Goal: Task Accomplishment & Management: Use online tool/utility

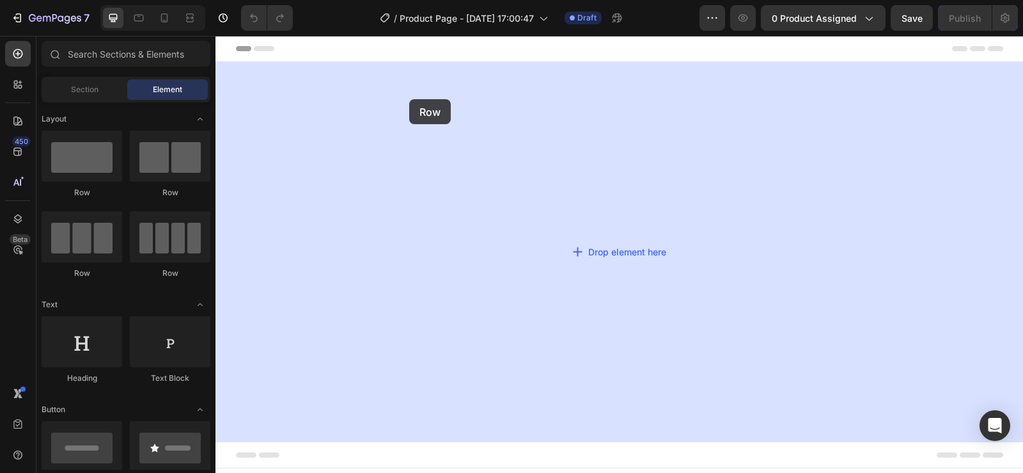
drag, startPoint x: 298, startPoint y: 192, endPoint x: 304, endPoint y: 94, distance: 98.6
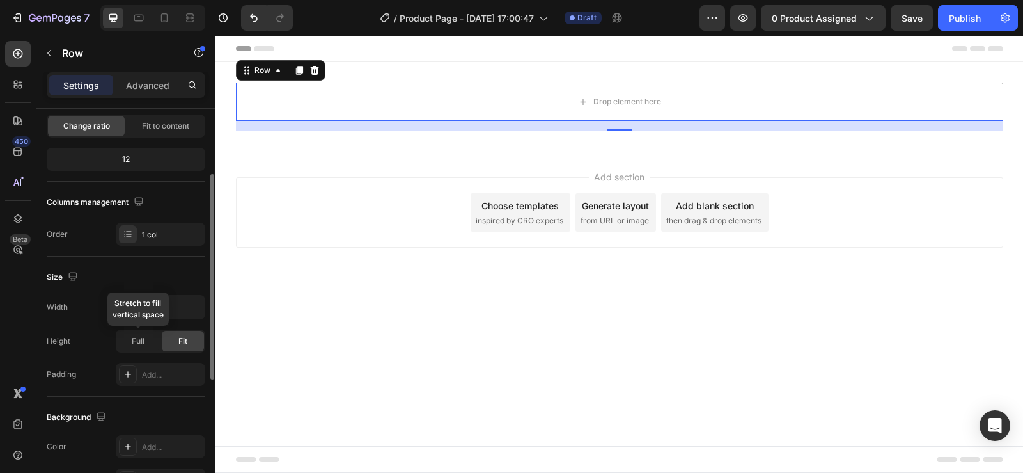
scroll to position [192, 0]
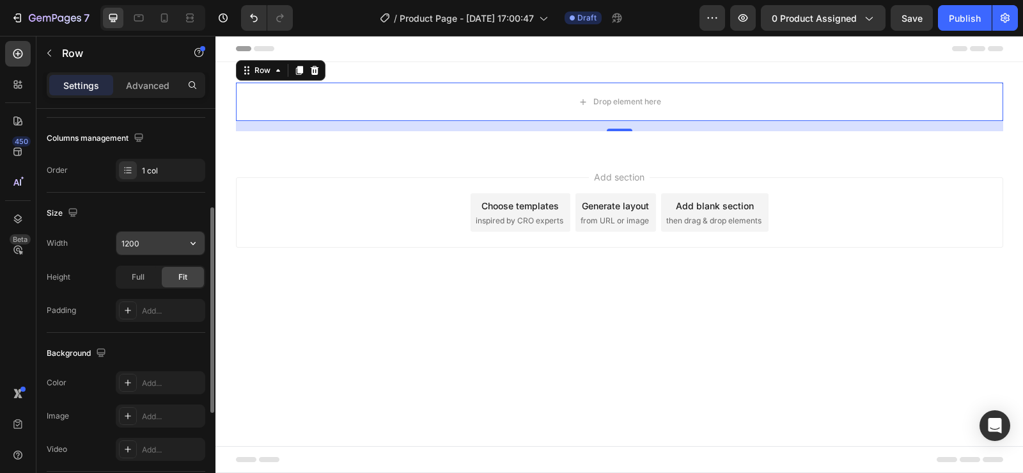
click at [146, 231] on input "1200" at bounding box center [160, 242] width 88 height 23
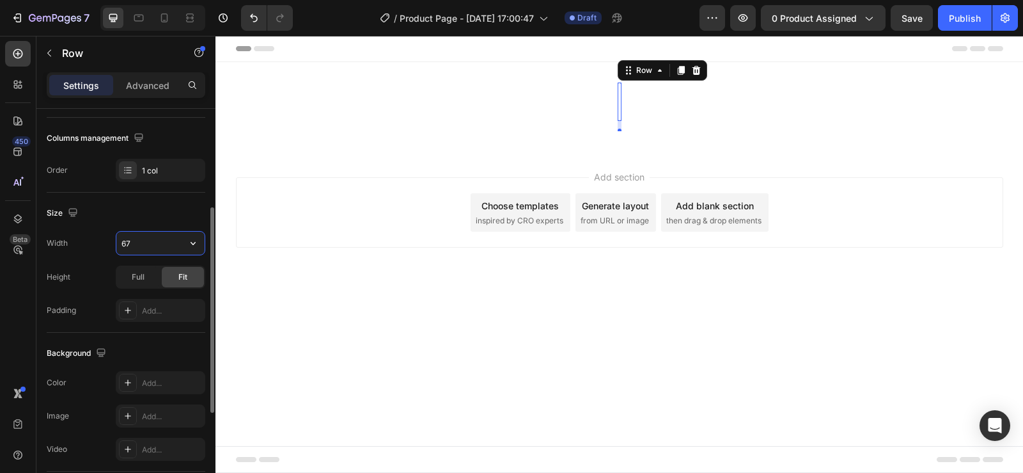
type input "675"
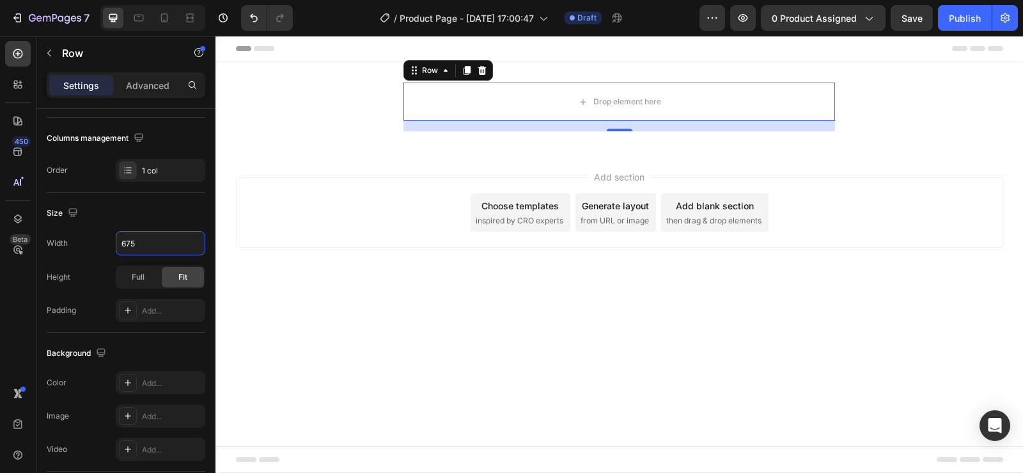
click at [338, 361] on body "Header Drop element here Row 16 Section 1 Root Start with Sections from sidebar…" at bounding box center [619, 254] width 808 height 437
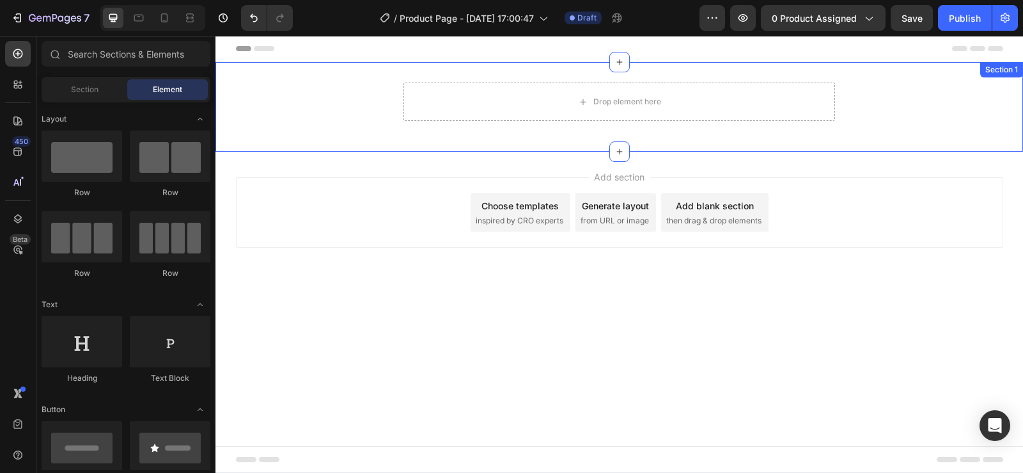
click at [366, 100] on div "Drop element here Row" at bounding box center [619, 106] width 808 height 49
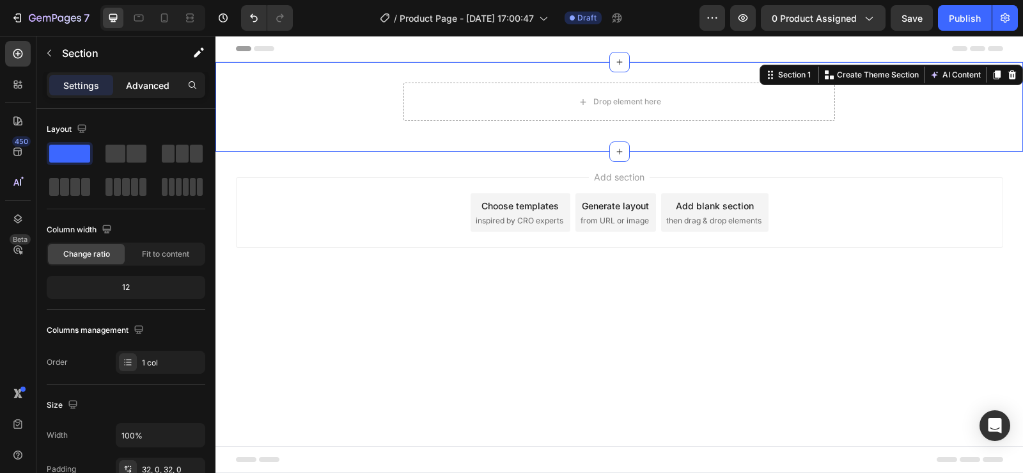
click at [137, 79] on p "Advanced" at bounding box center [147, 85] width 43 height 13
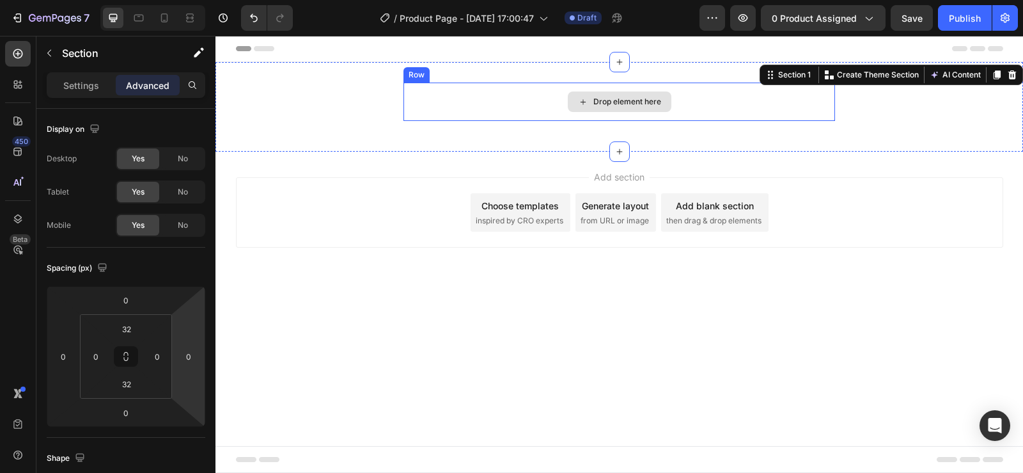
click at [433, 107] on div "Drop element here" at bounding box center [619, 101] width 432 height 38
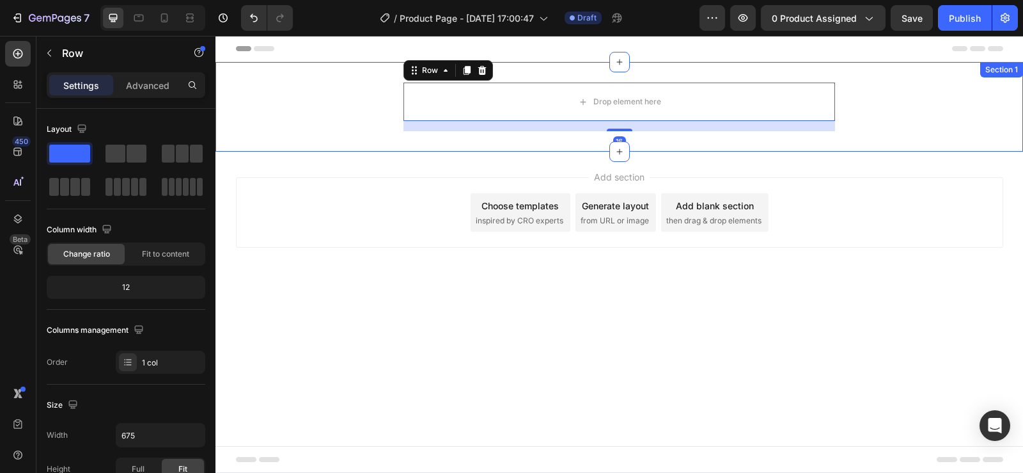
click at [316, 109] on div "Drop element here Row 16" at bounding box center [619, 106] width 808 height 49
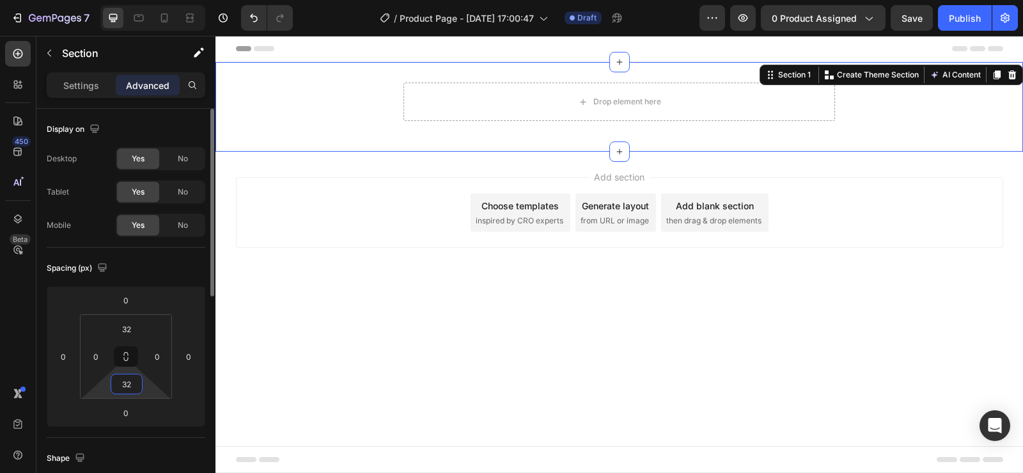
click at [133, 378] on input "32" at bounding box center [127, 383] width 26 height 19
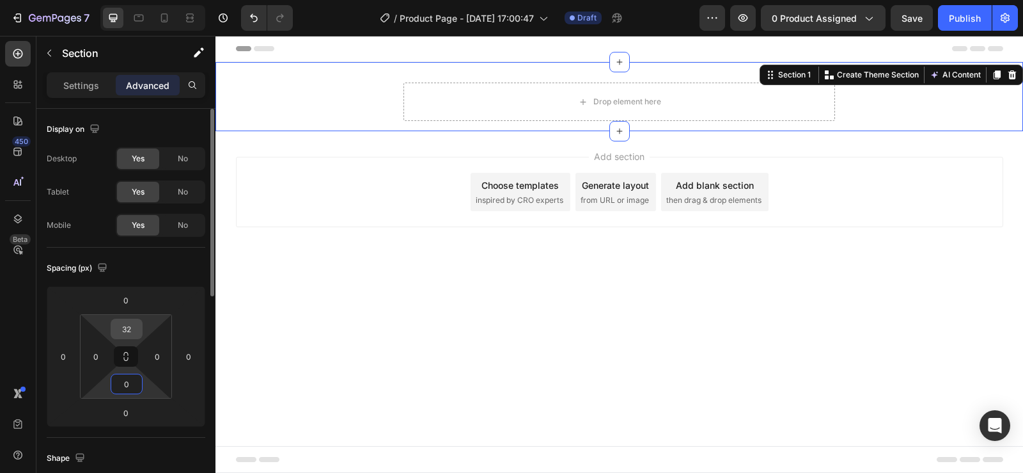
type input "0"
click at [136, 329] on input "32" at bounding box center [127, 328] width 26 height 19
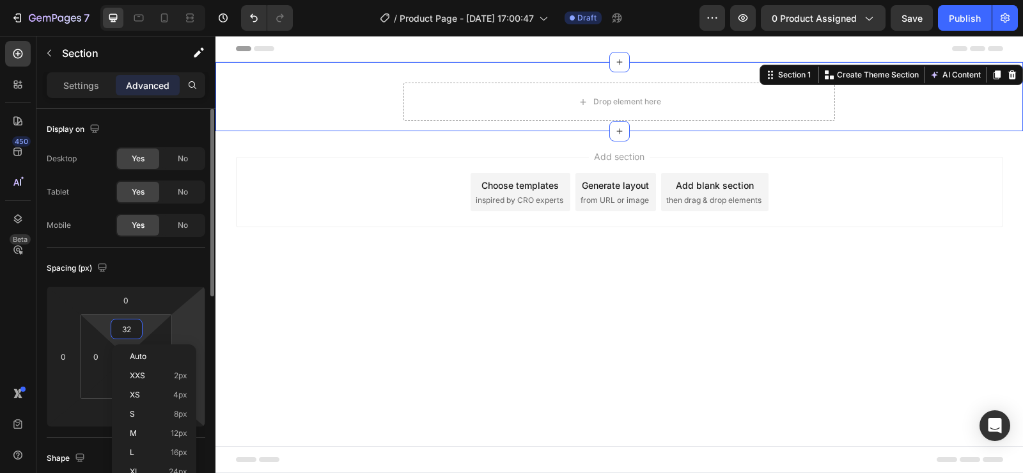
type input "0"
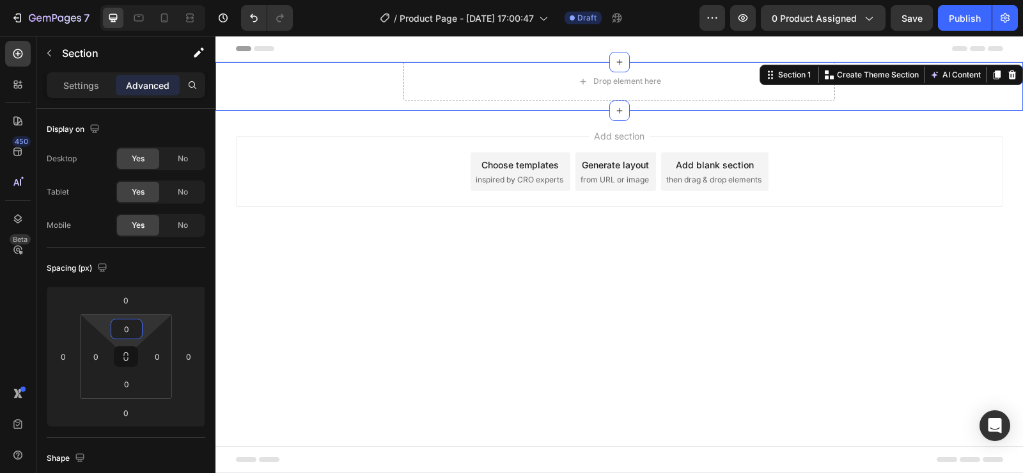
click at [315, 299] on body "Header Drop element here Row Section 1 You can create reusable sections Create …" at bounding box center [619, 254] width 808 height 437
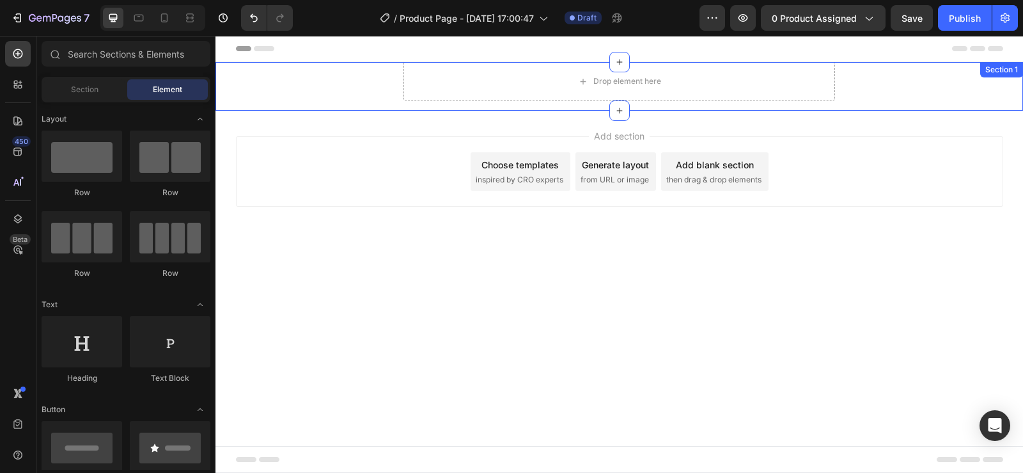
click at [302, 66] on div "Drop element here Row" at bounding box center [619, 86] width 808 height 49
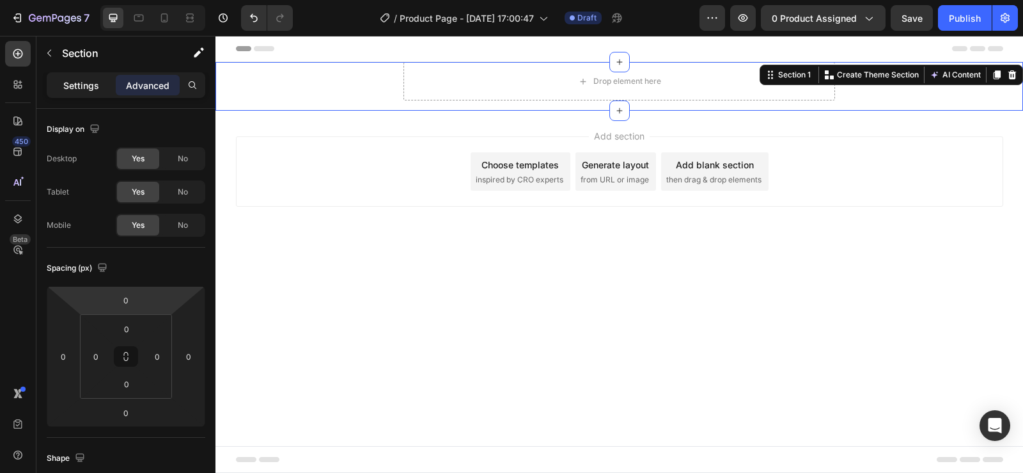
click at [70, 79] on p "Settings" at bounding box center [81, 85] width 36 height 13
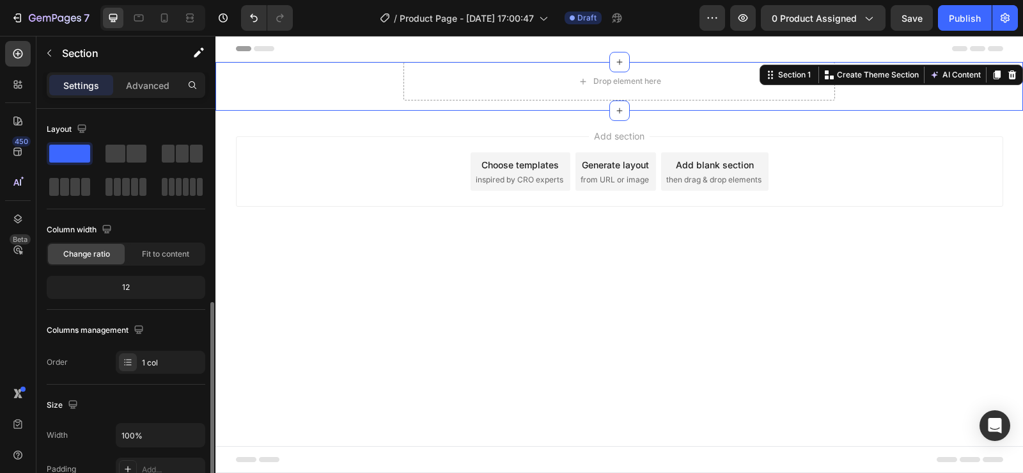
scroll to position [128, 0]
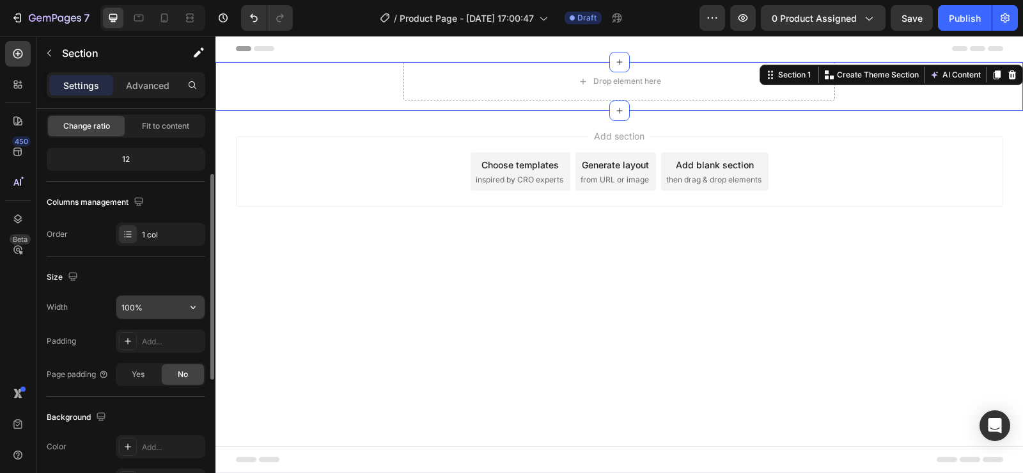
click at [138, 313] on input "100%" at bounding box center [160, 306] width 88 height 23
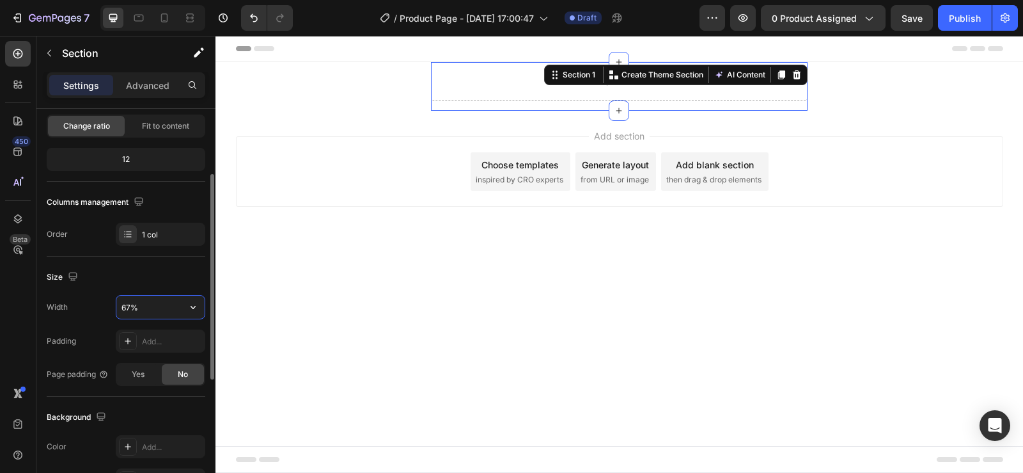
type input "675%"
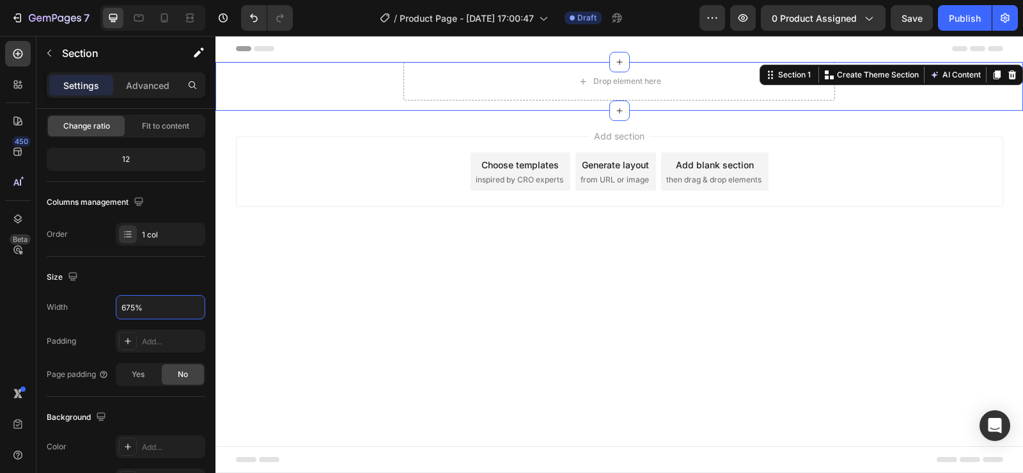
click at [334, 298] on body "Header Drop element here Row Section 1 You can create reusable sections Create …" at bounding box center [619, 254] width 808 height 437
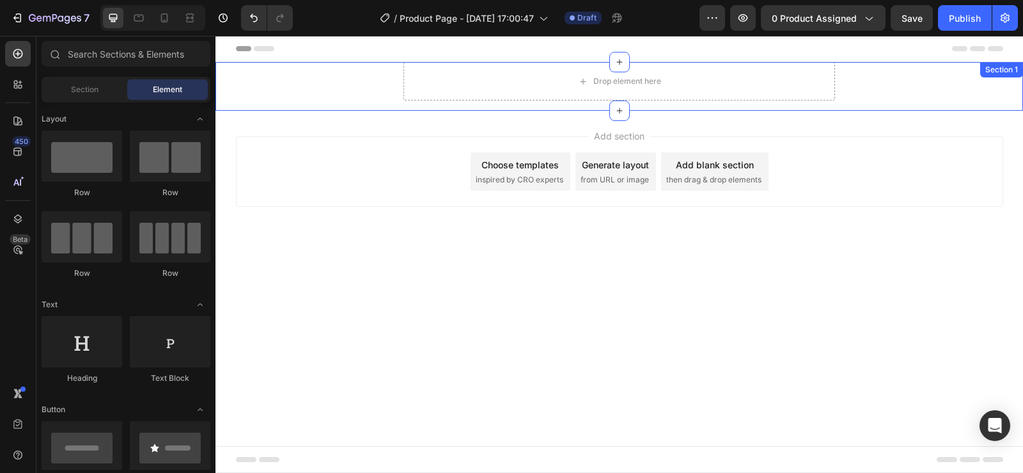
click at [325, 80] on div "Drop element here Row" at bounding box center [619, 86] width 808 height 49
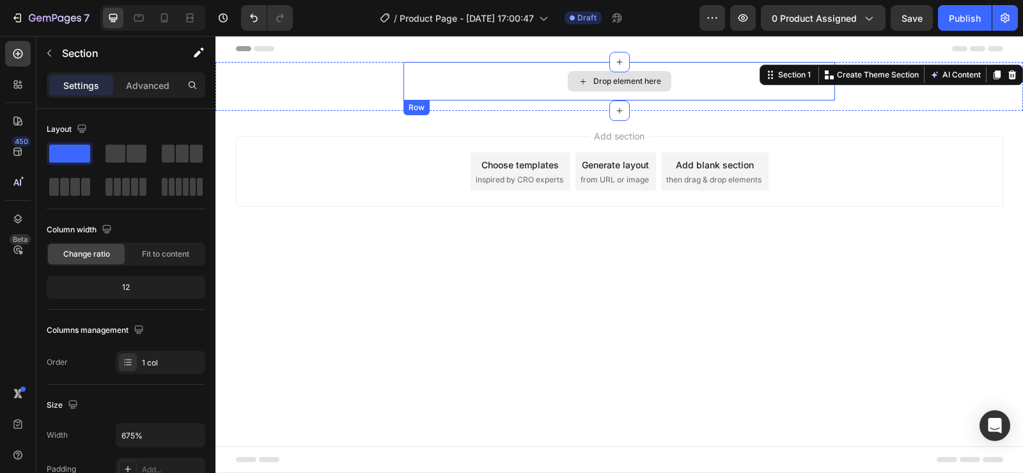
click at [458, 81] on div "Drop element here" at bounding box center [619, 81] width 432 height 38
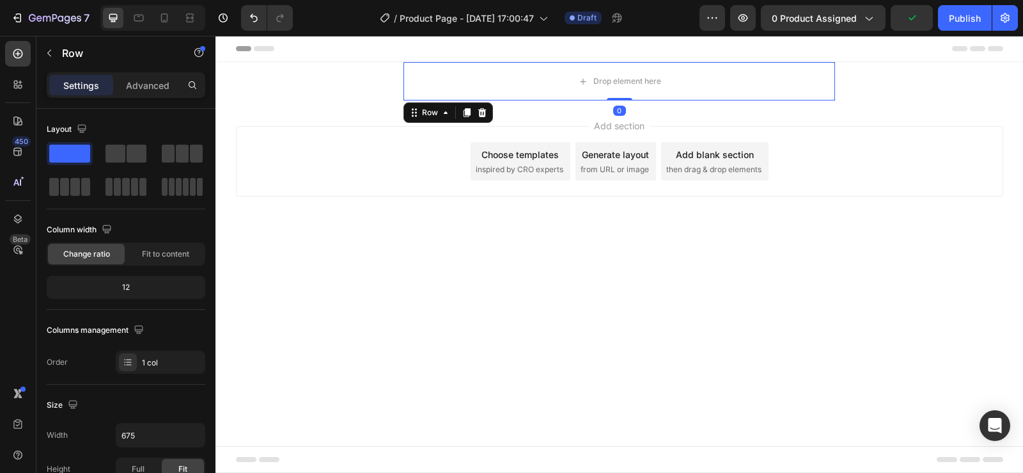
drag, startPoint x: 623, startPoint y: 109, endPoint x: 757, endPoint y: 107, distance: 133.7
click at [621, 91] on div "Drop element here Row 0" at bounding box center [619, 81] width 432 height 38
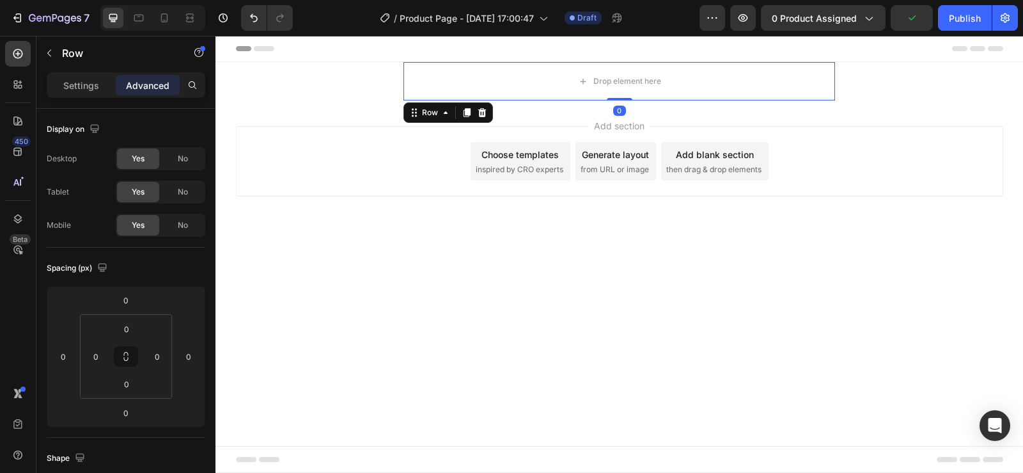
click at [885, 201] on div "Add section Choose templates inspired by CRO experts Generate layout from URL o…" at bounding box center [619, 178] width 808 height 157
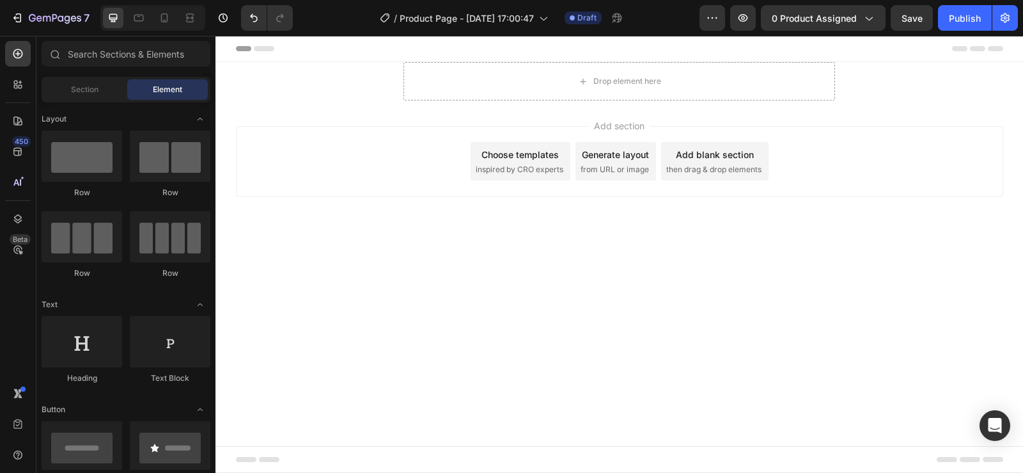
drag, startPoint x: 418, startPoint y: 87, endPoint x: 437, endPoint y: 104, distance: 25.9
click at [418, 86] on div "Drop element here" at bounding box center [619, 81] width 432 height 38
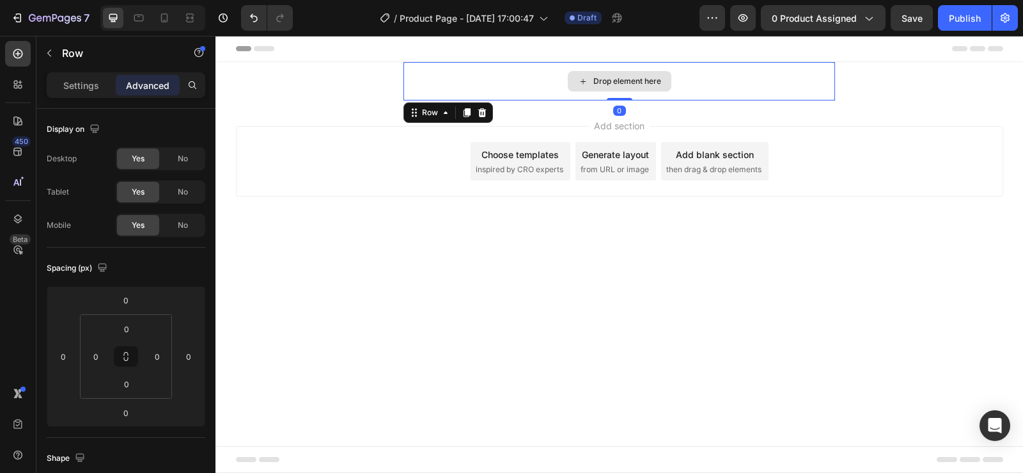
click at [422, 69] on div "Drop element here" at bounding box center [619, 81] width 432 height 38
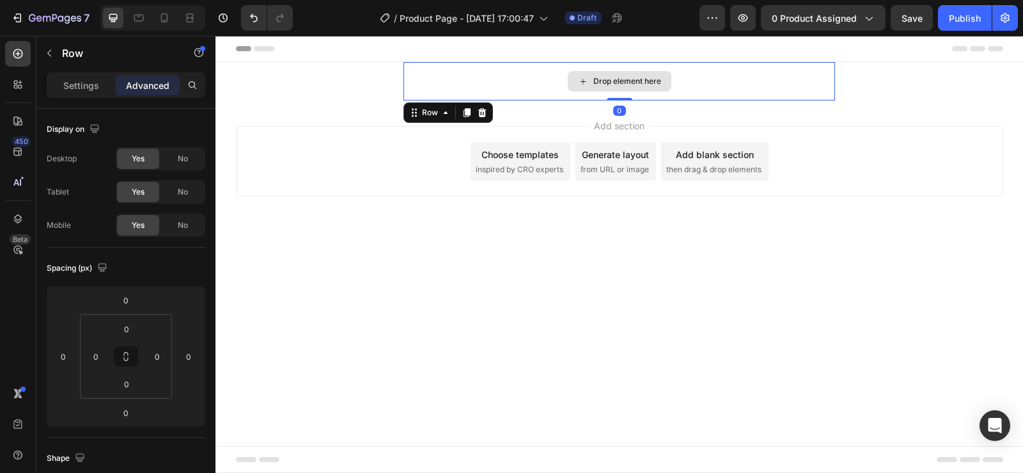
click at [422, 69] on div "Drop element here" at bounding box center [619, 81] width 432 height 38
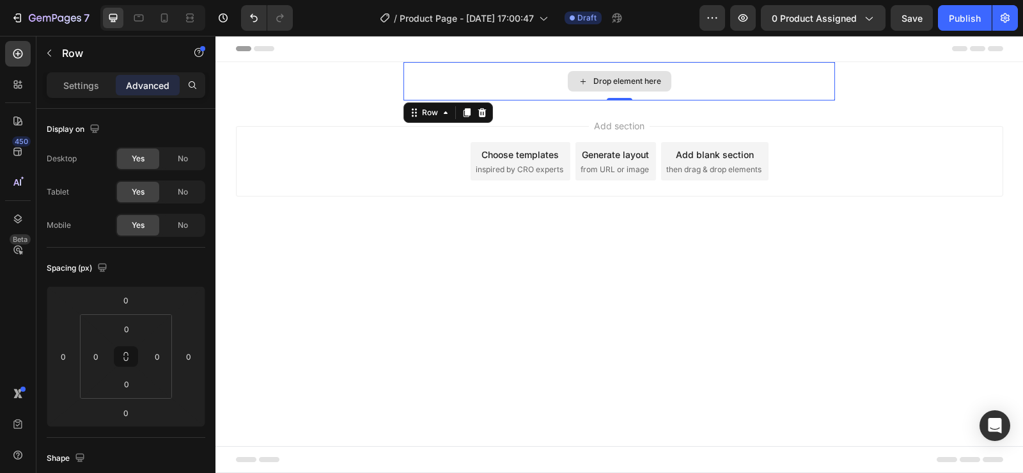
click at [422, 69] on div "Drop element here" at bounding box center [619, 81] width 432 height 38
drag, startPoint x: 51, startPoint y: 49, endPoint x: 66, endPoint y: 59, distance: 18.6
click at [50, 49] on icon "button" at bounding box center [49, 53] width 10 height 10
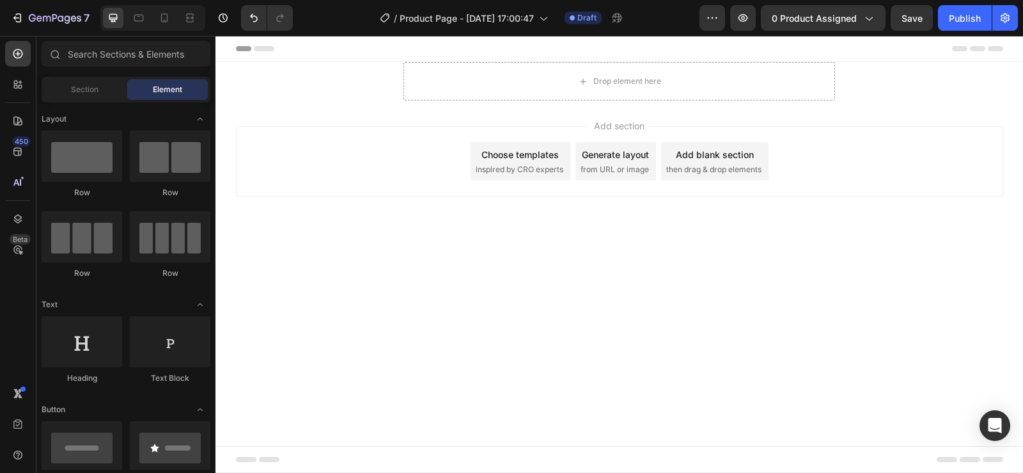
scroll to position [192, 0]
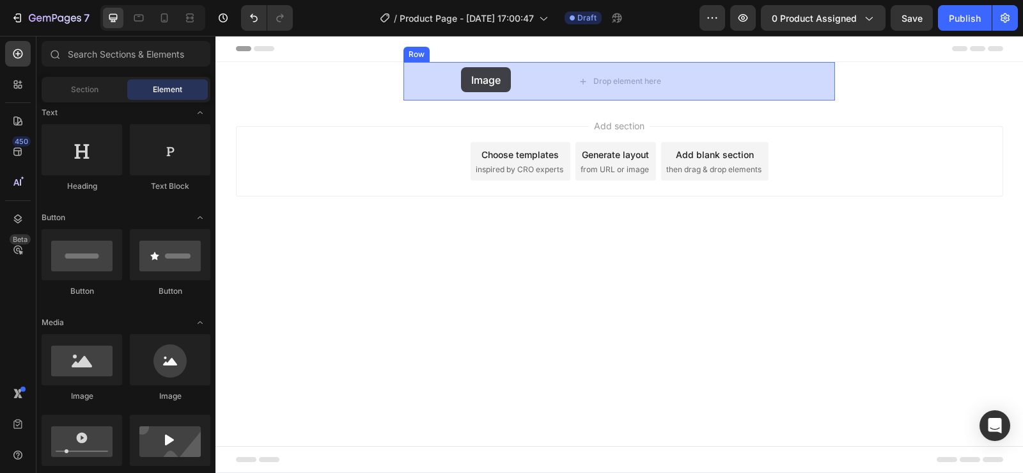
drag, startPoint x: 303, startPoint y: 393, endPoint x: 461, endPoint y: 67, distance: 361.7
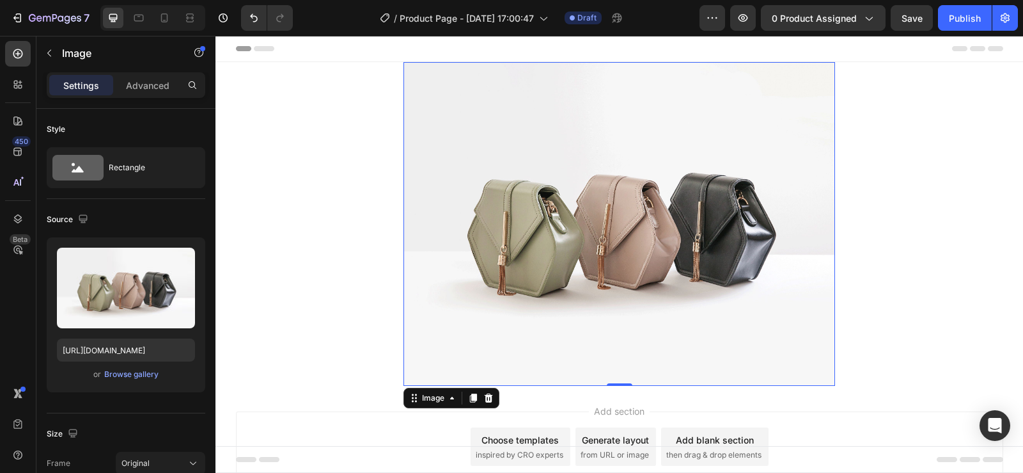
click at [538, 265] on img at bounding box center [619, 224] width 432 height 324
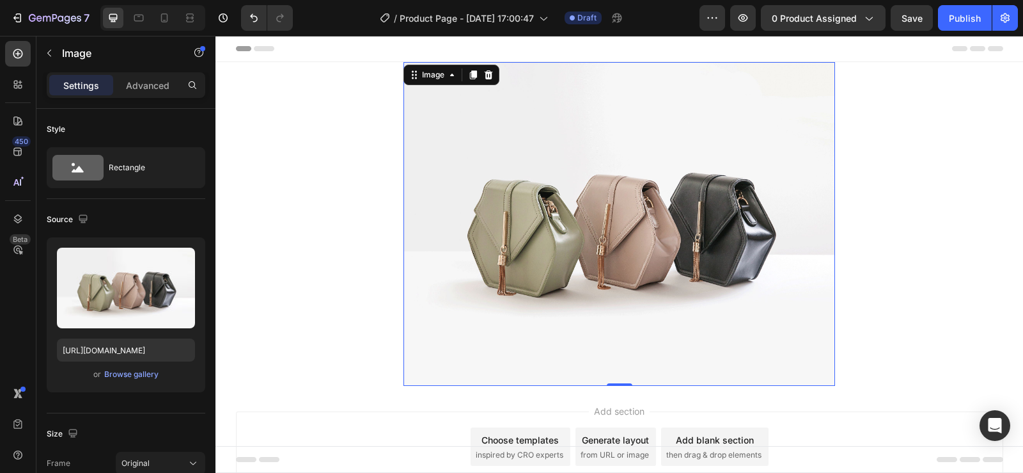
click at [590, 195] on img at bounding box center [619, 224] width 432 height 324
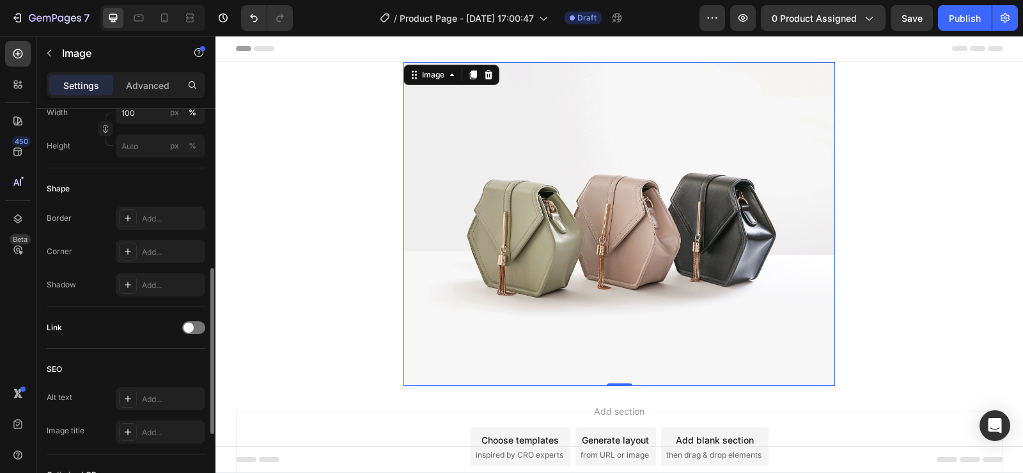
scroll to position [565, 0]
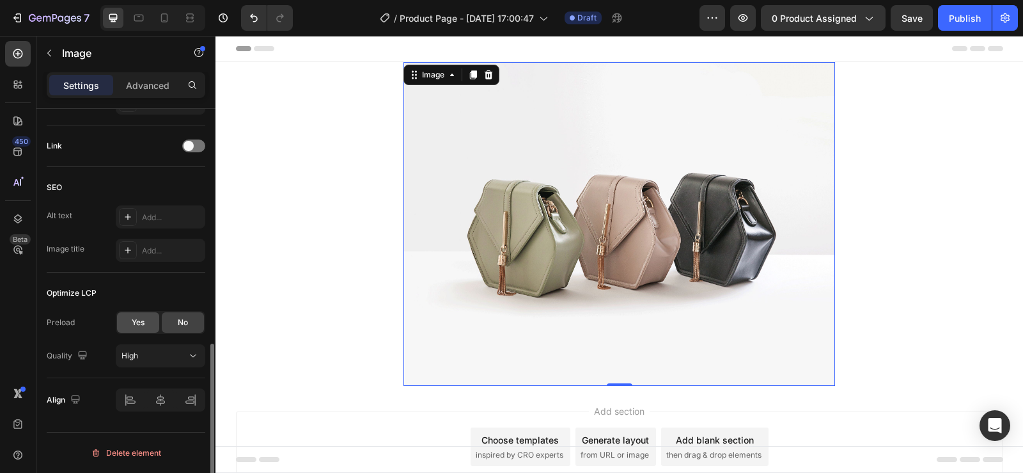
click at [123, 320] on div "Yes" at bounding box center [138, 322] width 42 height 20
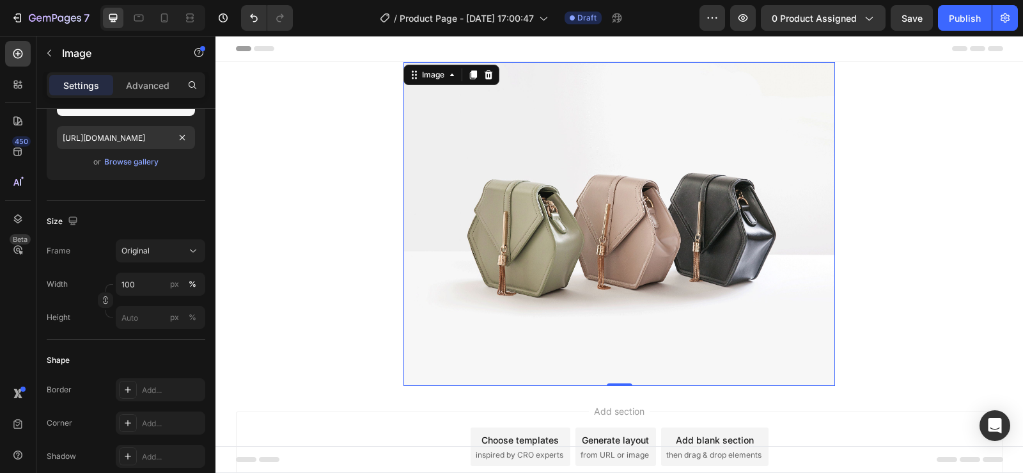
scroll to position [0, 0]
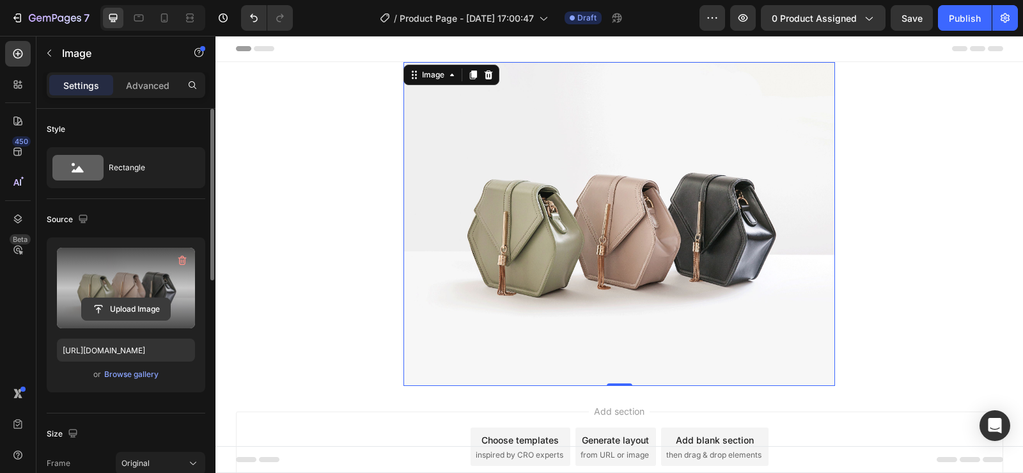
click at [141, 307] on input "file" at bounding box center [126, 309] width 88 height 22
click at [137, 308] on input "file" at bounding box center [126, 309] width 88 height 22
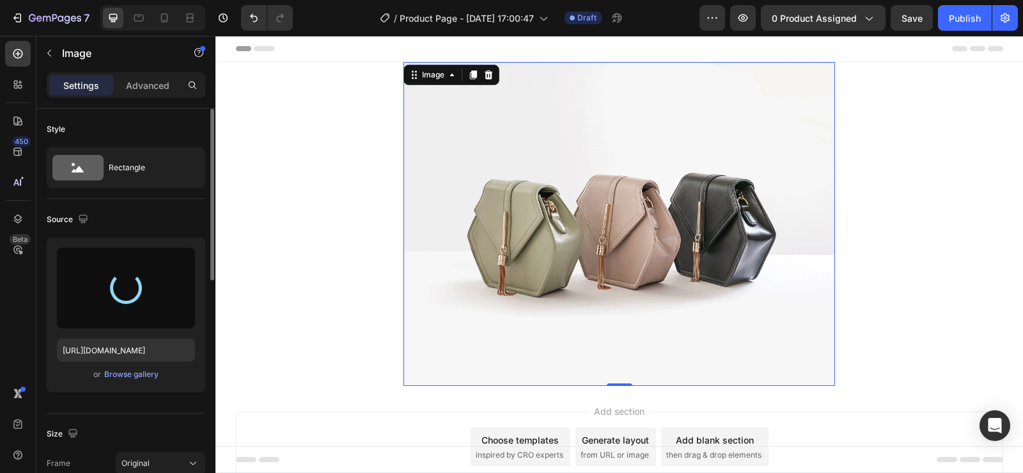
type input "[URL][DOMAIN_NAME]"
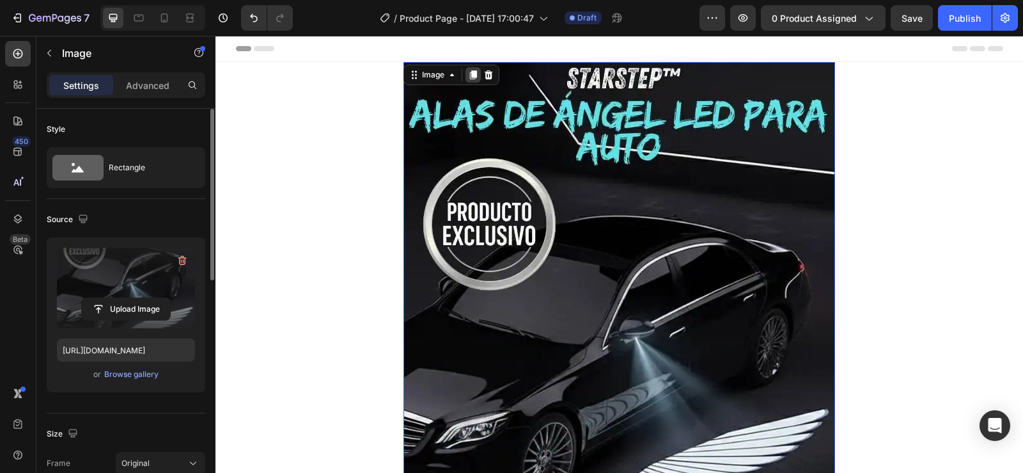
click at [473, 72] on icon at bounding box center [473, 75] width 10 height 10
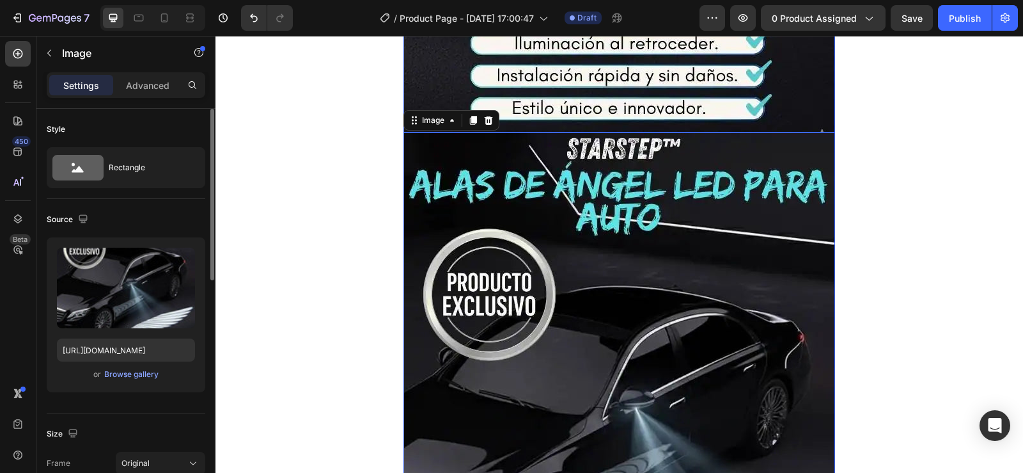
scroll to position [575, 0]
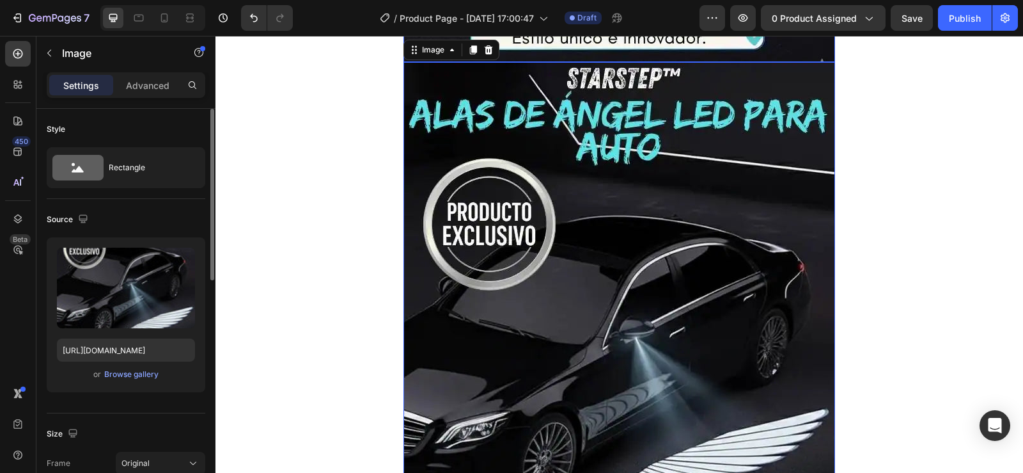
click at [575, 210] on img at bounding box center [619, 349] width 432 height 575
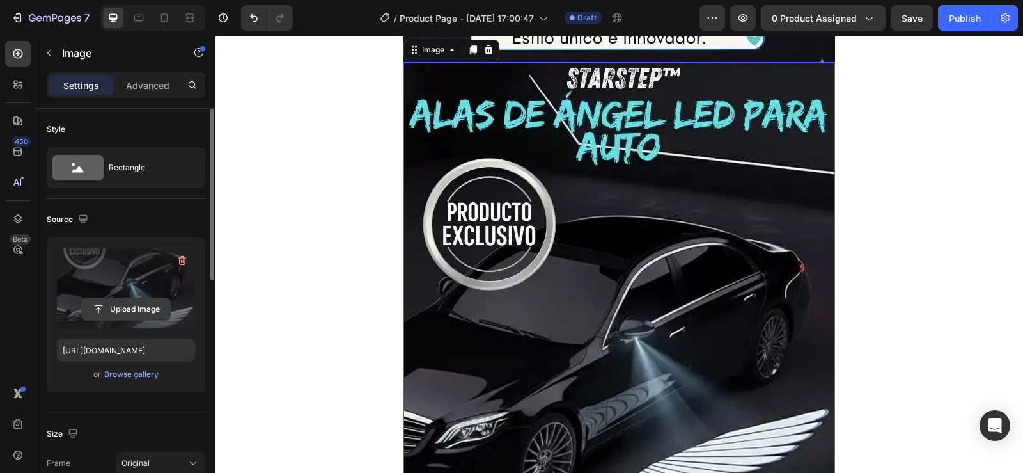
click at [112, 312] on input "file" at bounding box center [126, 309] width 88 height 22
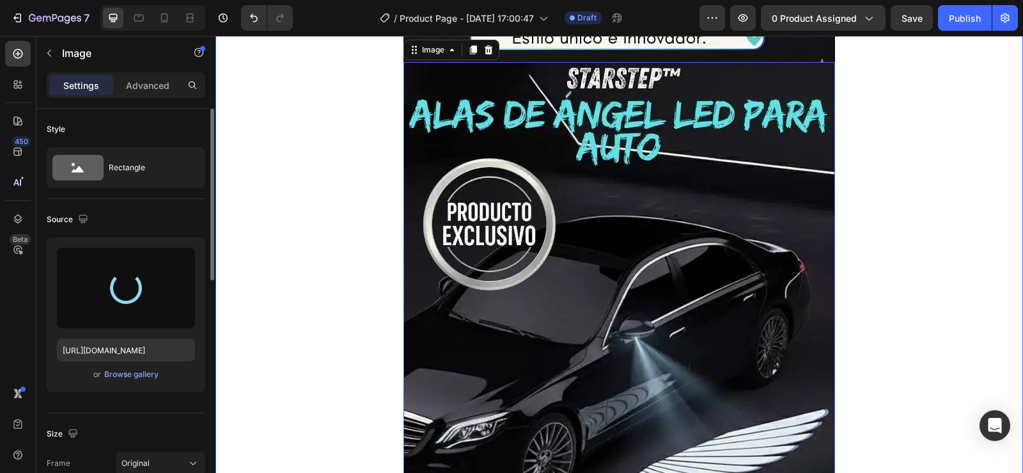
type input "[URL][DOMAIN_NAME]"
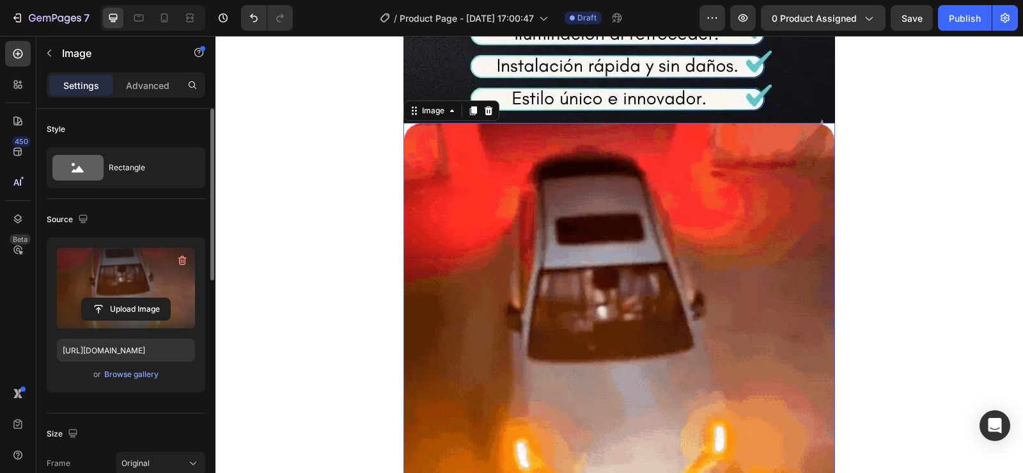
scroll to position [448, 0]
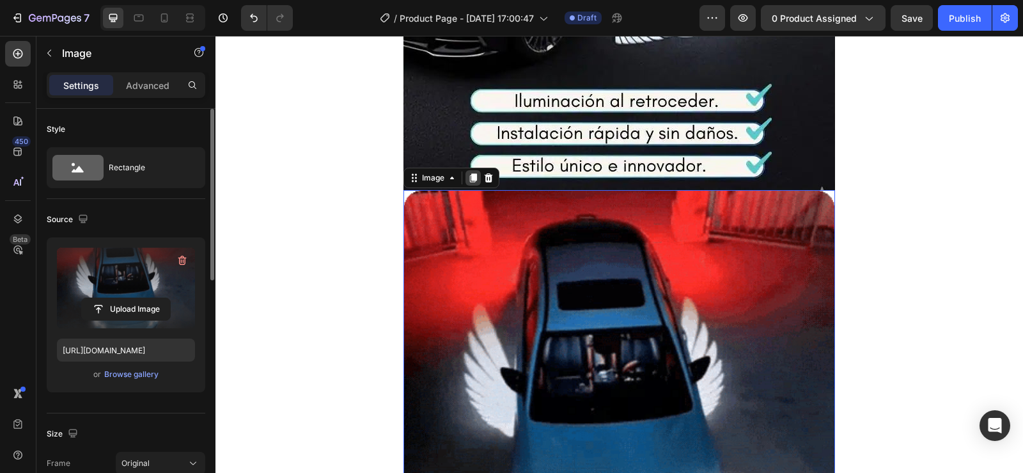
click at [468, 177] on icon at bounding box center [473, 178] width 10 height 10
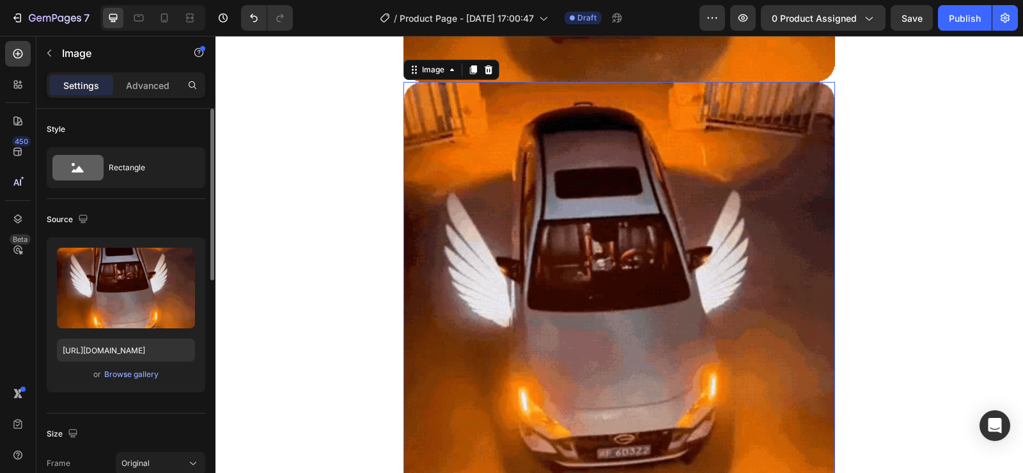
scroll to position [988, 0]
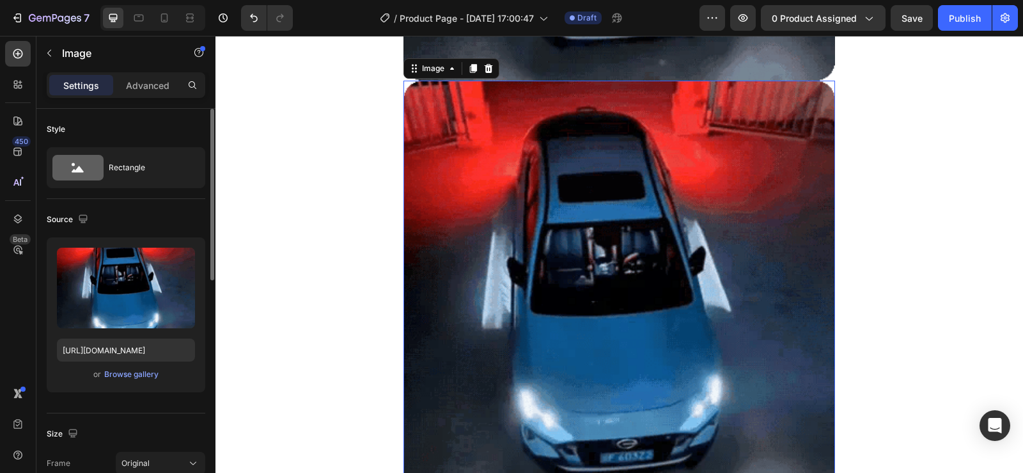
click at [502, 210] on img at bounding box center [619, 297] width 432 height 432
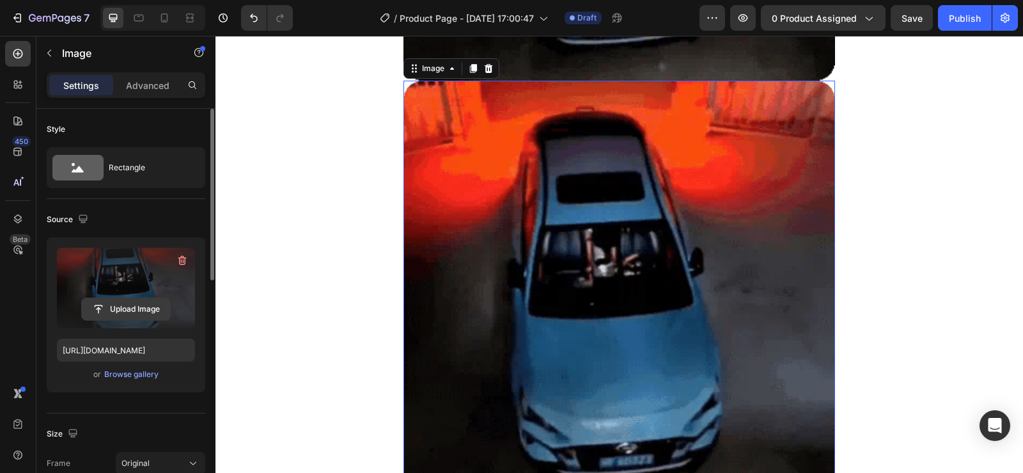
click at [111, 312] on input "file" at bounding box center [126, 309] width 88 height 22
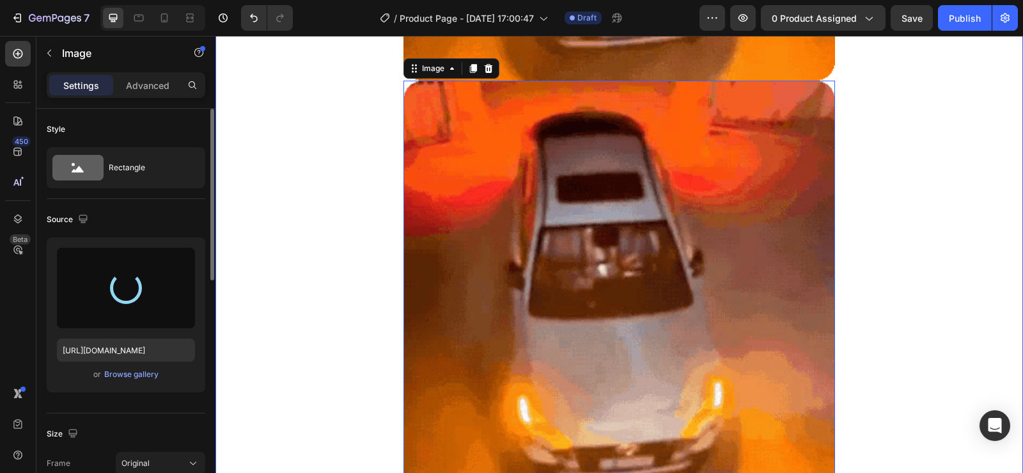
type input "[URL][DOMAIN_NAME]"
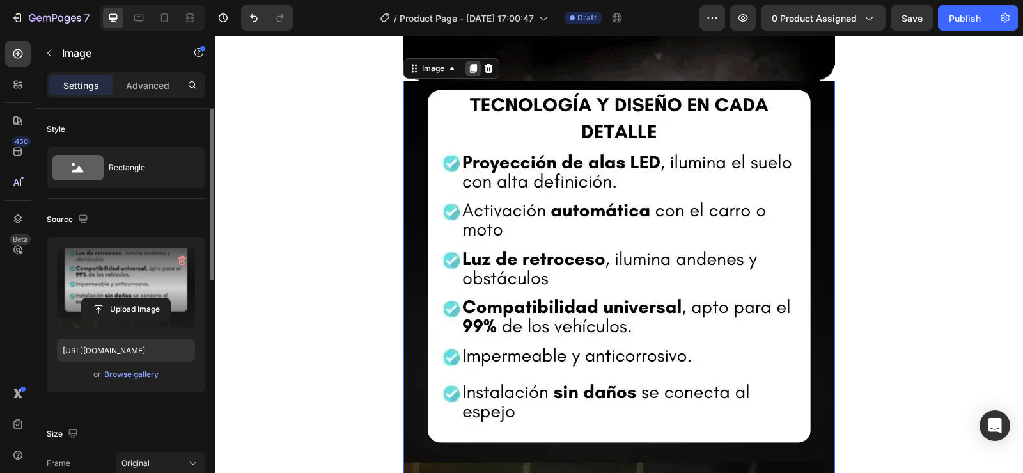
click at [474, 65] on div at bounding box center [472, 68] width 15 height 15
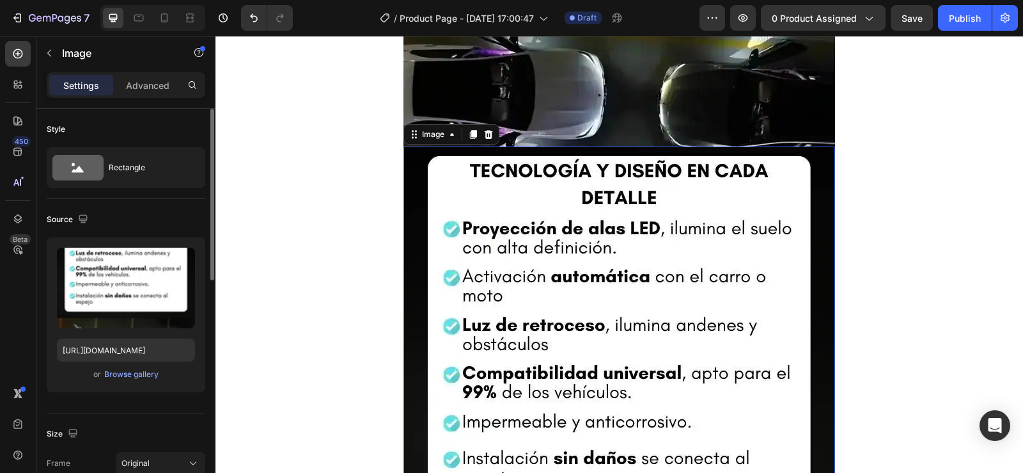
scroll to position [1564, 0]
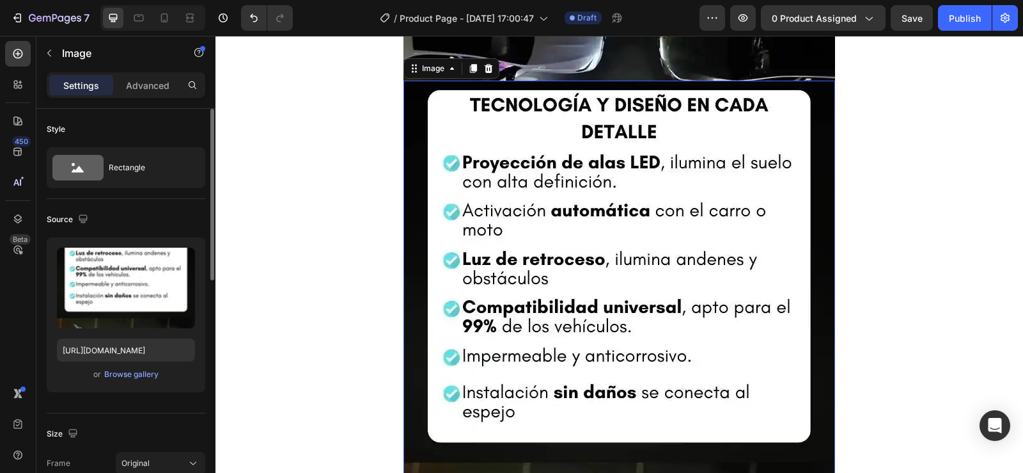
click at [547, 293] on img at bounding box center [619, 368] width 432 height 575
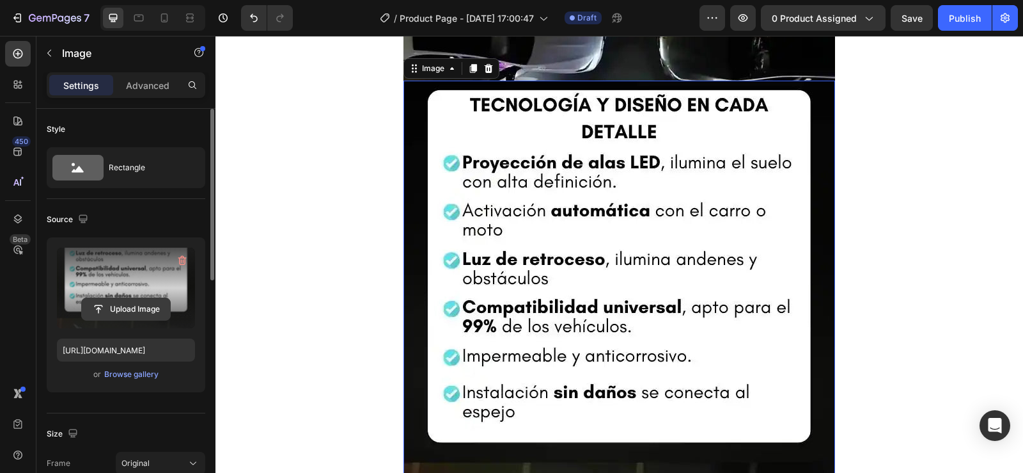
click at [135, 313] on input "file" at bounding box center [126, 309] width 88 height 22
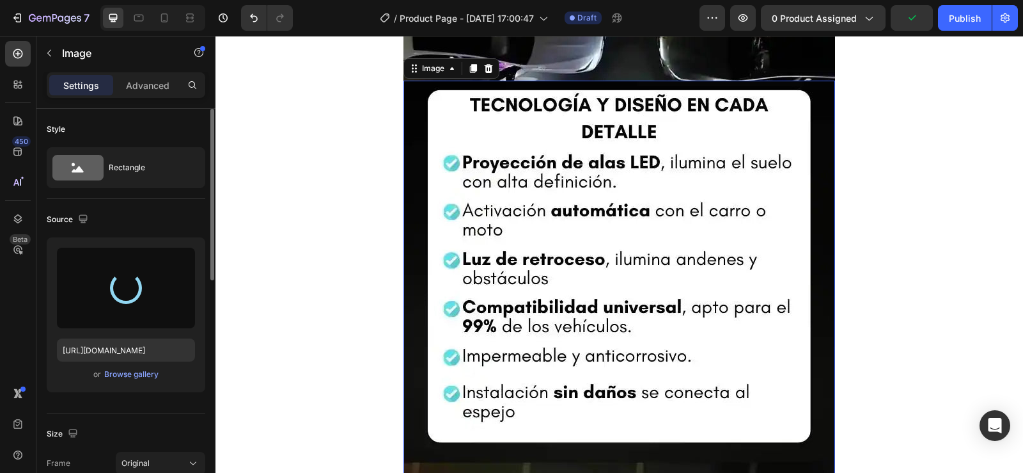
type input "[URL][DOMAIN_NAME]"
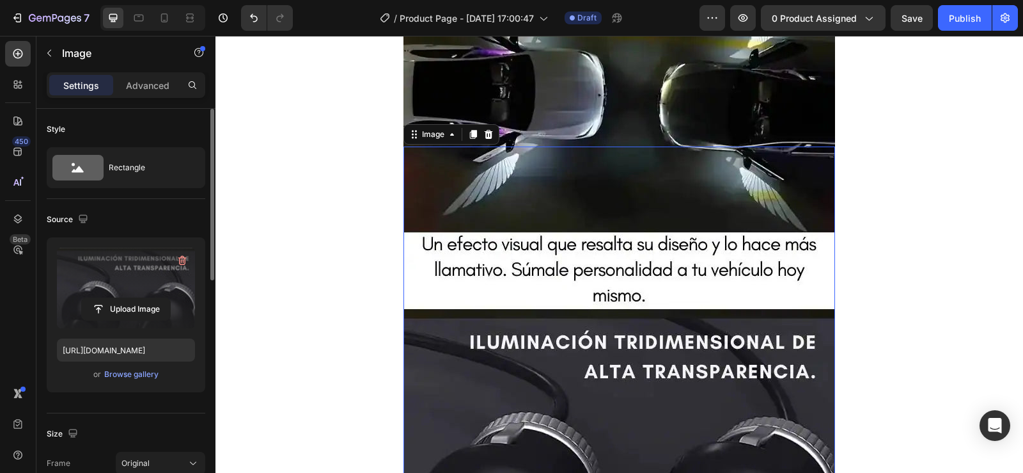
scroll to position [1436, 0]
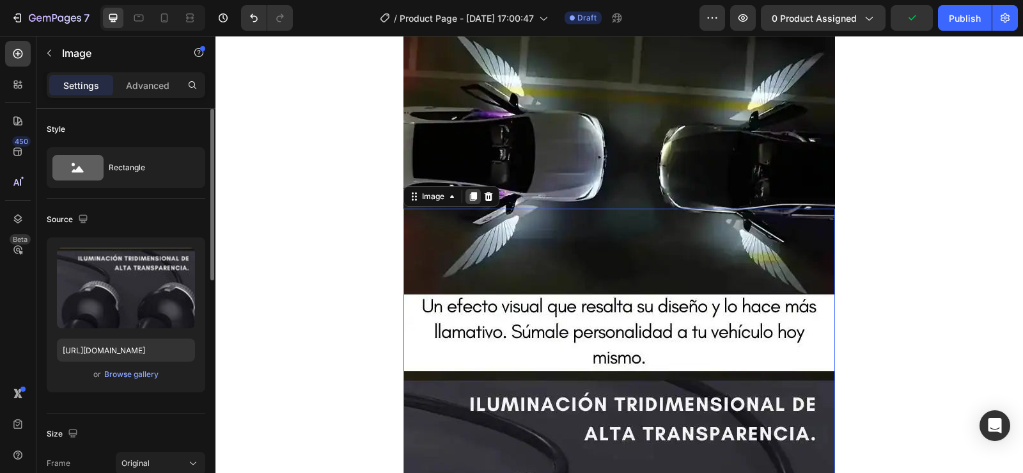
click at [470, 196] on icon at bounding box center [473, 196] width 7 height 9
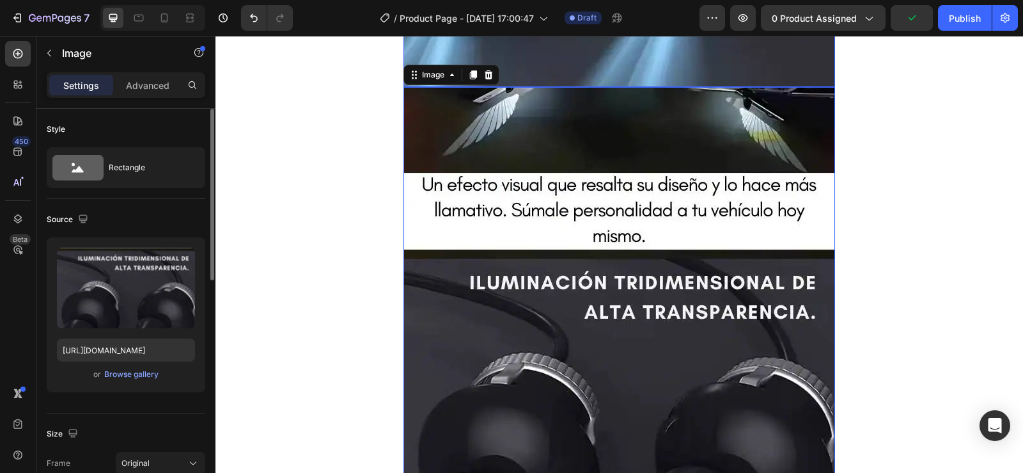
scroll to position [2139, 0]
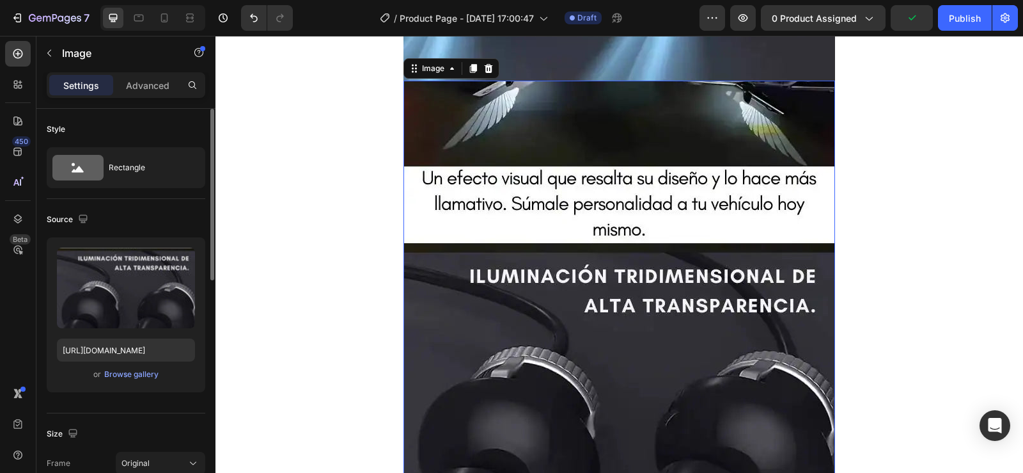
click at [620, 331] on img at bounding box center [619, 368] width 432 height 575
click at [118, 308] on input "file" at bounding box center [126, 309] width 88 height 22
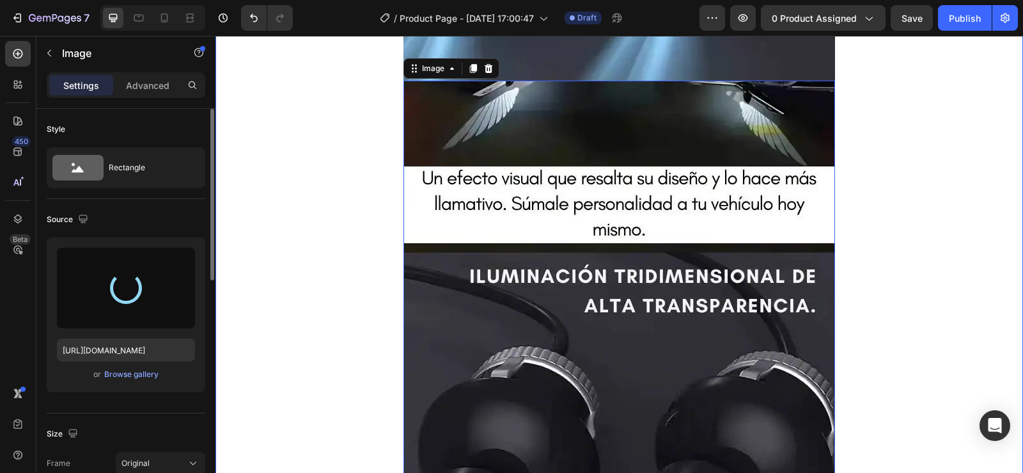
type input "[URL][DOMAIN_NAME]"
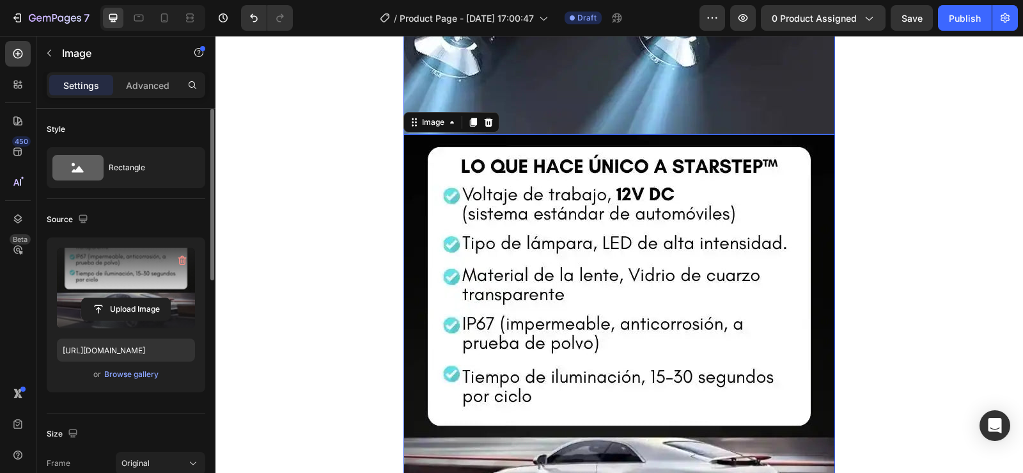
scroll to position [2075, 0]
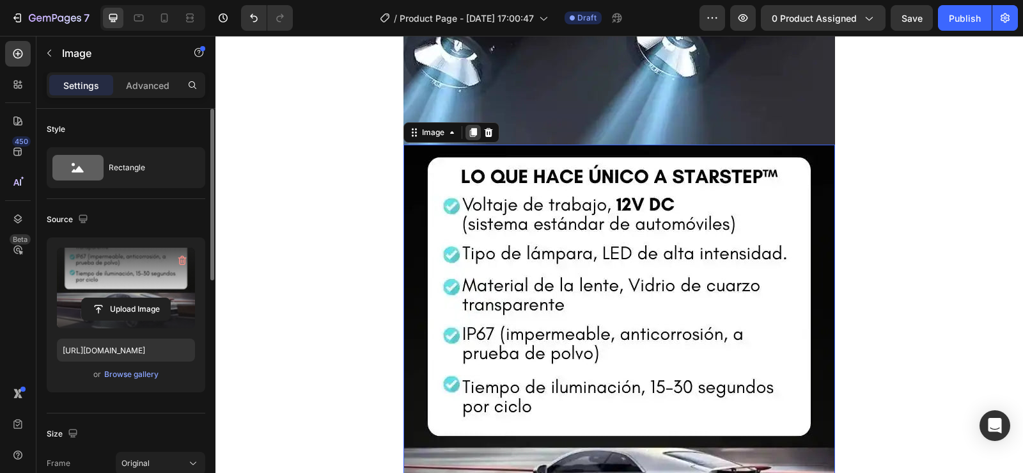
click at [471, 125] on div at bounding box center [472, 132] width 15 height 15
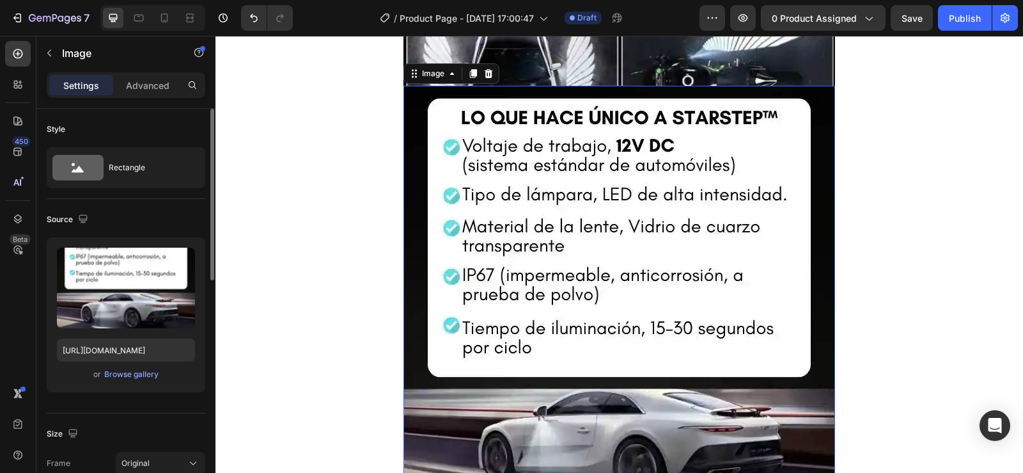
scroll to position [2715, 0]
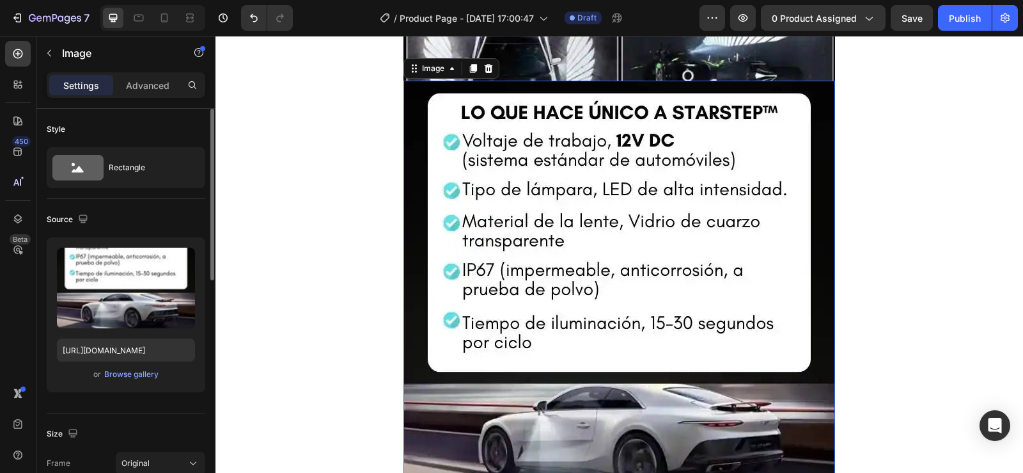
click at [545, 285] on img at bounding box center [619, 368] width 432 height 575
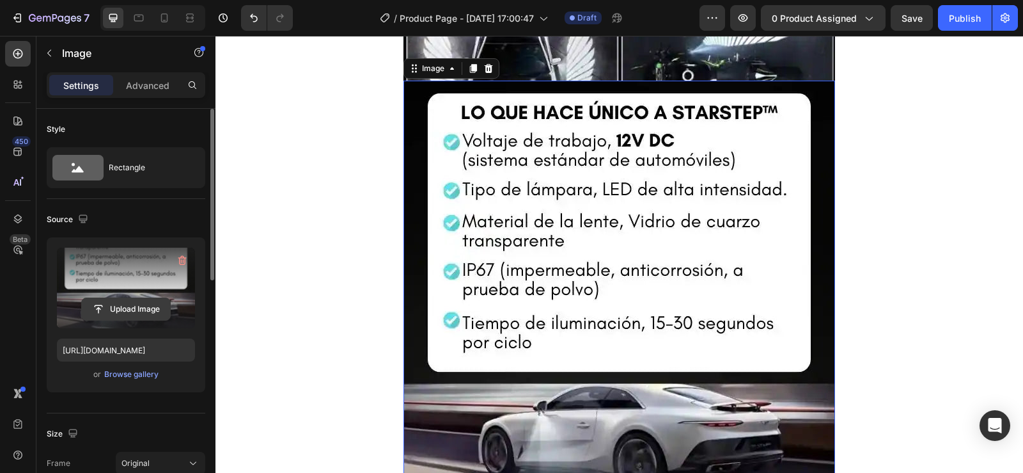
click at [127, 306] on input "file" at bounding box center [126, 309] width 88 height 22
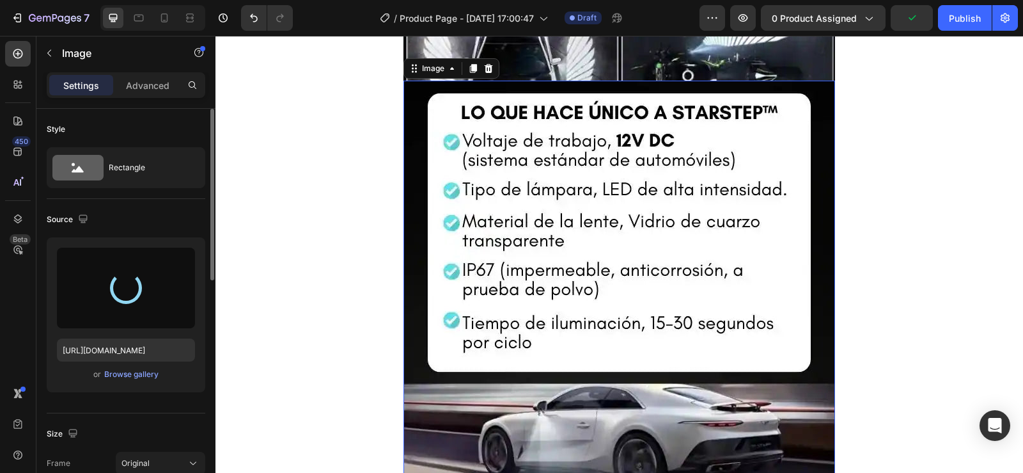
type input "[URL][DOMAIN_NAME]"
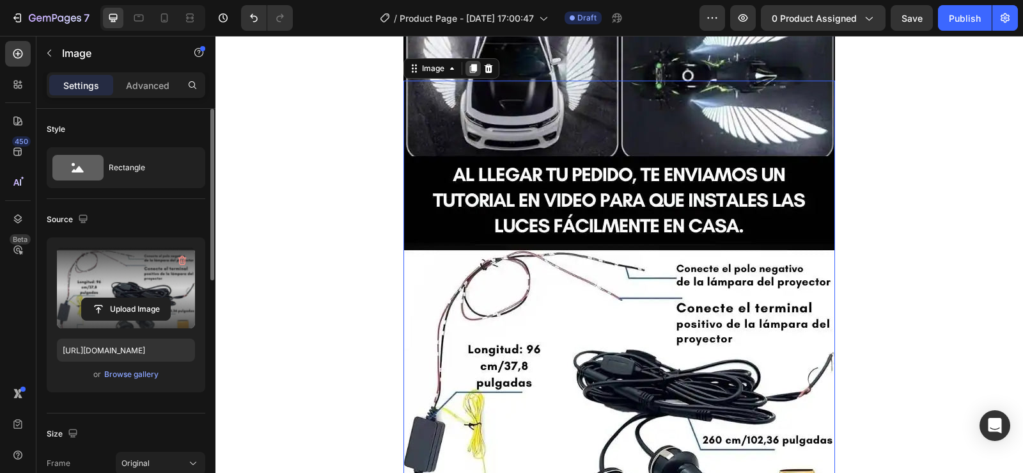
click at [470, 65] on icon at bounding box center [473, 68] width 7 height 9
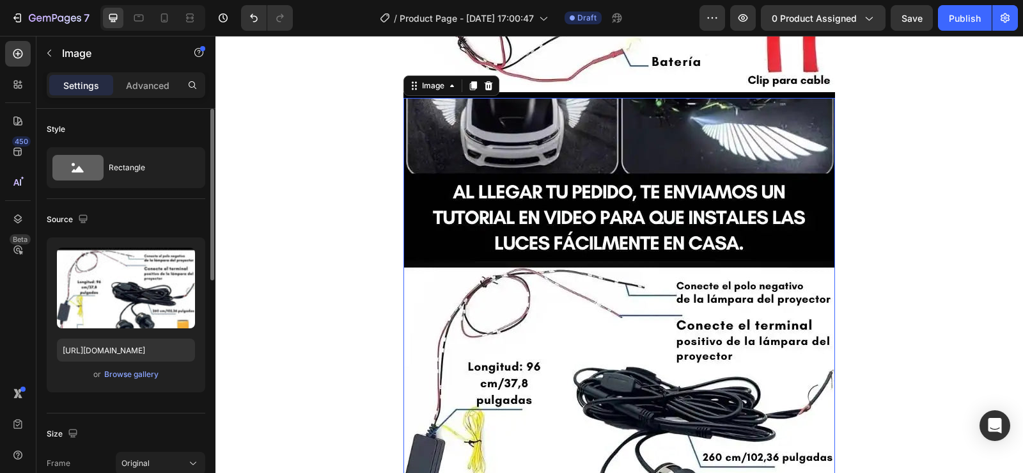
scroll to position [3290, 0]
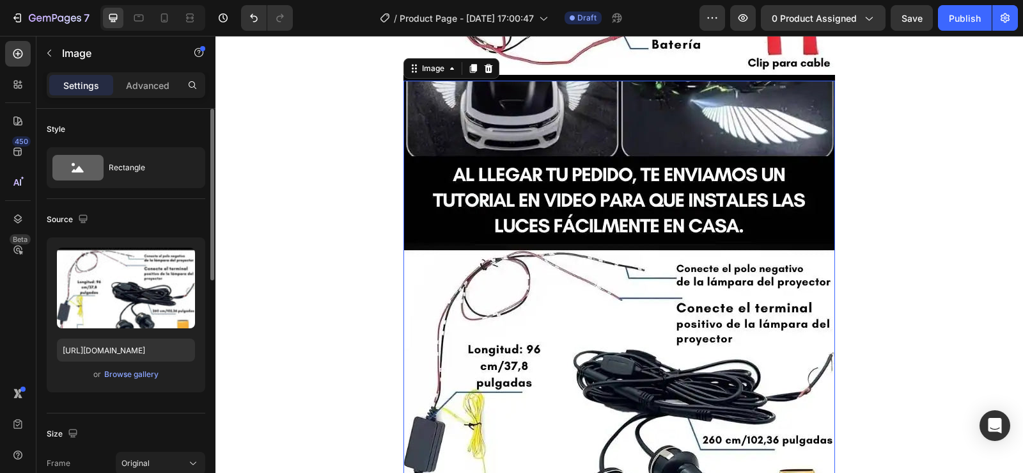
click at [491, 183] on img at bounding box center [619, 368] width 432 height 575
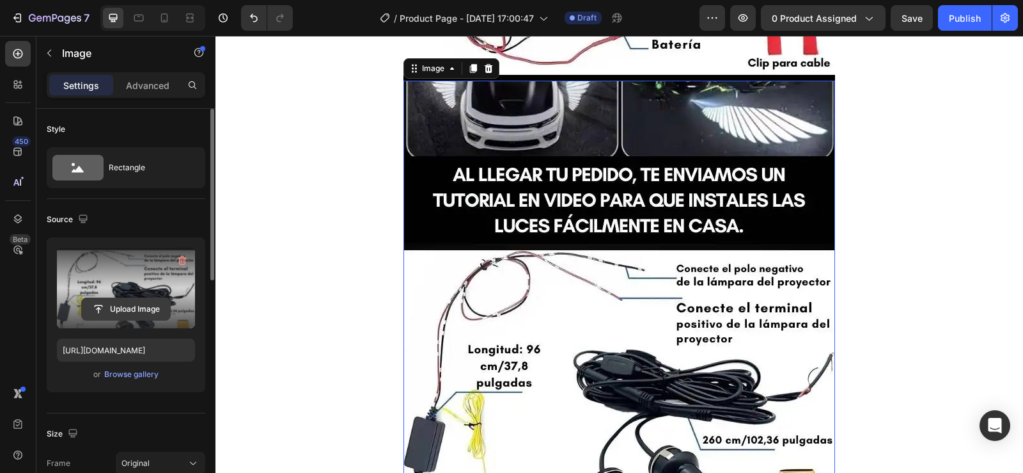
click at [128, 304] on input "file" at bounding box center [126, 309] width 88 height 22
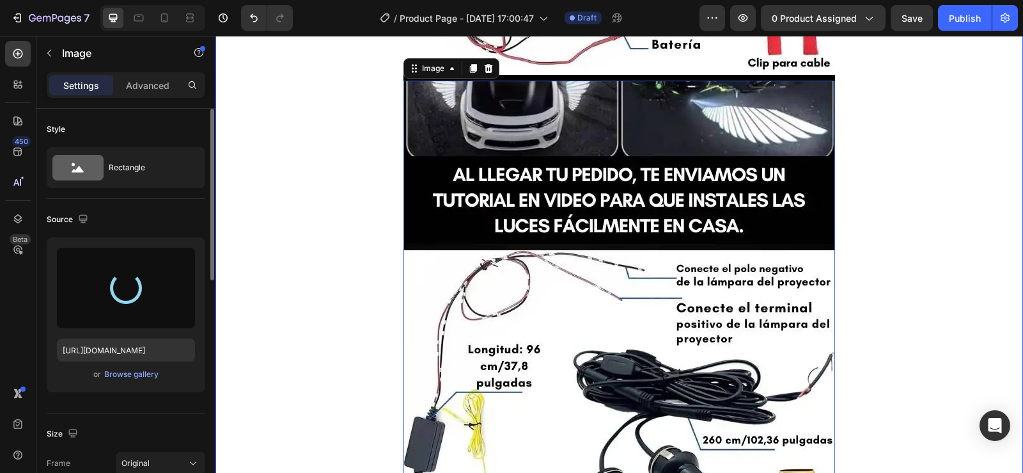
type input "[URL][DOMAIN_NAME]"
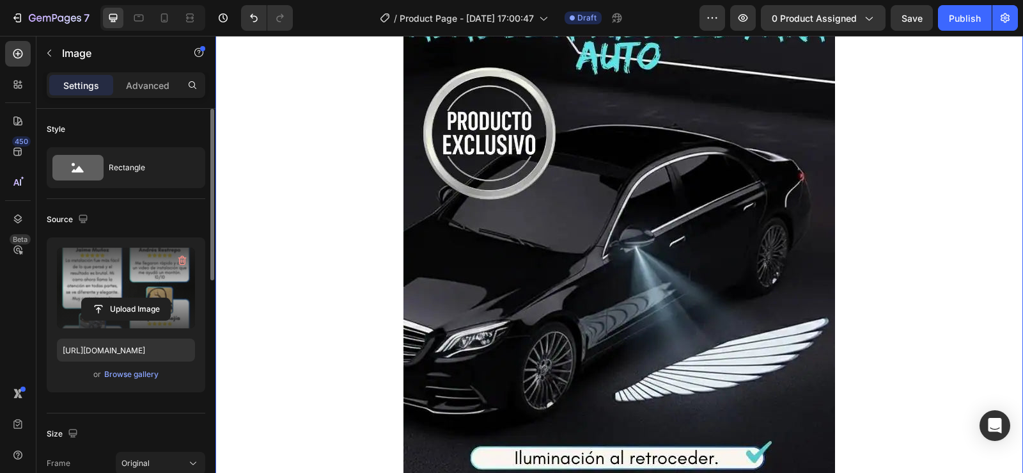
scroll to position [0, 0]
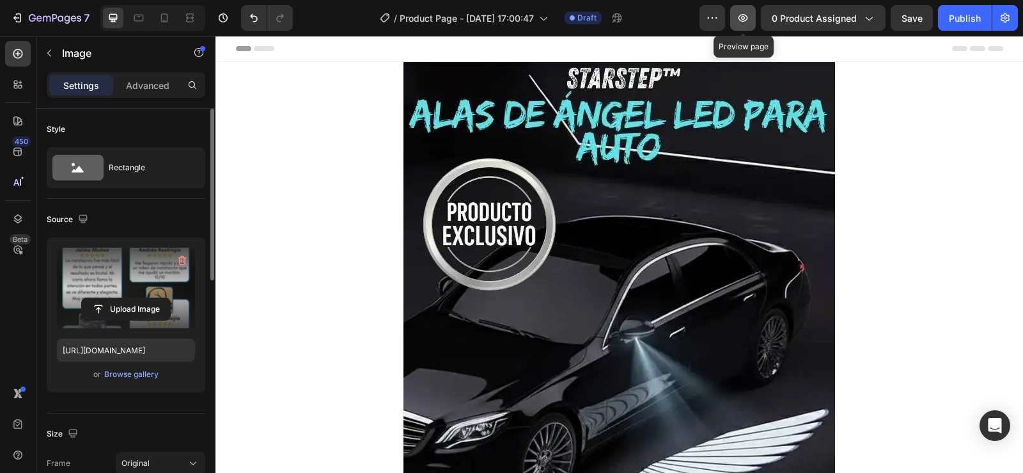
click at [749, 18] on icon "button" at bounding box center [743, 18] width 13 height 13
click at [225, 51] on div "Header" at bounding box center [246, 48] width 47 height 15
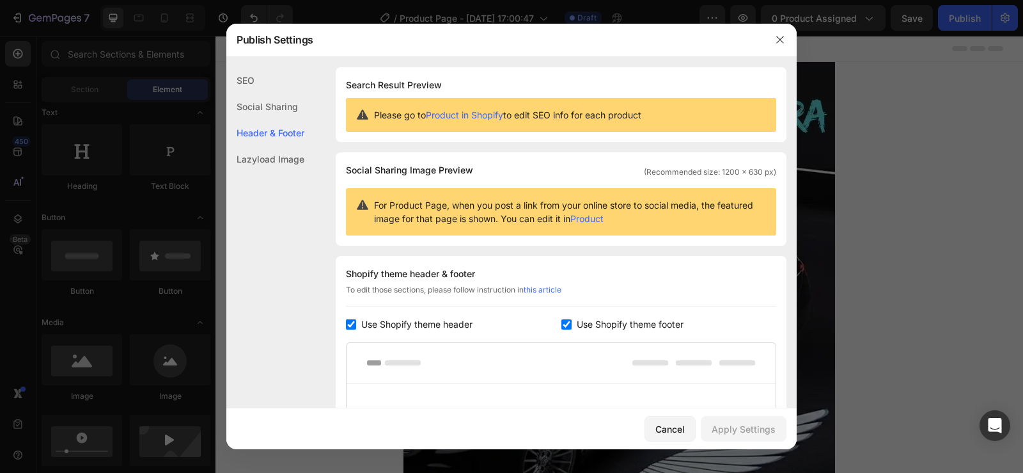
scroll to position [186, 0]
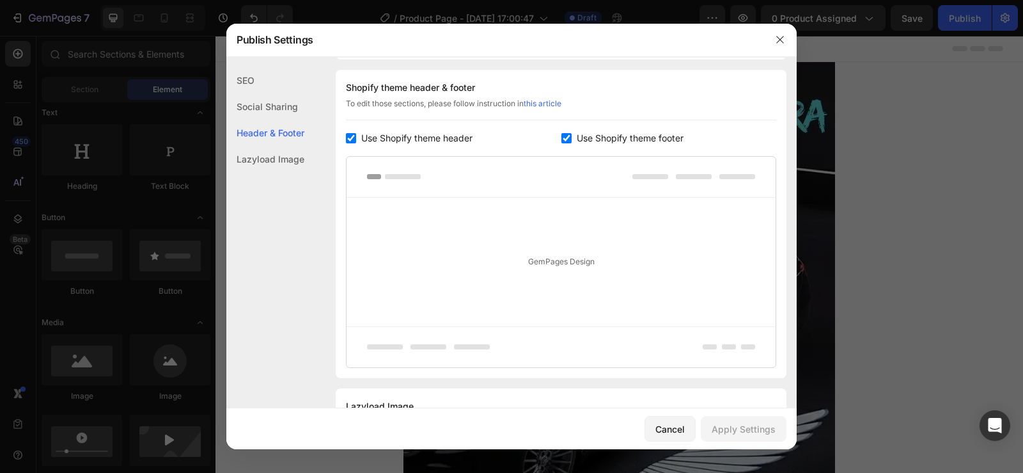
click at [363, 131] on span "Use Shopify theme header" at bounding box center [416, 137] width 111 height 15
checkbox input "false"
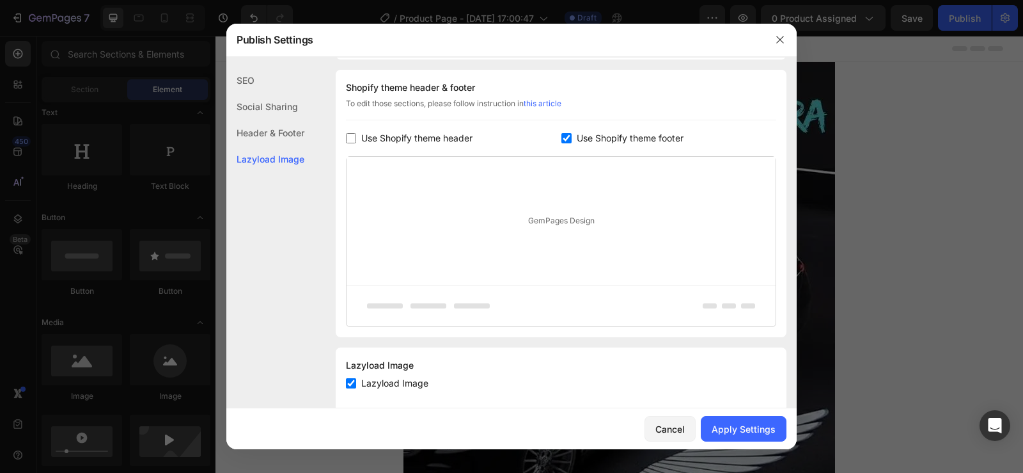
click at [622, 139] on span "Use Shopify theme footer" at bounding box center [630, 137] width 107 height 15
checkbox input "false"
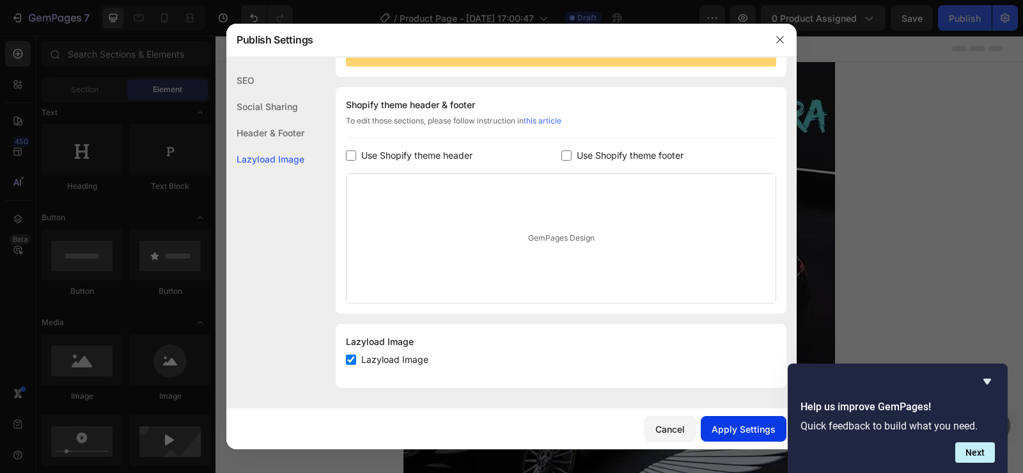
click at [751, 421] on button "Apply Settings" at bounding box center [744, 429] width 86 height 26
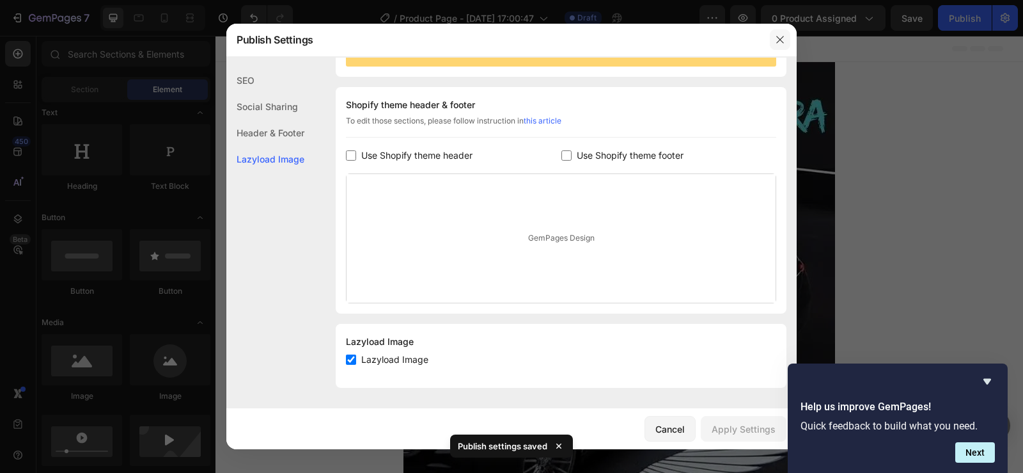
click at [784, 38] on icon "button" at bounding box center [780, 40] width 10 height 10
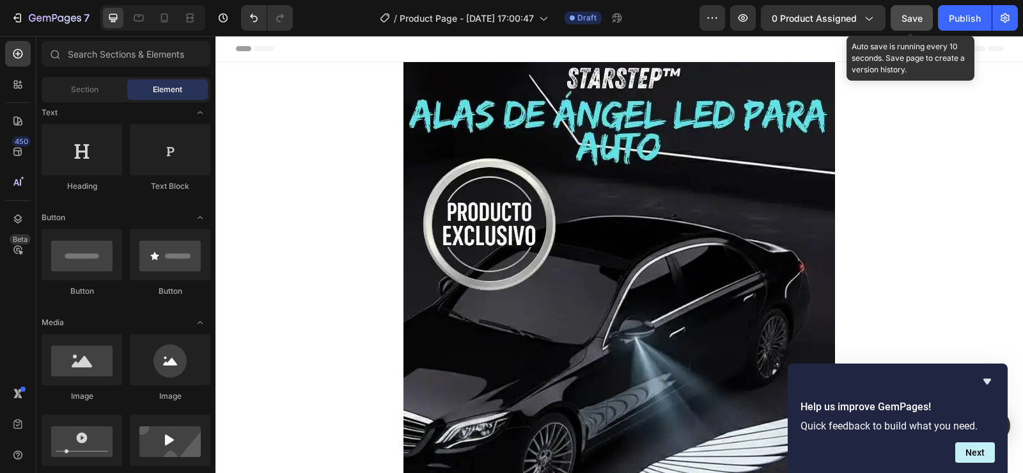
click at [918, 15] on span "Save" at bounding box center [912, 18] width 21 height 11
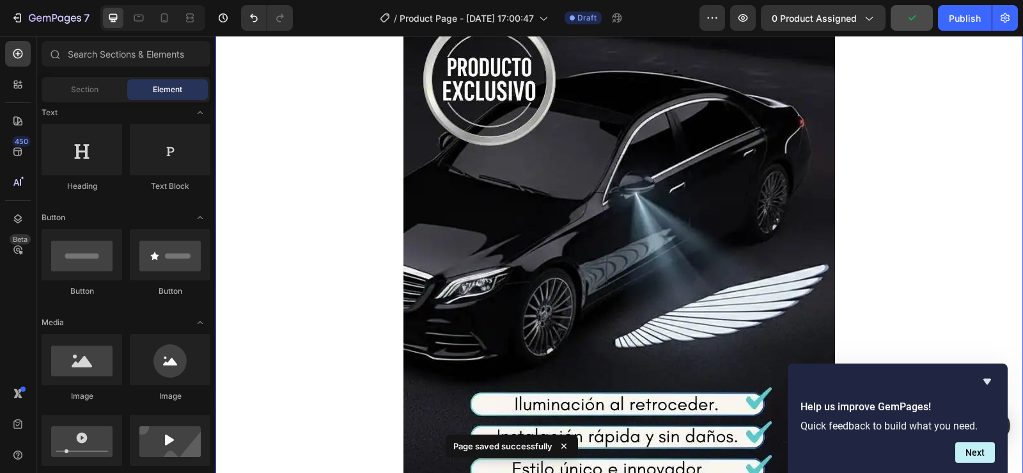
scroll to position [320, 0]
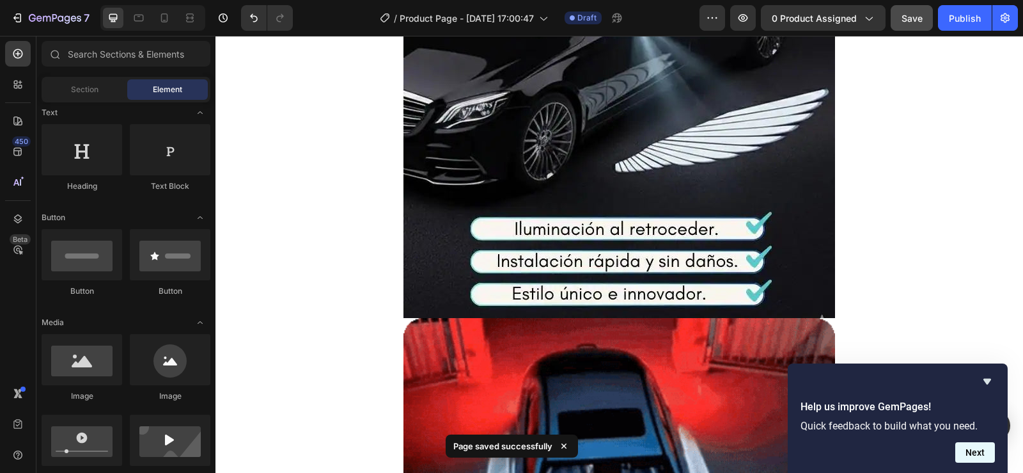
click at [974, 449] on button "Next" at bounding box center [975, 452] width 40 height 20
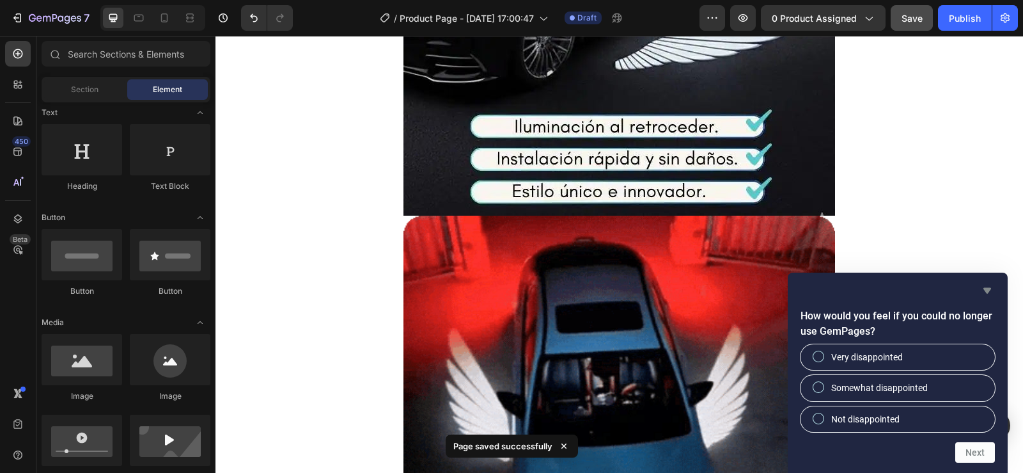
scroll to position [448, 0]
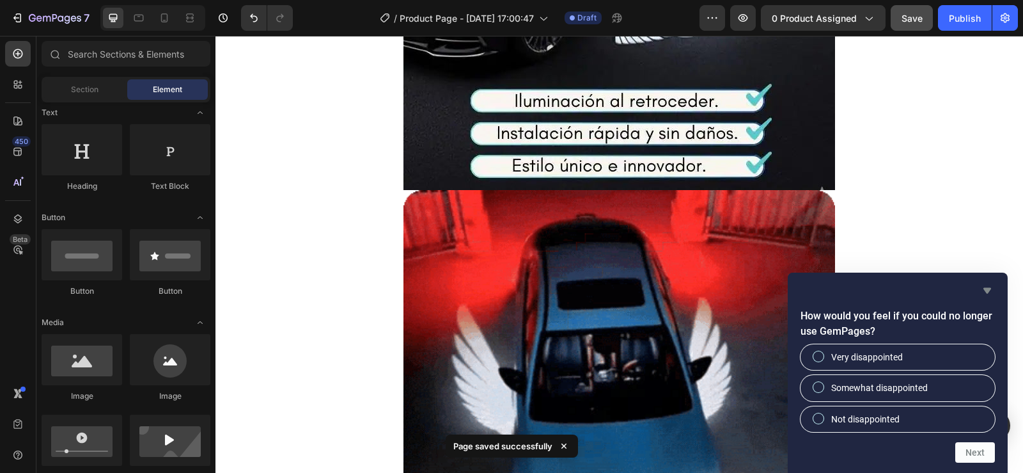
click at [990, 297] on icon "Hide survey" at bounding box center [987, 290] width 15 height 15
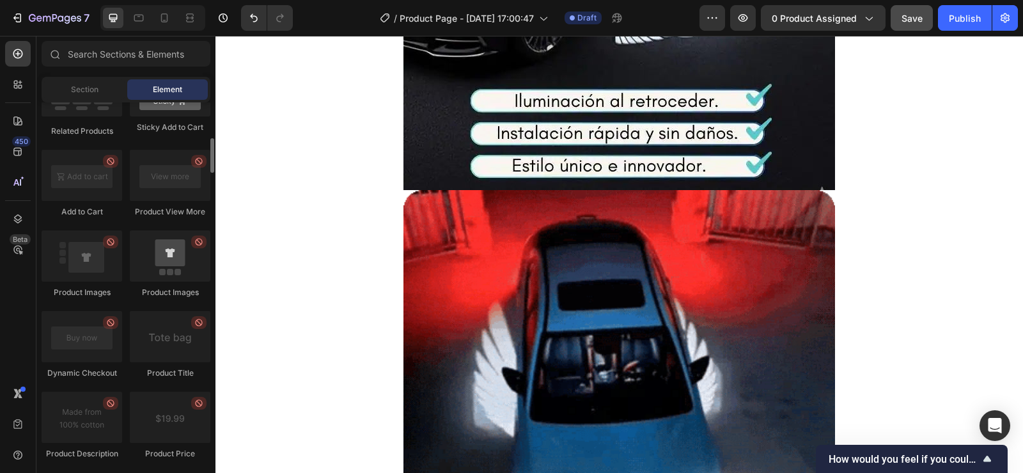
scroll to position [1662, 0]
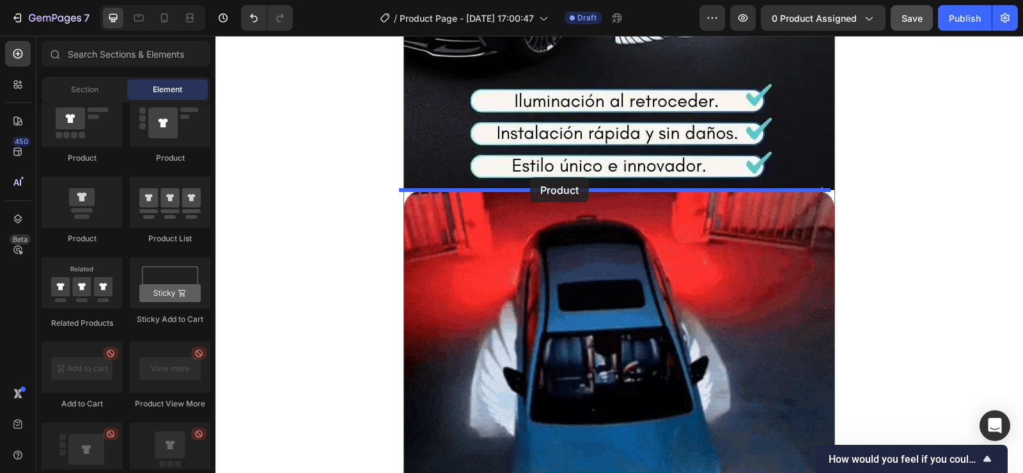
drag, startPoint x: 291, startPoint y: 258, endPoint x: 534, endPoint y: 180, distance: 255.4
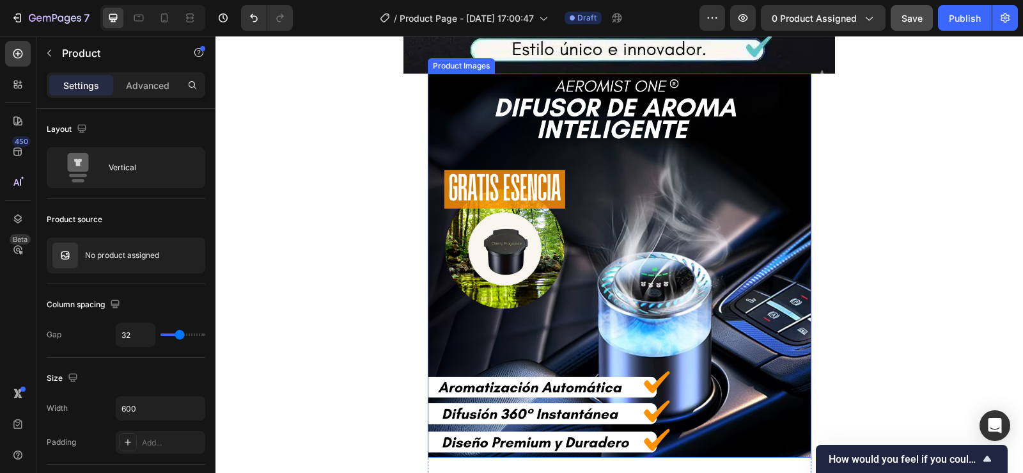
scroll to position [575, 0]
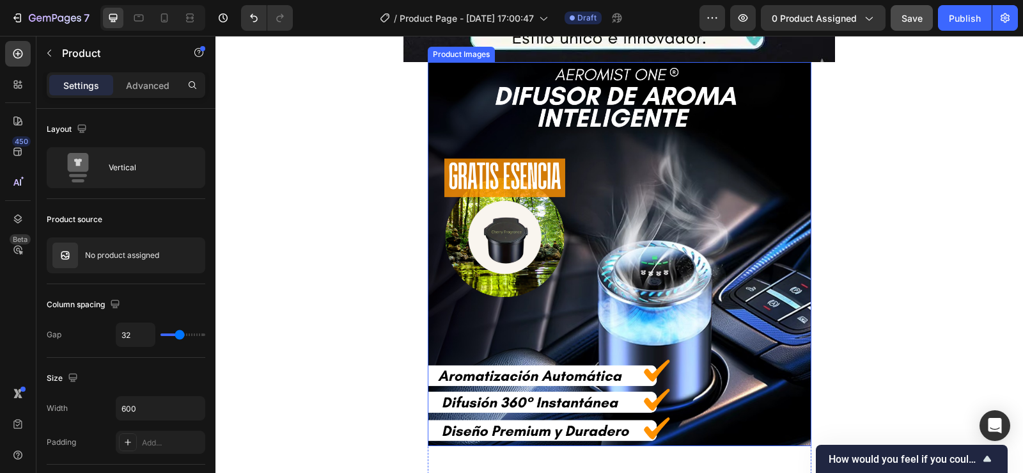
click at [623, 280] on img at bounding box center [620, 254] width 384 height 384
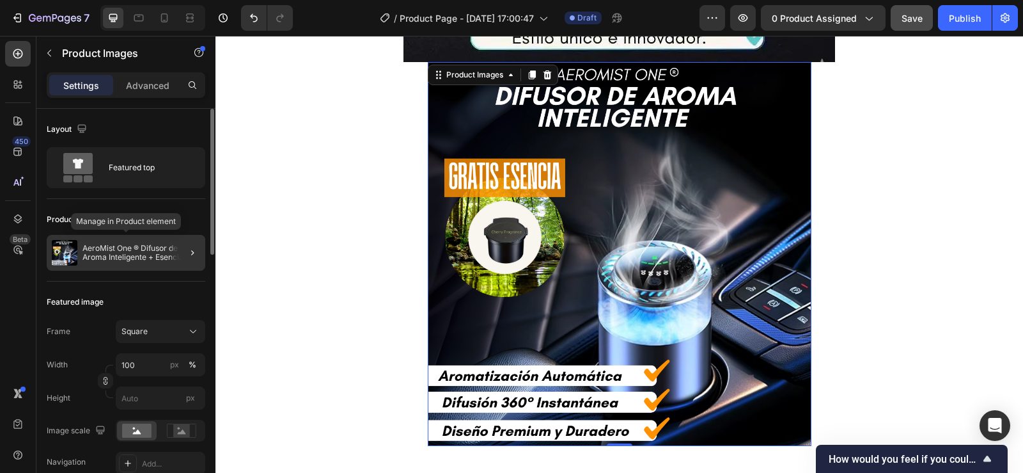
click at [145, 252] on p "AeroMist One ® Difusor de Aroma Inteligente + Esencia Gratis" at bounding box center [141, 253] width 118 height 18
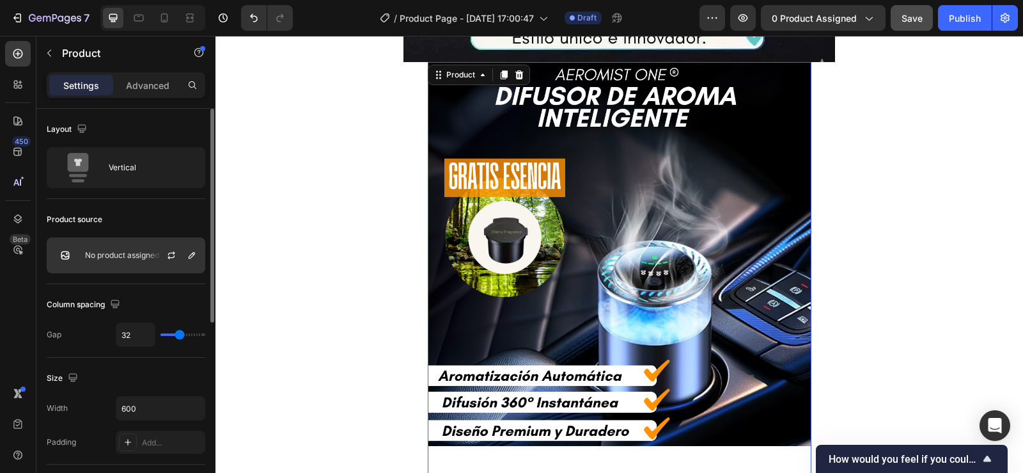
click at [138, 260] on div "No product assigned" at bounding box center [126, 255] width 159 height 36
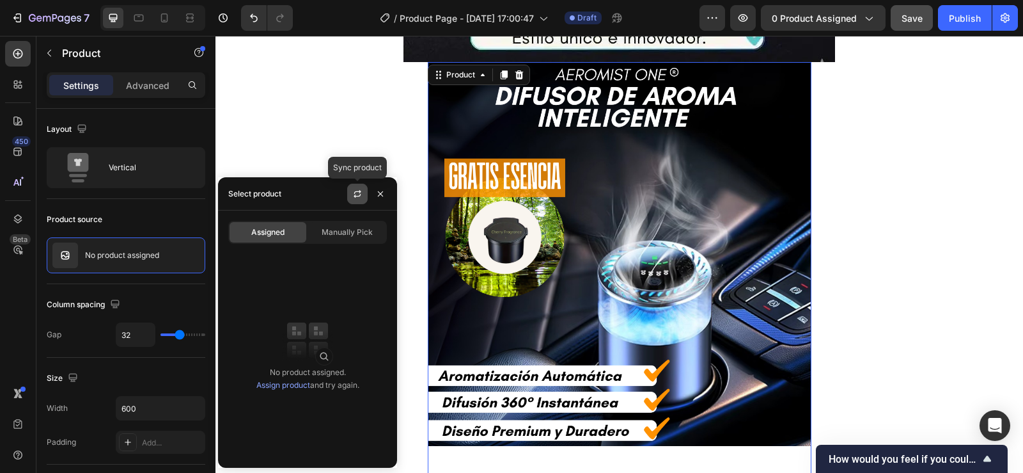
click at [350, 190] on button "button" at bounding box center [357, 194] width 20 height 20
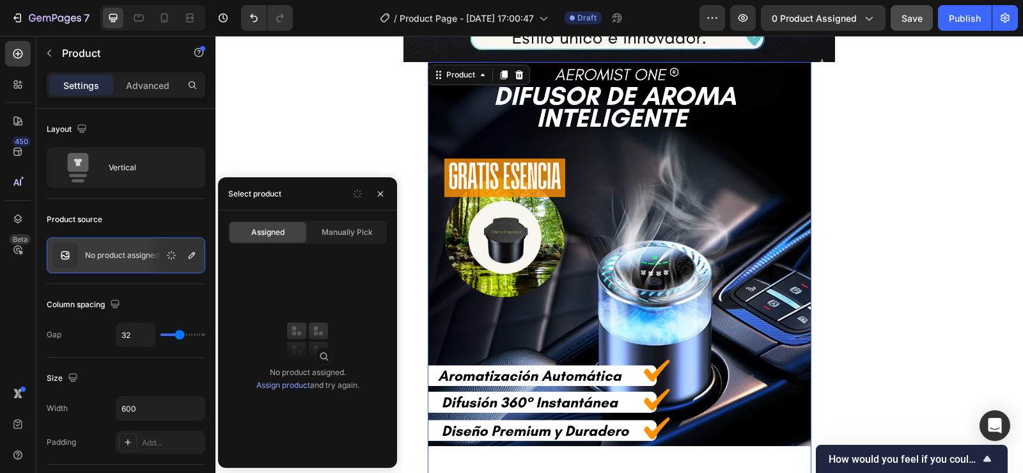
click at [299, 386] on link "Assign product" at bounding box center [283, 385] width 54 height 10
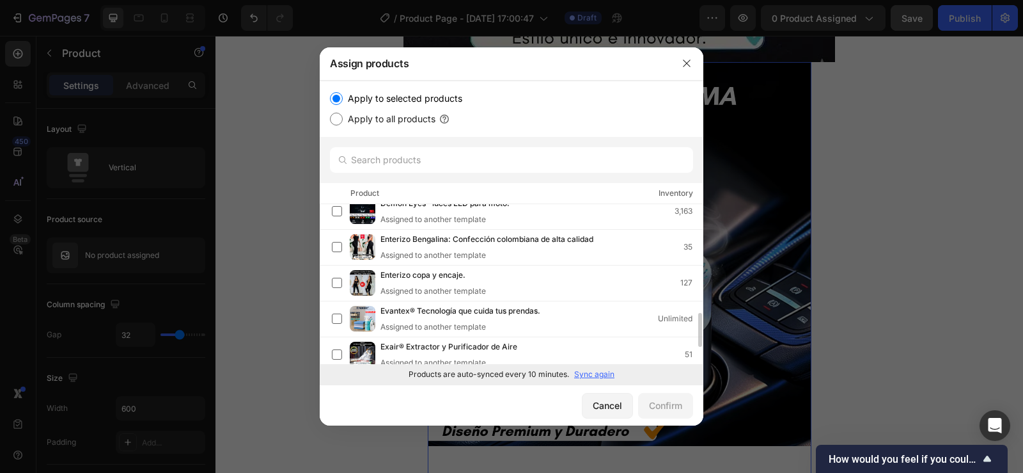
scroll to position [556, 0]
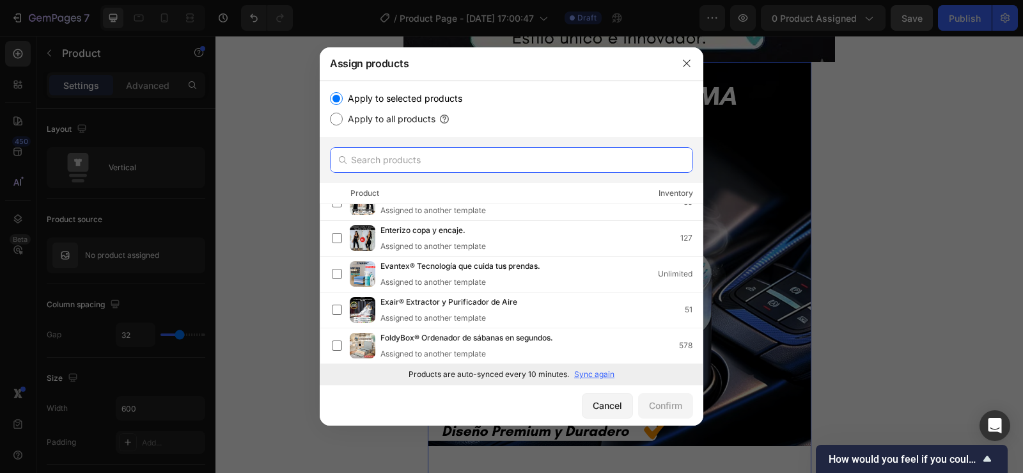
click at [382, 155] on input "text" at bounding box center [511, 160] width 363 height 26
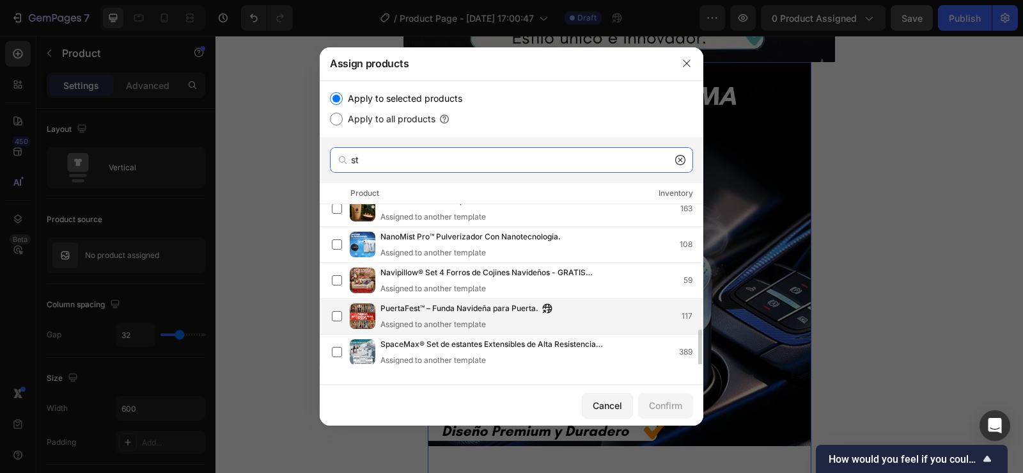
scroll to position [224, 0]
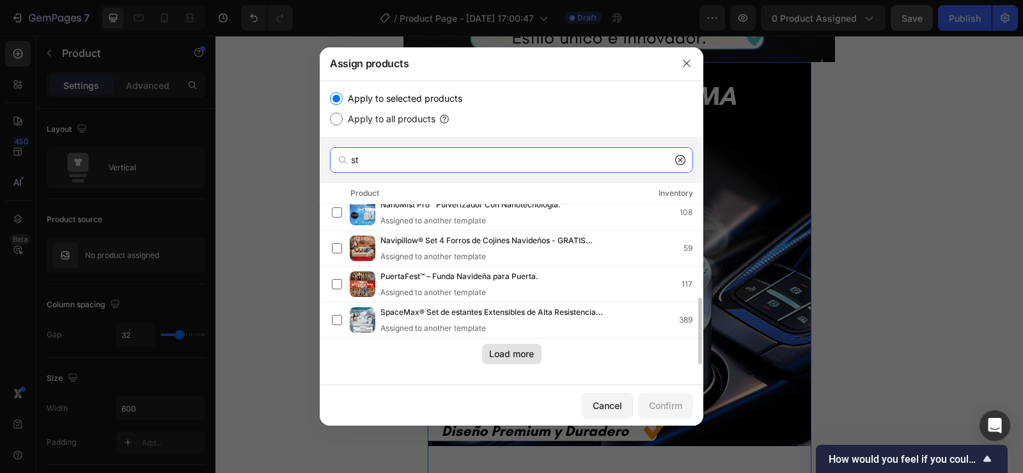
type input "st"
click at [513, 354] on div "Load more" at bounding box center [511, 353] width 45 height 13
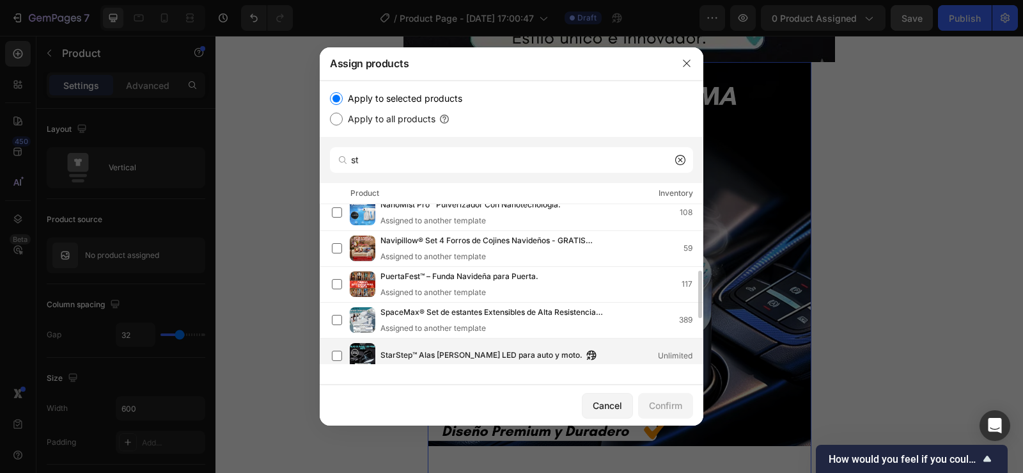
click at [488, 355] on span "StarStep™ Alas [PERSON_NAME] LED para auto y moto." at bounding box center [481, 355] width 202 height 14
click at [668, 403] on div "Confirm" at bounding box center [665, 404] width 33 height 13
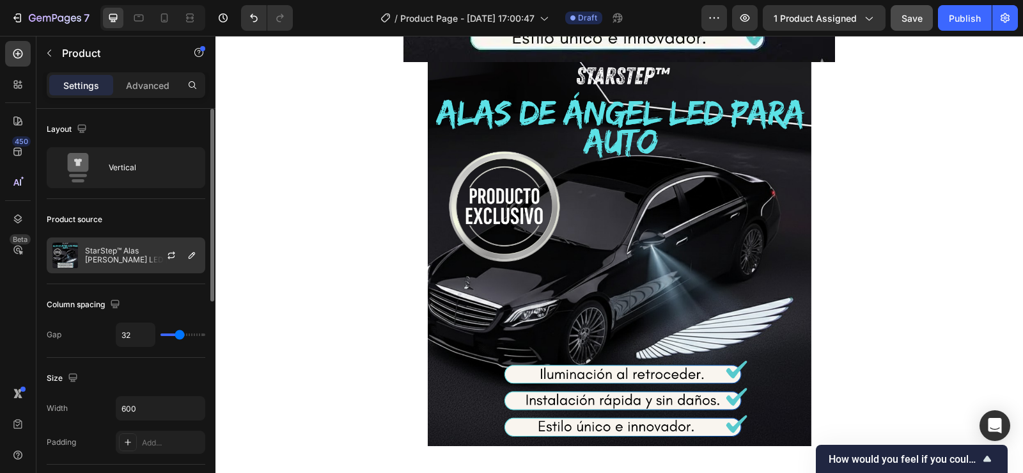
click at [124, 249] on p "StarStep™ Alas [PERSON_NAME] LED para auto y moto." at bounding box center [142, 255] width 114 height 18
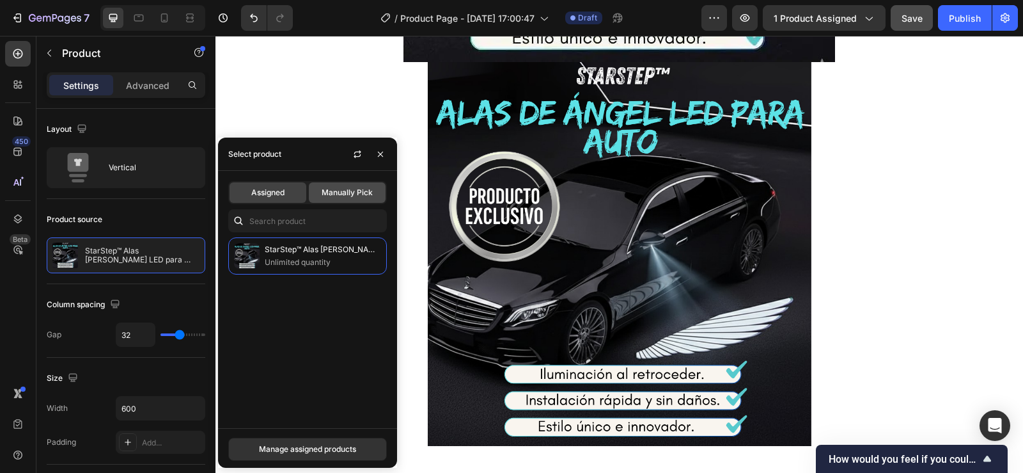
click at [363, 187] on span "Manually Pick" at bounding box center [347, 193] width 51 height 12
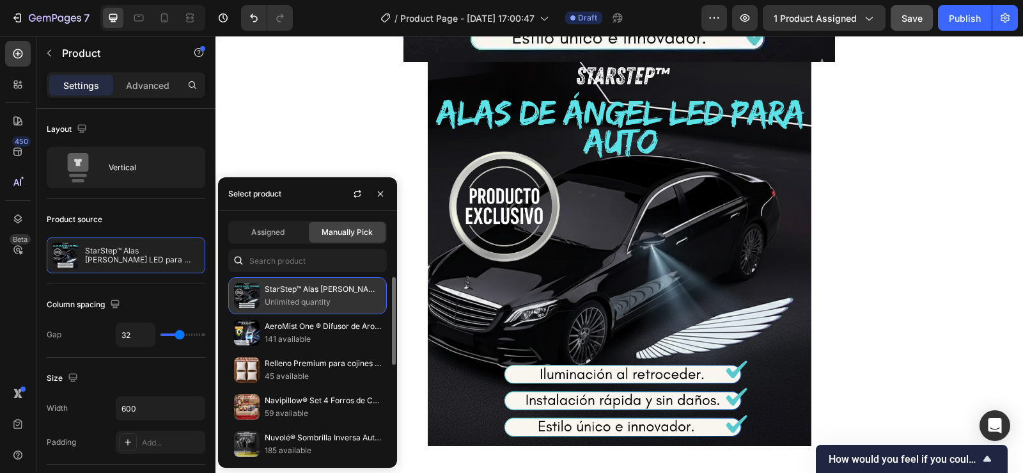
click at [307, 301] on p "Unlimited quantity" at bounding box center [323, 301] width 116 height 13
click at [279, 218] on div "Assigned Manually Pick StarStep™ Alas [PERSON_NAME] LED para auto y moto. Unlim…" at bounding box center [307, 338] width 179 height 257
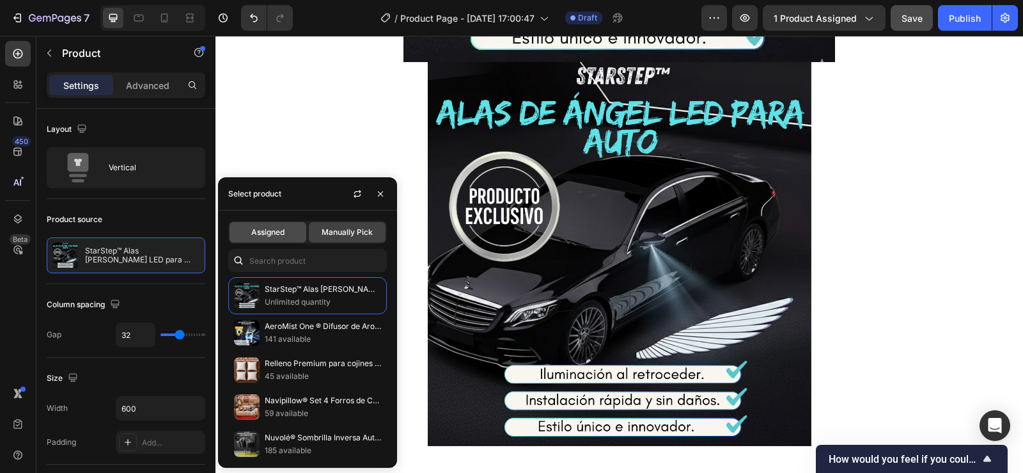
click at [289, 228] on div "Assigned" at bounding box center [268, 232] width 77 height 20
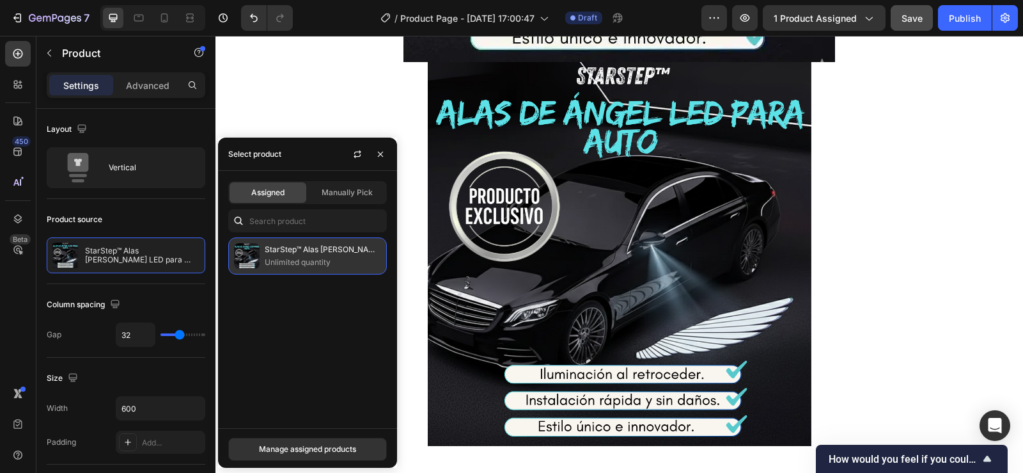
click at [275, 257] on p "Unlimited quantity" at bounding box center [323, 262] width 116 height 13
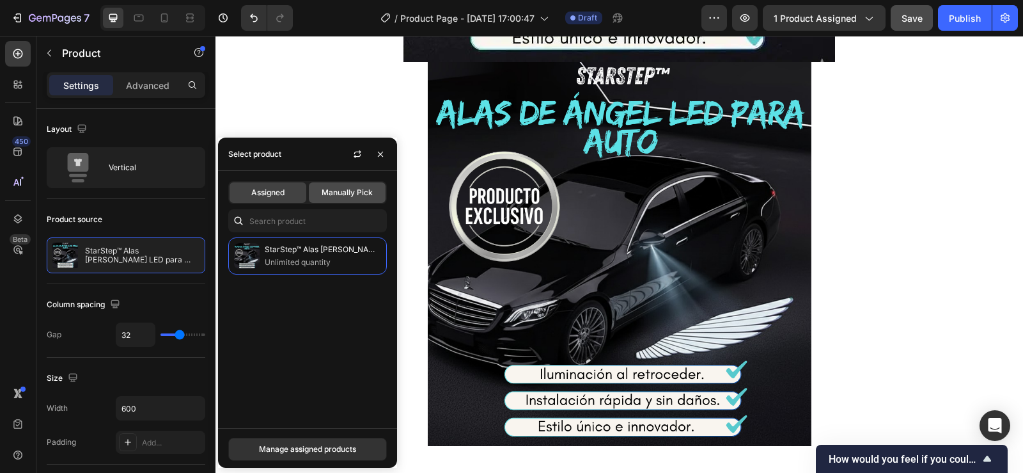
click at [352, 192] on span "Manually Pick" at bounding box center [347, 193] width 51 height 12
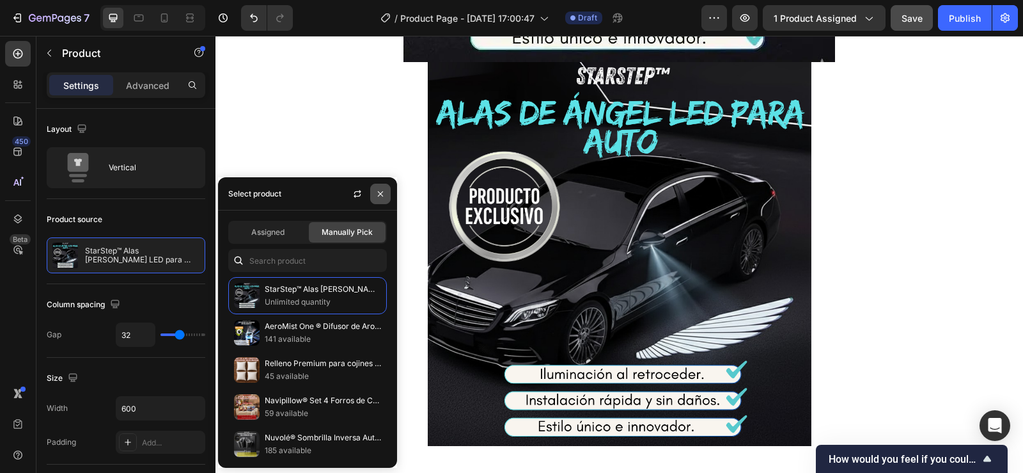
drag, startPoint x: 382, startPoint y: 192, endPoint x: 167, endPoint y: 156, distance: 217.9
click at [382, 192] on icon "button" at bounding box center [380, 193] width 5 height 5
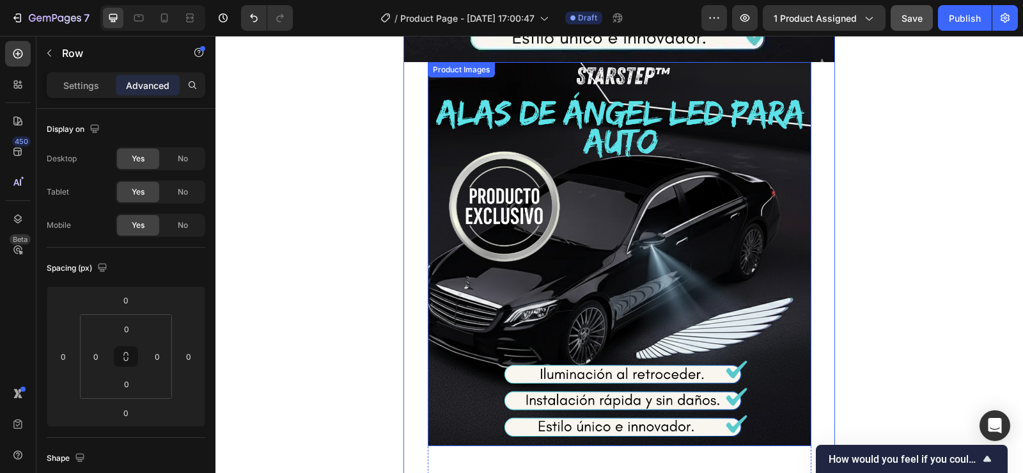
click at [649, 176] on img at bounding box center [620, 254] width 384 height 384
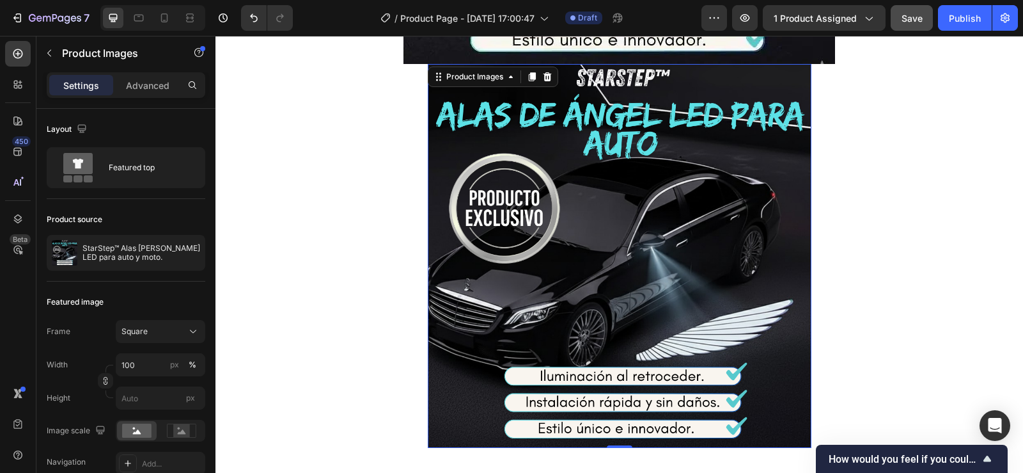
scroll to position [448, 0]
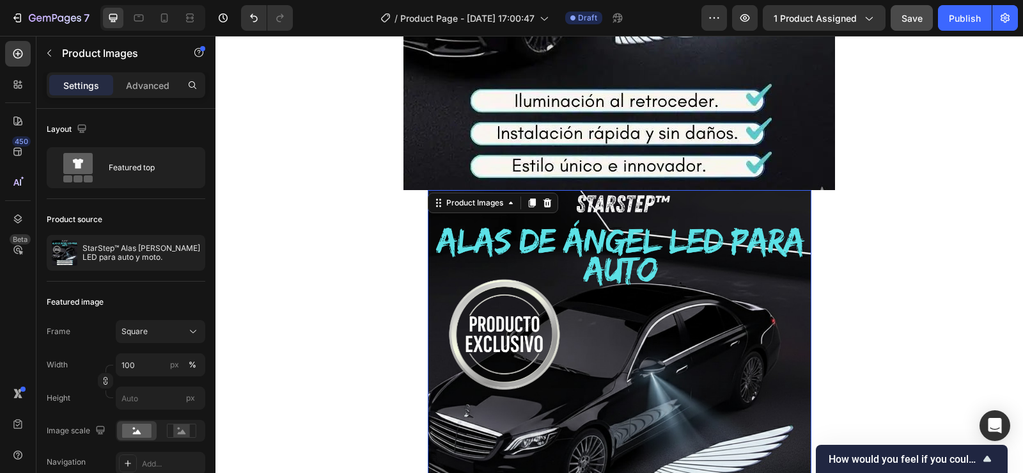
click at [606, 283] on img at bounding box center [620, 382] width 384 height 384
click at [542, 192] on img at bounding box center [620, 382] width 384 height 384
click at [543, 200] on icon at bounding box center [547, 202] width 8 height 9
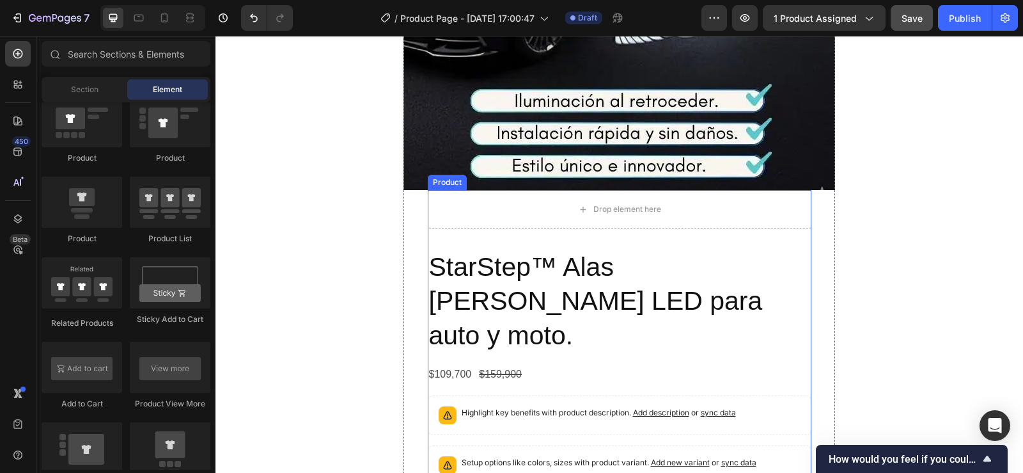
click at [507, 242] on div "Drop element here StarStep™ Alas [PERSON_NAME] LED para auto y moto. Product Ti…" at bounding box center [620, 421] width 384 height 463
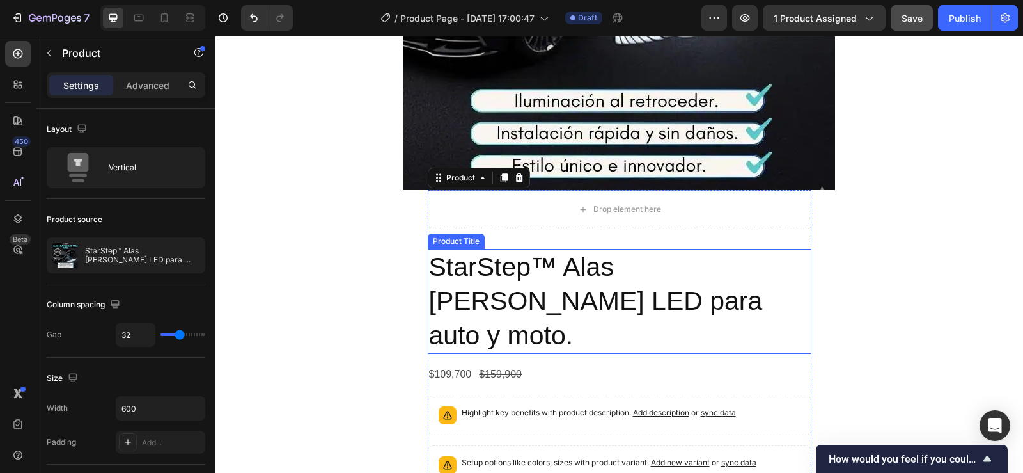
click at [506, 272] on h2 "StarStep™ Alas [PERSON_NAME] LED para auto y moto." at bounding box center [620, 301] width 384 height 105
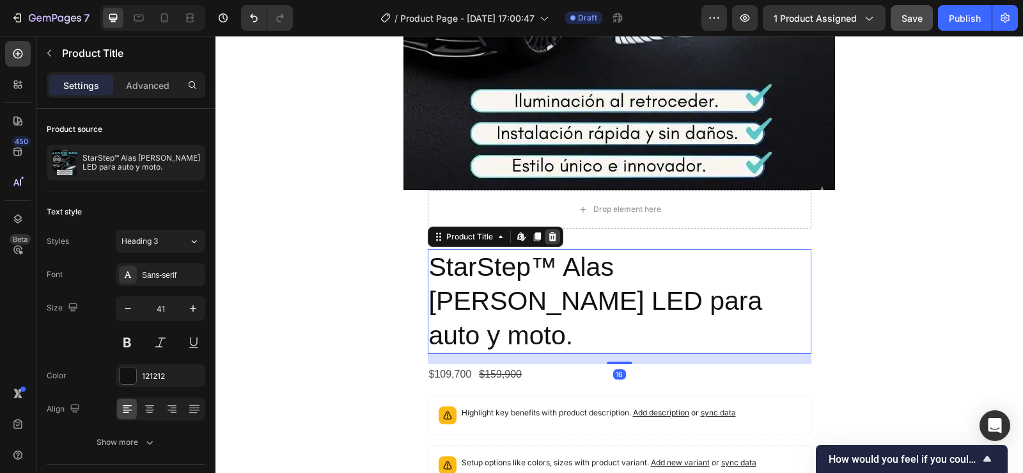
click at [548, 233] on icon at bounding box center [552, 236] width 8 height 9
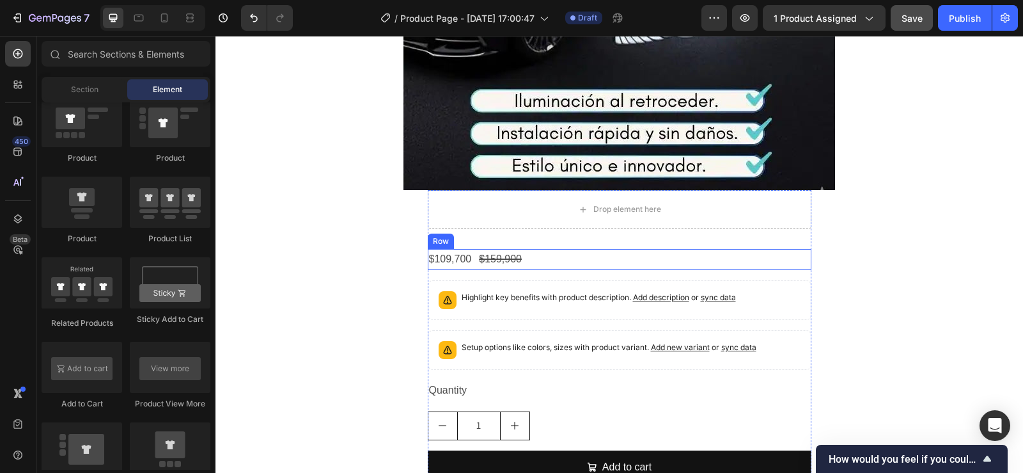
click at [533, 260] on div "$109,700 Product Price Product Price $159,900 Product Price Product Price Row" at bounding box center [620, 259] width 384 height 21
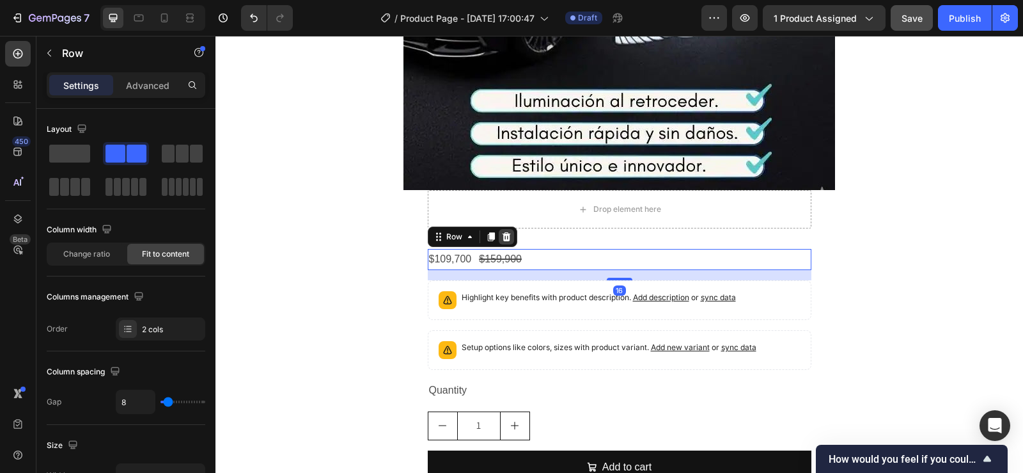
click at [502, 234] on icon at bounding box center [506, 236] width 8 height 9
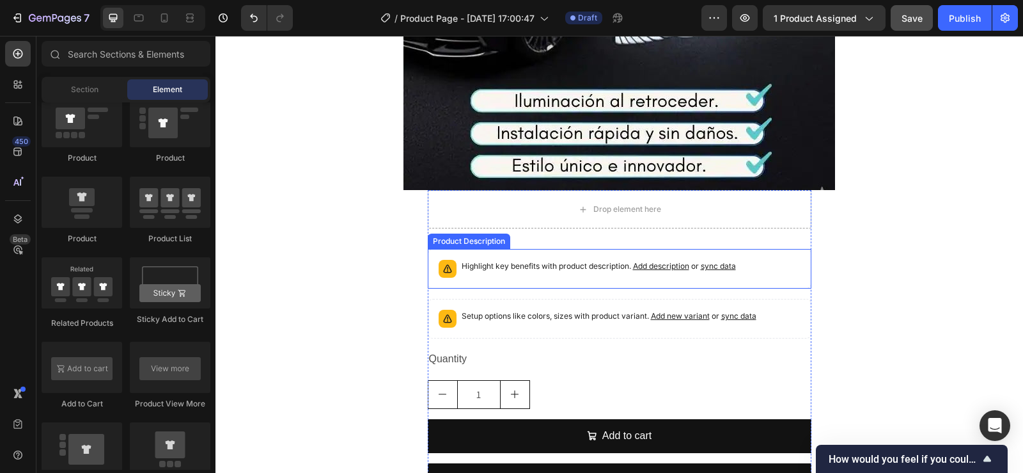
click at [533, 253] on div "Highlight key benefits with product description. Add description or sync data" at bounding box center [620, 269] width 384 height 40
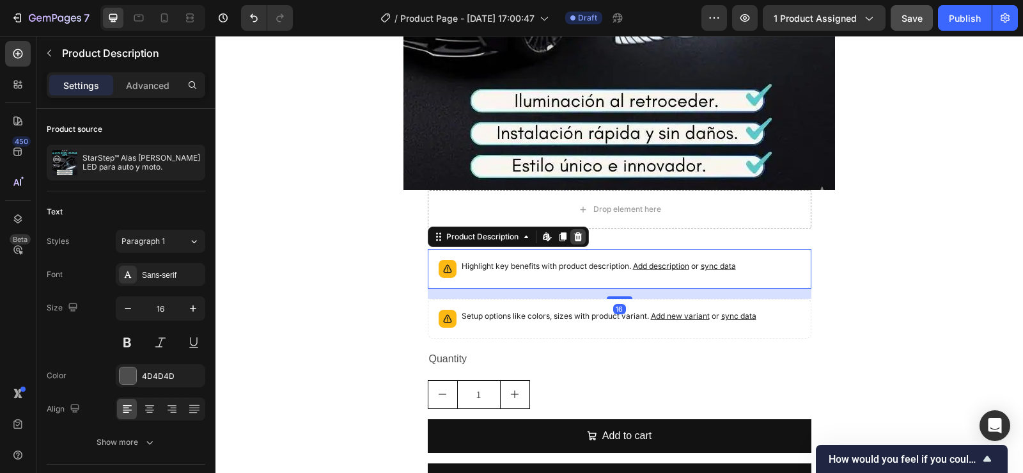
click at [575, 237] on icon at bounding box center [578, 236] width 8 height 9
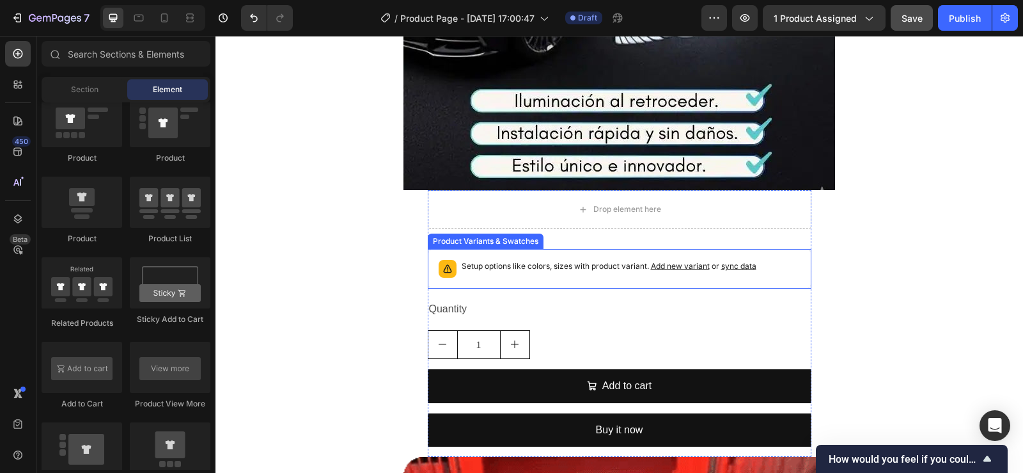
click at [563, 257] on div "Setup options like colors, sizes with product variant. Add new variant or sync …" at bounding box center [619, 268] width 372 height 28
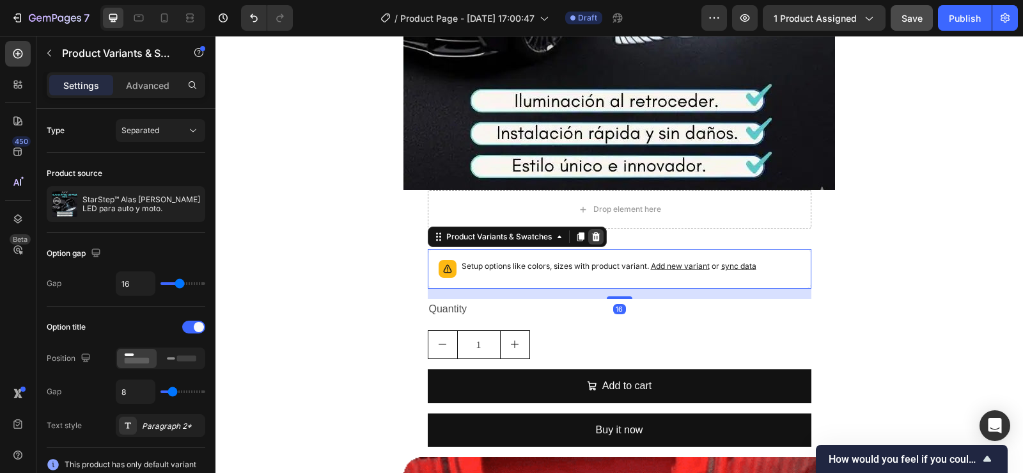
click at [591, 235] on icon at bounding box center [596, 236] width 10 height 10
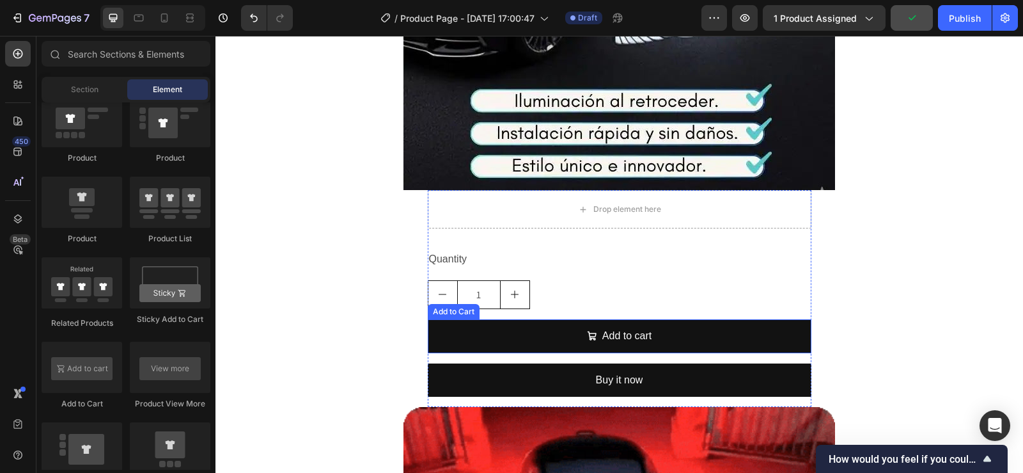
drag, startPoint x: 549, startPoint y: 332, endPoint x: 505, endPoint y: 295, distance: 57.1
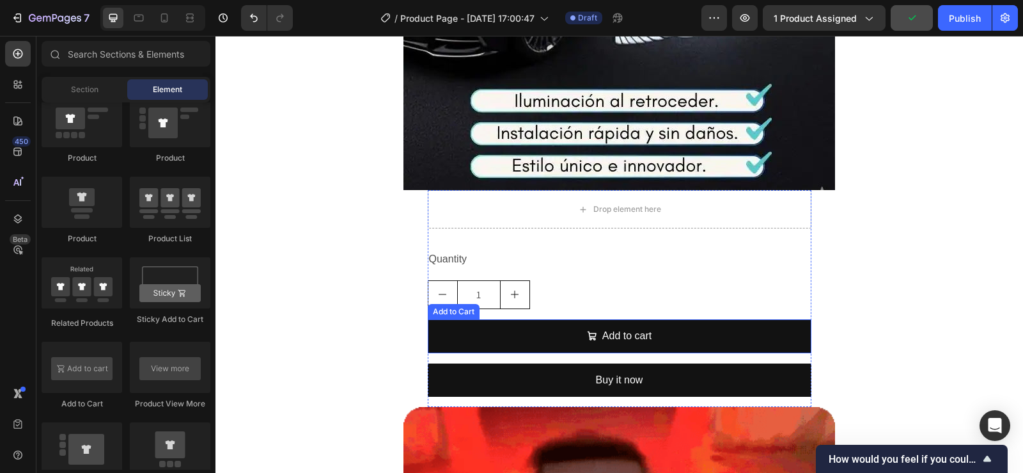
click at [549, 332] on button "Add to cart" at bounding box center [620, 336] width 384 height 34
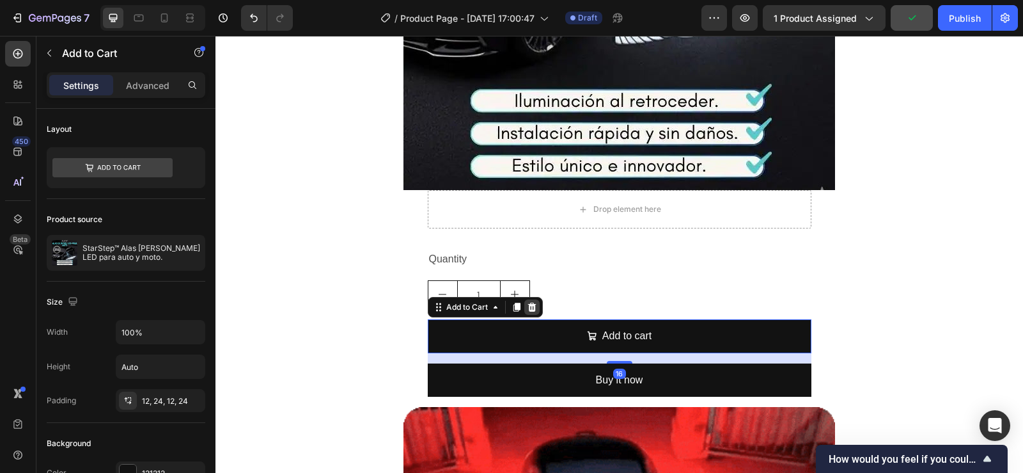
click at [528, 306] on icon at bounding box center [532, 307] width 10 height 10
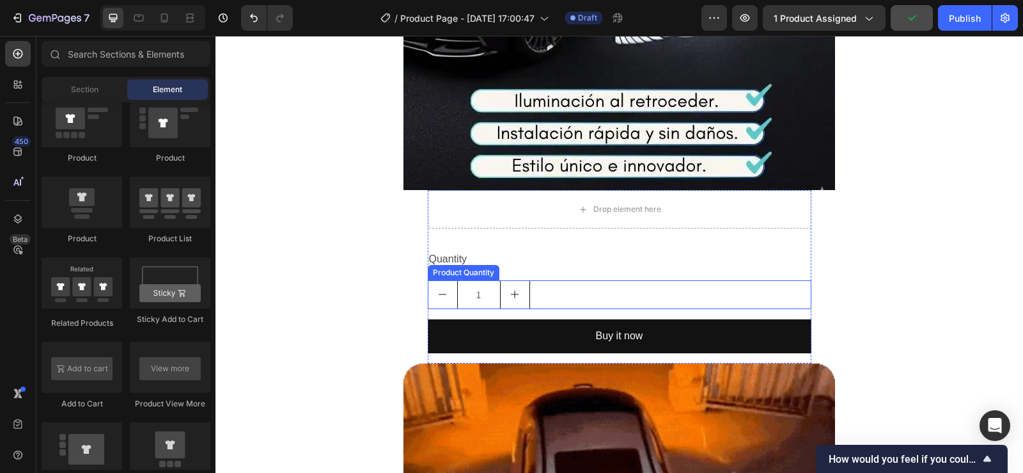
click at [546, 299] on div "1" at bounding box center [620, 294] width 384 height 29
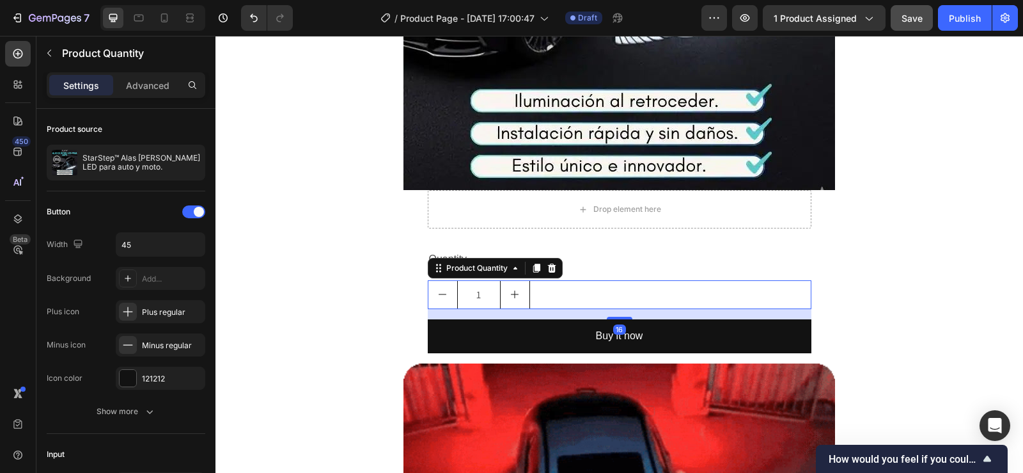
click at [547, 269] on icon at bounding box center [551, 267] width 8 height 9
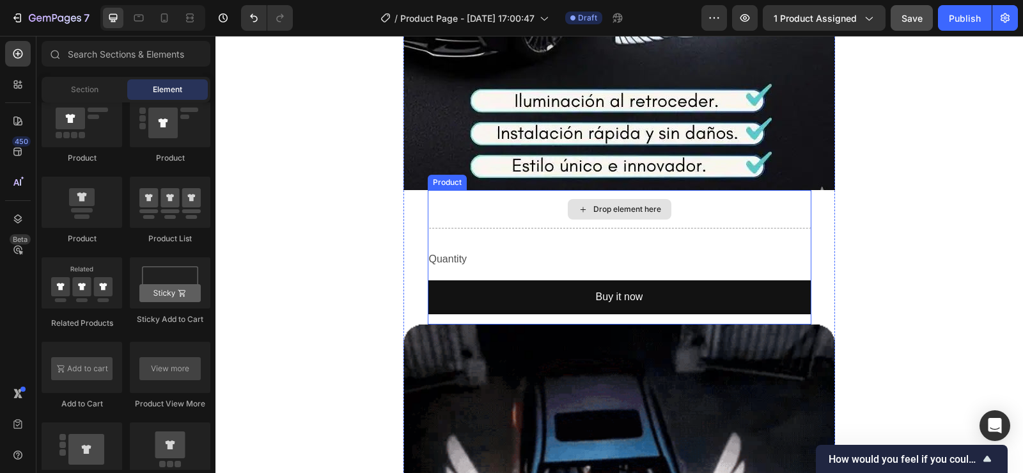
click at [520, 219] on div "Drop element here" at bounding box center [620, 209] width 384 height 38
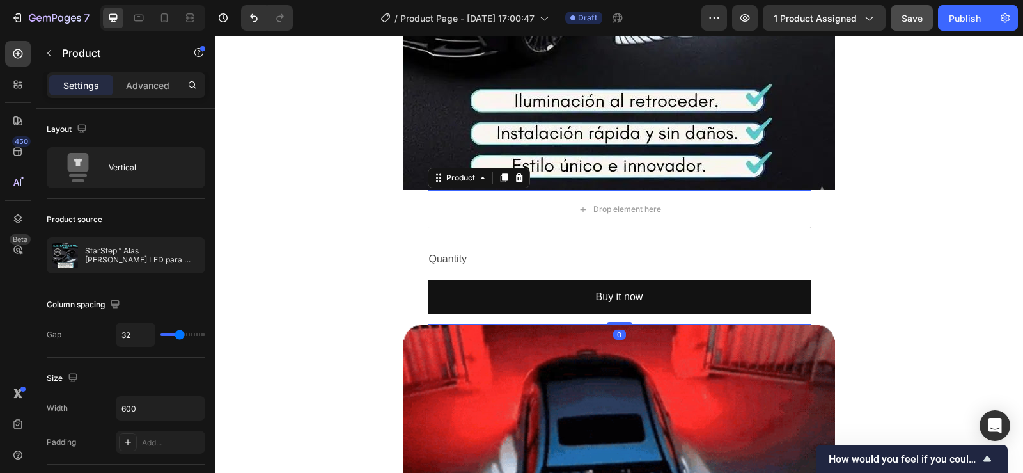
click at [460, 246] on div "Drop element here Quantity Text Block Buy it now Dynamic Checkout Product 0" at bounding box center [620, 257] width 384 height 134
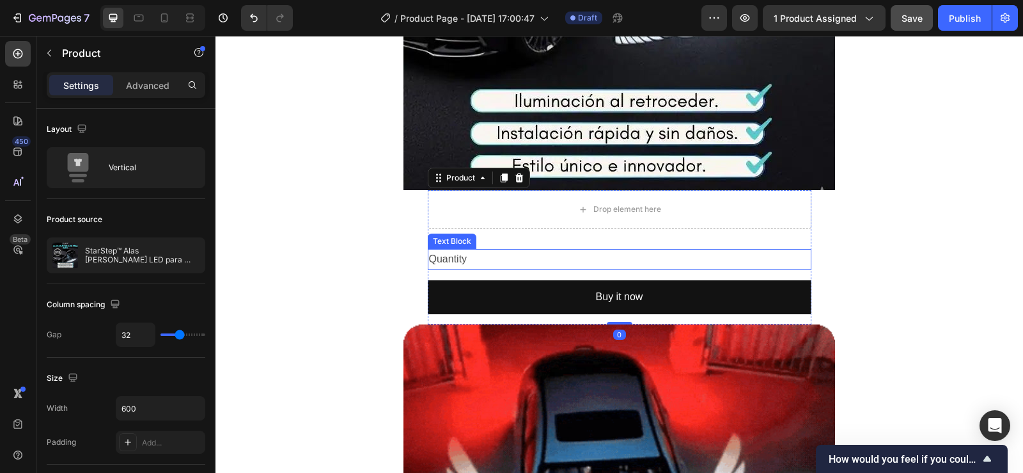
click at [454, 255] on div "Quantity" at bounding box center [620, 259] width 384 height 21
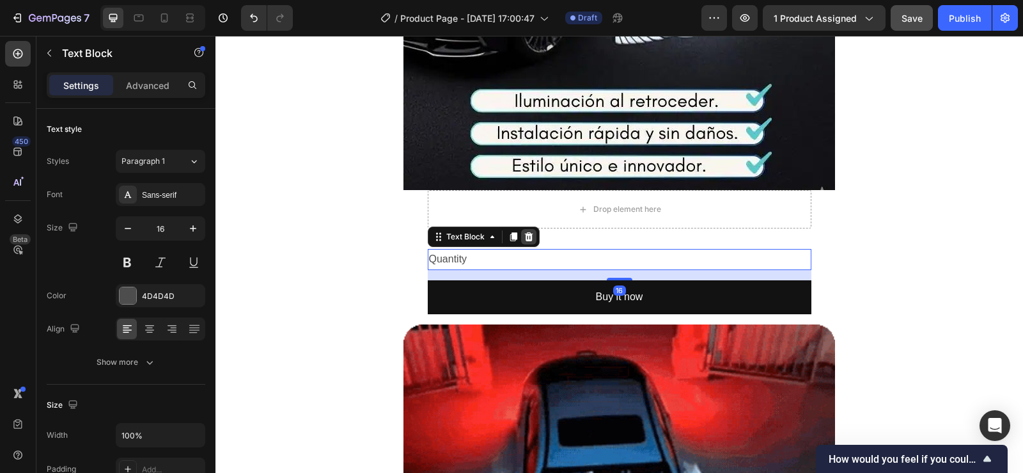
click at [524, 235] on icon at bounding box center [528, 236] width 8 height 9
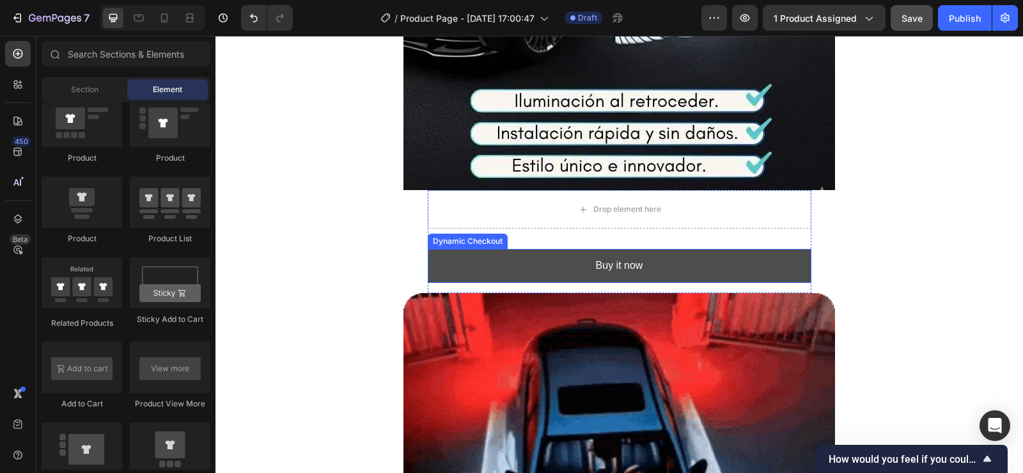
click at [508, 272] on button "Buy it now" at bounding box center [620, 266] width 384 height 34
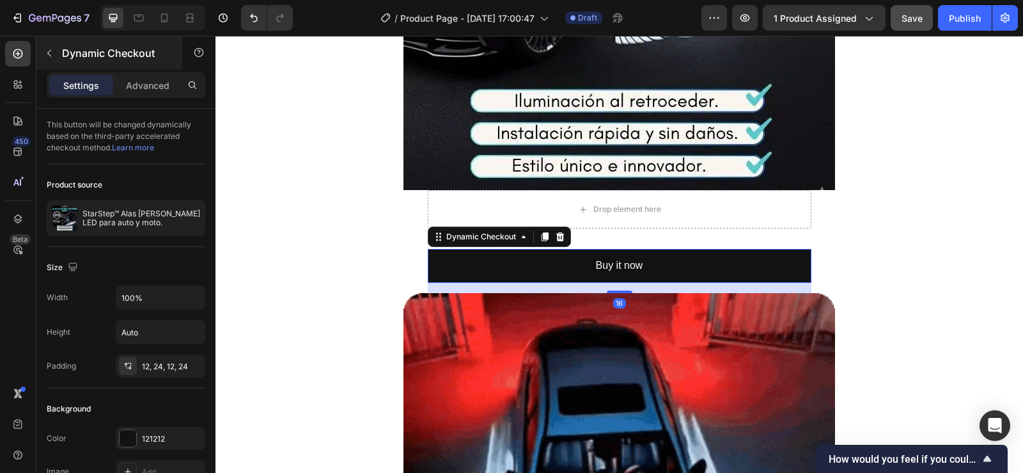
click at [47, 56] on icon "button" at bounding box center [49, 53] width 10 height 10
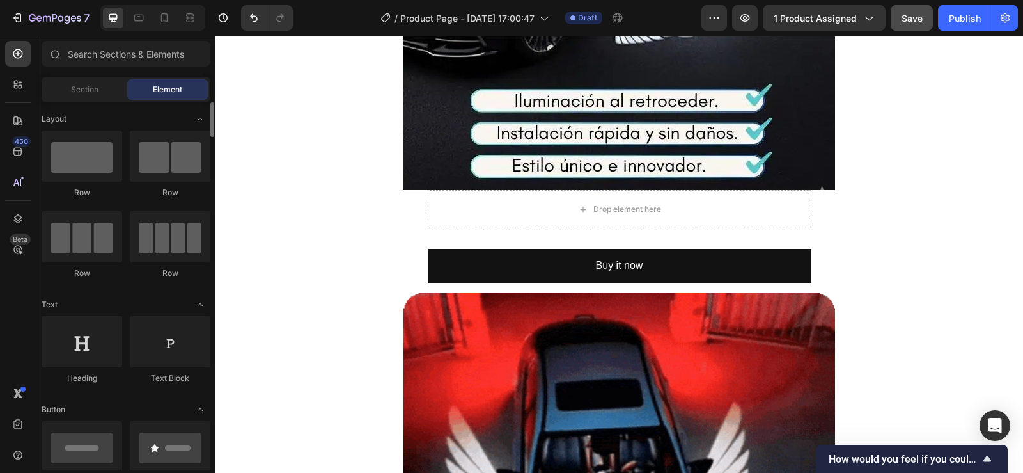
scroll to position [192, 0]
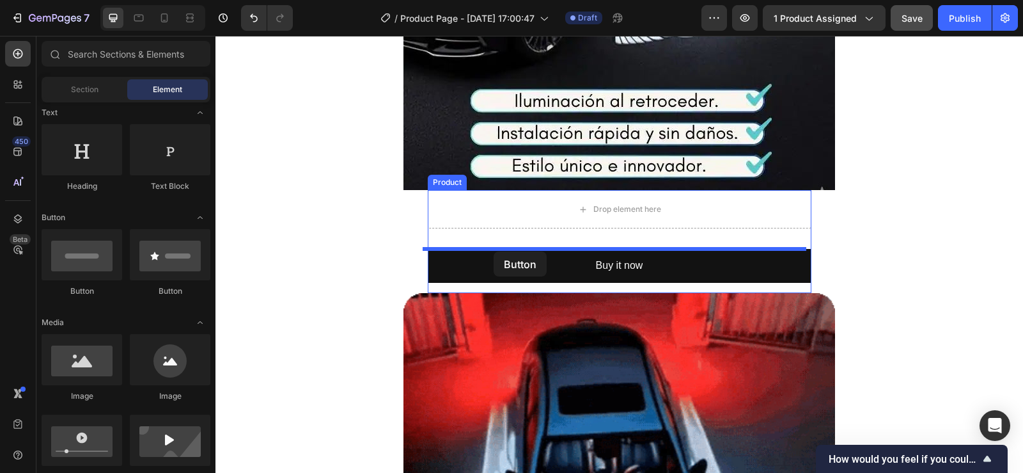
drag, startPoint x: 311, startPoint y: 289, endPoint x: 494, endPoint y: 251, distance: 186.7
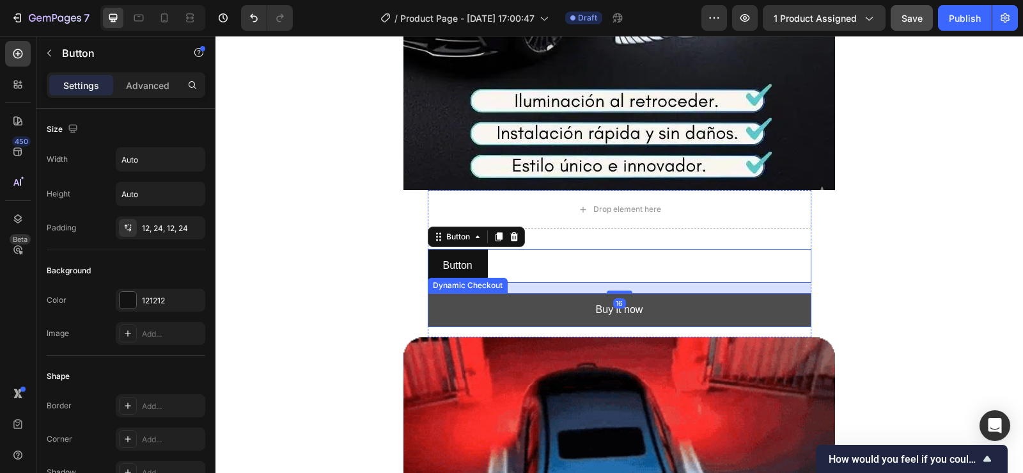
click at [549, 300] on button "Buy it now" at bounding box center [620, 310] width 384 height 34
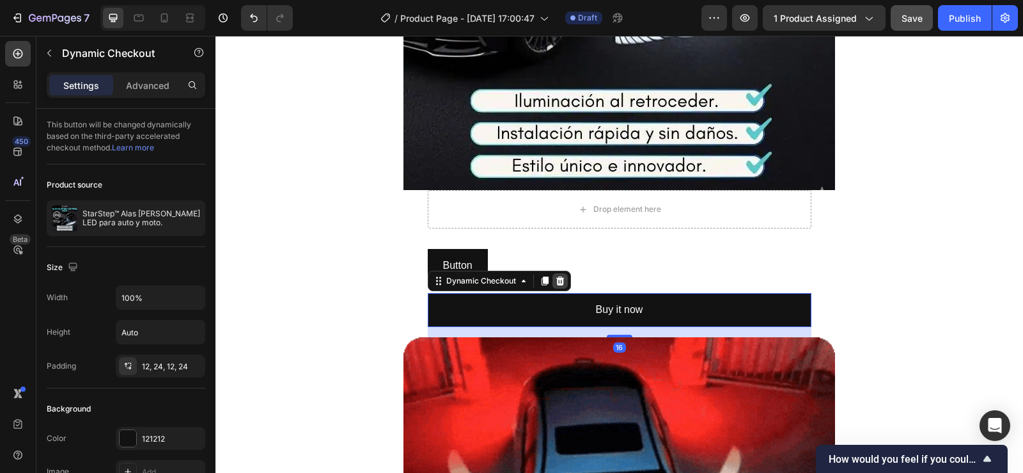
click at [556, 278] on icon at bounding box center [560, 280] width 8 height 9
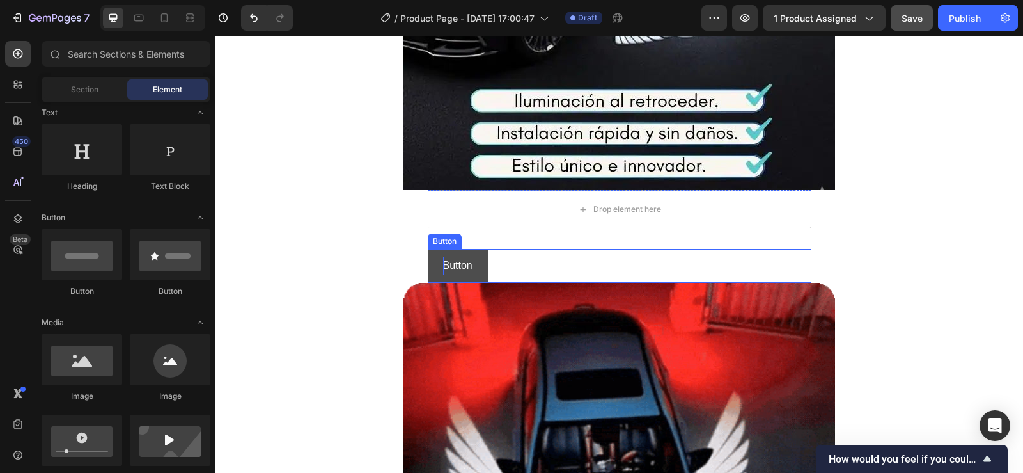
click at [465, 263] on p "Button" at bounding box center [457, 265] width 29 height 19
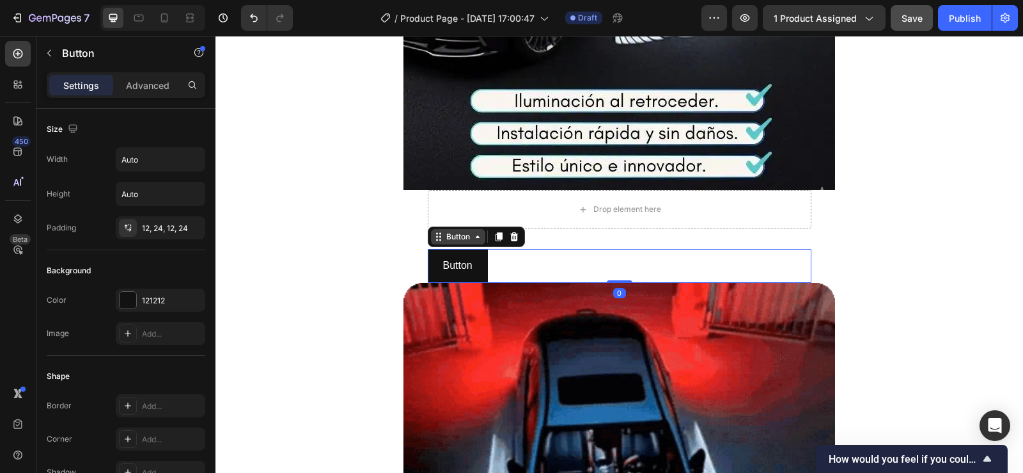
click at [444, 231] on div "Button" at bounding box center [458, 237] width 29 height 12
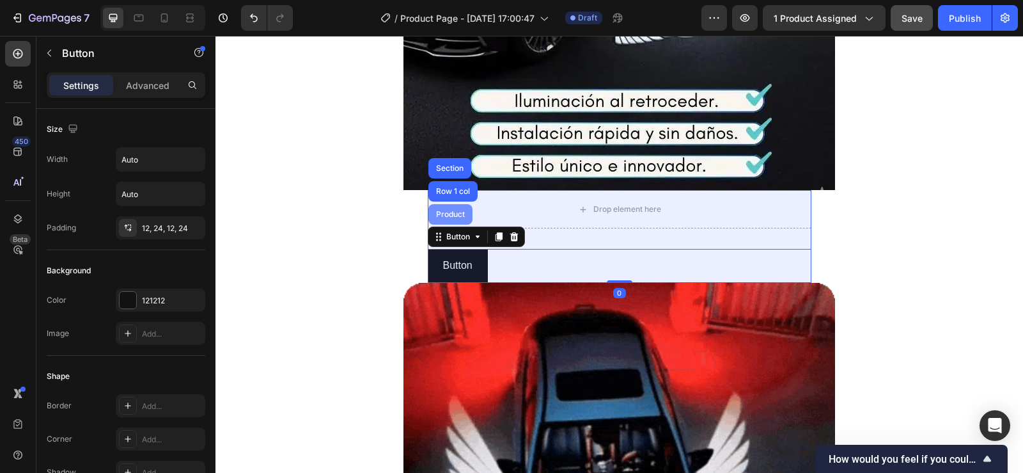
click at [454, 208] on div "Product" at bounding box center [450, 214] width 44 height 20
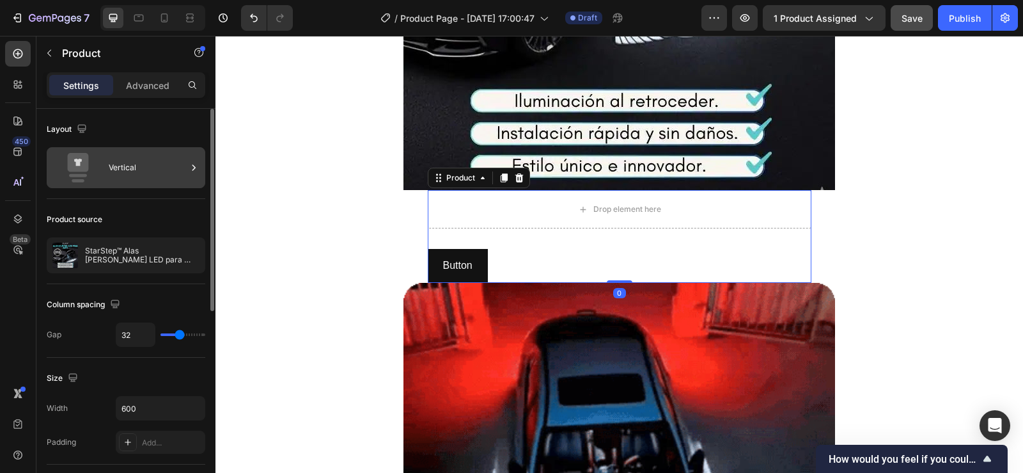
click at [152, 160] on div "Vertical" at bounding box center [148, 167] width 78 height 29
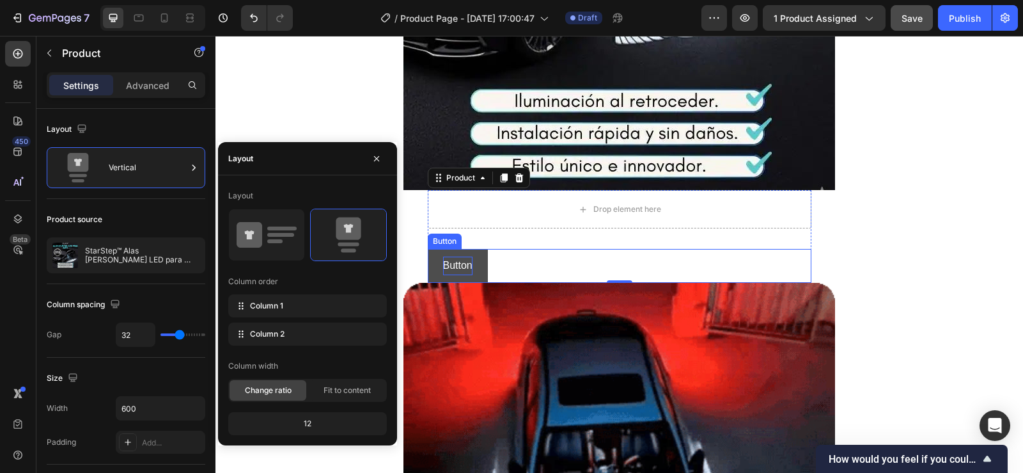
click at [446, 270] on p "Button" at bounding box center [457, 265] width 29 height 19
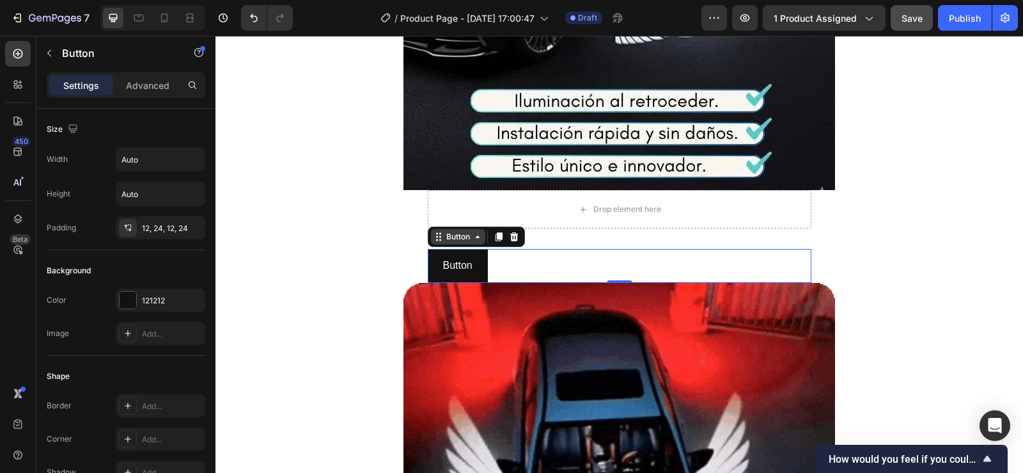
click at [452, 242] on div "Button" at bounding box center [458, 237] width 29 height 12
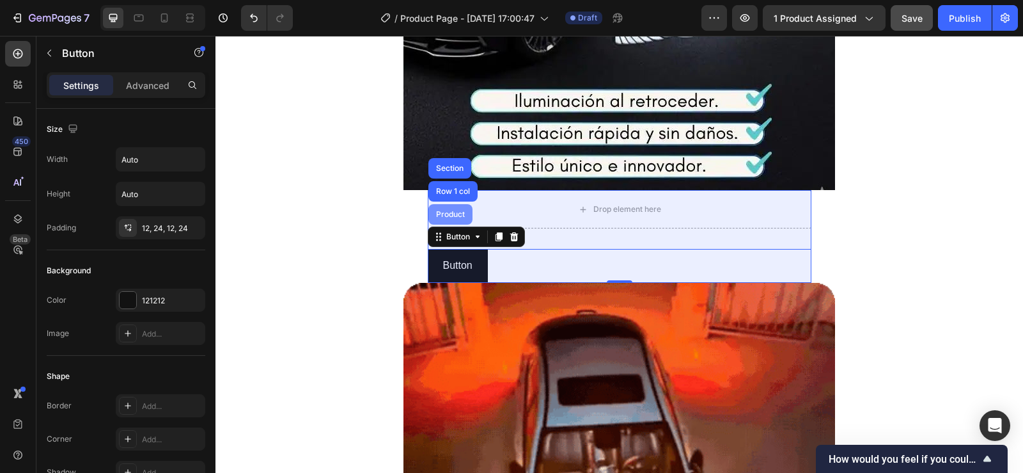
click at [445, 216] on div "Product" at bounding box center [450, 214] width 34 height 8
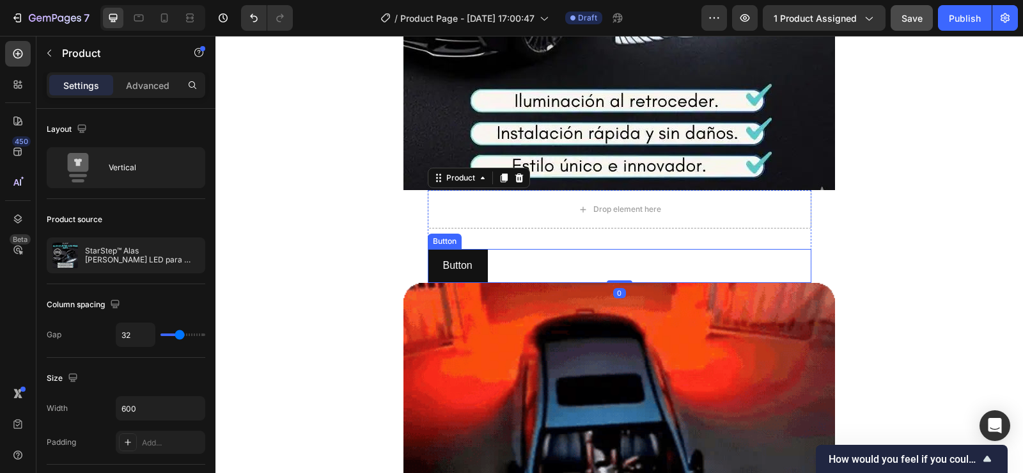
click at [453, 263] on p "Button" at bounding box center [457, 265] width 29 height 19
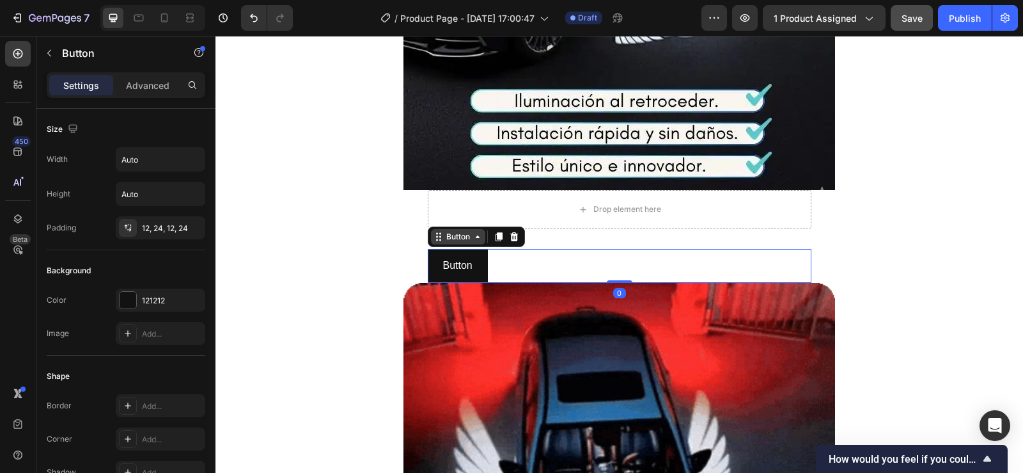
click at [444, 239] on div "Button" at bounding box center [458, 237] width 29 height 12
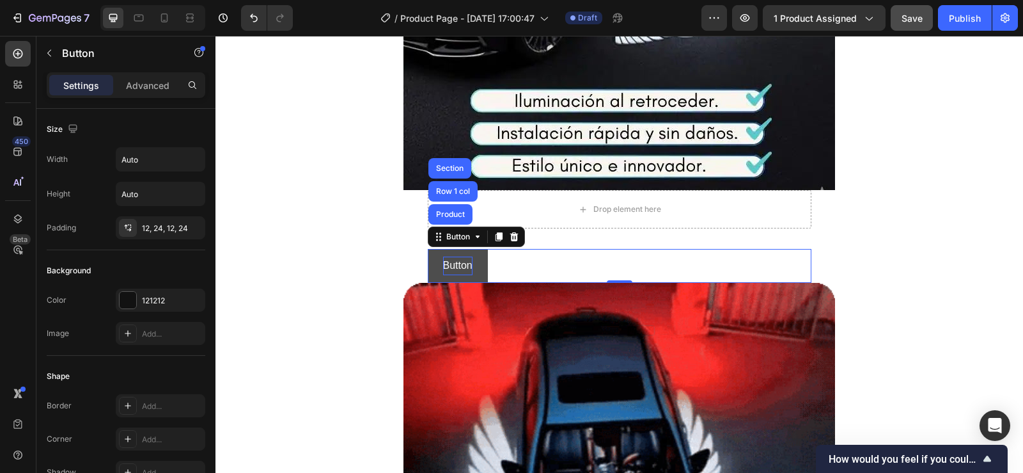
click at [461, 272] on p "Button" at bounding box center [457, 265] width 29 height 19
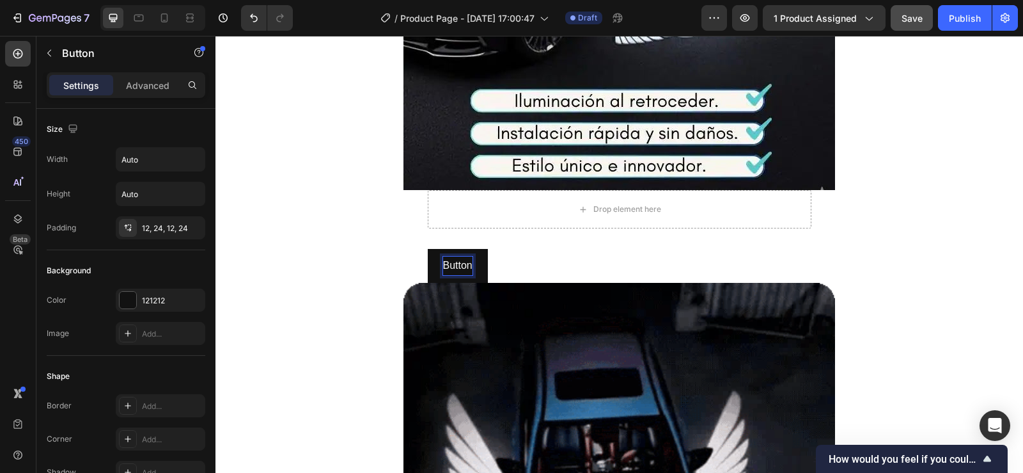
click at [553, 279] on div "Button Button Product Row 1 col Section 0" at bounding box center [620, 266] width 384 height 34
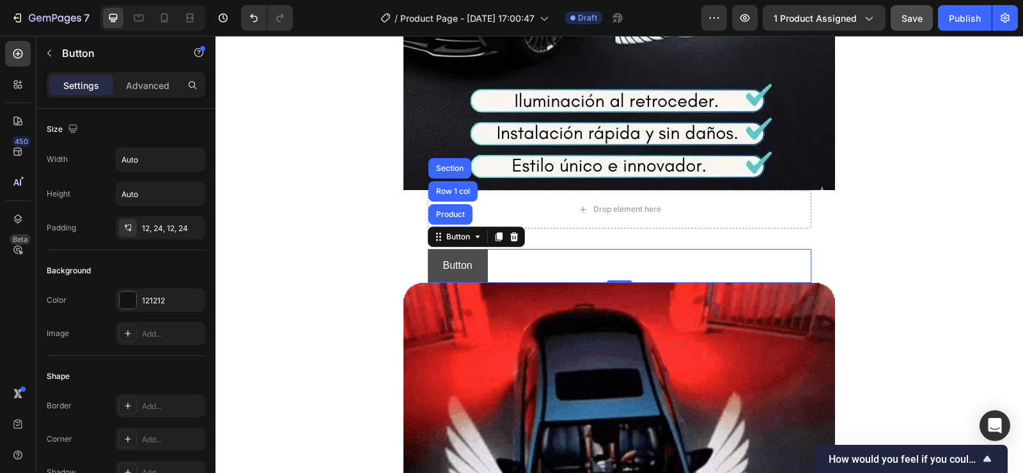
click at [469, 260] on button "Button" at bounding box center [458, 266] width 60 height 34
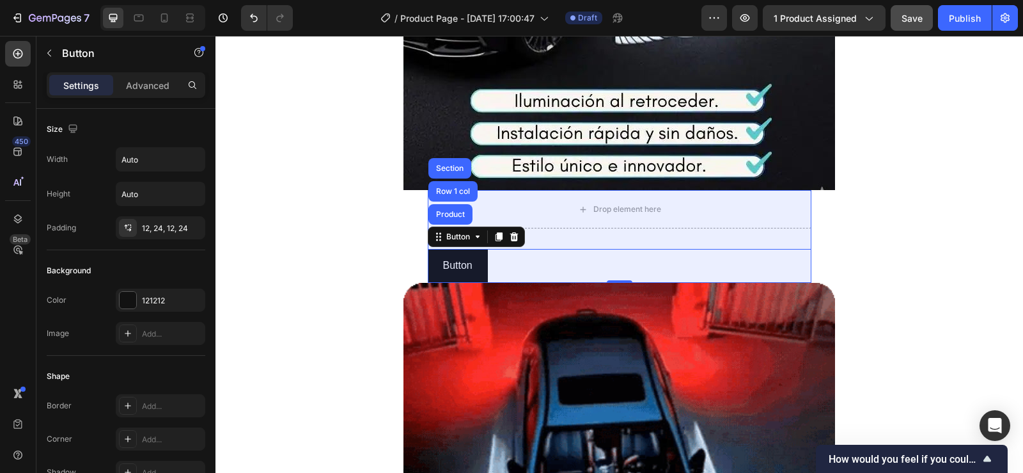
drag, startPoint x: 458, startPoint y: 210, endPoint x: 379, endPoint y: 164, distance: 91.4
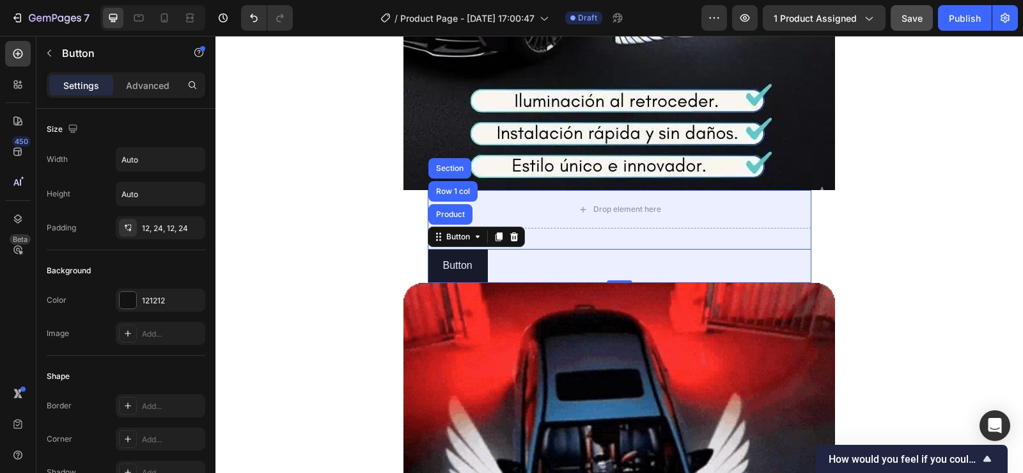
click at [458, 209] on div "Product" at bounding box center [450, 214] width 44 height 20
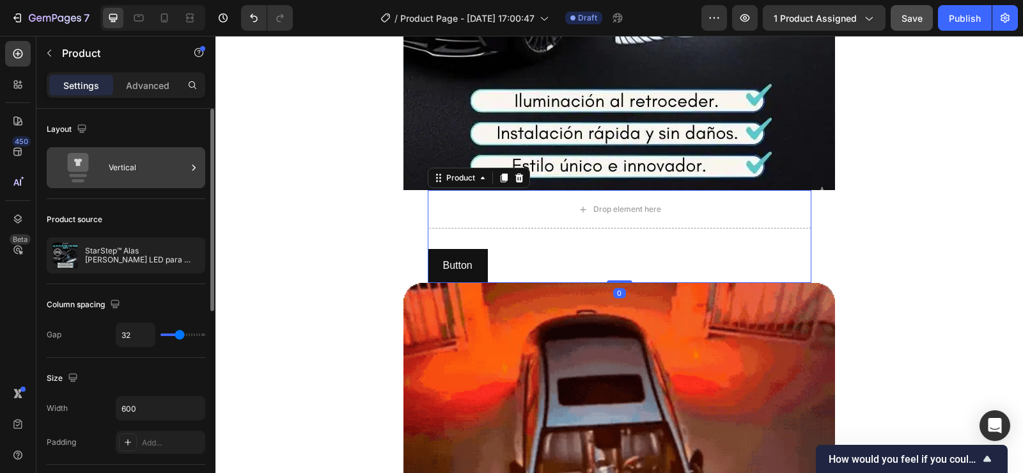
click at [135, 167] on div "Vertical" at bounding box center [148, 167] width 78 height 29
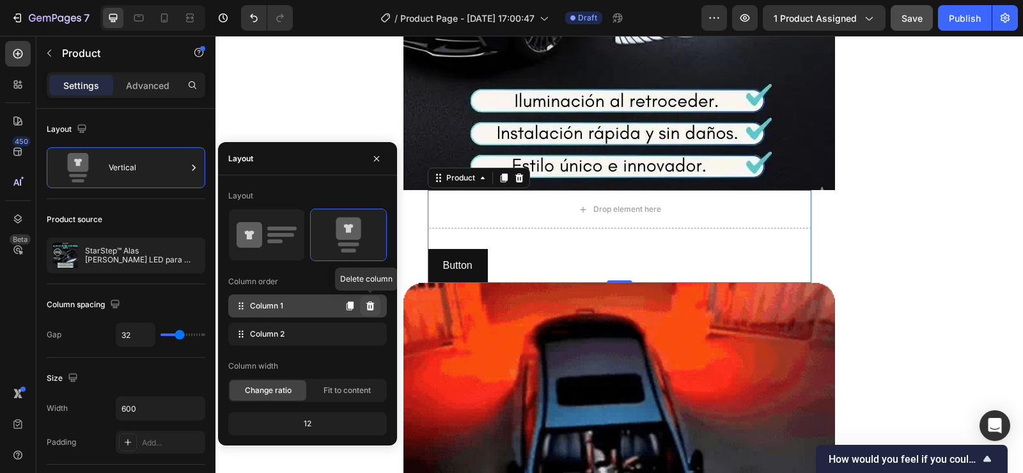
click at [368, 305] on icon at bounding box center [370, 305] width 8 height 9
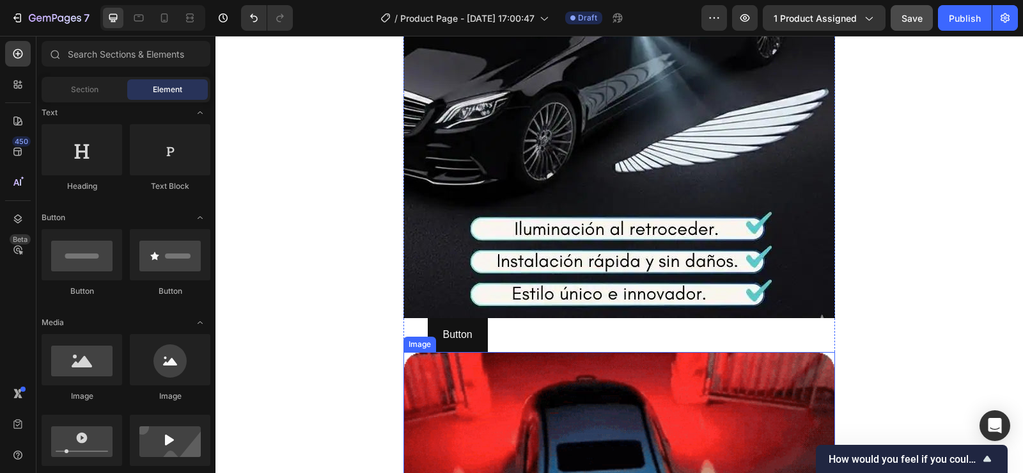
scroll to position [382, 0]
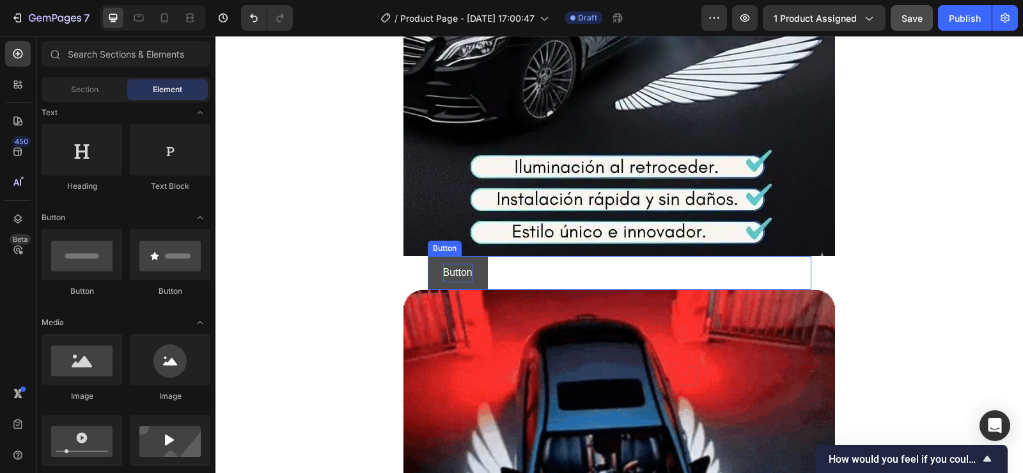
click at [459, 274] on p "Button" at bounding box center [457, 272] width 29 height 19
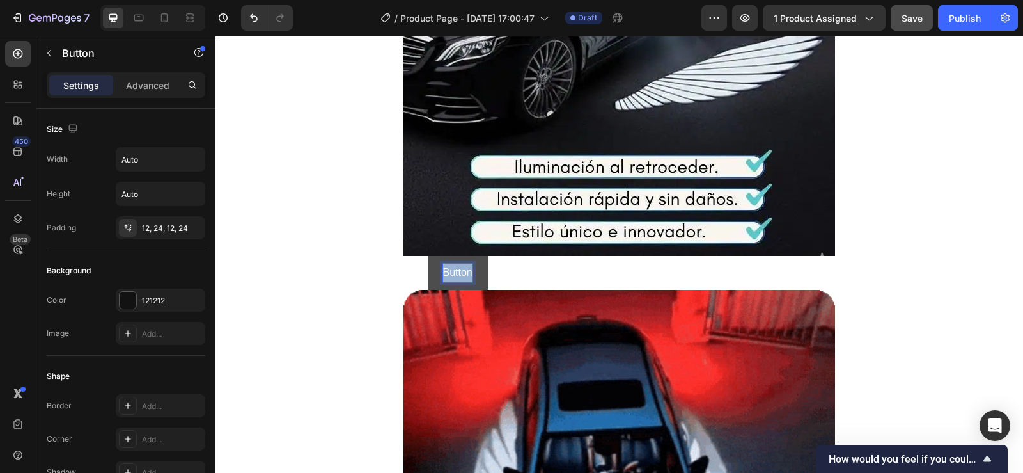
drag, startPoint x: 466, startPoint y: 273, endPoint x: 425, endPoint y: 272, distance: 40.9
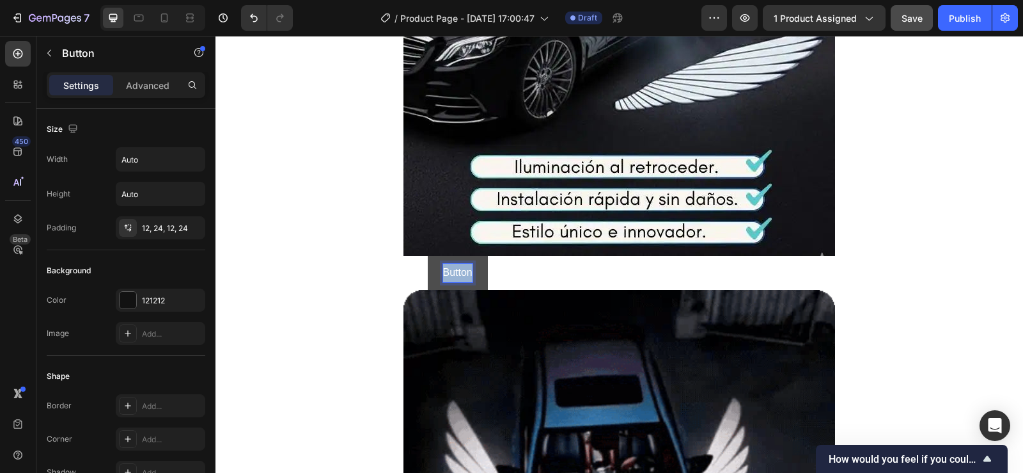
click at [428, 272] on button "Button" at bounding box center [458, 273] width 60 height 34
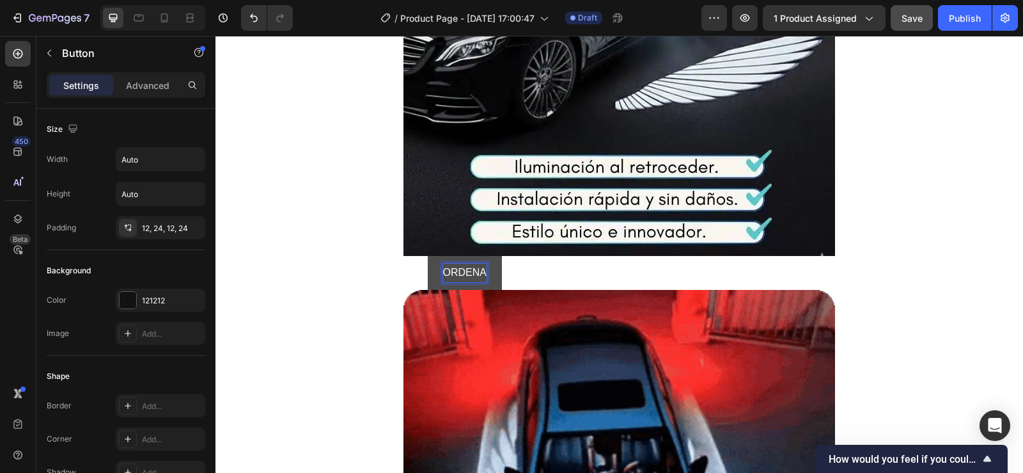
click at [428, 256] on button "ORDENA" at bounding box center [465, 273] width 74 height 34
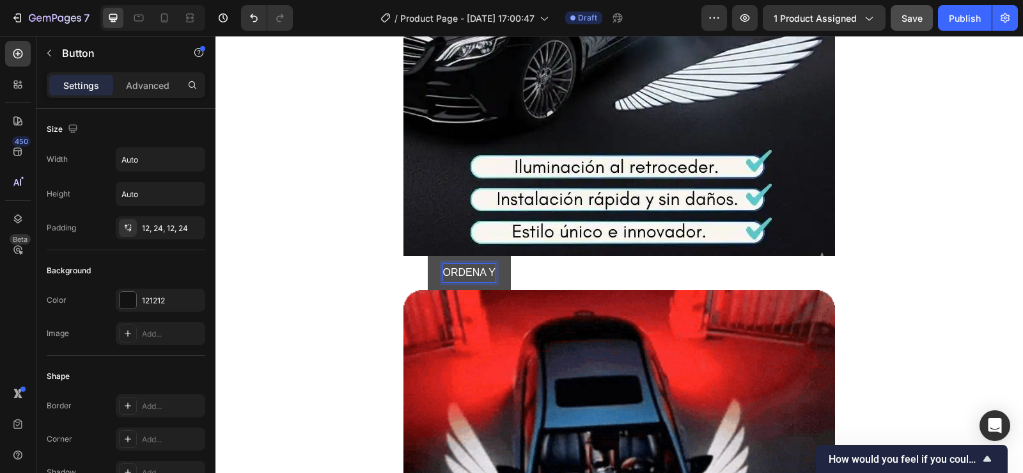
click at [428, 256] on button "ORDENA Y" at bounding box center [469, 273] width 83 height 34
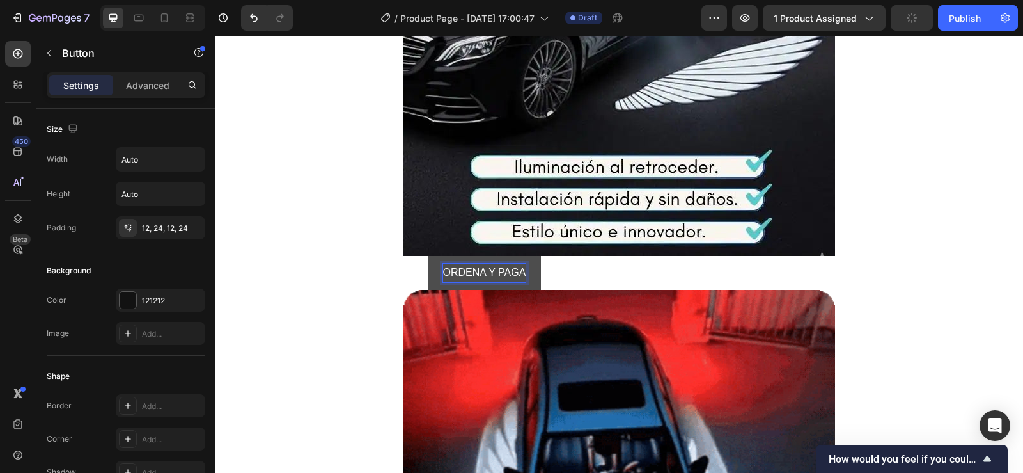
click at [428, 256] on button "ORDENA Y PAGA" at bounding box center [485, 273] width 114 height 34
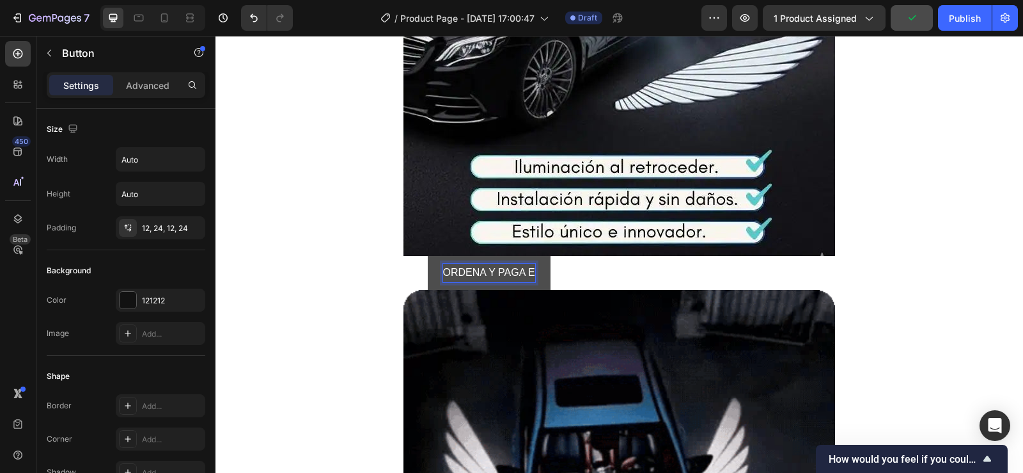
click at [428, 256] on button "ORDENA Y PAGA E" at bounding box center [489, 273] width 123 height 34
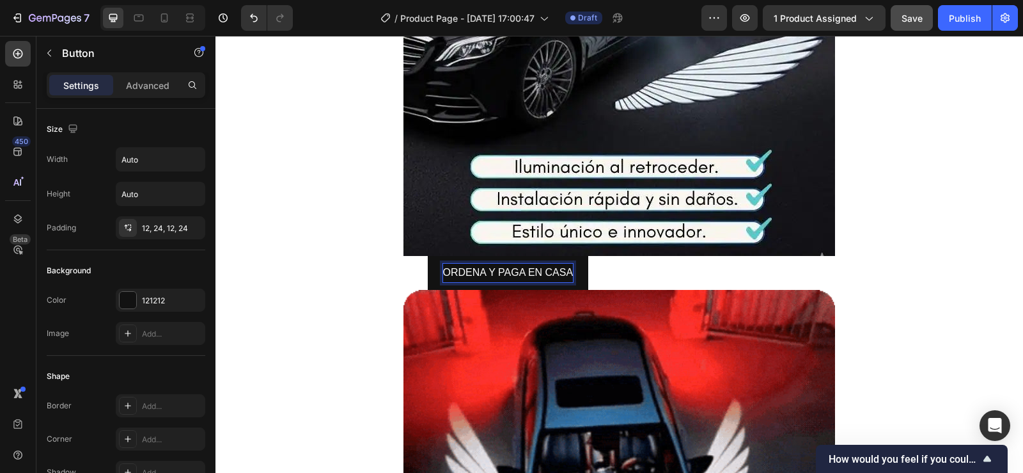
click at [443, 272] on p "ORDENA Y PAGA EN CASA" at bounding box center [508, 272] width 130 height 19
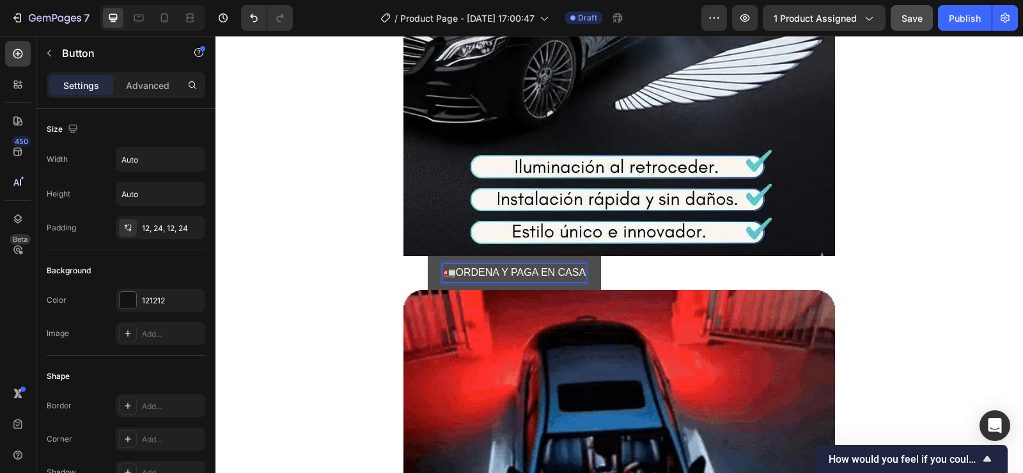
click at [428, 256] on button "🚛ORDENA Y PAGA EN CASA" at bounding box center [515, 273] width 174 height 34
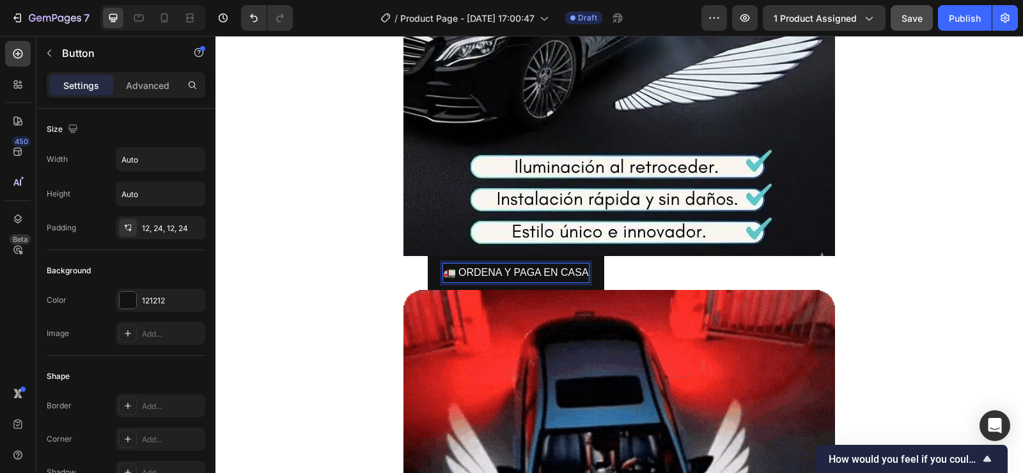
click at [585, 271] on p "🚛 ORDENA Y PAGA EN CASA" at bounding box center [516, 272] width 146 height 19
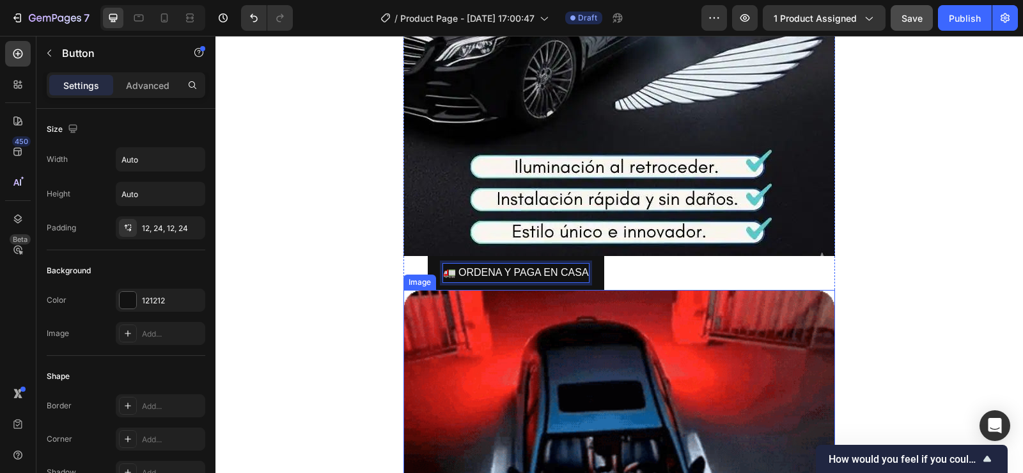
click at [428, 256] on button "🚛 ORDENA Y PAGA EN CASA" at bounding box center [516, 273] width 176 height 34
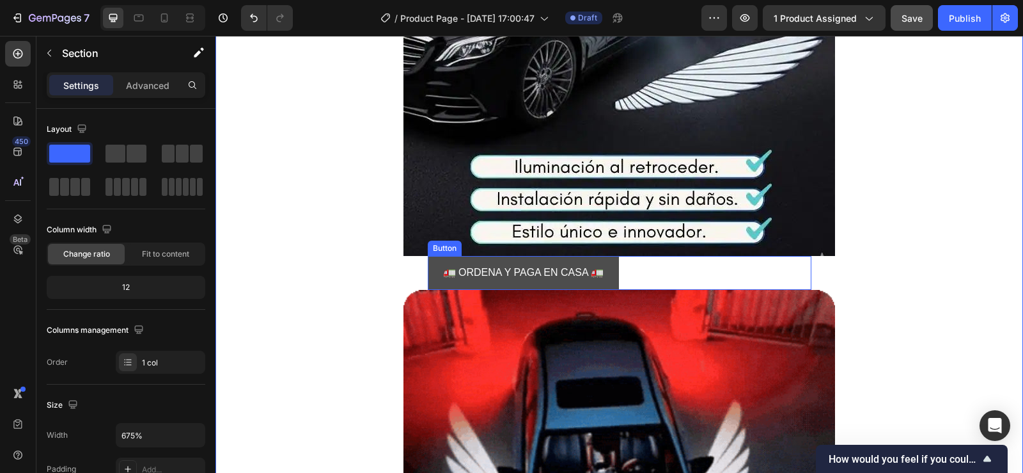
click at [613, 279] on button "🚛 ORDENA Y PAGA EN CASA 🚛" at bounding box center [524, 273] width 192 height 34
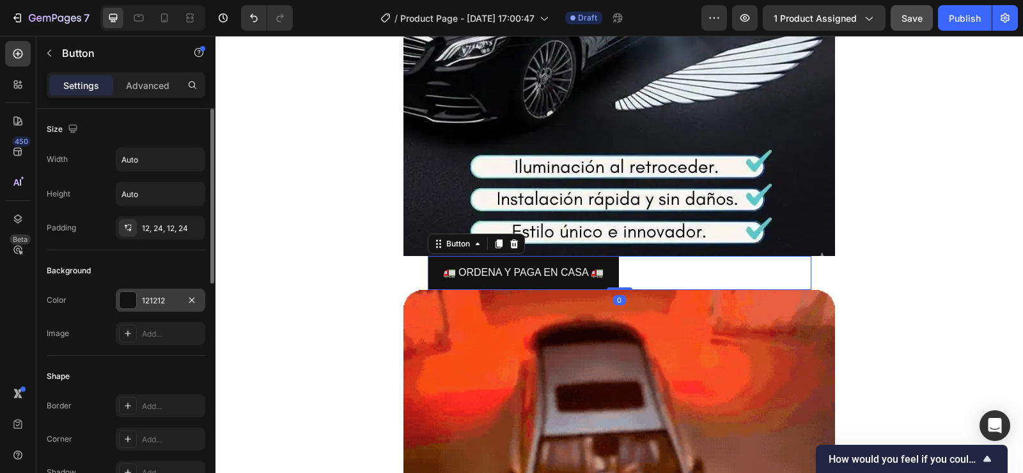
click at [129, 302] on div at bounding box center [128, 300] width 17 height 17
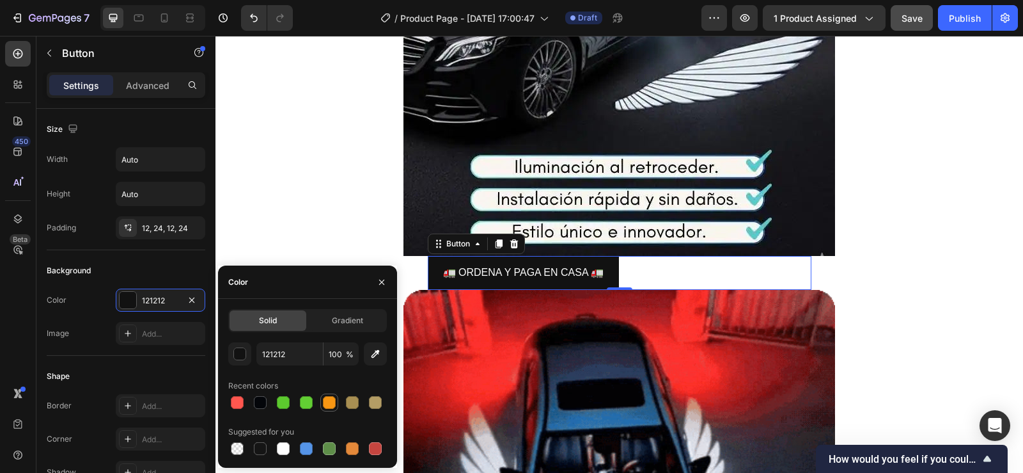
click at [332, 398] on div at bounding box center [329, 402] width 13 height 13
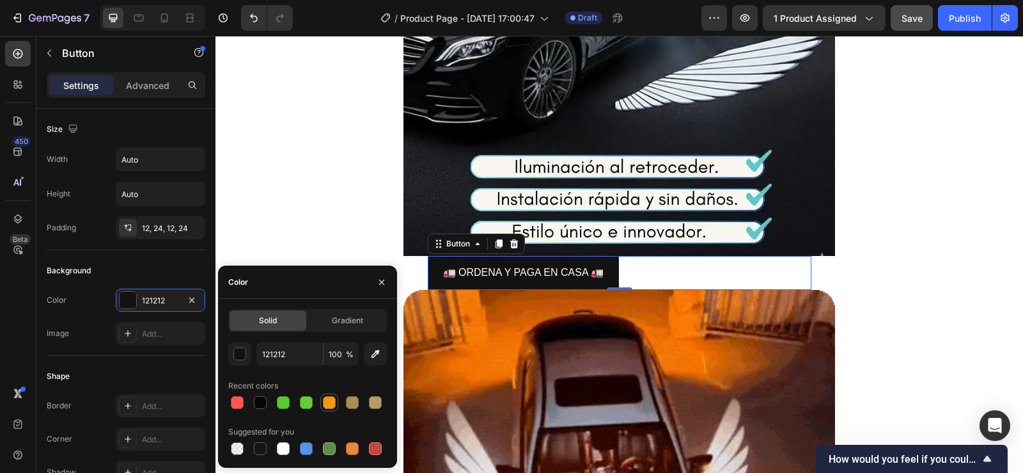
type input "F79613"
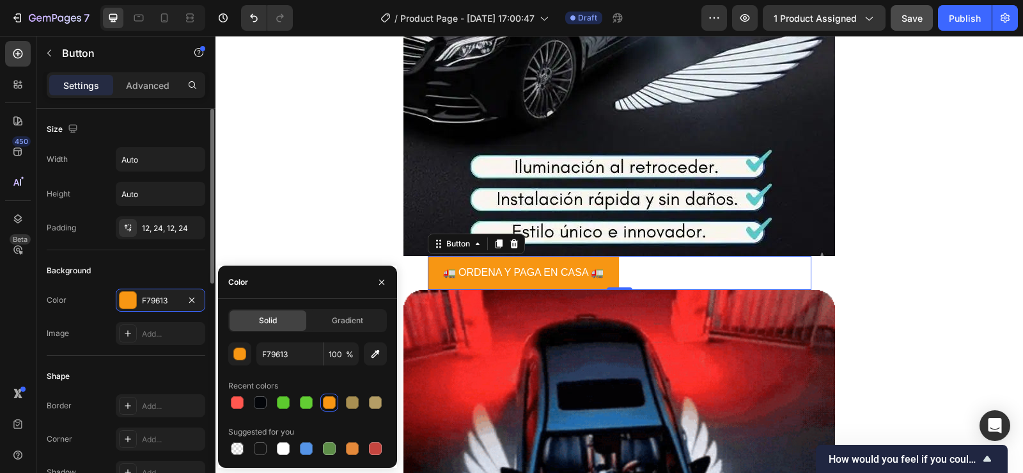
click at [145, 369] on div "Shape" at bounding box center [126, 376] width 159 height 20
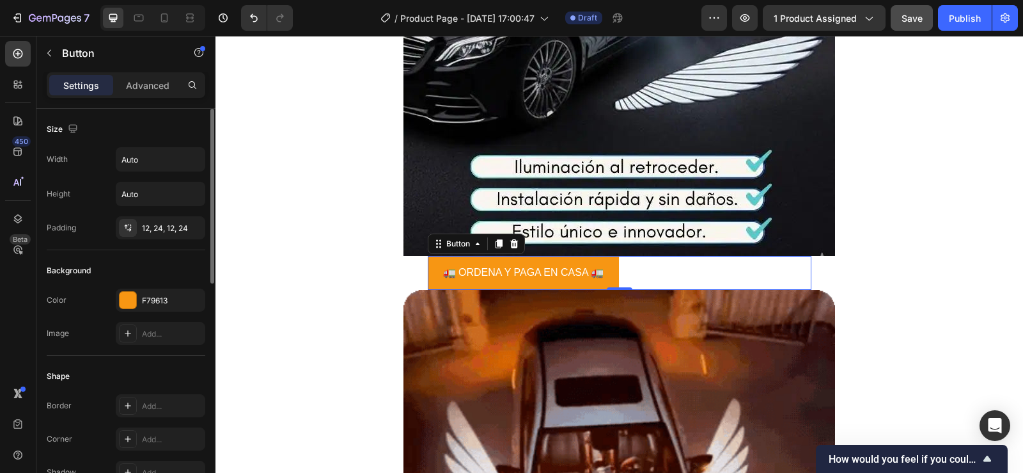
scroll to position [64, 0]
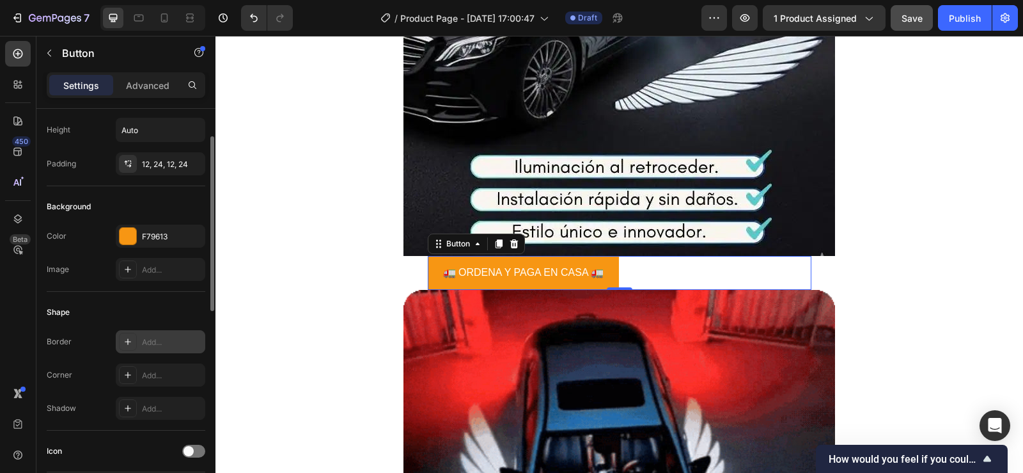
click at [158, 340] on div "Add..." at bounding box center [172, 342] width 60 height 12
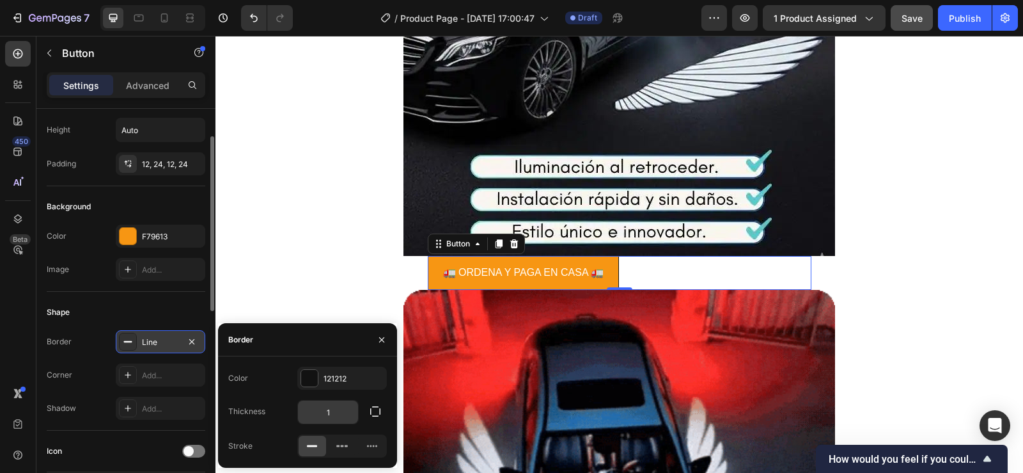
click at [338, 416] on input "1" at bounding box center [328, 411] width 60 height 23
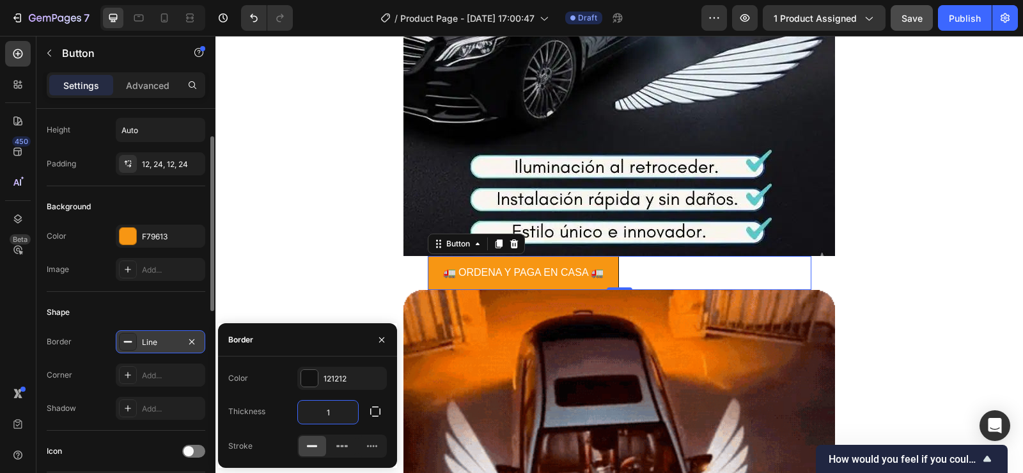
type input "3"
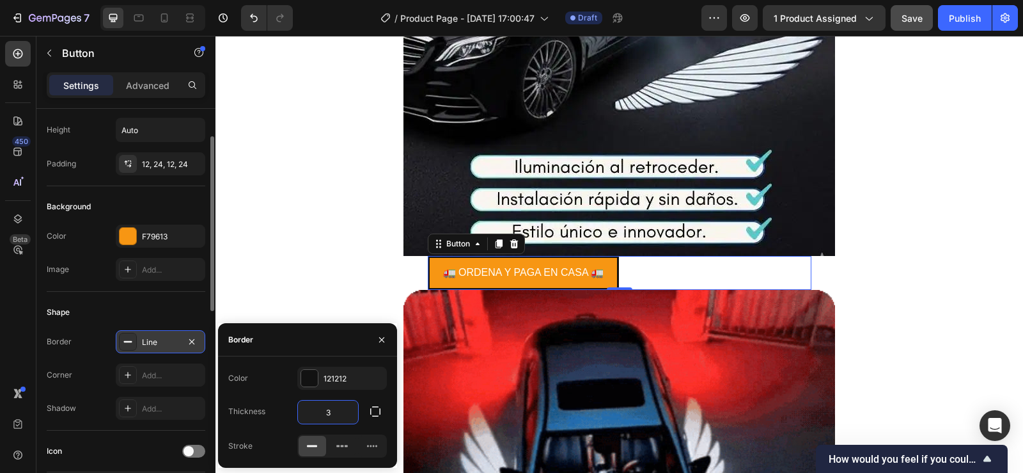
scroll to position [128, 0]
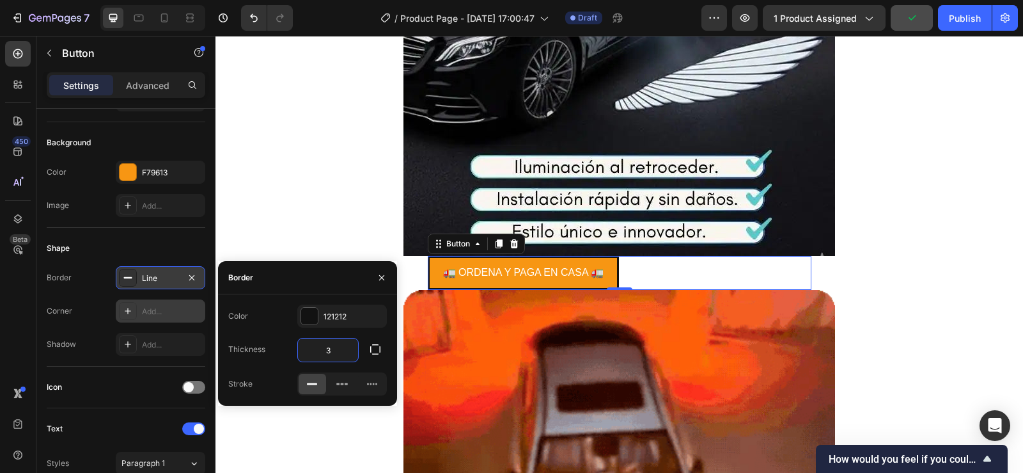
click at [151, 321] on div "Add..." at bounding box center [161, 310] width 90 height 23
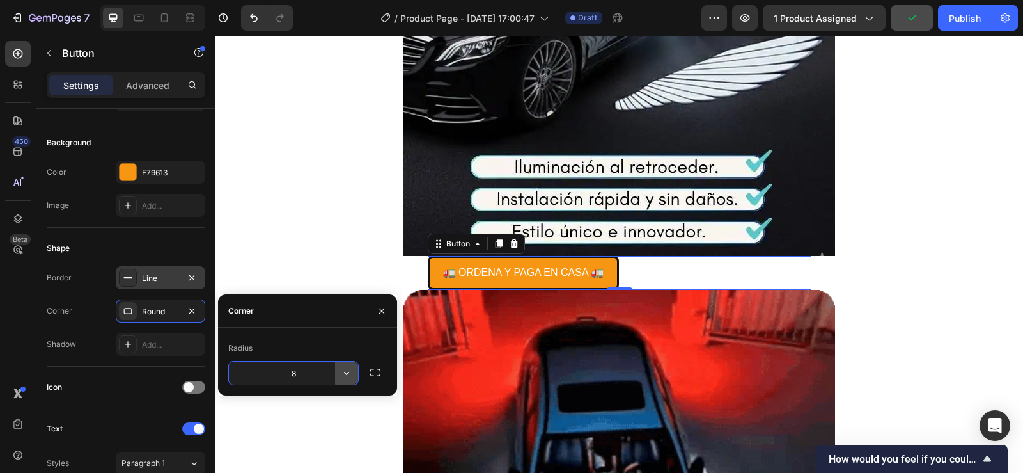
click at [350, 371] on icon "button" at bounding box center [346, 372] width 13 height 13
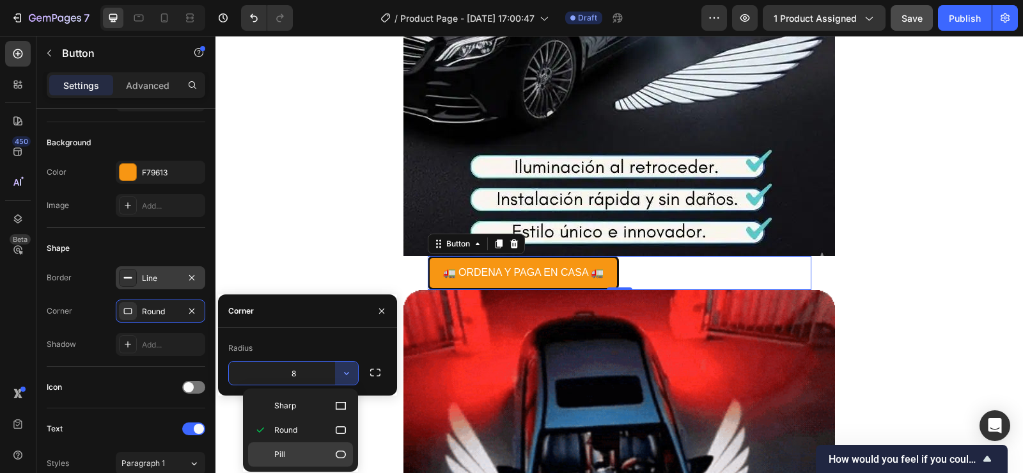
click at [327, 450] on p "Pill" at bounding box center [310, 454] width 73 height 13
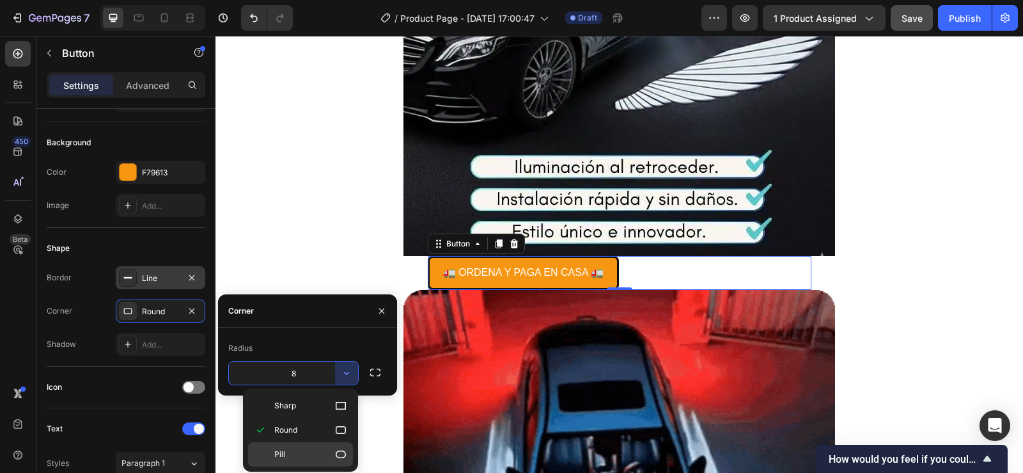
type input "9999"
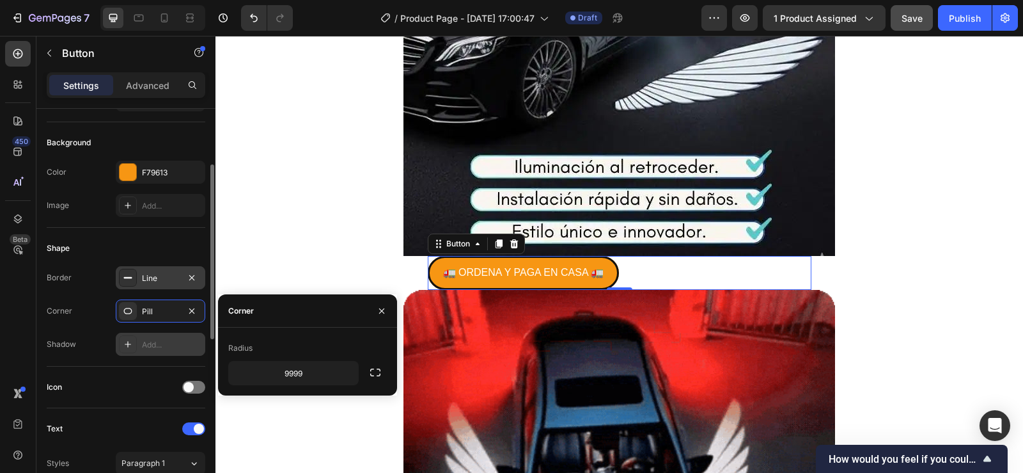
click at [134, 344] on div at bounding box center [128, 344] width 18 height 18
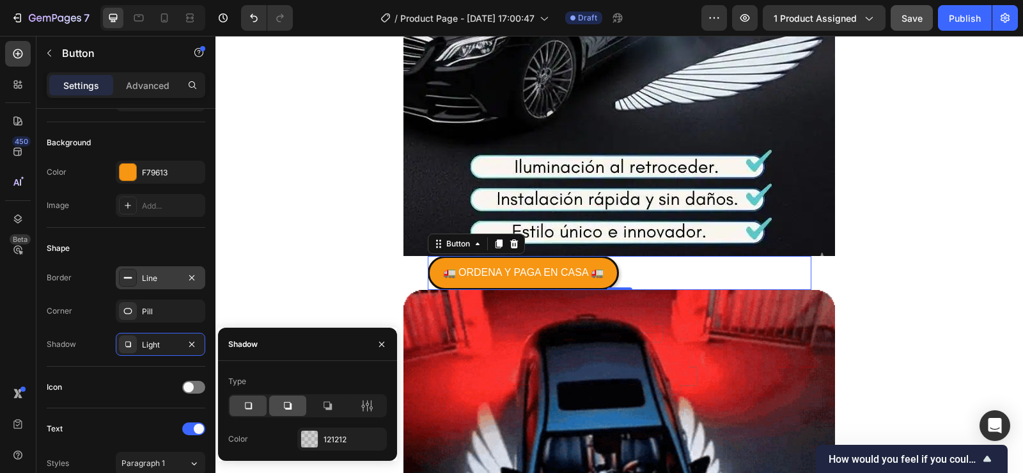
click at [288, 398] on div at bounding box center [287, 405] width 37 height 20
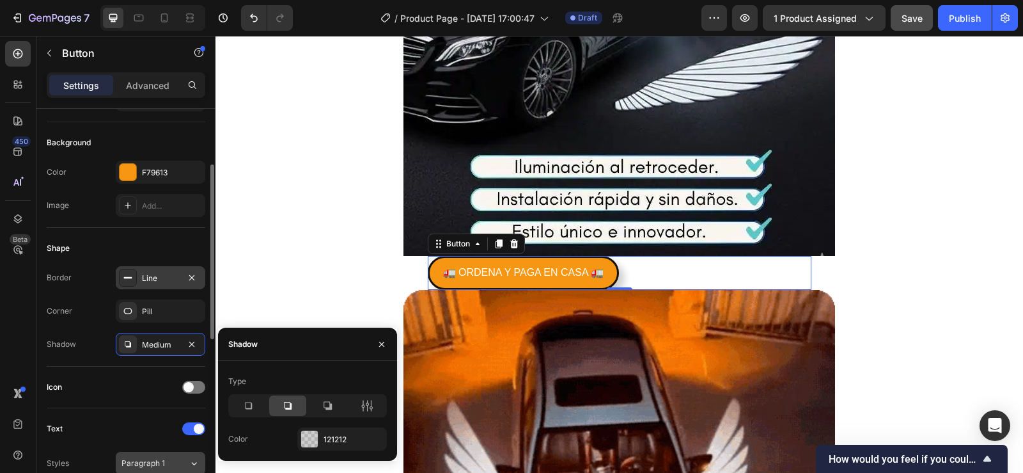
scroll to position [256, 0]
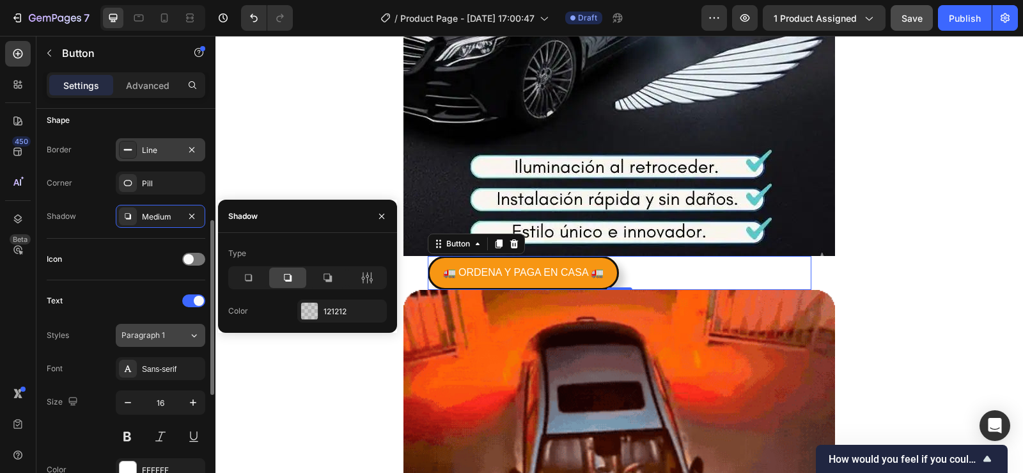
click at [158, 341] on button "Paragraph 1" at bounding box center [161, 335] width 90 height 23
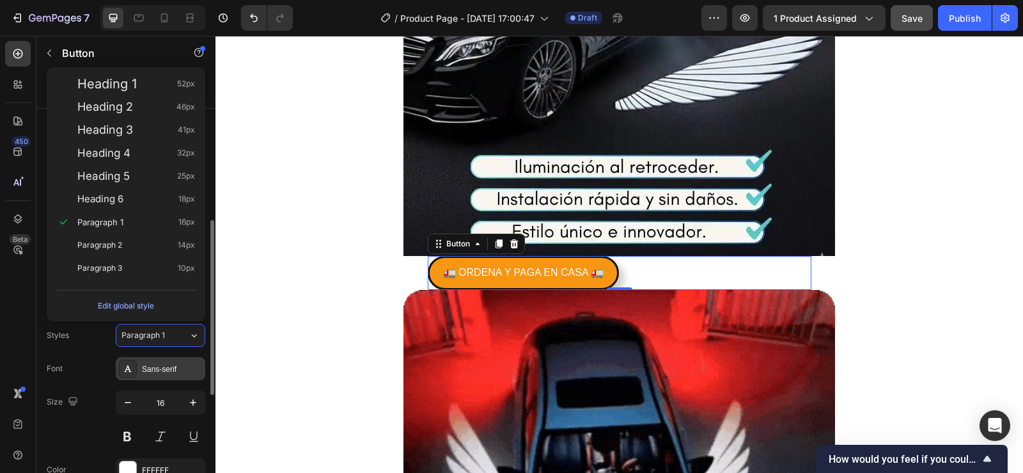
click at [171, 375] on div "Sans-serif" at bounding box center [161, 368] width 90 height 23
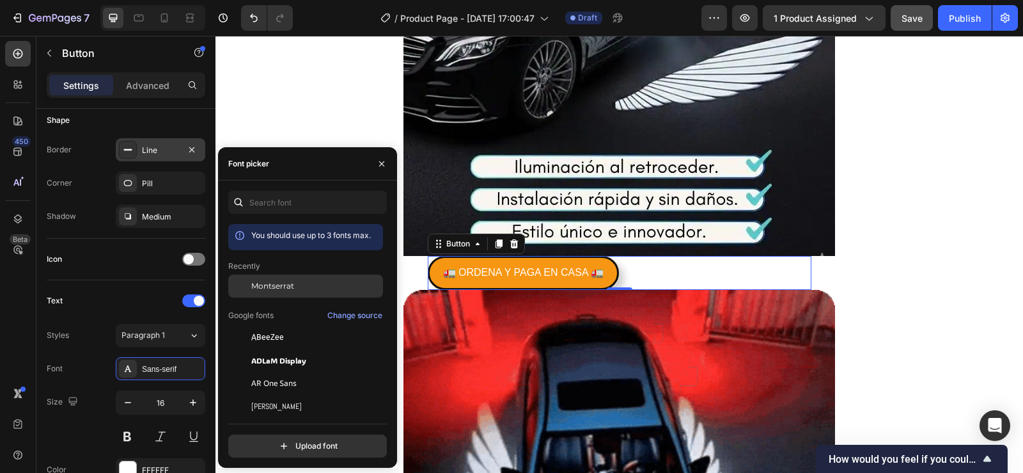
click at [300, 290] on div "Montserrat" at bounding box center [315, 286] width 129 height 12
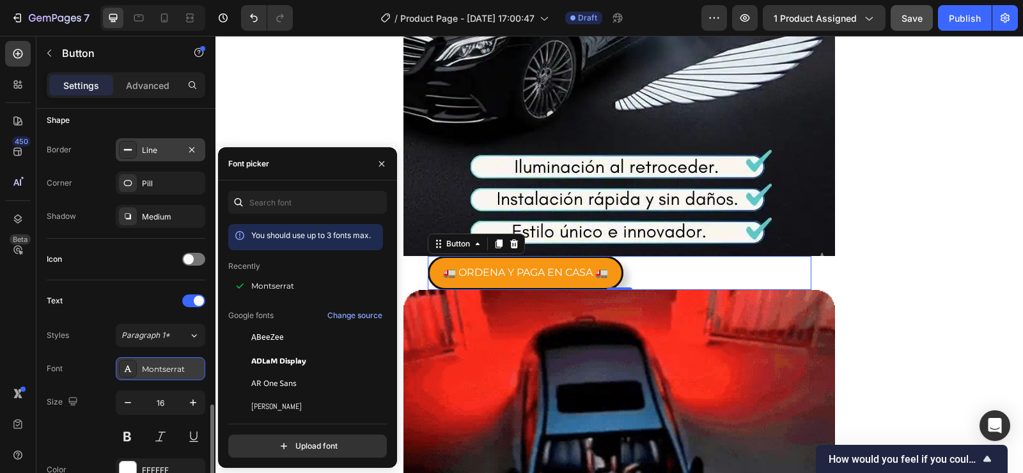
scroll to position [384, 0]
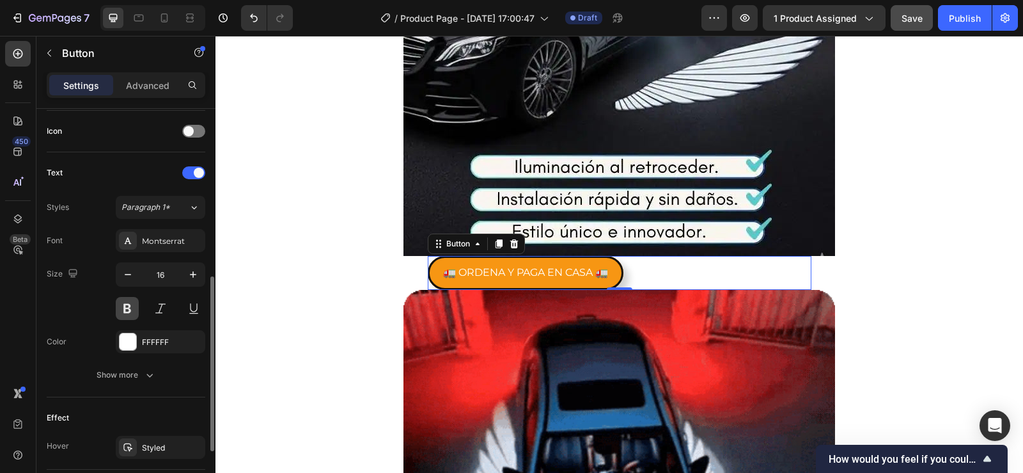
click at [127, 308] on button at bounding box center [127, 308] width 23 height 23
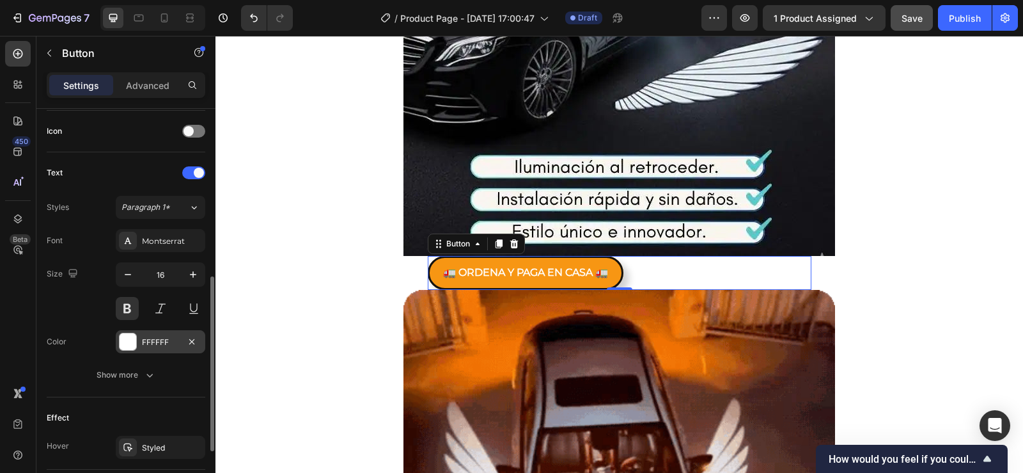
click at [130, 349] on div at bounding box center [128, 341] width 17 height 17
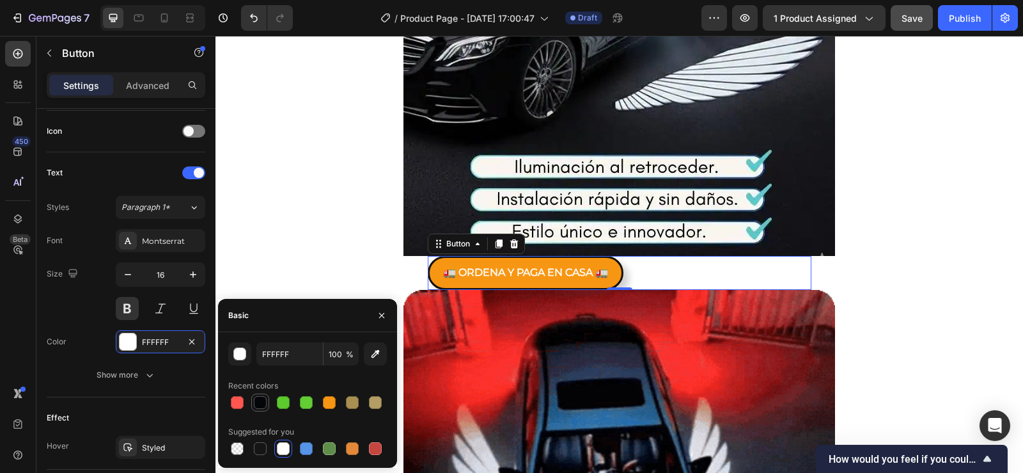
click at [261, 398] on div at bounding box center [260, 402] width 13 height 13
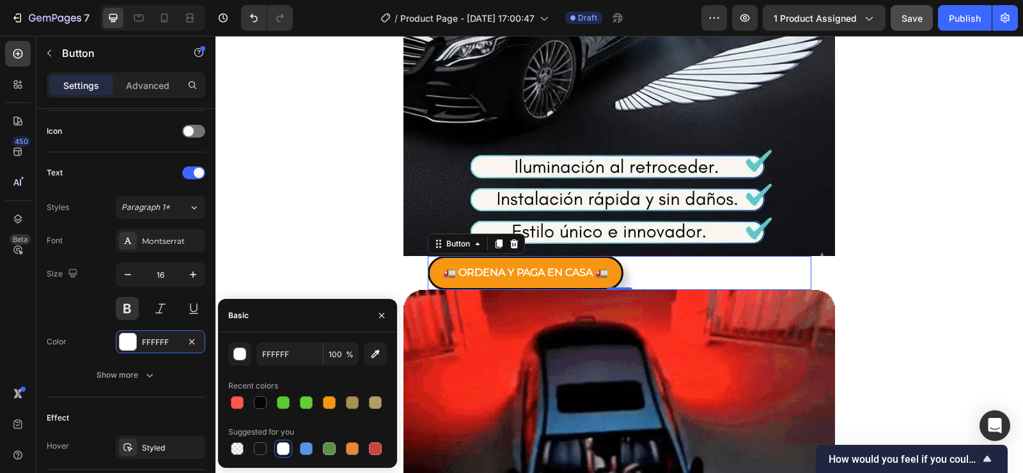
type input "04060A"
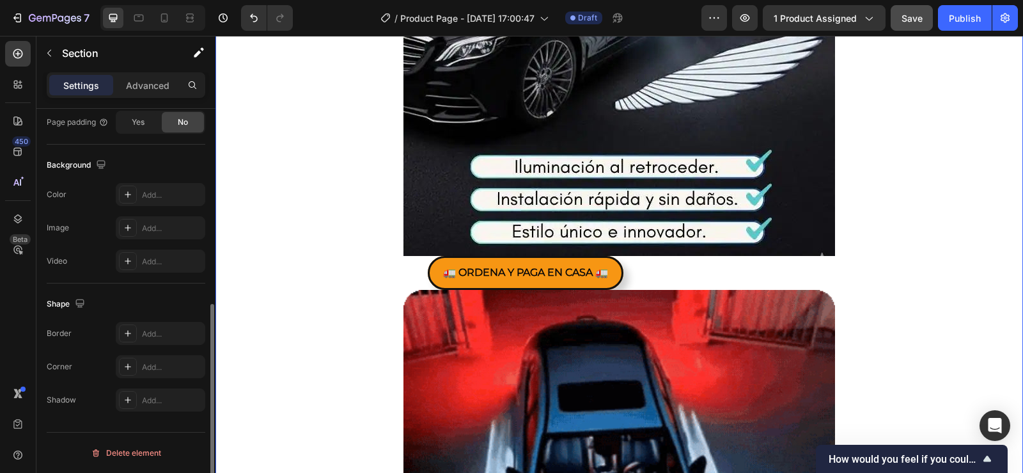
scroll to position [0, 0]
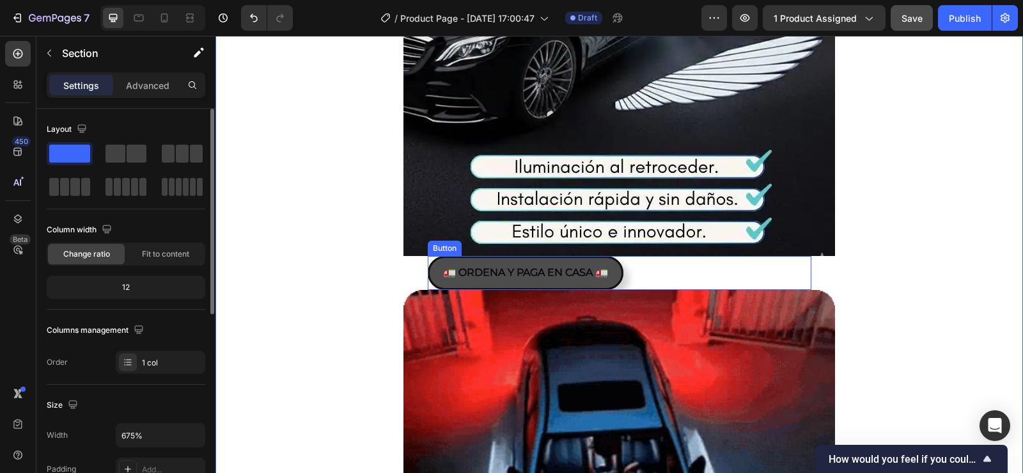
click at [474, 284] on button "🚛 ORDENA Y PAGA EN CASA 🚛" at bounding box center [526, 273] width 196 height 34
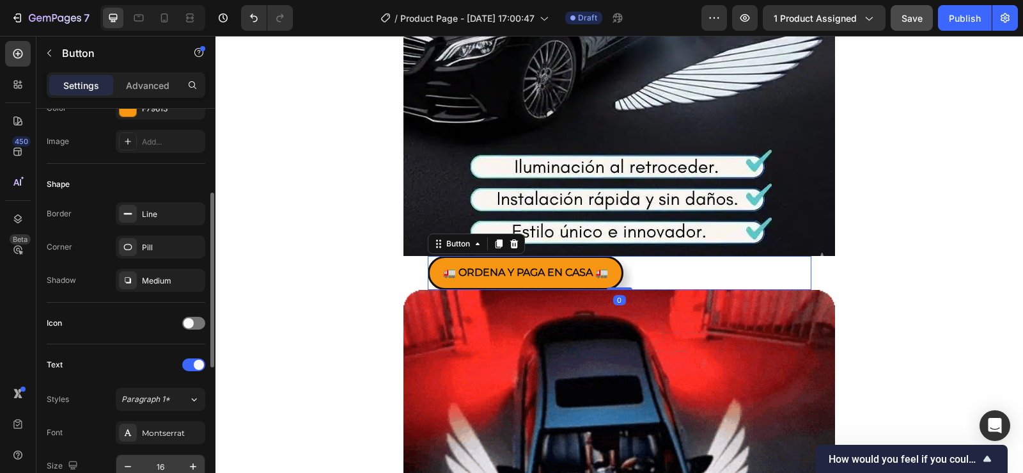
scroll to position [320, 0]
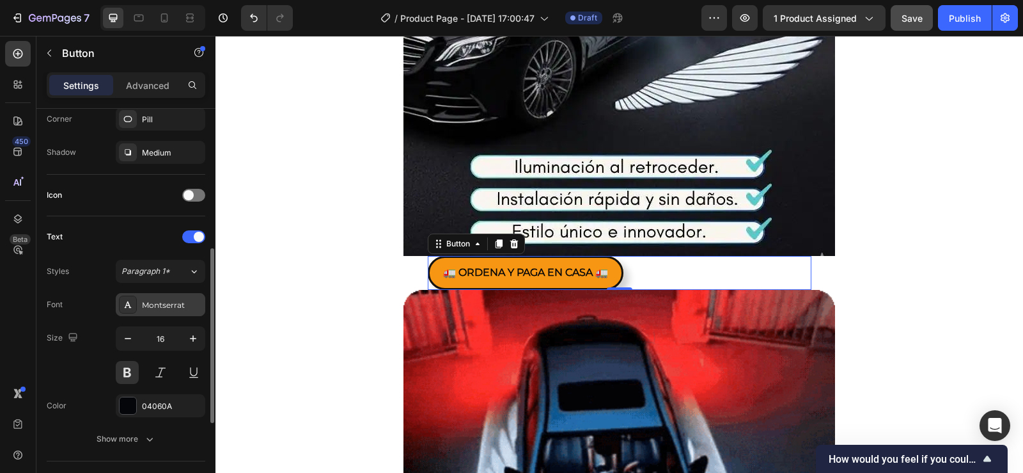
click at [153, 302] on div "Montserrat" at bounding box center [172, 305] width 60 height 12
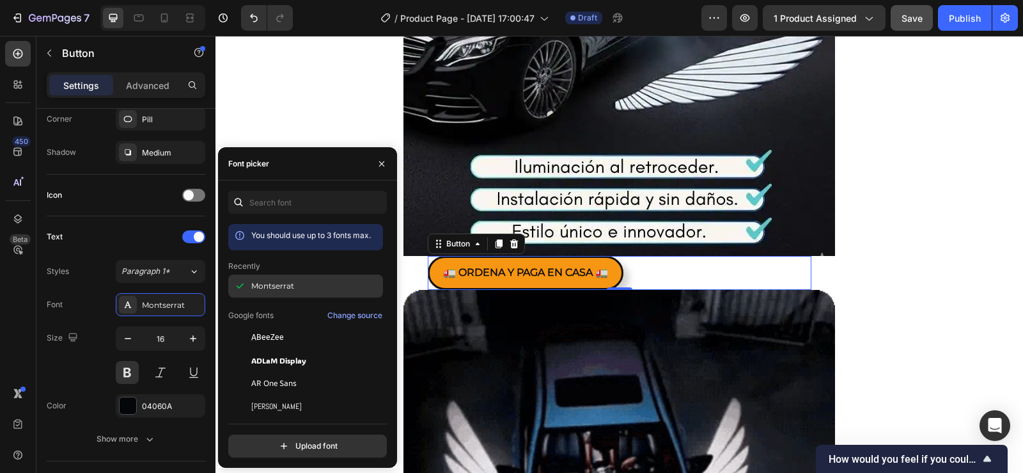
click at [276, 276] on div "Montserrat" at bounding box center [305, 285] width 155 height 23
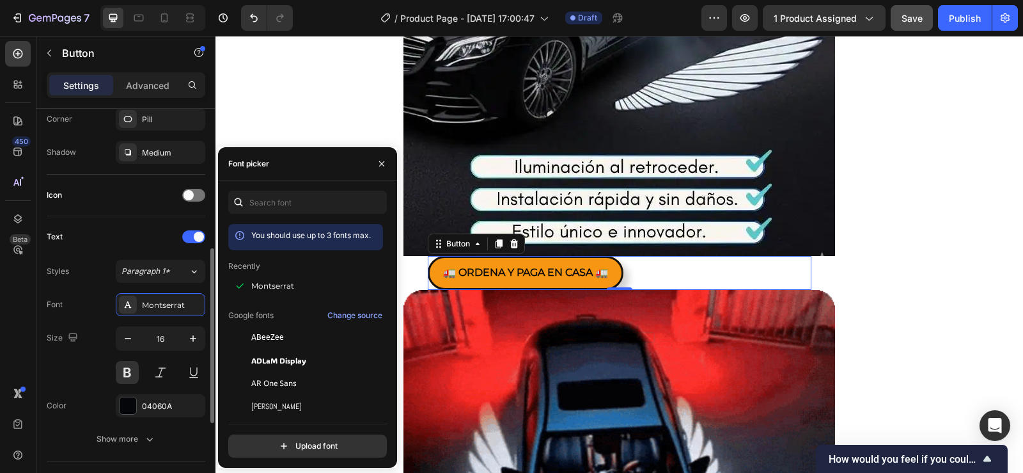
scroll to position [448, 0]
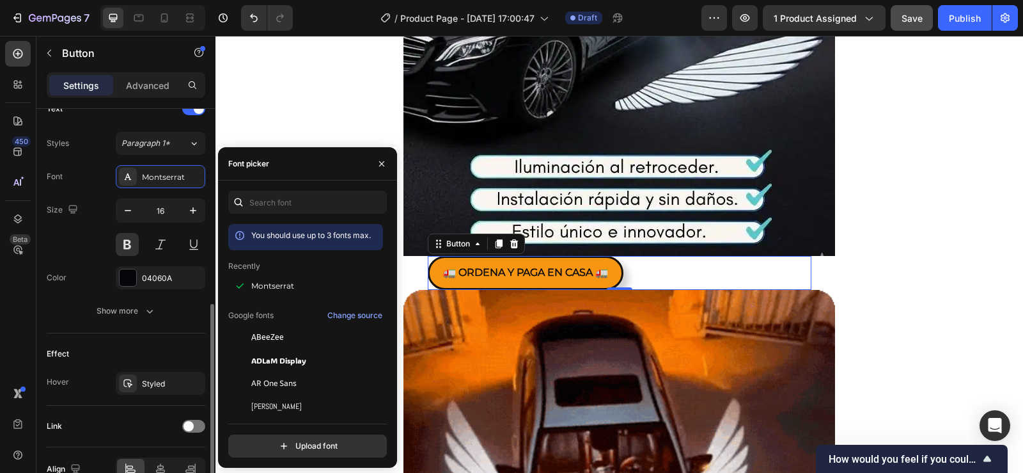
click at [70, 291] on div "Font Montserrat Size 16 Color 04060A Show more" at bounding box center [126, 243] width 159 height 157
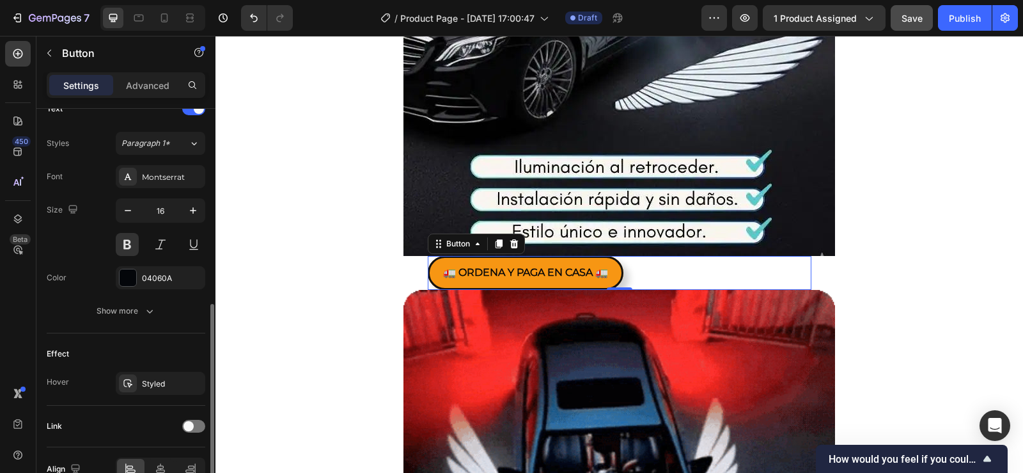
scroll to position [517, 0]
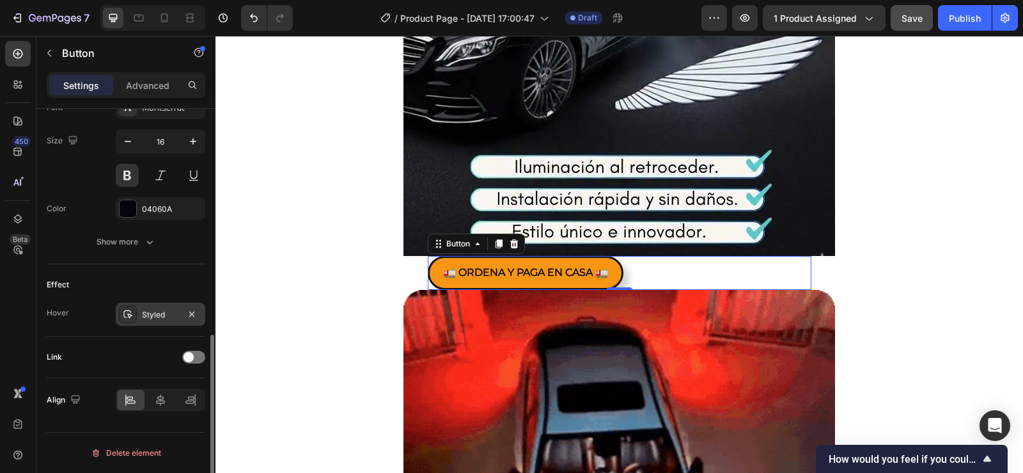
click at [150, 316] on div "Styled" at bounding box center [160, 315] width 37 height 12
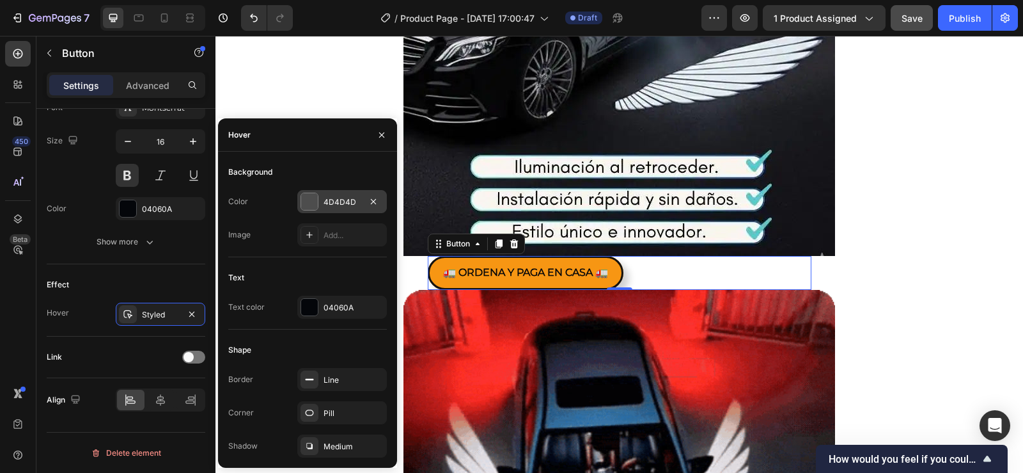
click at [311, 201] on div at bounding box center [309, 201] width 17 height 17
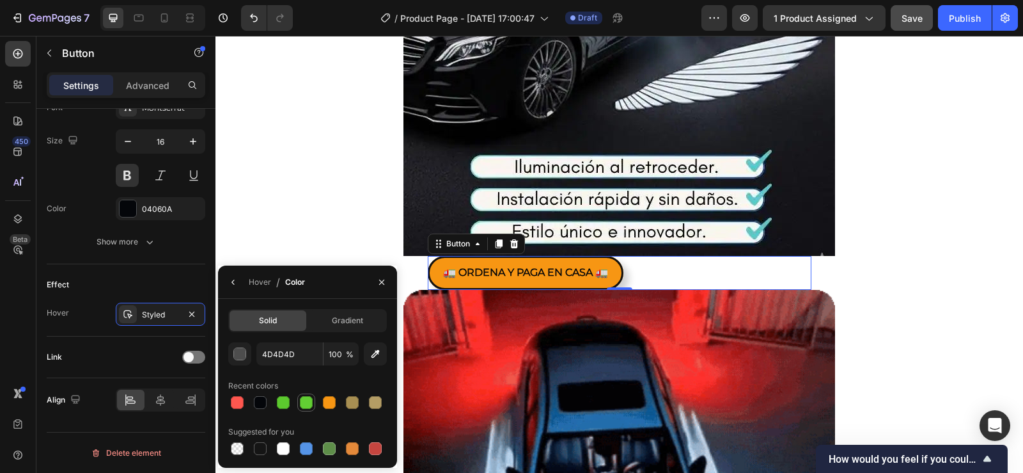
click at [311, 403] on div at bounding box center [306, 402] width 13 height 13
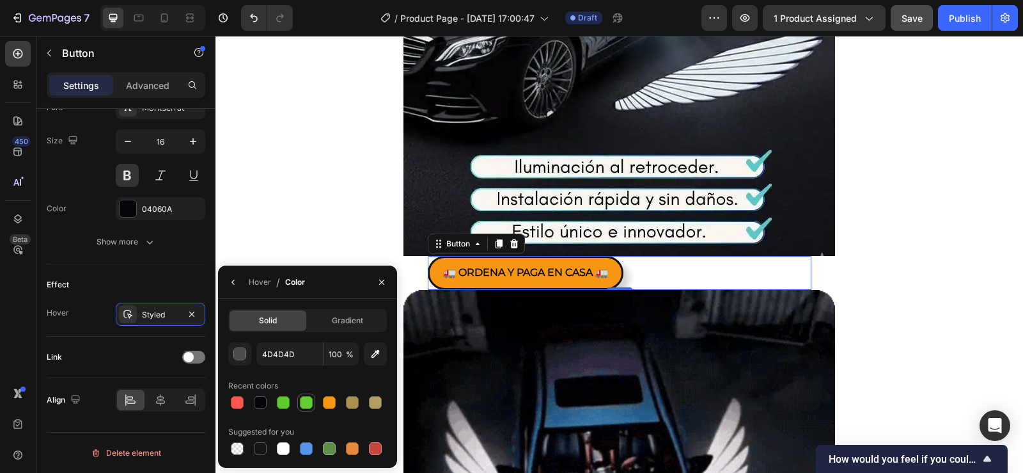
type input "62CE33"
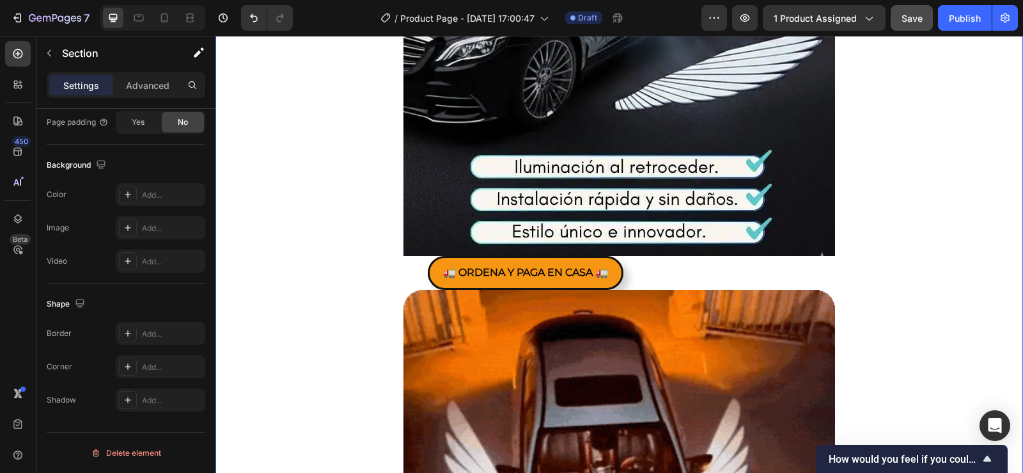
scroll to position [0, 0]
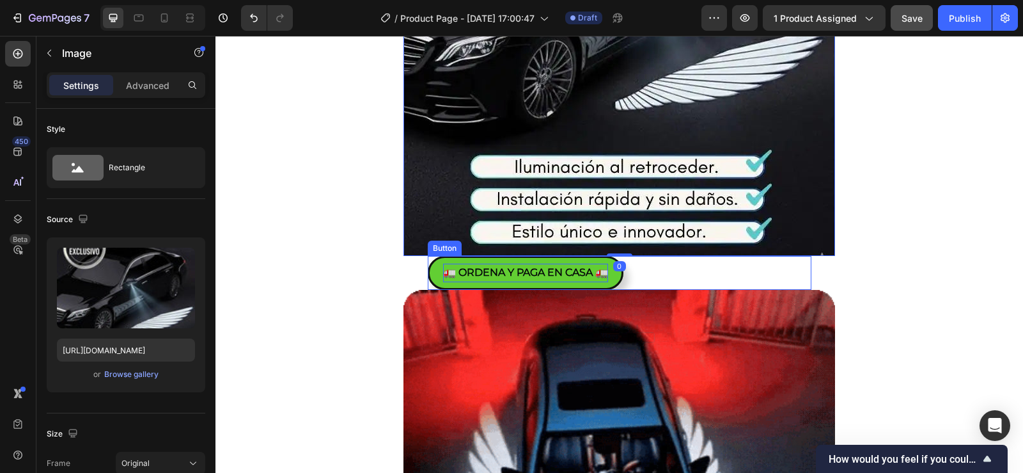
click at [511, 265] on p "🚛 ORDENA Y PAGA EN CASA 🚛" at bounding box center [525, 272] width 165 height 19
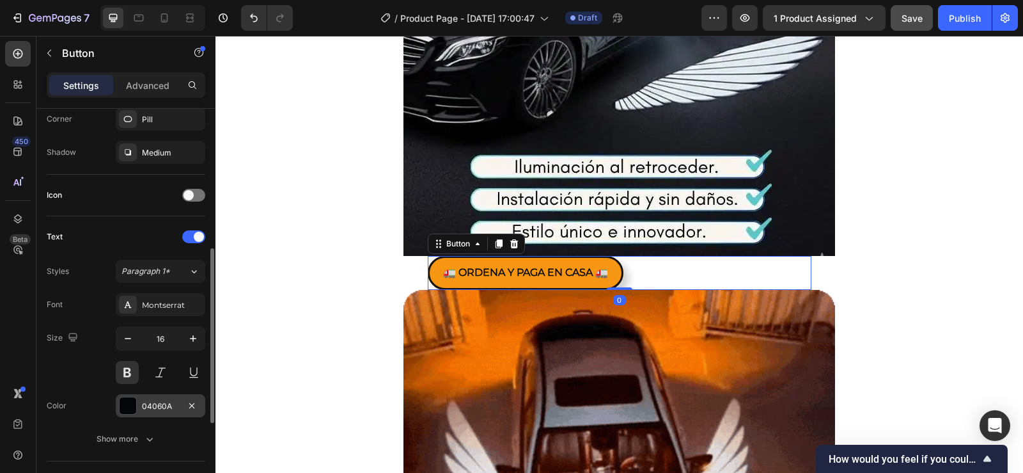
scroll to position [517, 0]
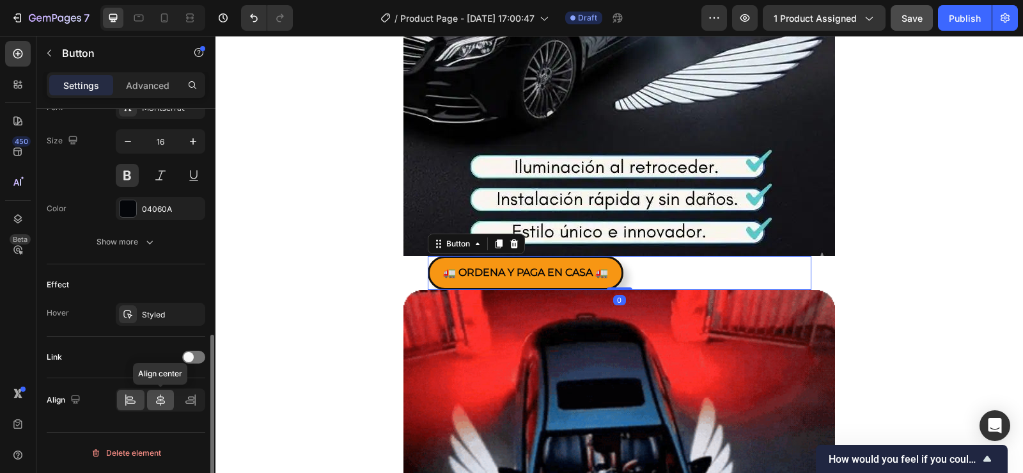
click at [150, 398] on div at bounding box center [160, 399] width 27 height 20
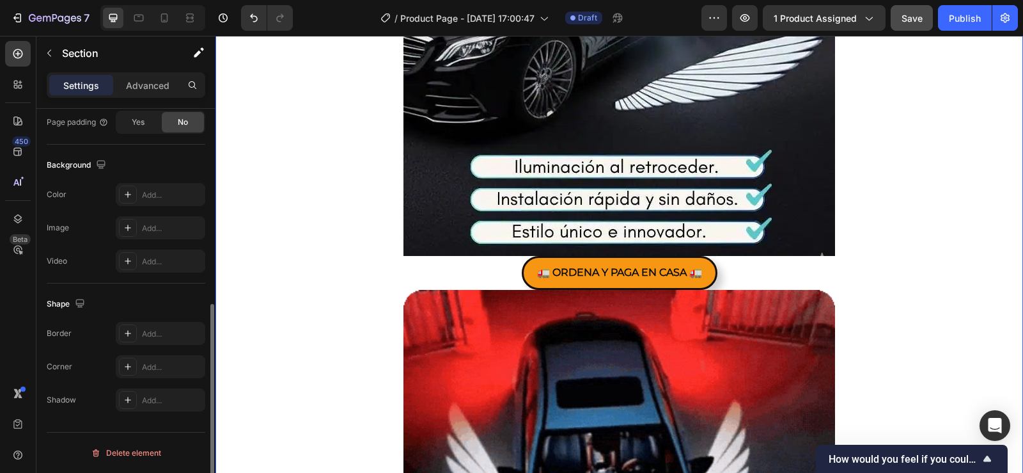
scroll to position [0, 0]
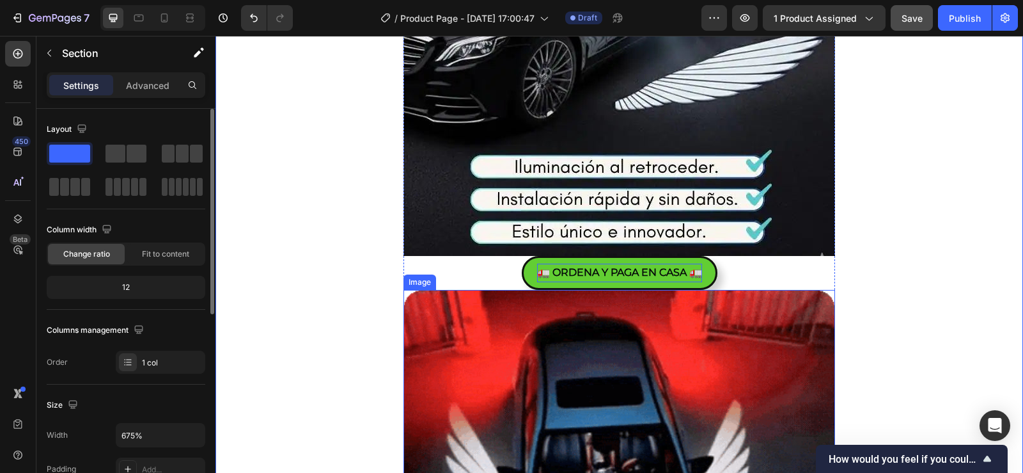
click at [606, 269] on p "🚛 ORDENA Y PAGA EN CASA 🚛" at bounding box center [619, 272] width 165 height 19
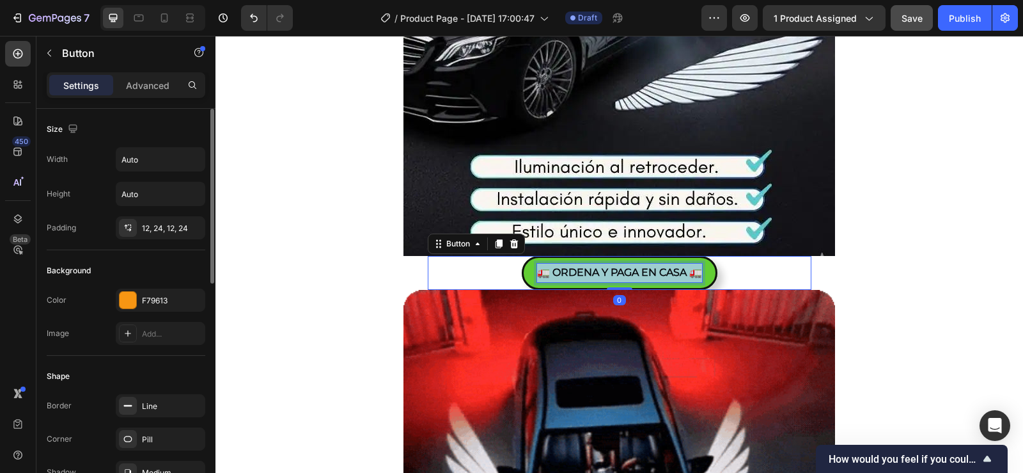
click at [606, 269] on p "🚛 ORDENA Y PAGA EN CASA 🚛" at bounding box center [619, 272] width 165 height 19
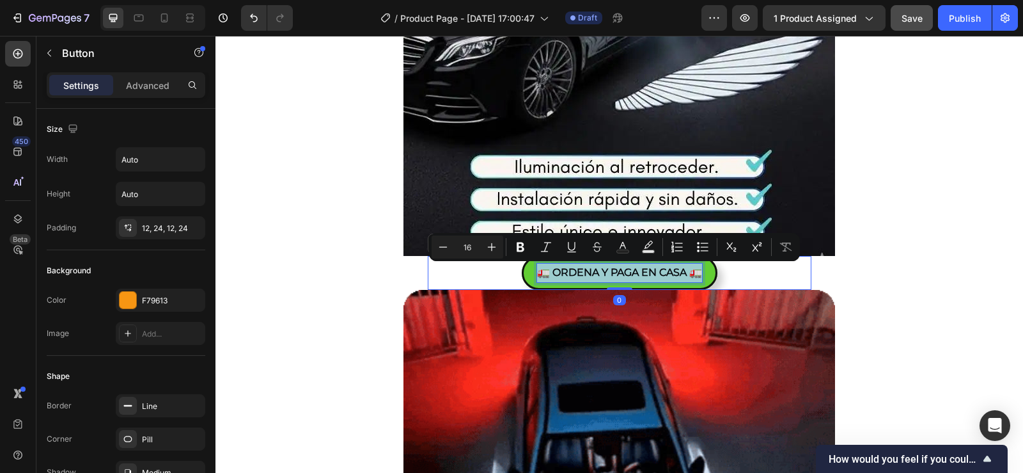
click at [605, 269] on p "🚛 ORDENA Y PAGA EN CASA 🚛" at bounding box center [619, 272] width 165 height 19
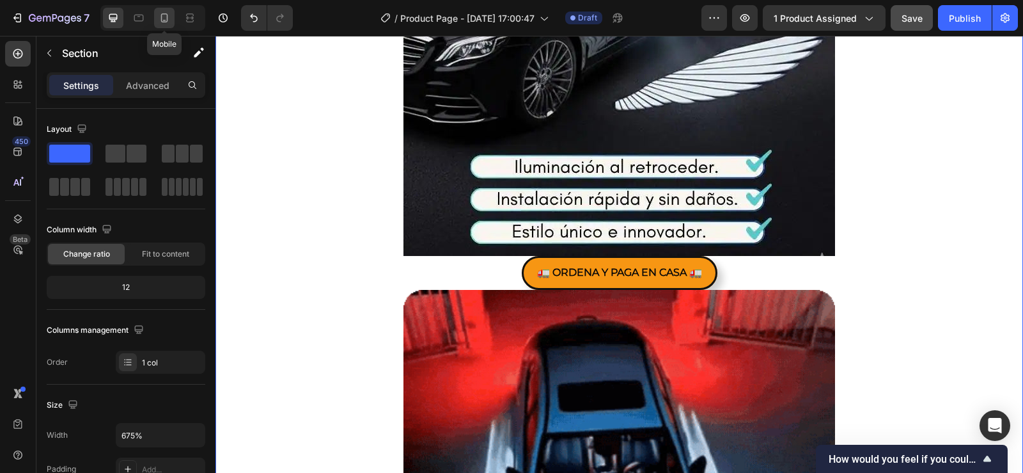
click at [171, 15] on icon at bounding box center [164, 18] width 13 height 13
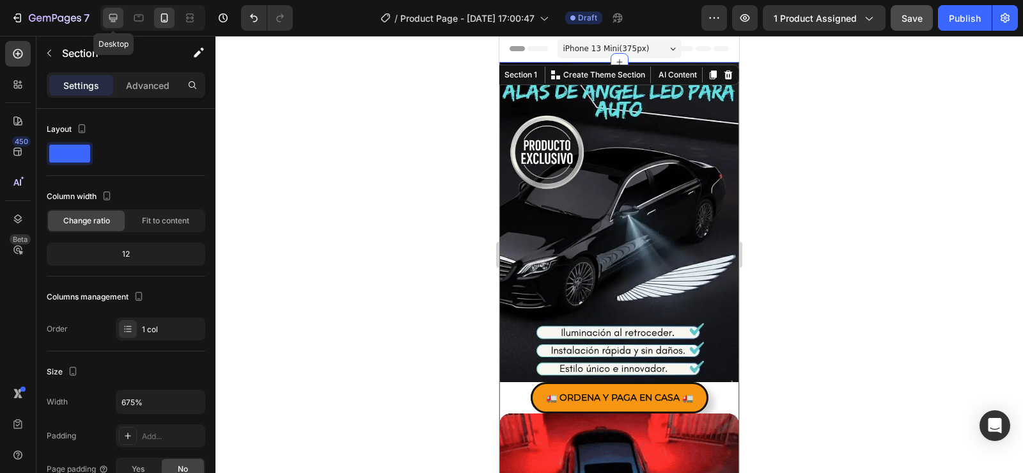
click at [118, 12] on icon at bounding box center [113, 18] width 13 height 13
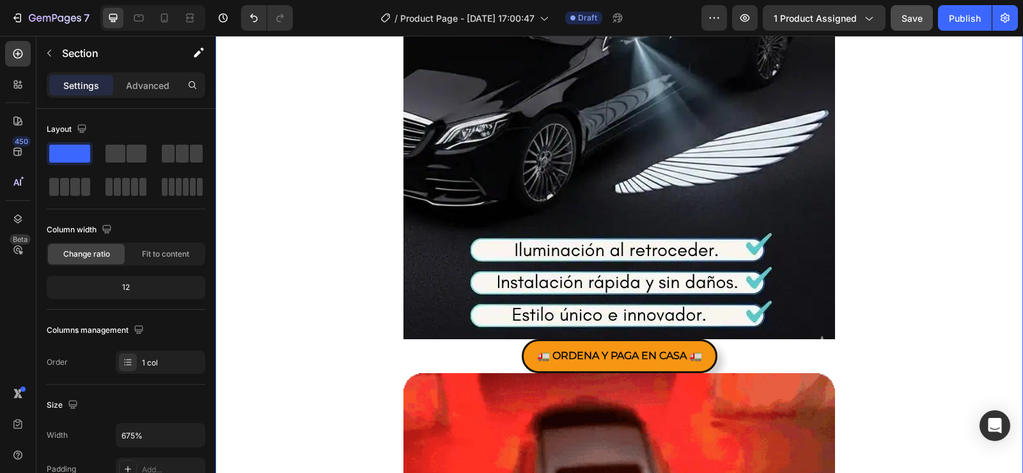
scroll to position [320, 0]
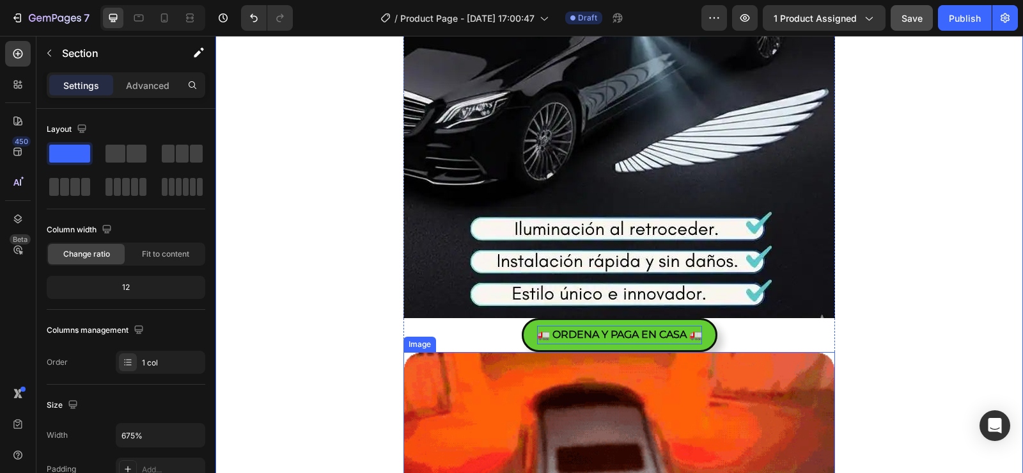
click at [559, 340] on p "🚛 ORDENA Y PAGA EN CASA 🚛" at bounding box center [619, 334] width 165 height 19
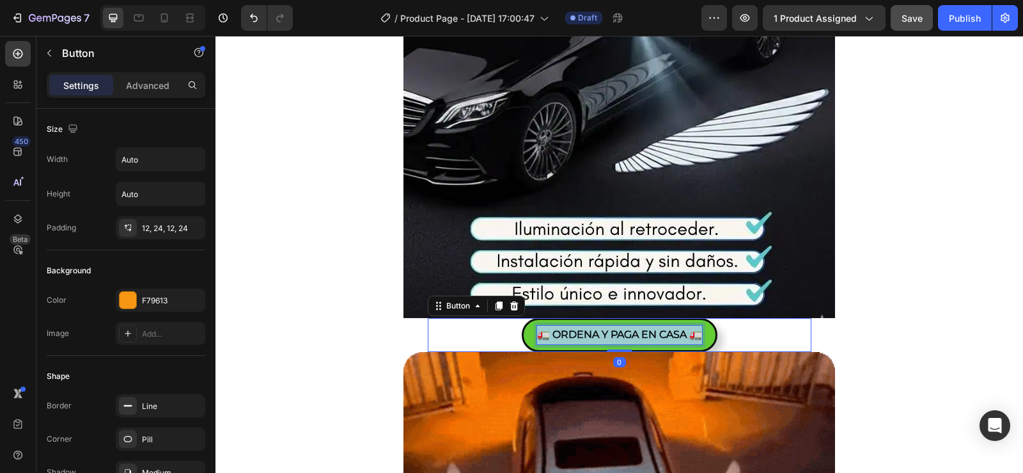
click at [559, 340] on p "🚛 ORDENA Y PAGA EN CASA 🚛" at bounding box center [619, 334] width 165 height 19
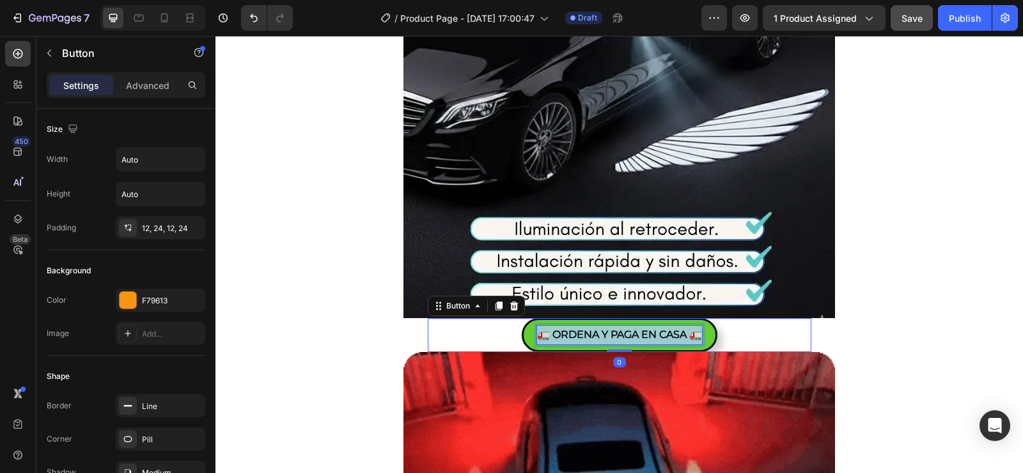
drag, startPoint x: 559, startPoint y: 340, endPoint x: 568, endPoint y: 340, distance: 9.6
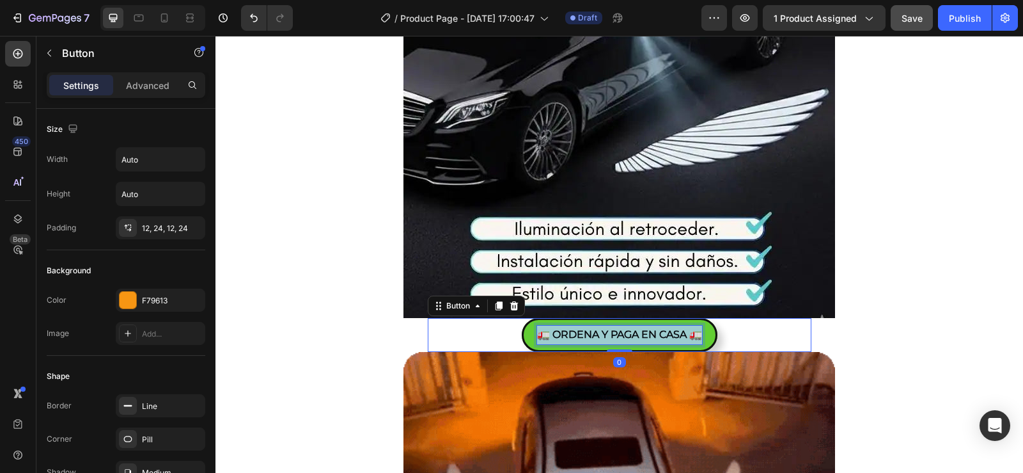
click at [559, 340] on p "🚛 ORDENA Y PAGA EN CASA 🚛" at bounding box center [619, 334] width 165 height 19
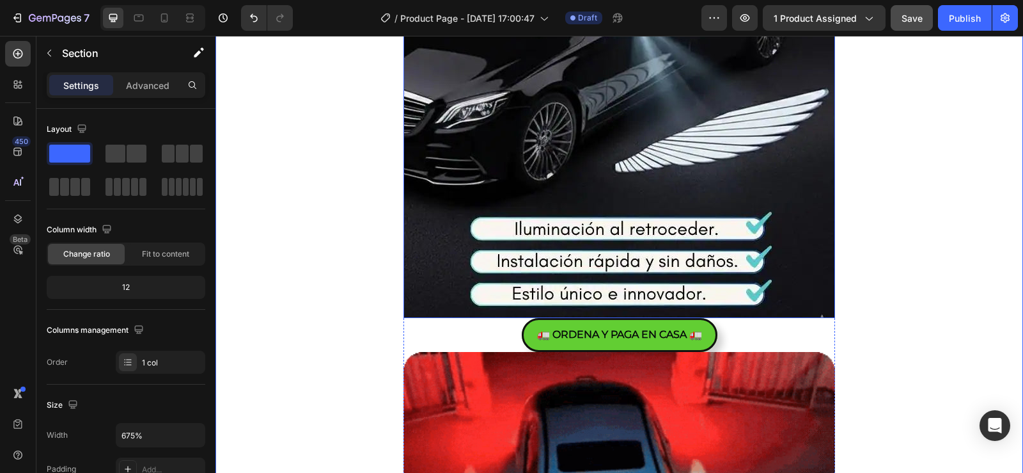
click at [573, 347] on button "🚛 ORDENA Y PAGA EN CASA 🚛" at bounding box center [620, 335] width 196 height 34
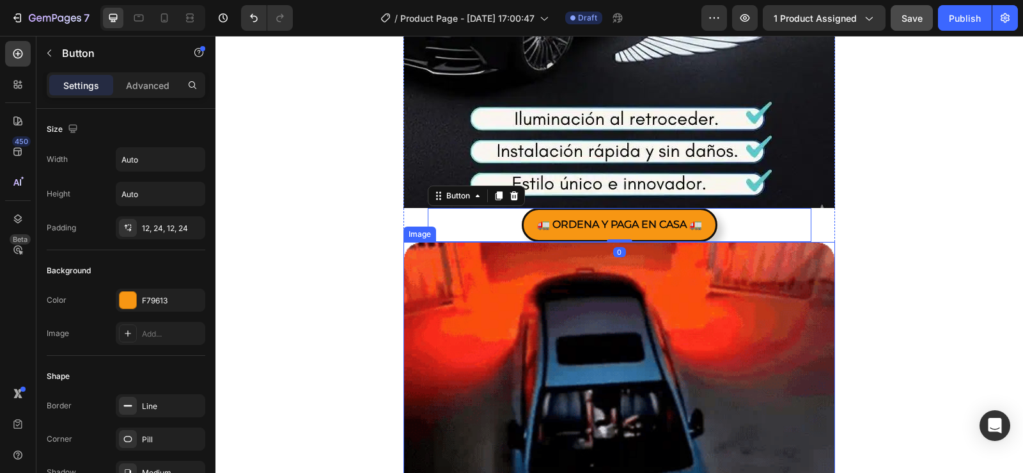
scroll to position [448, 0]
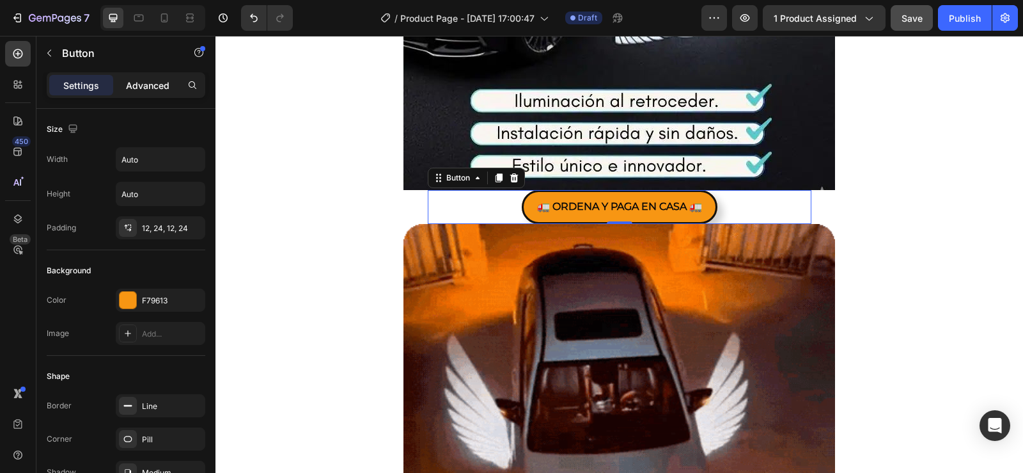
click at [146, 90] on p "Advanced" at bounding box center [147, 85] width 43 height 13
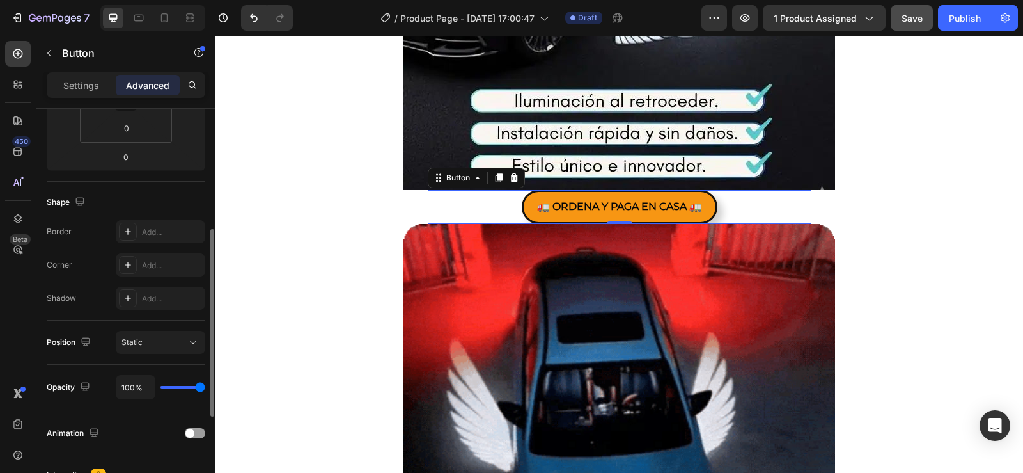
scroll to position [453, 0]
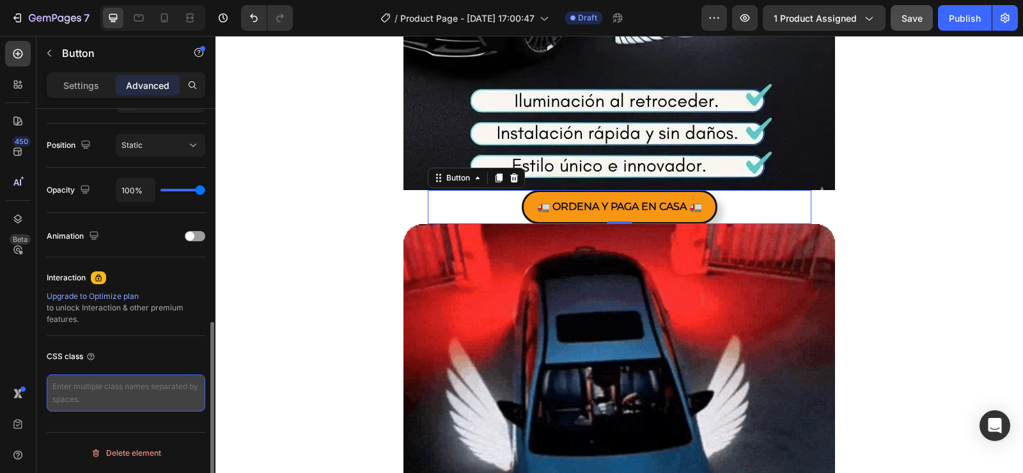
click at [156, 389] on textarea at bounding box center [126, 392] width 159 height 37
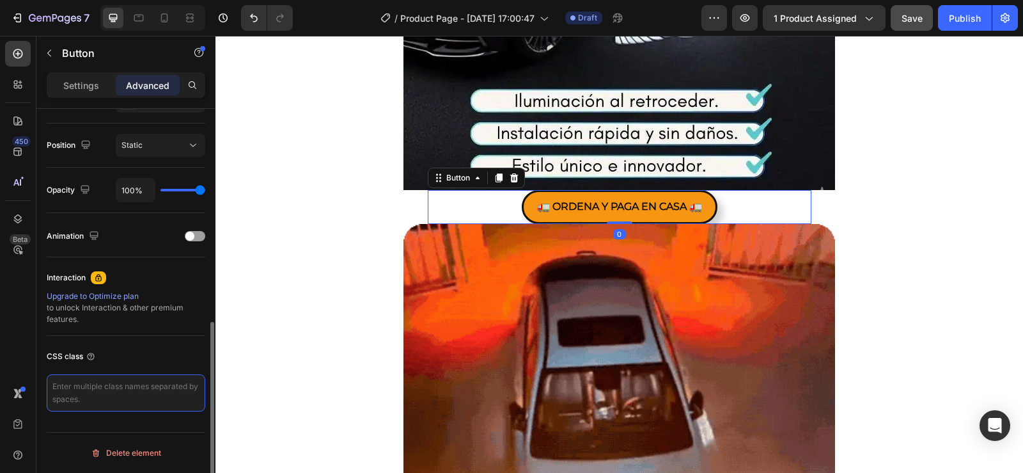
paste textarea "_rsi-cod-form-gempages-button-overwrite _rsi-cod-form-is-gempage"
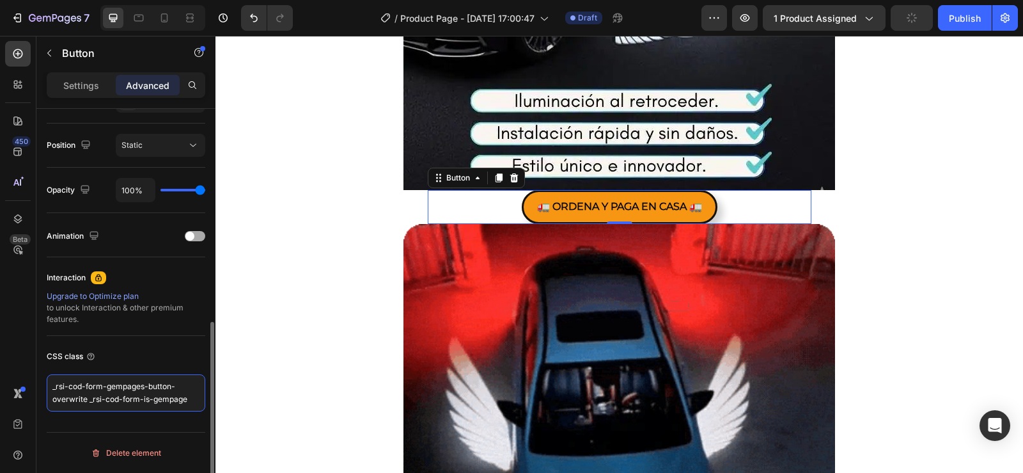
type textarea "_rsi-cod-form-gempages-button-overwrite _rsi-cod-form-is-gempage"
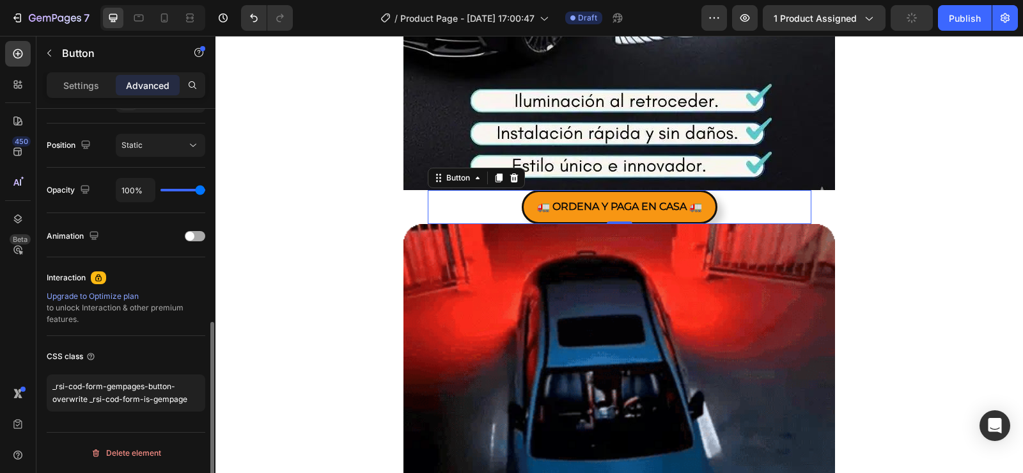
click at [199, 232] on div at bounding box center [195, 236] width 20 height 10
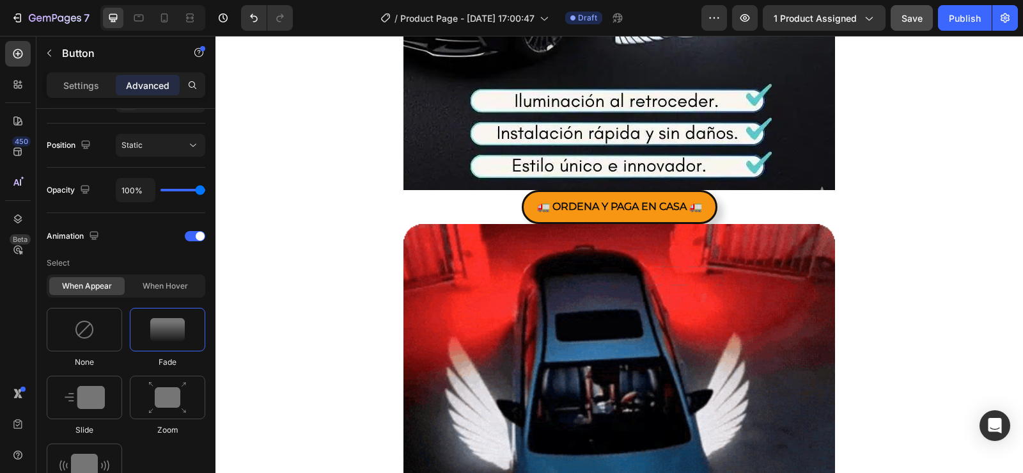
scroll to position [644, 0]
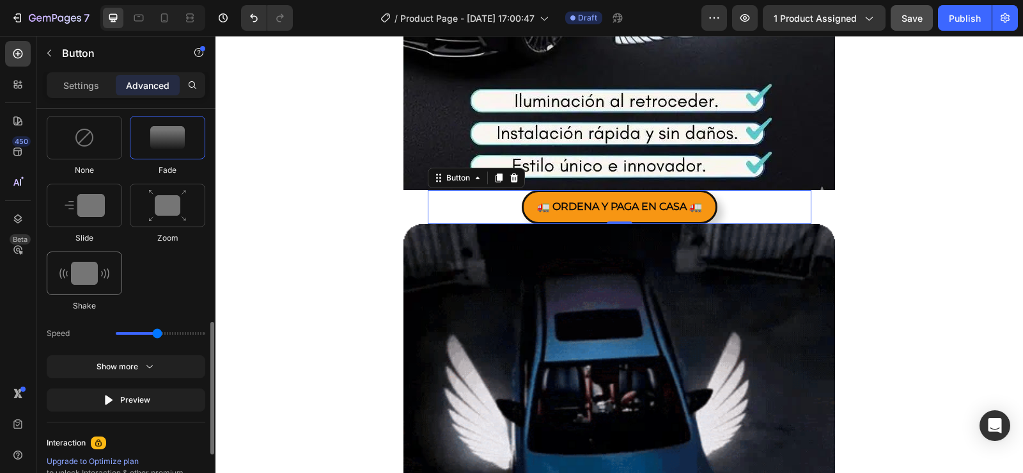
click at [90, 276] on img at bounding box center [84, 273] width 50 height 23
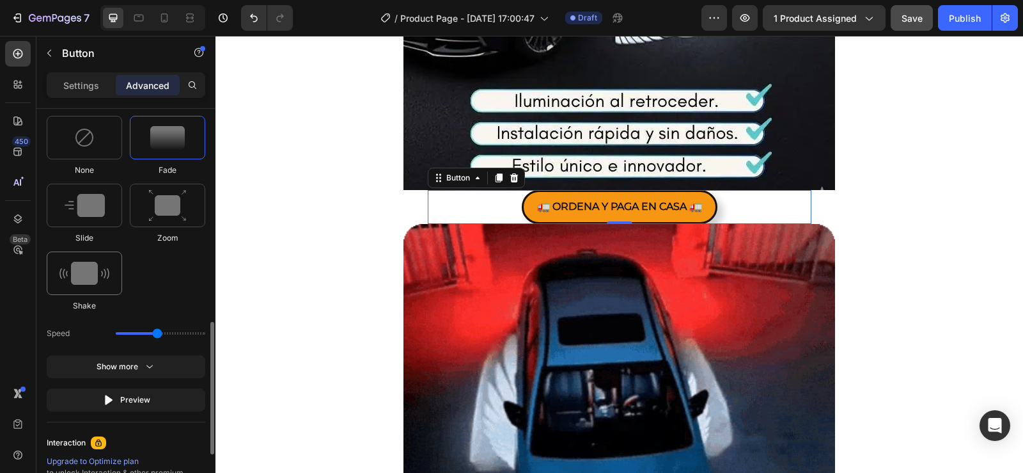
type input "0.7"
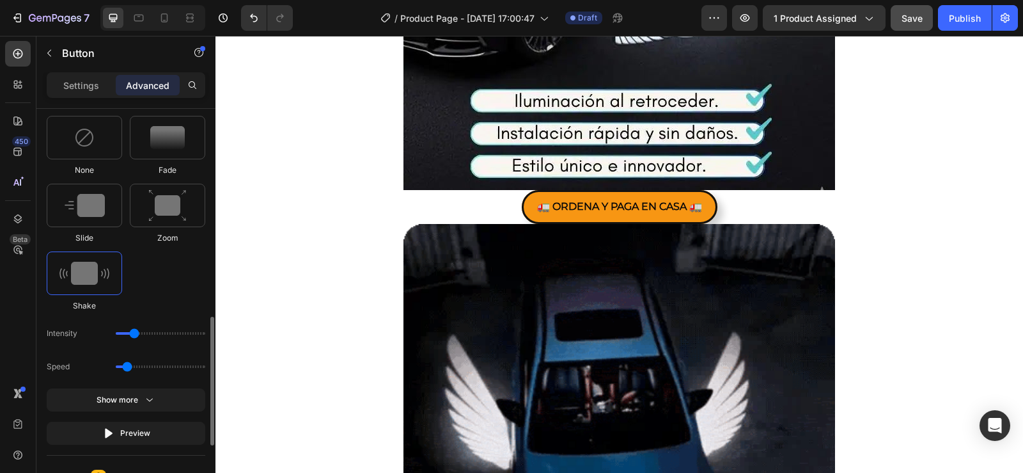
click at [137, 329] on div "Intensity" at bounding box center [126, 333] width 159 height 23
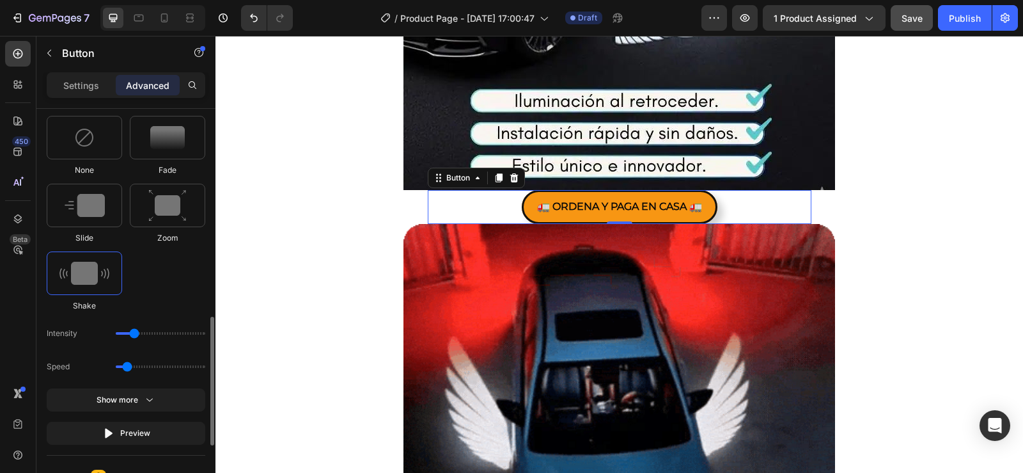
click at [138, 332] on input "range" at bounding box center [161, 333] width 90 height 3
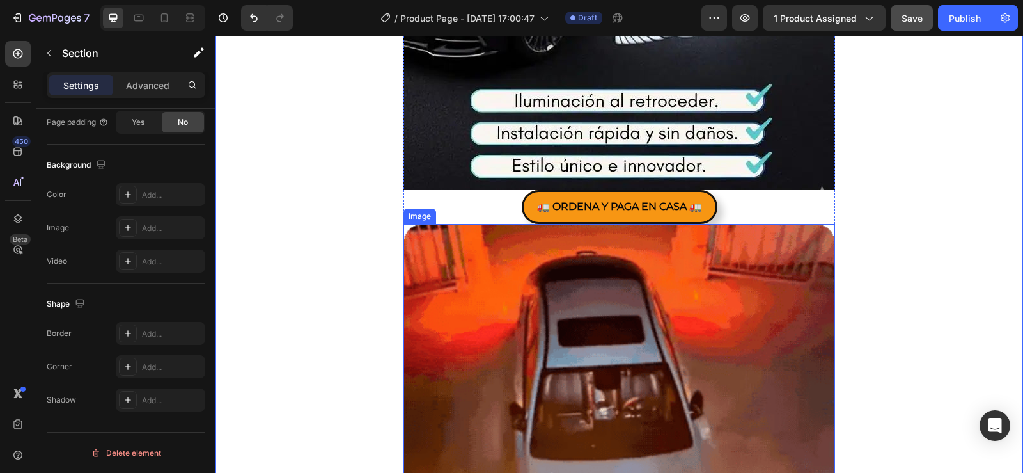
scroll to position [0, 0]
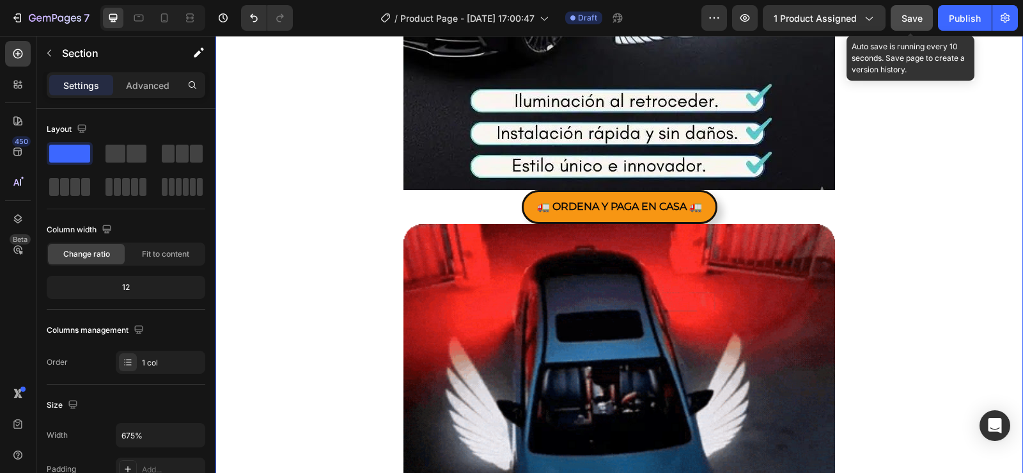
click at [896, 15] on button "Save" at bounding box center [912, 18] width 42 height 26
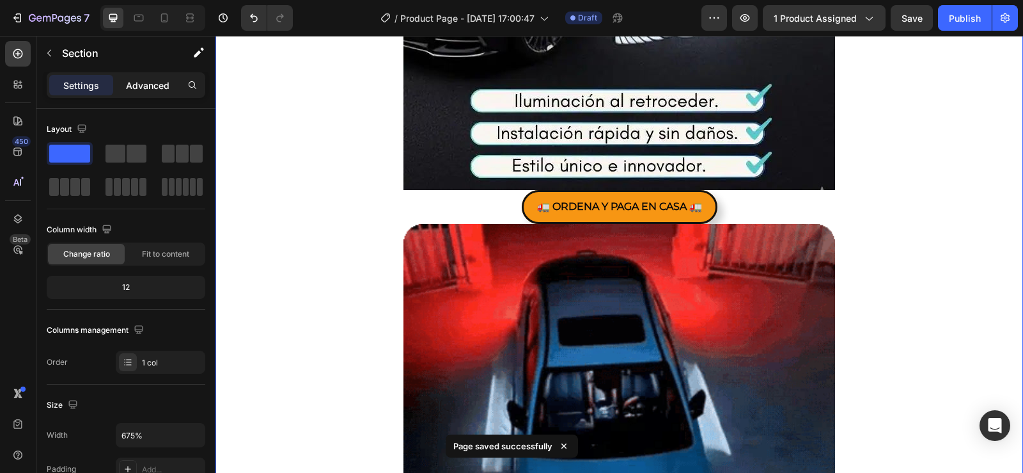
click at [164, 82] on p "Advanced" at bounding box center [147, 85] width 43 height 13
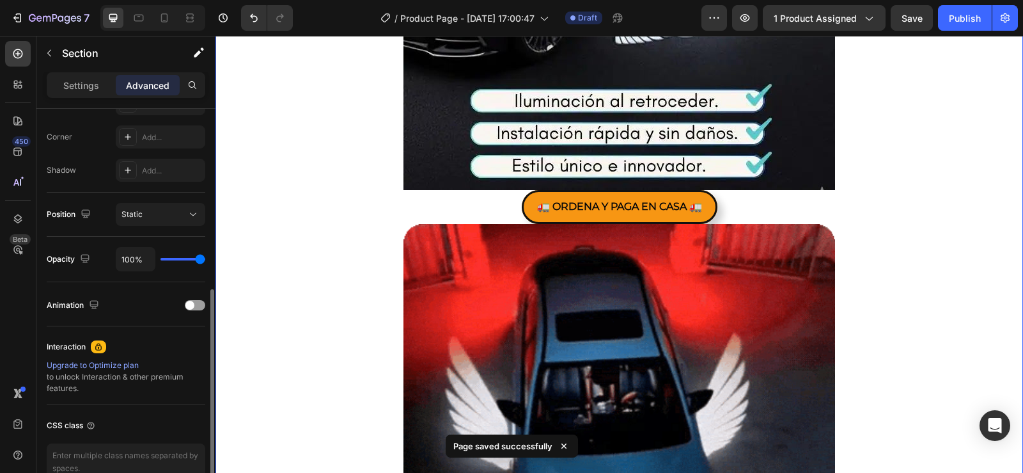
scroll to position [453, 0]
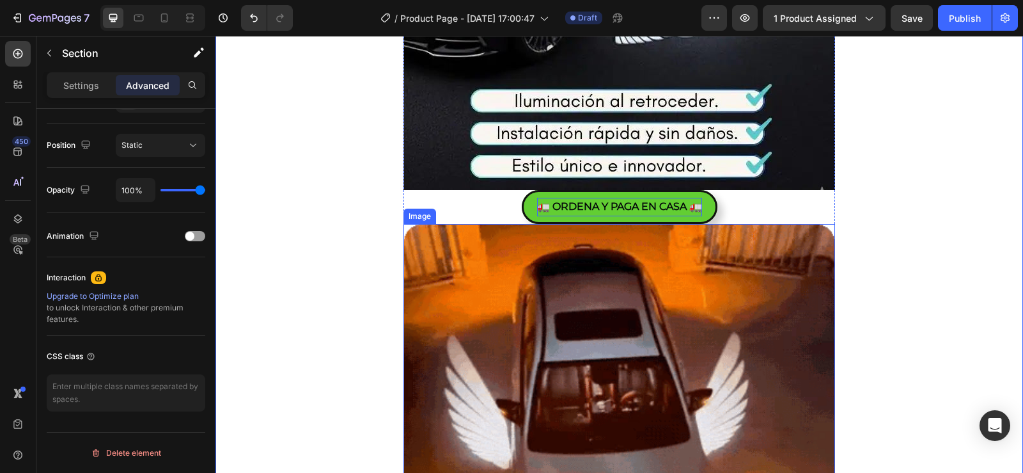
click at [573, 210] on p "🚛 ORDENA Y PAGA EN CASA 🚛" at bounding box center [619, 207] width 165 height 19
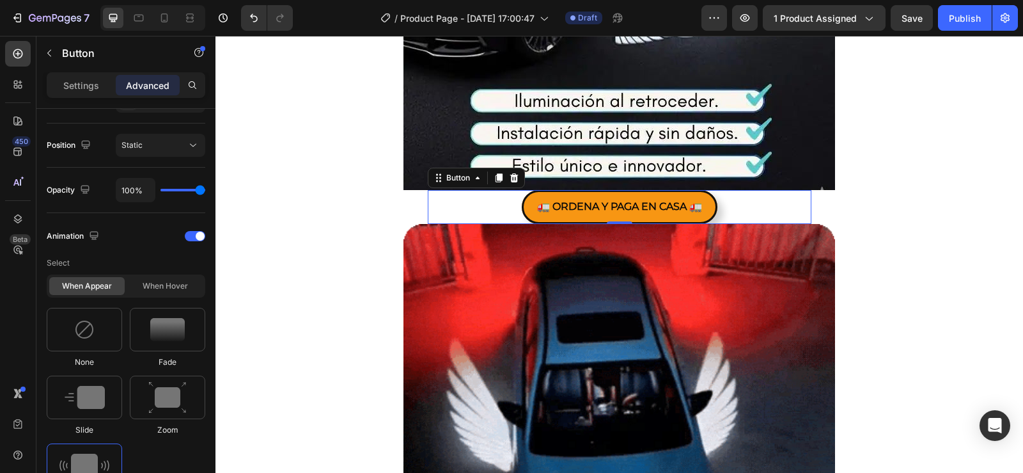
scroll to position [0, 0]
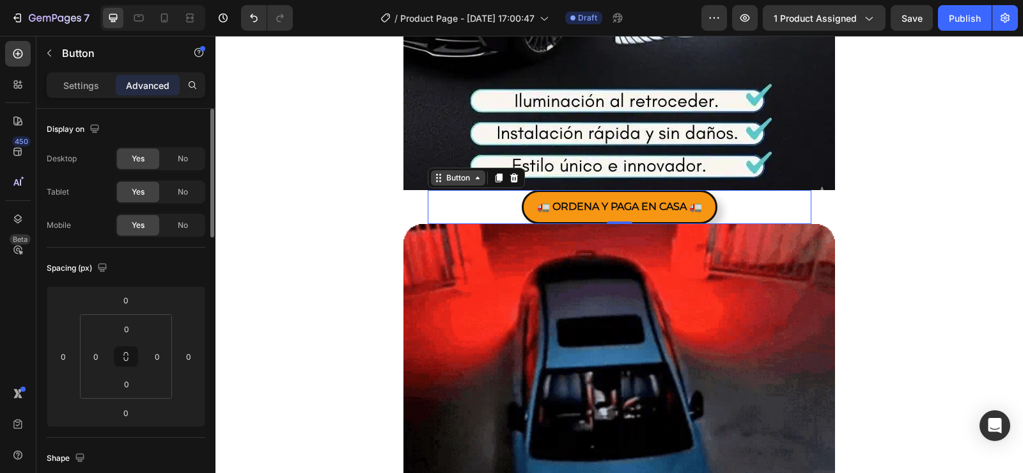
click at [457, 182] on div "Button" at bounding box center [458, 178] width 29 height 12
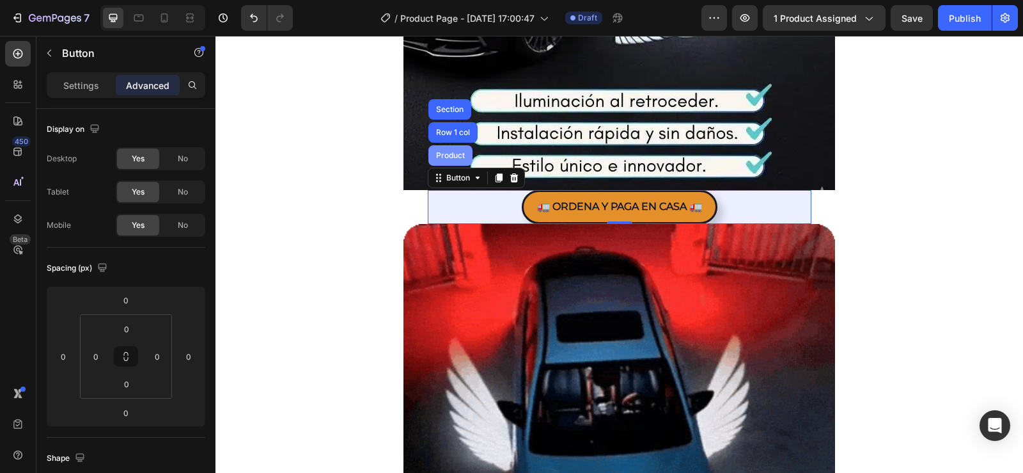
click at [446, 156] on div "Product" at bounding box center [450, 156] width 34 height 8
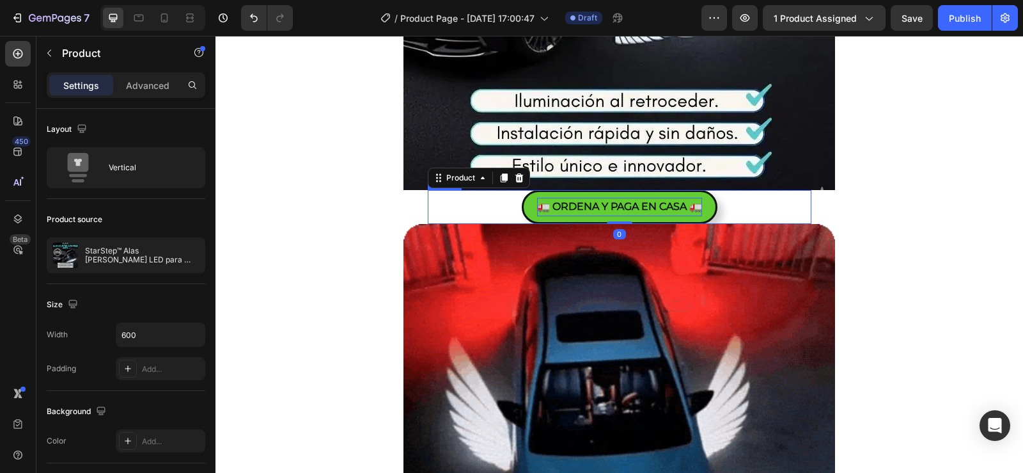
click at [554, 205] on p "🚛 ORDENA Y PAGA EN CASA 🚛" at bounding box center [619, 207] width 165 height 19
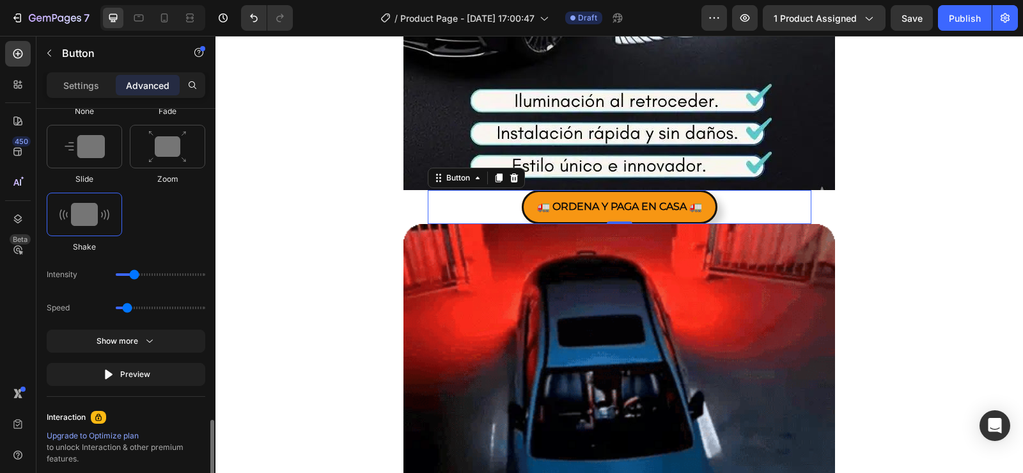
scroll to position [843, 0]
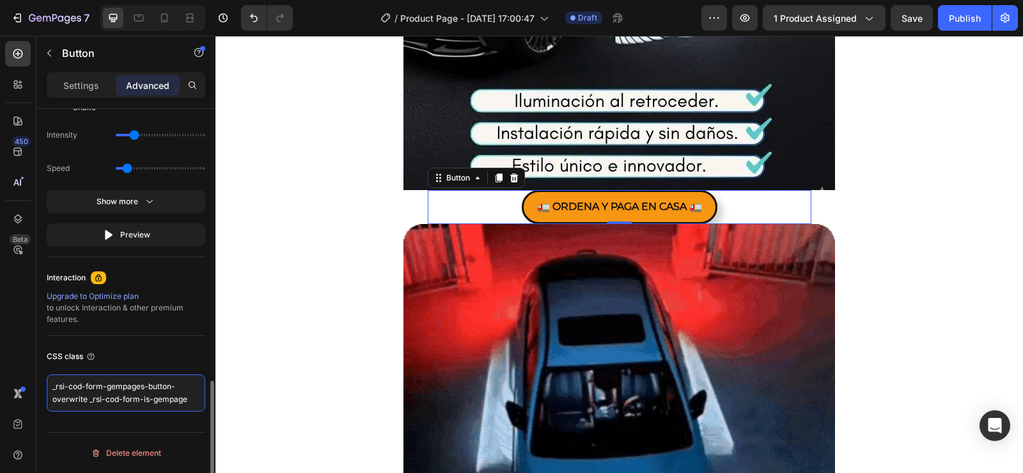
click at [191, 403] on textarea "_rsi-cod-form-gempages-button-overwrite _rsi-cod-form-is-gempage" at bounding box center [126, 392] width 159 height 37
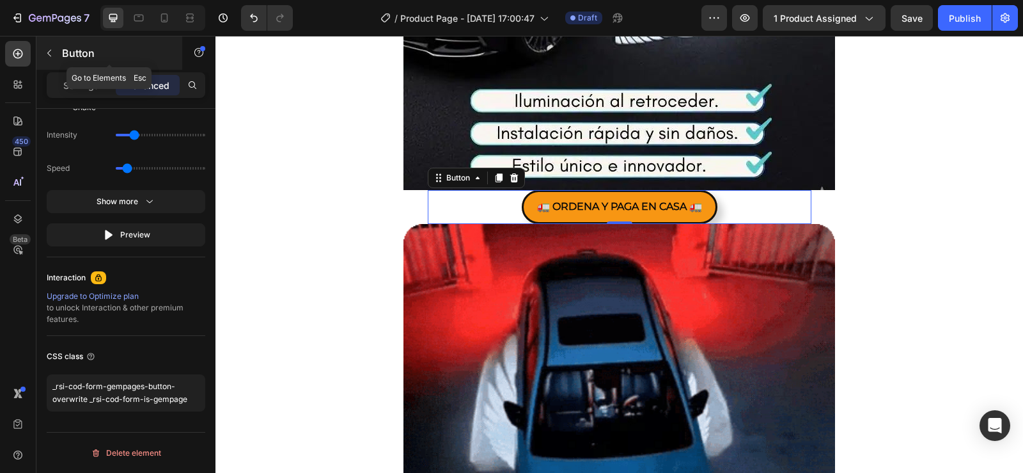
click at [51, 52] on icon "button" at bounding box center [49, 53] width 10 height 10
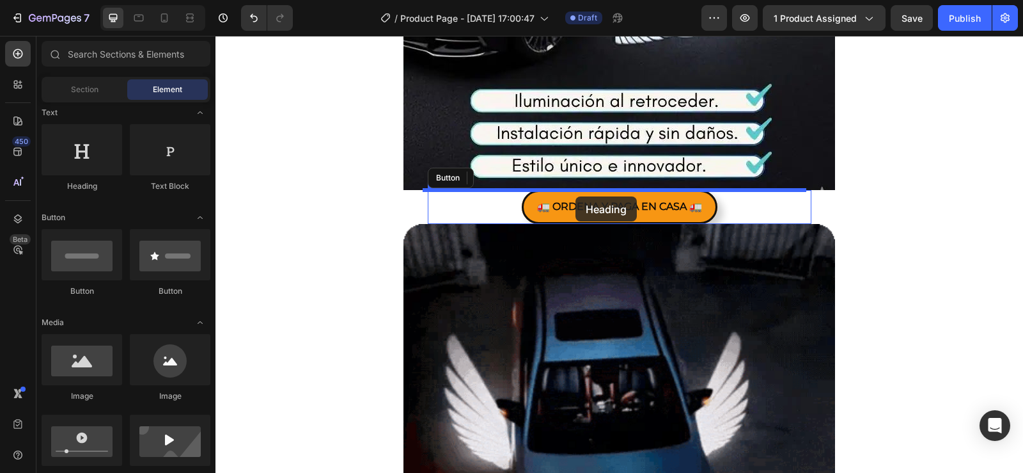
drag, startPoint x: 420, startPoint y: 219, endPoint x: 575, endPoint y: 196, distance: 157.0
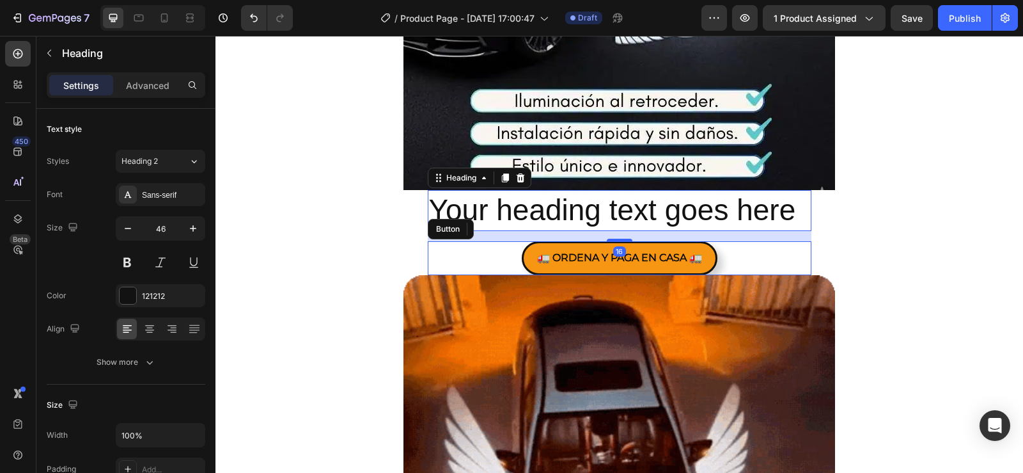
click at [617, 214] on h2 "Your heading text goes here" at bounding box center [620, 210] width 384 height 41
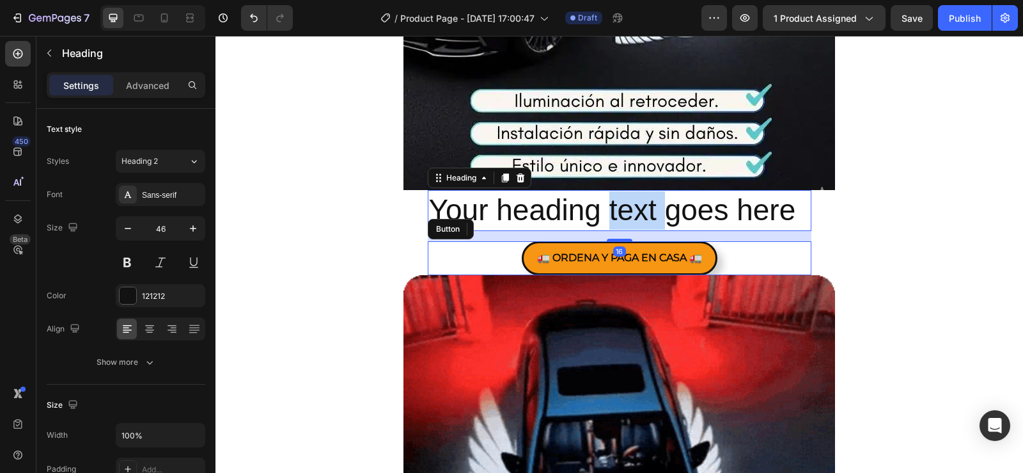
click at [617, 214] on p "Your heading text goes here" at bounding box center [619, 210] width 381 height 38
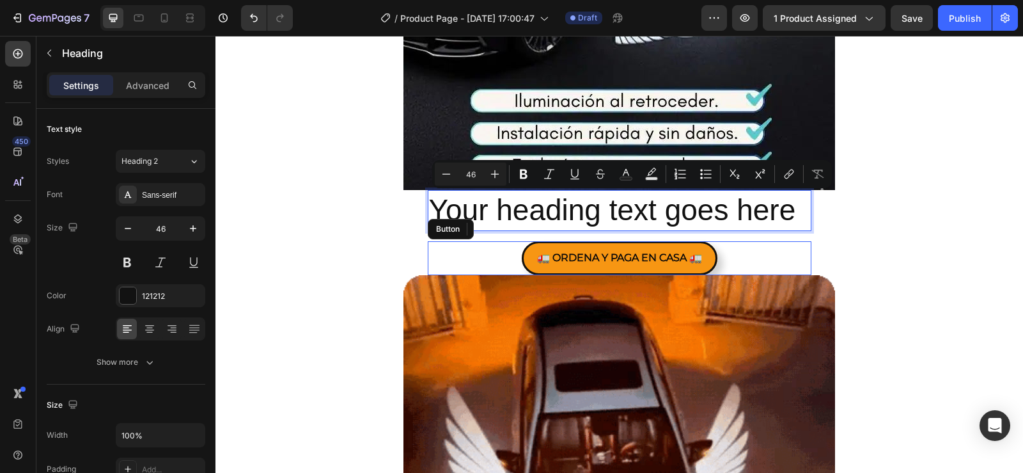
click at [781, 212] on p "Your heading text goes here" at bounding box center [619, 210] width 381 height 38
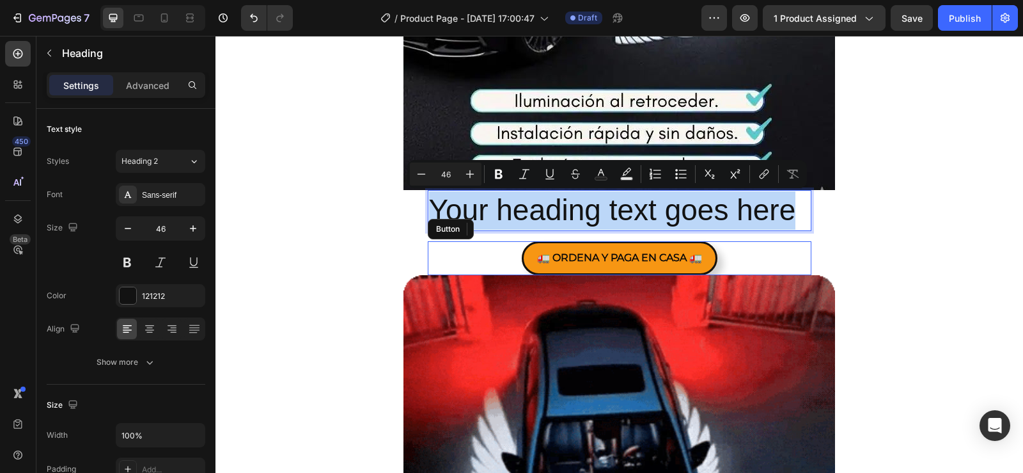
drag, startPoint x: 789, startPoint y: 208, endPoint x: 414, endPoint y: 213, distance: 374.7
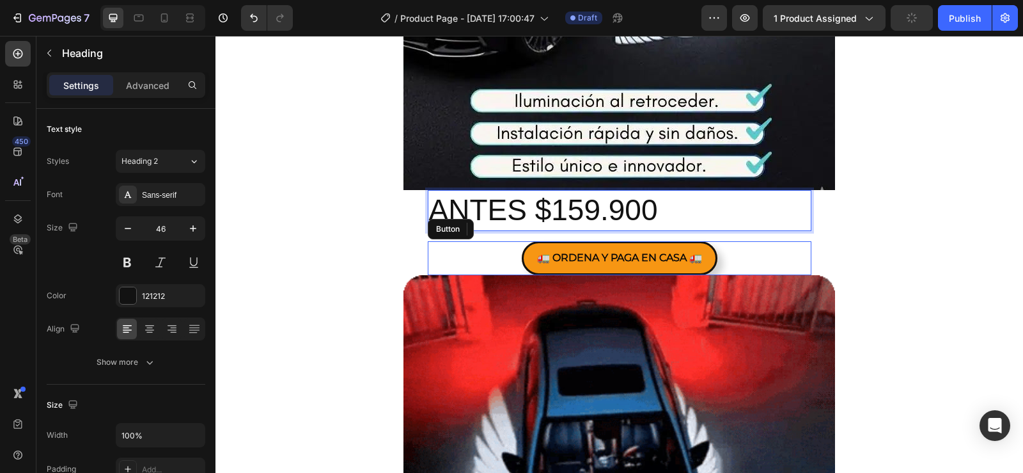
click at [685, 210] on p "ANTES $159.900" at bounding box center [619, 210] width 381 height 38
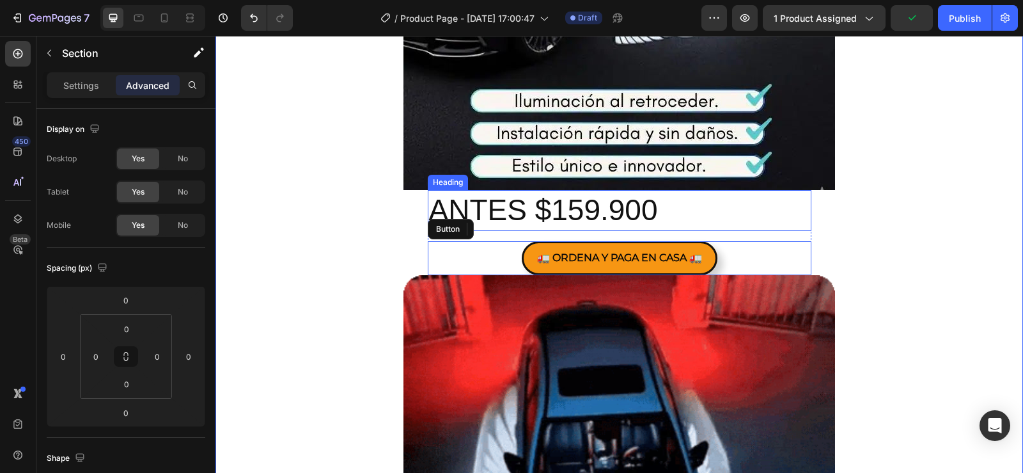
click at [714, 221] on p "ANTES $159.900" at bounding box center [619, 210] width 381 height 38
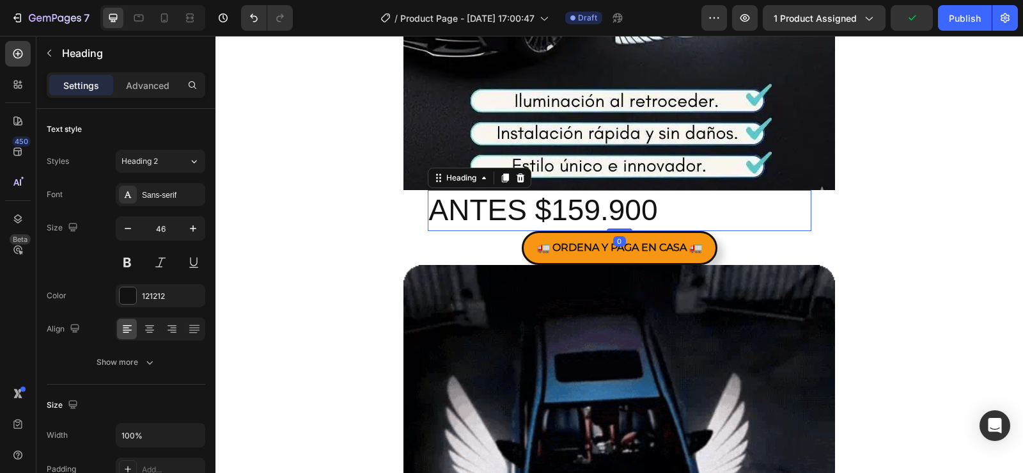
drag, startPoint x: 619, startPoint y: 238, endPoint x: 616, endPoint y: 215, distance: 23.2
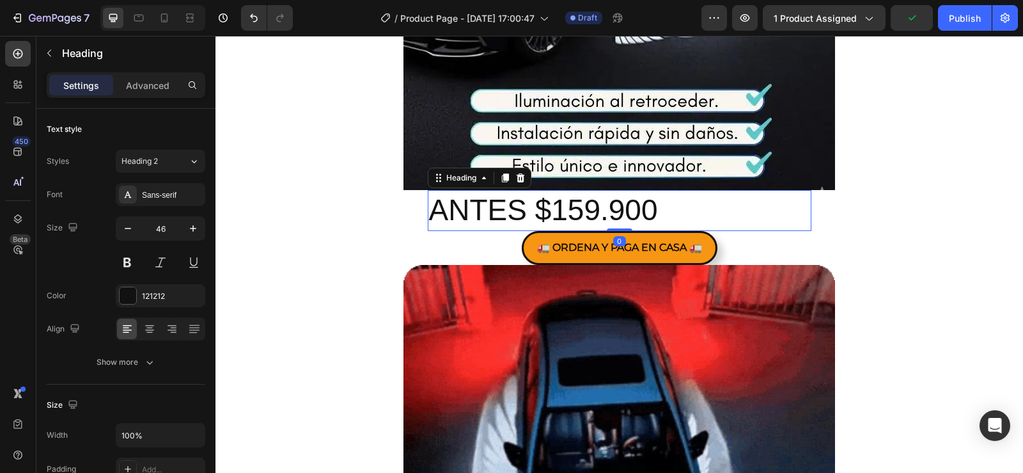
click at [616, 215] on div "ANTES $159.900 Heading 0" at bounding box center [620, 210] width 384 height 41
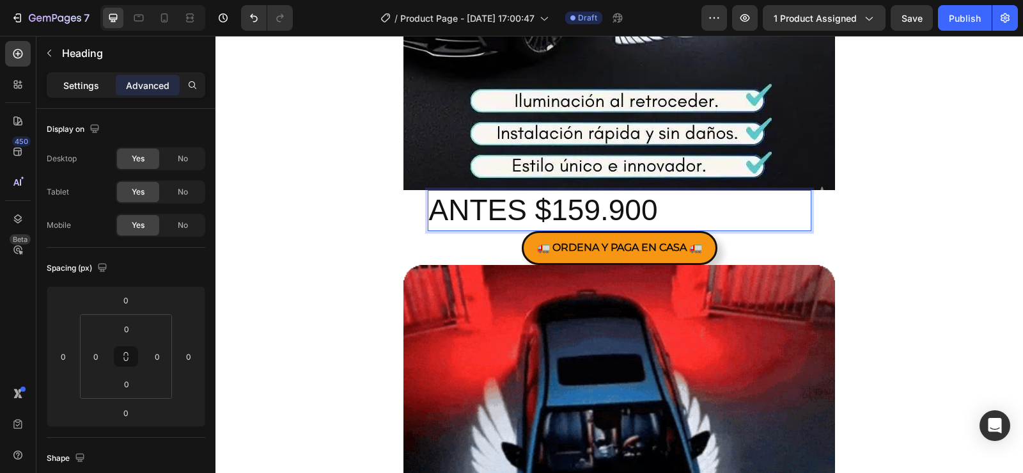
click at [72, 85] on p "Settings" at bounding box center [81, 85] width 36 height 13
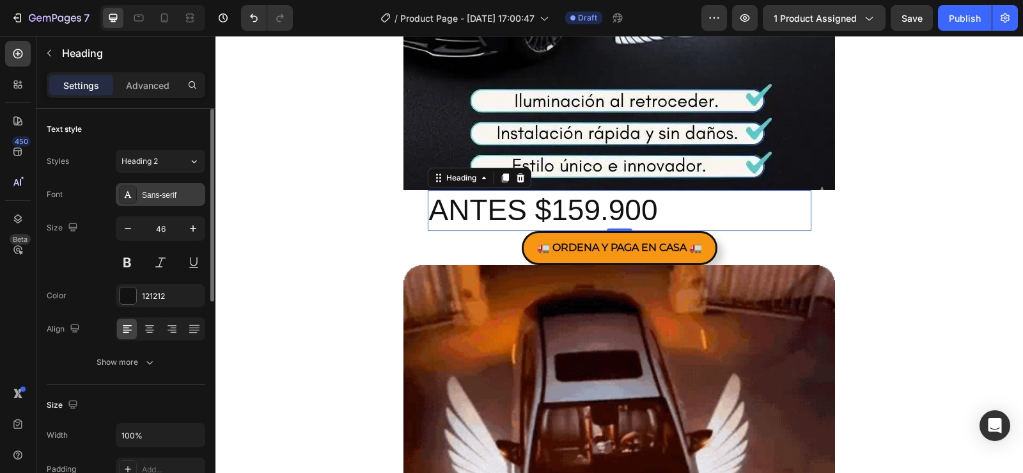
click at [165, 190] on div "Sans-serif" at bounding box center [172, 195] width 60 height 12
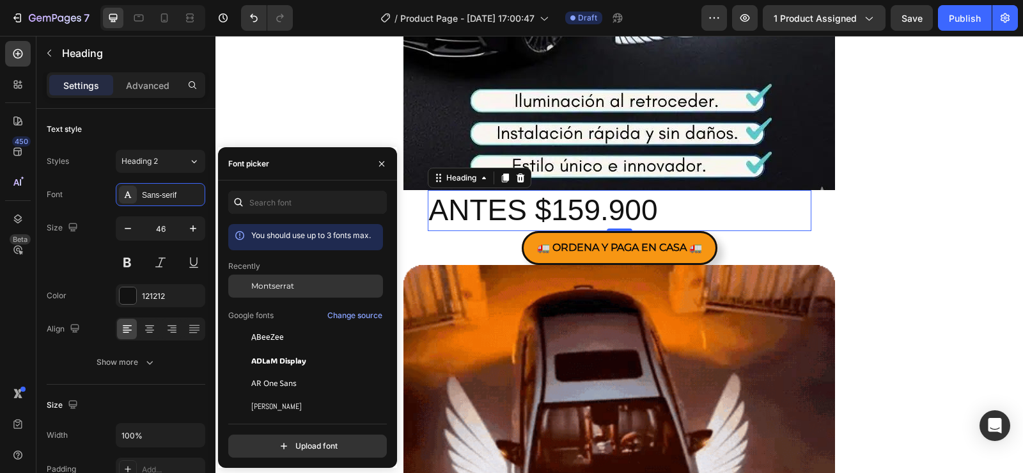
click at [308, 281] on div "Montserrat" at bounding box center [315, 286] width 129 height 12
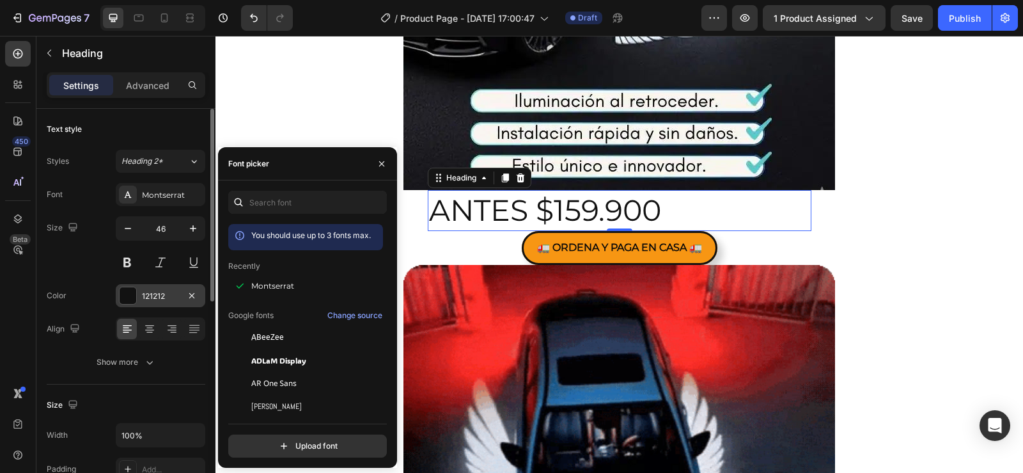
click at [125, 295] on div at bounding box center [128, 295] width 17 height 17
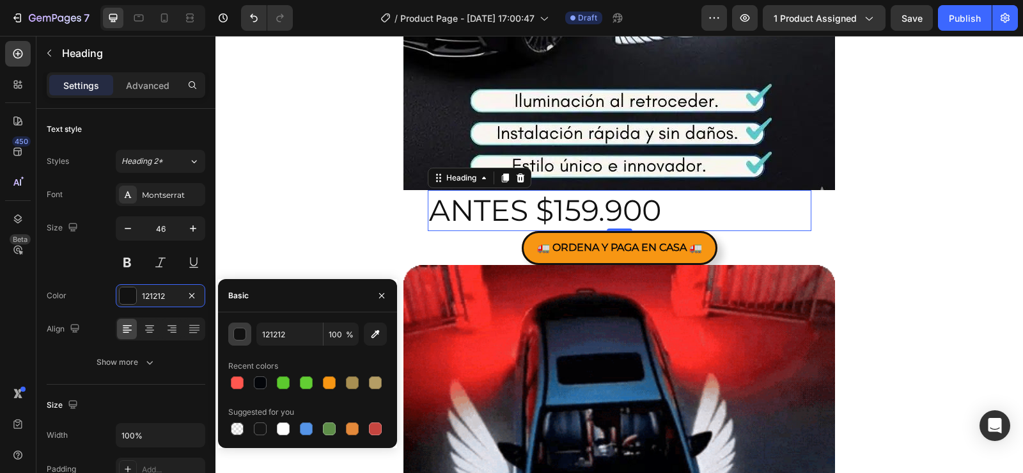
click at [244, 331] on div "button" at bounding box center [240, 334] width 13 height 13
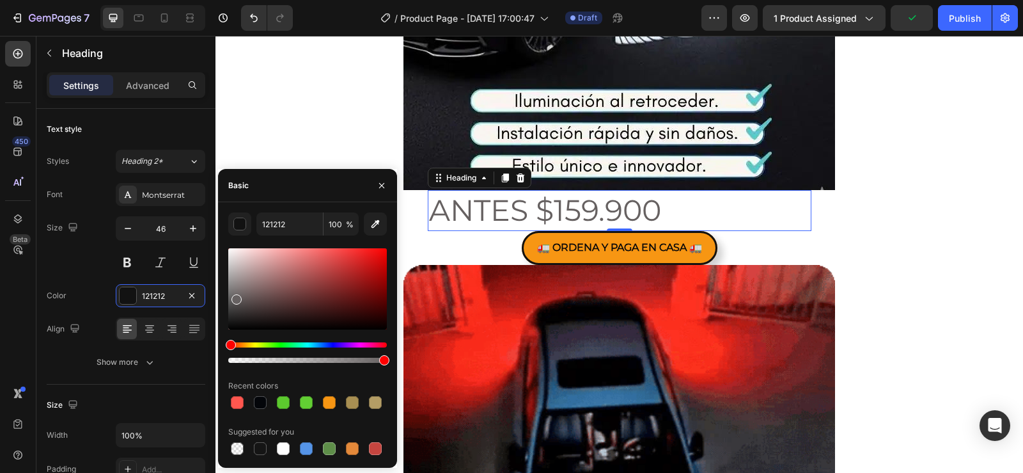
drag, startPoint x: 250, startPoint y: 297, endPoint x: 235, endPoint y: 296, distance: 15.4
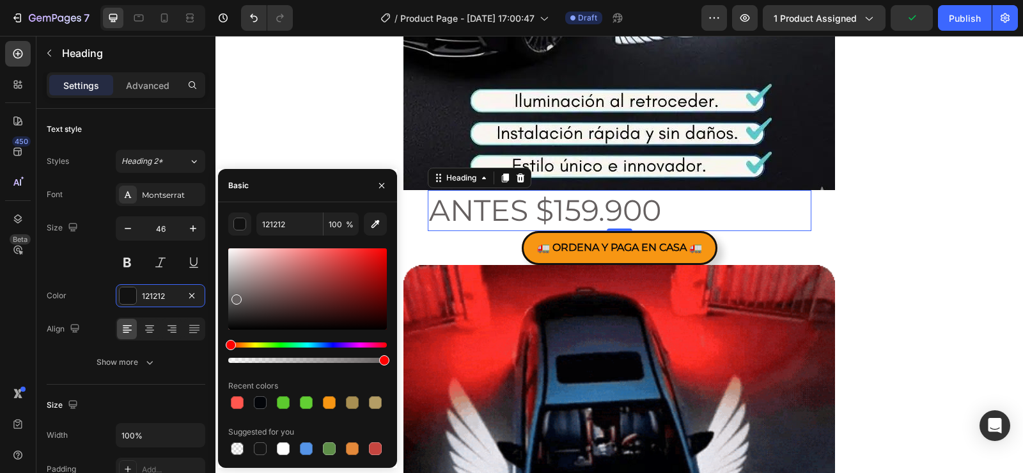
click at [235, 296] on div at bounding box center [307, 288] width 159 height 81
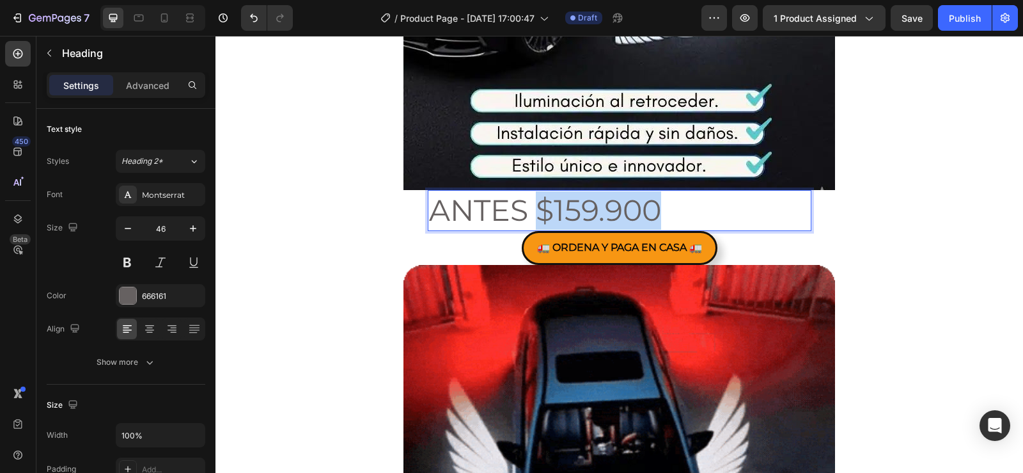
drag, startPoint x: 675, startPoint y: 216, endPoint x: 535, endPoint y: 210, distance: 140.2
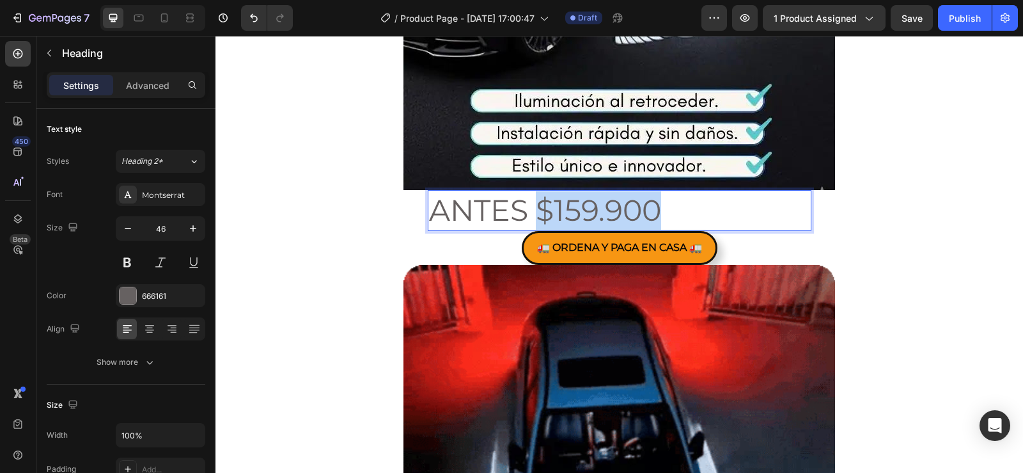
click at [535, 210] on p "ANTES $159.900" at bounding box center [619, 210] width 381 height 38
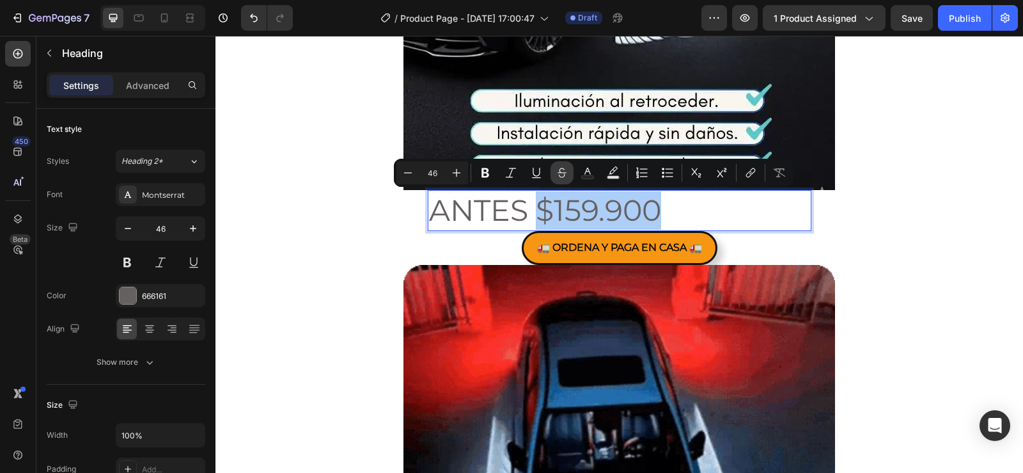
click at [562, 172] on icon "Editor contextual toolbar" at bounding box center [562, 172] width 13 height 13
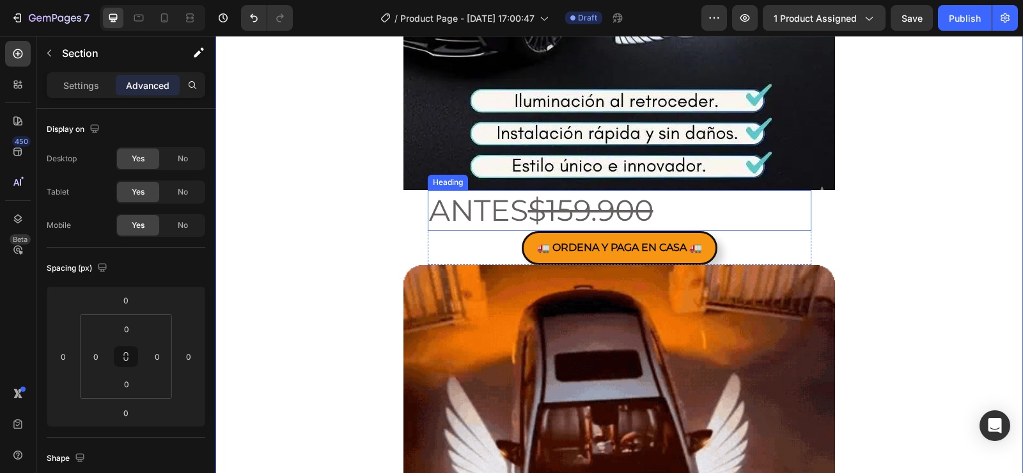
click at [593, 207] on s "$159.900" at bounding box center [590, 210] width 125 height 36
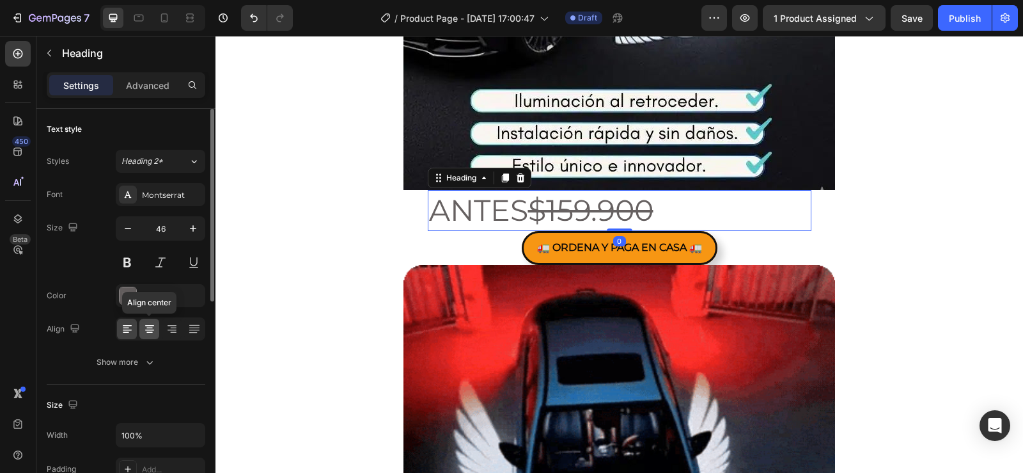
click at [145, 329] on icon at bounding box center [149, 328] width 13 height 13
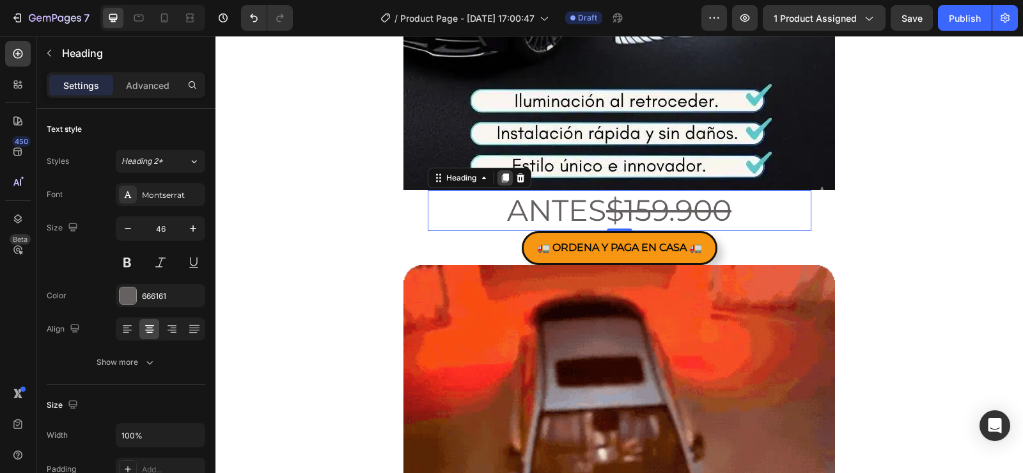
click at [500, 177] on icon at bounding box center [505, 178] width 10 height 10
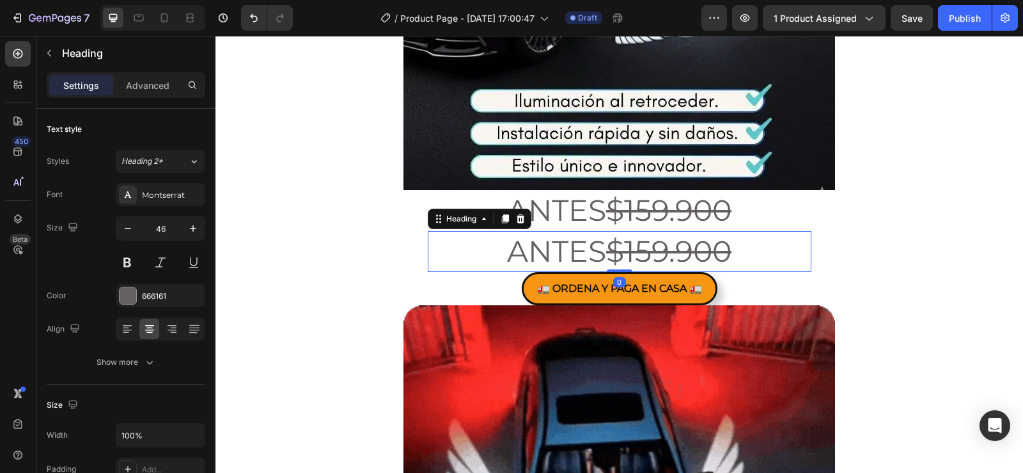
scroll to position [430, 0]
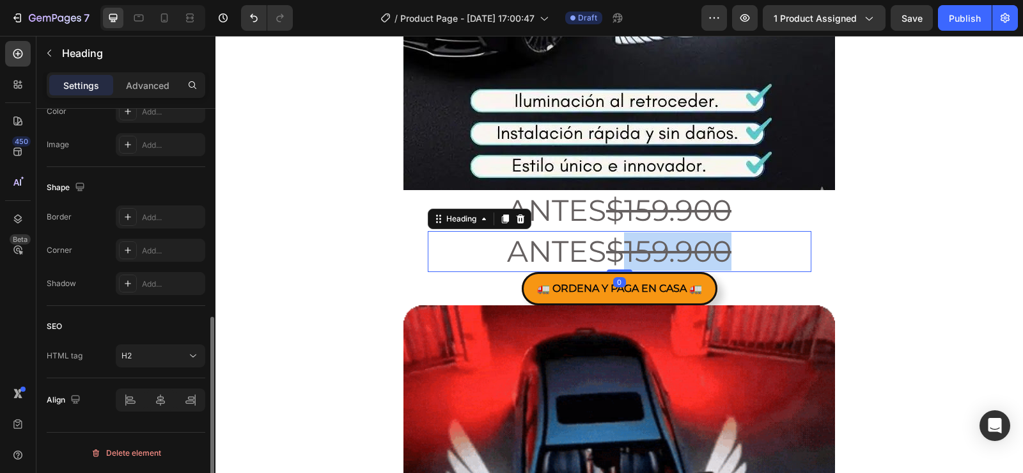
click at [716, 249] on s "$159.900" at bounding box center [668, 251] width 125 height 36
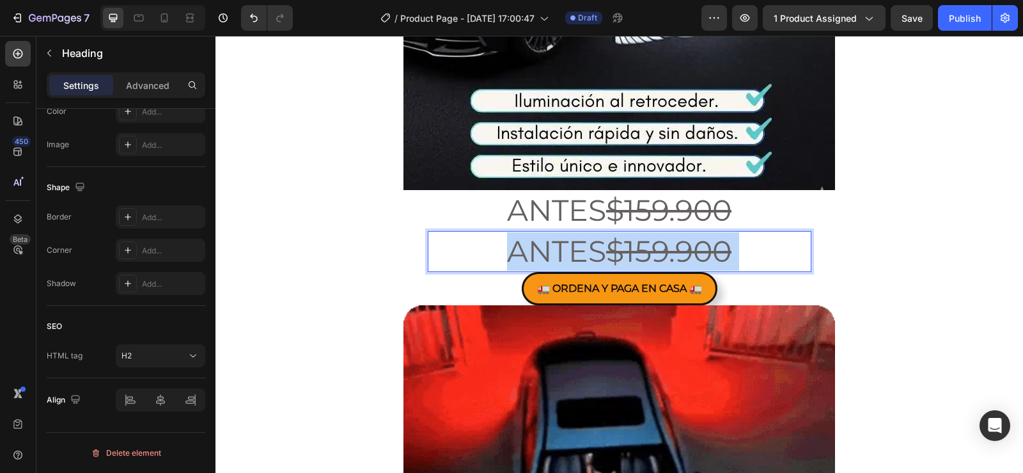
drag, startPoint x: 746, startPoint y: 253, endPoint x: 501, endPoint y: 244, distance: 245.7
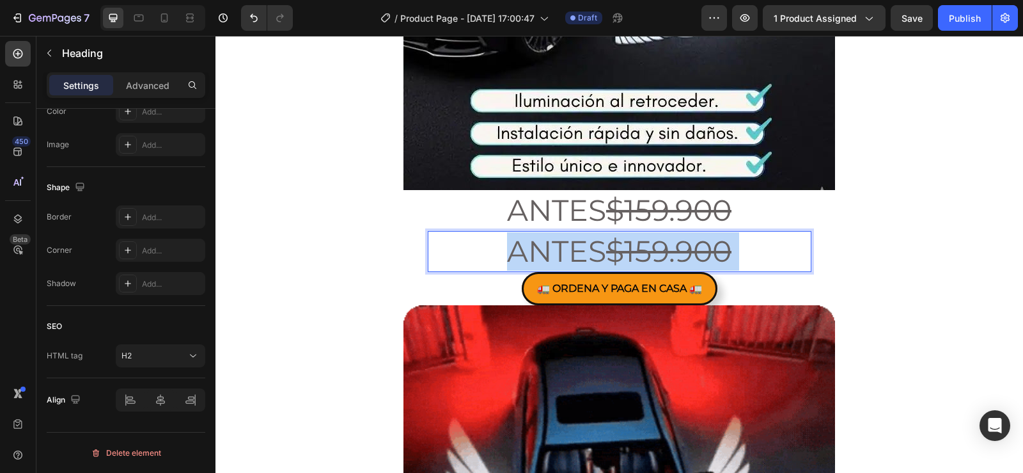
click at [501, 244] on p "ANTES $159.900" at bounding box center [619, 251] width 381 height 38
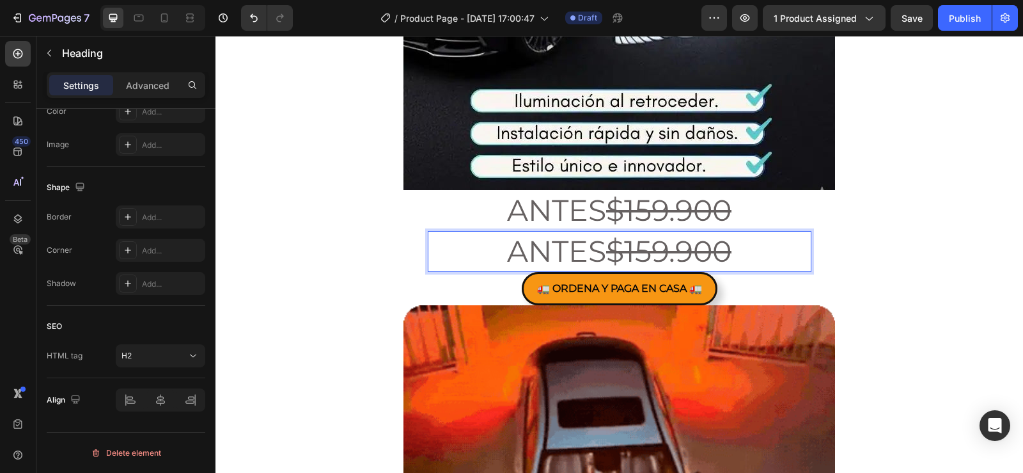
click at [739, 242] on p "ANTES $159.900" at bounding box center [619, 251] width 381 height 38
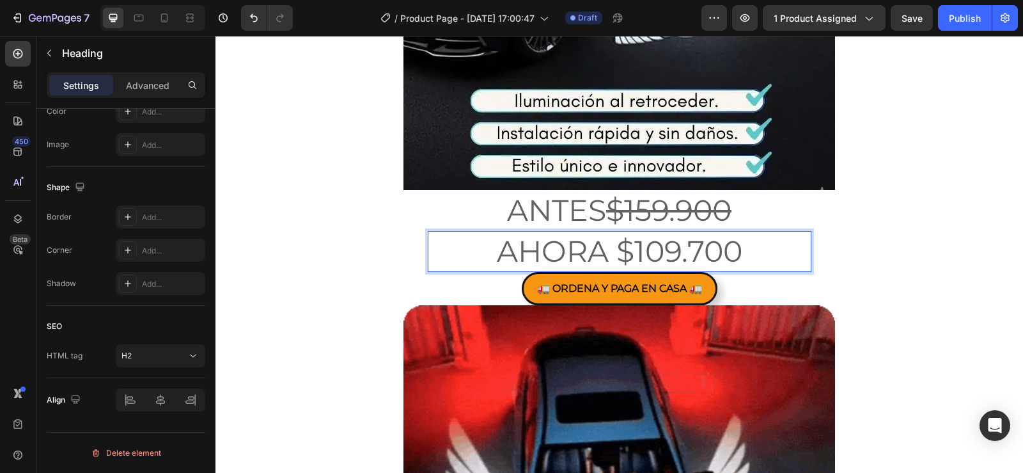
click at [89, 93] on div "Settings" at bounding box center [81, 85] width 64 height 20
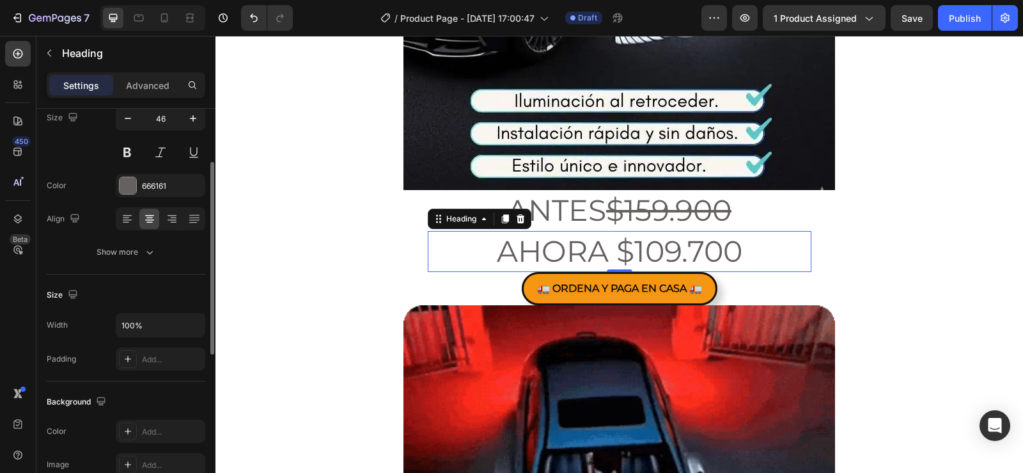
scroll to position [0, 0]
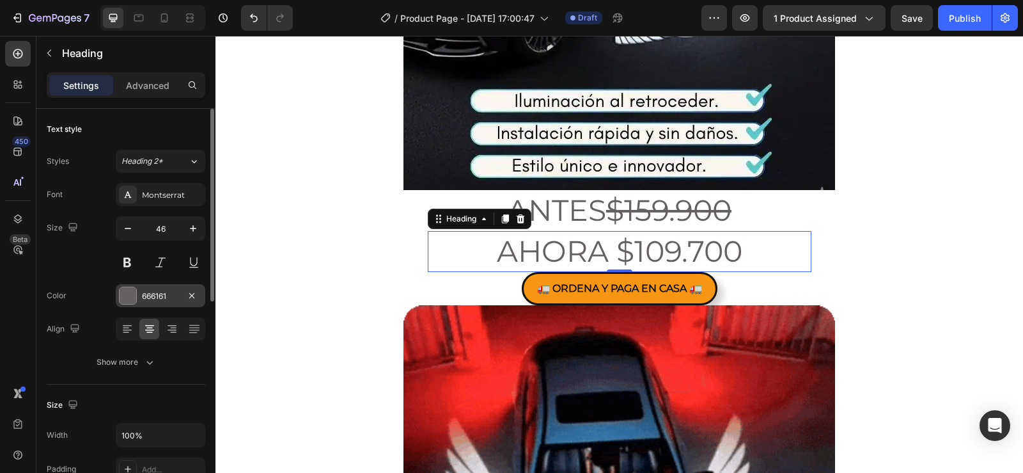
click at [123, 295] on div at bounding box center [128, 295] width 17 height 17
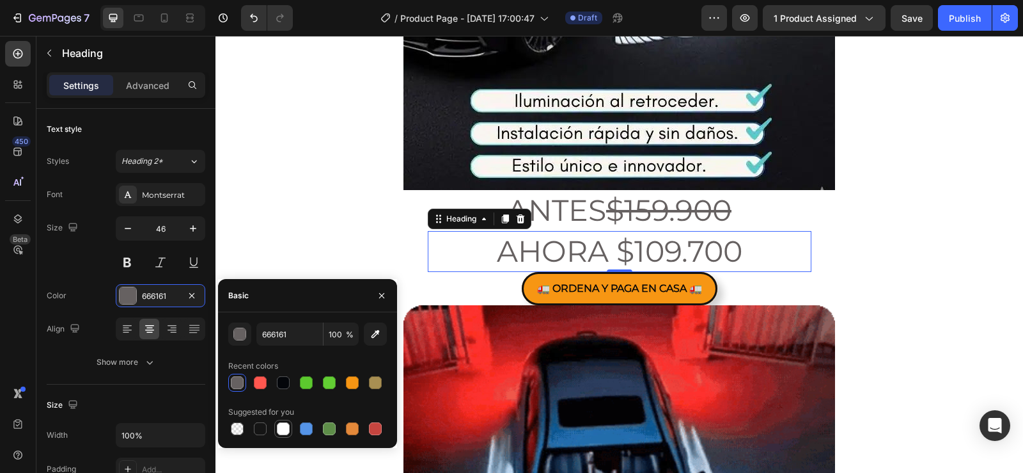
click at [283, 426] on div at bounding box center [283, 428] width 13 height 13
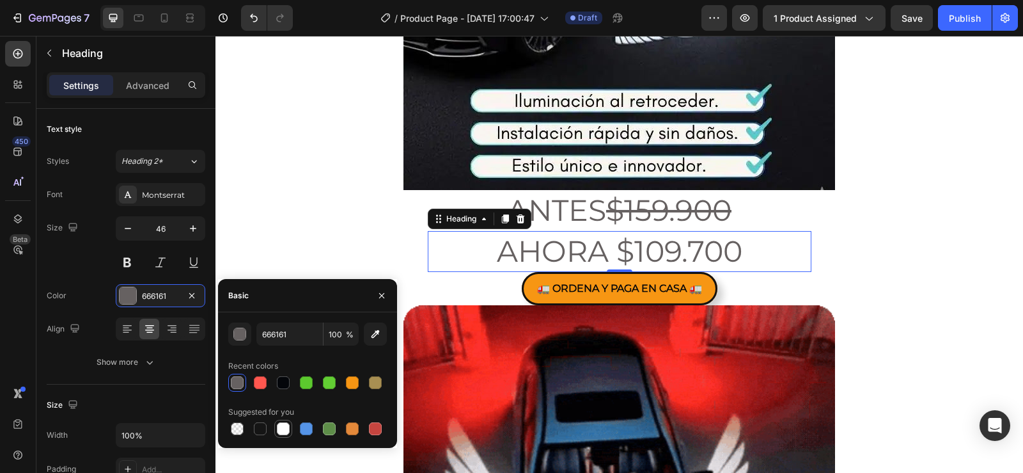
type input "FFFFFF"
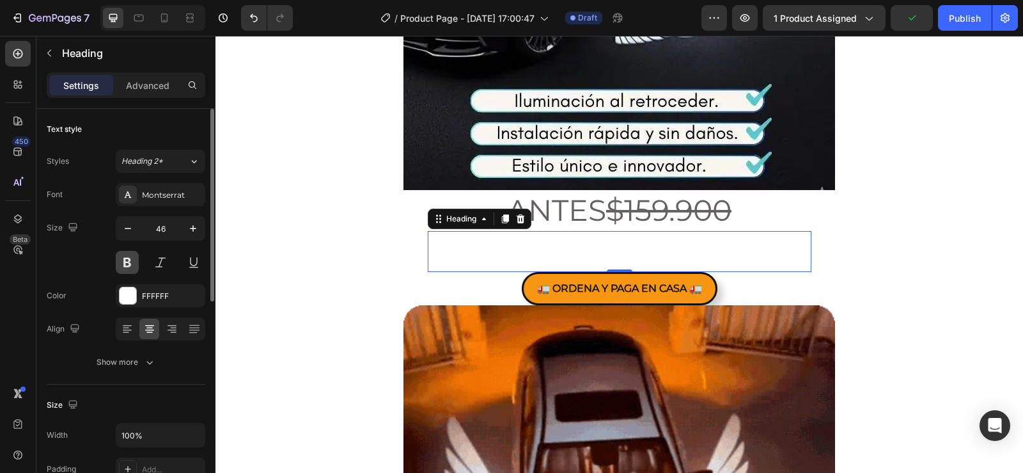
click at [124, 262] on button at bounding box center [127, 262] width 23 height 23
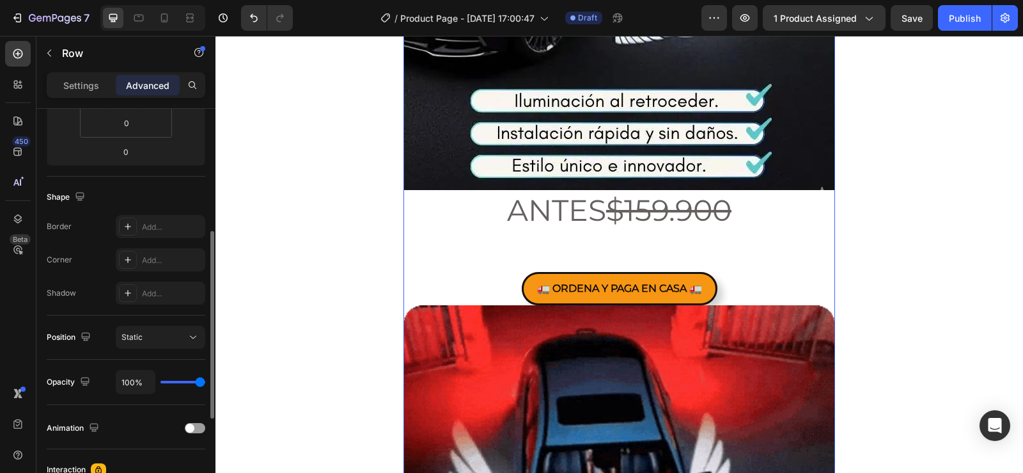
scroll to position [197, 0]
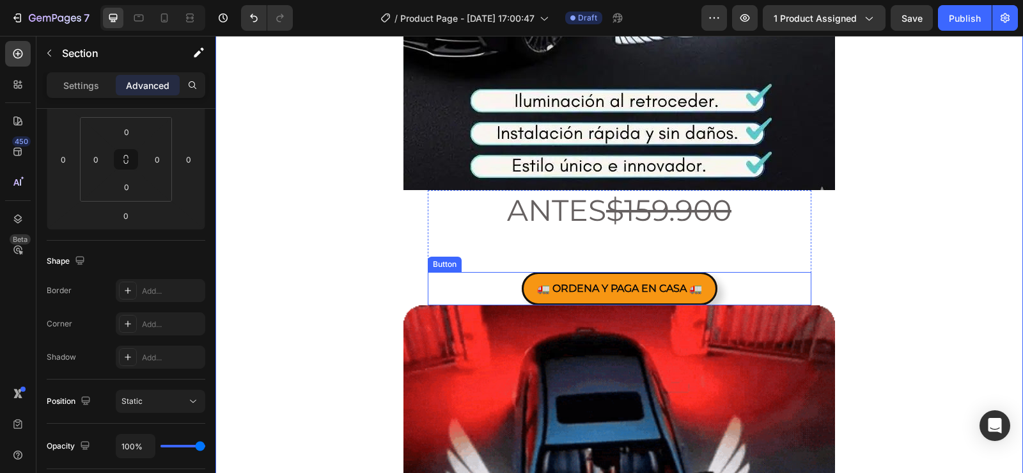
scroll to position [0, 0]
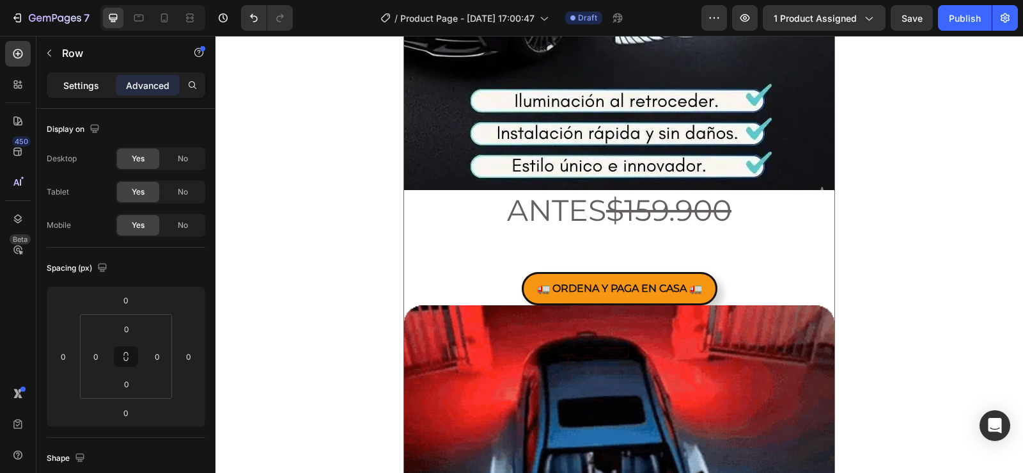
click at [91, 95] on div "Settings" at bounding box center [81, 85] width 64 height 20
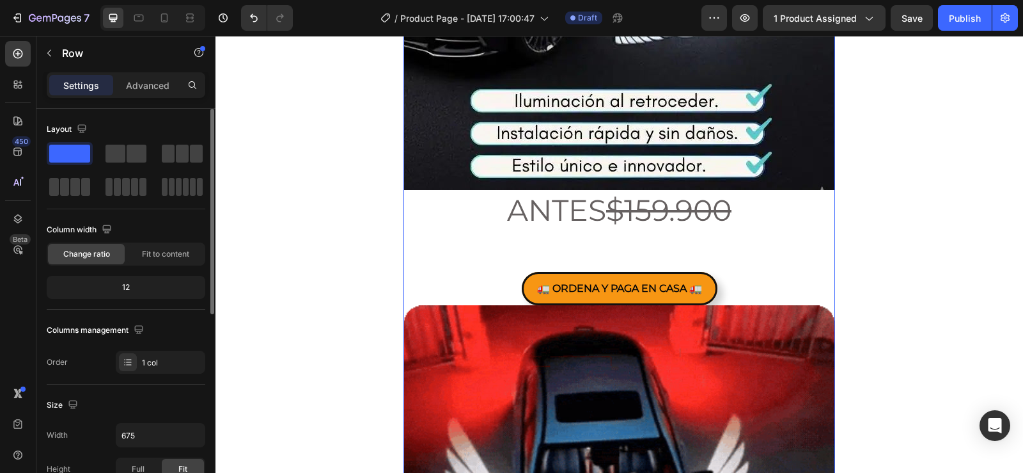
scroll to position [256, 0]
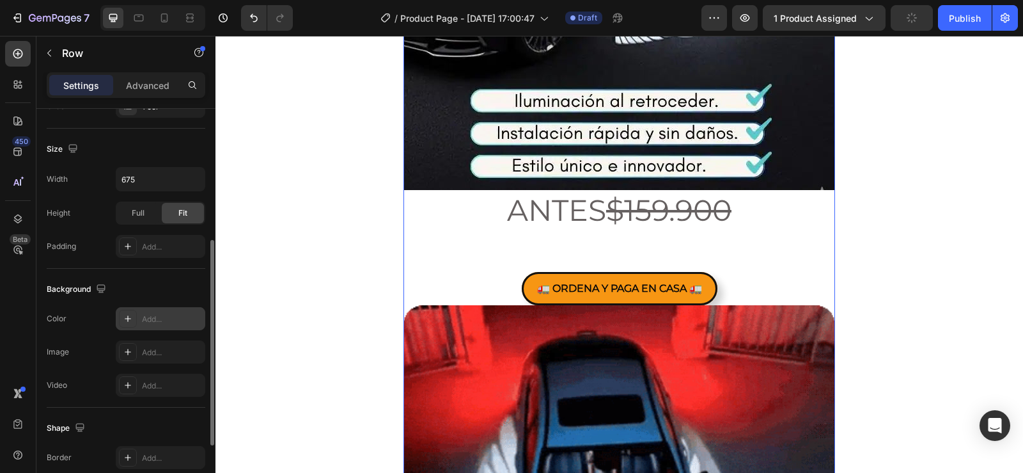
click at [155, 316] on div "Add..." at bounding box center [172, 319] width 60 height 12
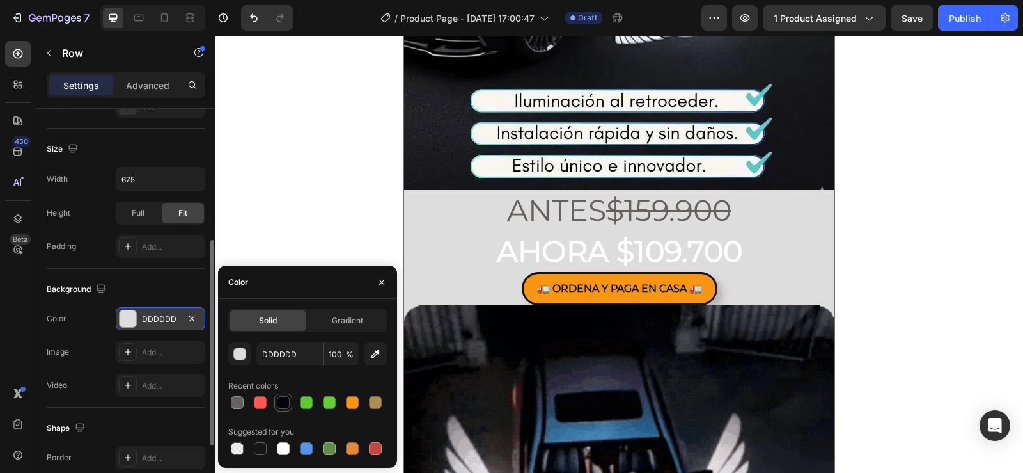
click at [281, 402] on div at bounding box center [283, 402] width 13 height 13
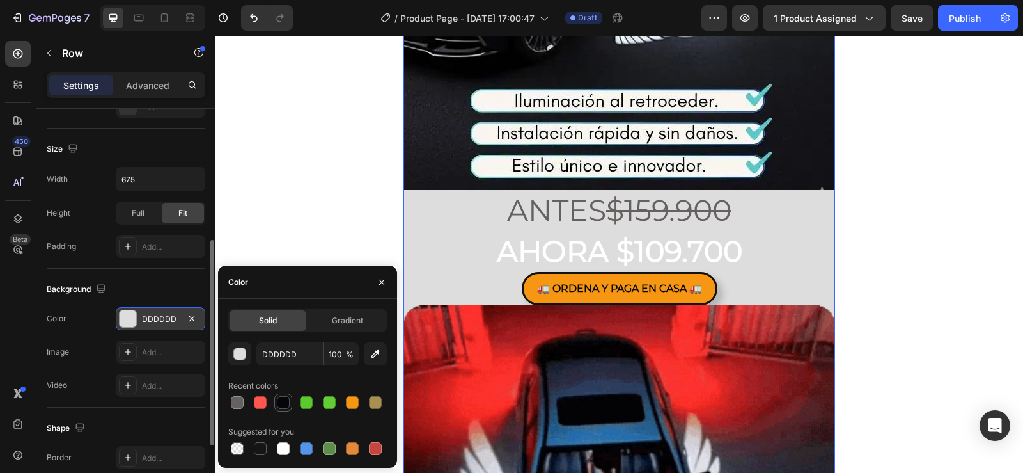
type input "04060A"
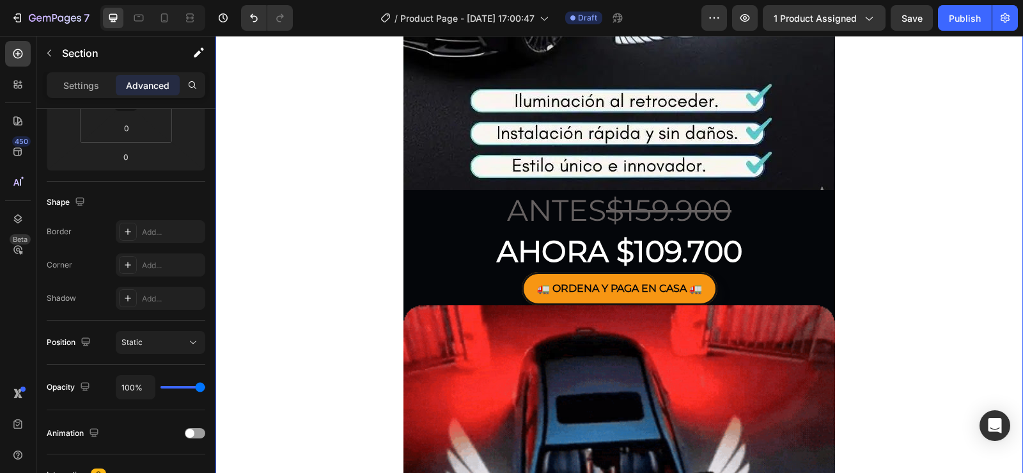
scroll to position [0, 0]
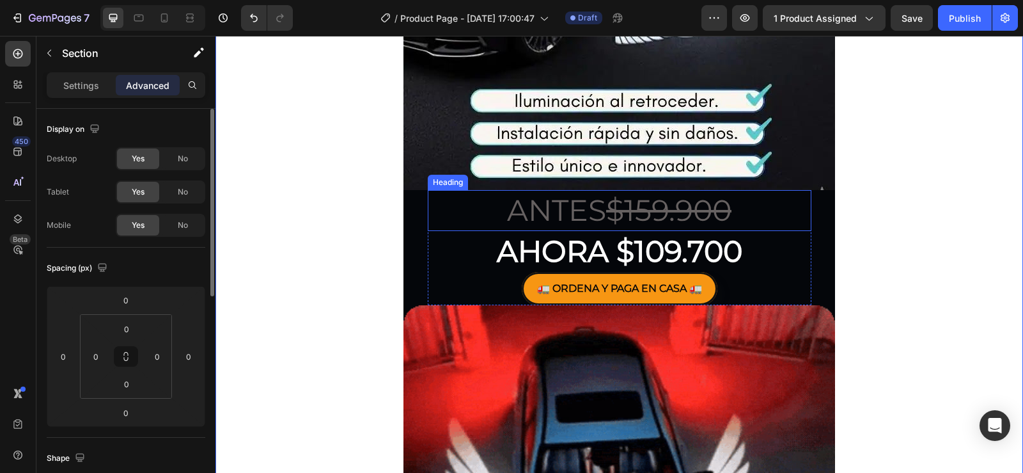
click at [617, 213] on s "$159.900" at bounding box center [668, 210] width 125 height 36
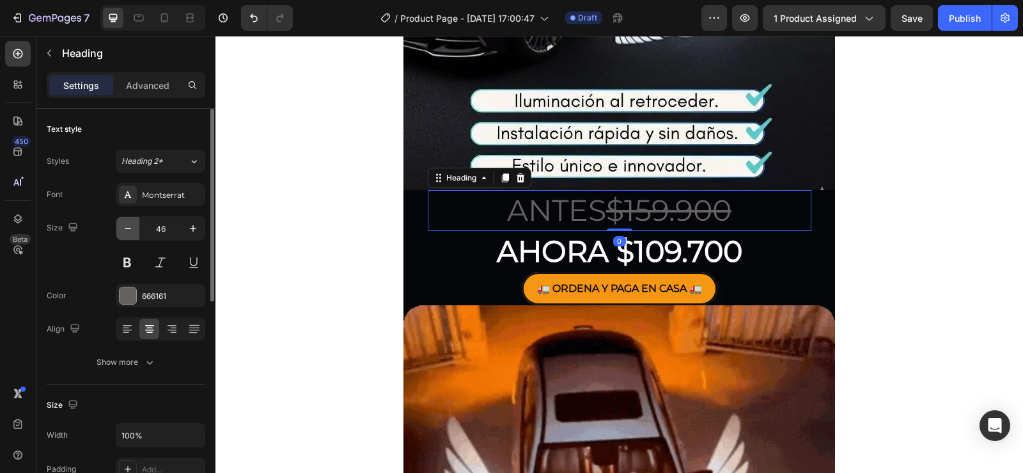
click at [132, 223] on icon "button" at bounding box center [127, 228] width 13 height 13
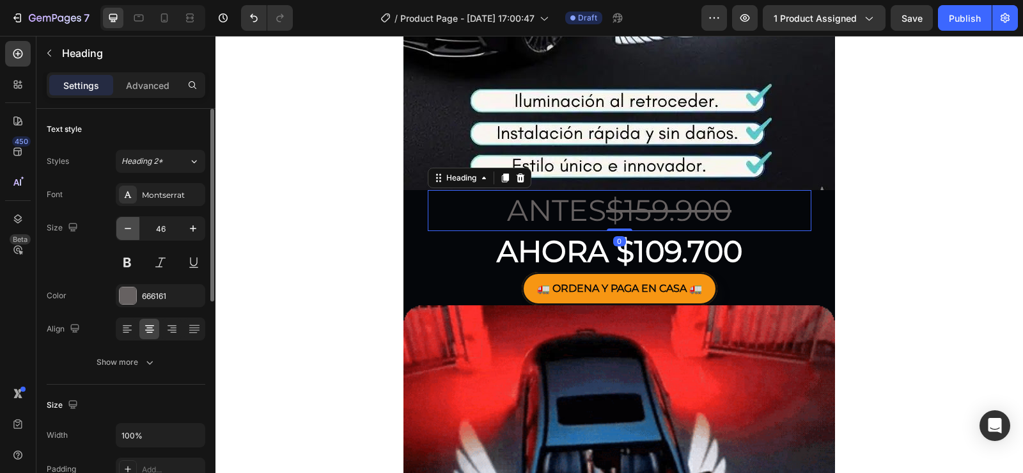
click at [132, 223] on icon "button" at bounding box center [127, 228] width 13 height 13
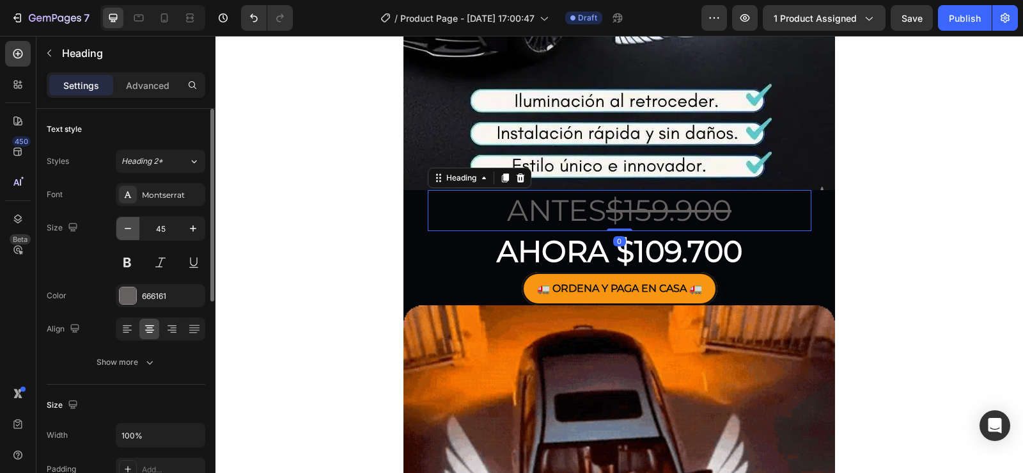
click at [132, 223] on icon "button" at bounding box center [127, 228] width 13 height 13
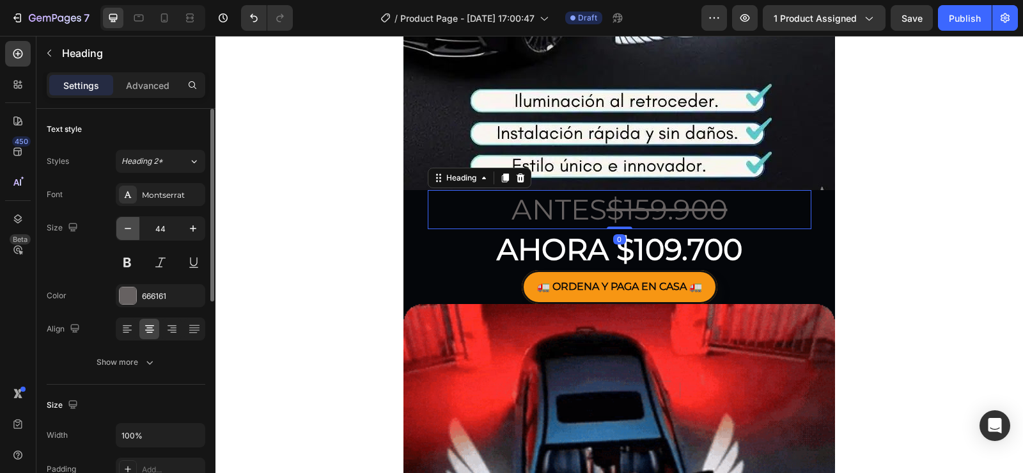
click at [132, 223] on icon "button" at bounding box center [127, 228] width 13 height 13
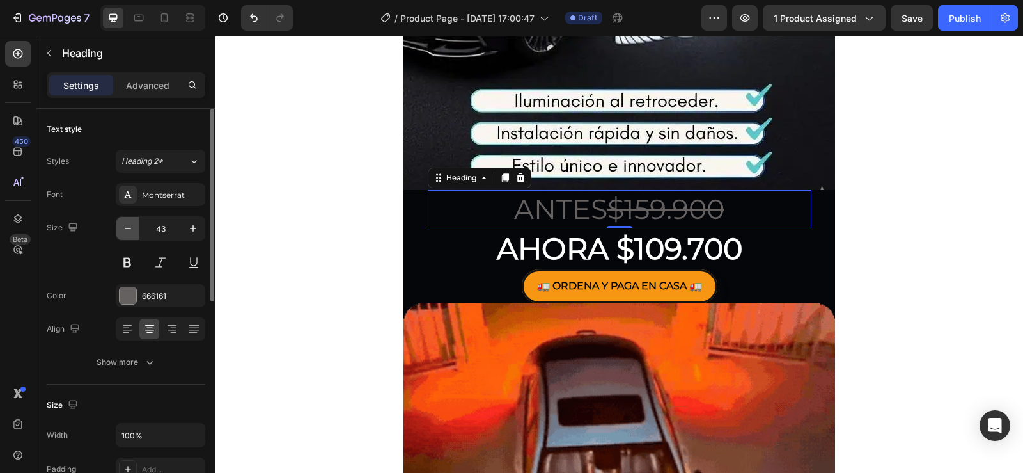
click at [132, 224] on icon "button" at bounding box center [127, 228] width 13 height 13
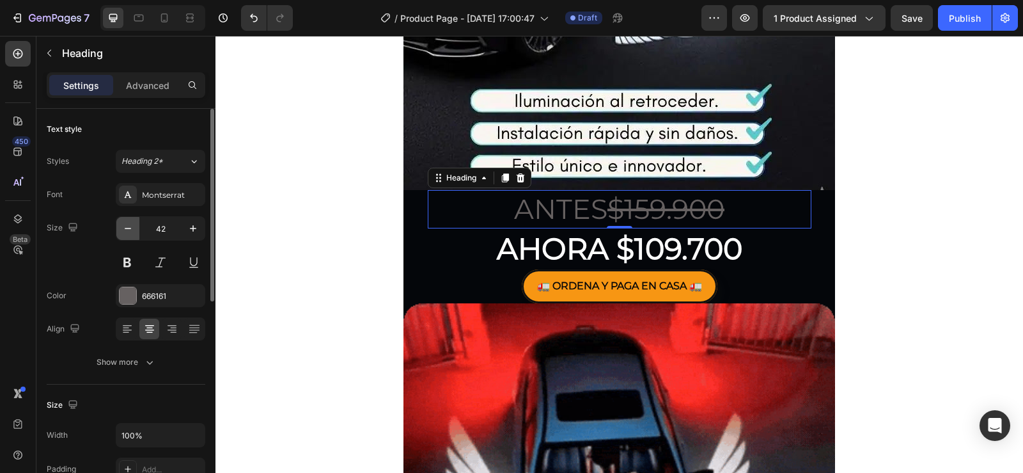
click at [132, 224] on icon "button" at bounding box center [127, 228] width 13 height 13
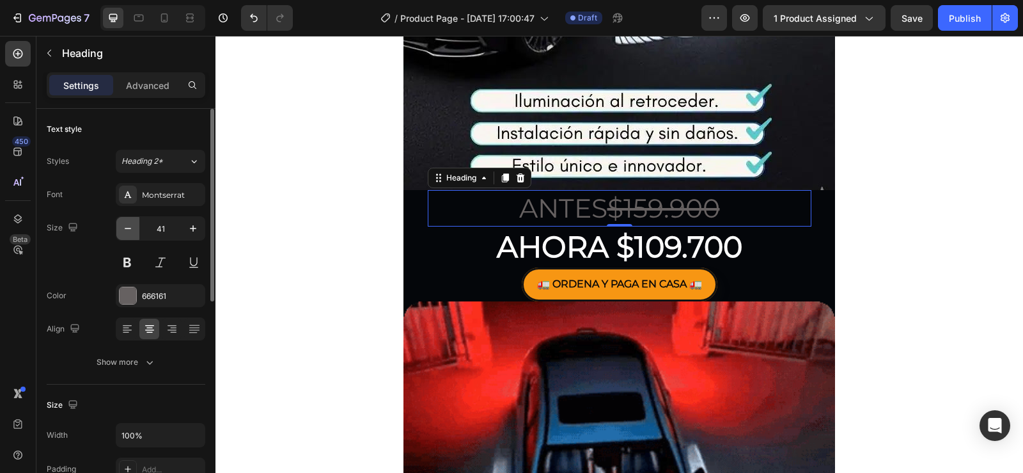
click at [132, 224] on icon "button" at bounding box center [127, 228] width 13 height 13
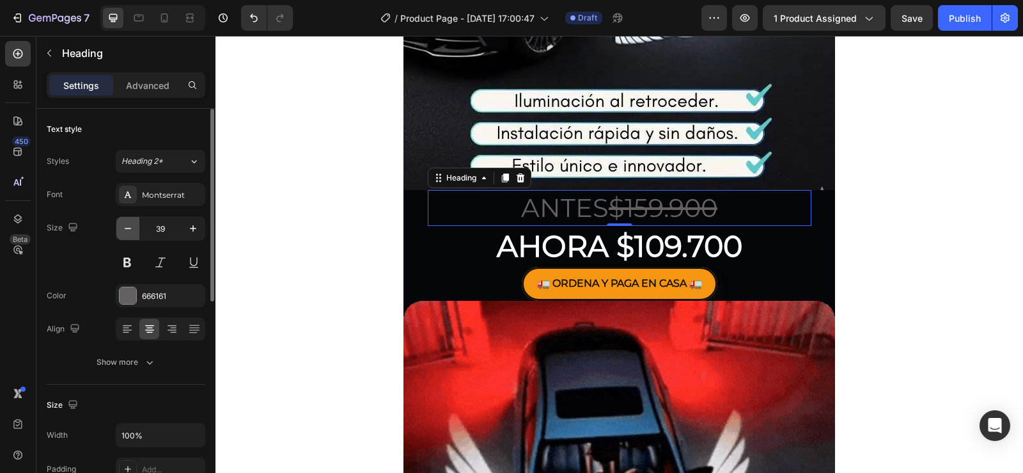
click at [132, 224] on icon "button" at bounding box center [127, 228] width 13 height 13
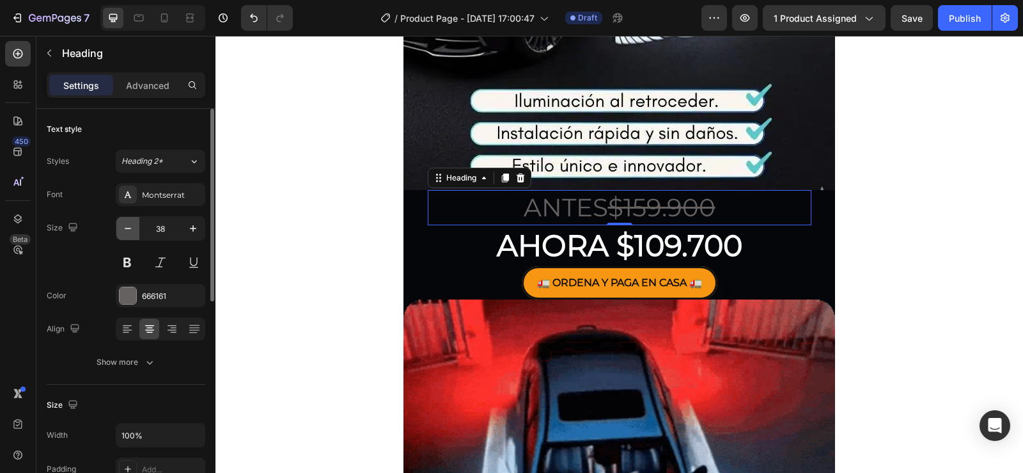
click at [132, 224] on icon "button" at bounding box center [127, 228] width 13 height 13
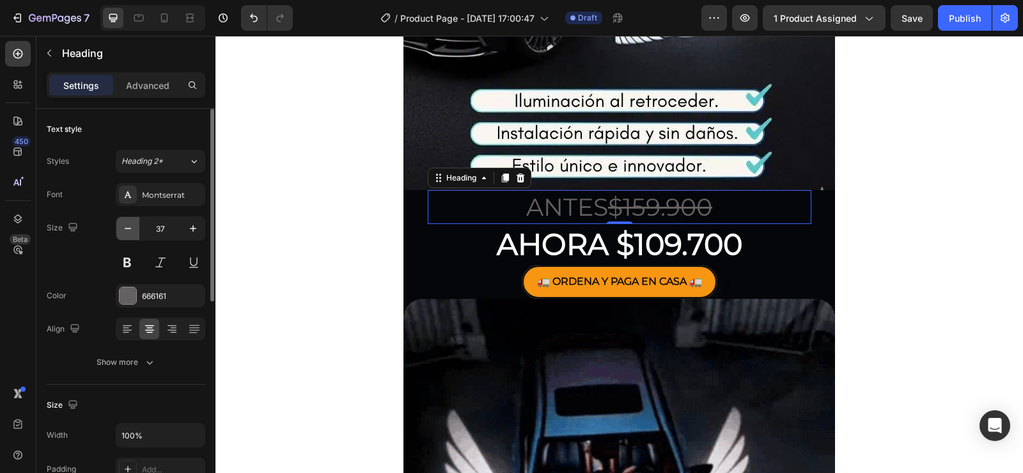
click at [132, 224] on icon "button" at bounding box center [127, 228] width 13 height 13
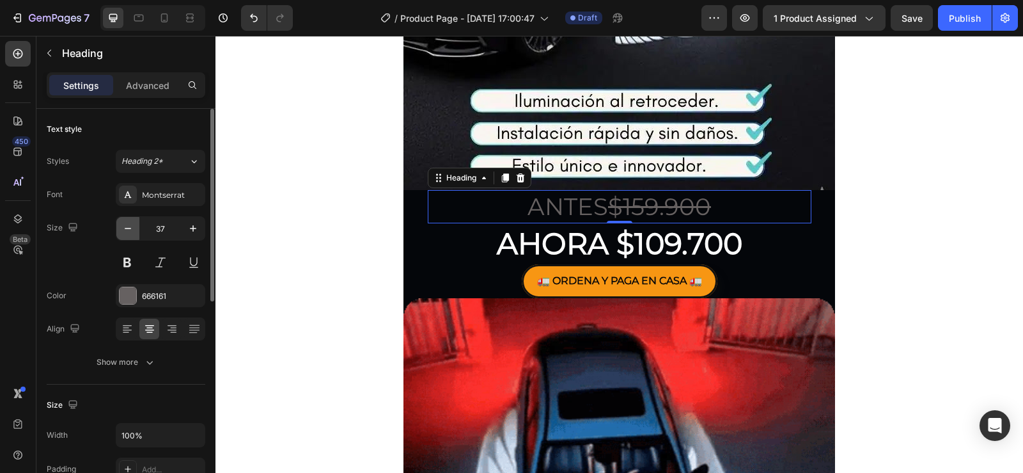
click at [132, 224] on icon "button" at bounding box center [127, 228] width 13 height 13
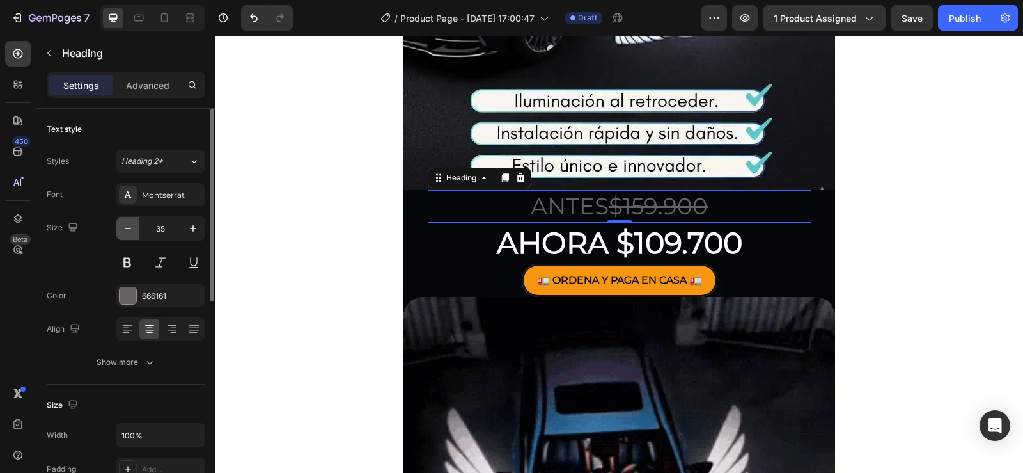
click at [132, 224] on icon "button" at bounding box center [127, 228] width 13 height 13
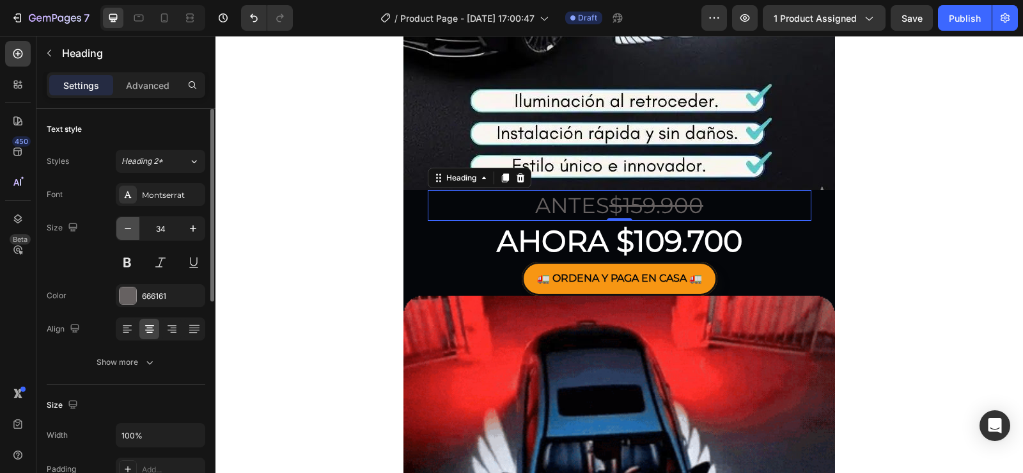
click at [132, 224] on icon "button" at bounding box center [127, 228] width 13 height 13
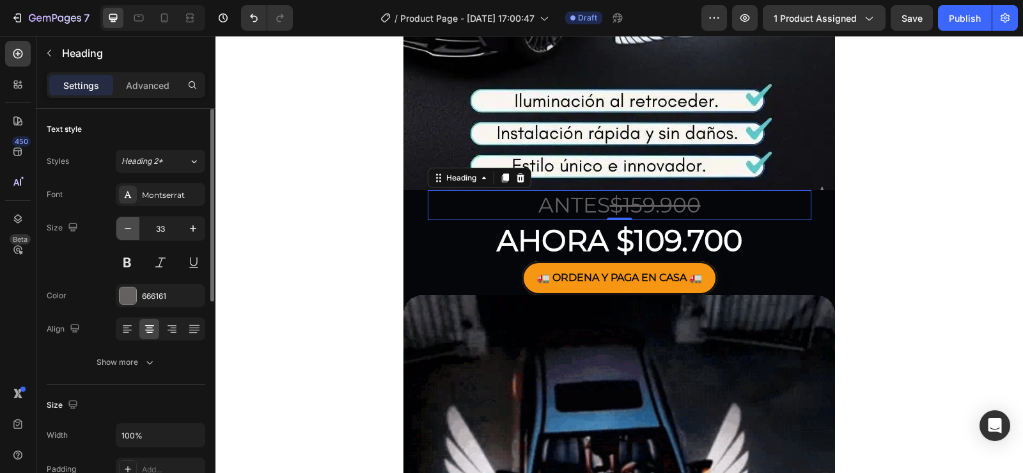
click at [132, 224] on icon "button" at bounding box center [127, 228] width 13 height 13
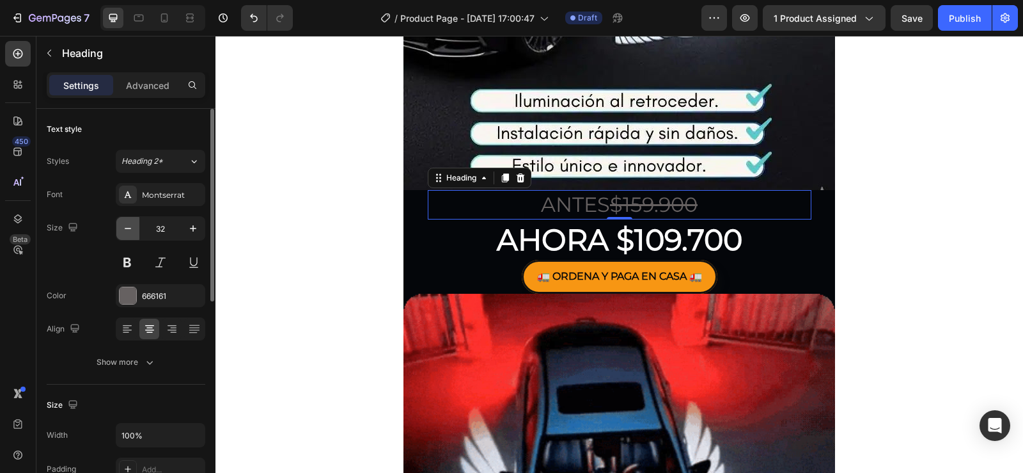
click at [132, 224] on icon "button" at bounding box center [127, 228] width 13 height 13
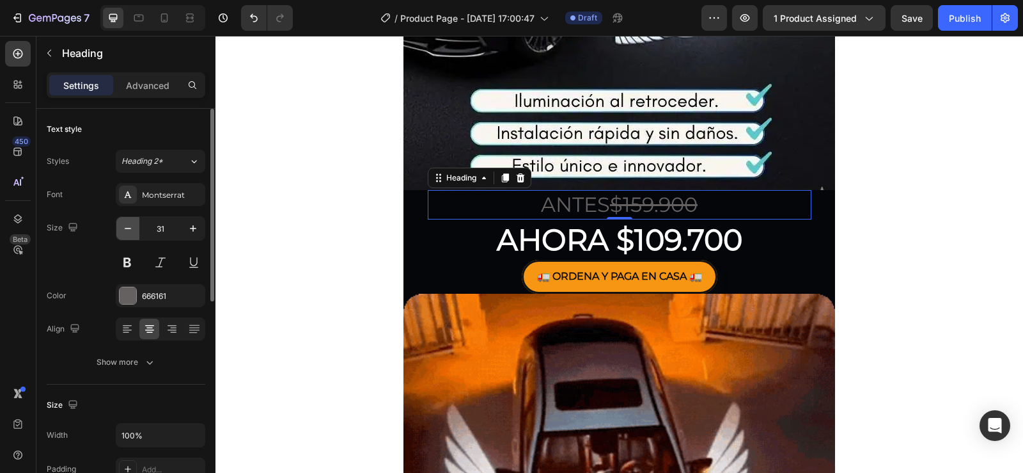
click at [132, 224] on icon "button" at bounding box center [127, 228] width 13 height 13
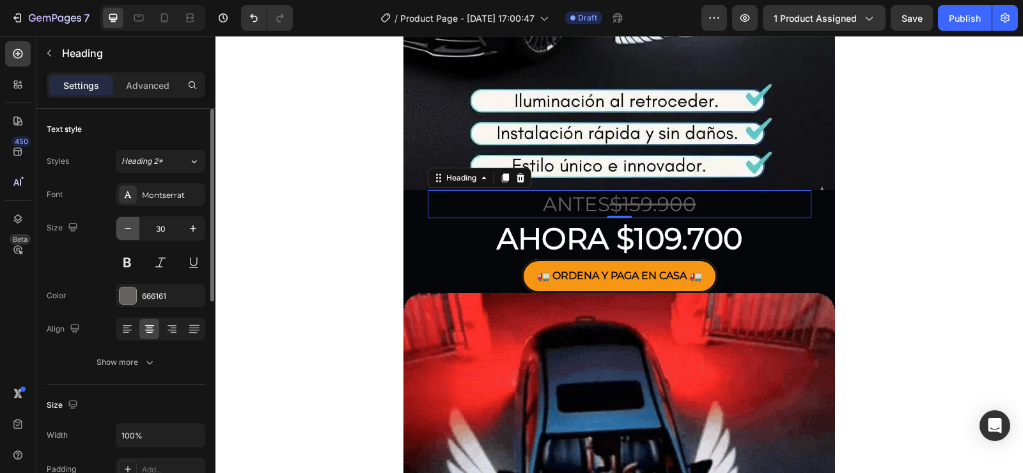
click at [132, 224] on icon "button" at bounding box center [127, 228] width 13 height 13
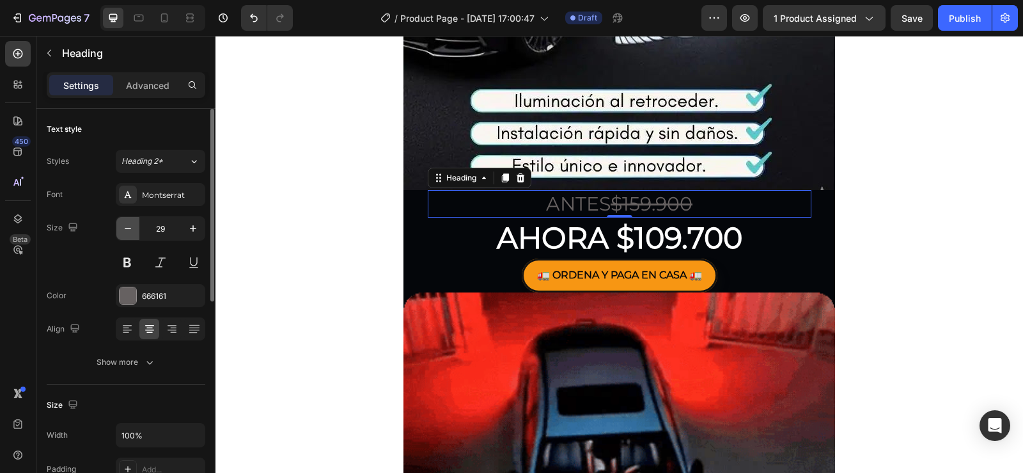
click at [132, 224] on icon "button" at bounding box center [127, 228] width 13 height 13
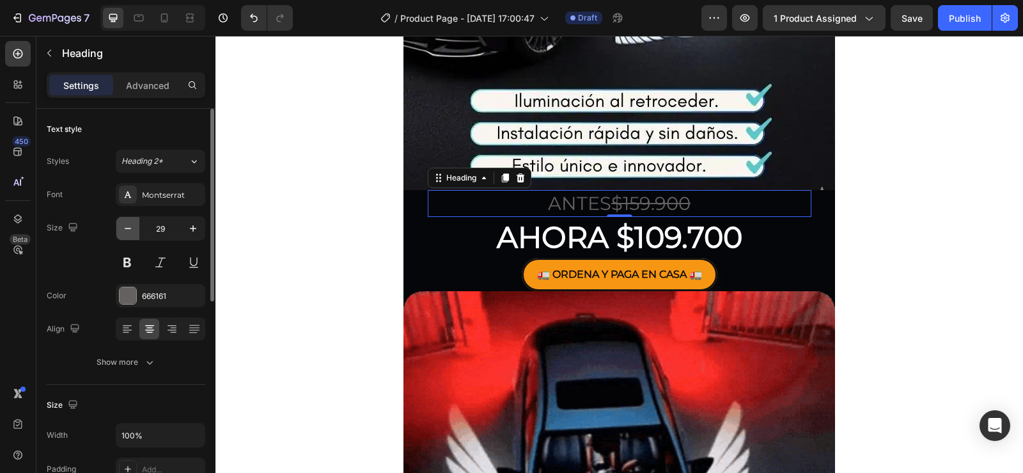
click at [132, 224] on icon "button" at bounding box center [127, 228] width 13 height 13
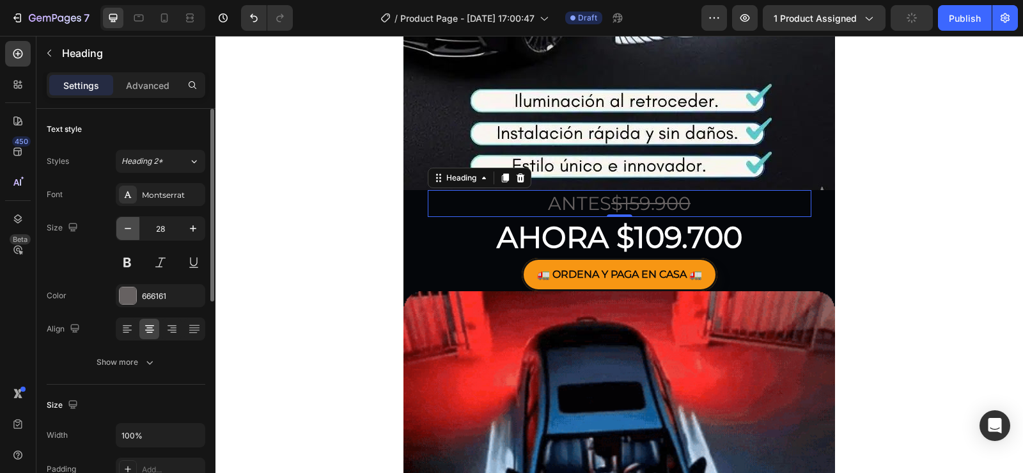
click at [132, 224] on icon "button" at bounding box center [127, 228] width 13 height 13
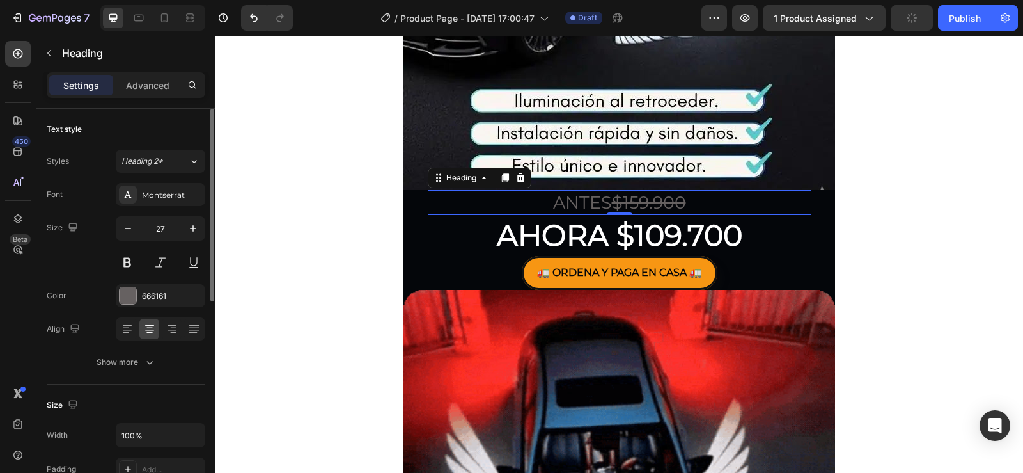
type input "26"
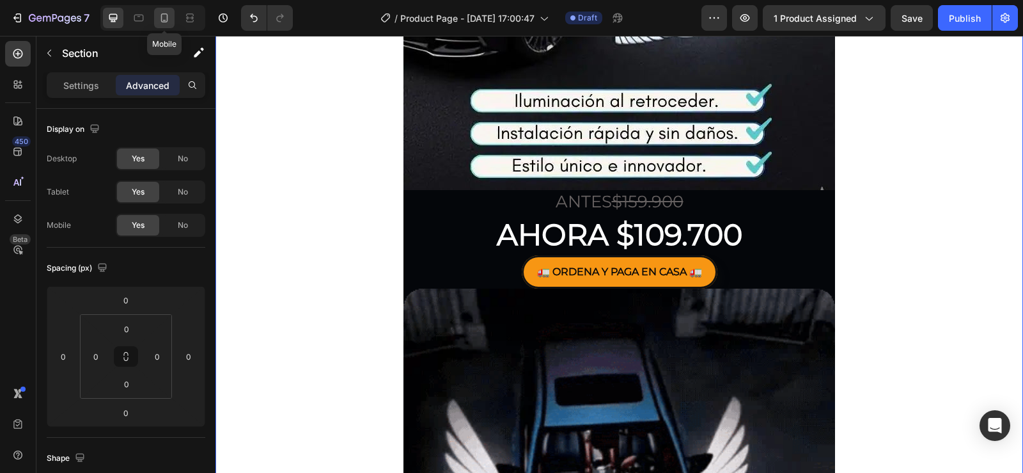
click at [165, 15] on icon at bounding box center [164, 18] width 13 height 13
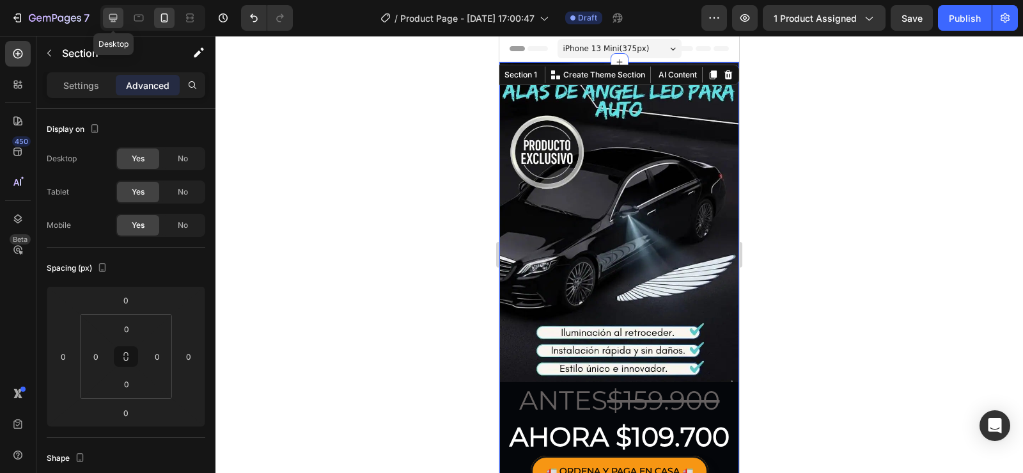
drag, startPoint x: 117, startPoint y: 12, endPoint x: 128, endPoint y: 12, distance: 10.9
click at [117, 12] on icon at bounding box center [113, 18] width 13 height 13
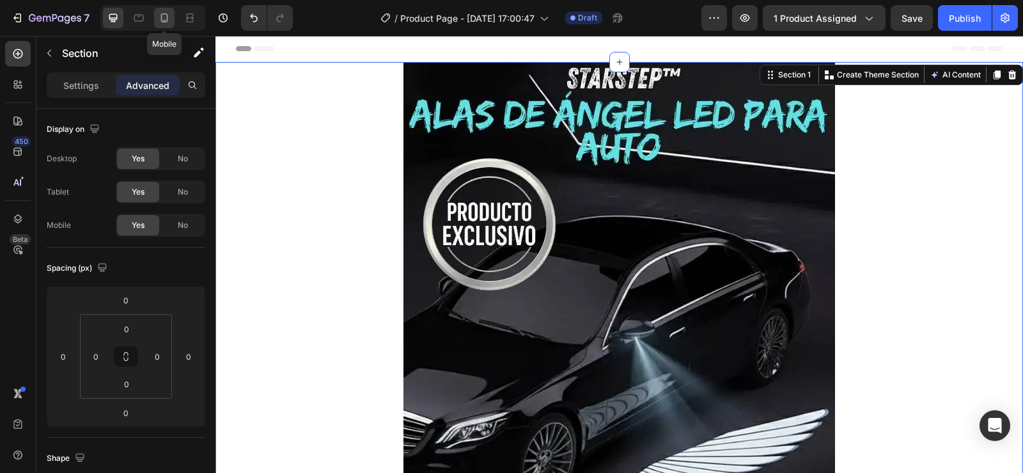
click at [168, 12] on icon at bounding box center [164, 18] width 13 height 13
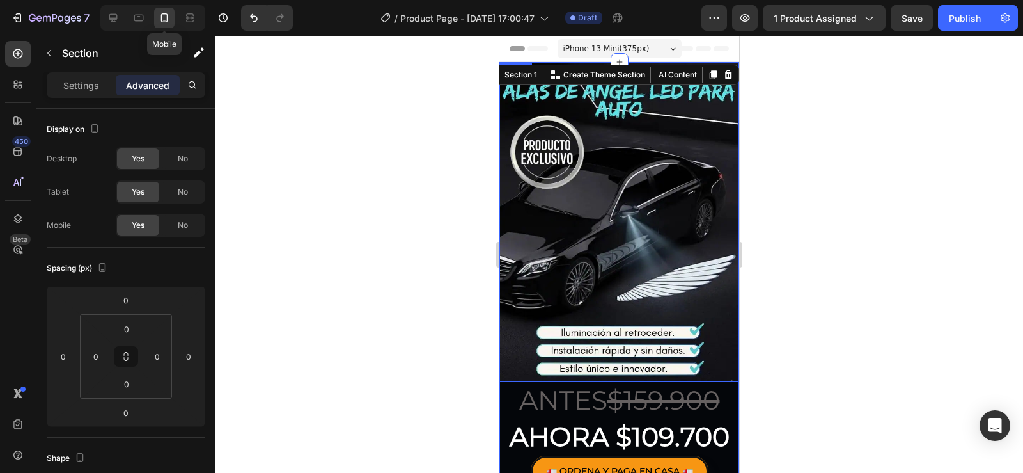
click at [155, 19] on div at bounding box center [164, 18] width 20 height 20
click at [588, 385] on p "ANTES $159.900" at bounding box center [619, 400] width 237 height 34
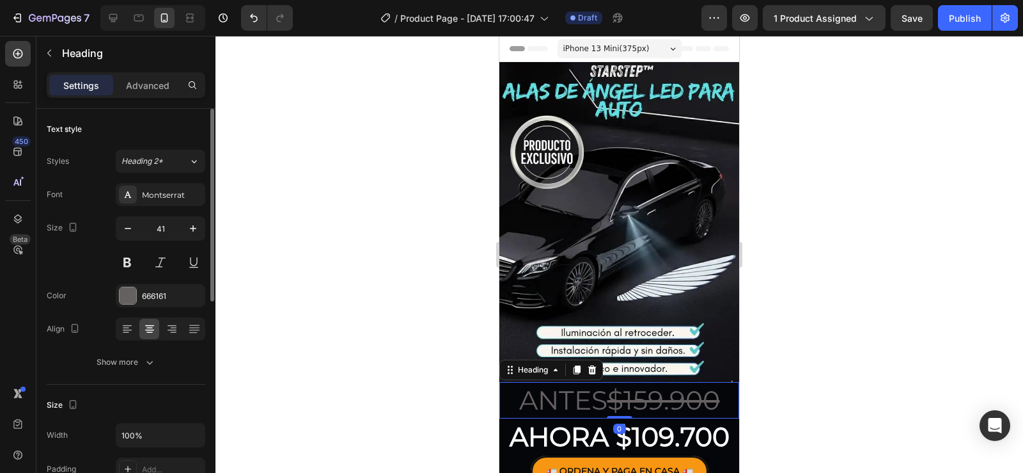
click at [130, 241] on div "41" at bounding box center [161, 245] width 90 height 58
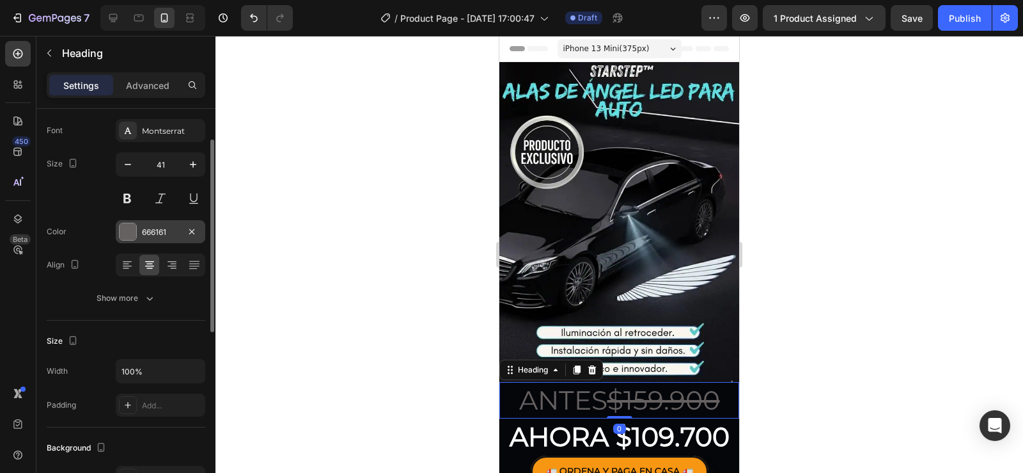
click at [130, 230] on div at bounding box center [128, 231] width 17 height 17
drag, startPoint x: 938, startPoint y: 352, endPoint x: 894, endPoint y: 345, distance: 44.0
click at [938, 350] on div at bounding box center [619, 254] width 808 height 437
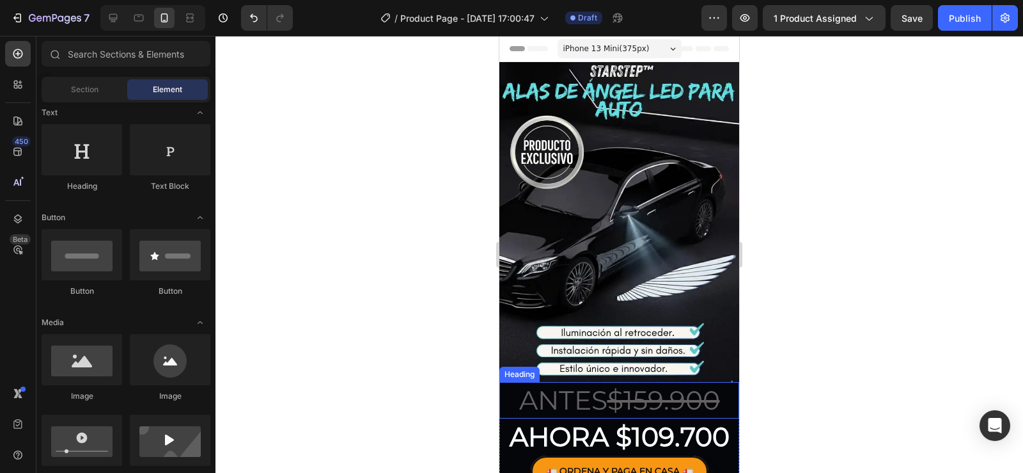
click at [618, 384] on s "$159.900" at bounding box center [663, 400] width 113 height 32
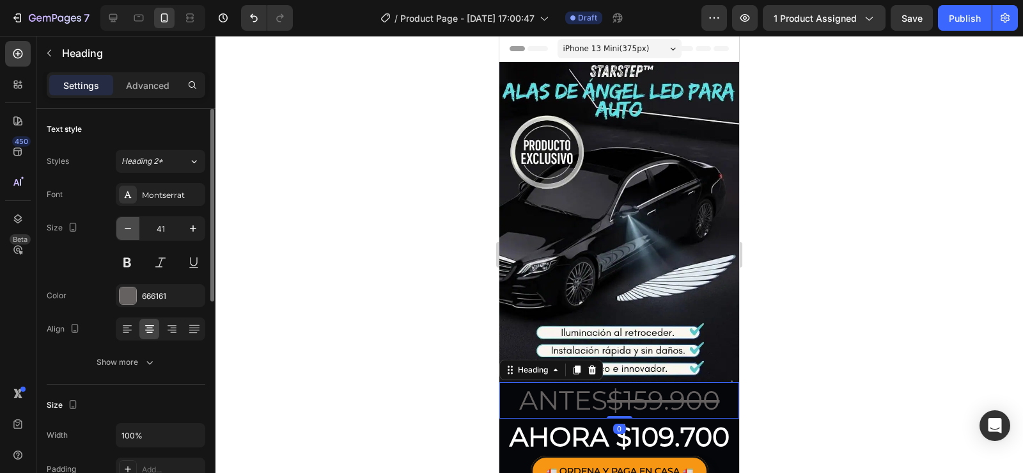
click at [129, 235] on button "button" at bounding box center [127, 228] width 23 height 23
click at [129, 234] on button "button" at bounding box center [127, 228] width 23 height 23
click at [129, 234] on icon "button" at bounding box center [127, 228] width 13 height 13
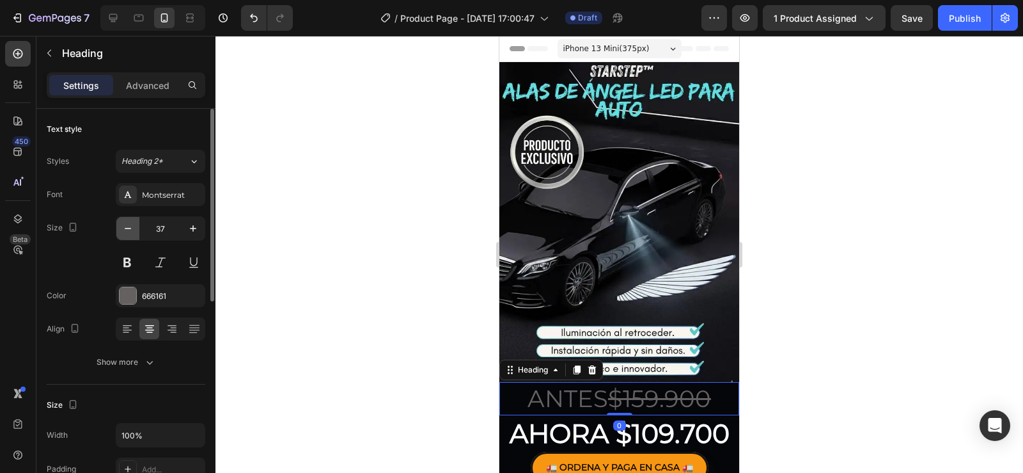
click at [129, 234] on icon "button" at bounding box center [127, 228] width 13 height 13
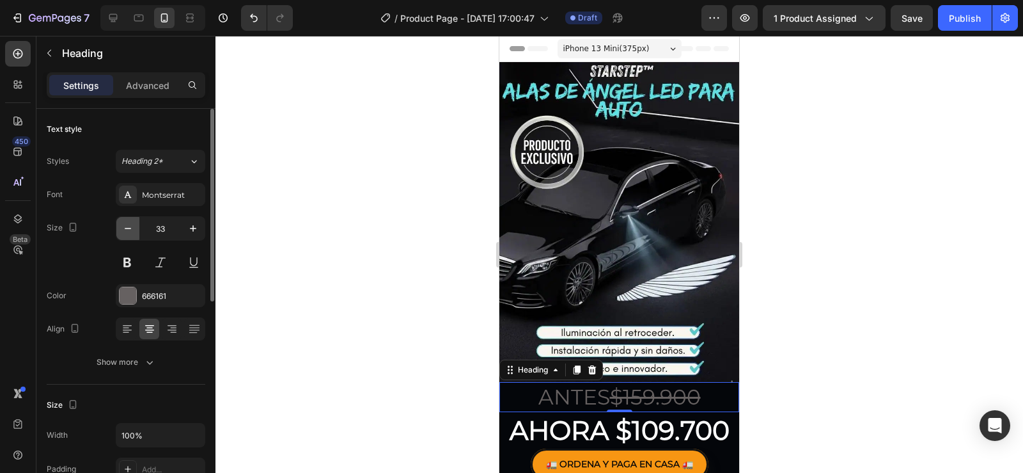
click at [129, 234] on icon "button" at bounding box center [127, 228] width 13 height 13
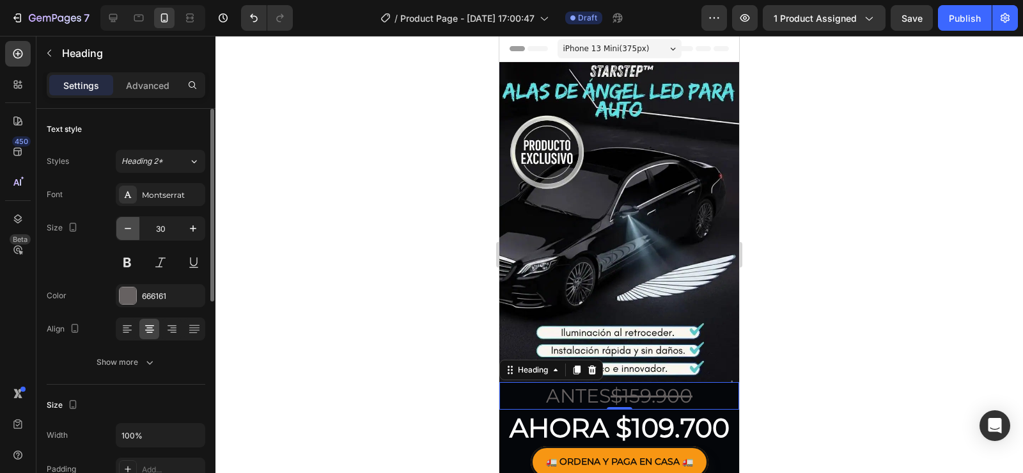
click at [129, 234] on icon "button" at bounding box center [127, 228] width 13 height 13
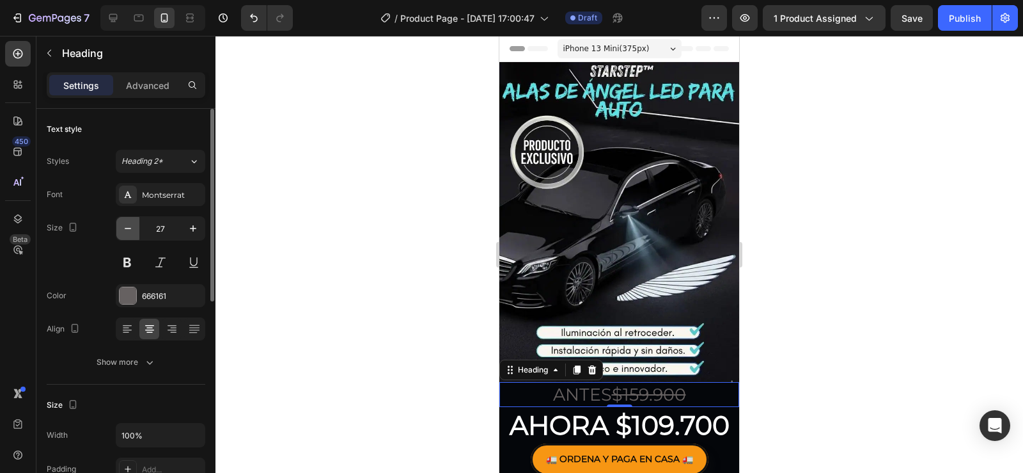
click at [129, 234] on icon "button" at bounding box center [127, 228] width 13 height 13
type input "25"
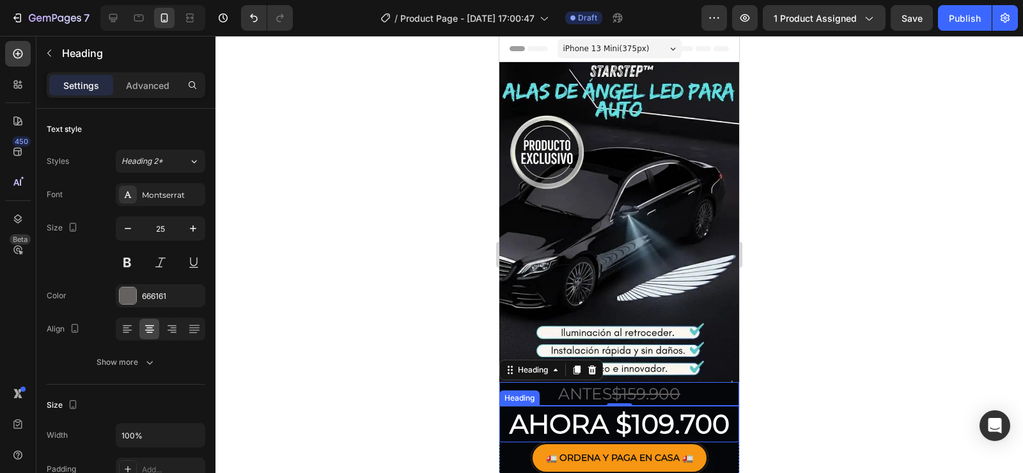
click at [572, 421] on p "AHORA $109.700" at bounding box center [619, 424] width 237 height 34
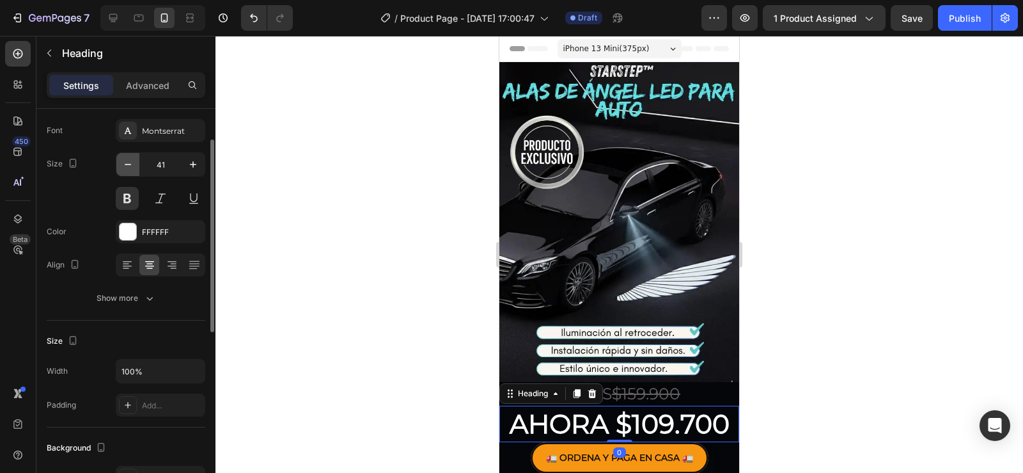
click at [134, 168] on button "button" at bounding box center [127, 164] width 23 height 23
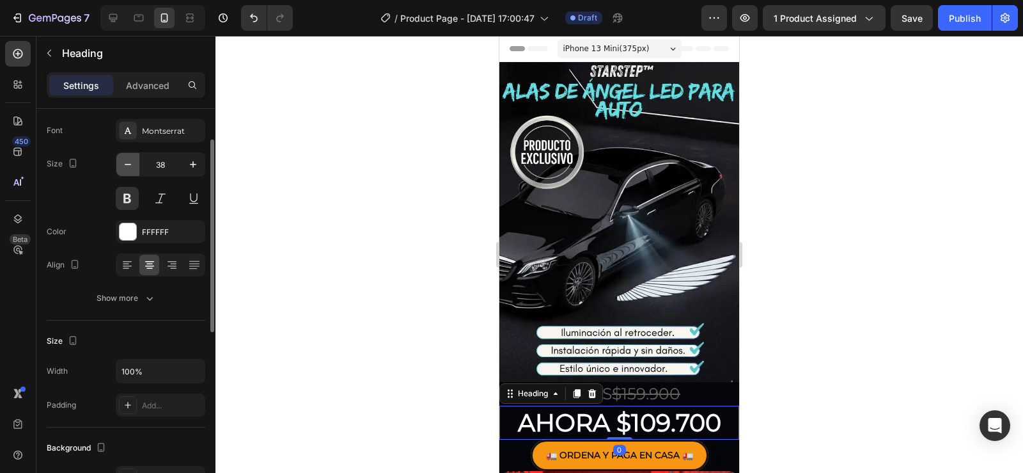
click at [134, 168] on button "button" at bounding box center [127, 164] width 23 height 23
type input "36"
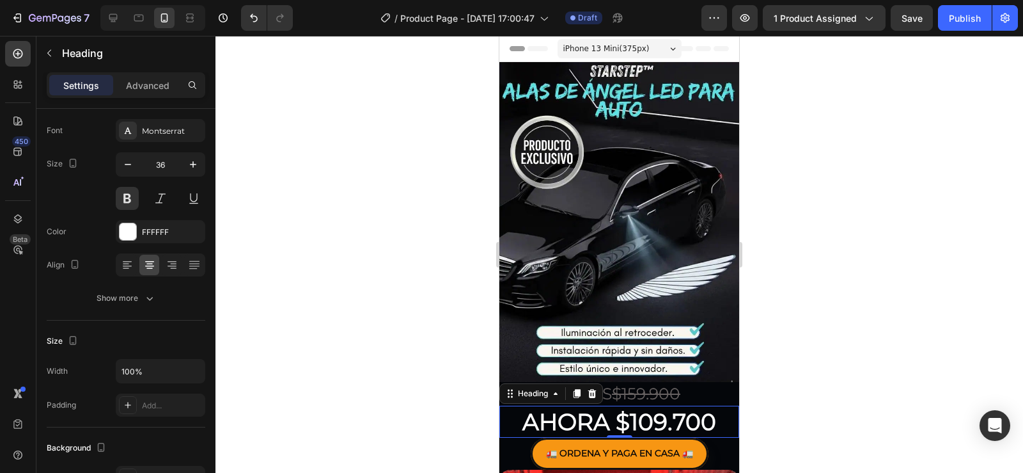
drag, startPoint x: 883, startPoint y: 402, endPoint x: 802, endPoint y: 368, distance: 87.4
click at [883, 401] on div at bounding box center [619, 254] width 808 height 437
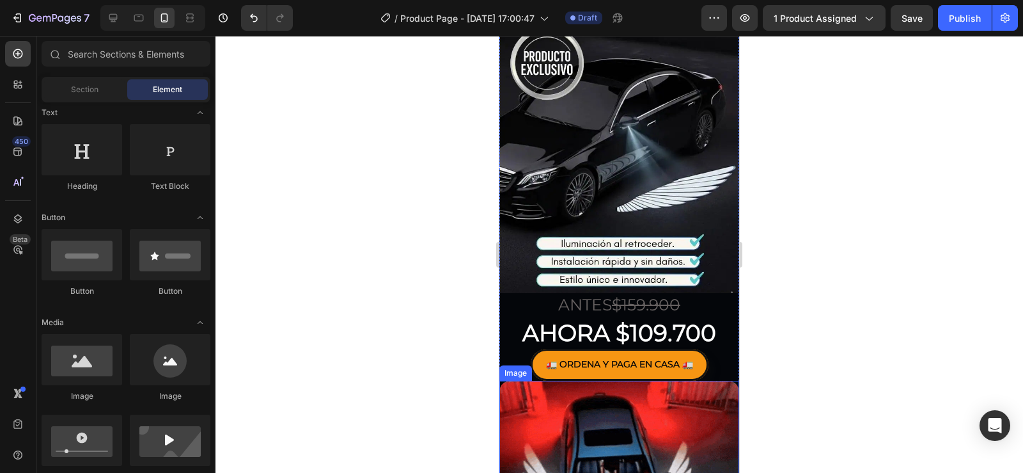
scroll to position [192, 0]
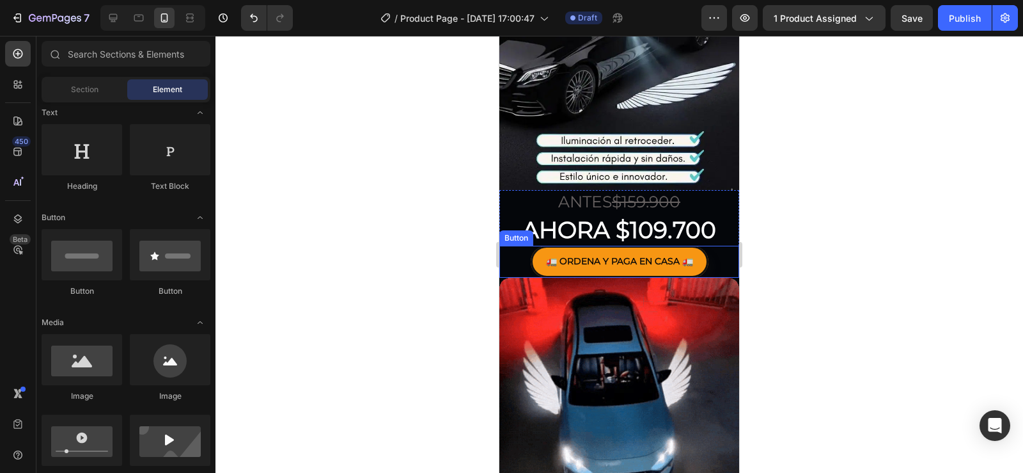
click at [655, 253] on p "🚛 ORDENA Y PAGA EN CASA 🚛" at bounding box center [619, 261] width 147 height 16
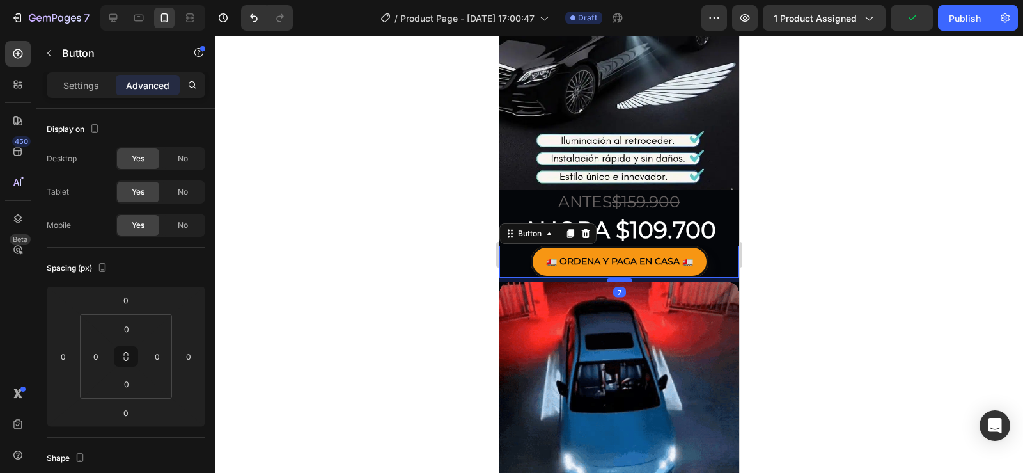
click at [607, 278] on div at bounding box center [620, 280] width 26 height 4
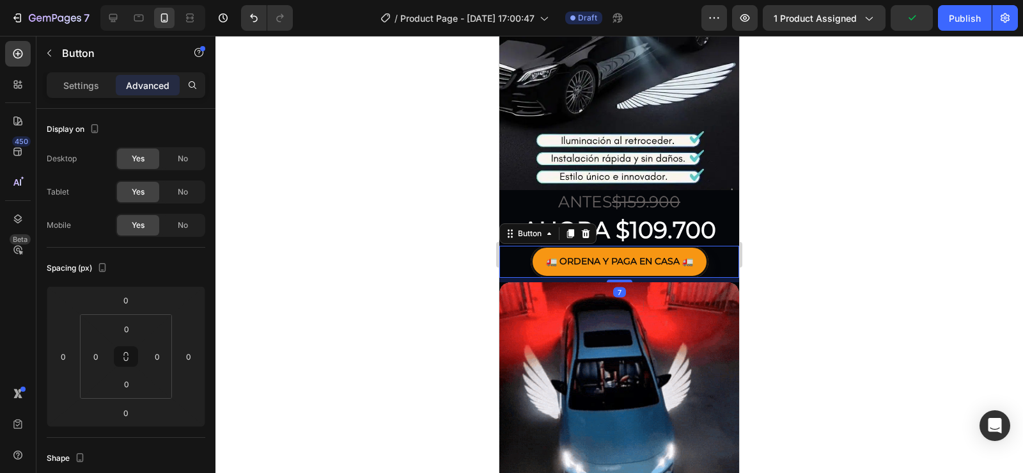
type input "7"
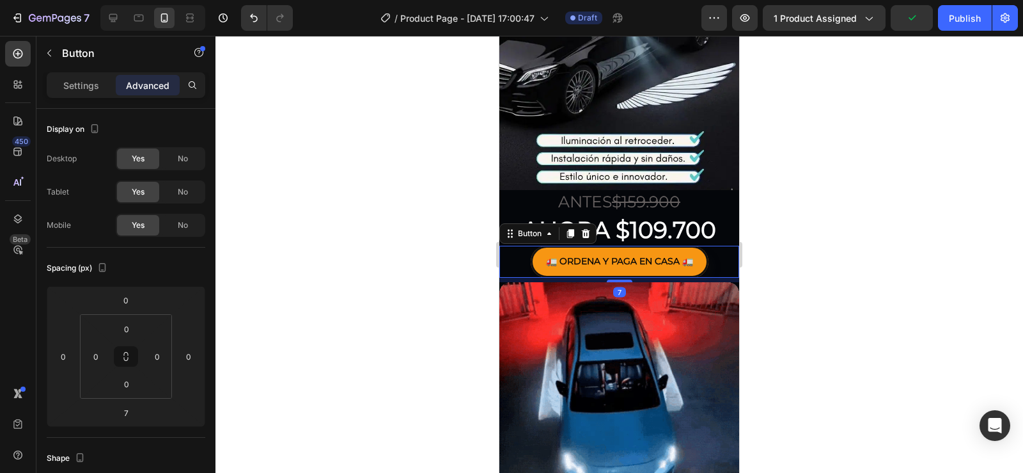
click at [973, 318] on div at bounding box center [619, 254] width 808 height 437
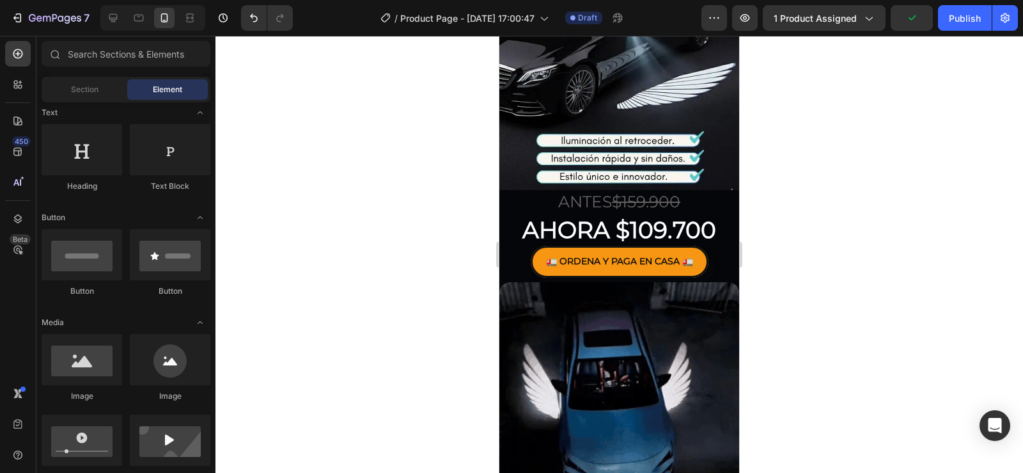
click at [975, 322] on div at bounding box center [619, 254] width 808 height 437
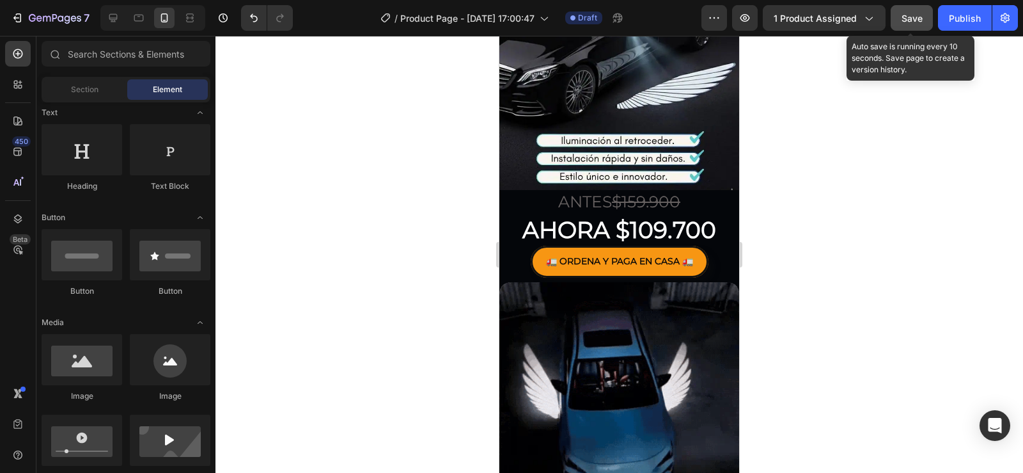
click at [903, 26] on button "Save" at bounding box center [912, 18] width 42 height 26
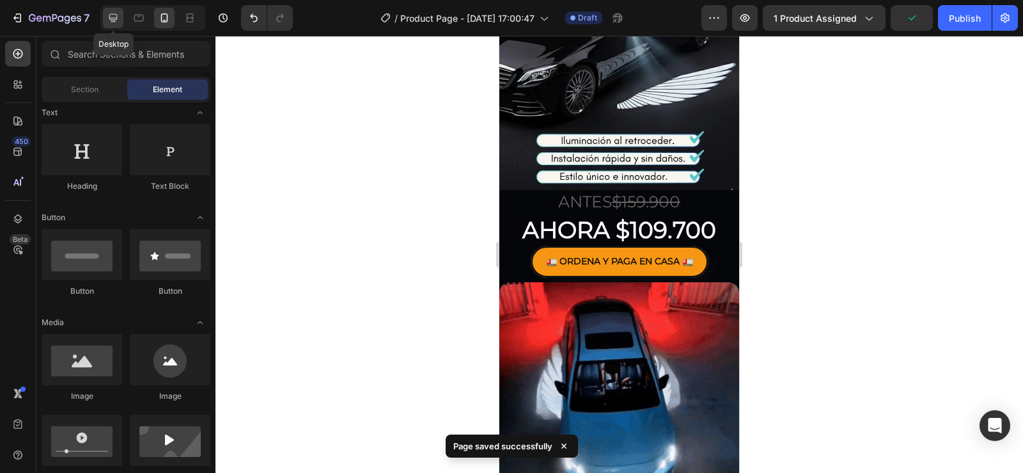
click at [107, 15] on icon at bounding box center [113, 18] width 13 height 13
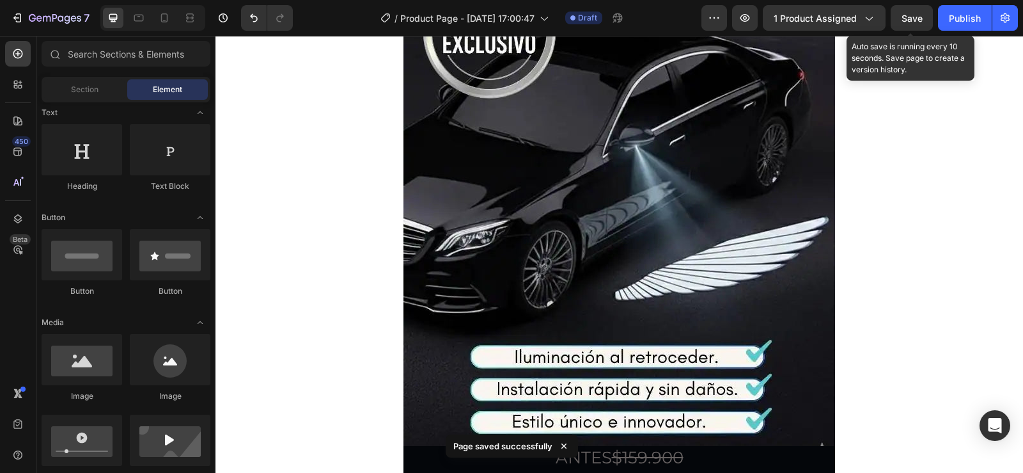
click at [910, 13] on span "Save" at bounding box center [912, 18] width 21 height 11
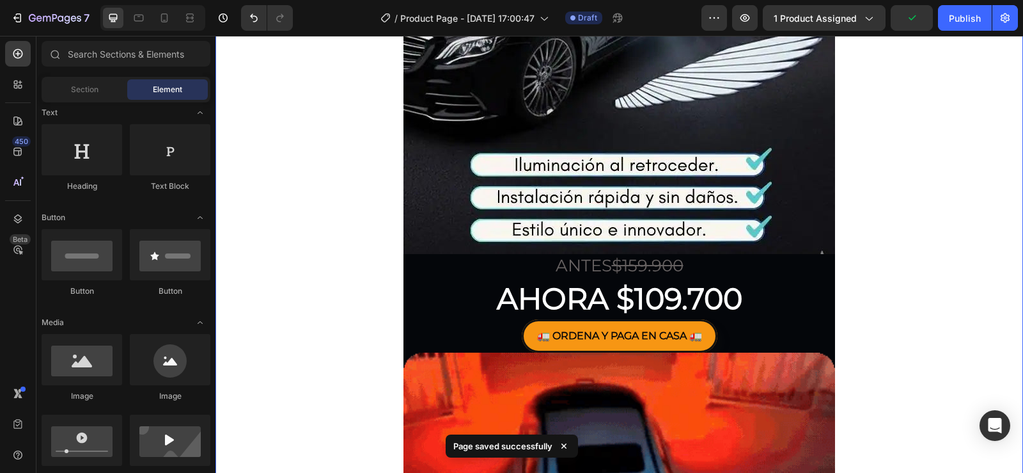
scroll to position [448, 0]
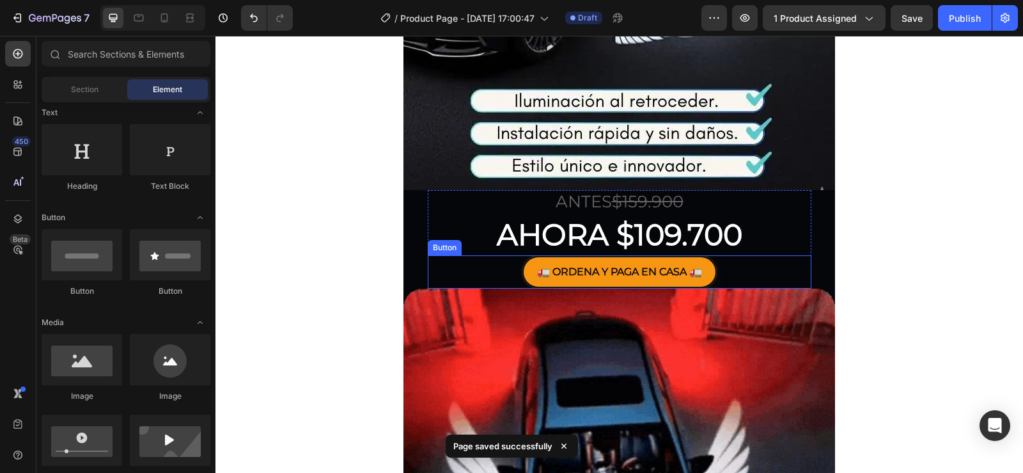
click at [484, 263] on div "🚛 ORDENA Y PAGA EN CASA 🚛 Button" at bounding box center [620, 272] width 384 height 34
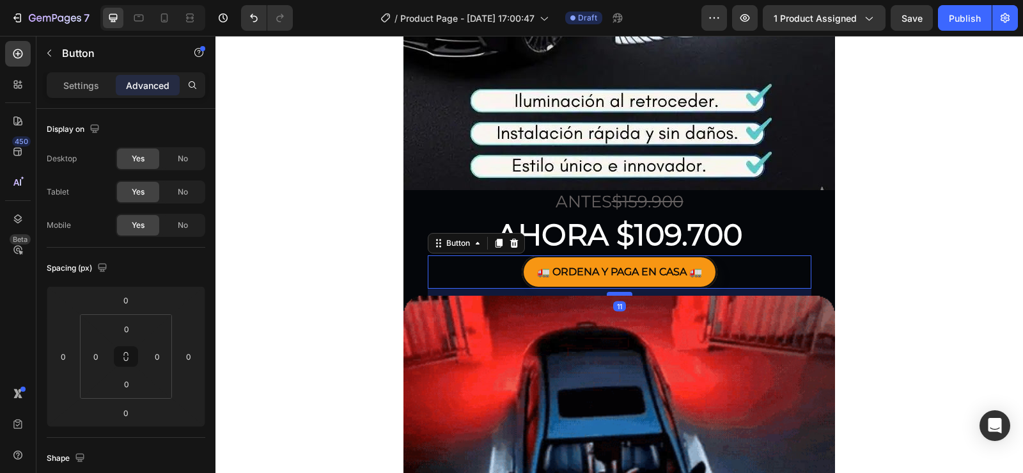
drag, startPoint x: 616, startPoint y: 287, endPoint x: 616, endPoint y: 294, distance: 7.1
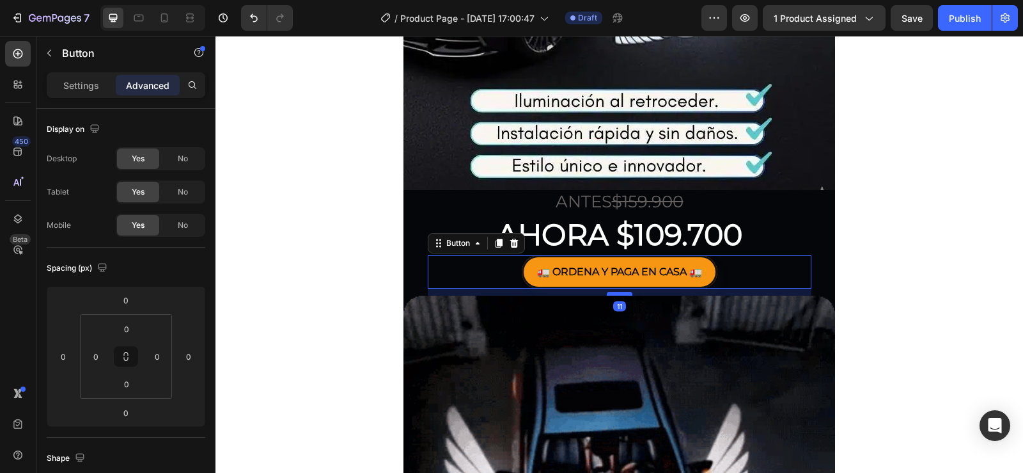
click at [616, 294] on div at bounding box center [620, 294] width 26 height 4
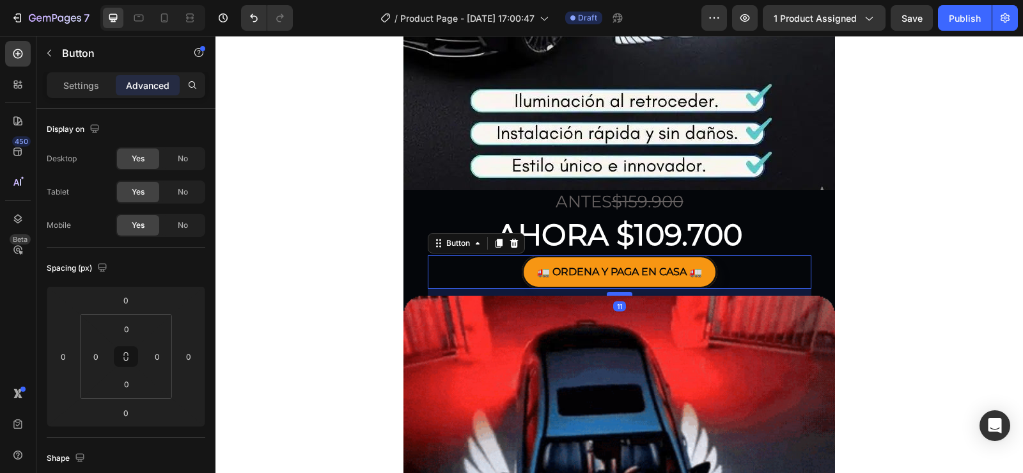
type input "11"
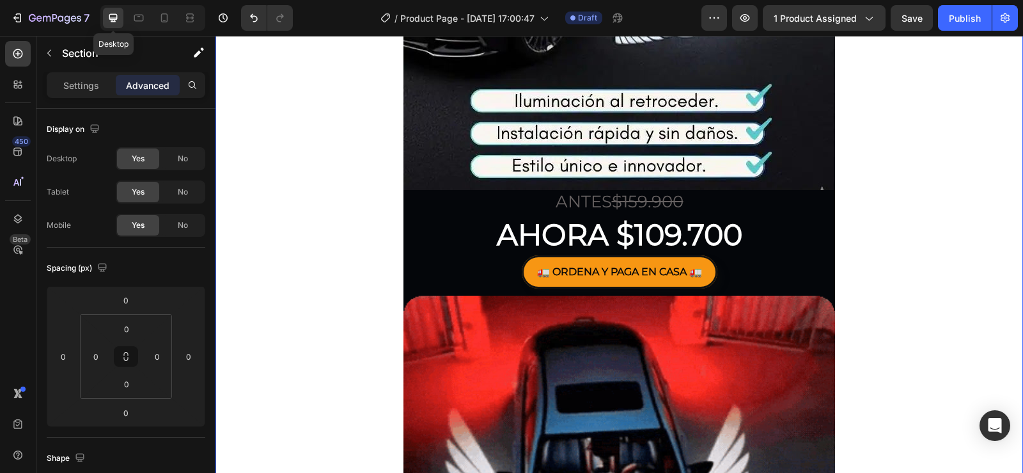
click at [107, 17] on icon at bounding box center [113, 18] width 13 height 13
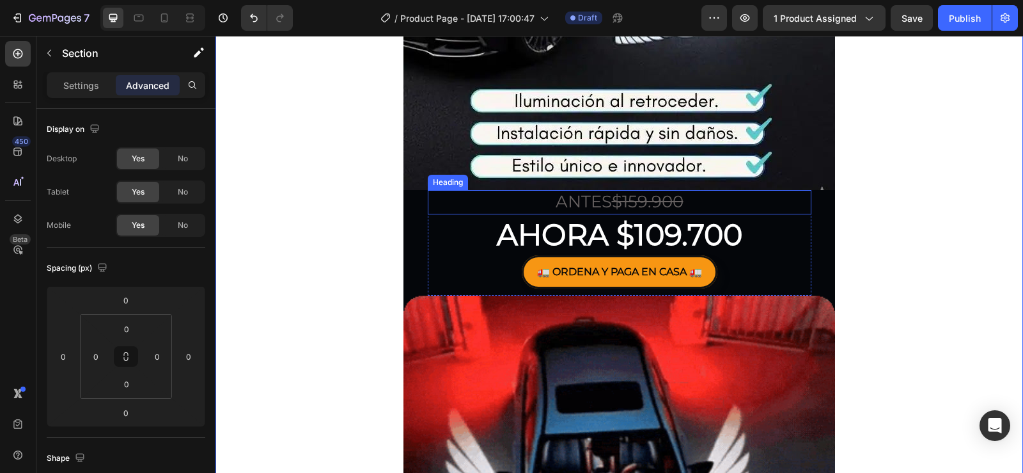
click at [478, 202] on p "ANTES $159.900" at bounding box center [619, 202] width 381 height 22
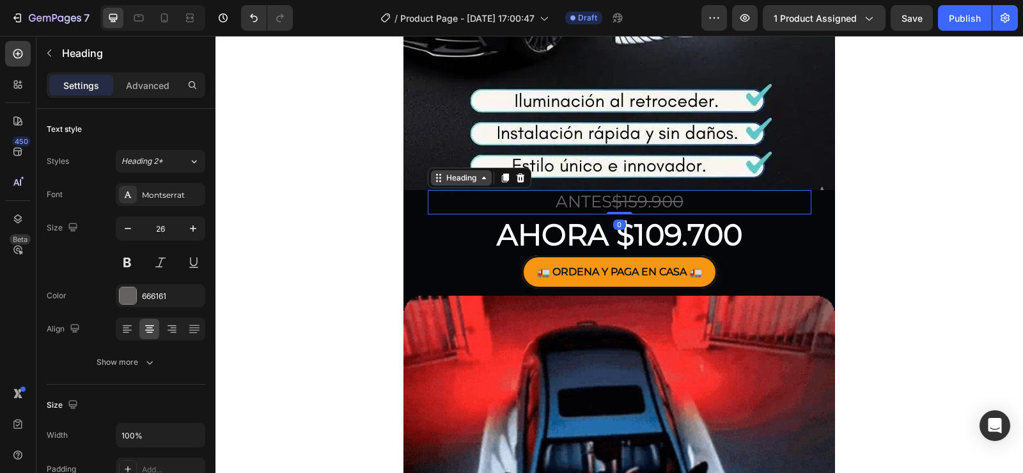
click at [471, 182] on div "Heading" at bounding box center [461, 178] width 35 height 12
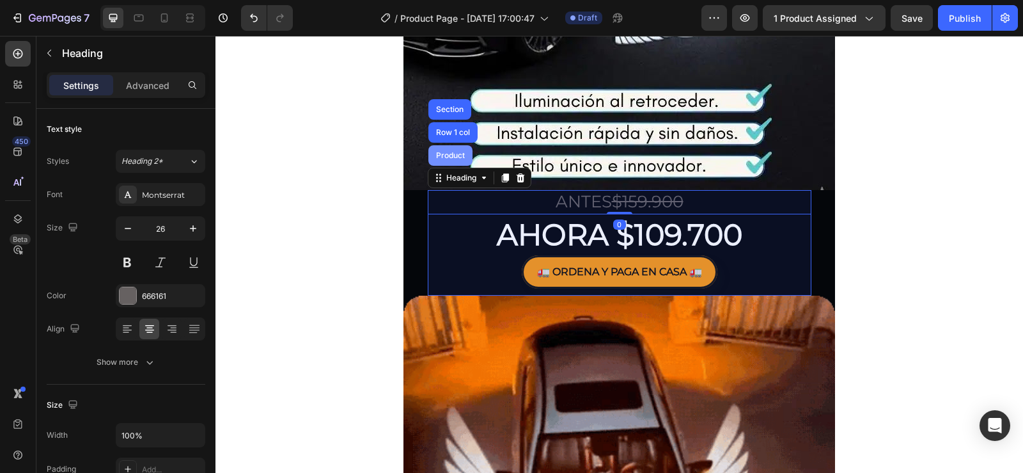
click at [455, 163] on div "Product" at bounding box center [450, 155] width 44 height 20
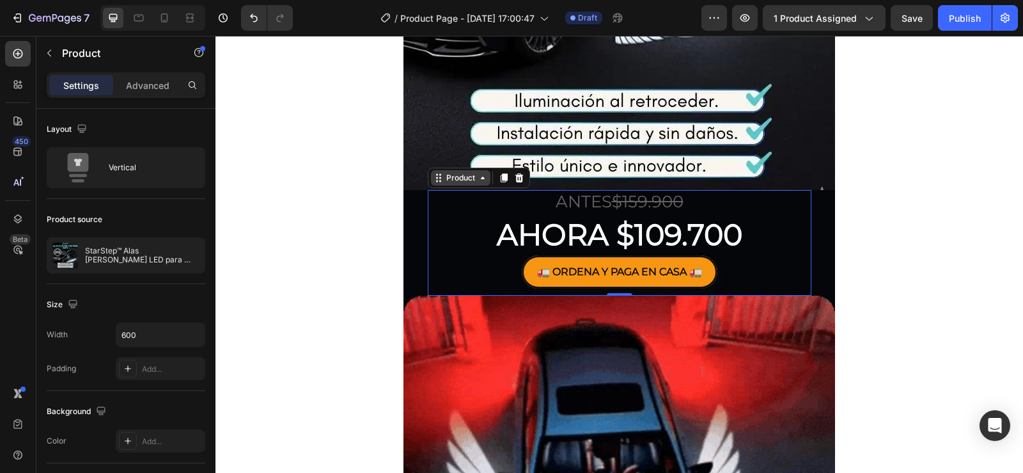
click at [451, 182] on div "Product" at bounding box center [461, 178] width 34 height 12
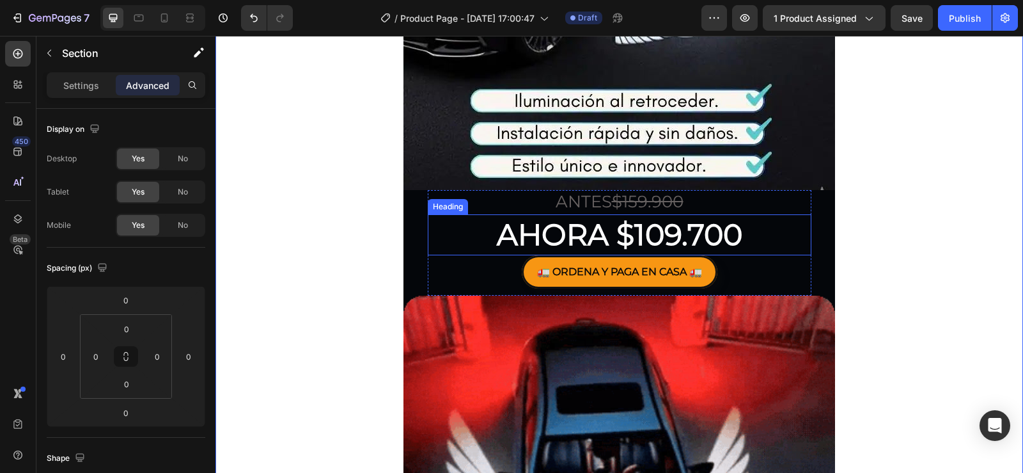
click at [467, 254] on h2 "AHORA $109.700" at bounding box center [620, 234] width 384 height 41
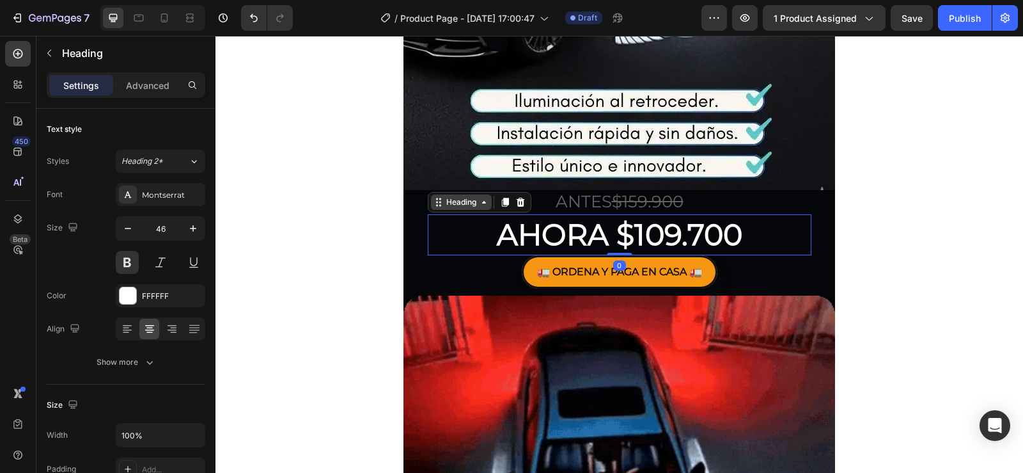
click at [460, 199] on div "Heading" at bounding box center [461, 202] width 35 height 12
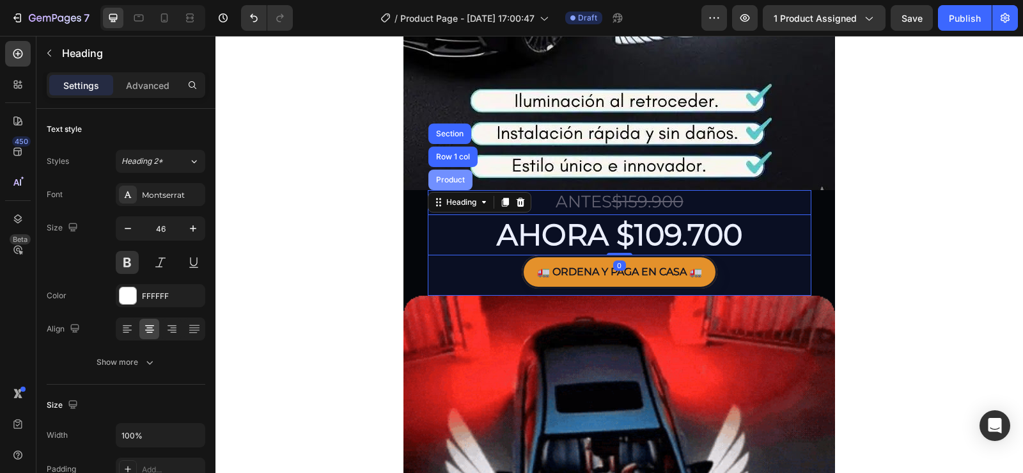
click at [453, 186] on div "Product" at bounding box center [450, 179] width 44 height 20
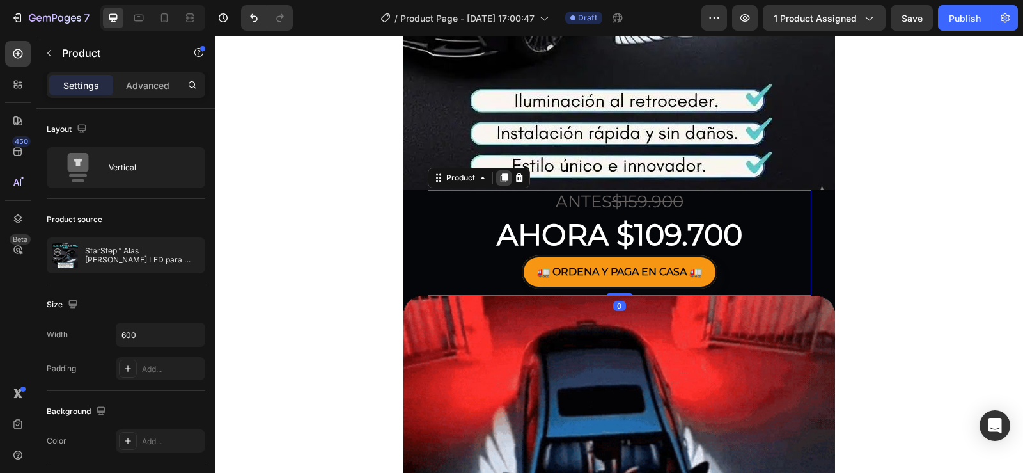
click at [500, 182] on icon at bounding box center [503, 177] width 7 height 9
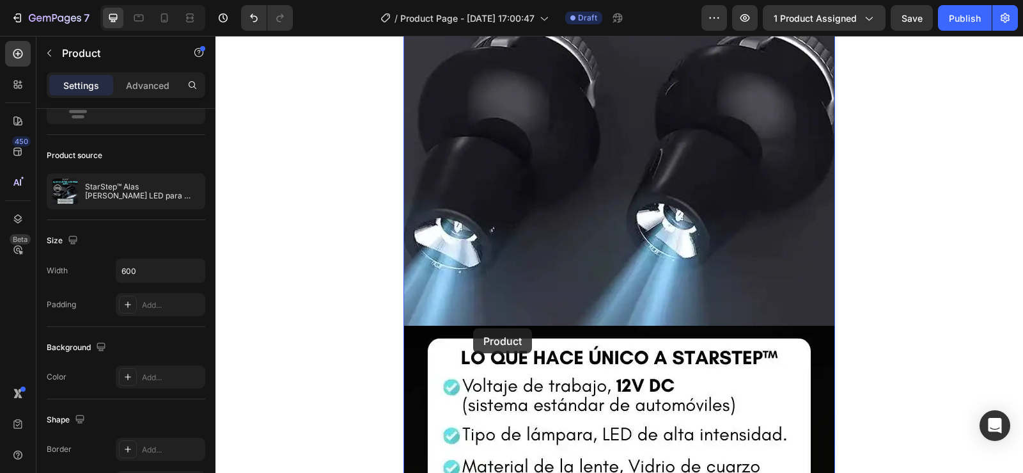
scroll to position [2110, 0]
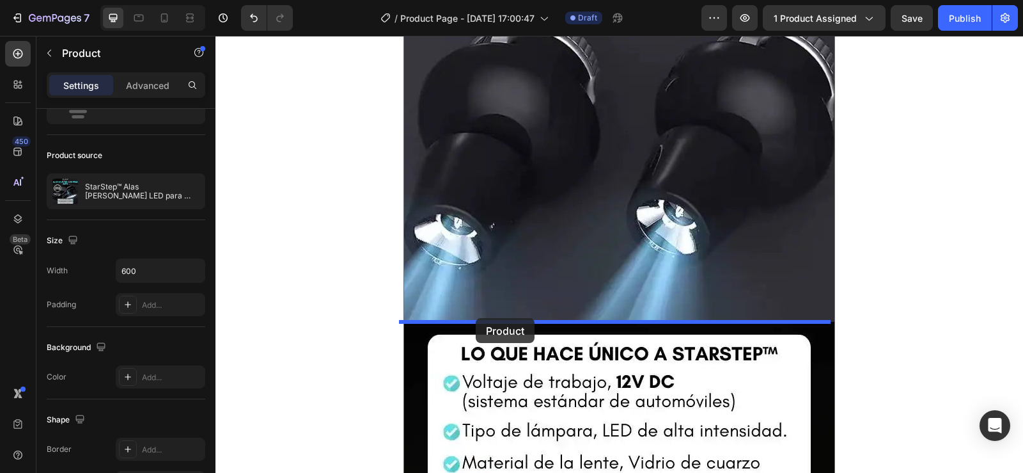
drag, startPoint x: 472, startPoint y: 283, endPoint x: 476, endPoint y: 318, distance: 35.4
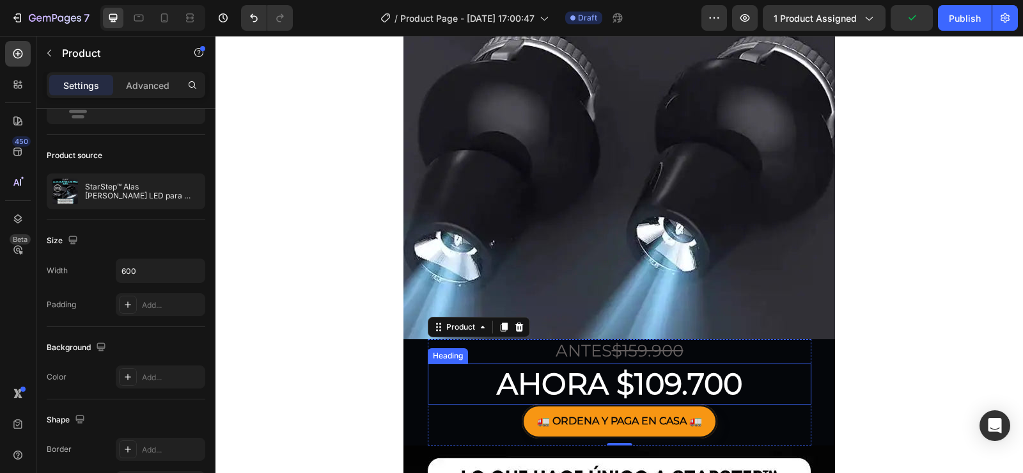
scroll to position [2068, 0]
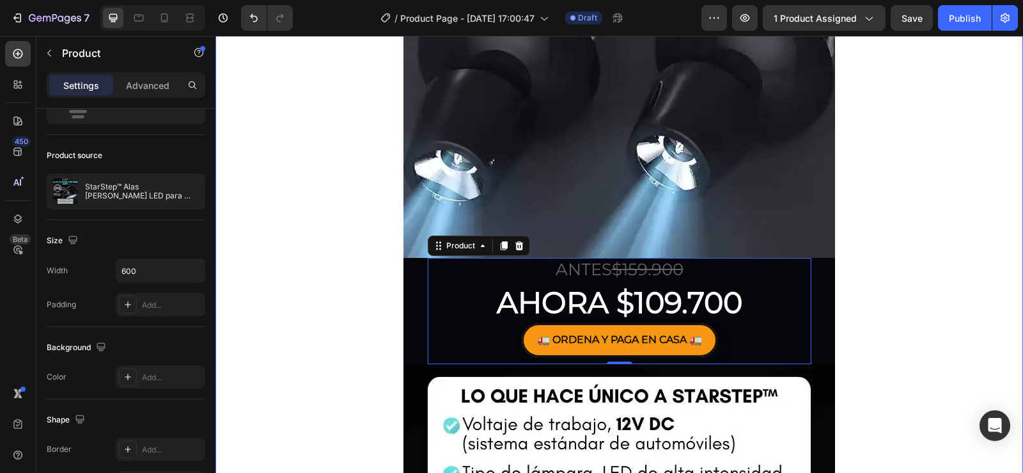
click at [894, 336] on div "Image ANTES $159.900 Heading AHORA $109.700 Heading 🚛 ORDENA Y PAGA EN CASA 🚛 B…" at bounding box center [619, 42] width 808 height 4096
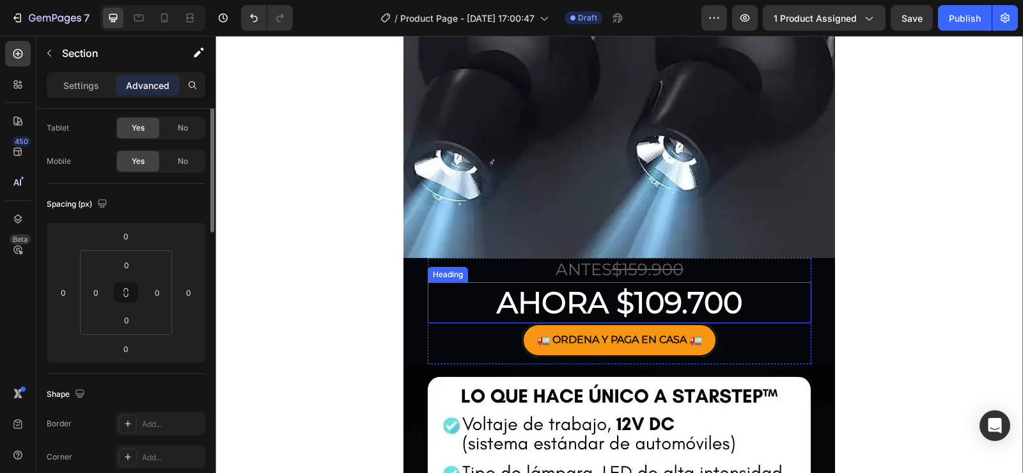
scroll to position [0, 0]
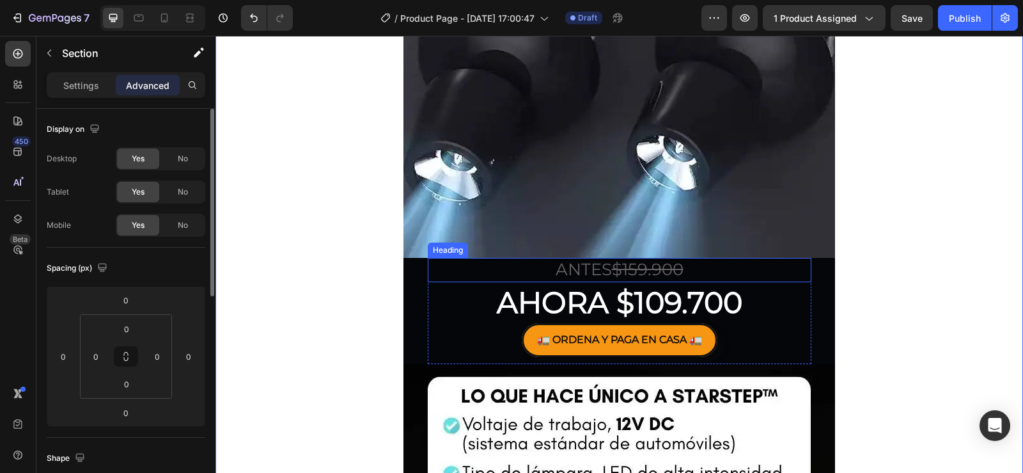
click at [600, 265] on h2 "ANTES $159.900" at bounding box center [620, 270] width 384 height 24
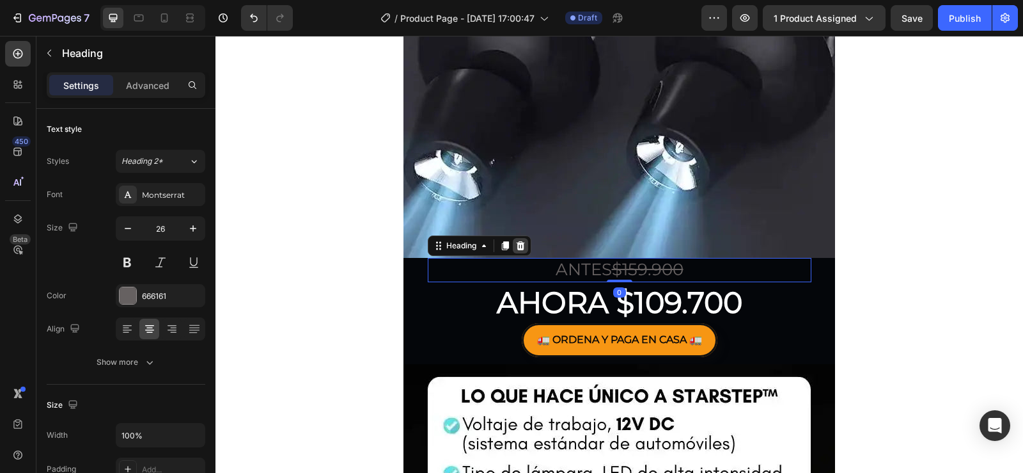
click at [518, 242] on icon at bounding box center [520, 245] width 8 height 9
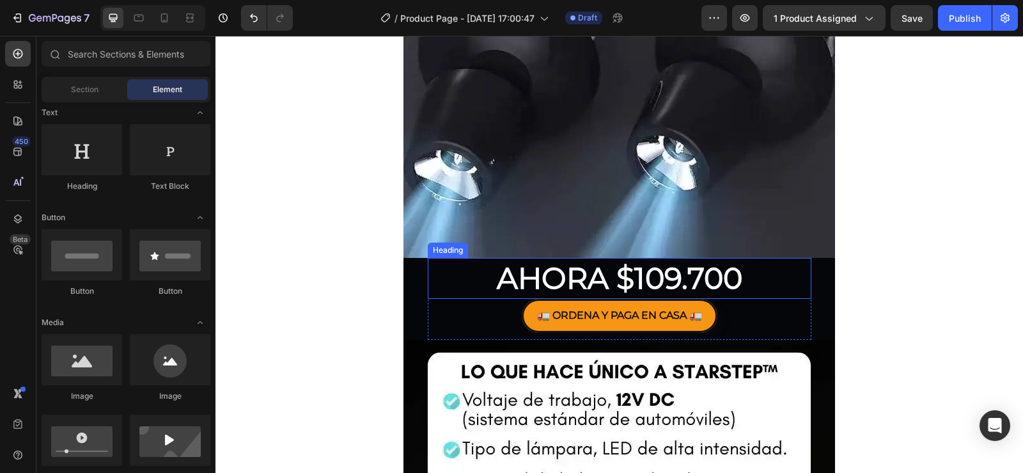
click at [585, 286] on h2 "AHORA $109.700" at bounding box center [620, 278] width 384 height 41
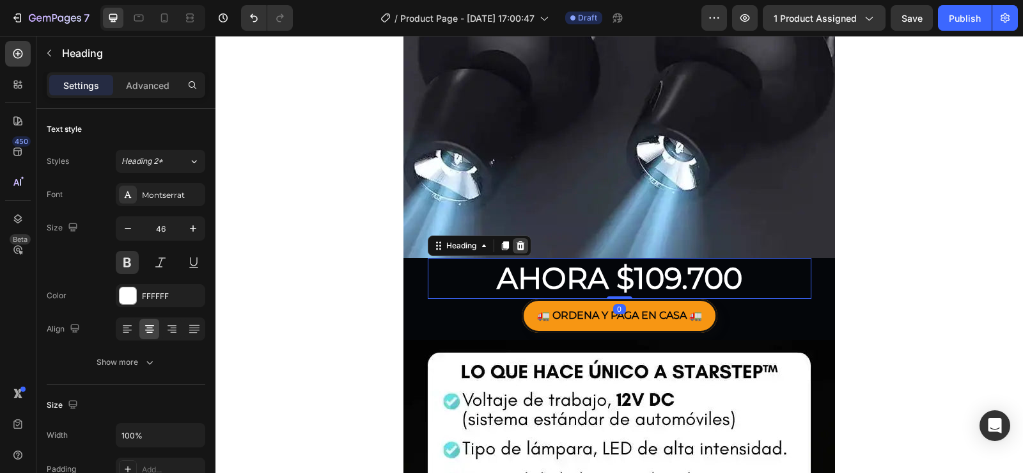
click at [515, 245] on icon at bounding box center [520, 245] width 10 height 10
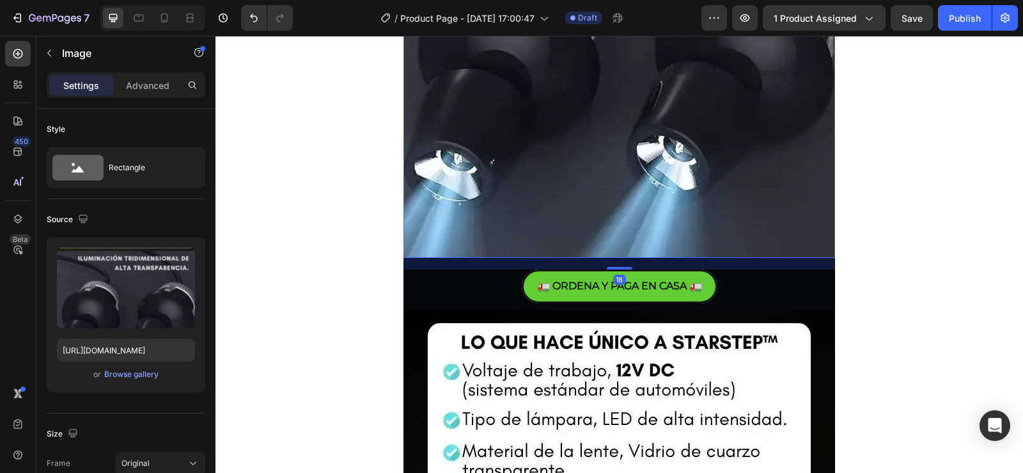
drag, startPoint x: 613, startPoint y: 257, endPoint x: 612, endPoint y: 269, distance: 11.6
click at [612, 269] on div at bounding box center [620, 268] width 26 height 3
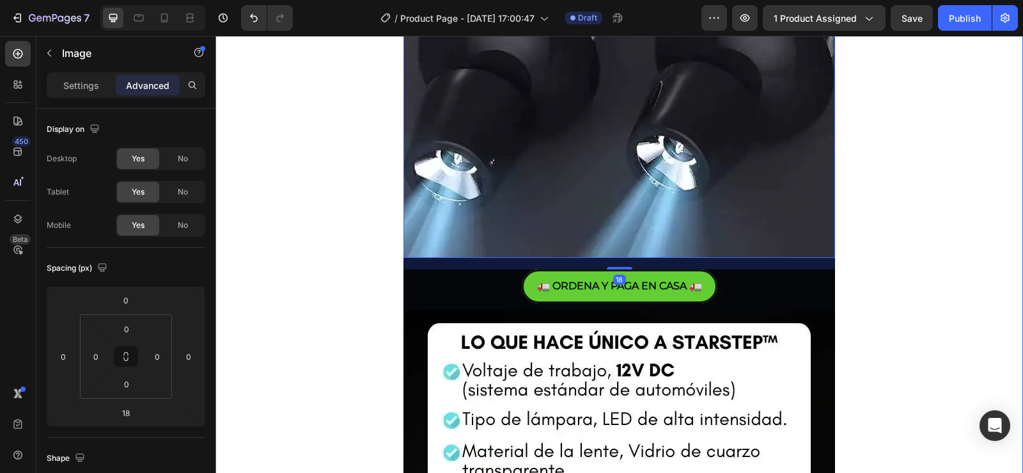
drag, startPoint x: 959, startPoint y: 308, endPoint x: 704, endPoint y: 276, distance: 257.2
click at [960, 308] on div "Image ANTES $159.900 Heading AHORA $109.700 Heading 🚛 ORDENA Y PAGA EN CASA 🚛 B…" at bounding box center [619, 15] width 808 height 4042
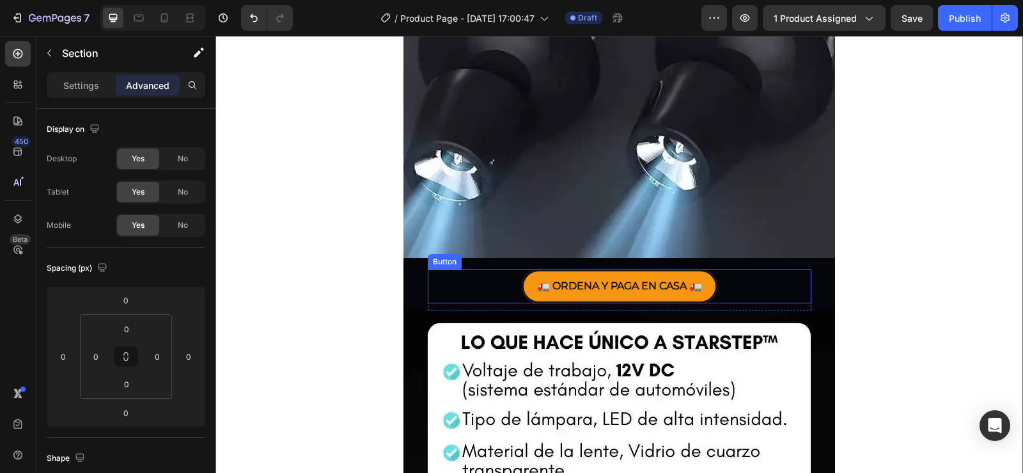
click at [920, 299] on div "Image ANTES $159.900 Heading AHORA $109.700 Heading 🚛 ORDENA Y PAGA EN CASA 🚛 B…" at bounding box center [619, 15] width 808 height 4042
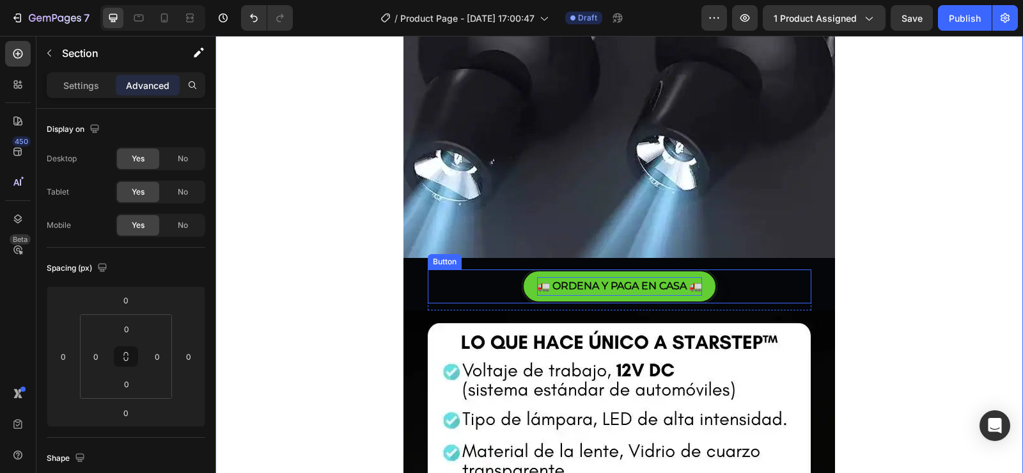
click at [696, 285] on p "🚛 ORDENA Y PAGA EN CASA 🚛" at bounding box center [619, 286] width 165 height 19
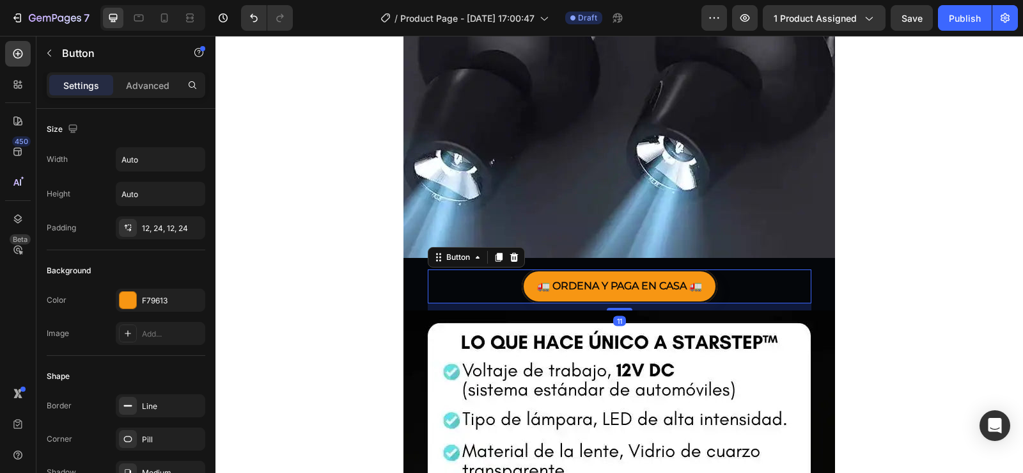
click at [726, 291] on div "🚛 ORDENA Y PAGA EN CASA 🚛 Button 11" at bounding box center [620, 286] width 384 height 34
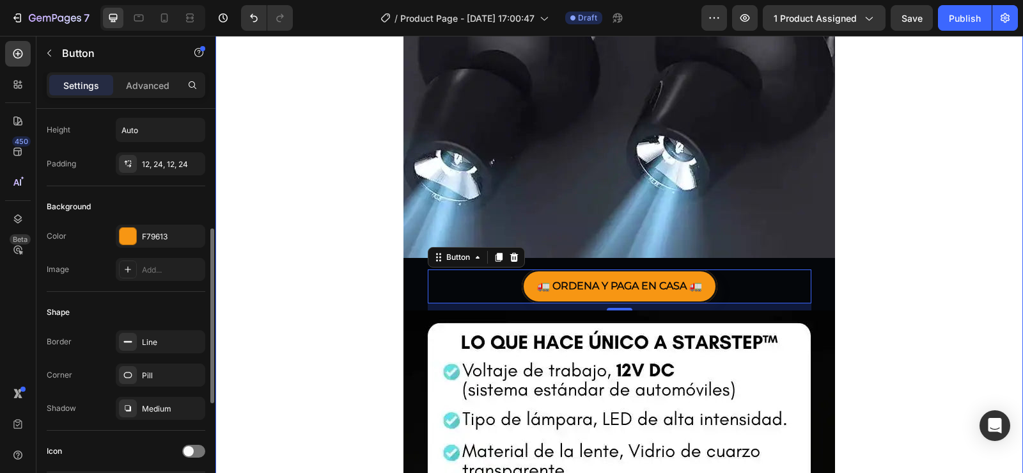
scroll to position [128, 0]
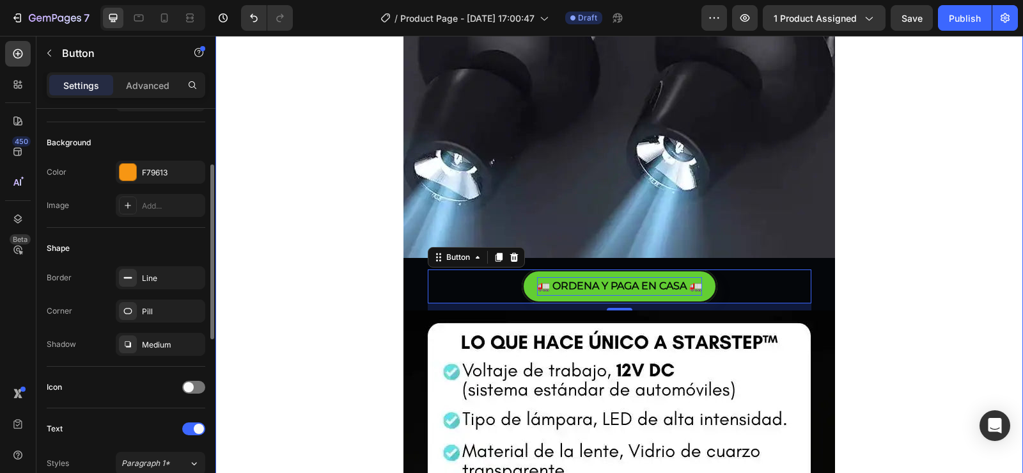
click at [964, 243] on div "Image ANTES $159.900 Heading AHORA $109.700 Heading 🚛 ORDENA Y PAGA EN CASA 🚛 B…" at bounding box center [619, 15] width 808 height 4042
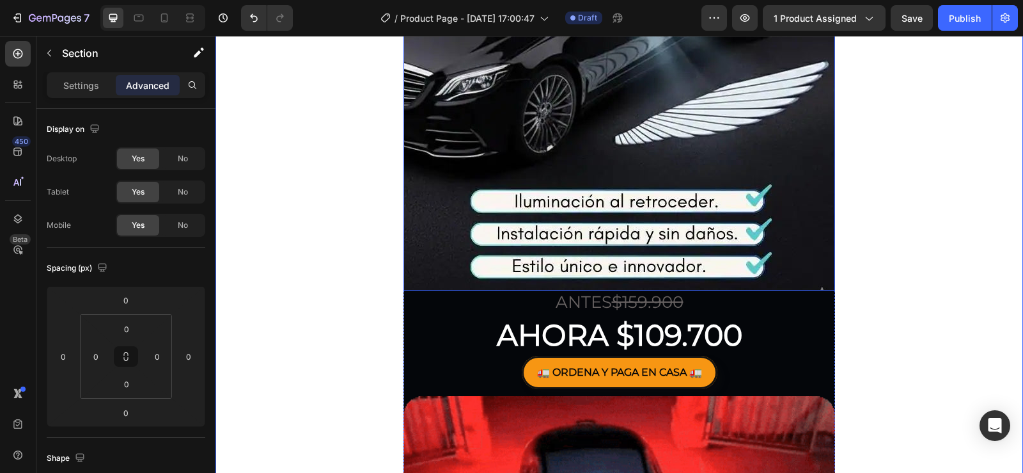
scroll to position [332, 0]
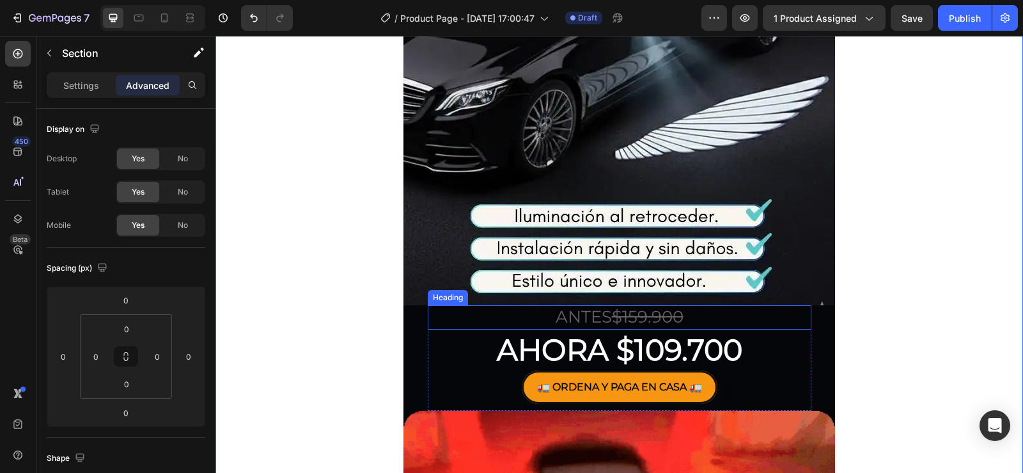
click at [494, 309] on p "ANTES $159.900" at bounding box center [619, 317] width 381 height 22
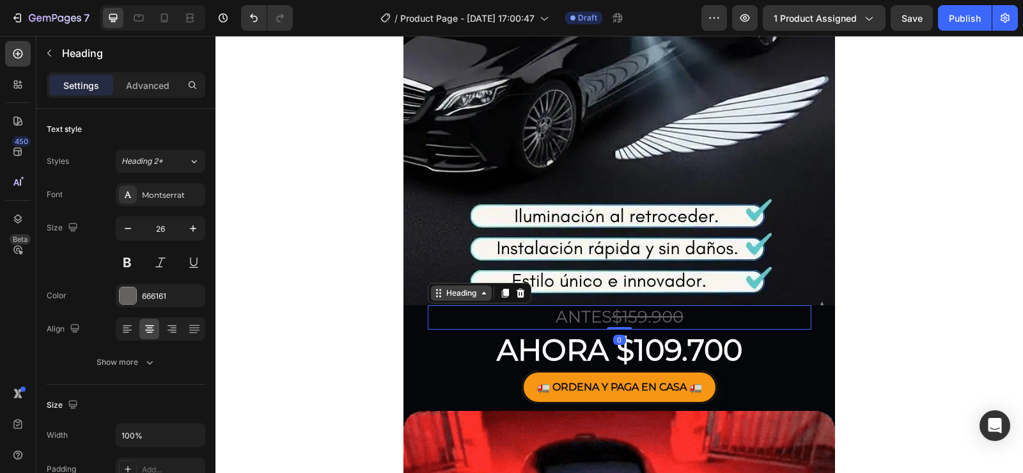
click at [455, 290] on div "Heading" at bounding box center [461, 293] width 35 height 12
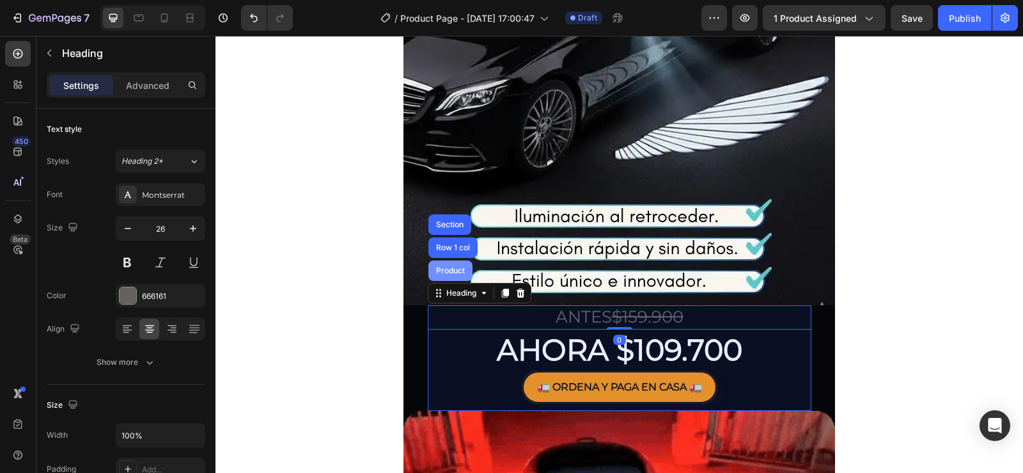
click at [449, 272] on div "Product" at bounding box center [450, 271] width 34 height 8
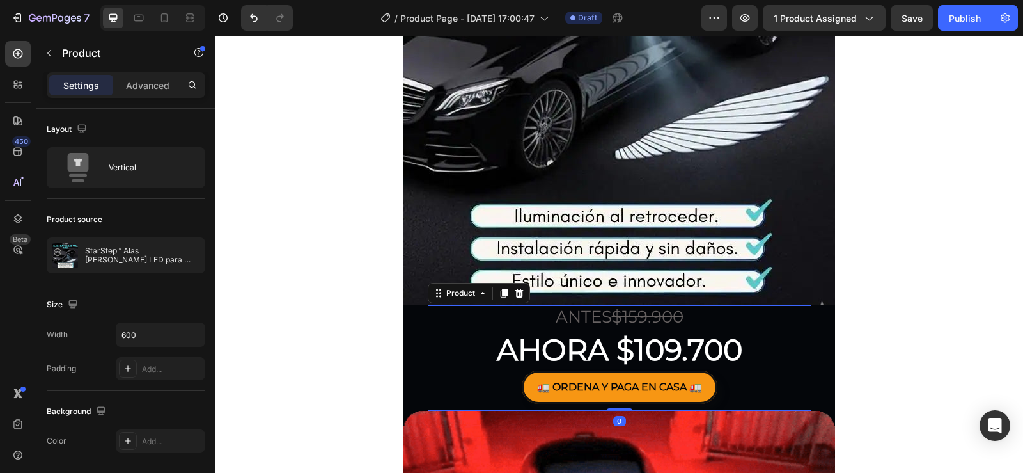
click at [500, 293] on icon at bounding box center [503, 292] width 7 height 9
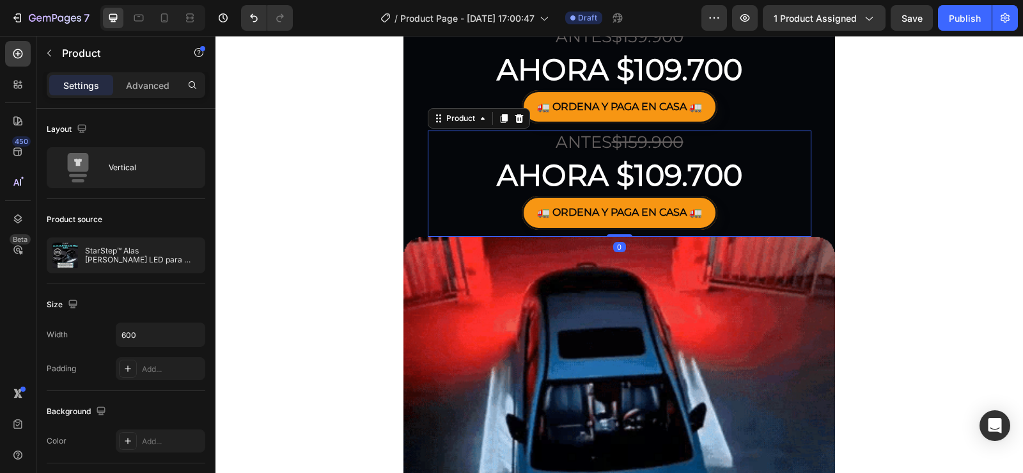
scroll to position [662, 0]
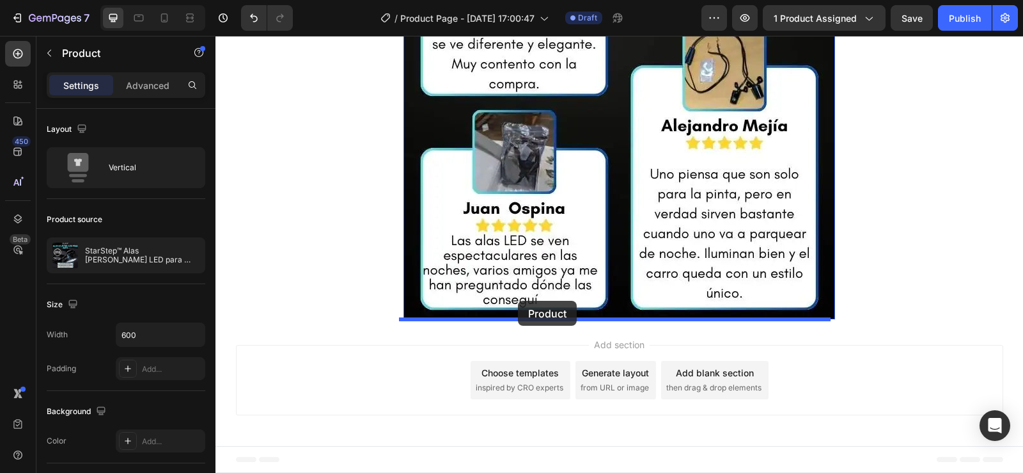
drag, startPoint x: 449, startPoint y: 68, endPoint x: 518, endPoint y: 301, distance: 242.6
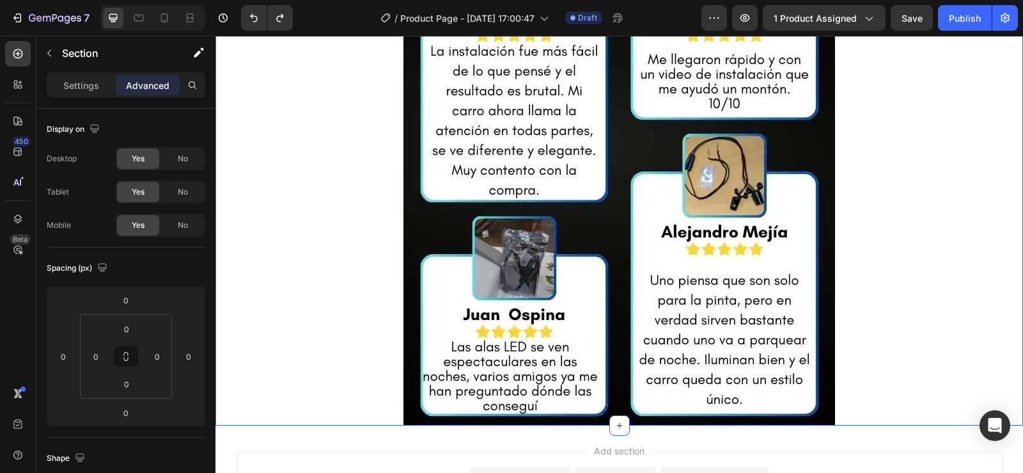
scroll to position [424, 0]
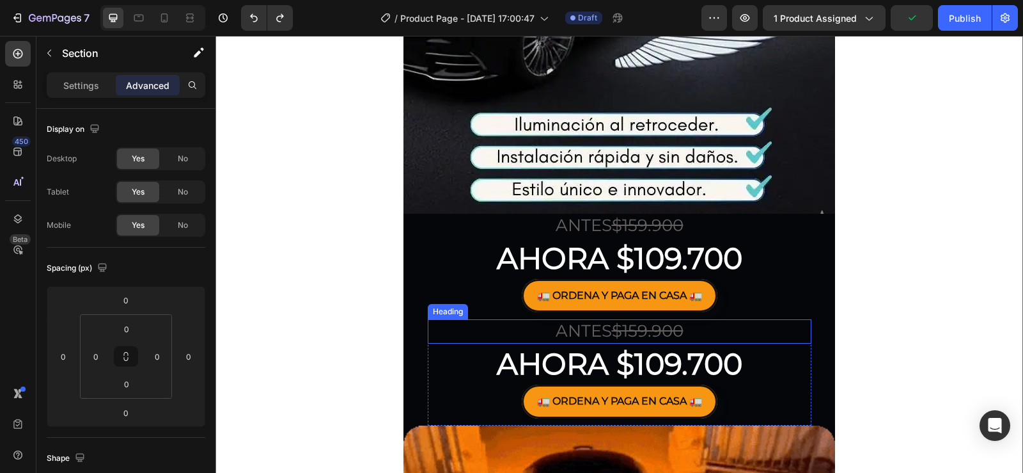
click at [454, 312] on div "Heading" at bounding box center [447, 312] width 35 height 12
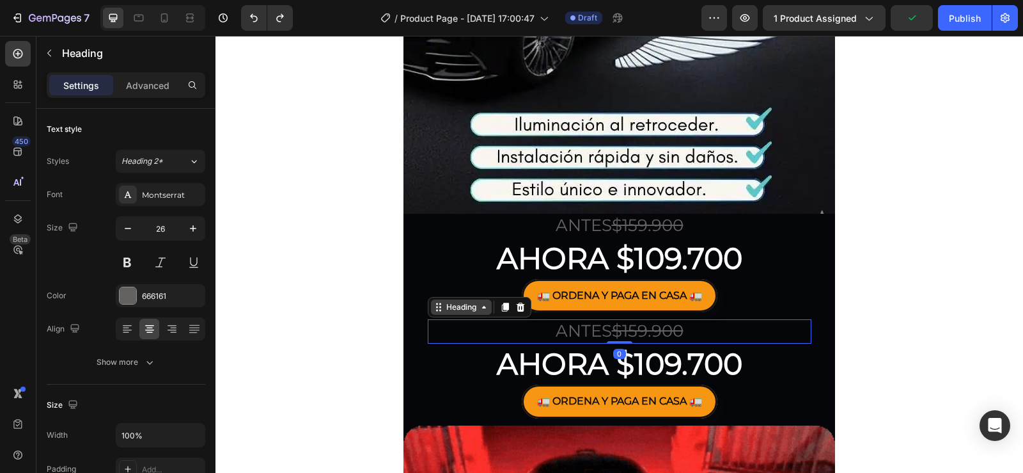
click at [453, 305] on div "Heading" at bounding box center [461, 307] width 35 height 12
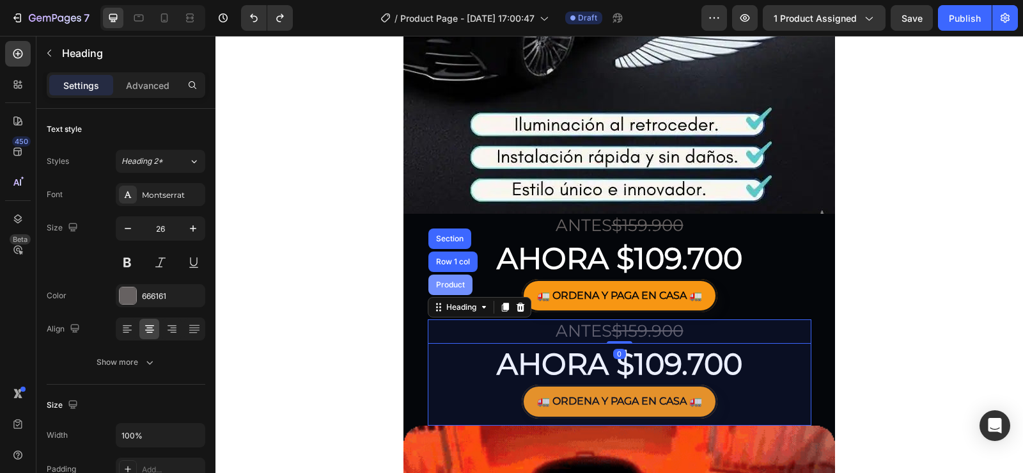
click at [453, 287] on div "Product" at bounding box center [450, 285] width 34 height 8
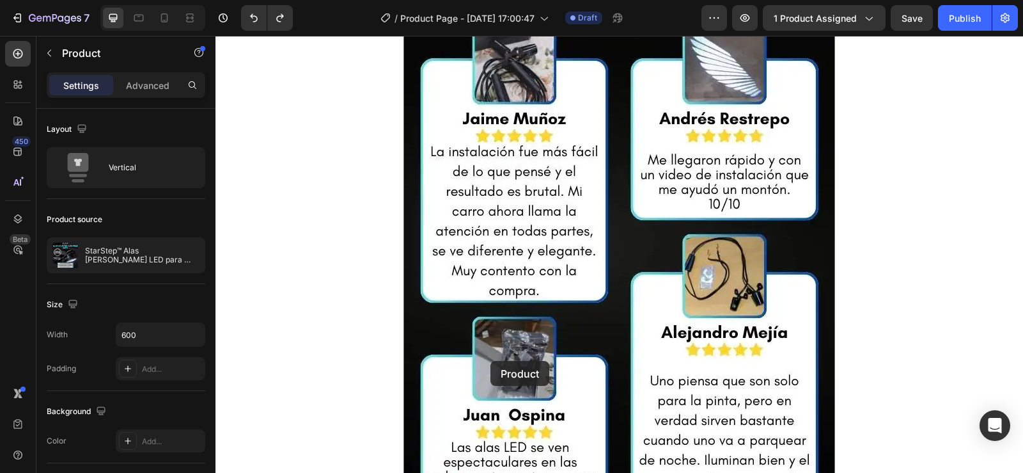
scroll to position [3877, 0]
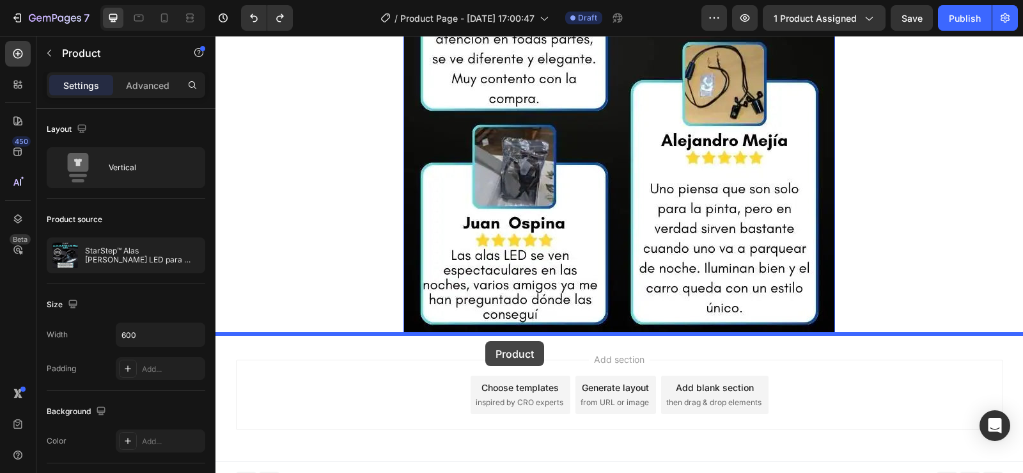
drag, startPoint x: 468, startPoint y: 306, endPoint x: 485, endPoint y: 341, distance: 39.2
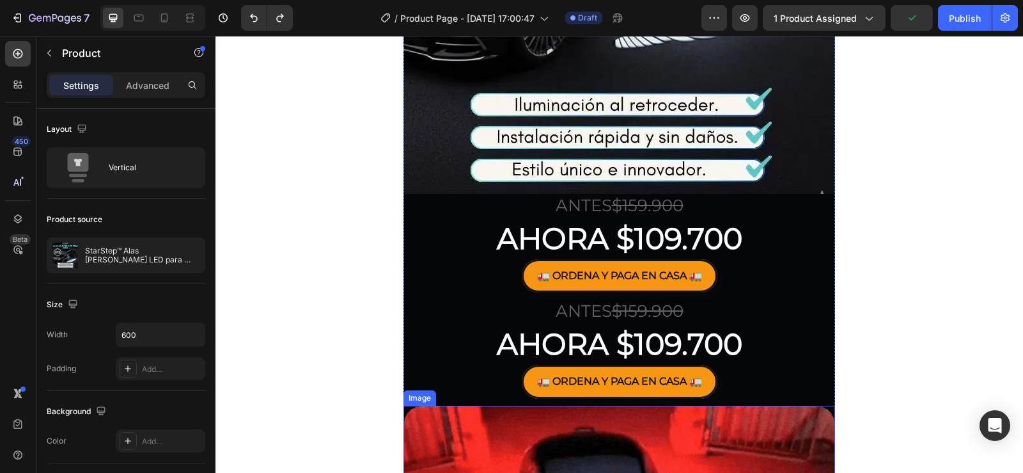
scroll to position [439, 0]
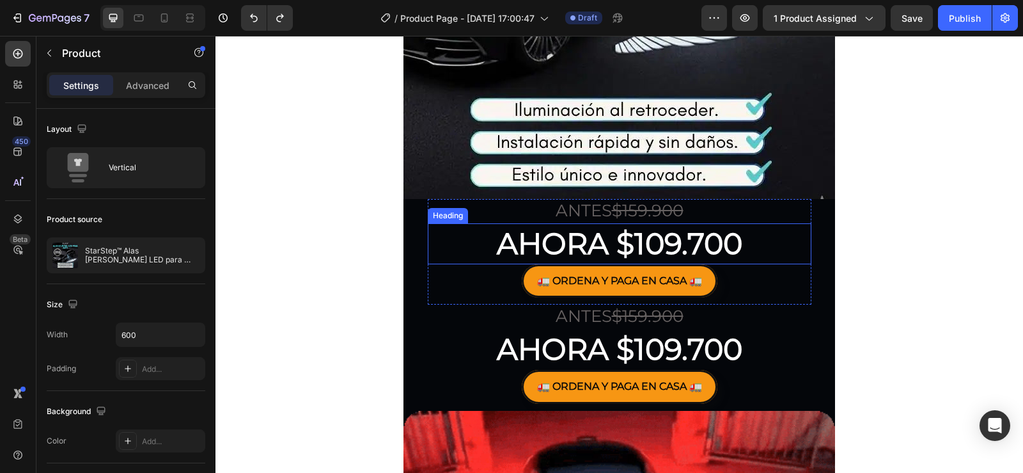
click at [449, 224] on p "AHORA $109.700" at bounding box center [619, 243] width 381 height 38
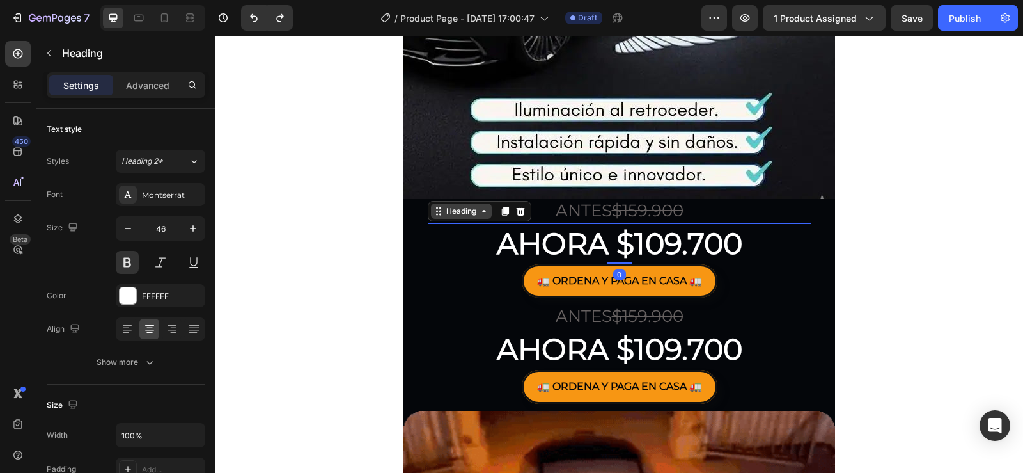
click at [449, 205] on div "Heading" at bounding box center [461, 211] width 35 height 12
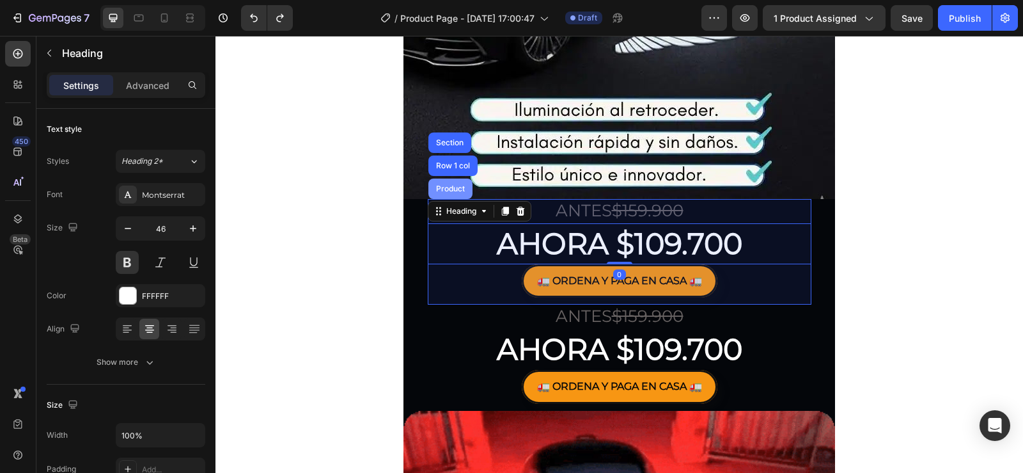
click at [446, 190] on div "Product" at bounding box center [450, 189] width 34 height 8
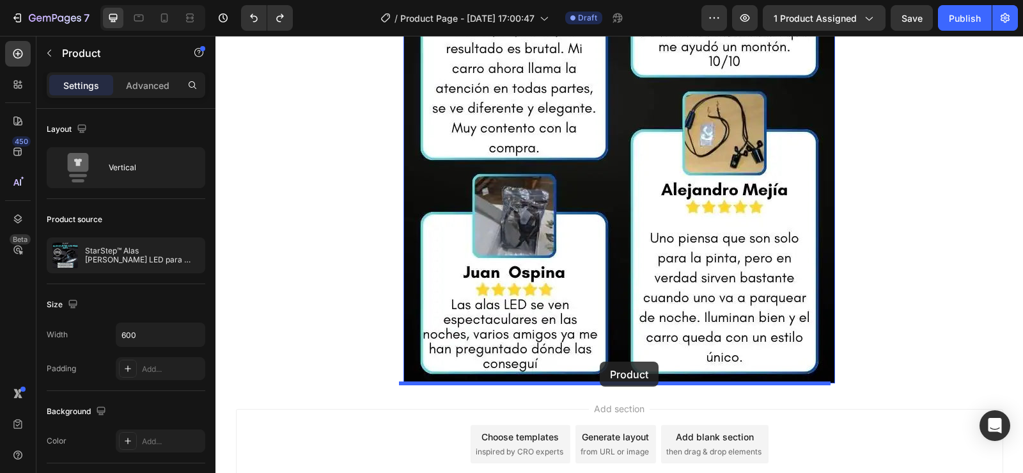
drag, startPoint x: 448, startPoint y: 188, endPoint x: 600, endPoint y: 361, distance: 230.6
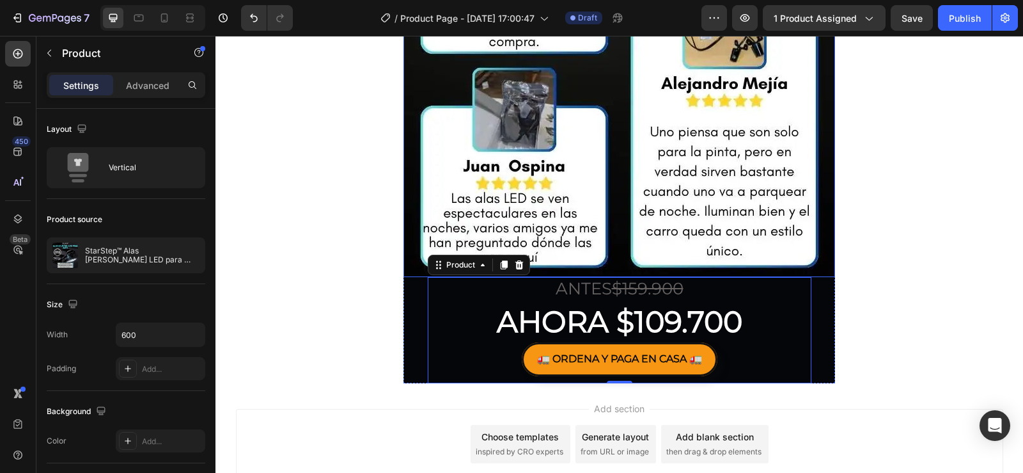
scroll to position [3721, 0]
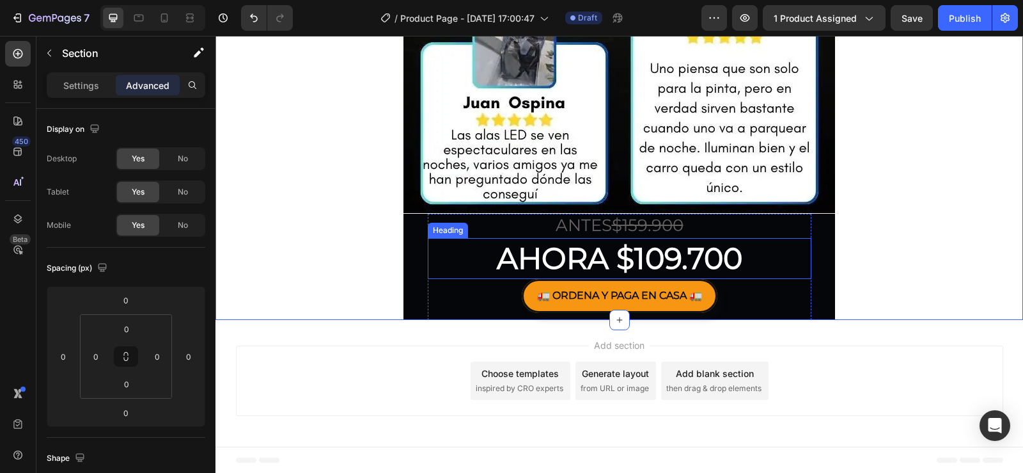
scroll to position [3891, 0]
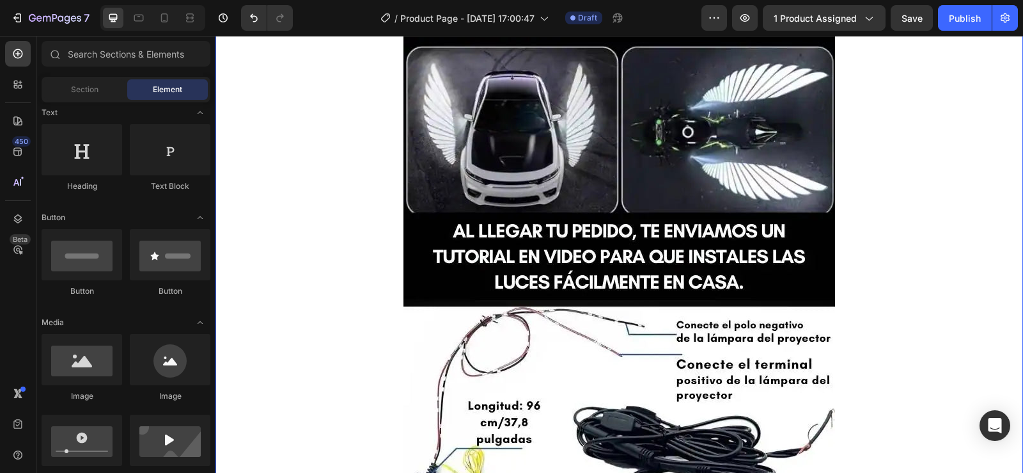
scroll to position [2678, 0]
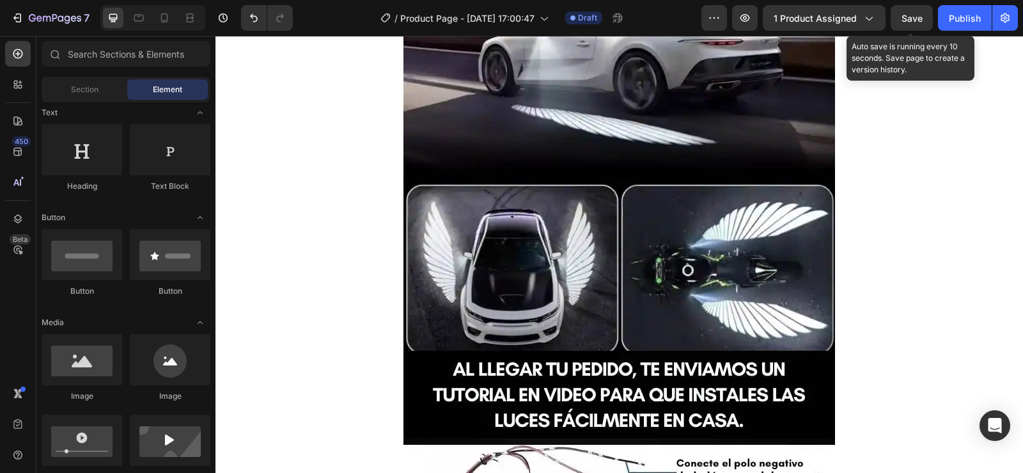
click at [902, 18] on span "Save" at bounding box center [912, 18] width 21 height 11
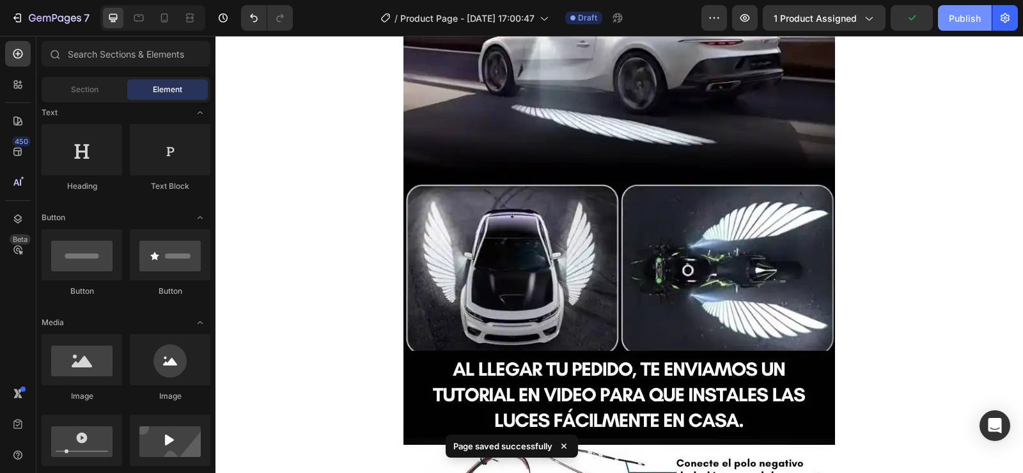
click at [956, 26] on button "Publish" at bounding box center [965, 18] width 54 height 26
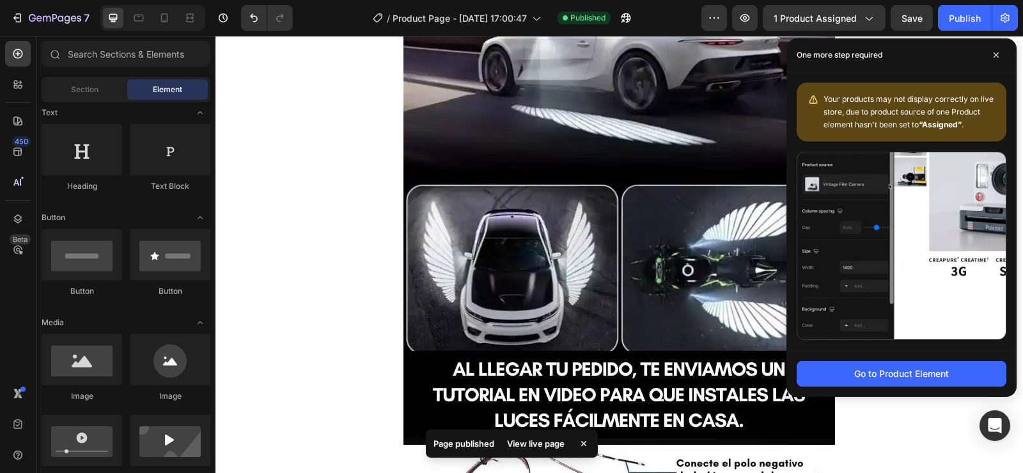
click at [940, 377] on div "Go to Product Element" at bounding box center [901, 372] width 95 height 13
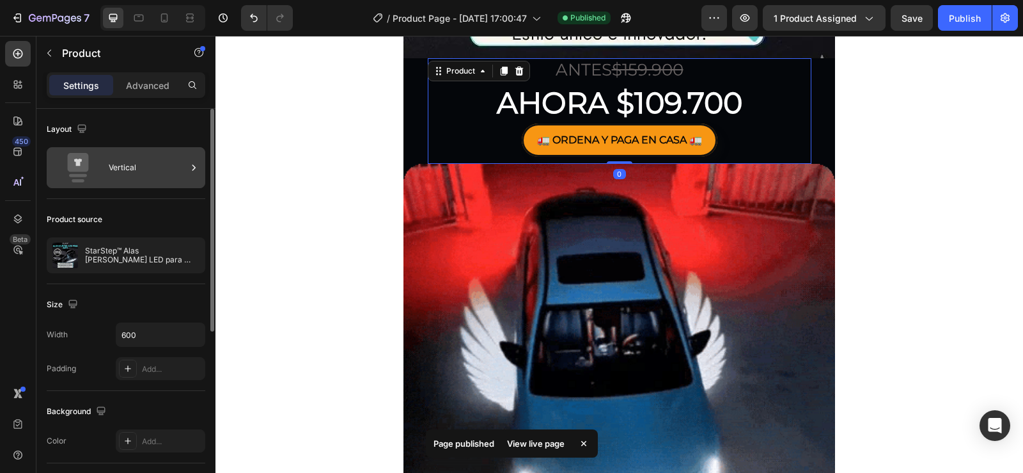
scroll to position [557, 0]
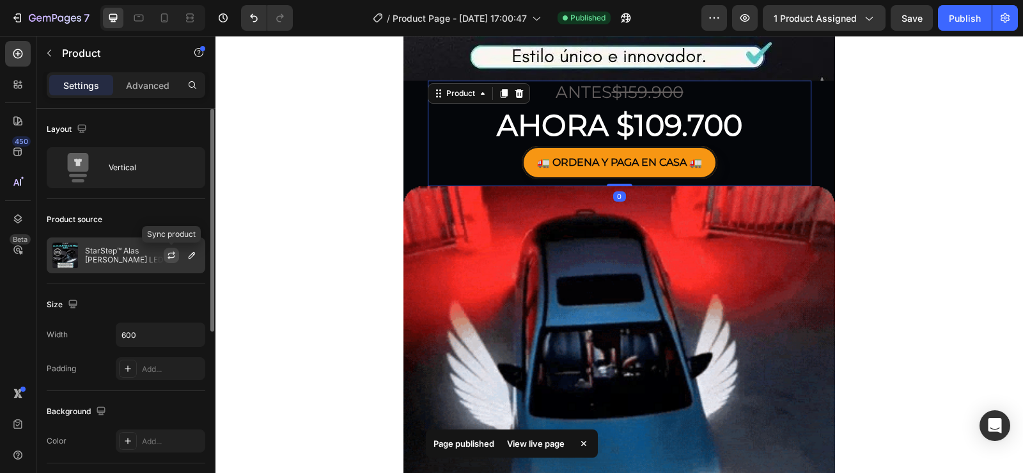
click at [170, 260] on button "button" at bounding box center [171, 254] width 15 height 15
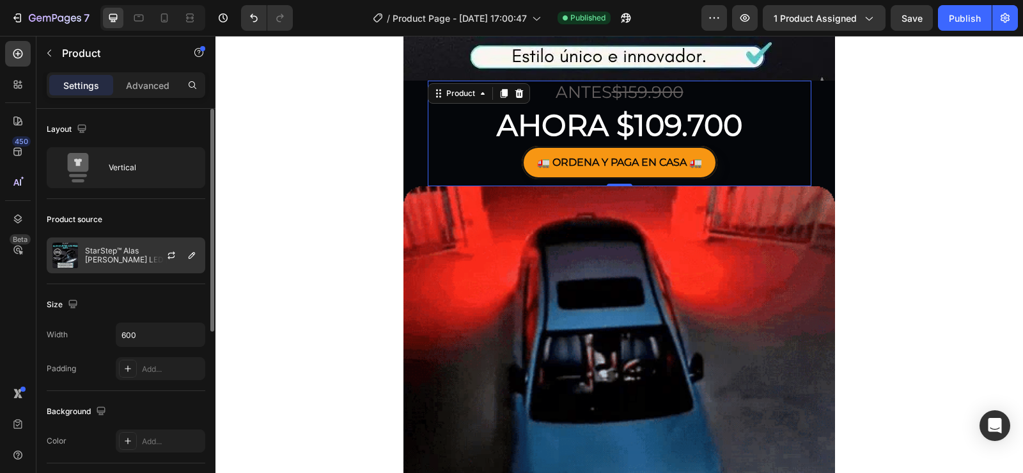
click at [131, 267] on div "StarStep™ Alas [PERSON_NAME] LED para auto y moto." at bounding box center [126, 255] width 159 height 36
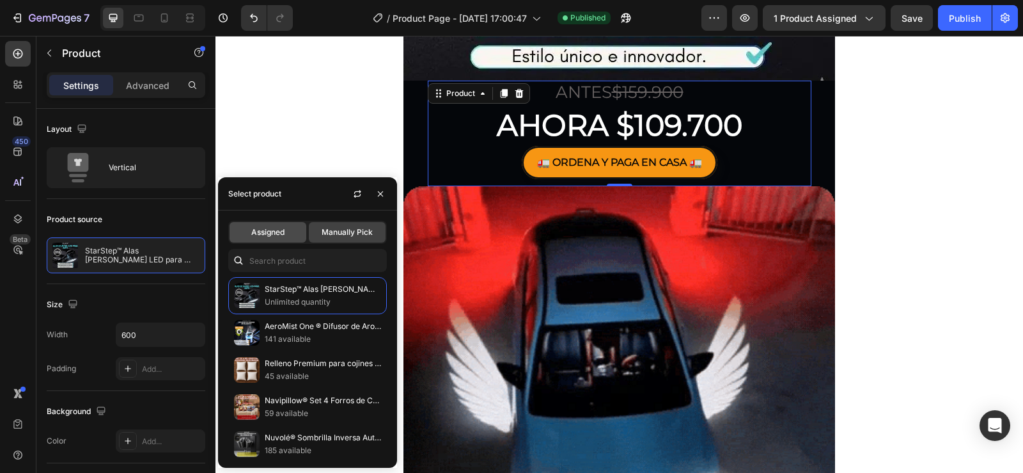
click at [281, 230] on span "Assigned" at bounding box center [267, 232] width 33 height 12
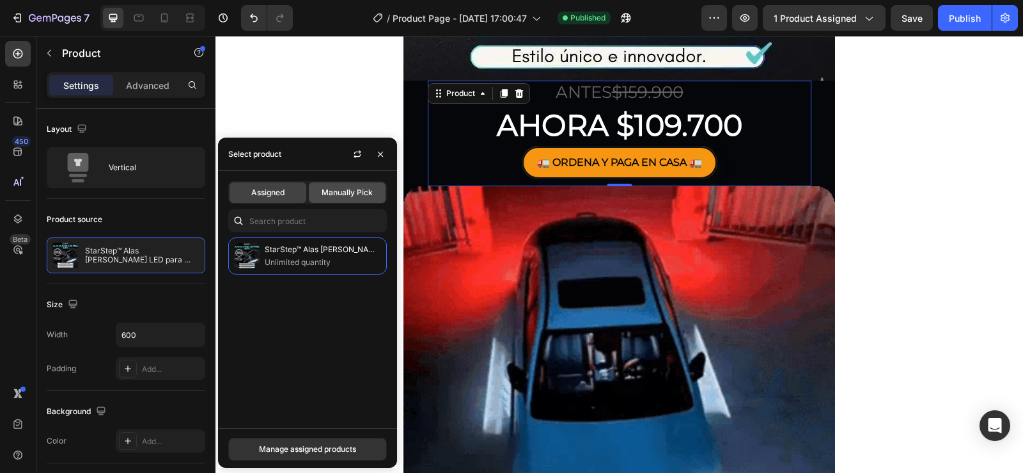
click at [345, 192] on span "Manually Pick" at bounding box center [347, 193] width 51 height 12
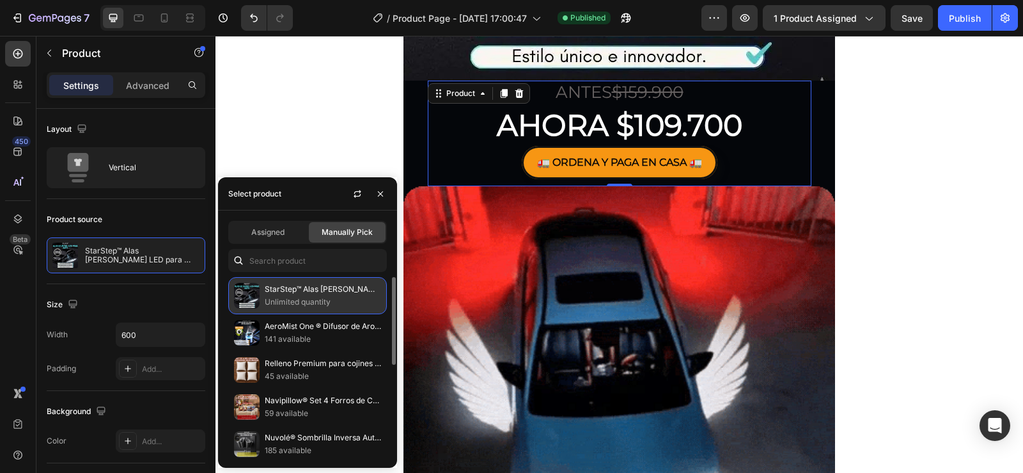
click at [285, 289] on p "StarStep™ Alas [PERSON_NAME] LED para auto y moto." at bounding box center [323, 289] width 116 height 13
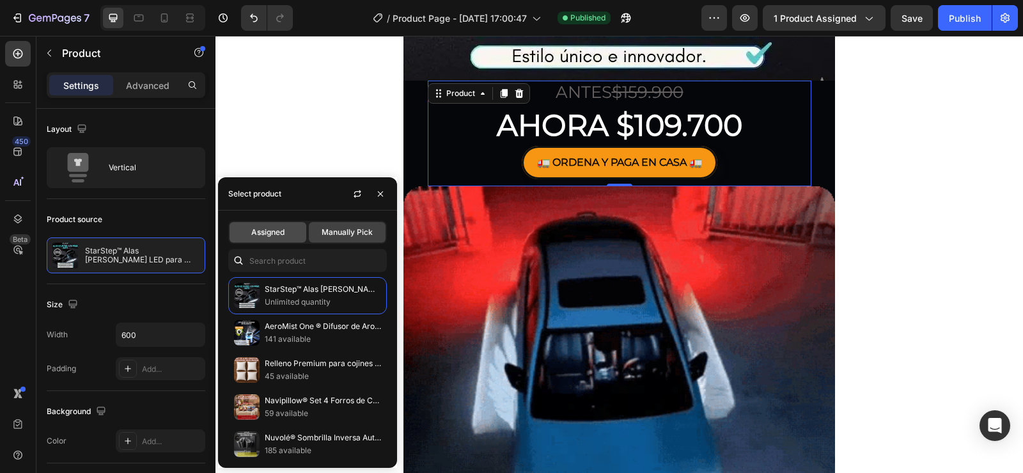
click at [279, 228] on span "Assigned" at bounding box center [267, 232] width 33 height 12
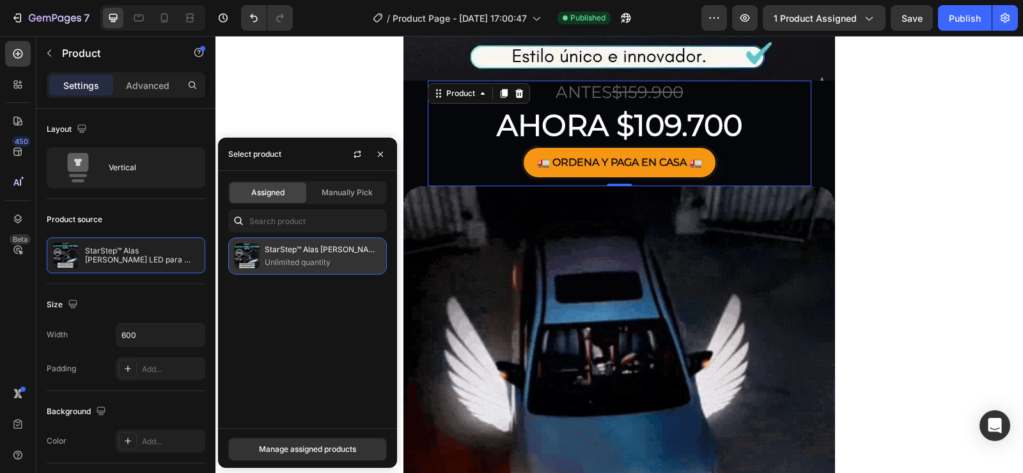
click at [297, 247] on p "StarStep™ Alas [PERSON_NAME] LED para auto y moto." at bounding box center [323, 249] width 116 height 13
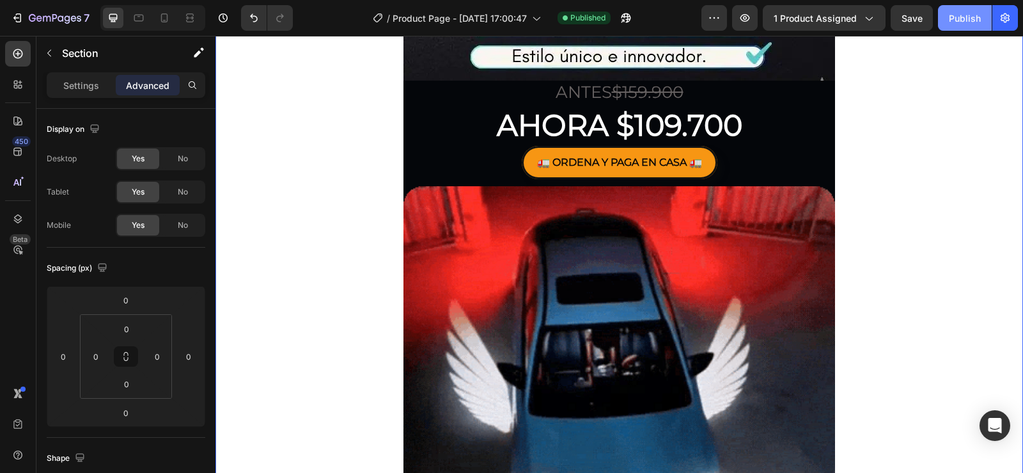
click at [980, 13] on button "Publish" at bounding box center [965, 18] width 54 height 26
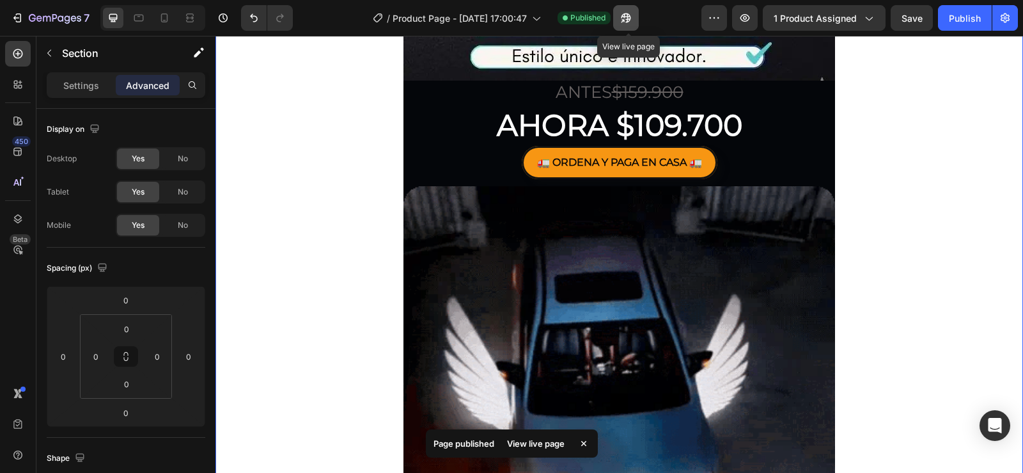
click at [632, 16] on icon "button" at bounding box center [626, 18] width 13 height 13
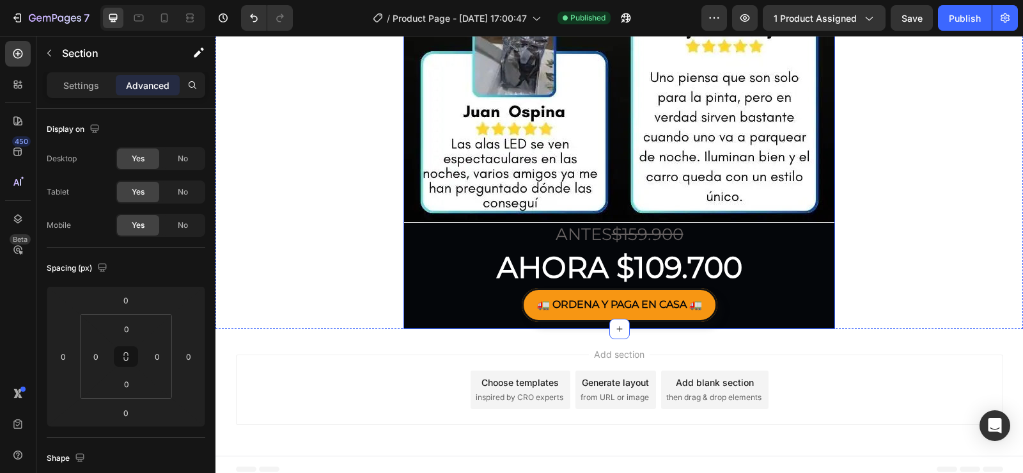
scroll to position [3891, 0]
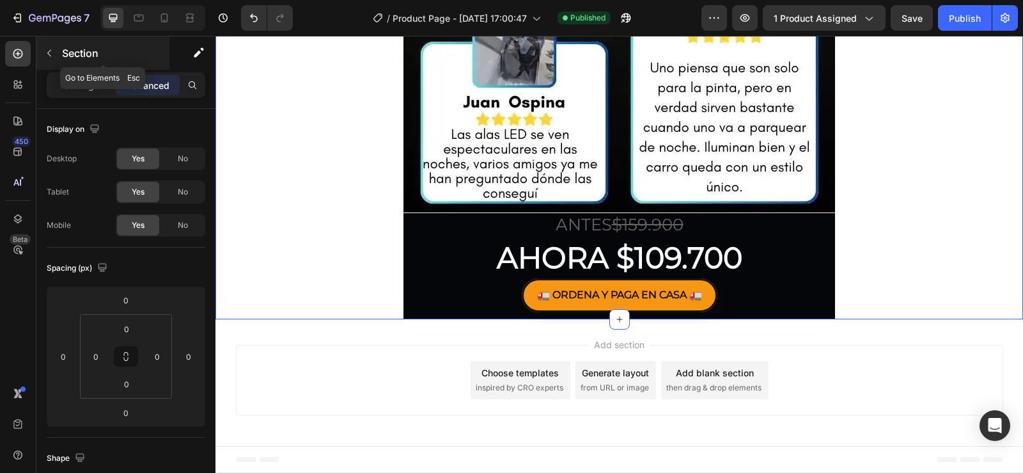
click at [52, 47] on button "button" at bounding box center [49, 53] width 20 height 20
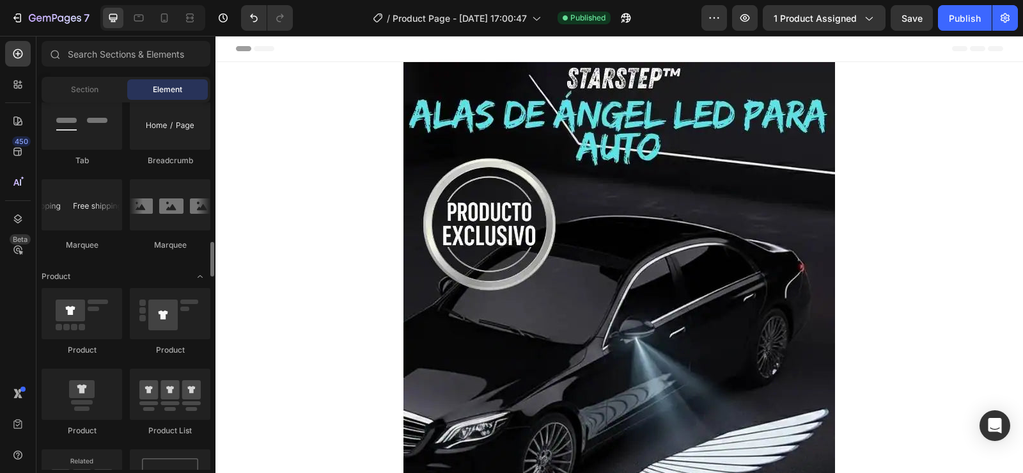
scroll to position [1343, 0]
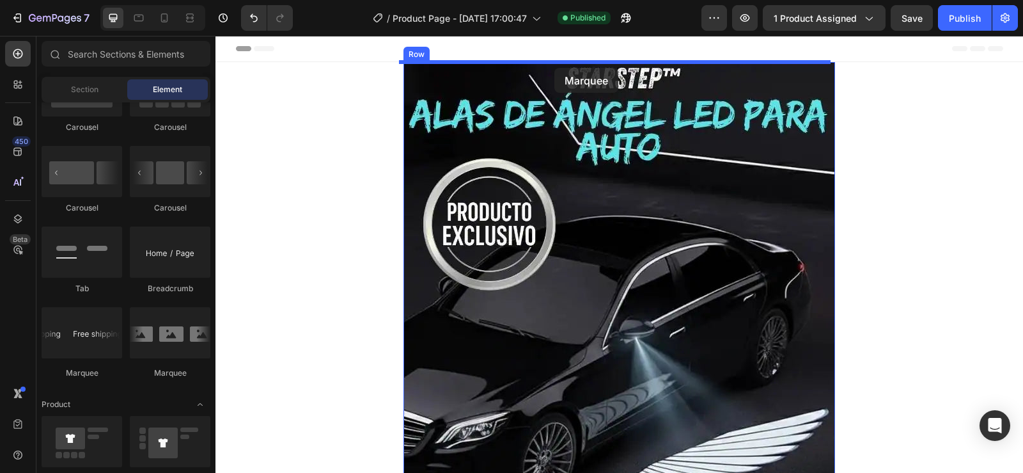
drag, startPoint x: 303, startPoint y: 377, endPoint x: 554, endPoint y: 68, distance: 398.6
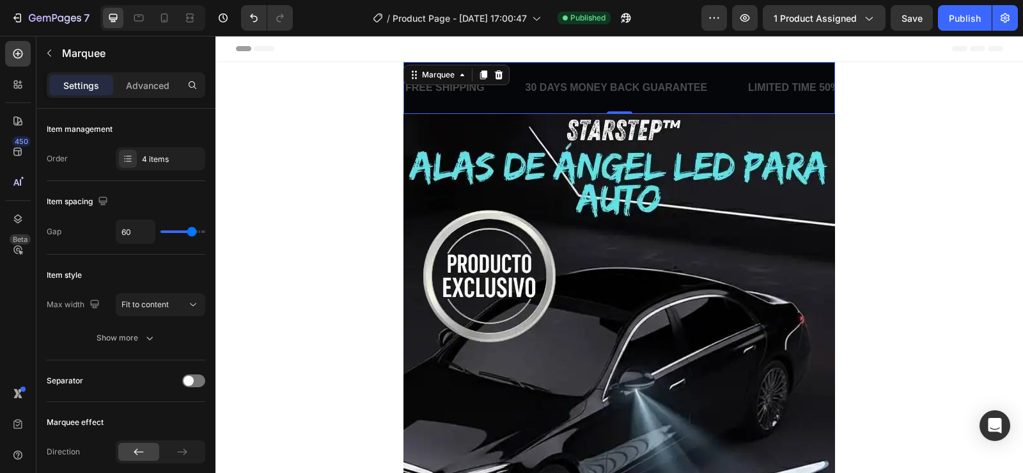
click at [522, 67] on div "FREE SHIPPING Text Block 30 DAYS MONEY BACK GUARANTEE Text Block LIMITED TIME 5…" at bounding box center [619, 88] width 432 height 52
click at [510, 106] on div "FREE SHIPPING Text Block 30 DAYS MONEY BACK GUARANTEE Text Block LIMITED TIME 5…" at bounding box center [619, 88] width 432 height 52
click at [528, 90] on div "30 DAYS MONEY BACK GUARANTEE" at bounding box center [616, 87] width 185 height 21
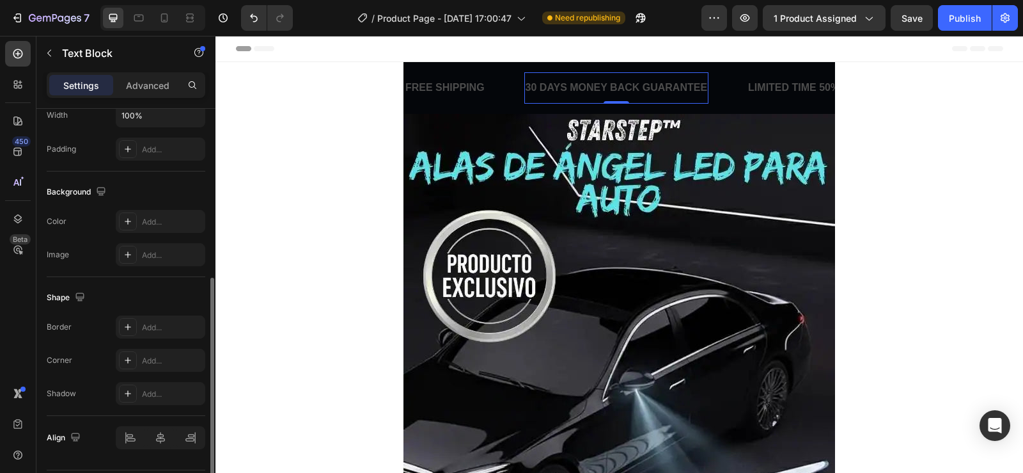
scroll to position [357, 0]
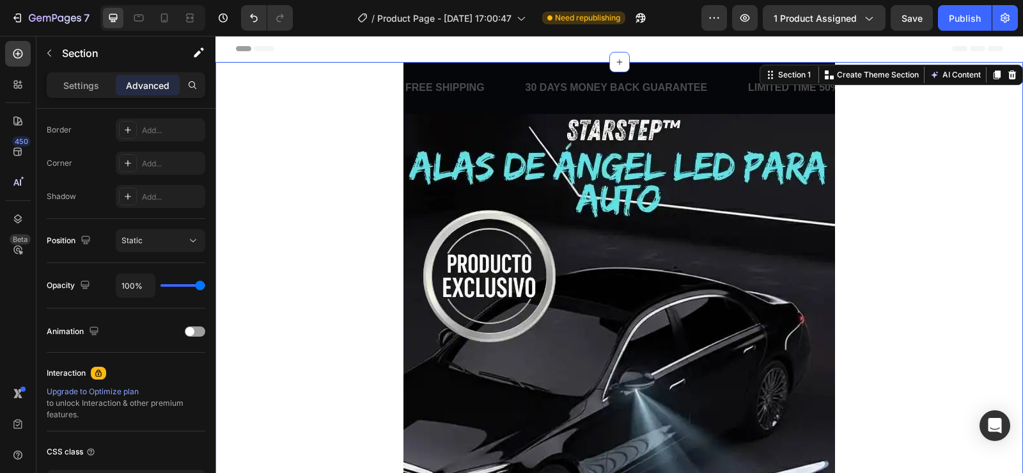
scroll to position [0, 0]
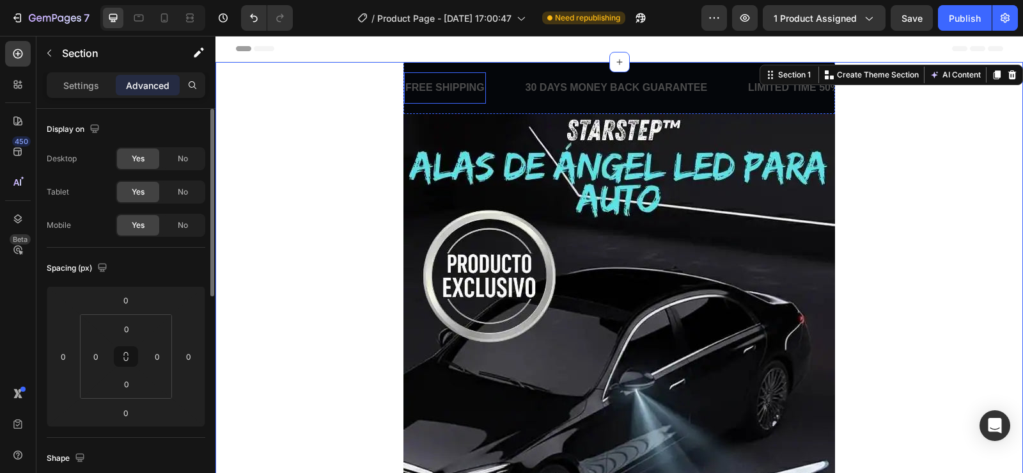
click at [491, 80] on div "FREE SHIPPING Text Block" at bounding box center [464, 87] width 120 height 31
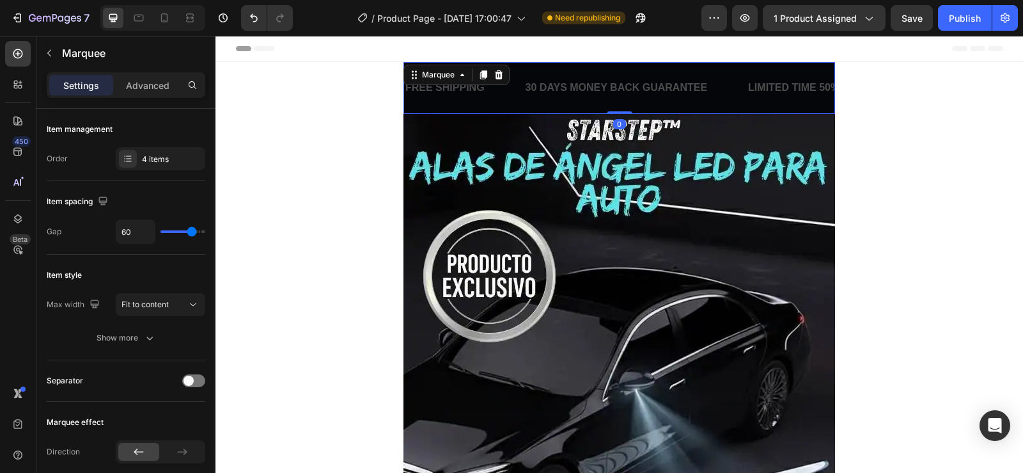
click at [535, 69] on div "FREE SHIPPING Text Block 30 DAYS MONEY BACK GUARANTEE Text Block LIMITED TIME 5…" at bounding box center [619, 88] width 432 height 52
click at [160, 162] on div "4 items" at bounding box center [172, 159] width 60 height 12
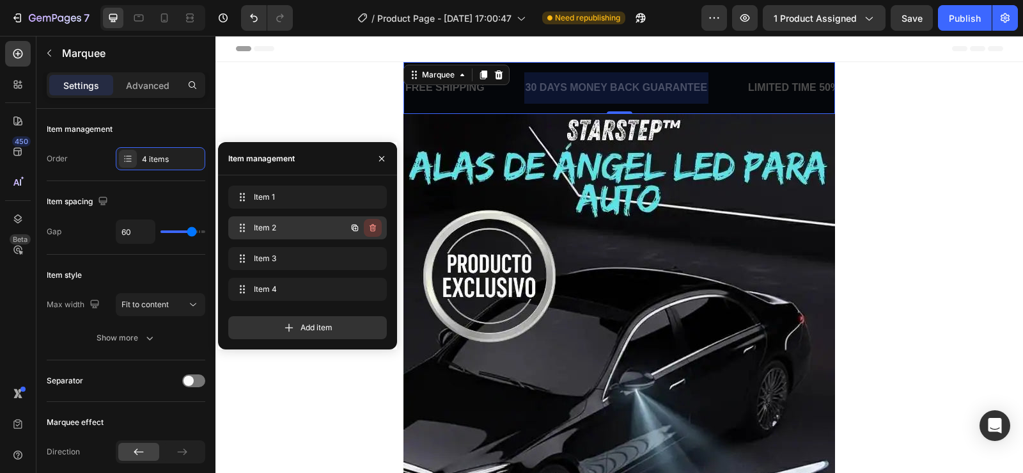
click at [366, 231] on button "button" at bounding box center [373, 228] width 18 height 18
click at [373, 226] on div "Delete" at bounding box center [364, 228] width 24 height 12
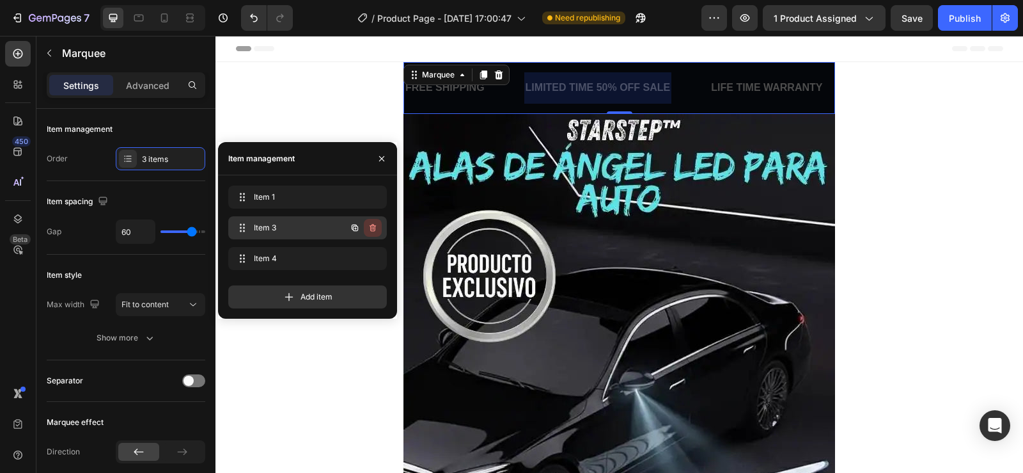
click at [375, 228] on icon "button" at bounding box center [373, 228] width 6 height 8
click at [375, 228] on div "Delete" at bounding box center [364, 228] width 24 height 12
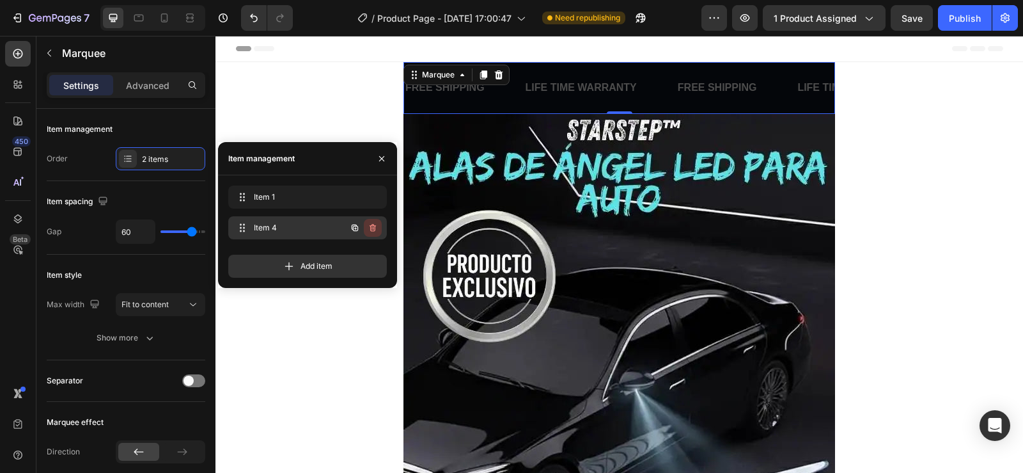
click at [375, 228] on icon "button" at bounding box center [373, 228] width 6 height 8
click at [375, 228] on div "Delete" at bounding box center [364, 228] width 24 height 12
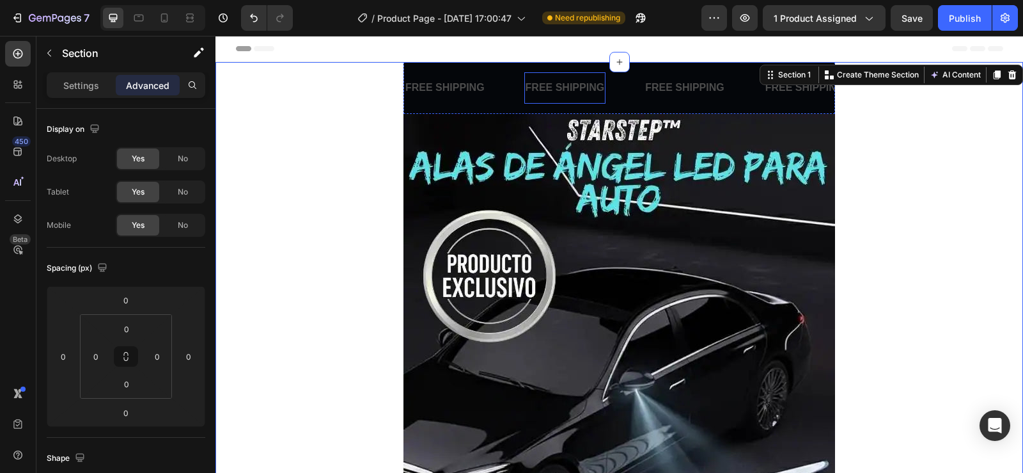
click at [565, 81] on div "FREE SHIPPING" at bounding box center [565, 87] width 82 height 21
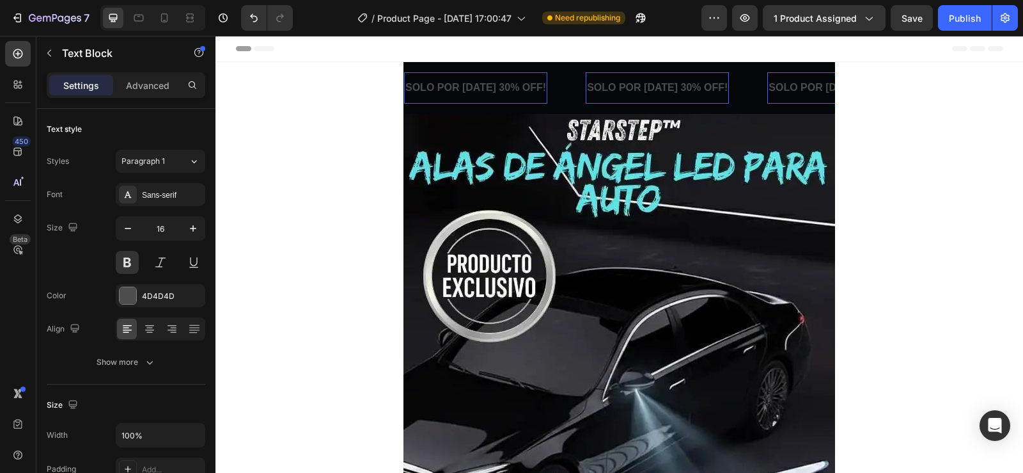
click at [587, 86] on p "SOLO POR HOY 30% OFF!" at bounding box center [657, 88] width 141 height 19
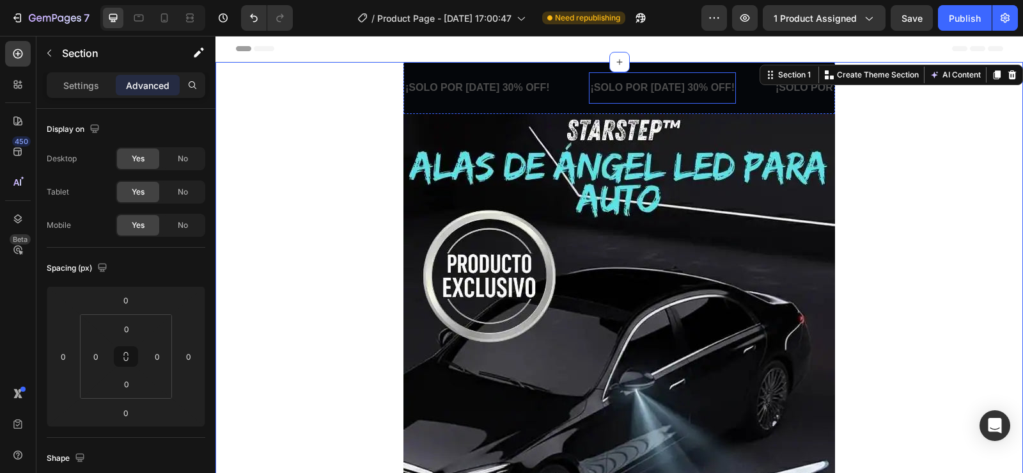
click at [598, 94] on p "¡SOLO POR HOY 30% OFF!" at bounding box center [662, 88] width 144 height 19
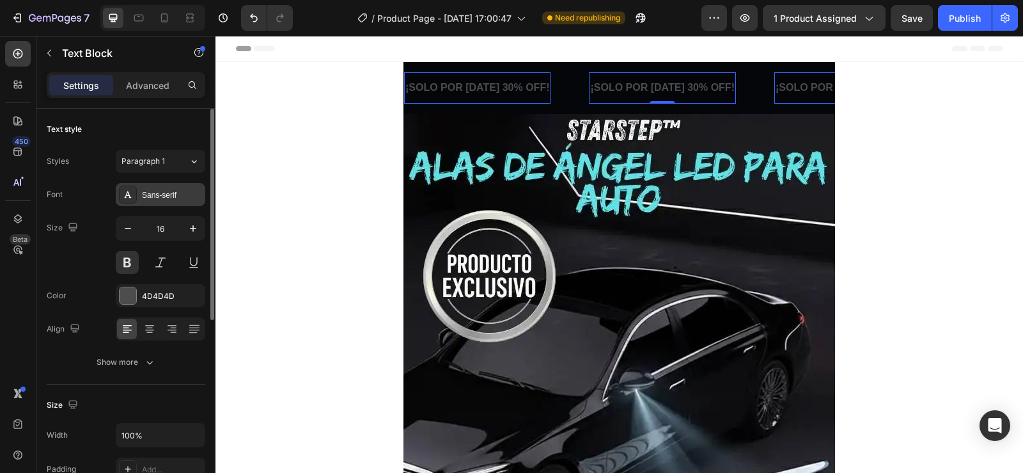
click at [146, 201] on div "Sans-serif" at bounding box center [161, 194] width 90 height 23
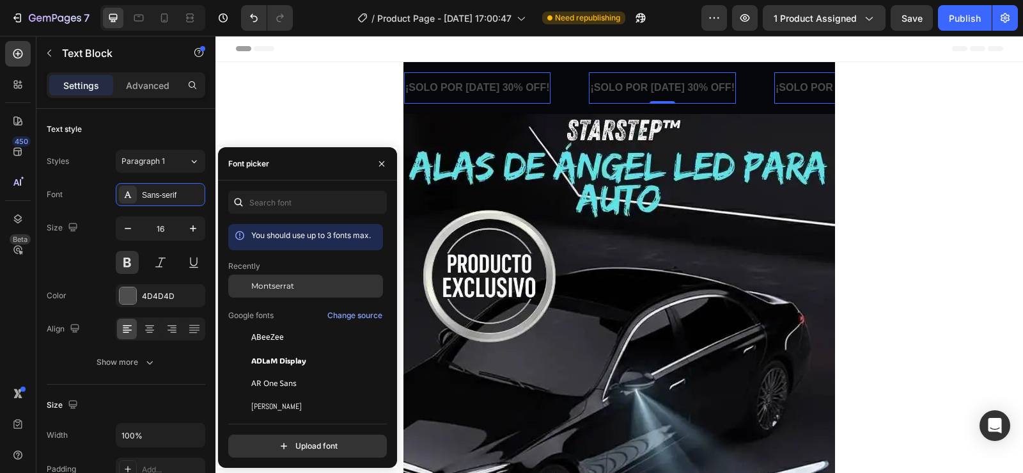
click at [267, 283] on span "Montserrat" at bounding box center [272, 286] width 43 height 12
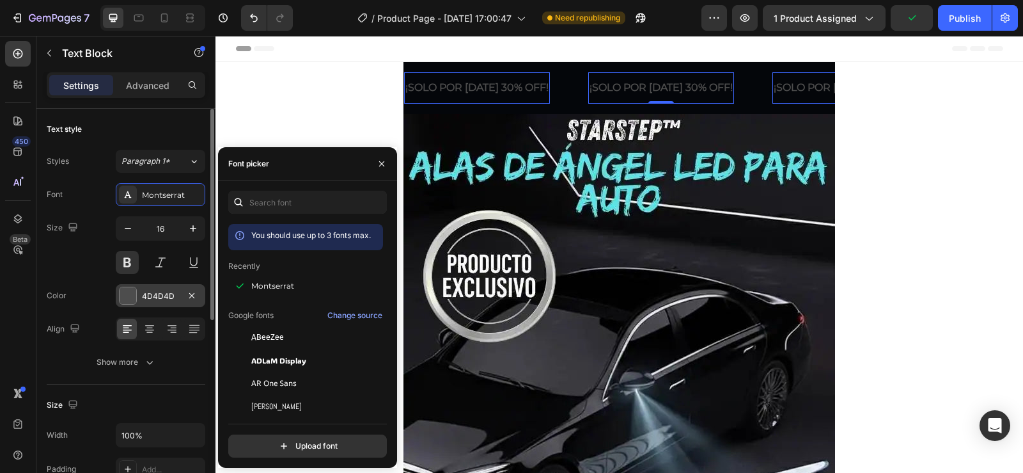
click at [129, 292] on div at bounding box center [128, 295] width 17 height 17
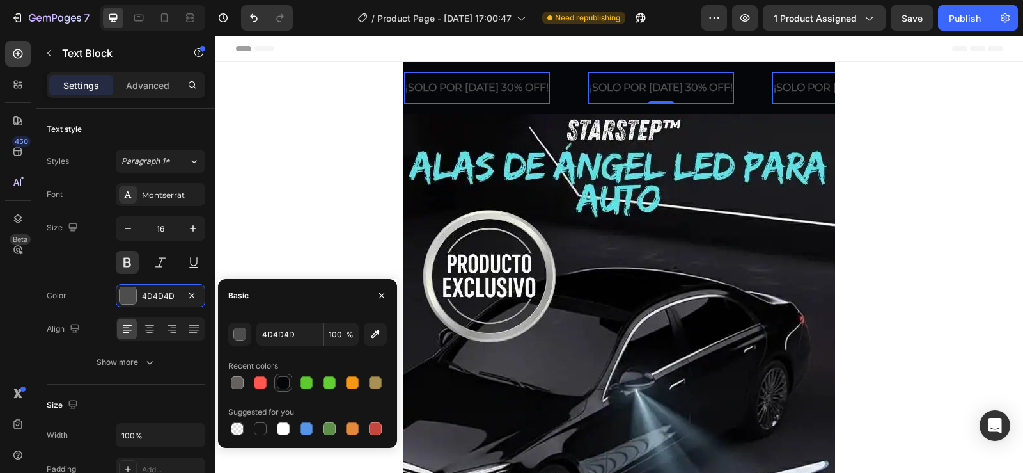
click at [286, 382] on div at bounding box center [283, 382] width 13 height 13
type input "04060A"
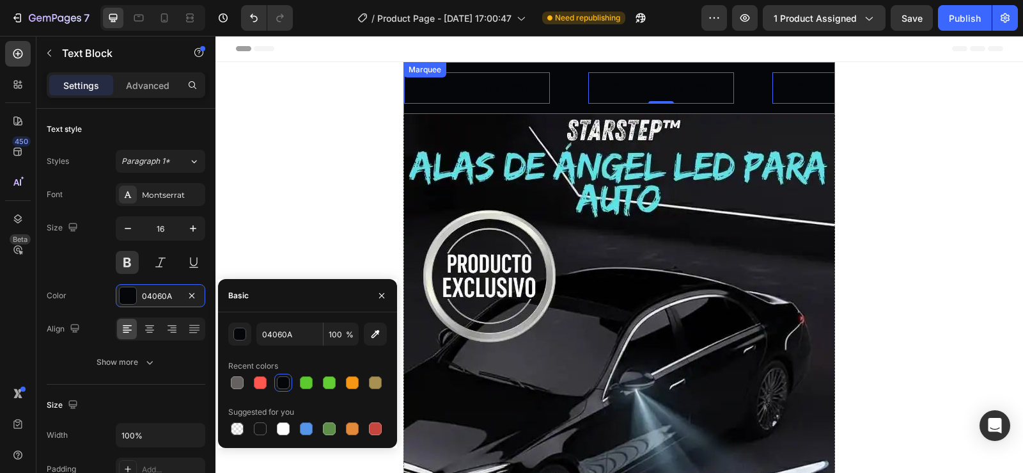
click at [561, 105] on div "¡SOLO POR HOY 30% OFF! Text Block 0 ¡SOLO POR HOY 30% OFF! Text Block 0 ¡SOLO P…" at bounding box center [619, 88] width 432 height 52
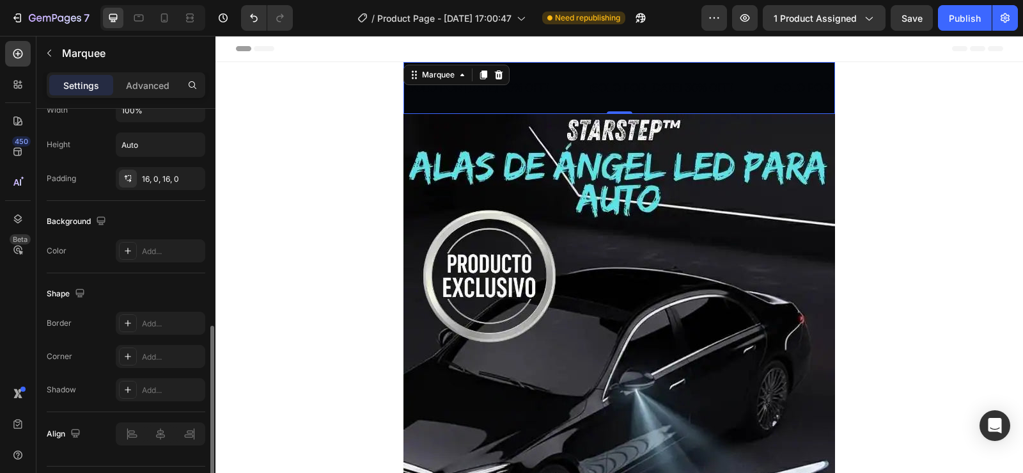
scroll to position [192, 0]
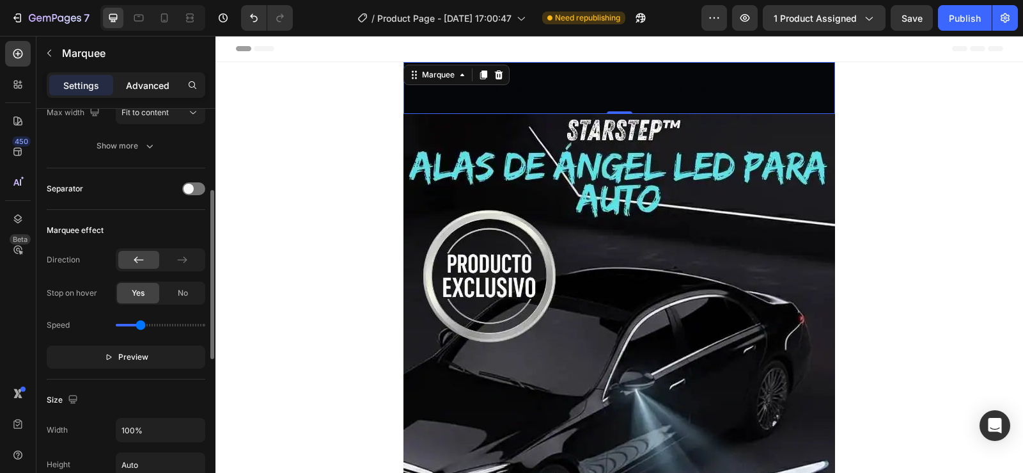
click at [153, 75] on div "Advanced" at bounding box center [148, 85] width 64 height 20
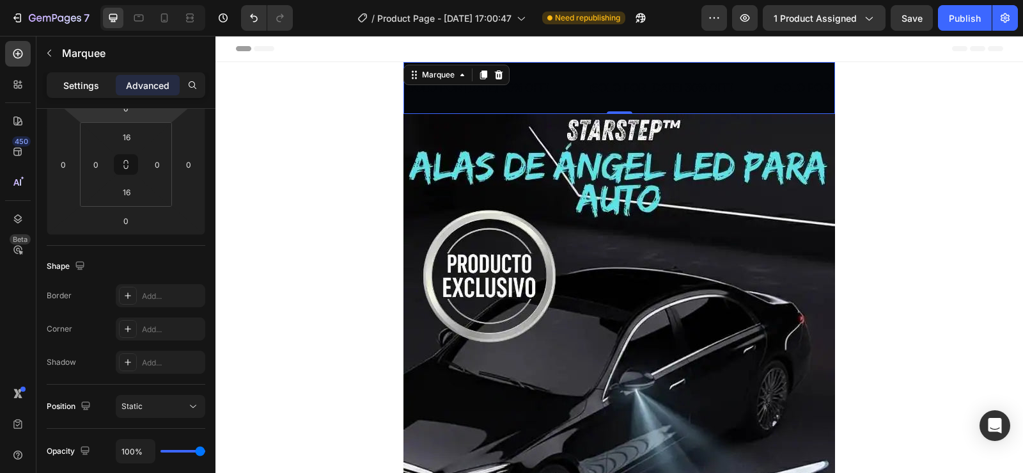
click at [97, 88] on p "Settings" at bounding box center [81, 85] width 36 height 13
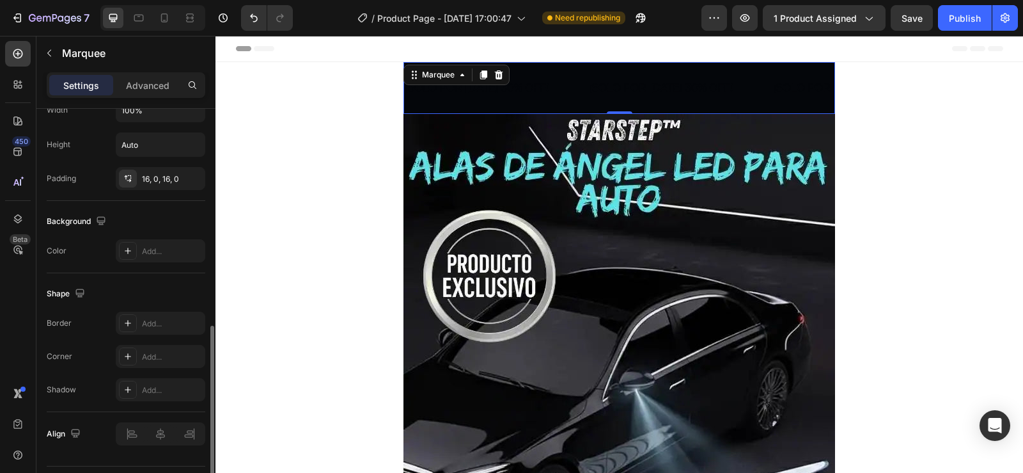
scroll to position [545, 0]
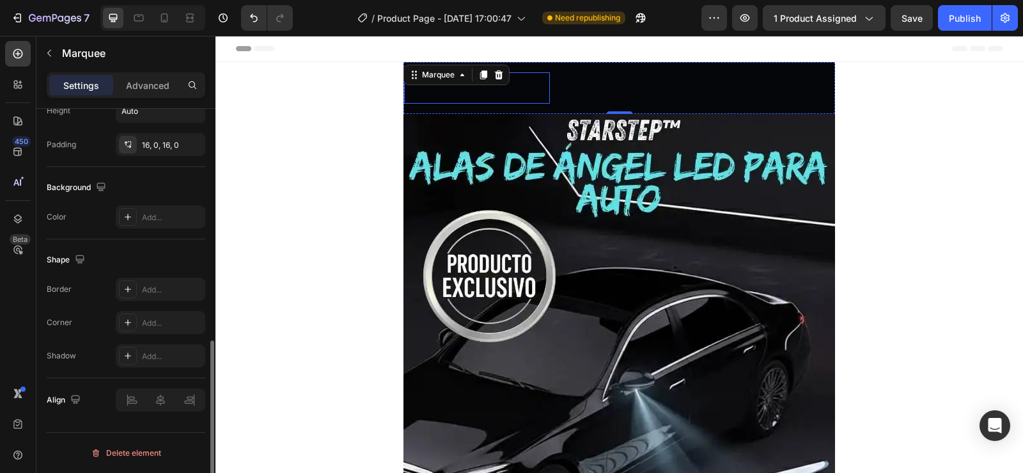
click at [531, 79] on p "¡SOLO POR HOY 30% OFF!" at bounding box center [476, 88] width 143 height 19
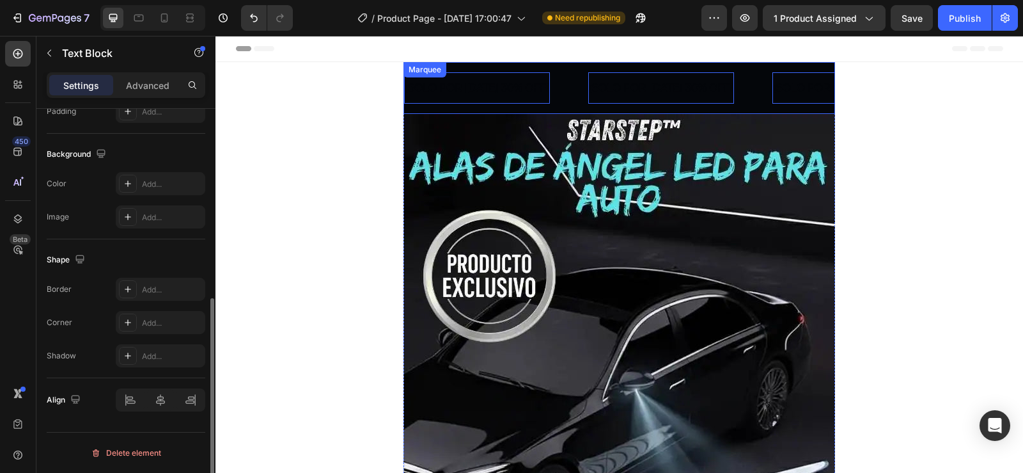
click at [549, 77] on div "¡SOLO POR HOY 30% OFF! Text Block 0" at bounding box center [496, 87] width 184 height 31
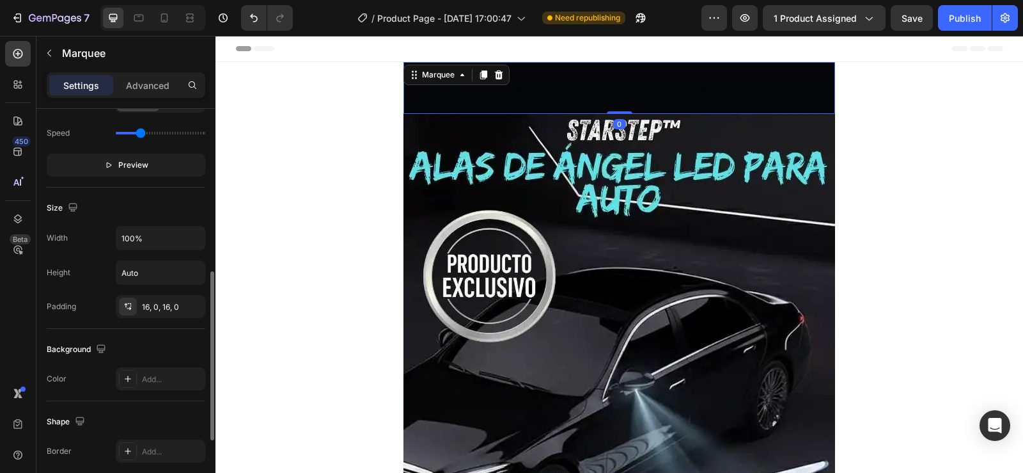
scroll to position [512, 0]
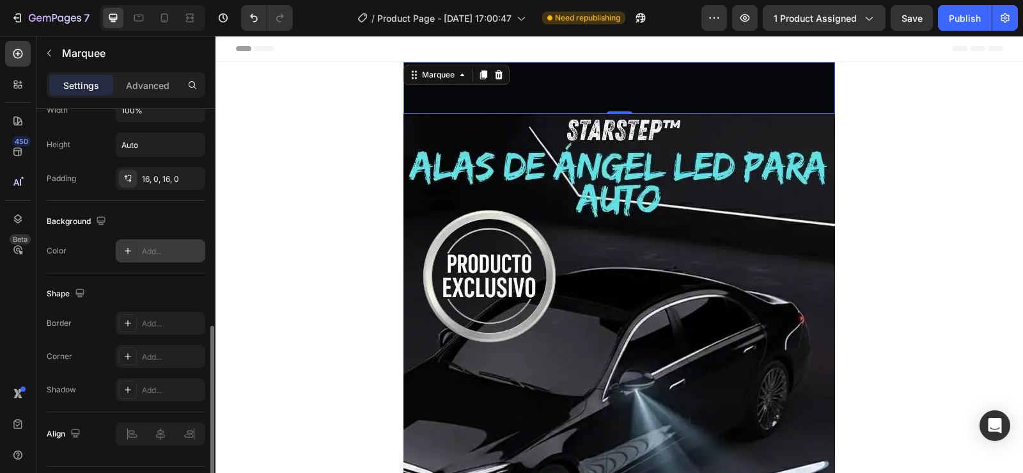
click at [134, 256] on div at bounding box center [128, 251] width 18 height 18
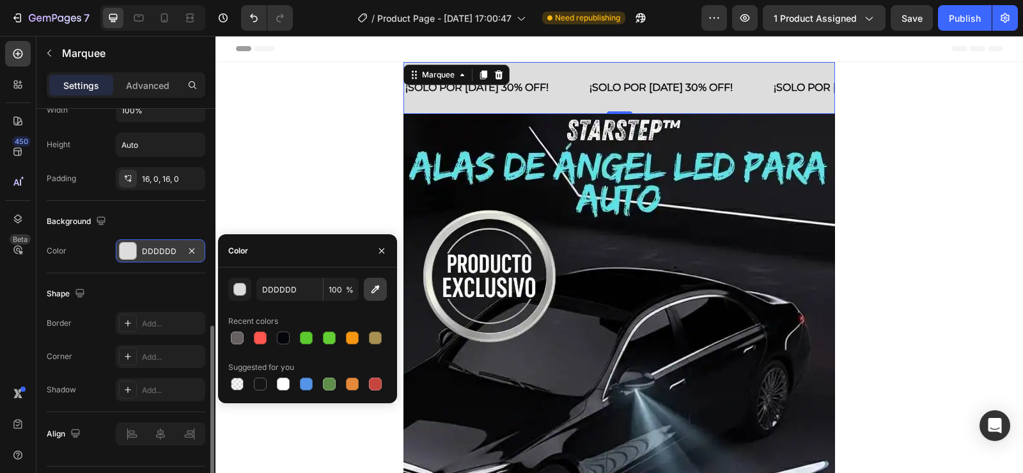
click at [377, 283] on icon "button" at bounding box center [375, 289] width 13 height 13
type input "6CE8EE"
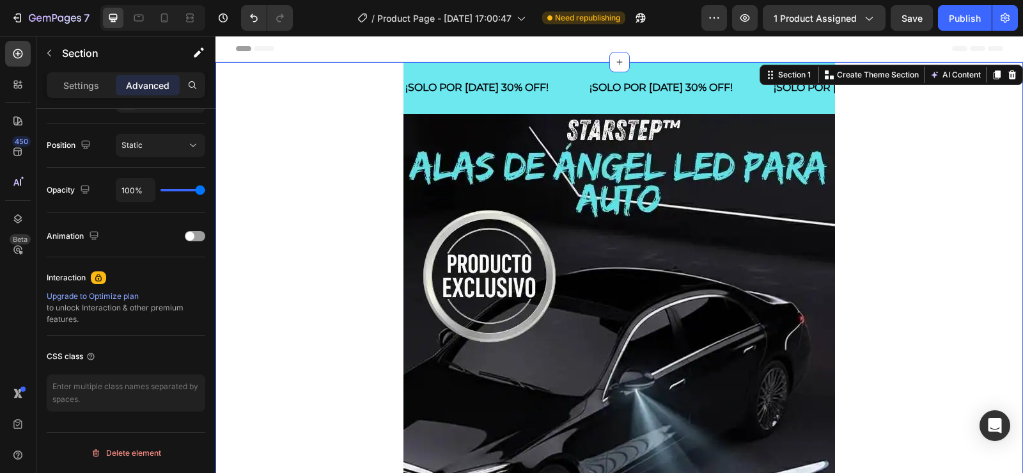
scroll to position [0, 0]
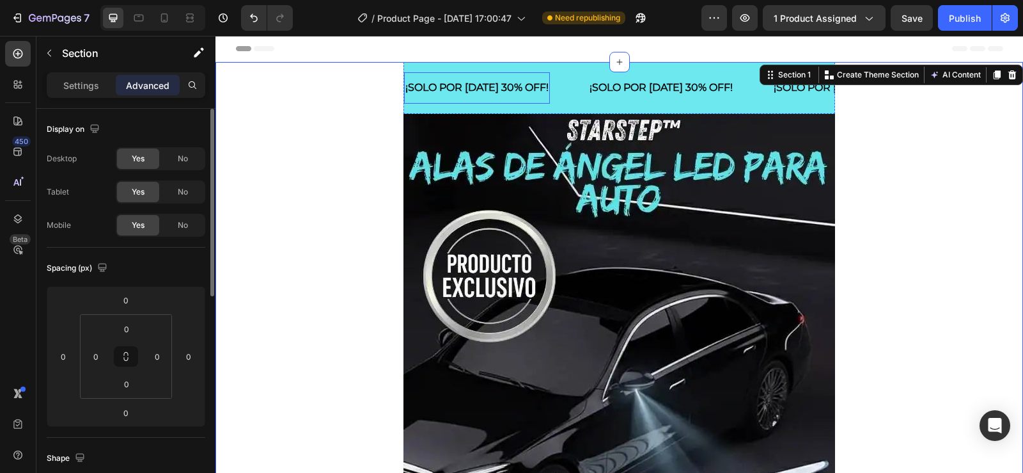
click at [507, 84] on p "¡SOLO POR HOY 30% OFF!" at bounding box center [476, 88] width 143 height 19
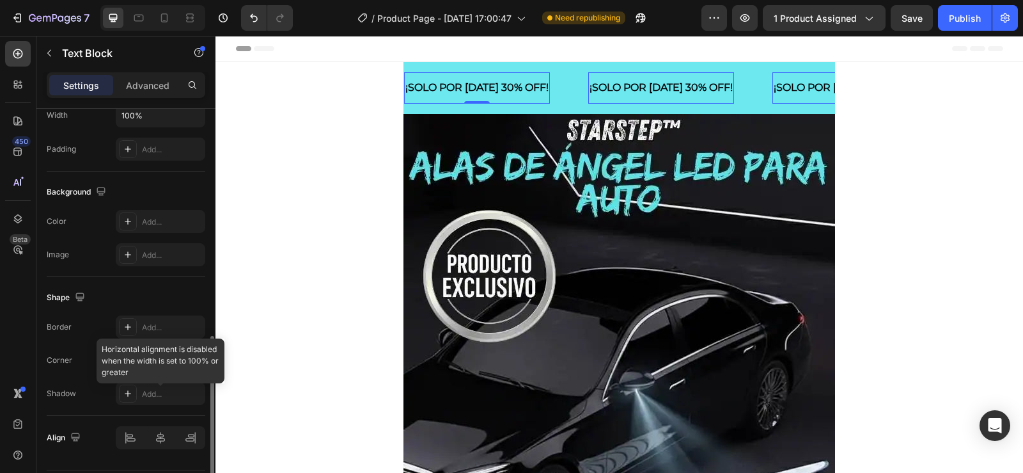
scroll to position [357, 0]
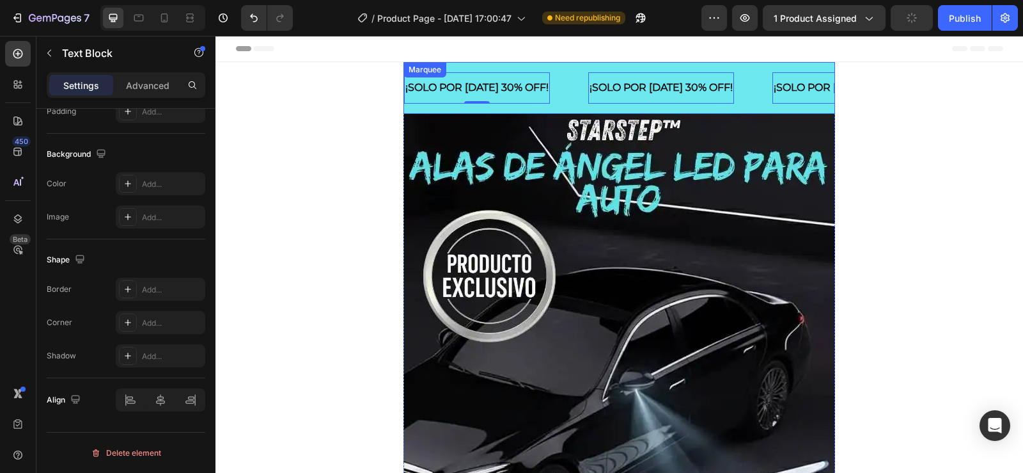
click at [558, 66] on div "¡SOLO POR HOY 30% OFF! Text Block 0 ¡SOLO POR HOY 30% OFF! Text Block 0 ¡SOLO P…" at bounding box center [619, 88] width 432 height 52
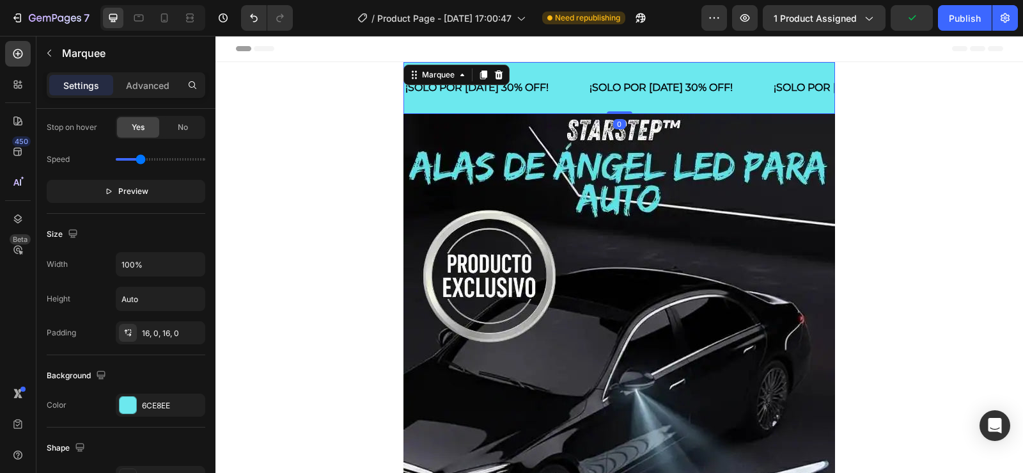
scroll to position [0, 0]
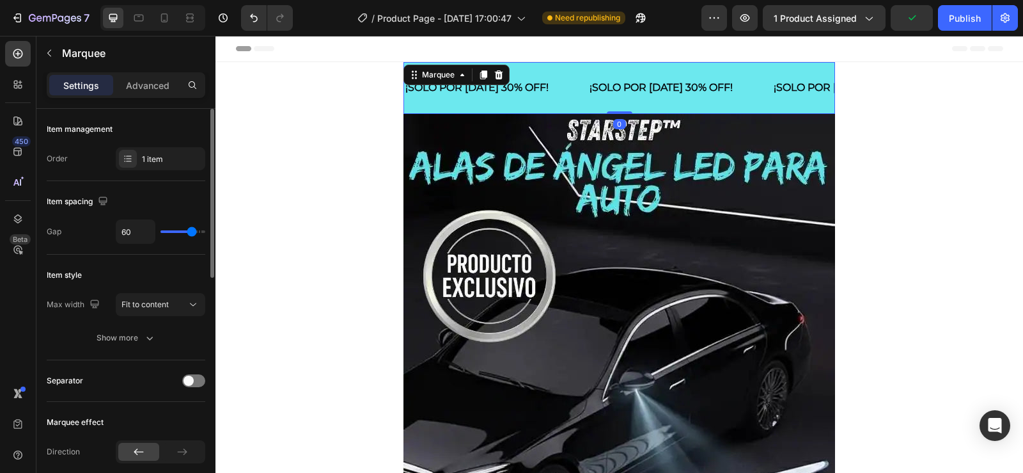
click at [551, 78] on div "¡SOLO POR HOY 30% OFF! Text Block" at bounding box center [496, 87] width 184 height 31
type input "47"
type input "43"
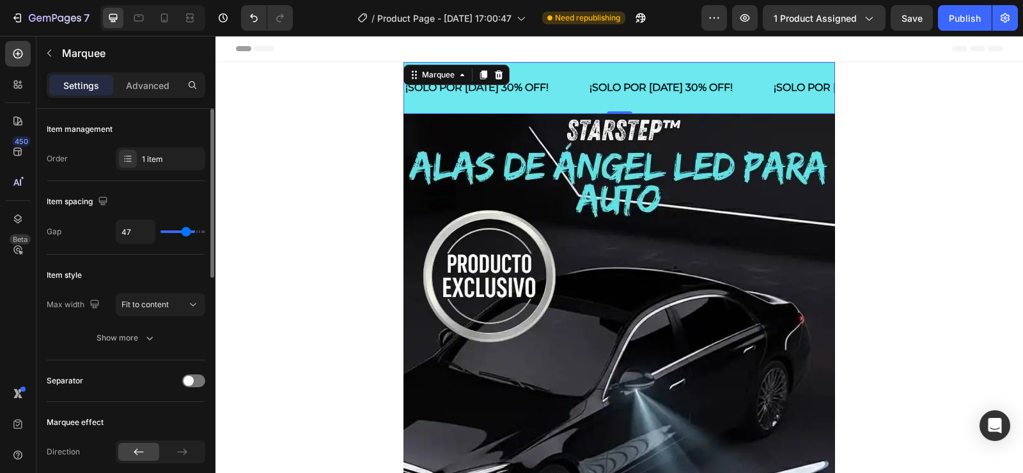
type input "43"
type input "37"
type input "36"
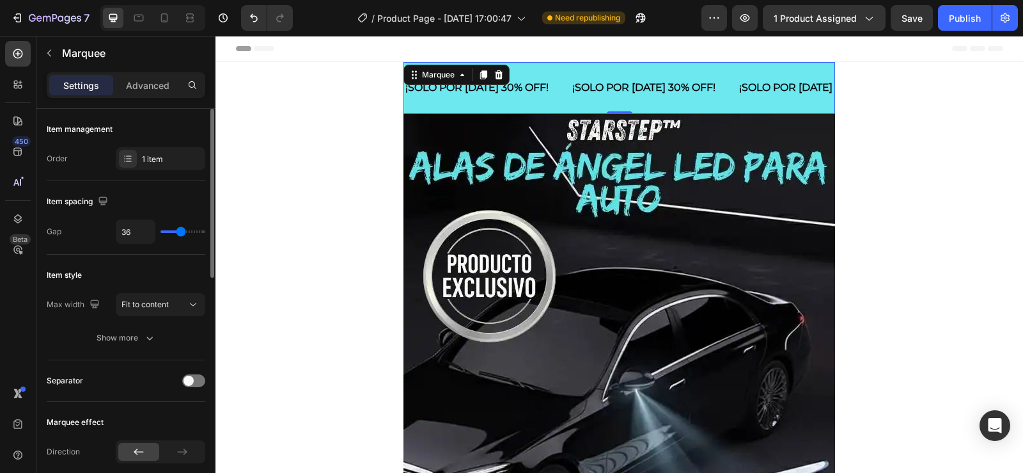
type input "33"
type input "16"
type input "12"
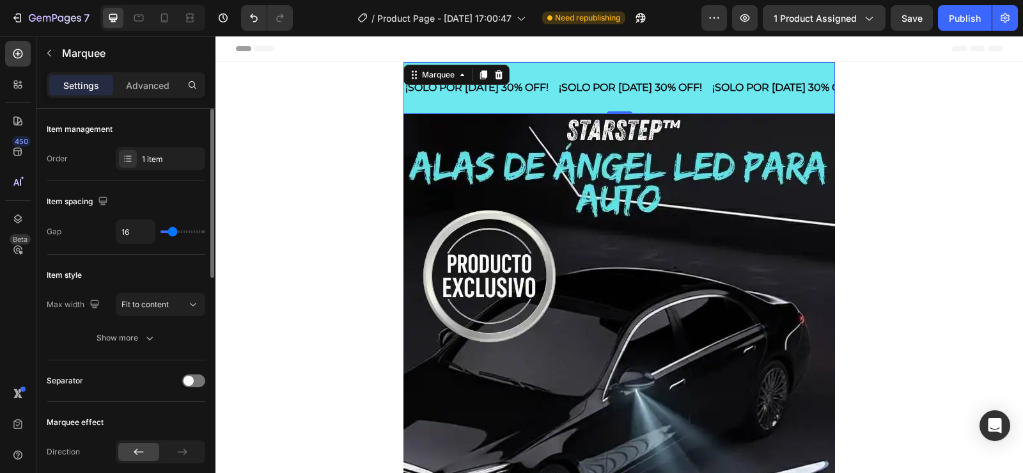
type input "12"
type input "3"
type input "1"
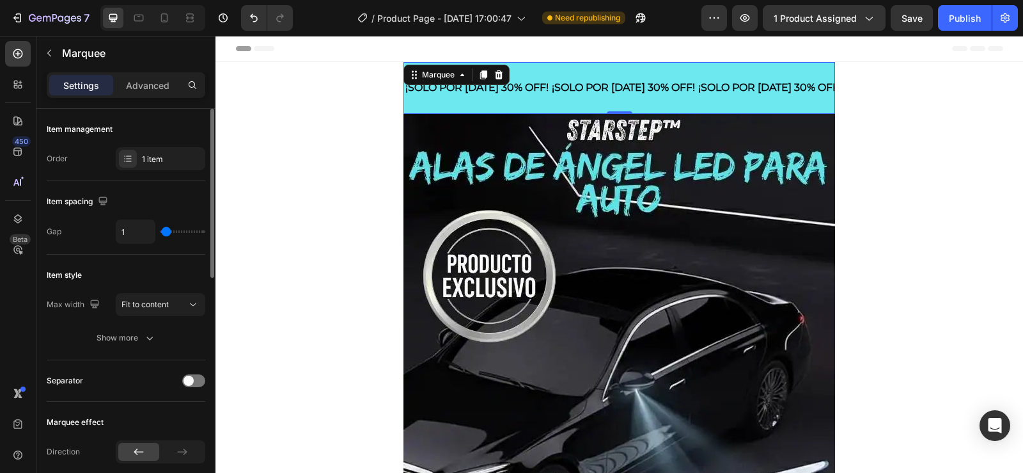
type input "15"
type input "30"
type input "34"
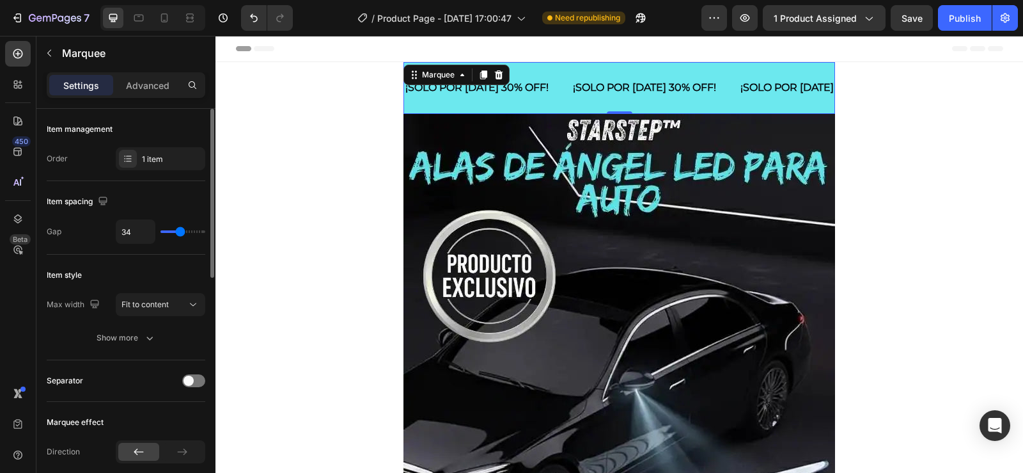
drag, startPoint x: 192, startPoint y: 232, endPoint x: 180, endPoint y: 231, distance: 11.6
type input "34"
click at [180, 231] on input "range" at bounding box center [182, 231] width 45 height 3
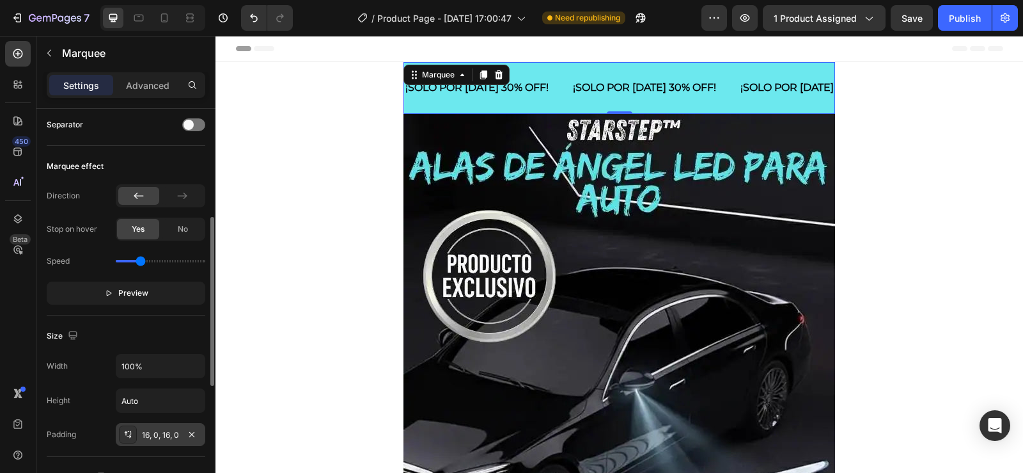
scroll to position [320, 0]
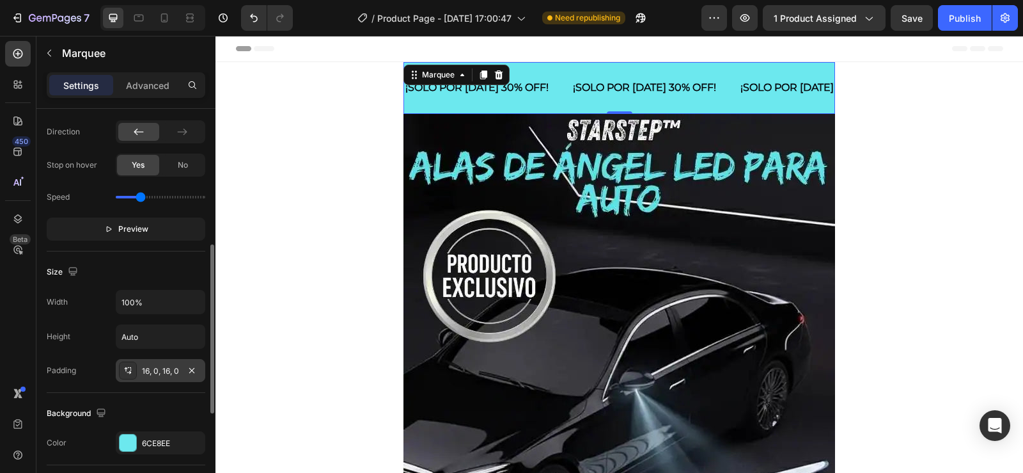
click at [162, 371] on div "16, 0, 16, 0" at bounding box center [160, 371] width 37 height 12
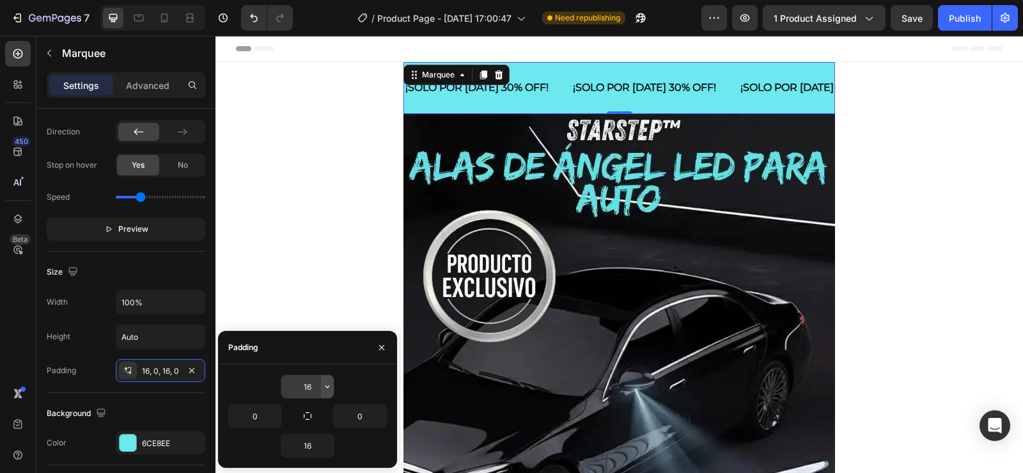
click at [332, 384] on icon "button" at bounding box center [327, 386] width 10 height 10
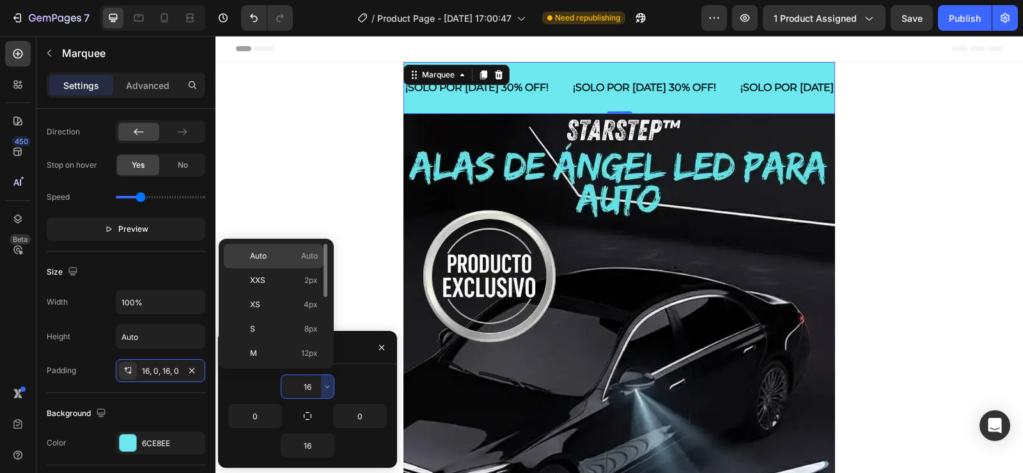
click at [284, 255] on p "Auto Auto" at bounding box center [284, 256] width 68 height 12
type input "Auto"
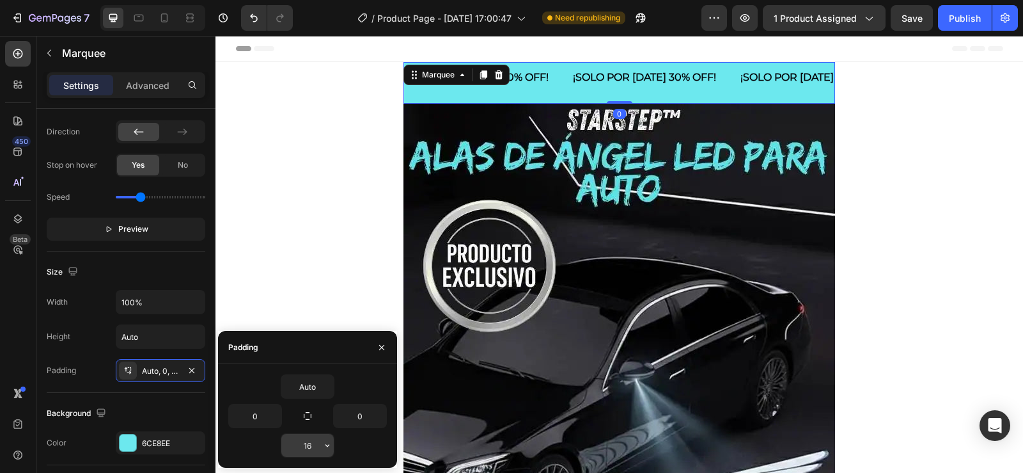
click at [324, 446] on icon "button" at bounding box center [327, 445] width 10 height 10
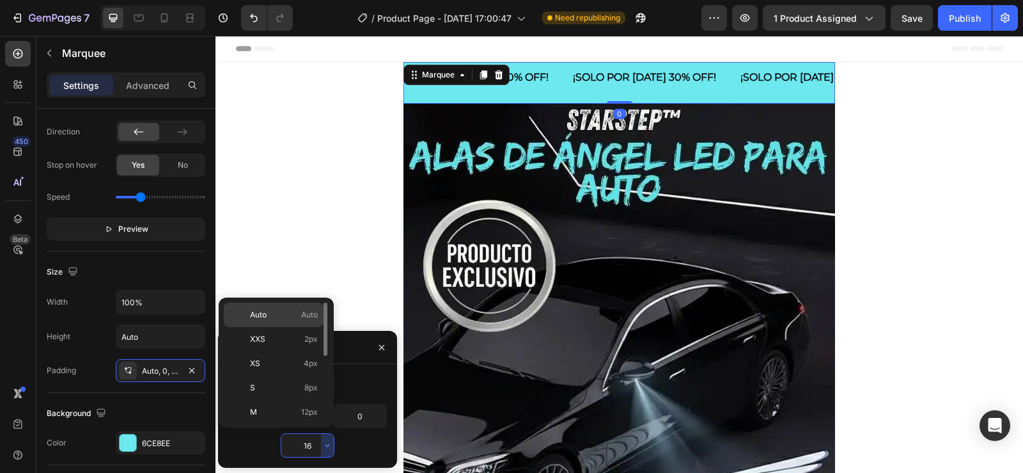
click at [304, 314] on span "Auto" at bounding box center [309, 315] width 17 height 12
type input "Auto"
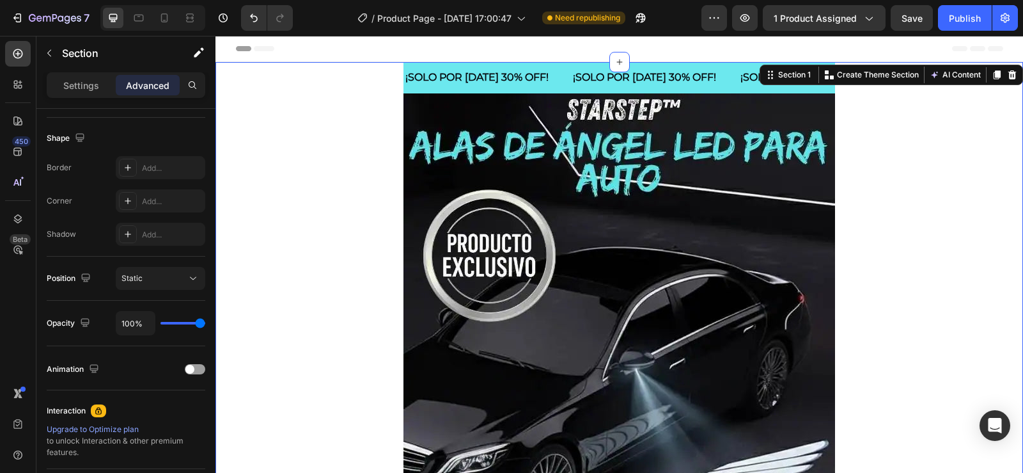
scroll to position [0, 0]
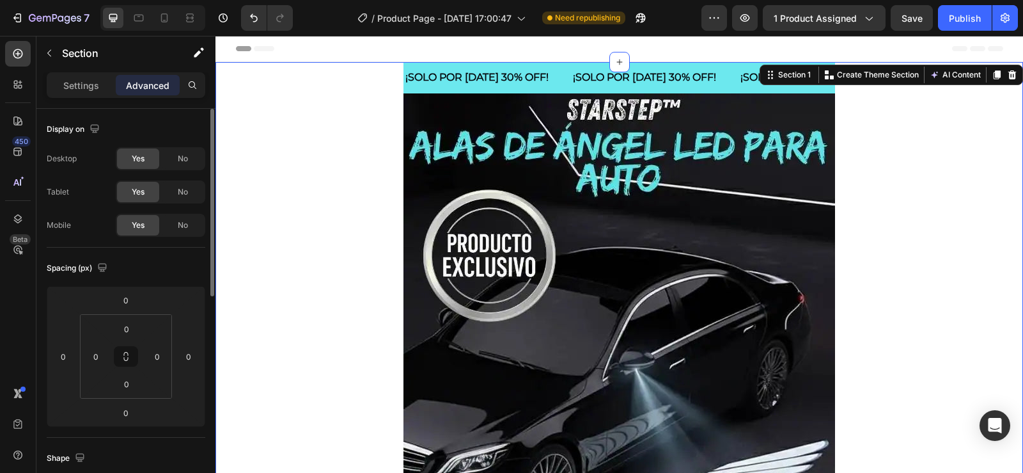
drag, startPoint x: 937, startPoint y: 299, endPoint x: 918, endPoint y: 279, distance: 27.1
click at [455, 83] on p "¡SOLO POR HOY 30% OFF!" at bounding box center [476, 77] width 143 height 19
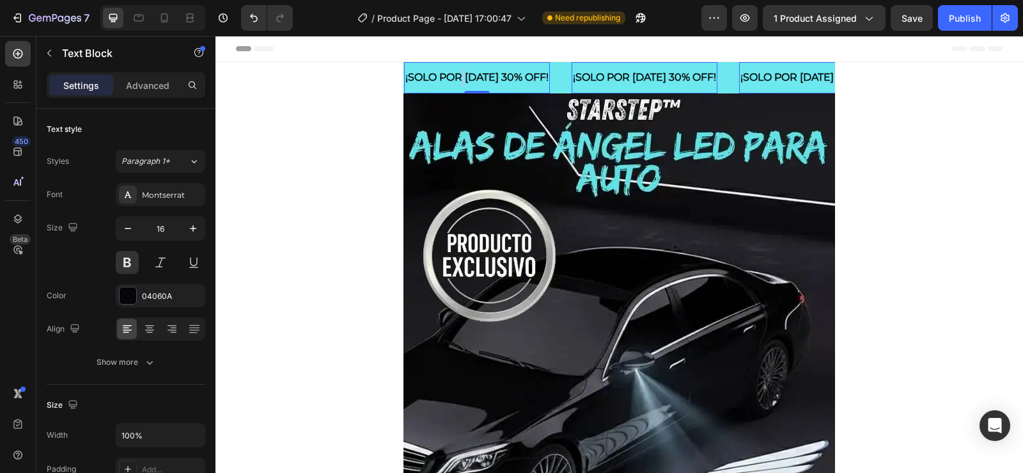
click at [455, 83] on p "¡SOLO POR HOY 30% OFF!" at bounding box center [476, 77] width 143 height 19
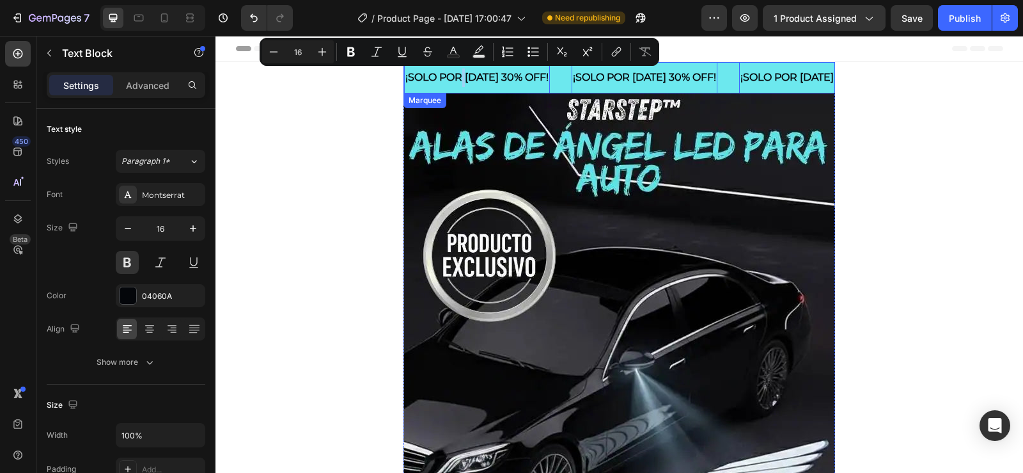
click at [548, 71] on div "¡SOLO POR HOY 30% OFF! Text Block 0" at bounding box center [488, 77] width 168 height 31
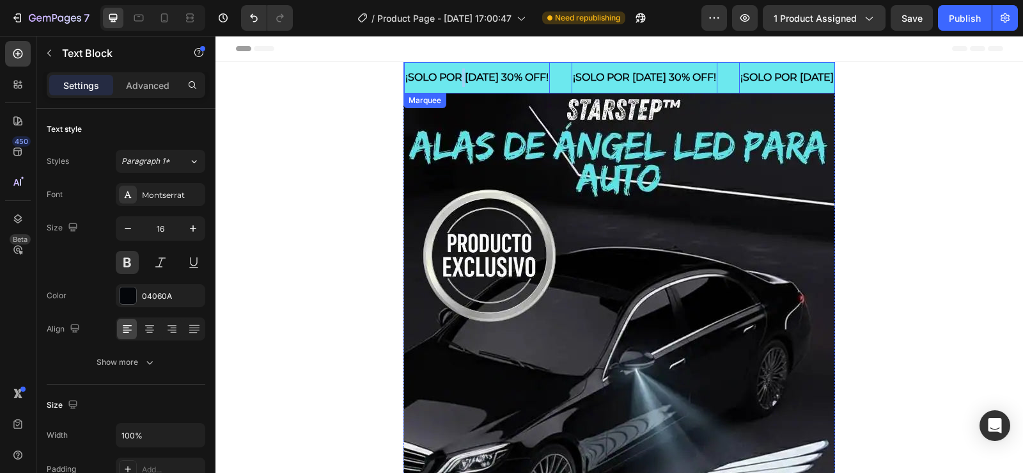
click at [508, 76] on p "¡SOLO POR HOY 30% OFF!" at bounding box center [476, 77] width 143 height 19
click at [546, 79] on div "¡SOLO POR HOY 30% OFF! Text Block 0" at bounding box center [488, 77] width 168 height 31
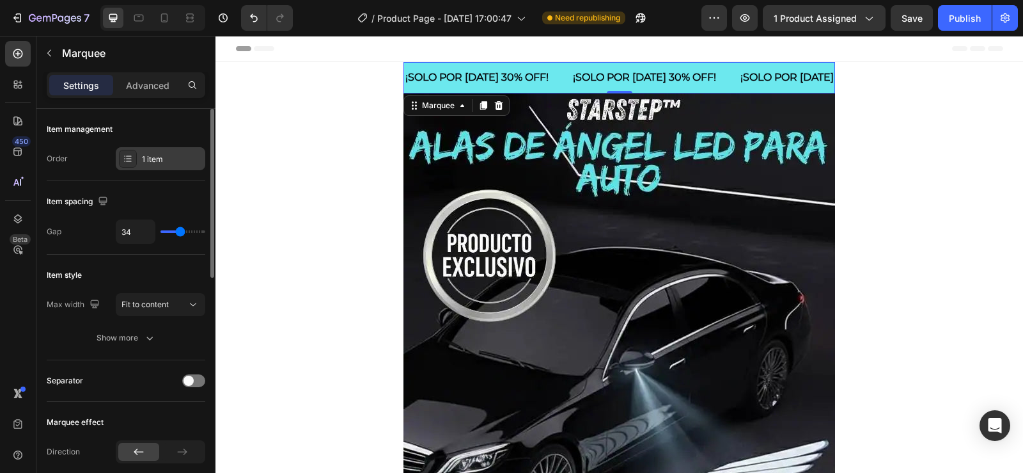
click at [152, 162] on div "1 item" at bounding box center [172, 159] width 60 height 12
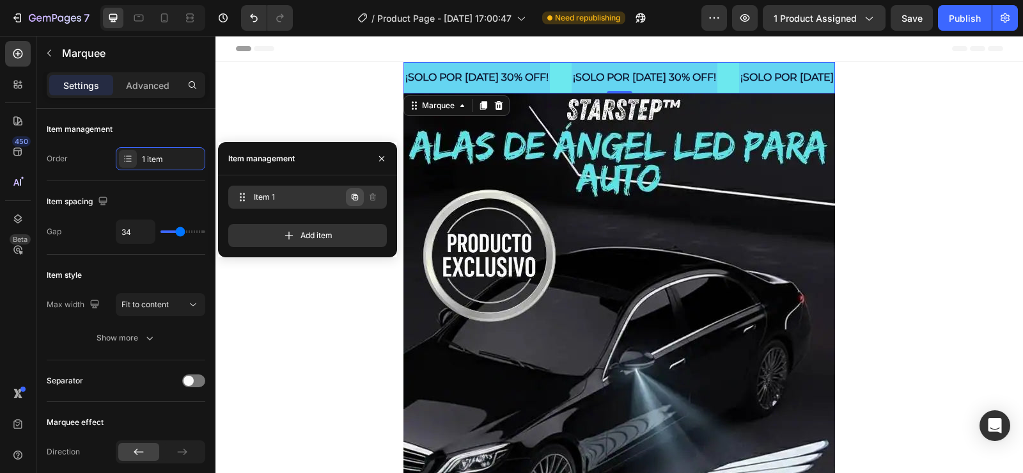
click at [351, 197] on icon "button" at bounding box center [355, 197] width 10 height 10
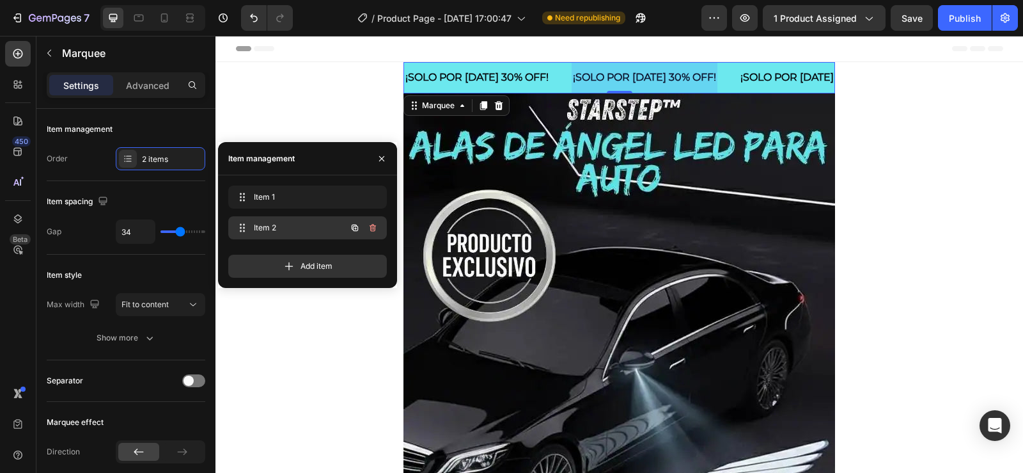
scroll to position [0, 12]
click at [355, 223] on icon "button" at bounding box center [355, 228] width 10 height 10
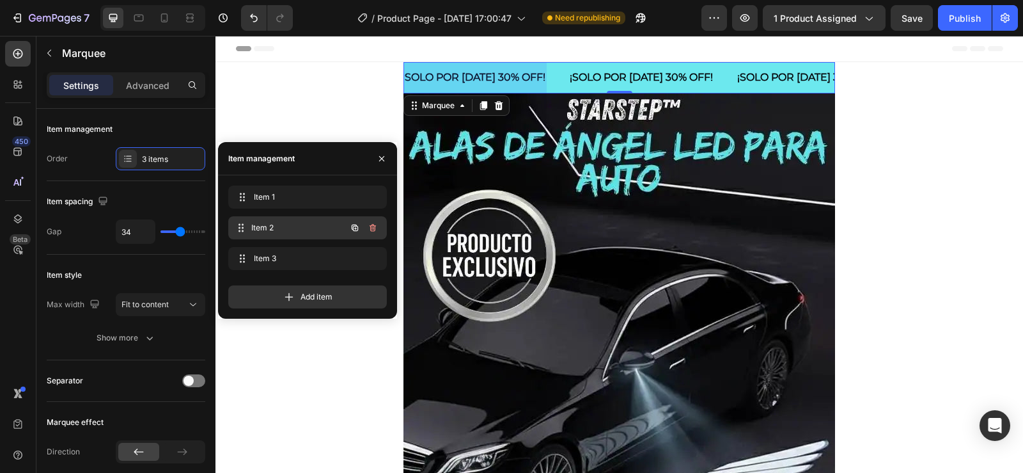
click at [290, 219] on div "Item 2 Item 2" at bounding box center [289, 228] width 113 height 18
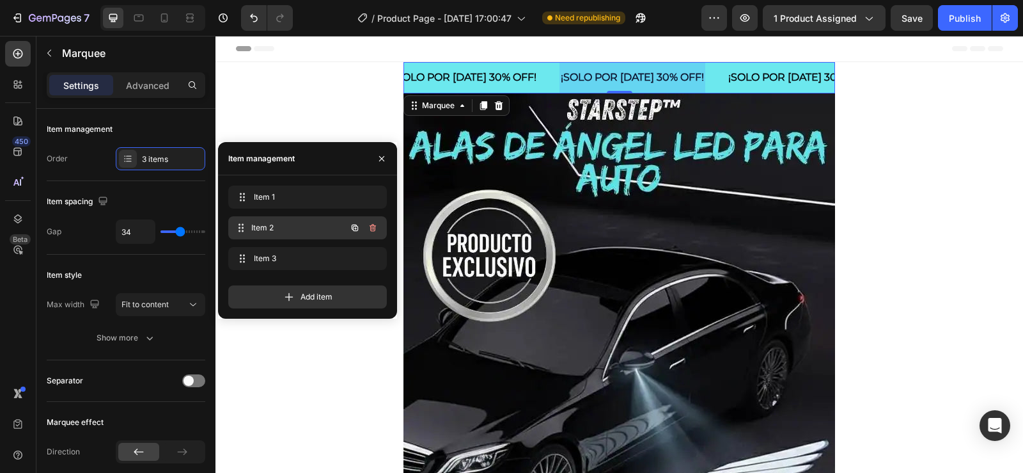
click at [288, 226] on span "Item 2" at bounding box center [298, 228] width 95 height 12
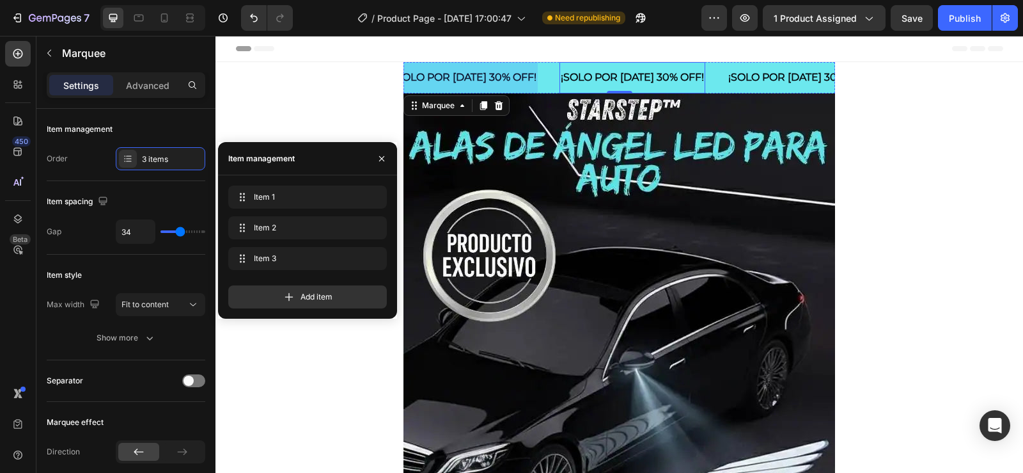
click at [668, 72] on p "¡SOLO POR HOY 30% OFF!" at bounding box center [632, 77] width 143 height 19
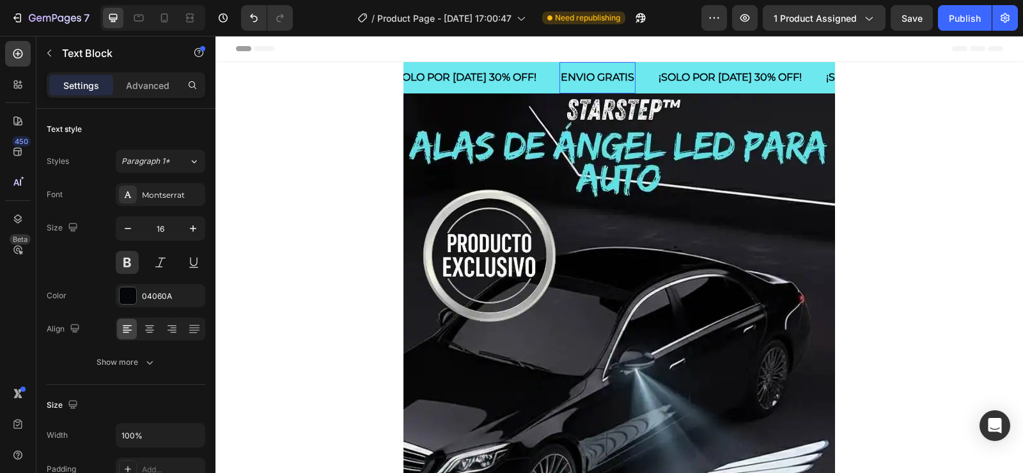
click at [561, 78] on p "ENVIO GRATIS" at bounding box center [598, 77] width 74 height 19
click at [215, 36] on lt-strong "Í" at bounding box center [215, 36] width 0 height 0
click at [561, 79] on p "ENVÍO GRATIS" at bounding box center [598, 77] width 74 height 19
click at [639, 77] on p "⭐ ENVÍO GRATIS" at bounding box center [605, 77] width 89 height 19
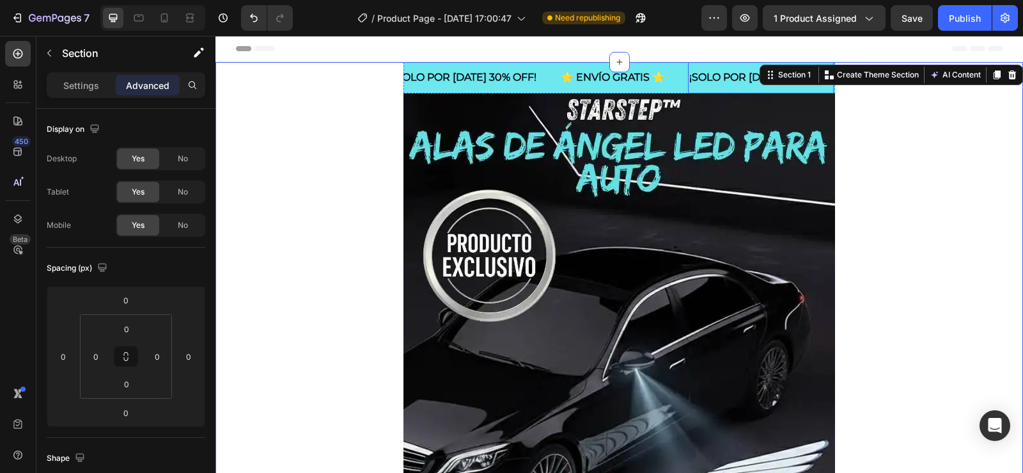
click at [688, 75] on div "¡SOLO POR HOY 30% OFF!" at bounding box center [761, 77] width 146 height 21
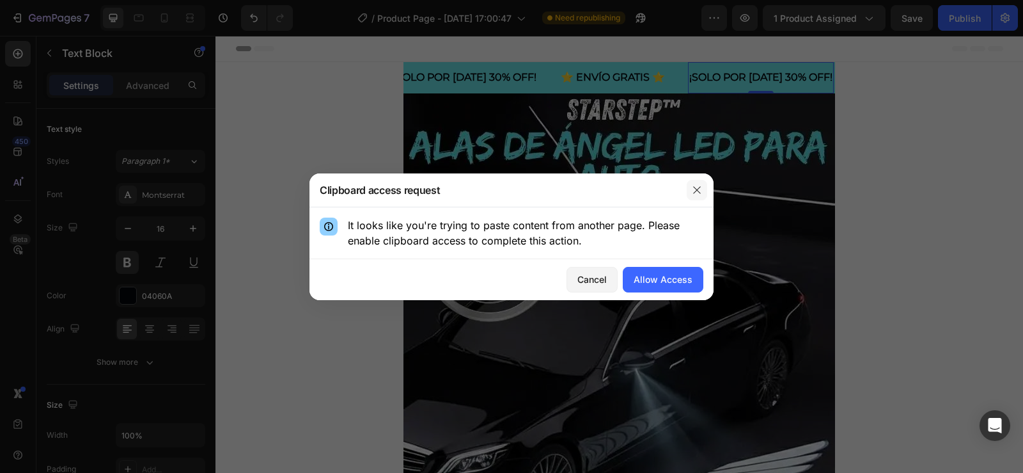
click at [698, 187] on icon "button" at bounding box center [697, 190] width 10 height 10
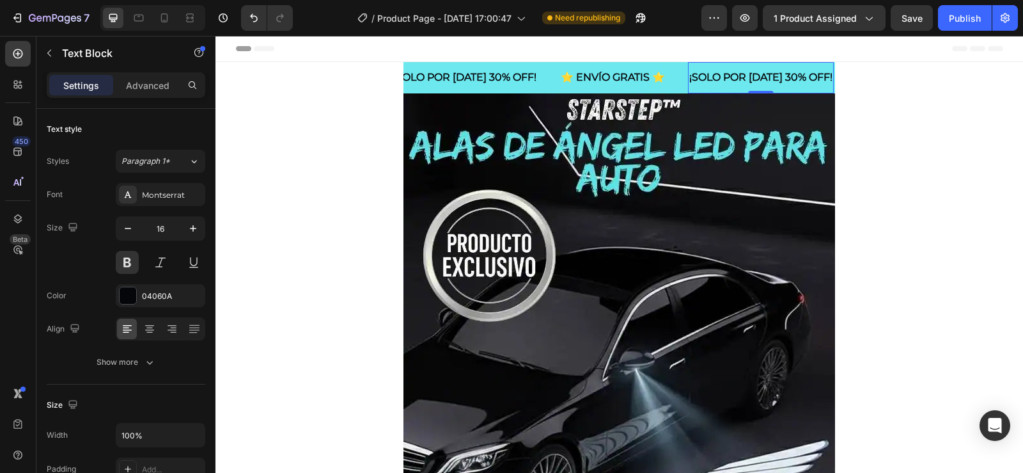
click at [689, 79] on p "¡SOLO POR HOY 30% OFF!" at bounding box center [760, 77] width 143 height 19
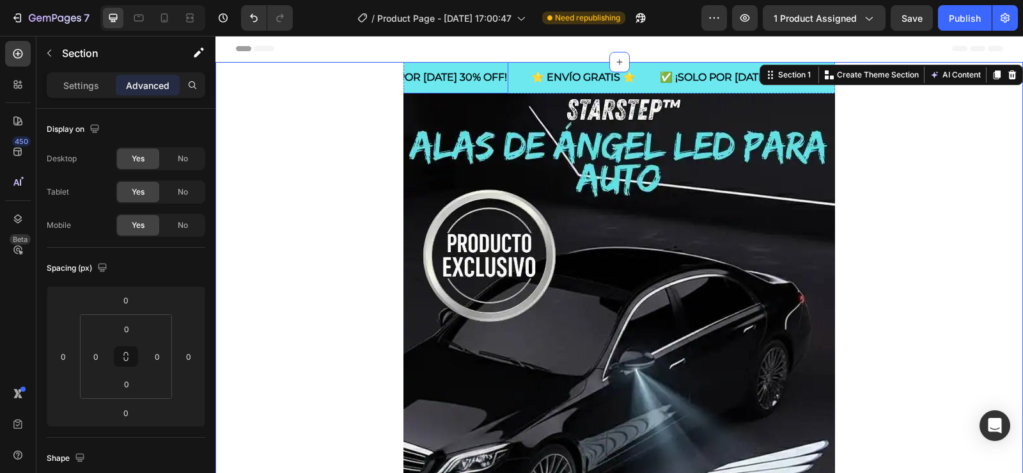
click at [452, 83] on p "¡SOLO POR HOY 30% OFF!" at bounding box center [435, 77] width 143 height 19
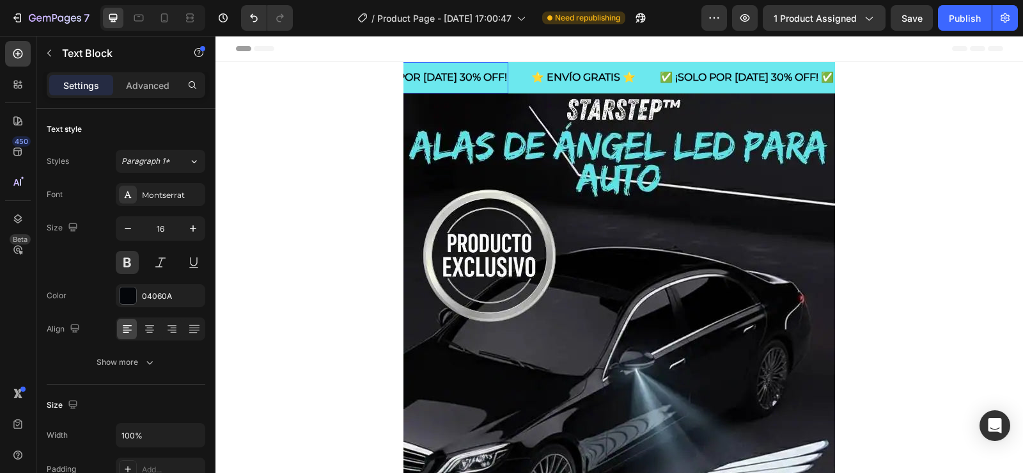
scroll to position [0, 0]
click at [484, 73] on p "¡SOLO POR HOY 30% OFF!" at bounding box center [476, 77] width 143 height 19
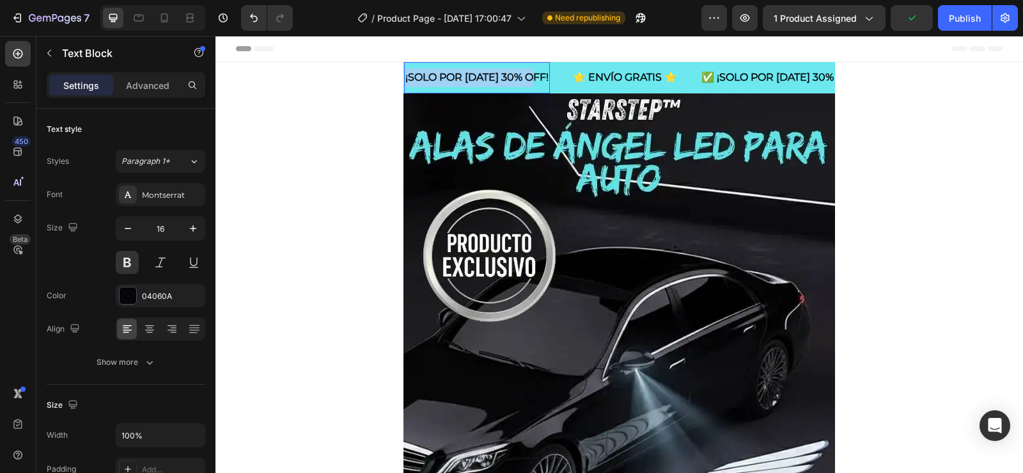
drag, startPoint x: 402, startPoint y: 81, endPoint x: 534, endPoint y: 79, distance: 132.4
click at [534, 79] on p "¡SOLO POR HOY 30% OFF!" at bounding box center [476, 77] width 143 height 19
click at [405, 81] on p "PAGAS AL RECIBIR 💯 ⁠⁠⁠⁠⁠⁠⁠" at bounding box center [460, 77] width 111 height 19
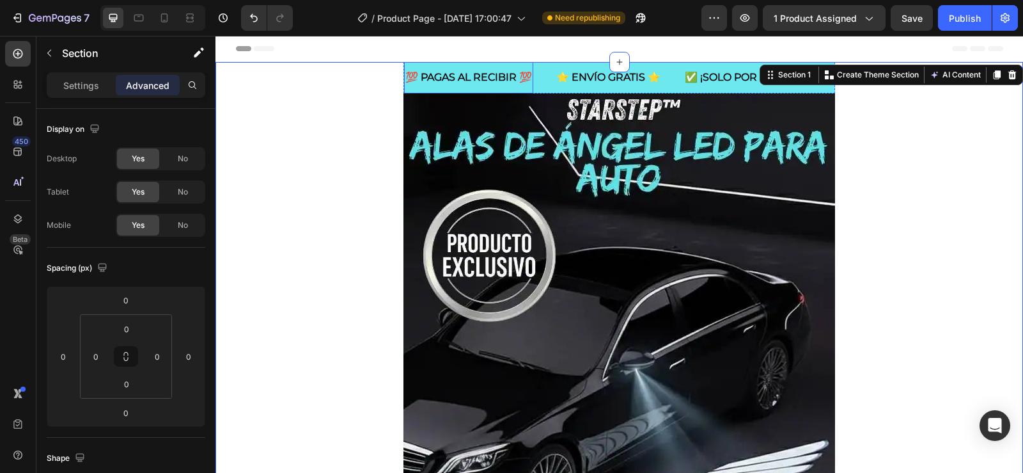
click at [540, 88] on div "💯 PAGAS AL RECIBIR 💯 Text Block" at bounding box center [479, 77] width 151 height 31
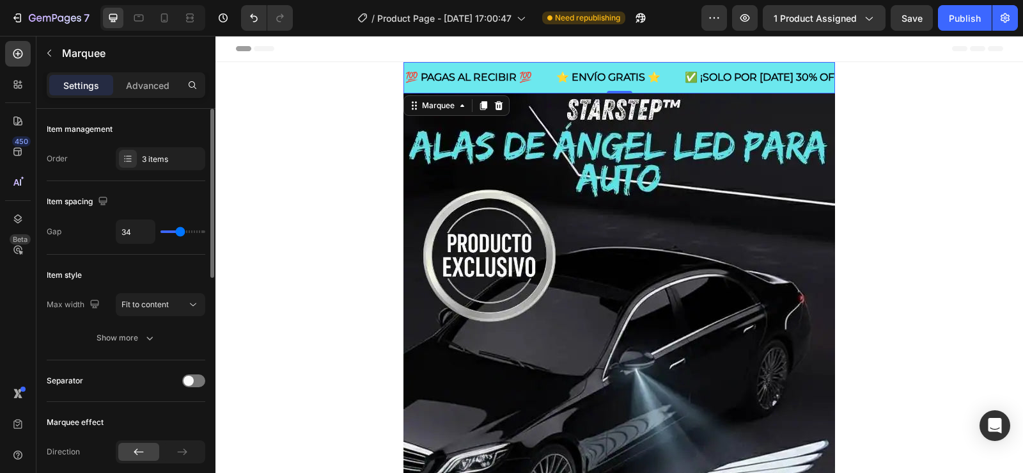
scroll to position [192, 0]
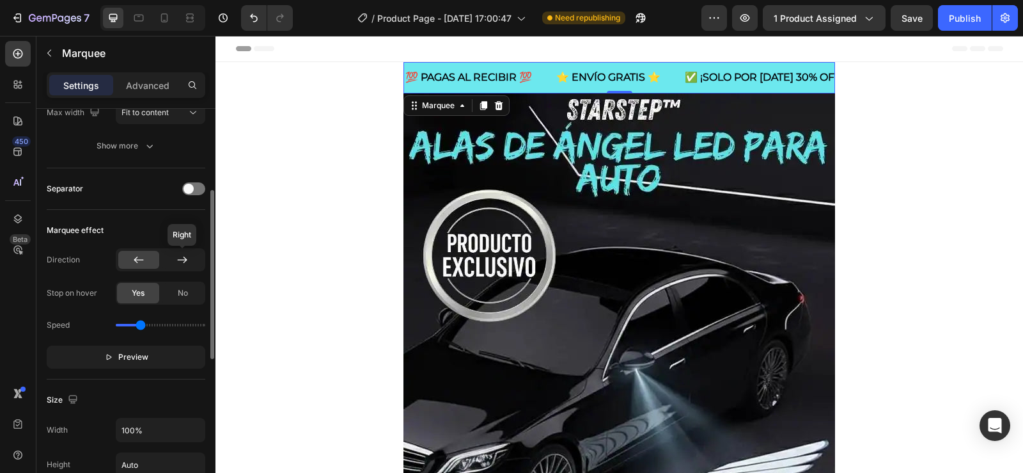
click at [173, 259] on div at bounding box center [182, 260] width 41 height 18
drag, startPoint x: 141, startPoint y: 323, endPoint x: 129, endPoint y: 324, distance: 12.8
type input "0.4"
click at [129, 324] on input "range" at bounding box center [161, 325] width 90 height 3
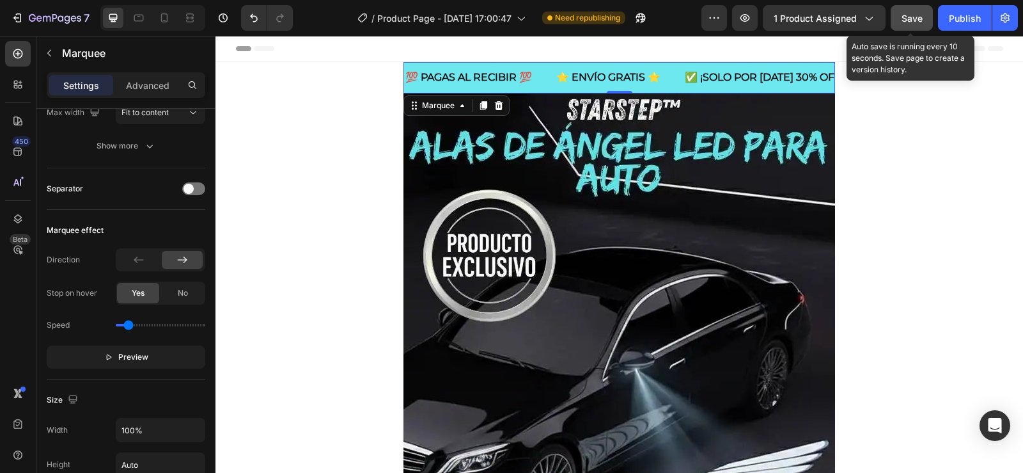
click at [914, 12] on div "Save" at bounding box center [912, 18] width 21 height 13
click at [908, 25] on button "Save" at bounding box center [912, 18] width 42 height 26
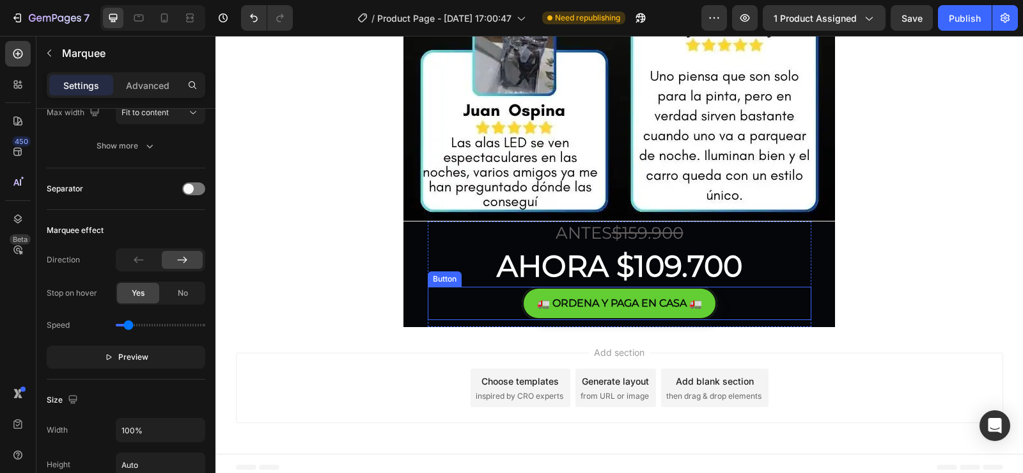
scroll to position [3922, 0]
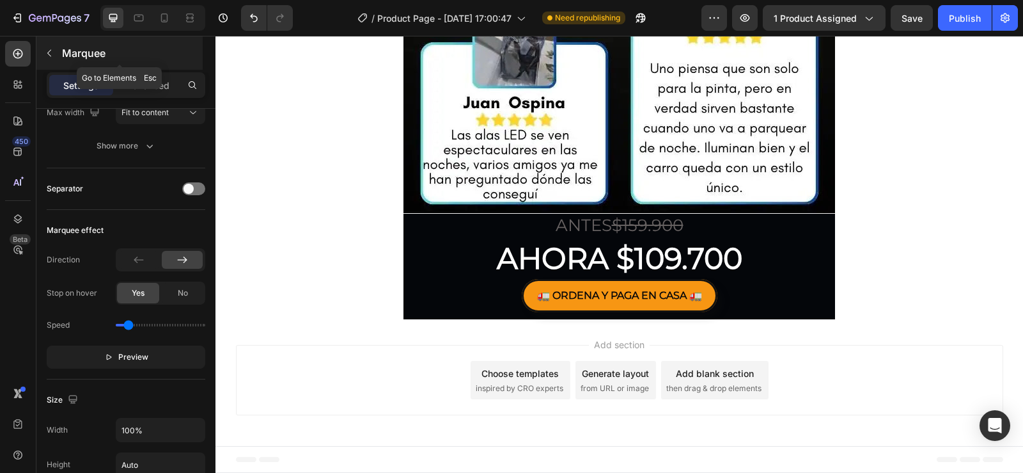
click at [63, 52] on p "Marquee" at bounding box center [131, 52] width 138 height 15
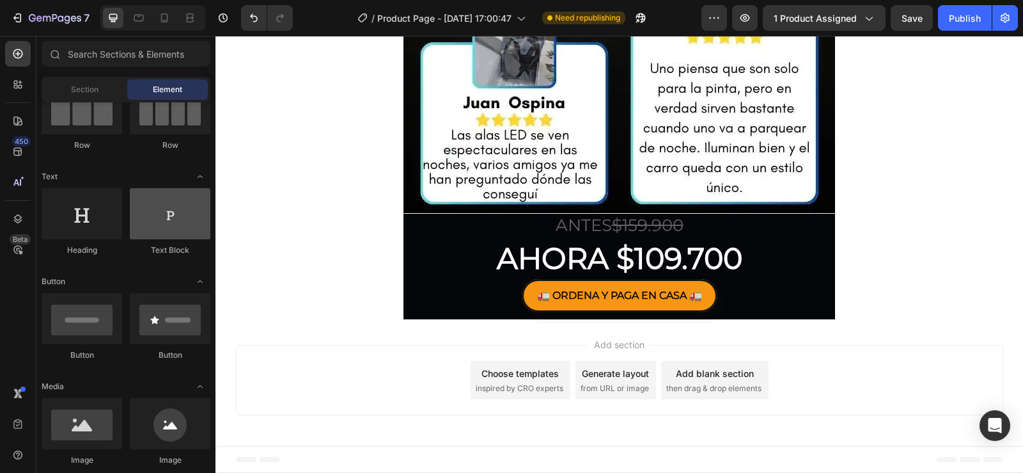
scroll to position [0, 0]
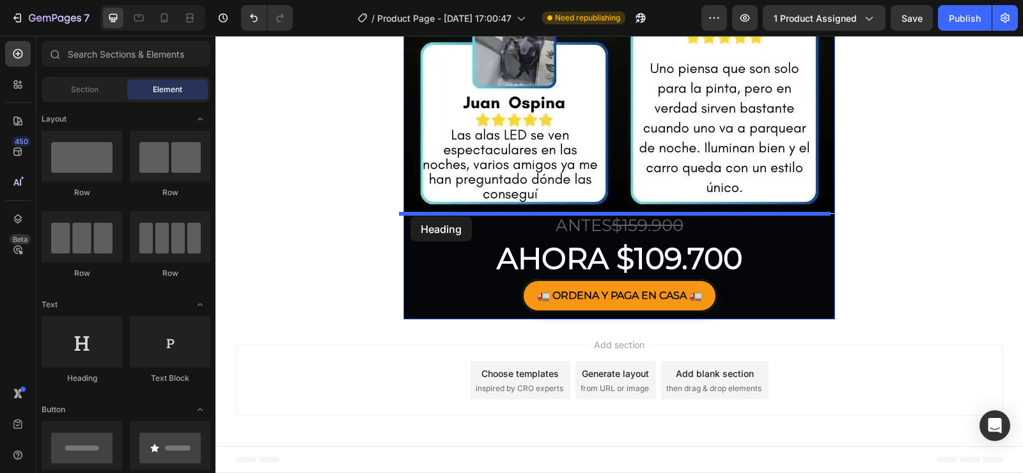
drag, startPoint x: 334, startPoint y: 389, endPoint x: 410, endPoint y: 216, distance: 188.9
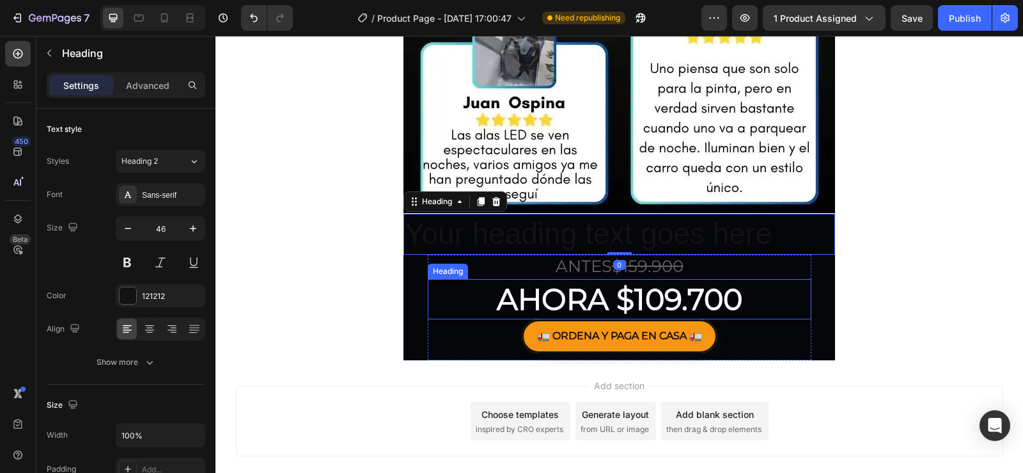
click at [429, 283] on p "AHORA $109.700" at bounding box center [619, 299] width 381 height 38
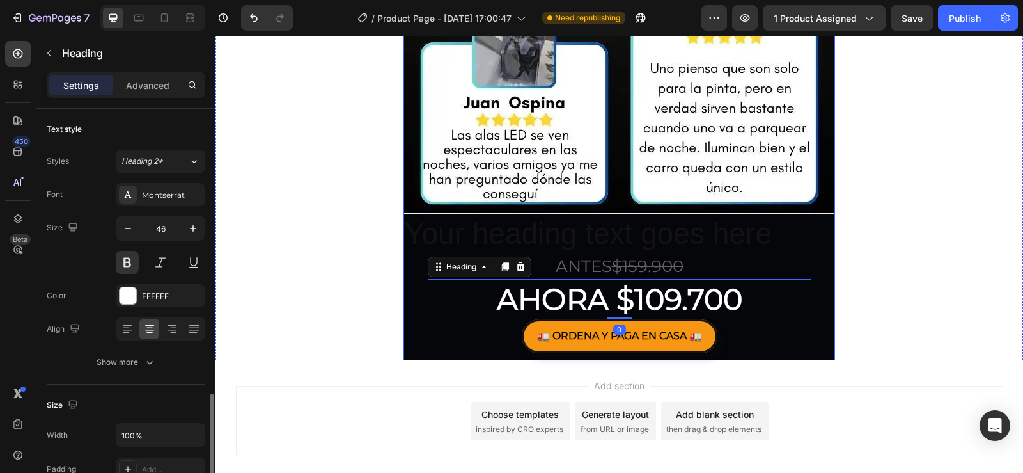
scroll to position [192, 0]
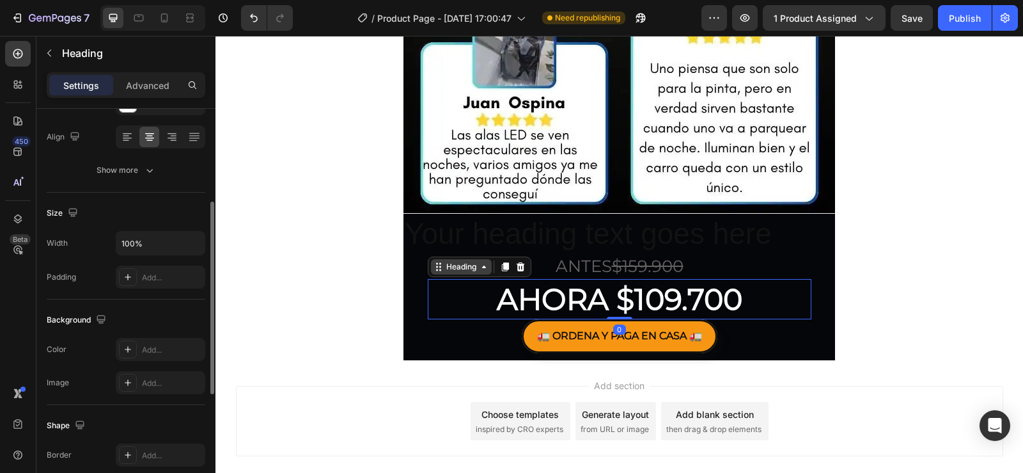
click at [449, 264] on div "Heading" at bounding box center [461, 267] width 35 height 12
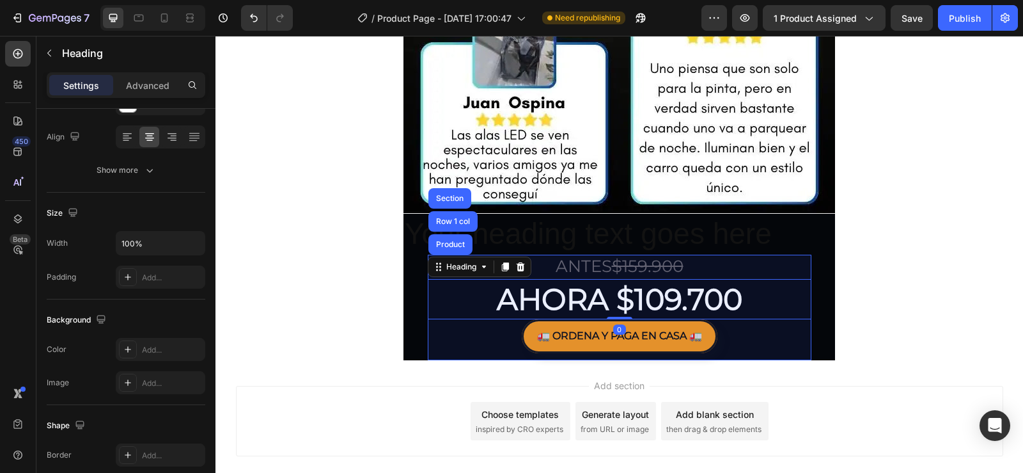
click at [458, 241] on div "Product" at bounding box center [450, 244] width 34 height 8
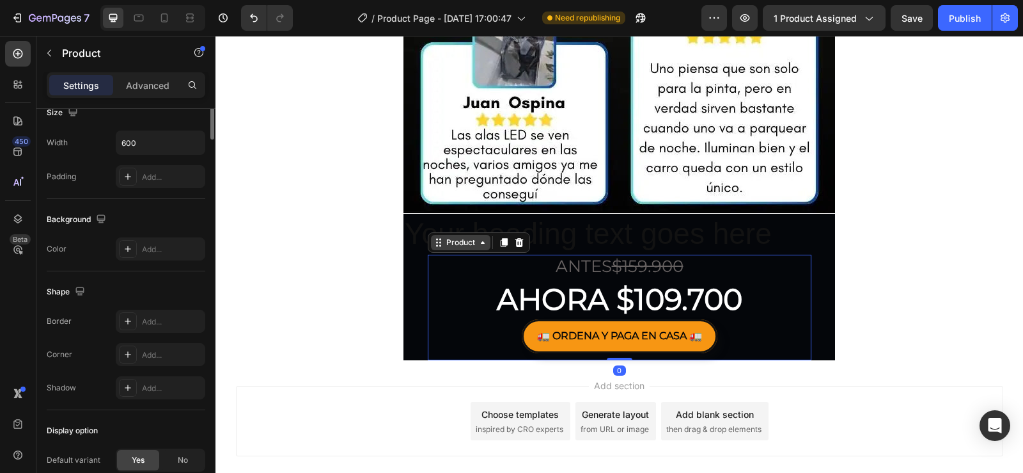
scroll to position [0, 0]
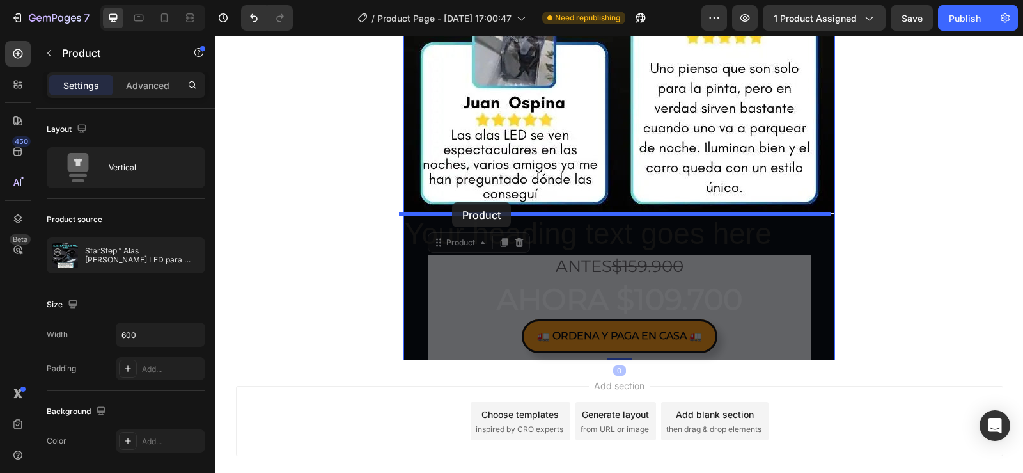
drag, startPoint x: 447, startPoint y: 234, endPoint x: 452, endPoint y: 202, distance: 32.4
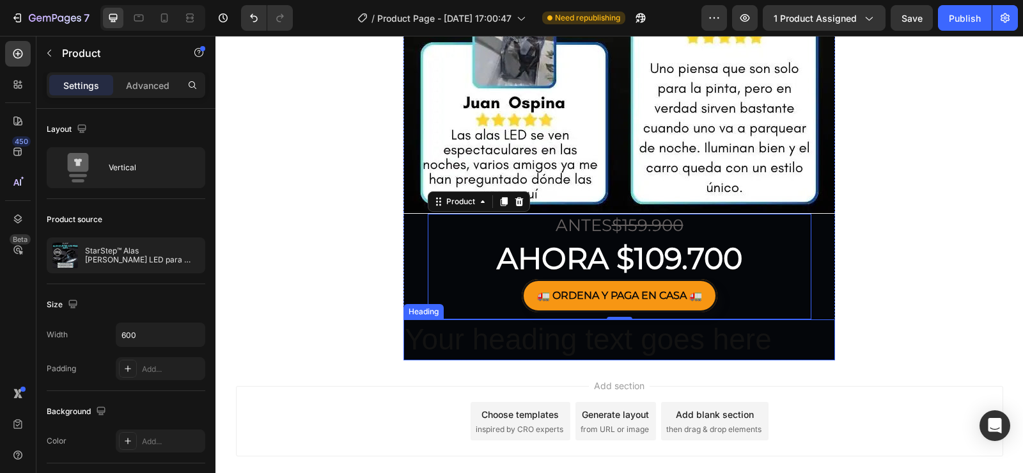
click at [480, 348] on h2 "Your heading text goes here" at bounding box center [619, 339] width 432 height 41
click at [486, 348] on h2 "Your heading text goes here" at bounding box center [619, 339] width 432 height 41
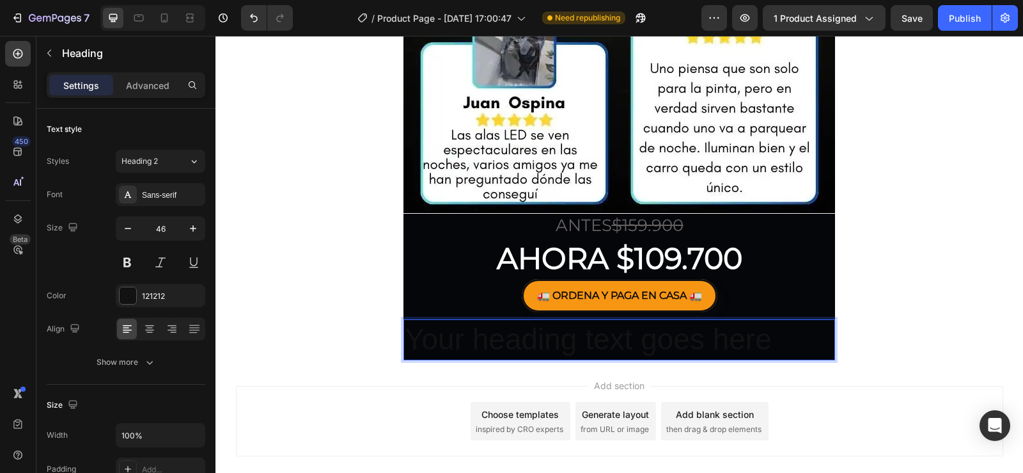
click at [776, 340] on p "Your heading text goes here" at bounding box center [619, 339] width 429 height 38
click at [127, 296] on div at bounding box center [128, 295] width 17 height 17
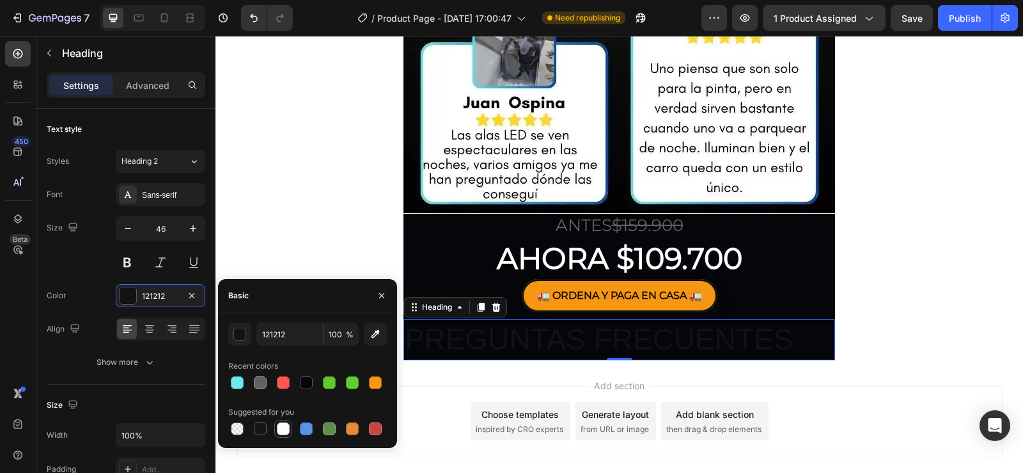
click at [281, 426] on div at bounding box center [283, 428] width 13 height 13
type input "FFFFFF"
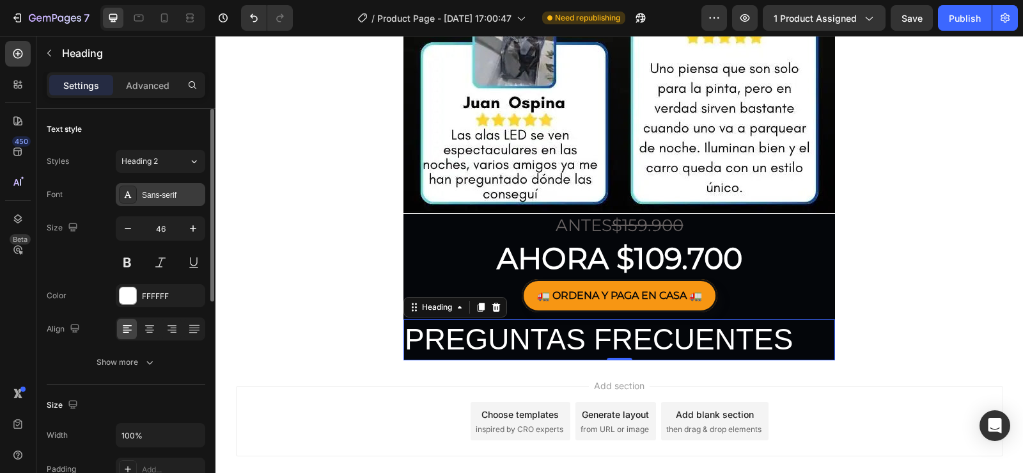
click at [148, 189] on div "Sans-serif" at bounding box center [172, 195] width 60 height 12
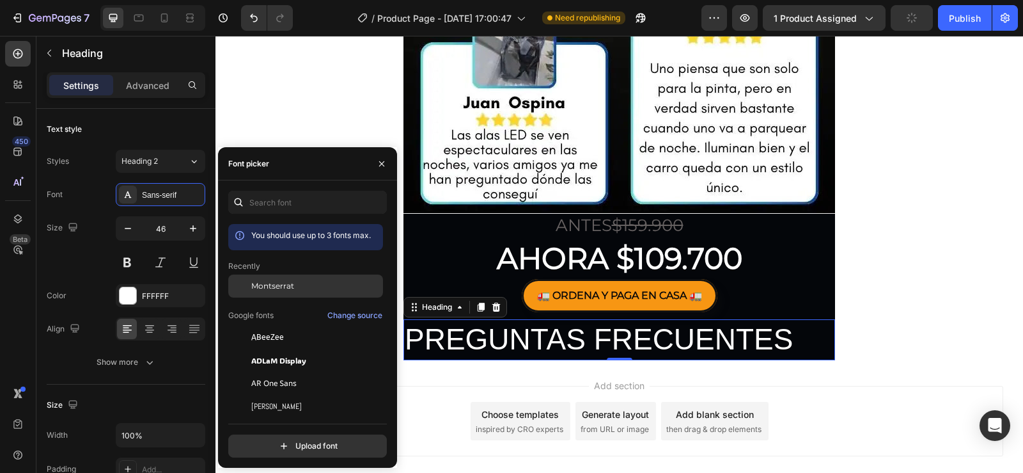
click at [294, 290] on div "Montserrat" at bounding box center [315, 286] width 129 height 12
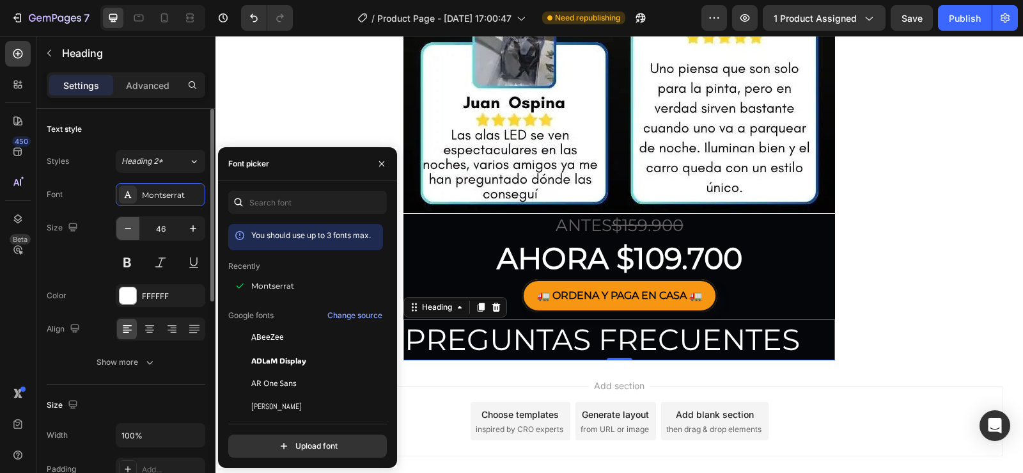
click at [127, 228] on icon "button" at bounding box center [127, 228] width 13 height 13
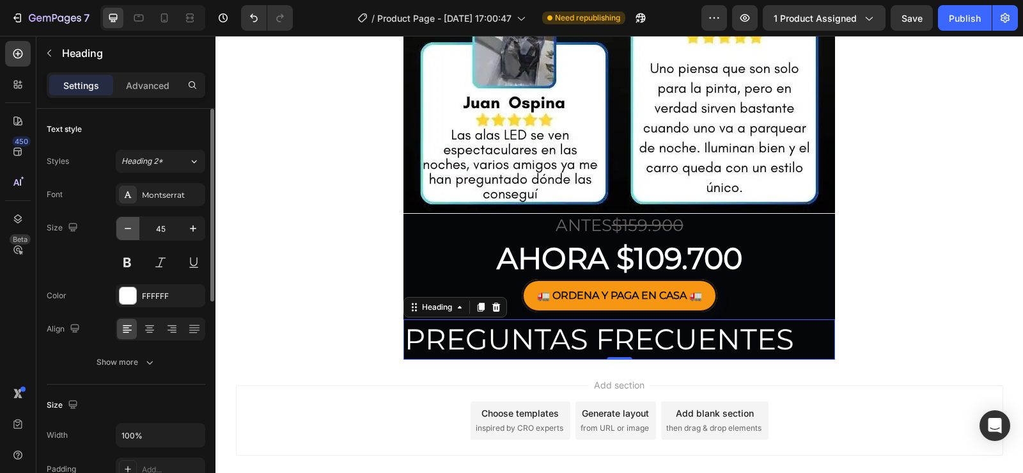
click at [127, 228] on icon "button" at bounding box center [127, 228] width 13 height 13
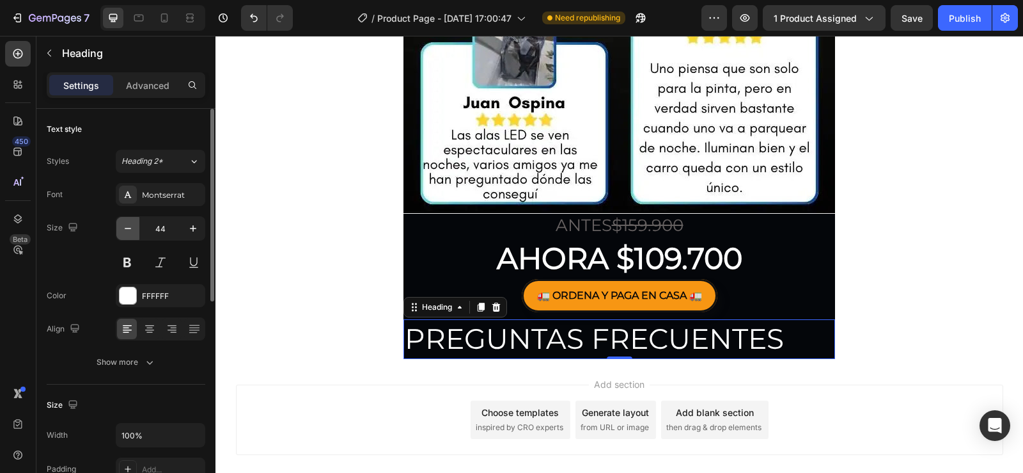
click at [127, 228] on icon "button" at bounding box center [127, 228] width 13 height 13
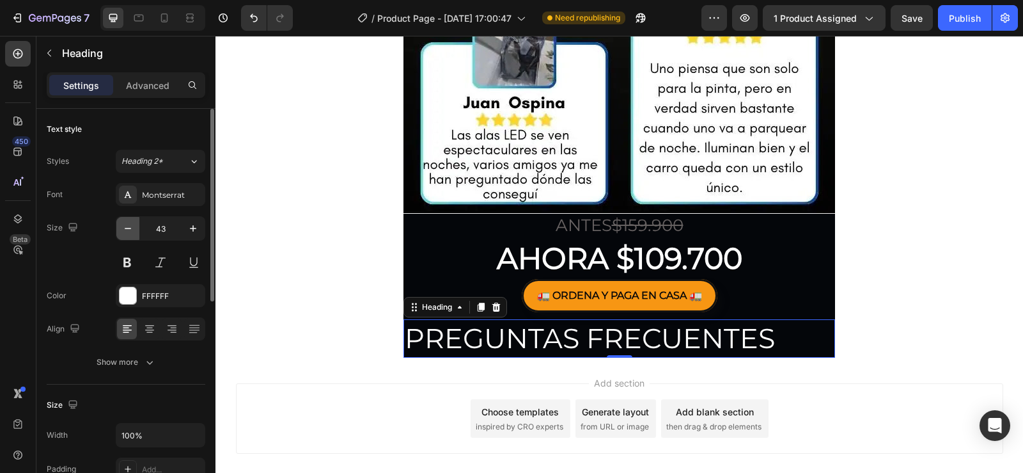
click at [127, 228] on icon "button" at bounding box center [127, 228] width 13 height 13
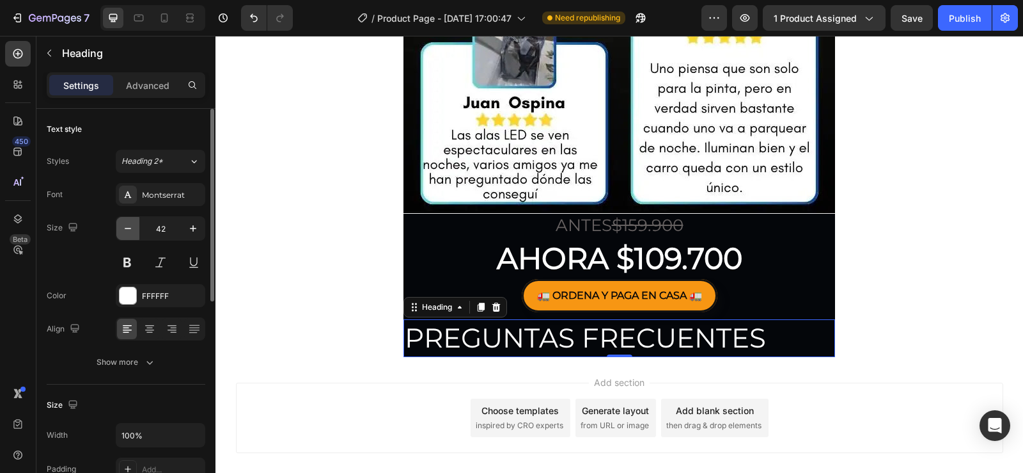
click at [127, 228] on icon "button" at bounding box center [127, 228] width 13 height 13
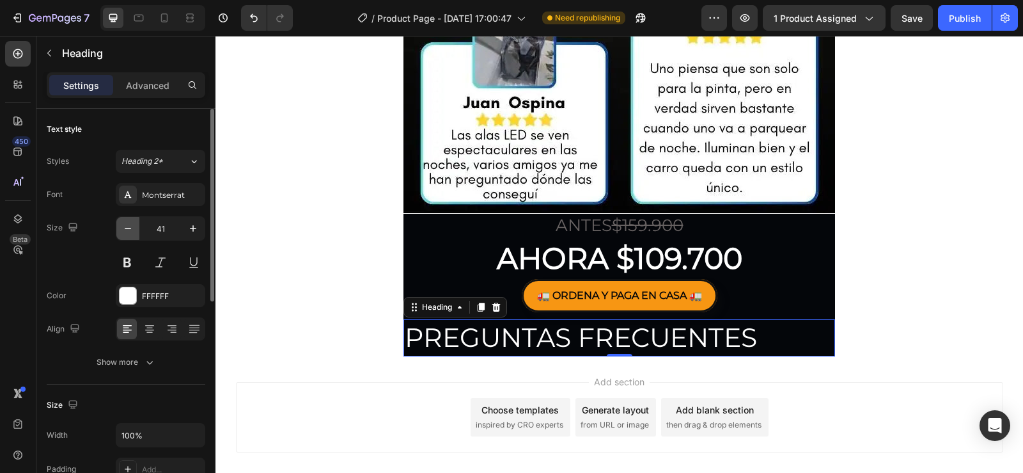
click at [127, 228] on icon "button" at bounding box center [127, 228] width 13 height 13
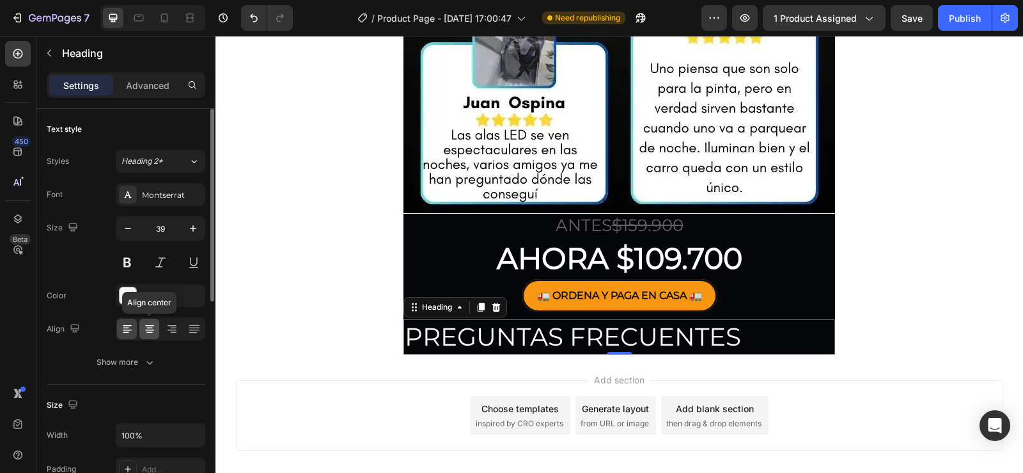
click at [150, 332] on icon at bounding box center [149, 332] width 6 height 1
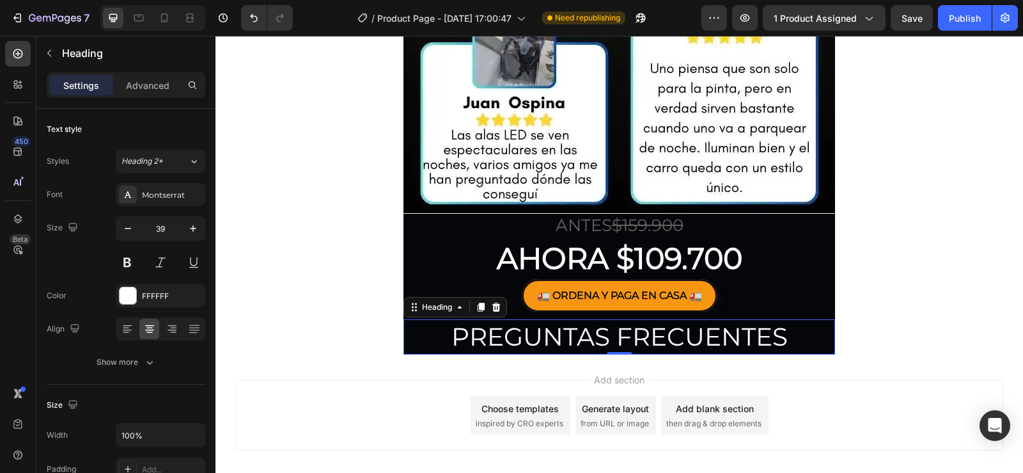
click at [162, 15] on icon at bounding box center [164, 17] width 7 height 9
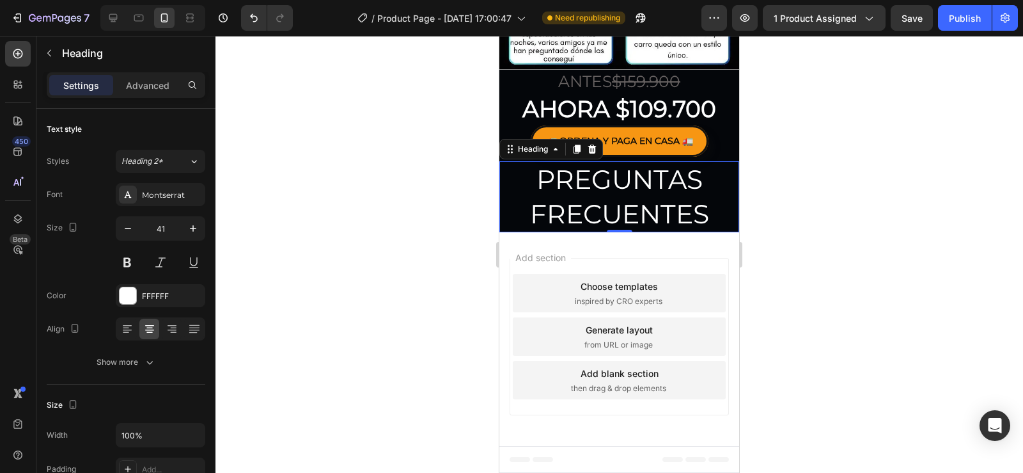
scroll to position [2232, 0]
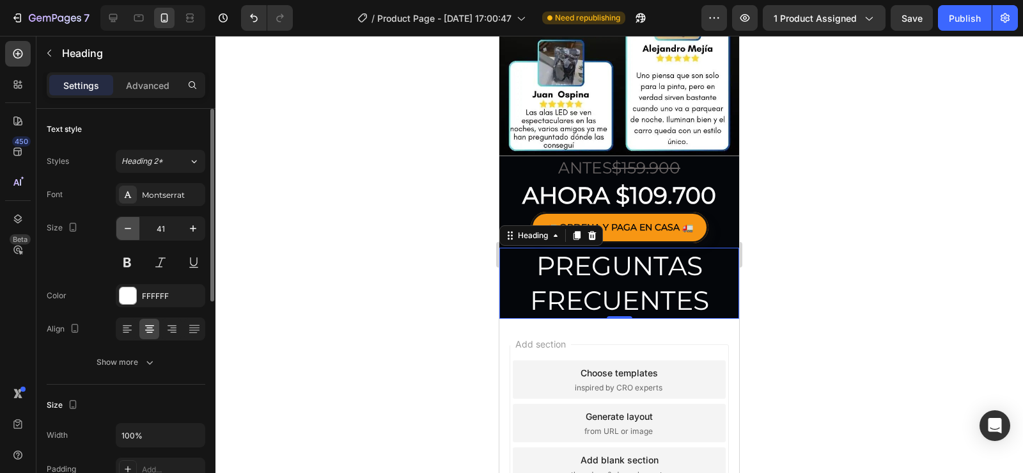
click at [136, 232] on button "button" at bounding box center [127, 228] width 23 height 23
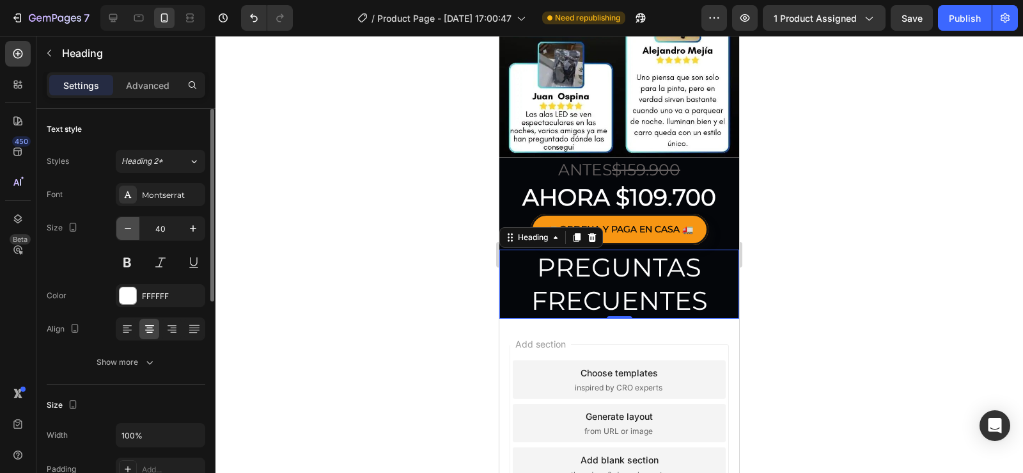
click at [136, 233] on button "button" at bounding box center [127, 228] width 23 height 23
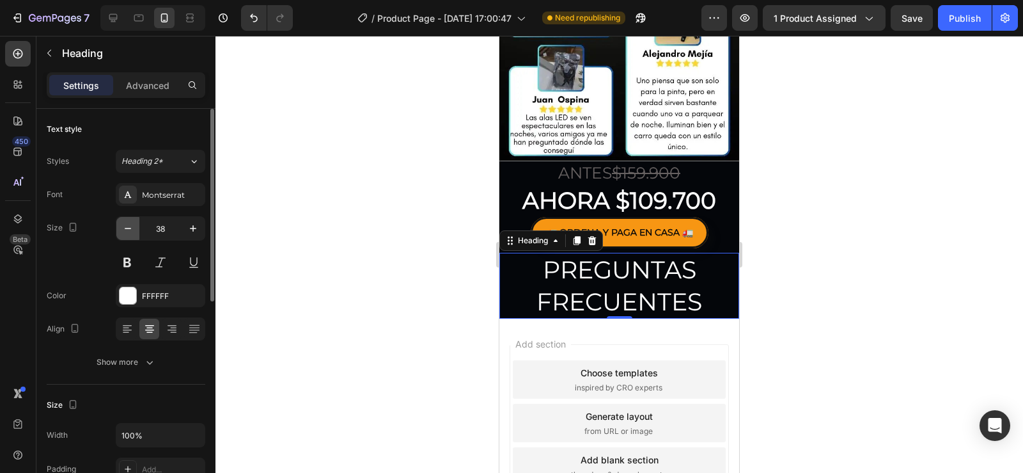
click at [136, 233] on button "button" at bounding box center [127, 228] width 23 height 23
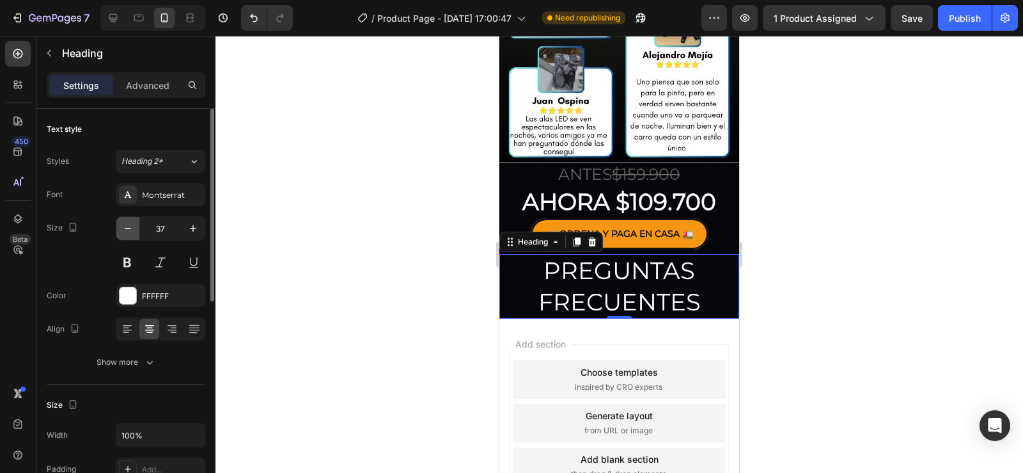
click at [136, 233] on button "button" at bounding box center [127, 228] width 23 height 23
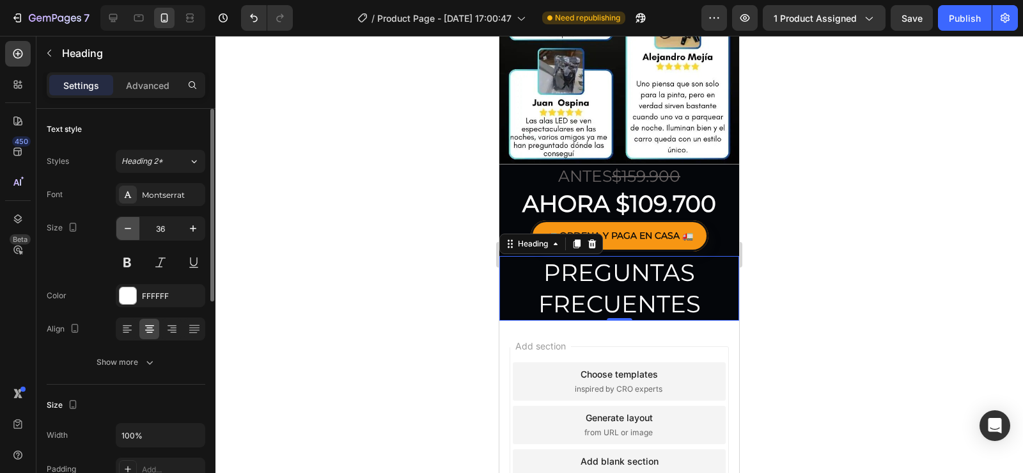
click at [136, 233] on button "button" at bounding box center [127, 228] width 23 height 23
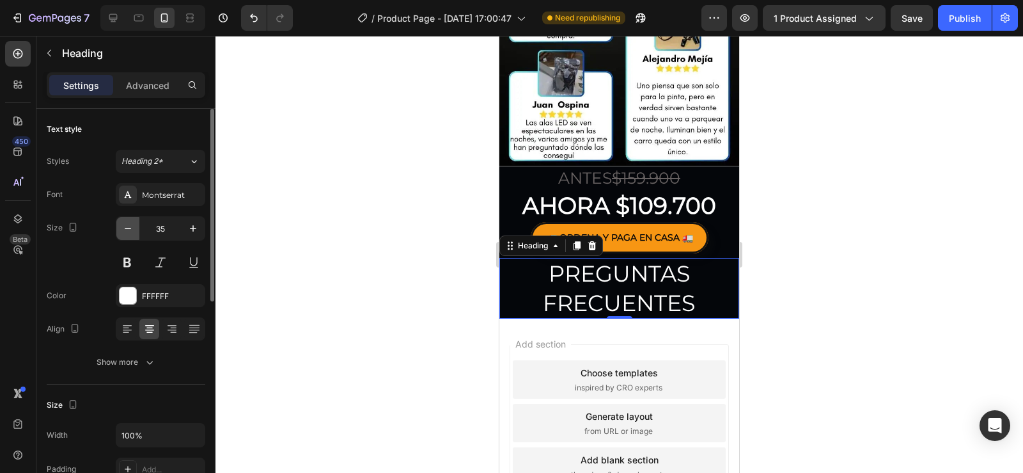
click at [136, 233] on button "button" at bounding box center [127, 228] width 23 height 23
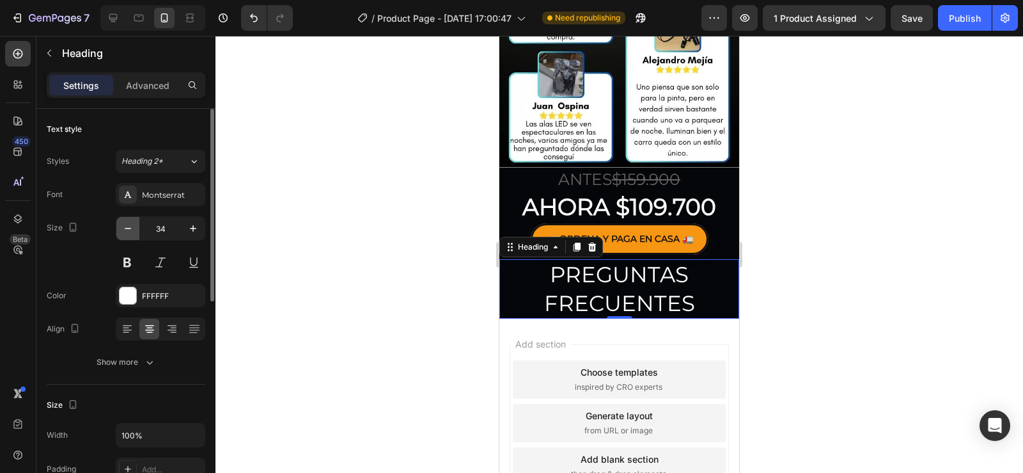
click at [136, 233] on button "button" at bounding box center [127, 228] width 23 height 23
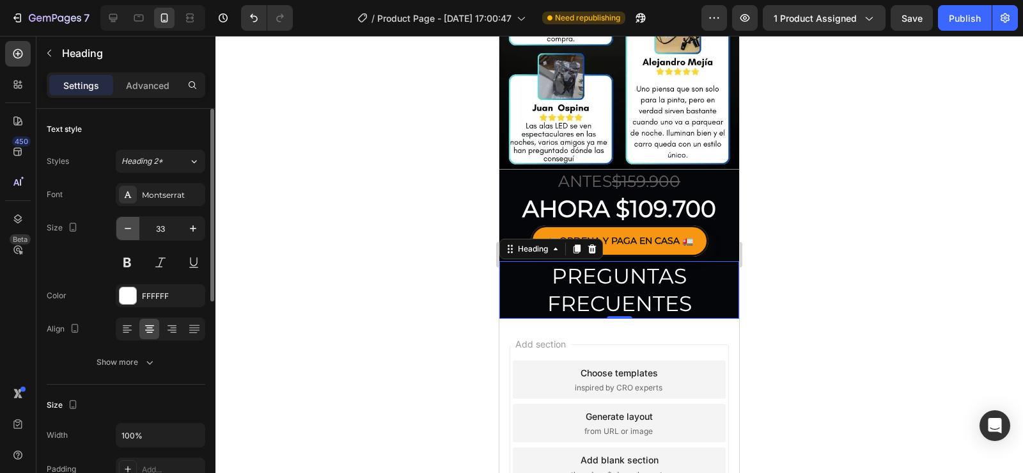
click at [136, 233] on button "button" at bounding box center [127, 228] width 23 height 23
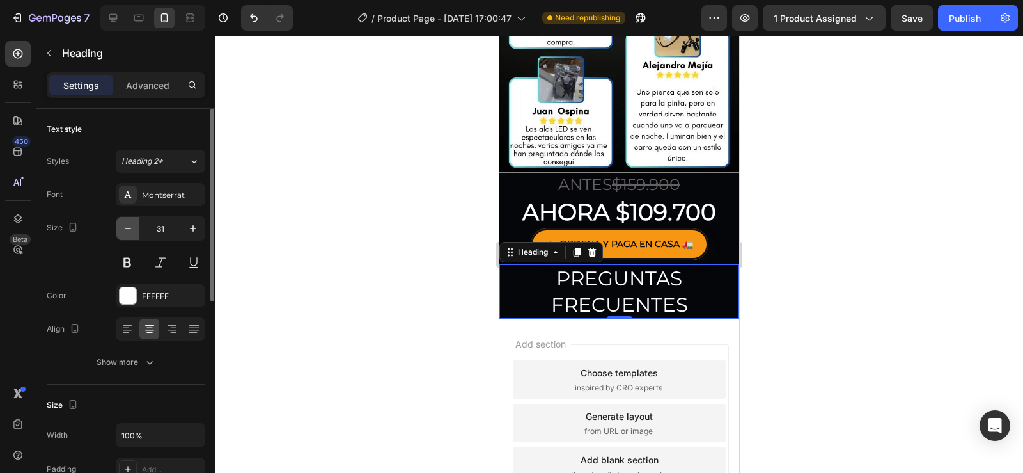
click at [136, 233] on button "button" at bounding box center [127, 228] width 23 height 23
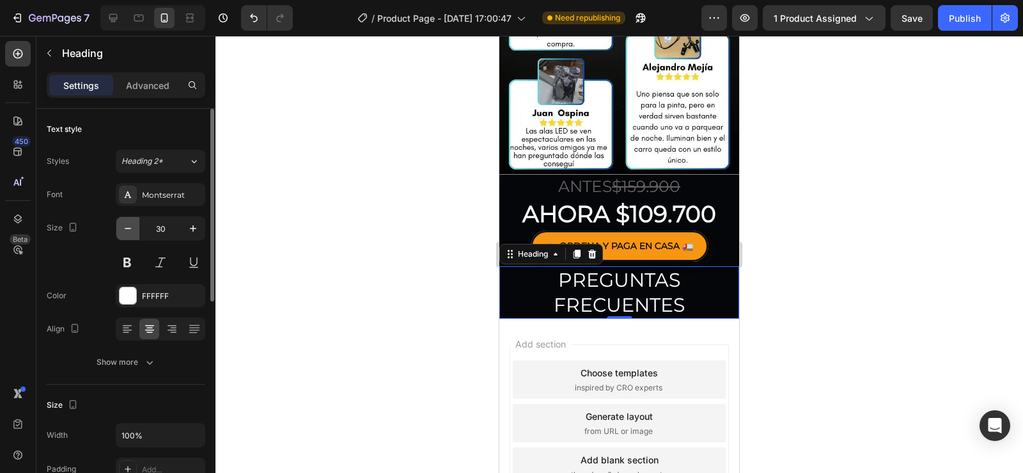
click at [136, 233] on button "button" at bounding box center [127, 228] width 23 height 23
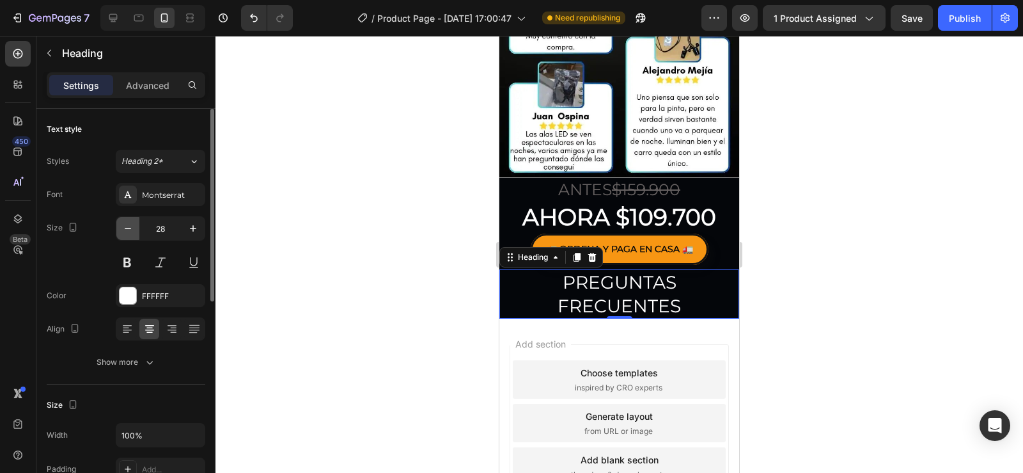
click at [136, 233] on button "button" at bounding box center [127, 228] width 23 height 23
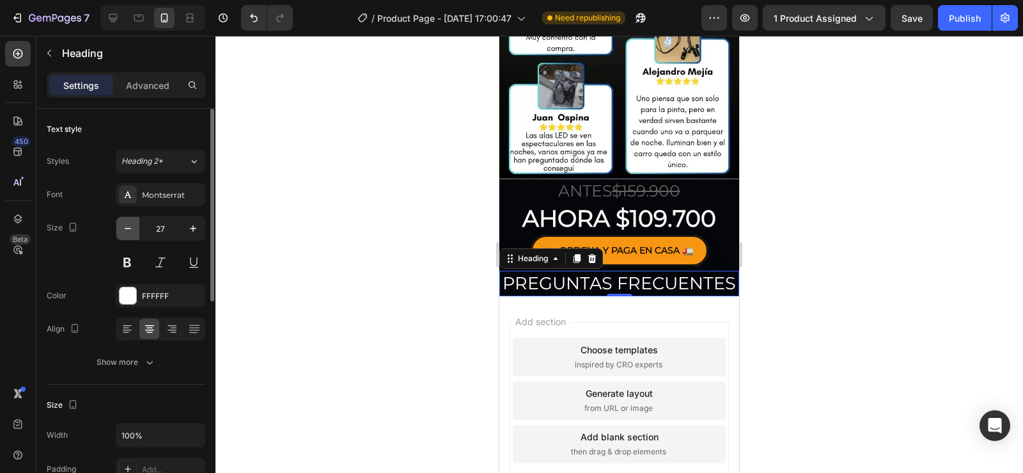
click at [136, 233] on button "button" at bounding box center [127, 228] width 23 height 23
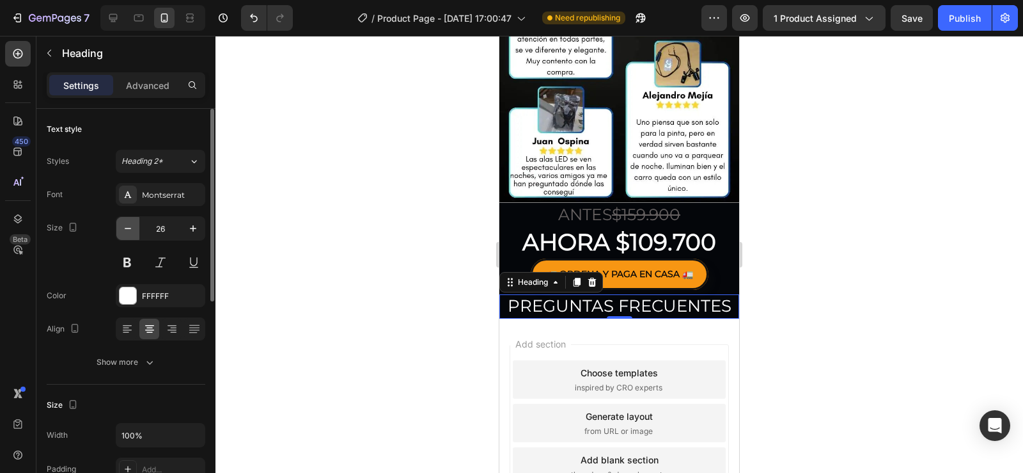
click at [136, 233] on button "button" at bounding box center [127, 228] width 23 height 23
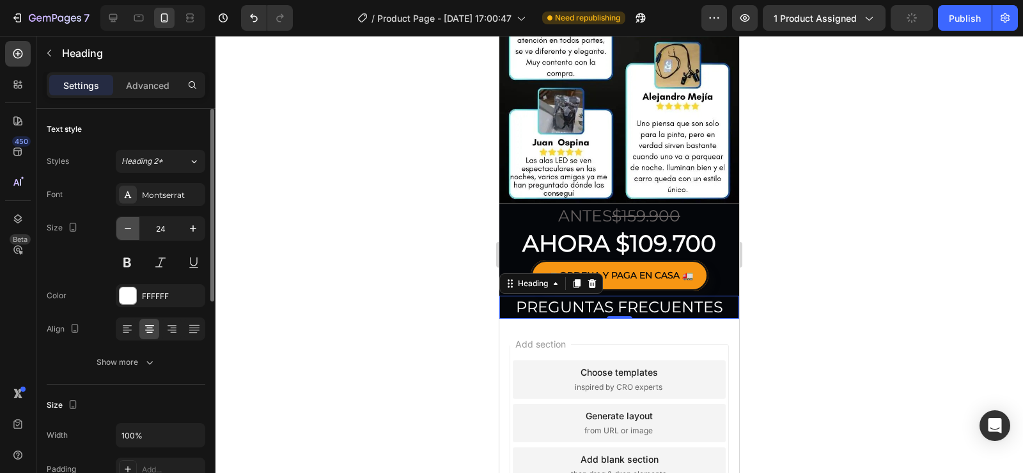
click at [136, 233] on button "button" at bounding box center [127, 228] width 23 height 23
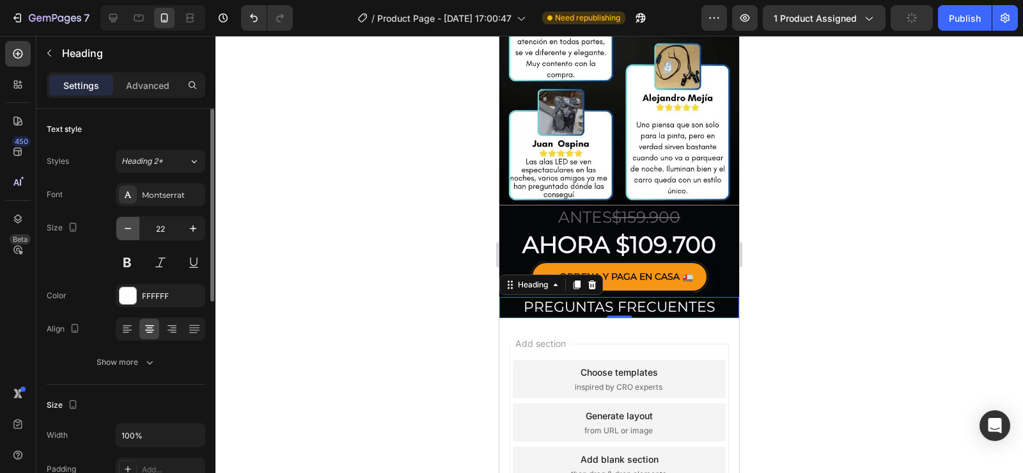
scroll to position [2182, 0]
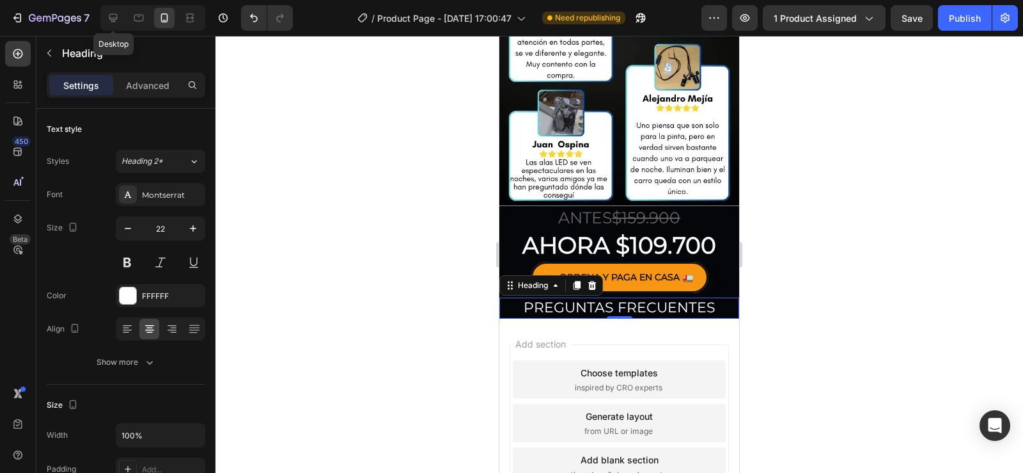
click at [114, 16] on icon at bounding box center [113, 18] width 13 height 13
type input "39"
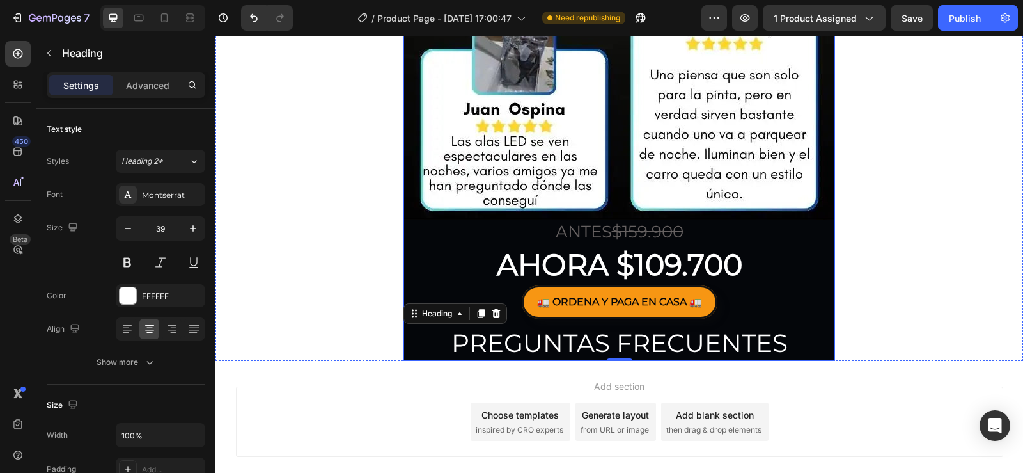
scroll to position [3957, 0]
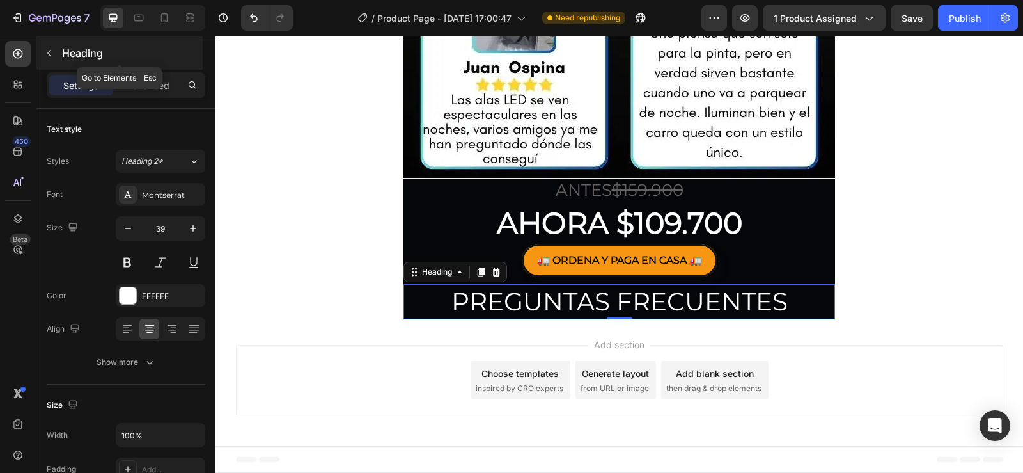
click at [63, 53] on p "Heading" at bounding box center [131, 52] width 138 height 15
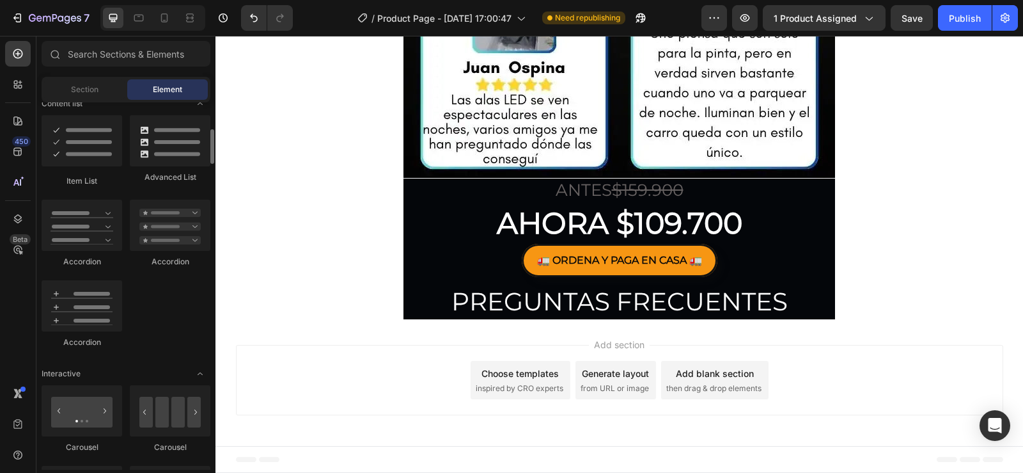
scroll to position [959, 0]
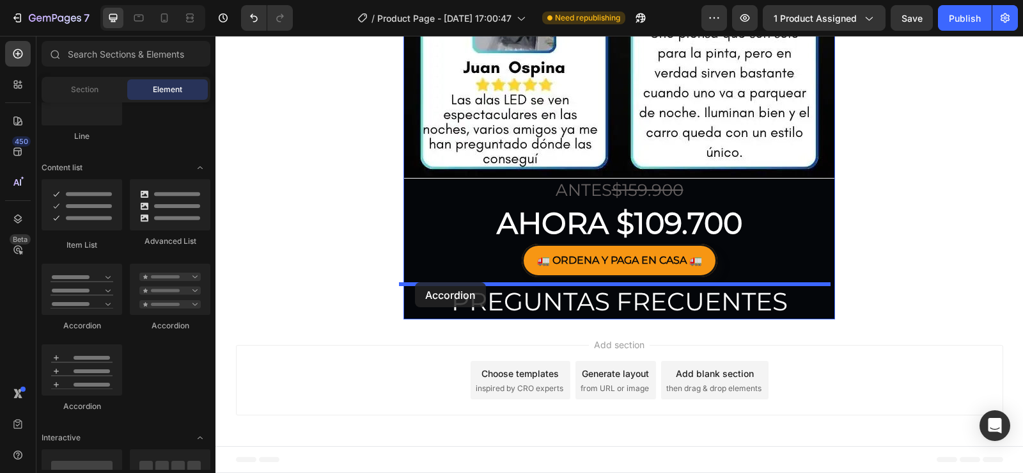
drag, startPoint x: 313, startPoint y: 405, endPoint x: 415, endPoint y: 282, distance: 159.9
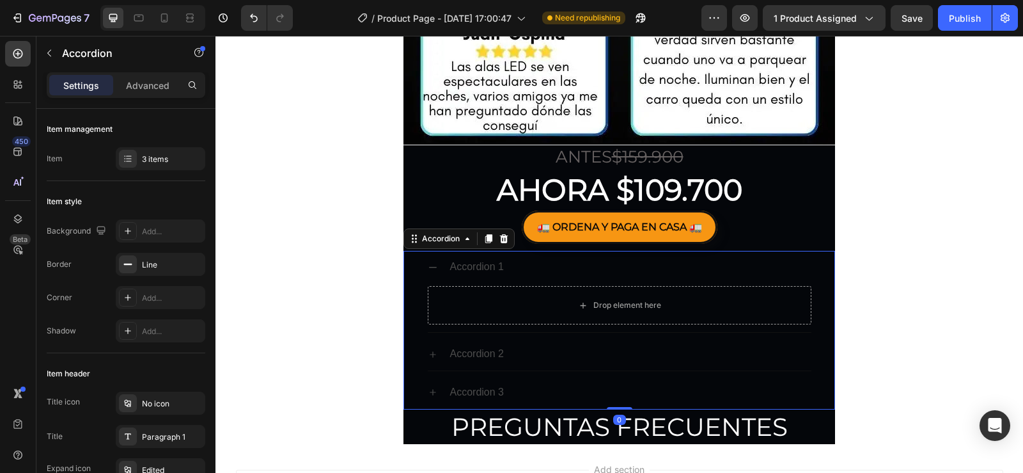
scroll to position [4021, 0]
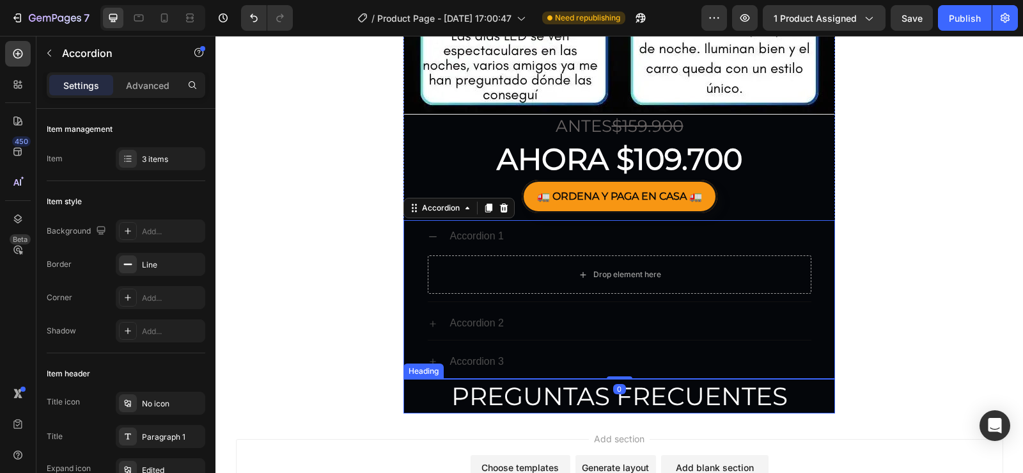
click at [480, 400] on p "PREGUNTAS FRECUENTES" at bounding box center [619, 396] width 429 height 33
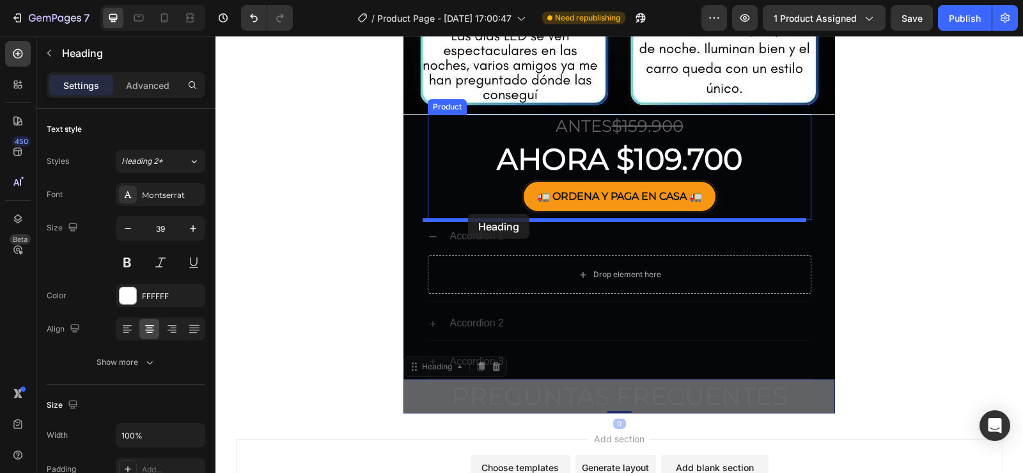
drag, startPoint x: 451, startPoint y: 371, endPoint x: 857, endPoint y: 231, distance: 428.7
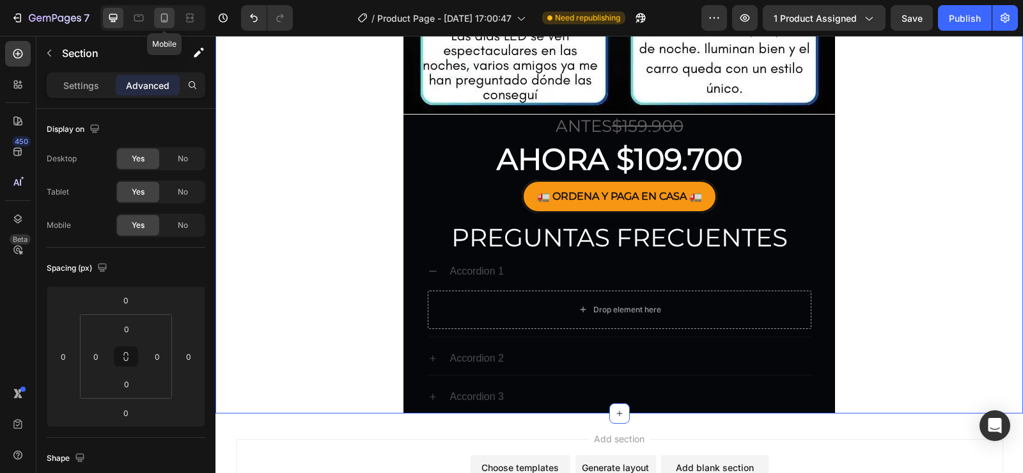
click at [159, 19] on icon at bounding box center [164, 18] width 13 height 13
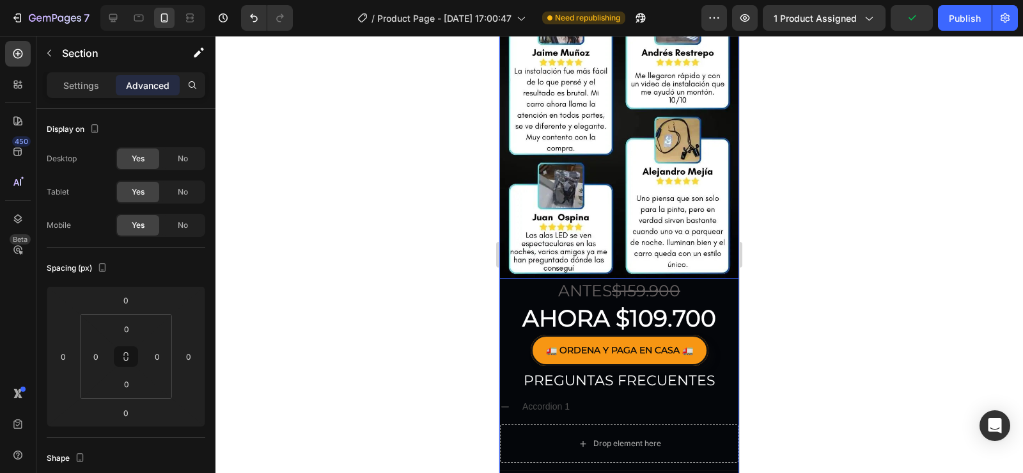
scroll to position [2110, 0]
click at [822, 282] on div at bounding box center [619, 254] width 808 height 437
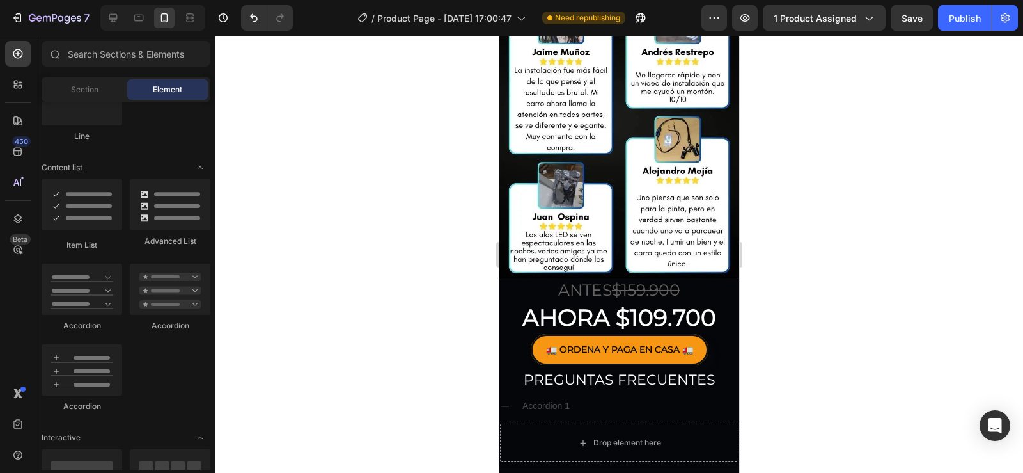
click at [113, 31] on div "7 Version history / Product Page - Sep 26, 17:00:47 Need republishing Preview 1…" at bounding box center [511, 18] width 1023 height 36
drag, startPoint x: 113, startPoint y: 25, endPoint x: 131, endPoint y: 37, distance: 22.2
click at [112, 25] on div at bounding box center [113, 18] width 20 height 20
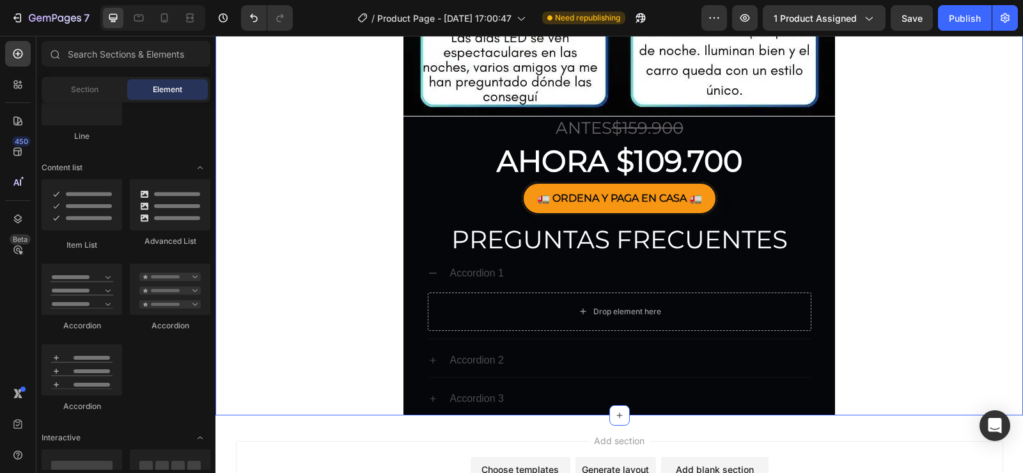
scroll to position [4075, 0]
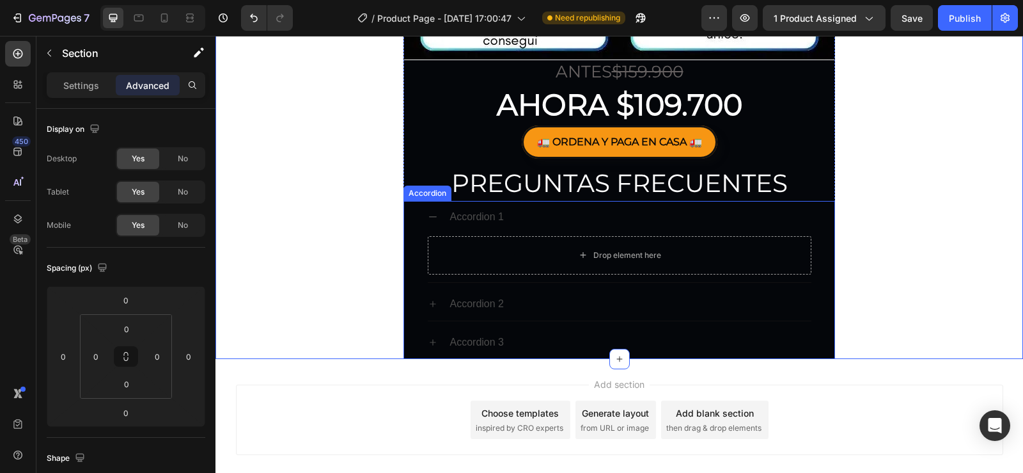
click at [434, 220] on div "Accordion 1" at bounding box center [620, 217] width 384 height 33
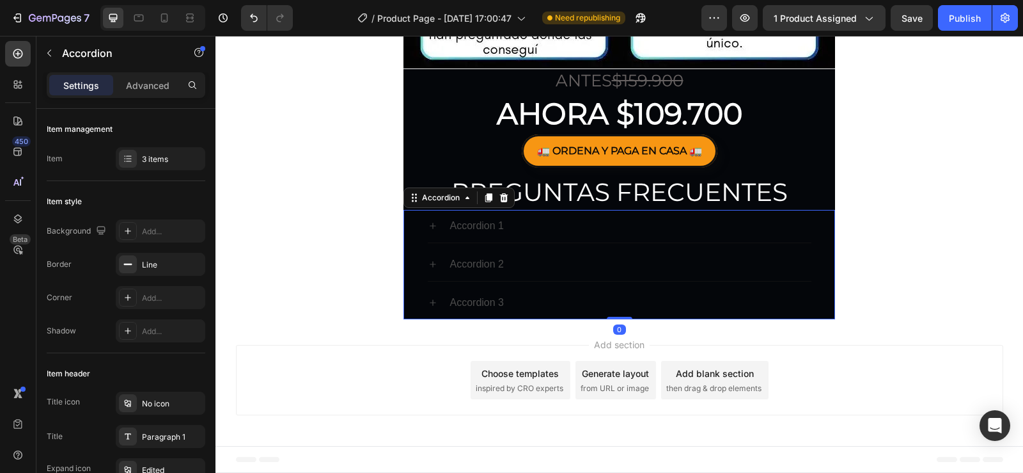
scroll to position [4066, 0]
click at [538, 265] on div "Accordion 2" at bounding box center [629, 264] width 363 height 22
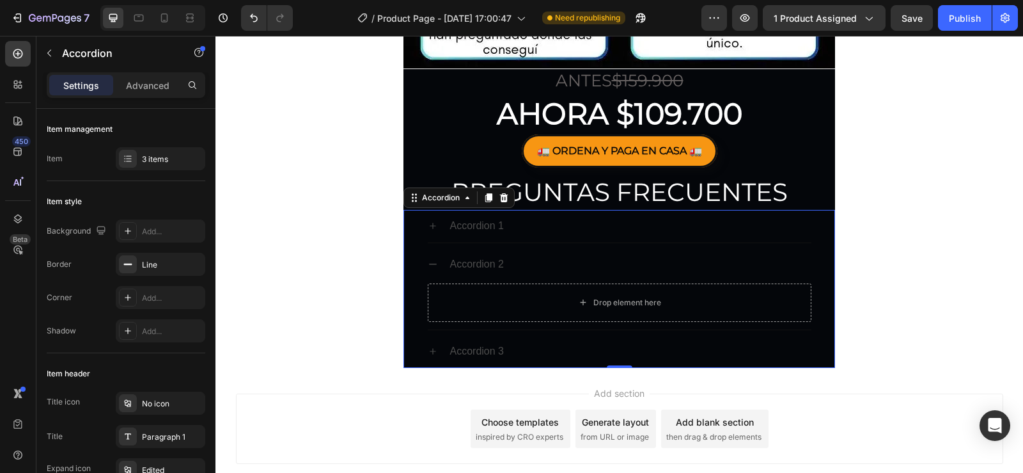
scroll to position [4075, 0]
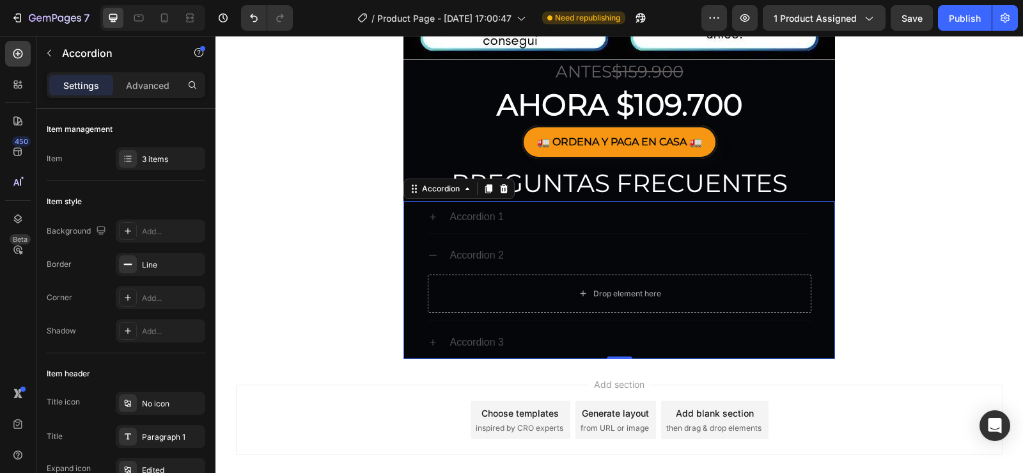
click at [499, 212] on div "Accordion 1" at bounding box center [477, 217] width 58 height 22
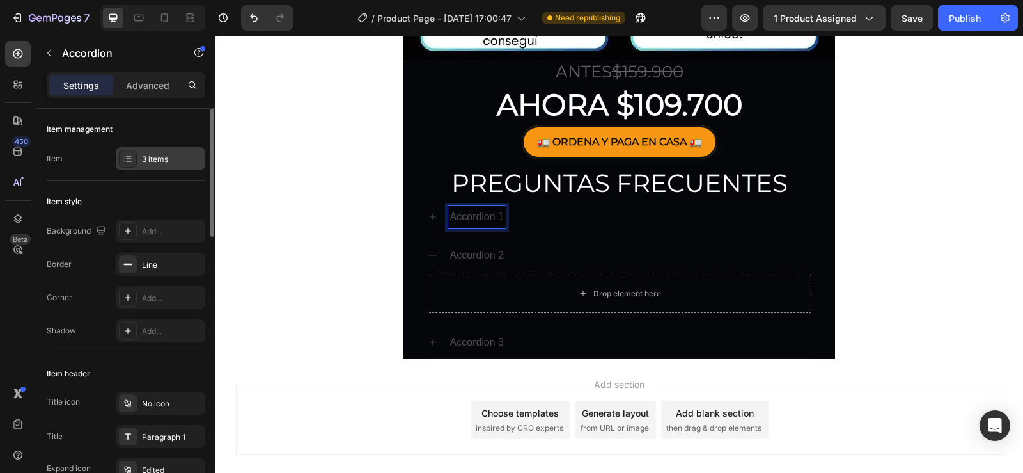
click at [130, 157] on icon at bounding box center [128, 158] width 10 height 10
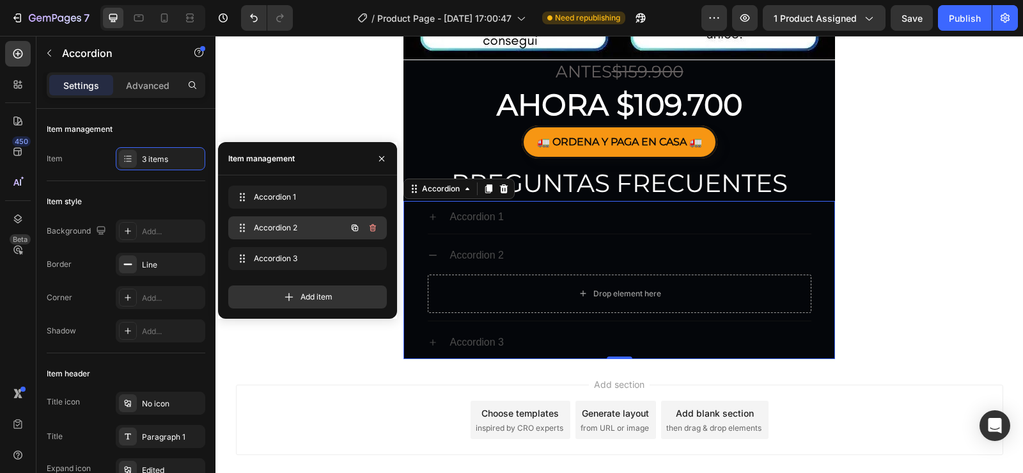
click at [373, 219] on div at bounding box center [364, 227] width 36 height 23
click at [371, 230] on icon "button" at bounding box center [373, 228] width 6 height 8
click at [371, 230] on div "Delete" at bounding box center [364, 228] width 24 height 12
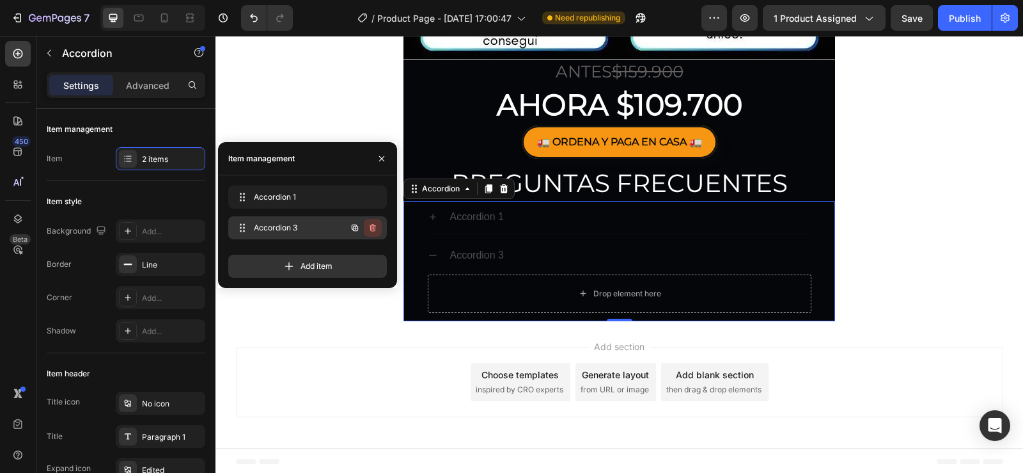
click at [370, 231] on icon "button" at bounding box center [373, 228] width 10 height 10
click at [370, 231] on div "Delete" at bounding box center [364, 228] width 24 height 12
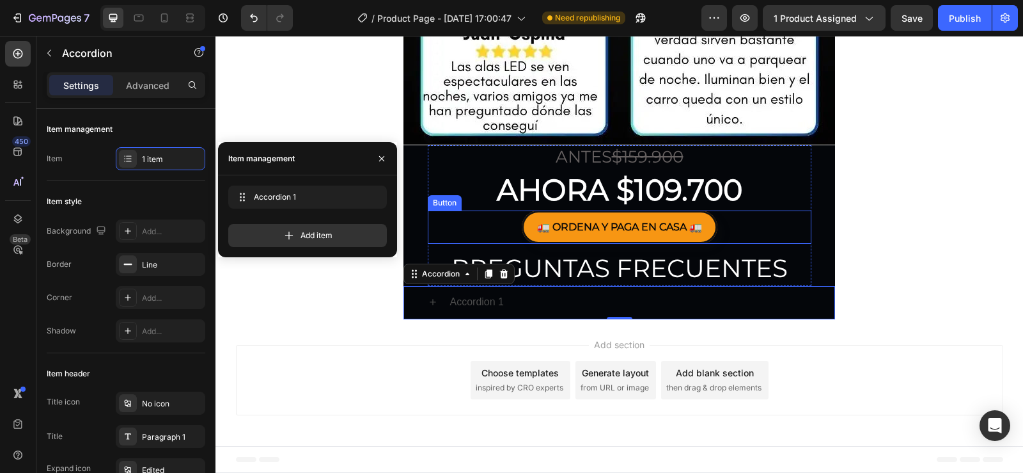
scroll to position [3990, 0]
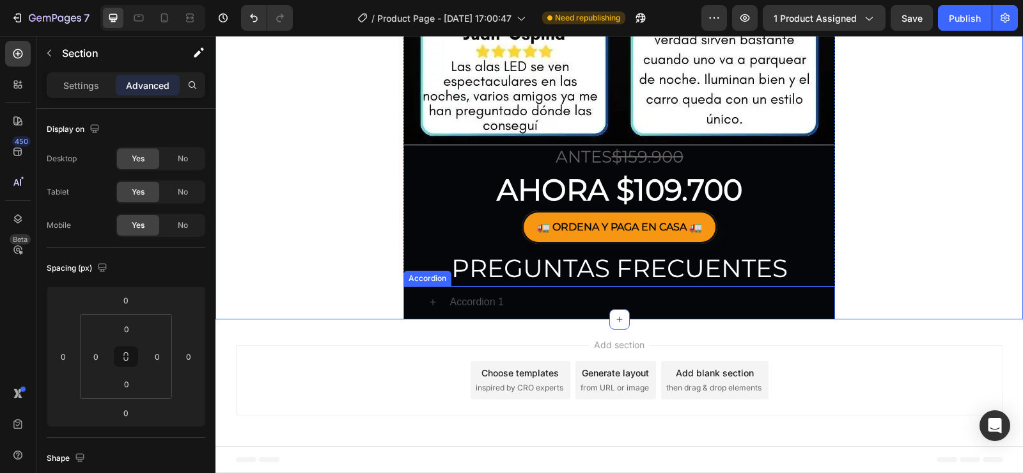
click at [428, 303] on icon at bounding box center [433, 302] width 10 height 10
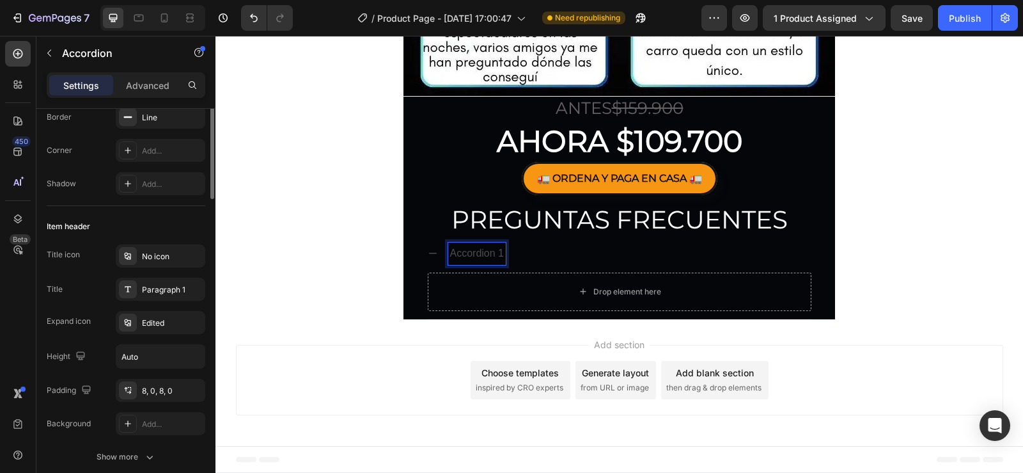
scroll to position [0, 0]
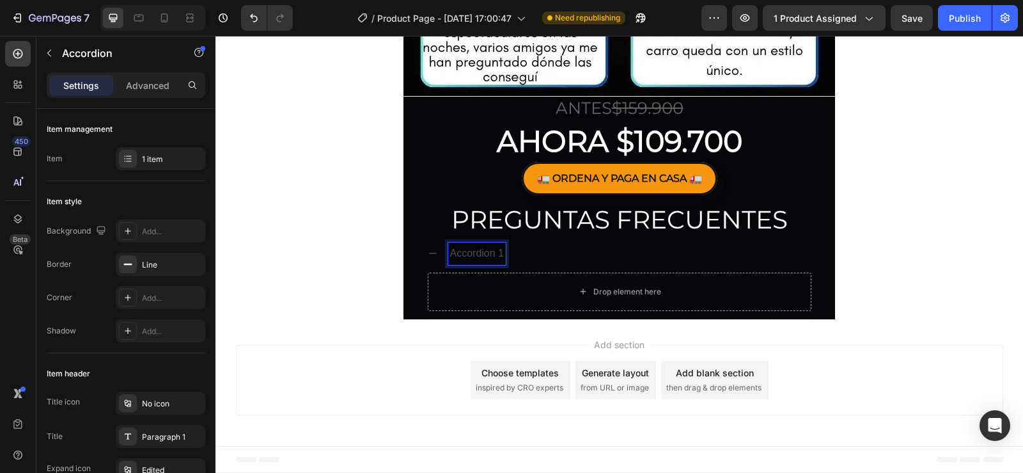
click at [533, 262] on div "Accordion 1" at bounding box center [629, 253] width 363 height 22
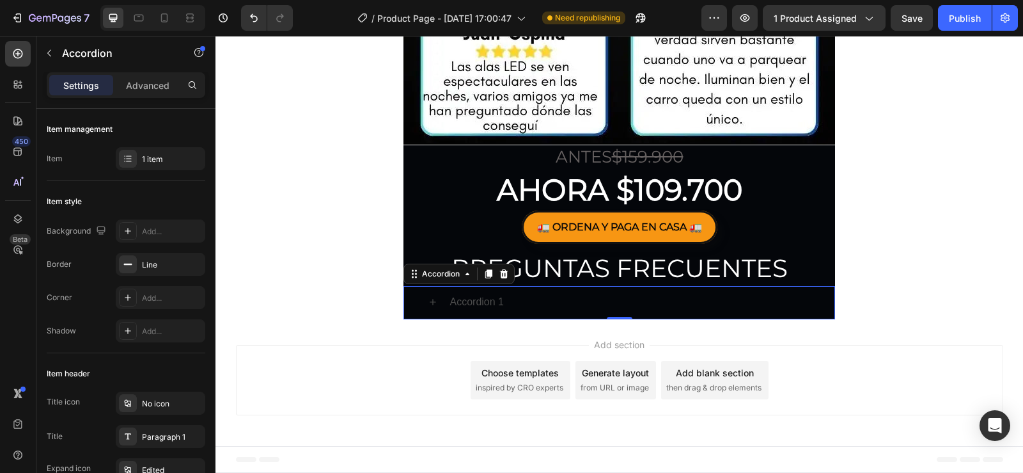
click at [428, 300] on icon at bounding box center [433, 302] width 10 height 10
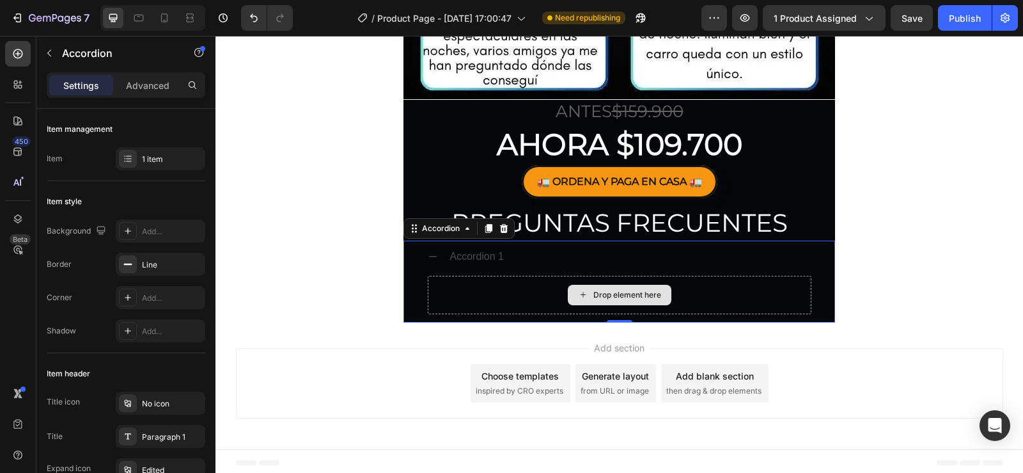
scroll to position [4039, 0]
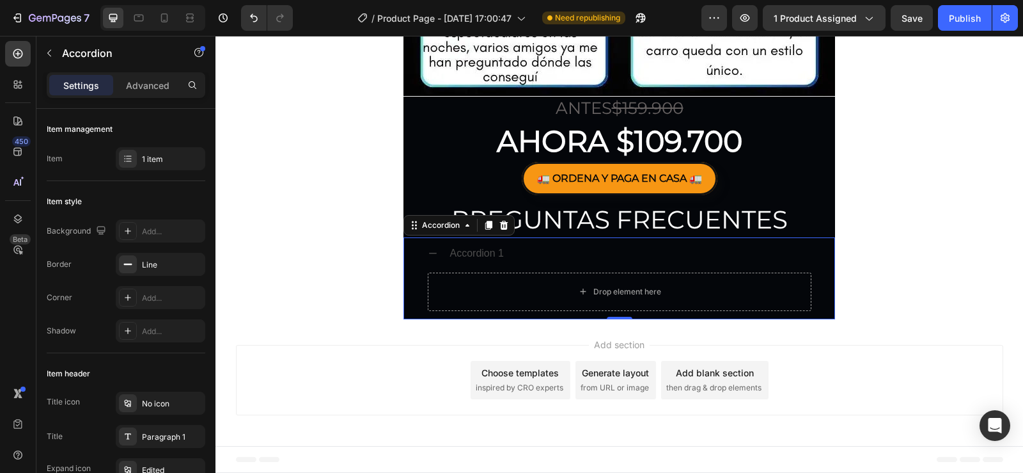
click at [405, 247] on div "Accordion 1 Drop element here" at bounding box center [619, 278] width 430 height 82
click at [421, 229] on div "Accordion" at bounding box center [440, 225] width 43 height 12
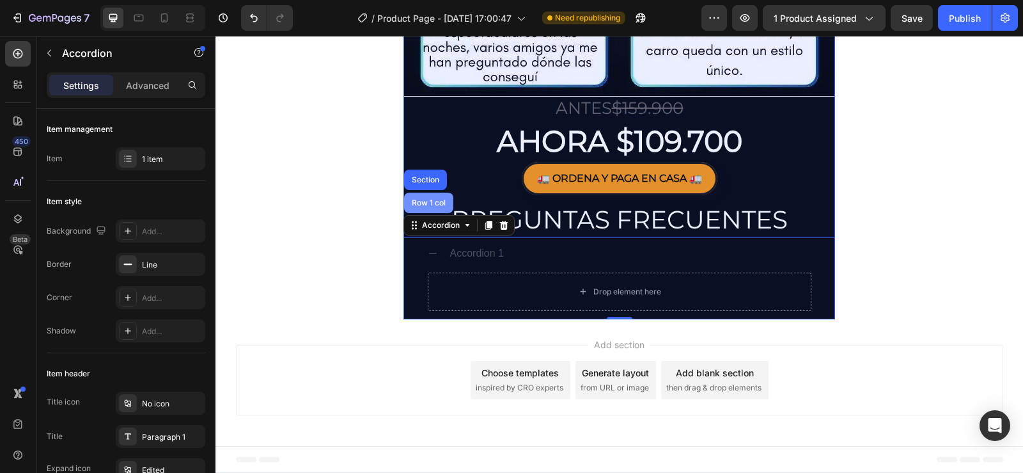
click at [426, 203] on div "Row 1 col" at bounding box center [428, 203] width 39 height 8
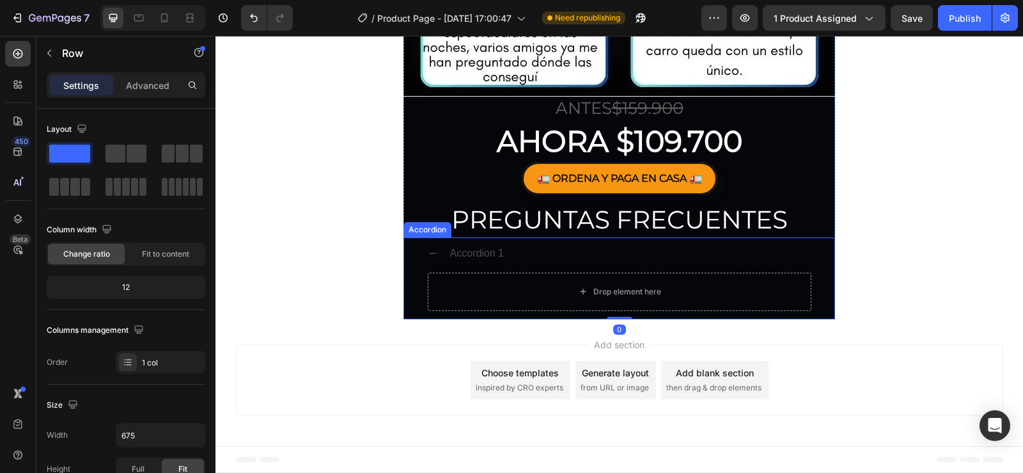
click at [464, 250] on p "Accordion 1" at bounding box center [477, 253] width 54 height 19
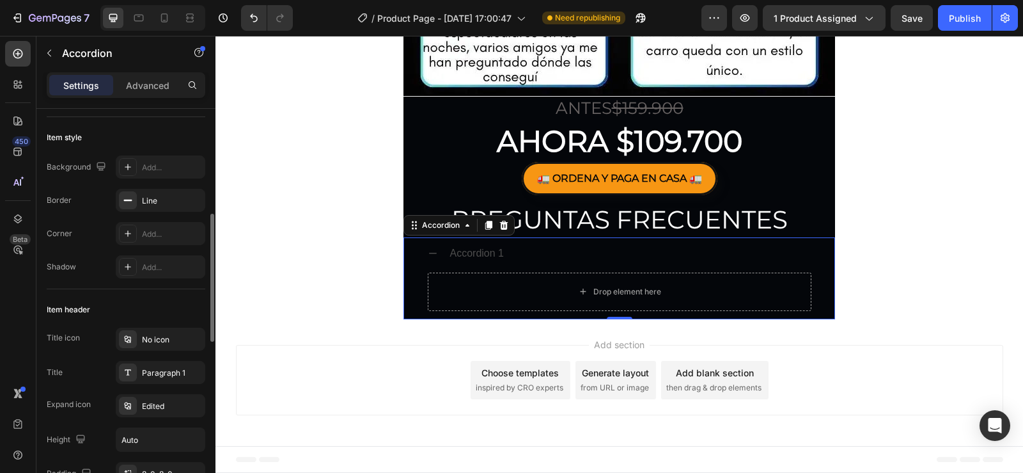
scroll to position [192, 0]
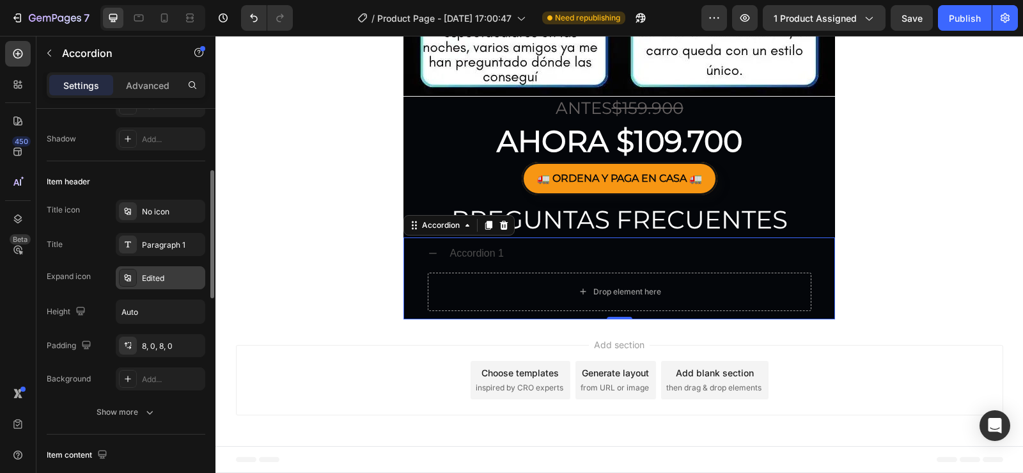
click at [161, 279] on div "Edited" at bounding box center [172, 278] width 60 height 12
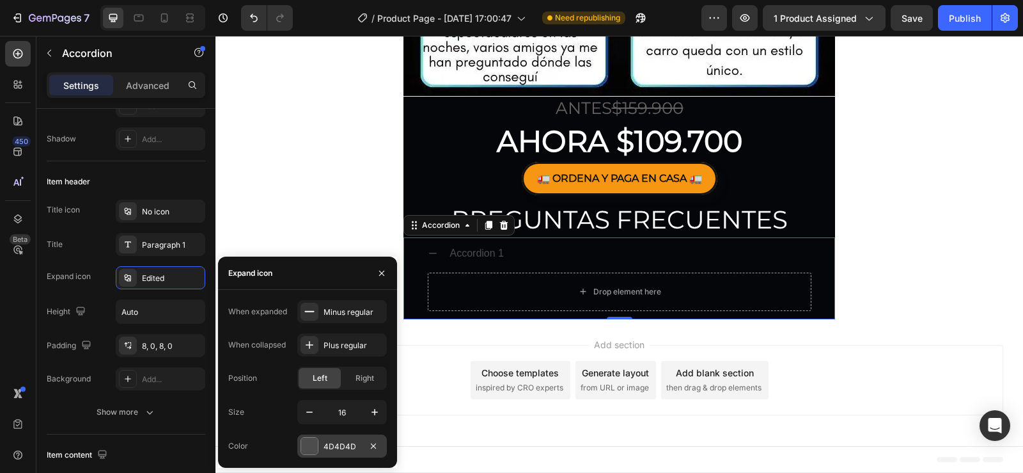
click at [311, 446] on div at bounding box center [309, 445] width 17 height 17
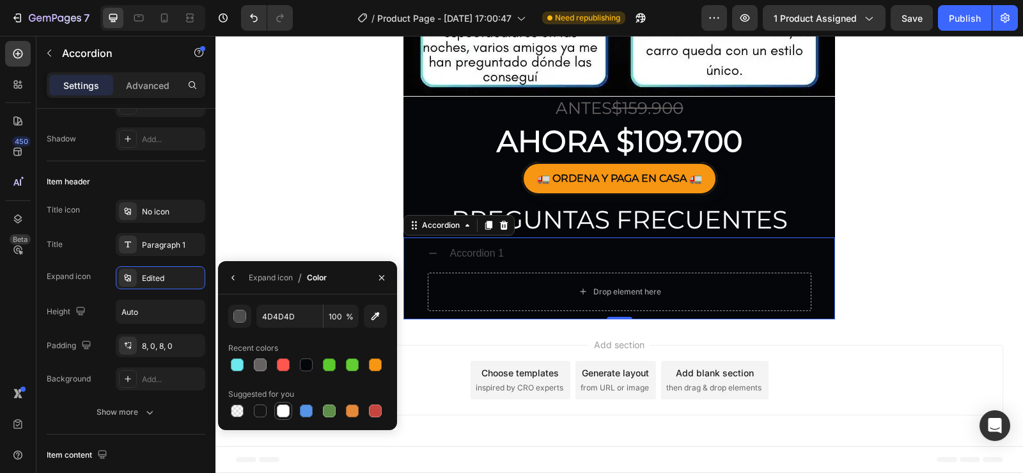
click at [286, 414] on div at bounding box center [283, 410] width 13 height 13
type input "FFFFFF"
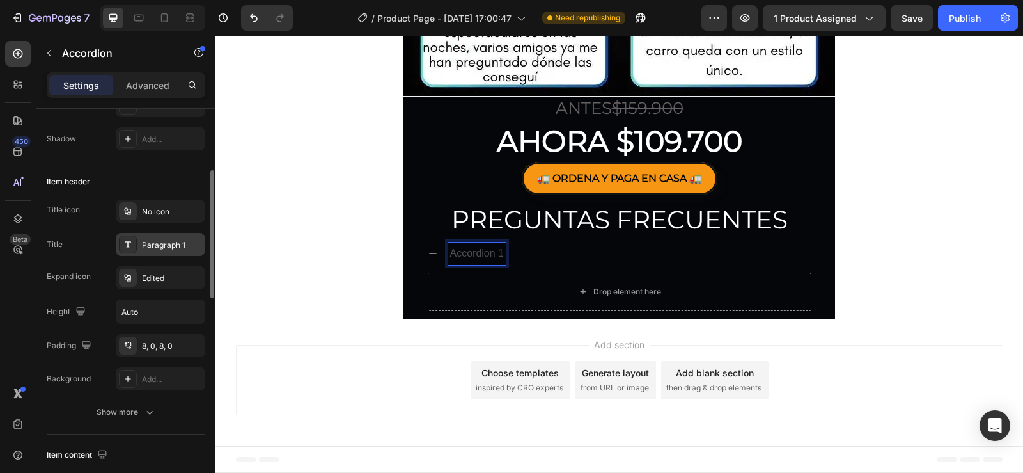
click at [164, 242] on div "Paragraph 1" at bounding box center [172, 245] width 60 height 12
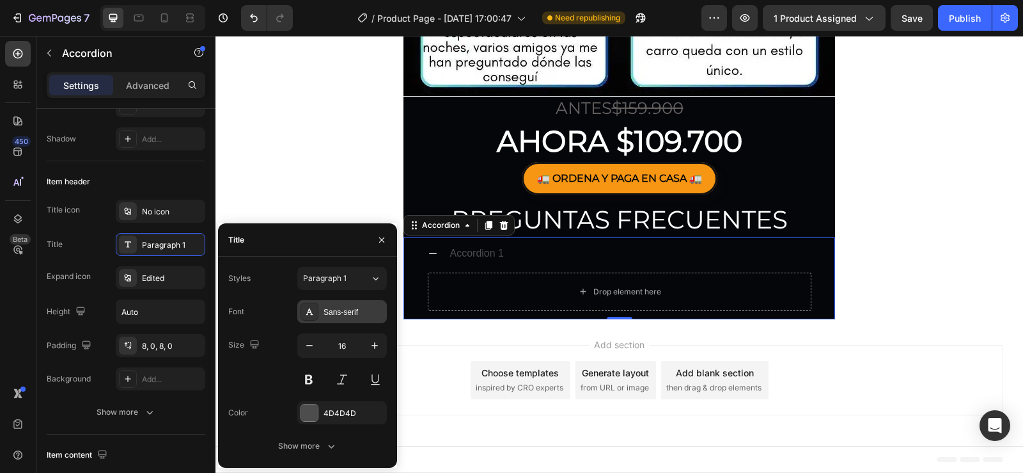
click at [331, 320] on div "Sans-serif" at bounding box center [342, 311] width 90 height 23
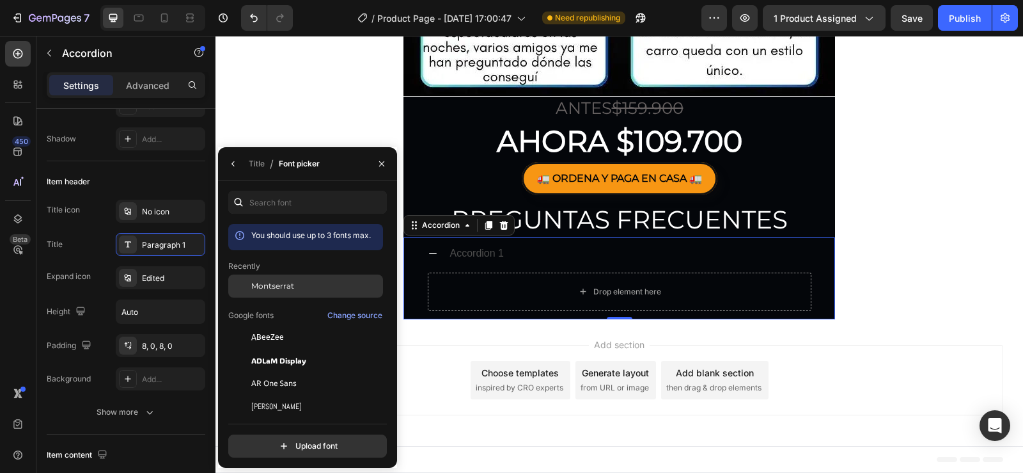
click at [292, 283] on span "Montserrat" at bounding box center [272, 286] width 43 height 12
click at [253, 155] on div "Title" at bounding box center [257, 163] width 16 height 20
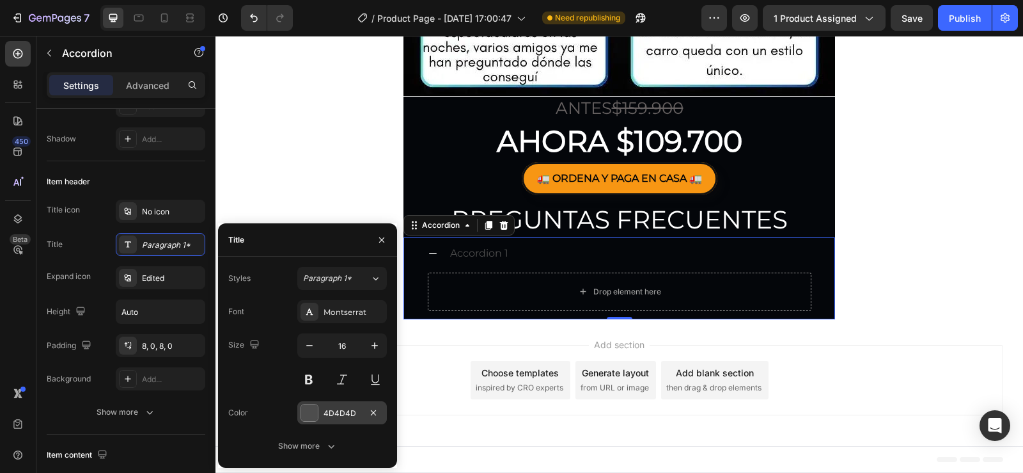
click at [310, 409] on div at bounding box center [309, 412] width 17 height 17
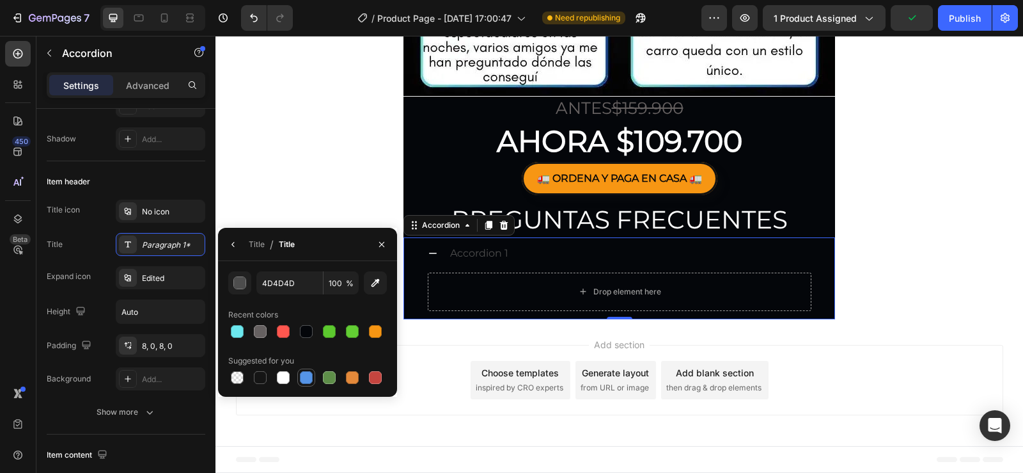
drag, startPoint x: 279, startPoint y: 373, endPoint x: 304, endPoint y: 372, distance: 24.3
click at [281, 373] on div at bounding box center [283, 377] width 13 height 13
type input "FFFFFF"
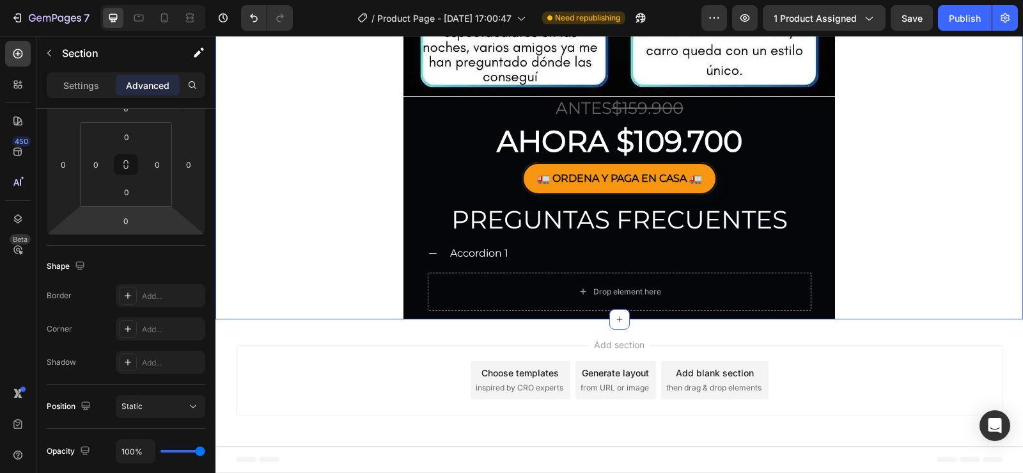
scroll to position [0, 0]
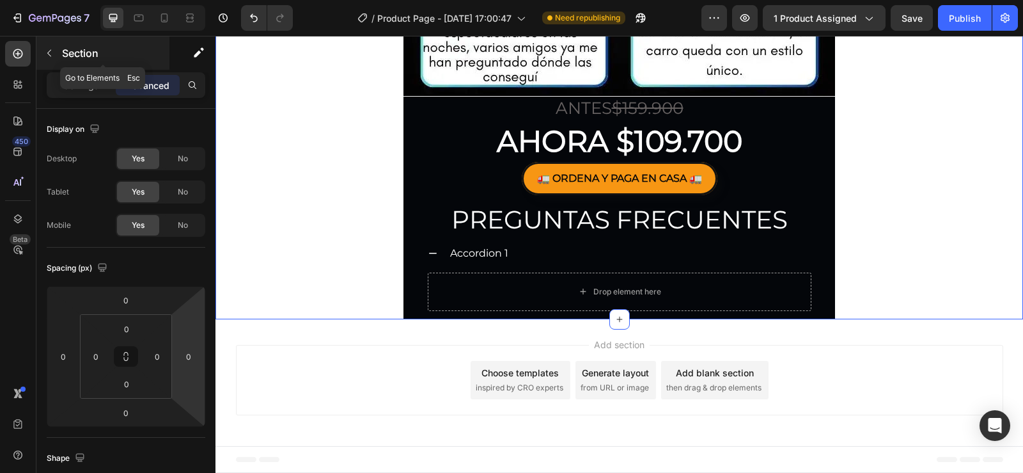
click at [56, 55] on button "button" at bounding box center [49, 53] width 20 height 20
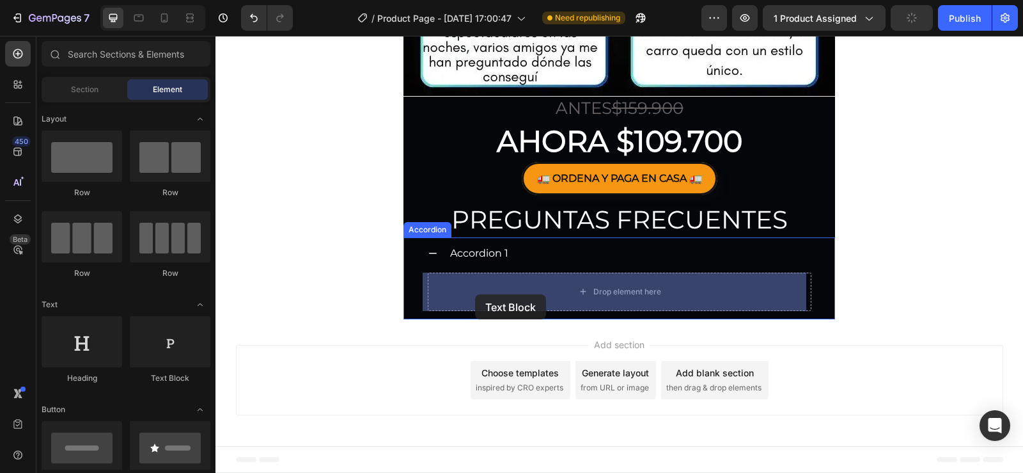
drag, startPoint x: 393, startPoint y: 397, endPoint x: 475, endPoint y: 294, distance: 131.5
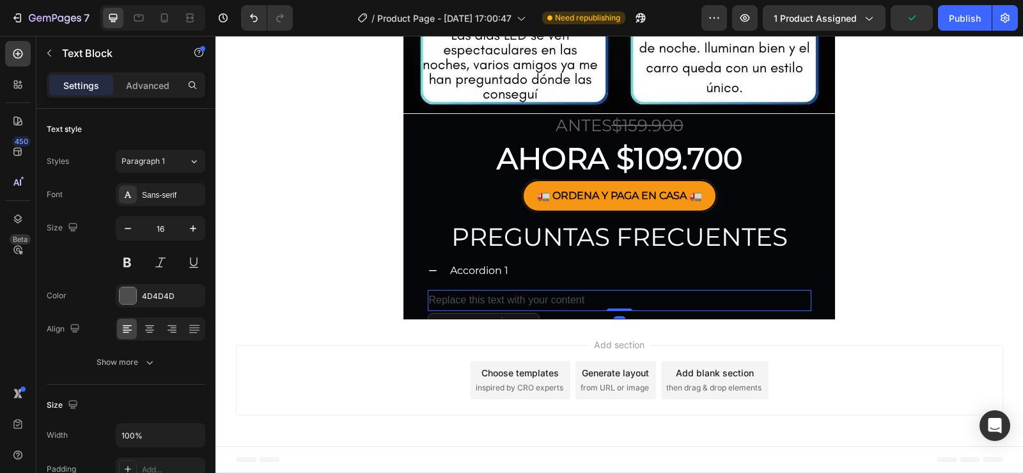
scroll to position [4022, 0]
click at [128, 298] on div at bounding box center [128, 295] width 17 height 17
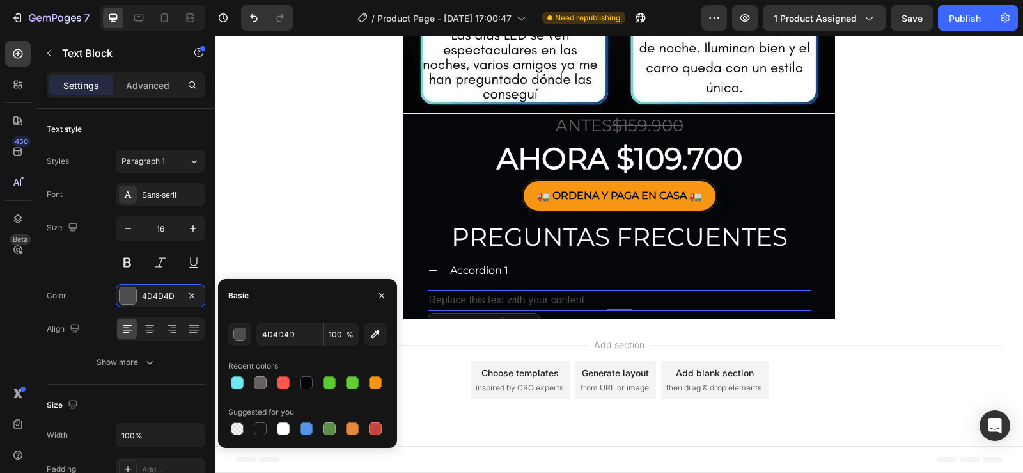
drag, startPoint x: 282, startPoint y: 427, endPoint x: 255, endPoint y: 392, distance: 44.2
click at [283, 427] on div at bounding box center [283, 428] width 13 height 13
type input "FFFFFF"
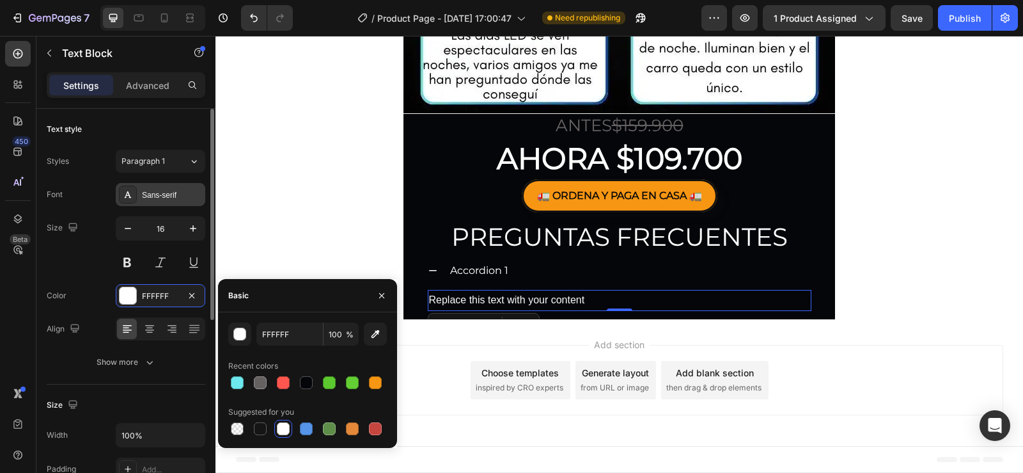
click at [148, 198] on div "Sans-serif" at bounding box center [172, 195] width 60 height 12
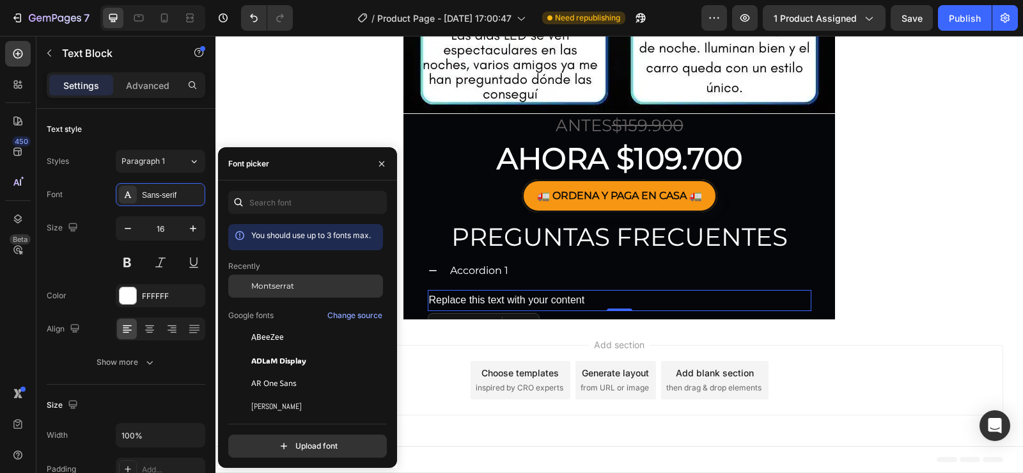
click at [271, 281] on span "Montserrat" at bounding box center [272, 286] width 43 height 12
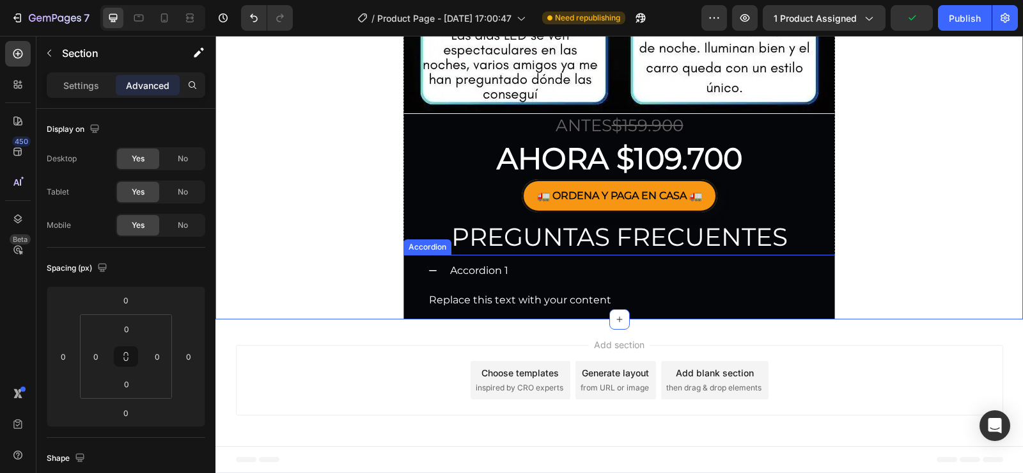
click at [493, 262] on p "Accordion 1" at bounding box center [479, 271] width 58 height 19
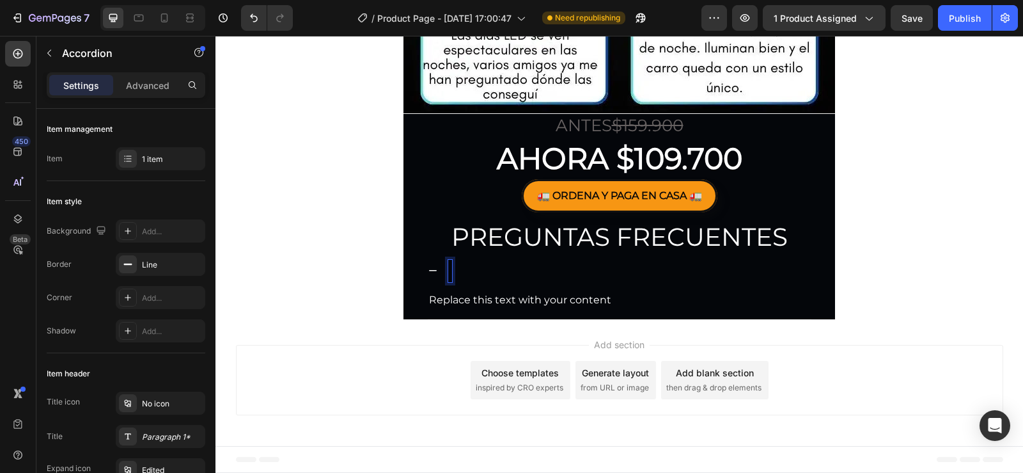
scroll to position [4006, 0]
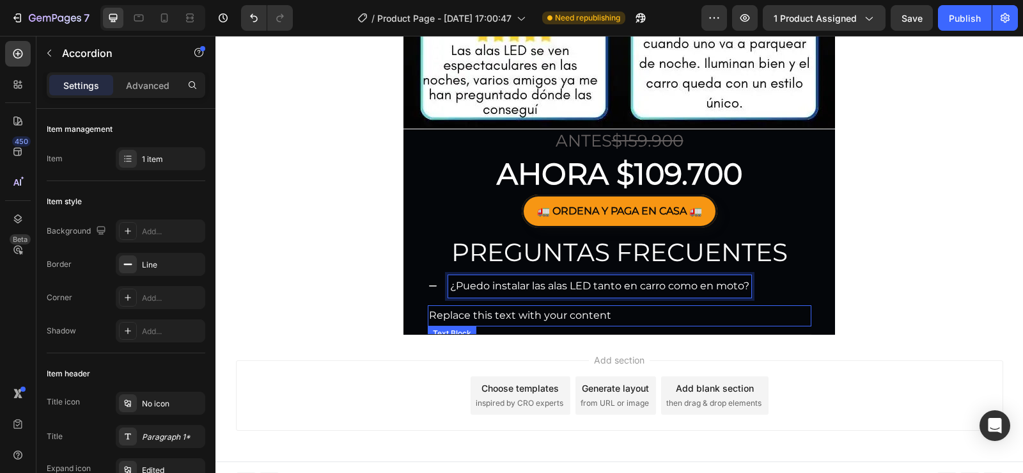
click at [510, 319] on div "Replace this text with your content" at bounding box center [620, 315] width 384 height 21
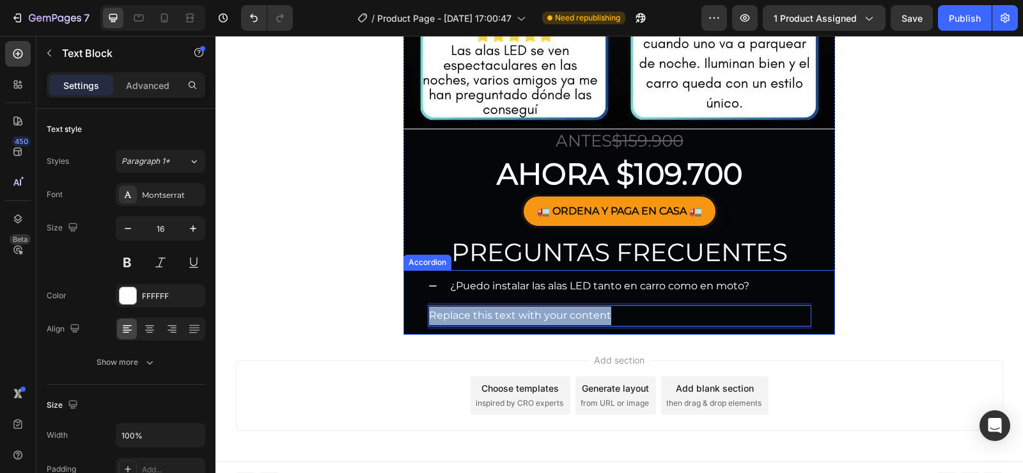
drag, startPoint x: 521, startPoint y: 308, endPoint x: 426, endPoint y: 299, distance: 95.1
click at [428, 299] on div "¿Puedo instalar las alas LED tanto en carro como en moto? Replace this text wit…" at bounding box center [620, 302] width 384 height 64
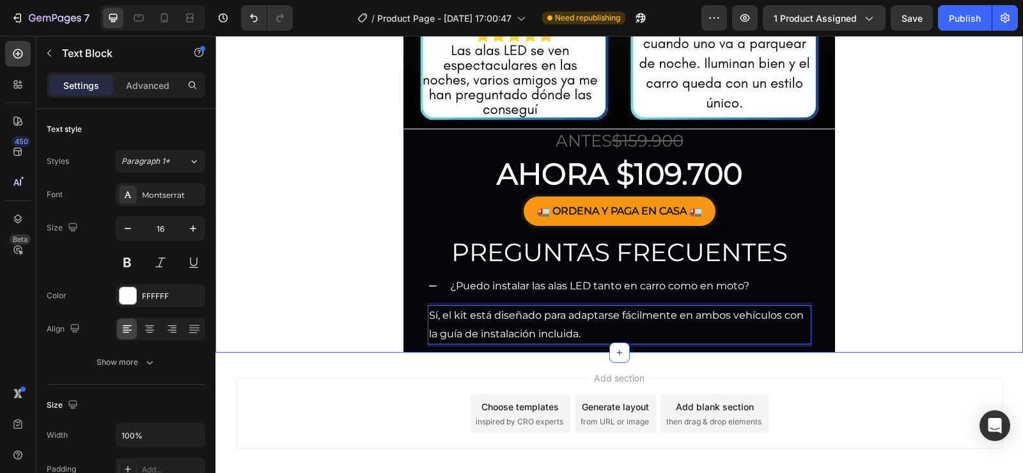
drag, startPoint x: 895, startPoint y: 311, endPoint x: 453, endPoint y: 283, distance: 442.7
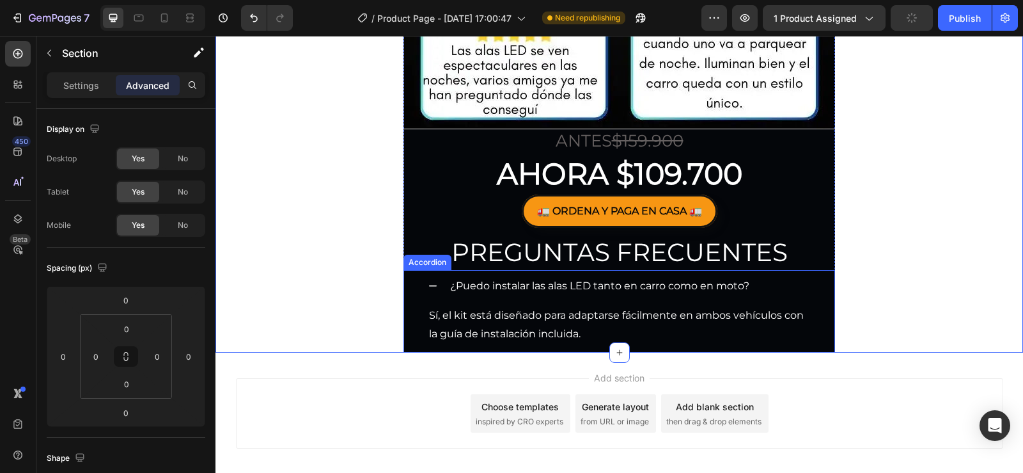
drag, startPoint x: 414, startPoint y: 279, endPoint x: 426, endPoint y: 286, distance: 14.4
click at [414, 279] on div "¿Puedo instalar las alas LED tanto en carro como en moto? Sí, el kit está diseñ…" at bounding box center [619, 311] width 430 height 82
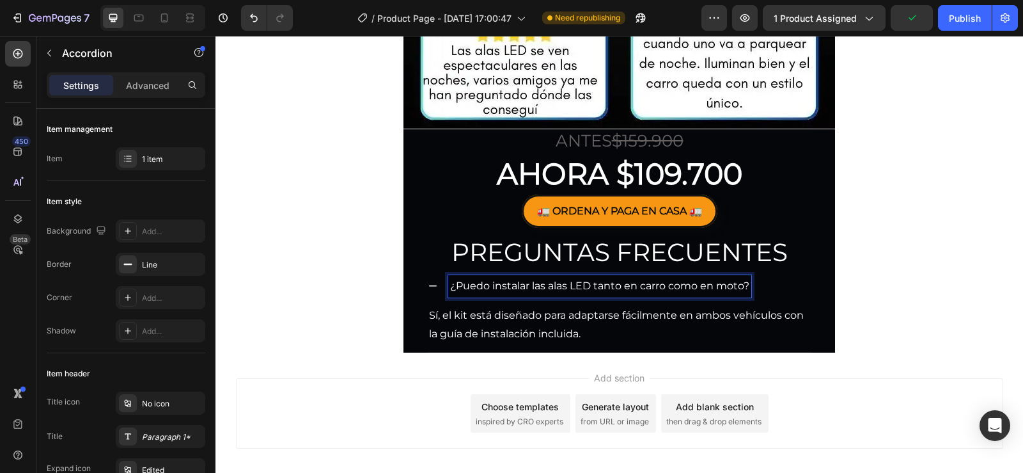
click at [782, 287] on div "¿Puedo instalar las alas LED tanto en carro como en moto?" at bounding box center [629, 286] width 363 height 22
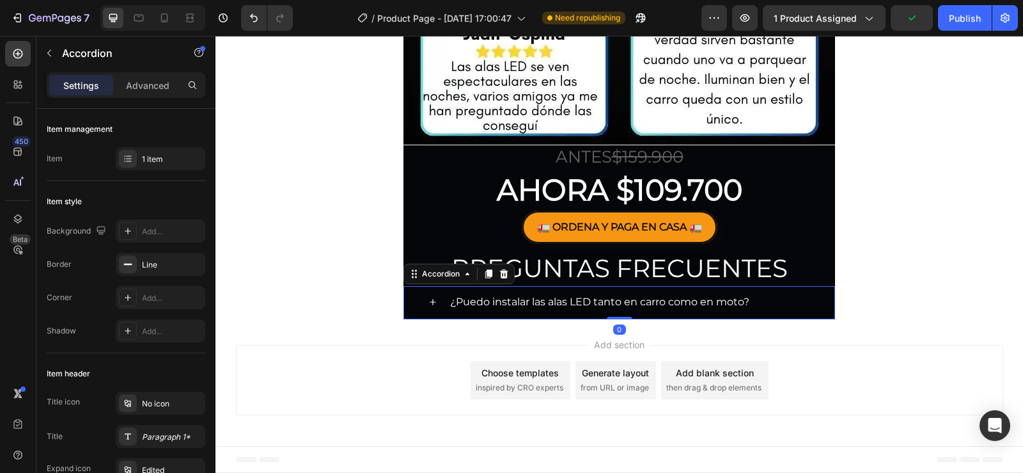
scroll to position [3990, 0]
click at [154, 157] on div "1 item" at bounding box center [172, 159] width 60 height 12
click at [435, 299] on div "¿Puedo instalar las alas LED tanto en carro como en moto?" at bounding box center [620, 302] width 384 height 33
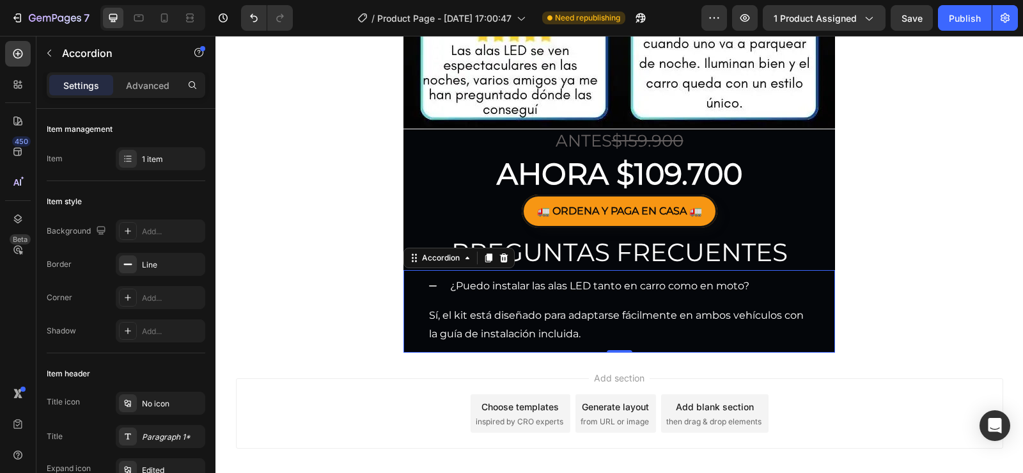
click at [429, 281] on icon at bounding box center [433, 286] width 10 height 10
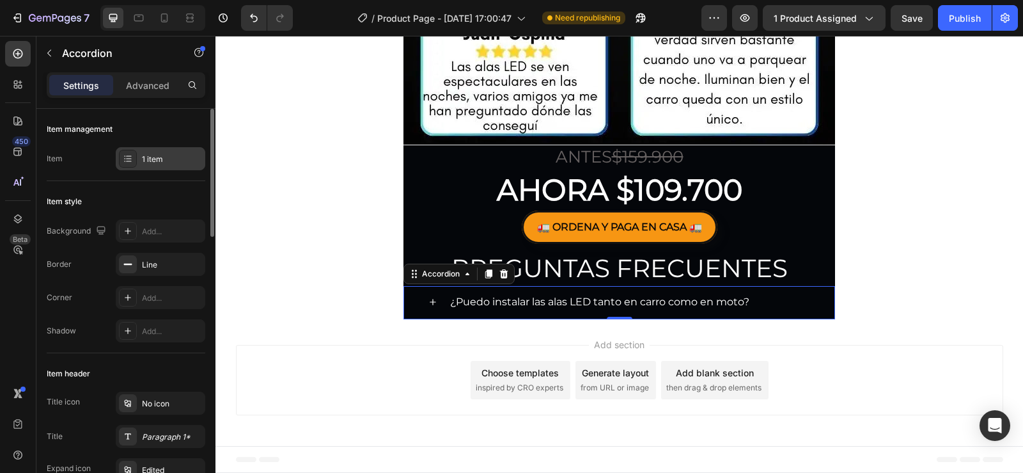
click at [163, 160] on div "1 item" at bounding box center [172, 159] width 60 height 12
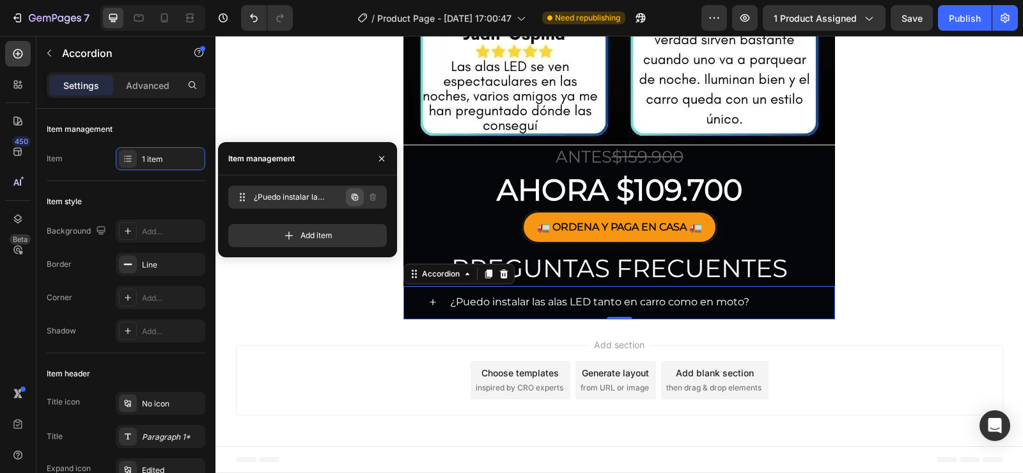
click at [351, 198] on icon "button" at bounding box center [355, 197] width 10 height 10
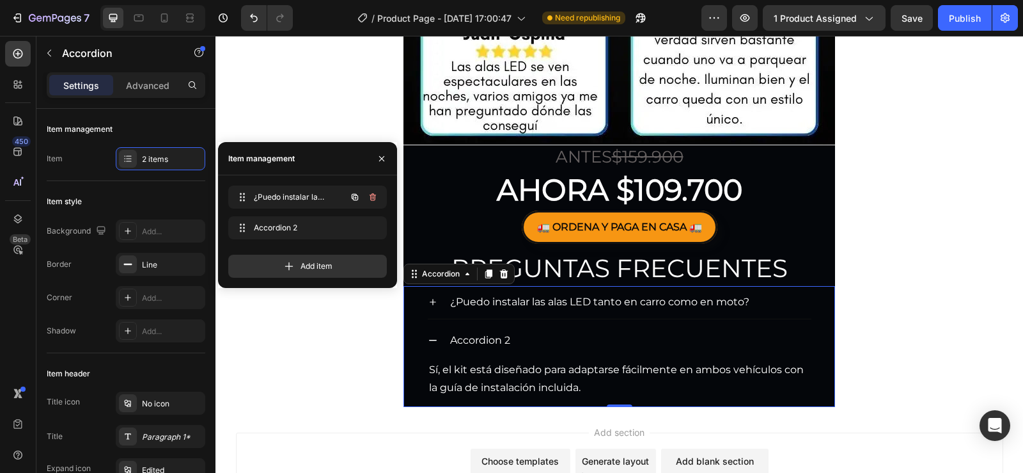
scroll to position [4006, 0]
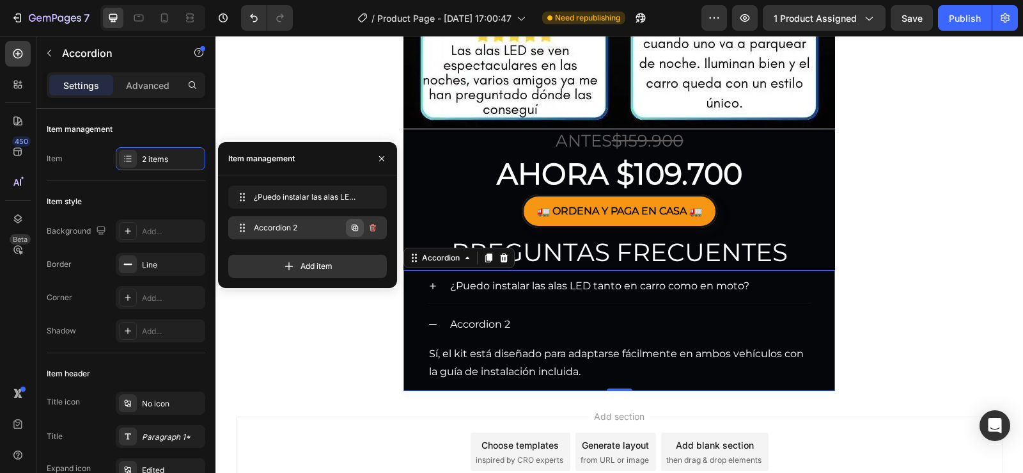
click at [356, 230] on icon "button" at bounding box center [355, 228] width 10 height 10
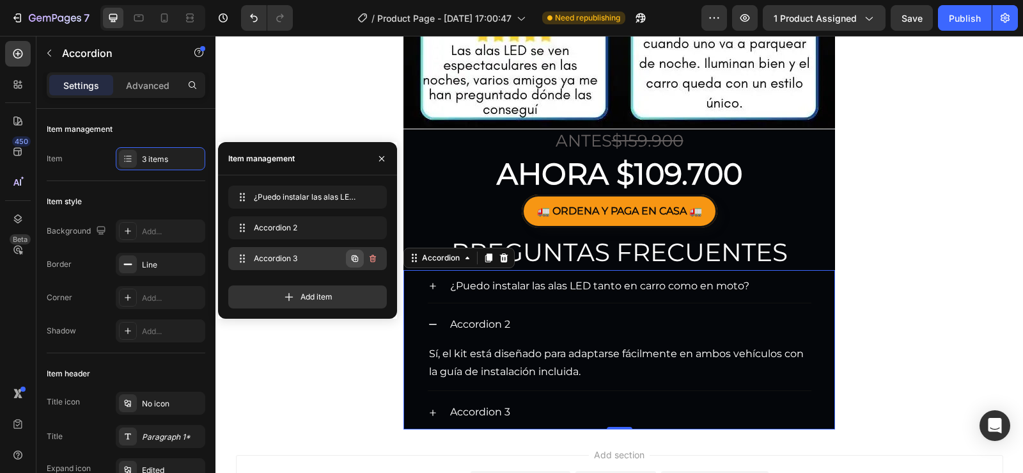
click at [352, 262] on icon "button" at bounding box center [355, 258] width 10 height 10
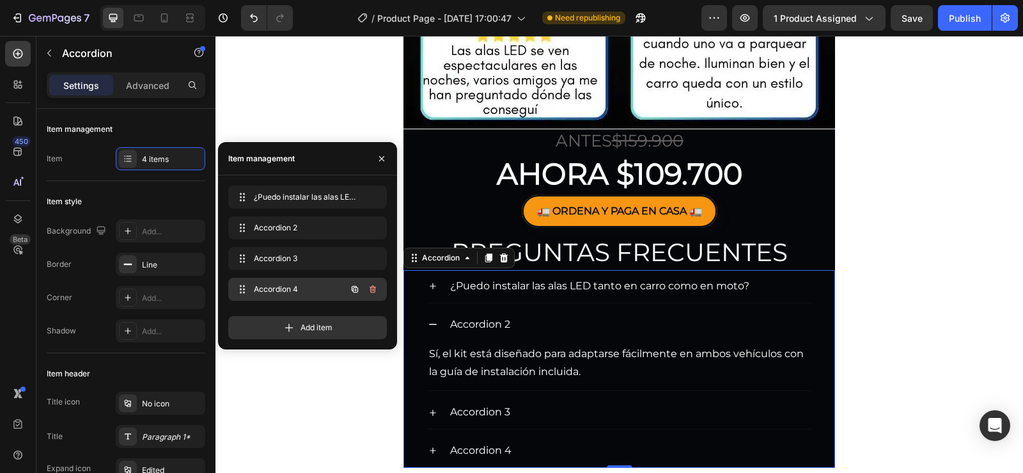
click at [359, 288] on icon "button" at bounding box center [355, 289] width 10 height 10
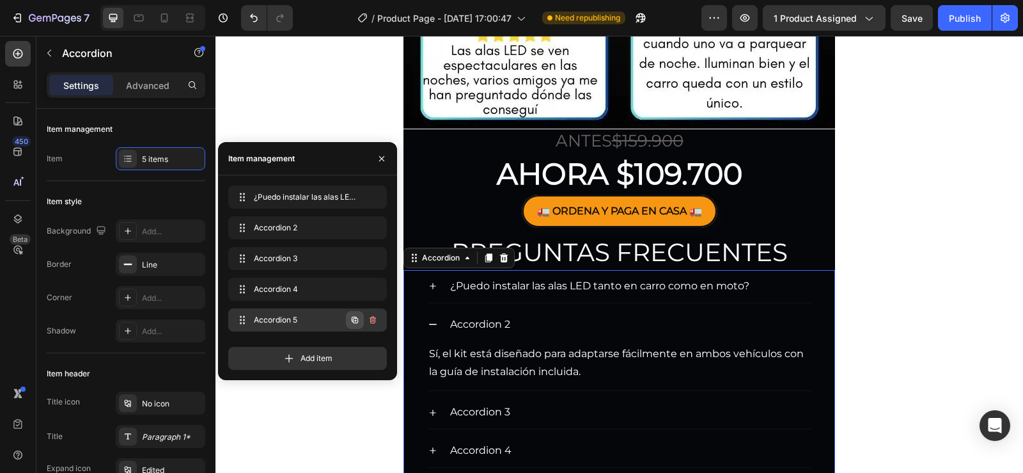
click at [353, 322] on icon "button" at bounding box center [355, 319] width 6 height 6
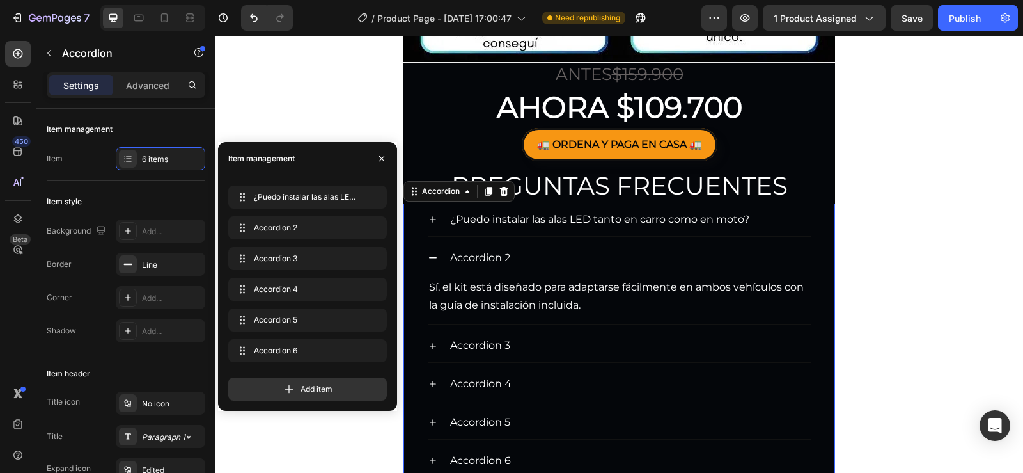
scroll to position [4134, 0]
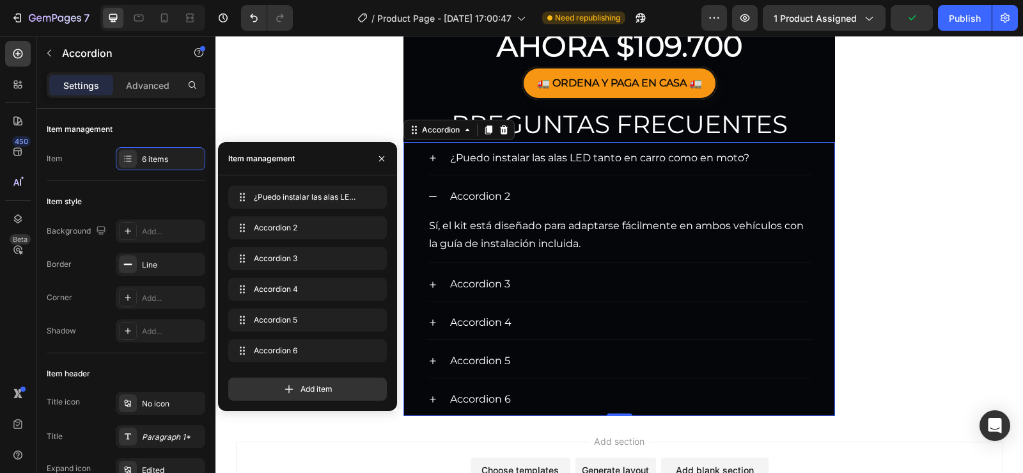
click at [494, 194] on div "Accordion 2" at bounding box center [480, 196] width 64 height 22
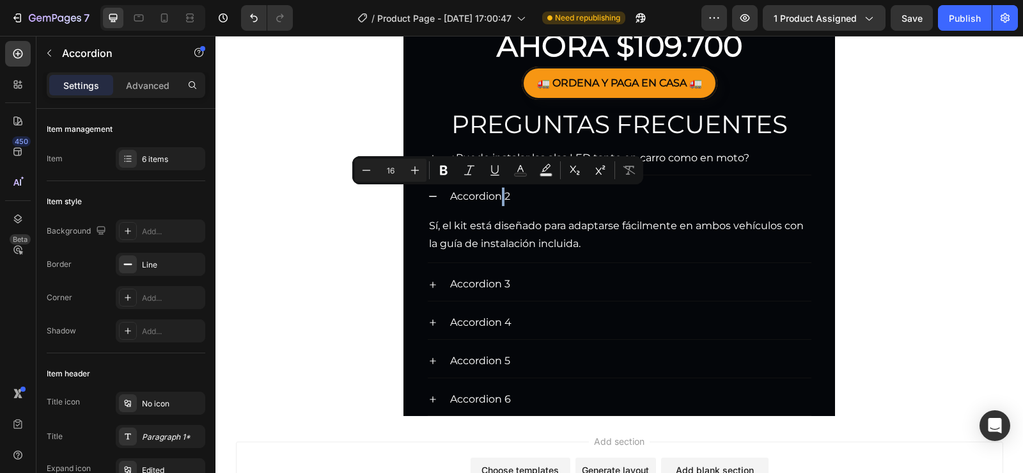
drag, startPoint x: 442, startPoint y: 198, endPoint x: 453, endPoint y: 198, distance: 10.2
click at [453, 198] on div "Accordion 2" at bounding box center [620, 196] width 384 height 33
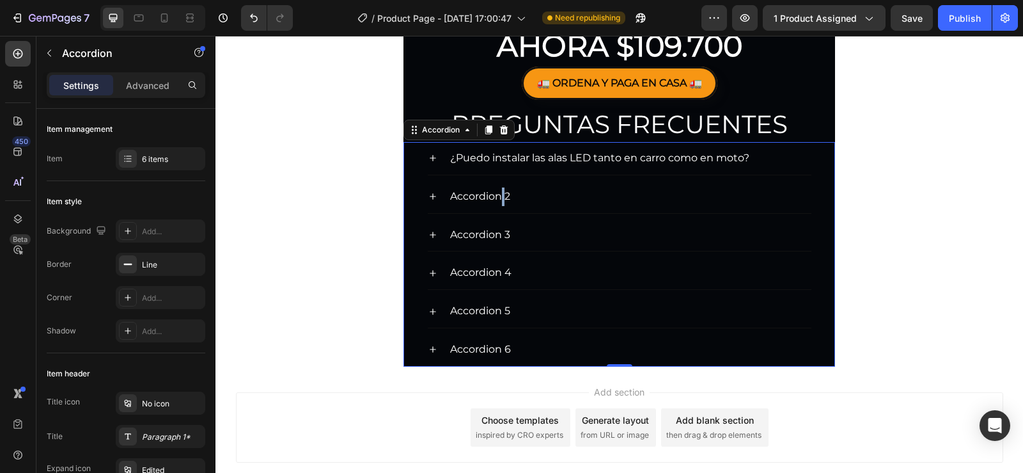
click at [450, 193] on p "Accordion 2" at bounding box center [480, 196] width 60 height 19
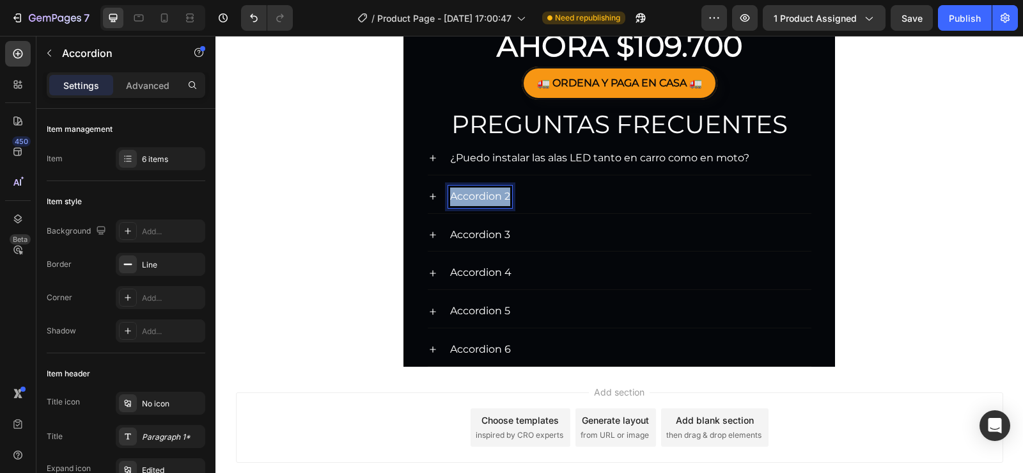
drag, startPoint x: 447, startPoint y: 193, endPoint x: 499, endPoint y: 196, distance: 51.9
click at [499, 196] on p "Accordion 2" at bounding box center [480, 196] width 60 height 19
click at [422, 201] on div "¿El envío cuánto demora?" at bounding box center [619, 196] width 430 height 33
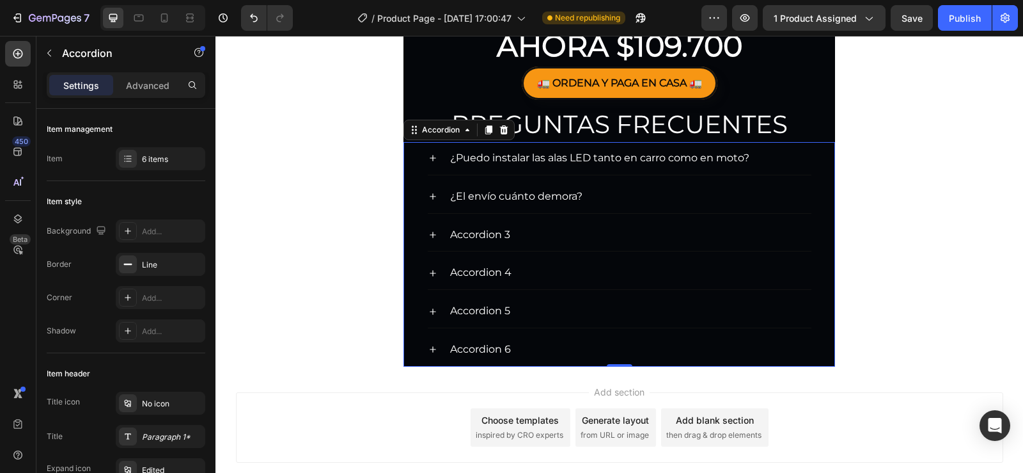
click at [429, 192] on icon at bounding box center [433, 196] width 10 height 10
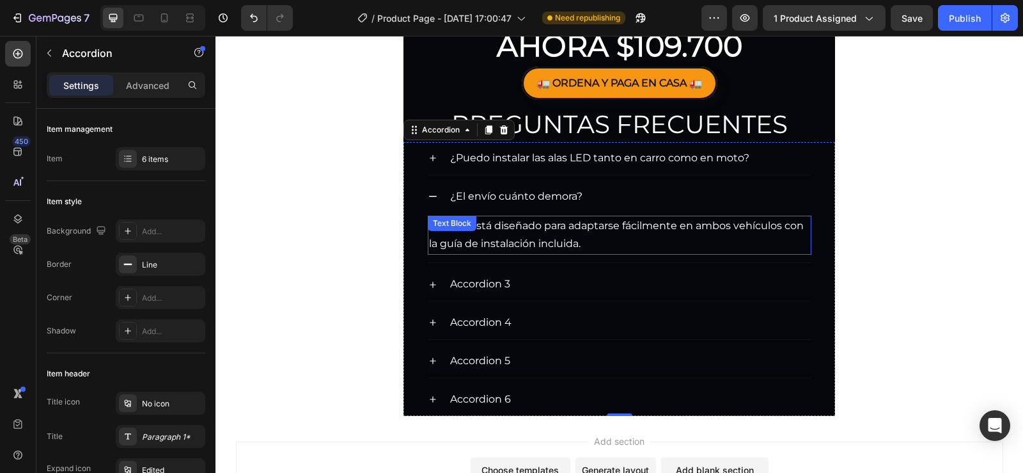
click at [516, 247] on p "Sí, el kit está diseñado para adaptarse fácilmente en ambos vehículos con la gu…" at bounding box center [619, 235] width 381 height 37
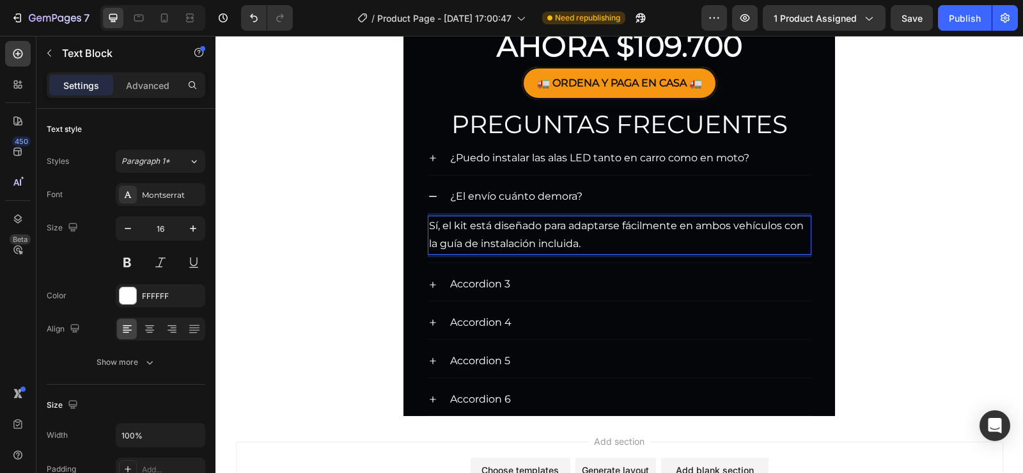
click at [594, 242] on p "Sí, el kit está diseñado para adaptarse fácilmente en ambos vehículos con la gu…" at bounding box center [619, 235] width 381 height 37
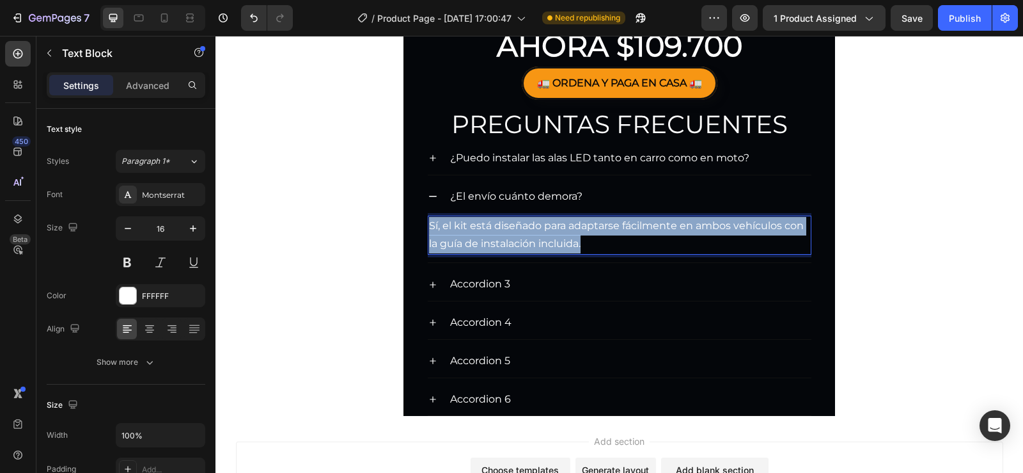
drag, startPoint x: 566, startPoint y: 246, endPoint x: 417, endPoint y: 214, distance: 153.0
click at [417, 214] on div "¿El envío cuánto demora? Sí, el kit está diseñado para adaptarse fácilmente en …" at bounding box center [619, 221] width 430 height 82
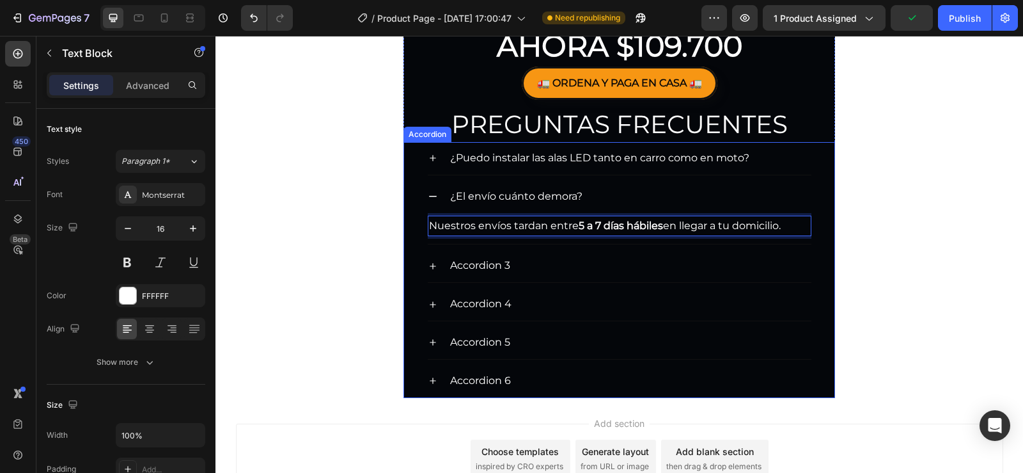
click at [428, 265] on icon at bounding box center [433, 266] width 10 height 10
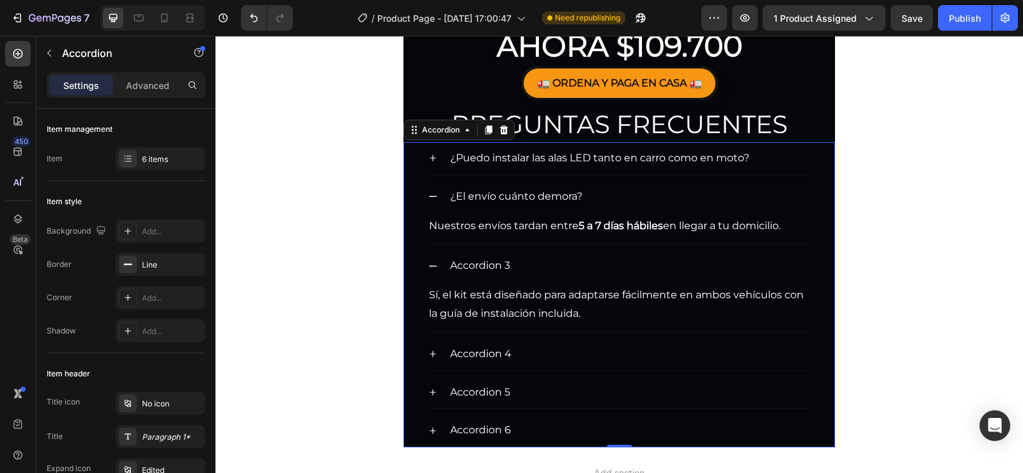
click at [506, 264] on div "Accordion 3" at bounding box center [480, 265] width 64 height 22
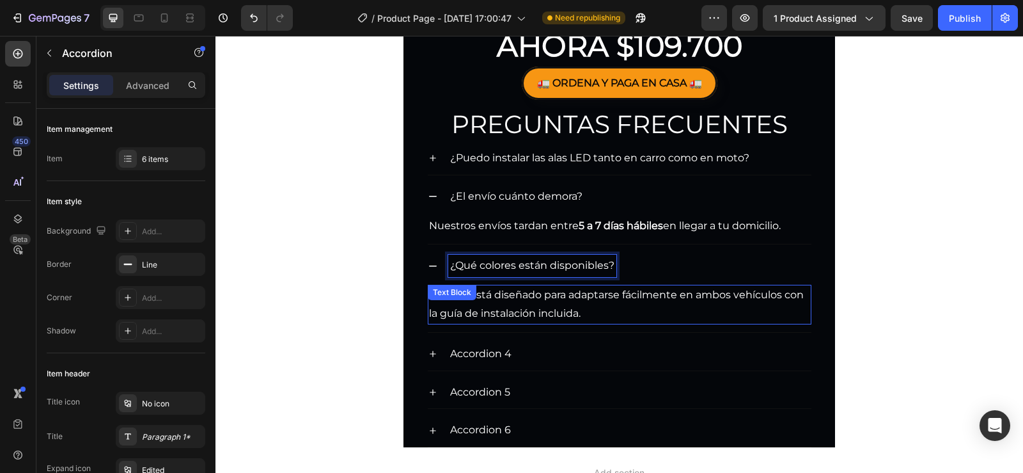
click at [462, 292] on div "Text Block" at bounding box center [451, 292] width 43 height 12
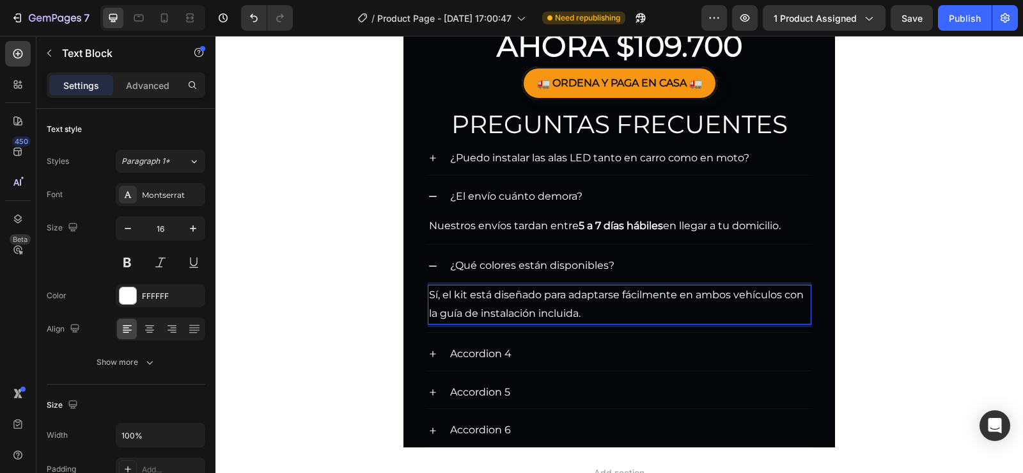
click at [549, 322] on p "Sí, el kit está diseñado para adaptarse fácilmente en ambos vehículos con la gu…" at bounding box center [619, 304] width 381 height 37
click at [584, 314] on p "Sí, el kit está diseñado para adaptarse fácilmente en ambos vehículos con la gu…" at bounding box center [619, 304] width 381 height 37
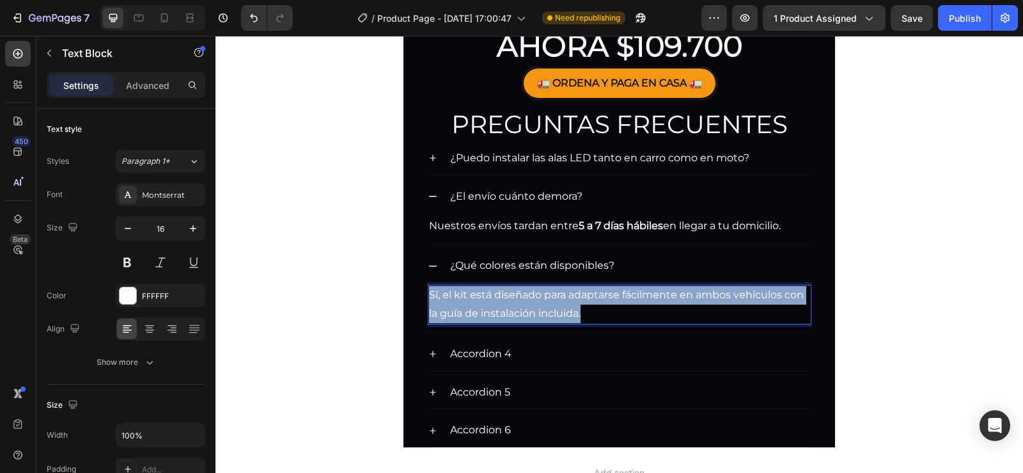
drag, startPoint x: 590, startPoint y: 318, endPoint x: 425, endPoint y: 285, distance: 167.5
click at [428, 285] on div "Sí, el kit está diseñado para adaptarse fácilmente en ambos vehículos con la gu…" at bounding box center [620, 305] width 384 height 40
